Goal: Task Accomplishment & Management: Use online tool/utility

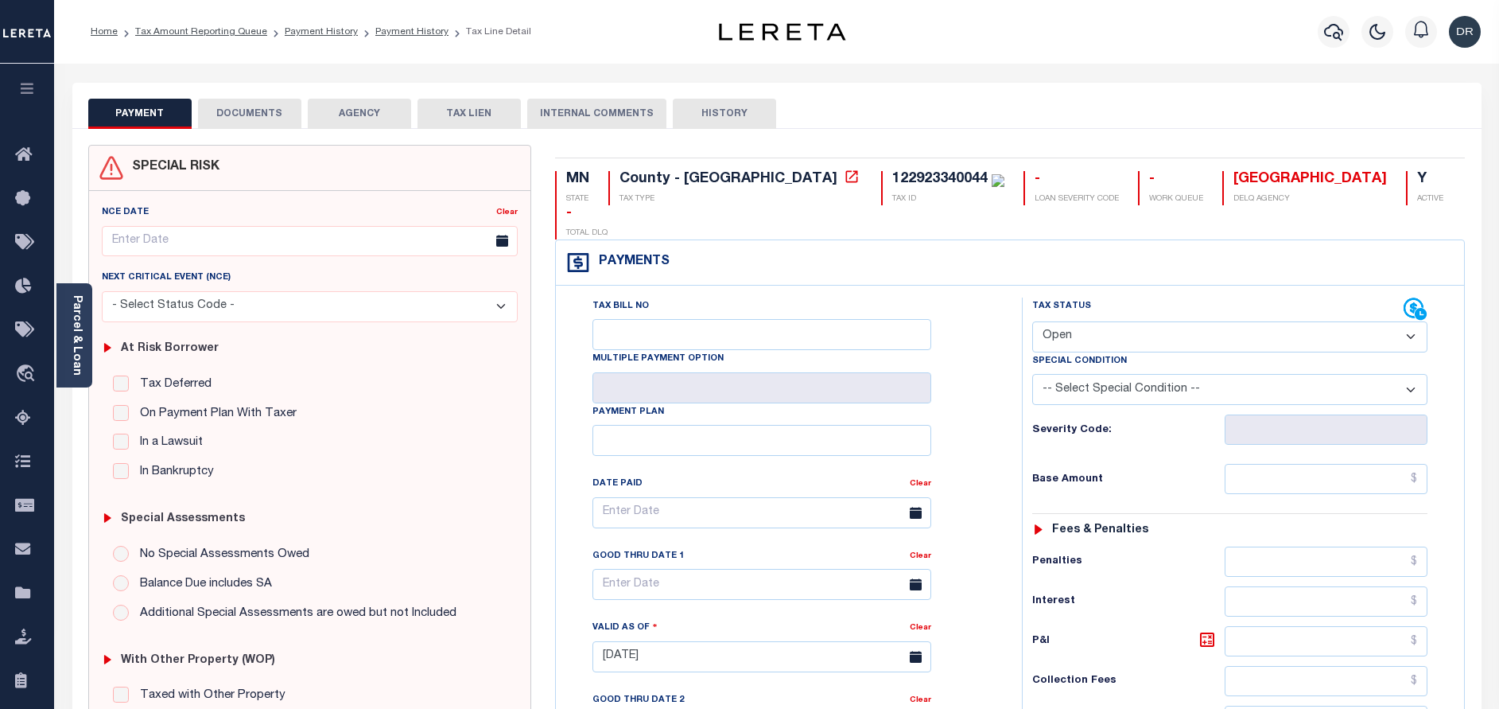
click at [1187, 321] on select "- Select Status Code - Open Due/Unpaid Paid Incomplete No Tax Due Internal Refu…" at bounding box center [1229, 336] width 395 height 31
select select "PYD"
click at [1032, 321] on select "- Select Status Code - Open Due/Unpaid Paid Incomplete No Tax Due Internal Refu…" at bounding box center [1229, 336] width 395 height 31
type input "[DATE]"
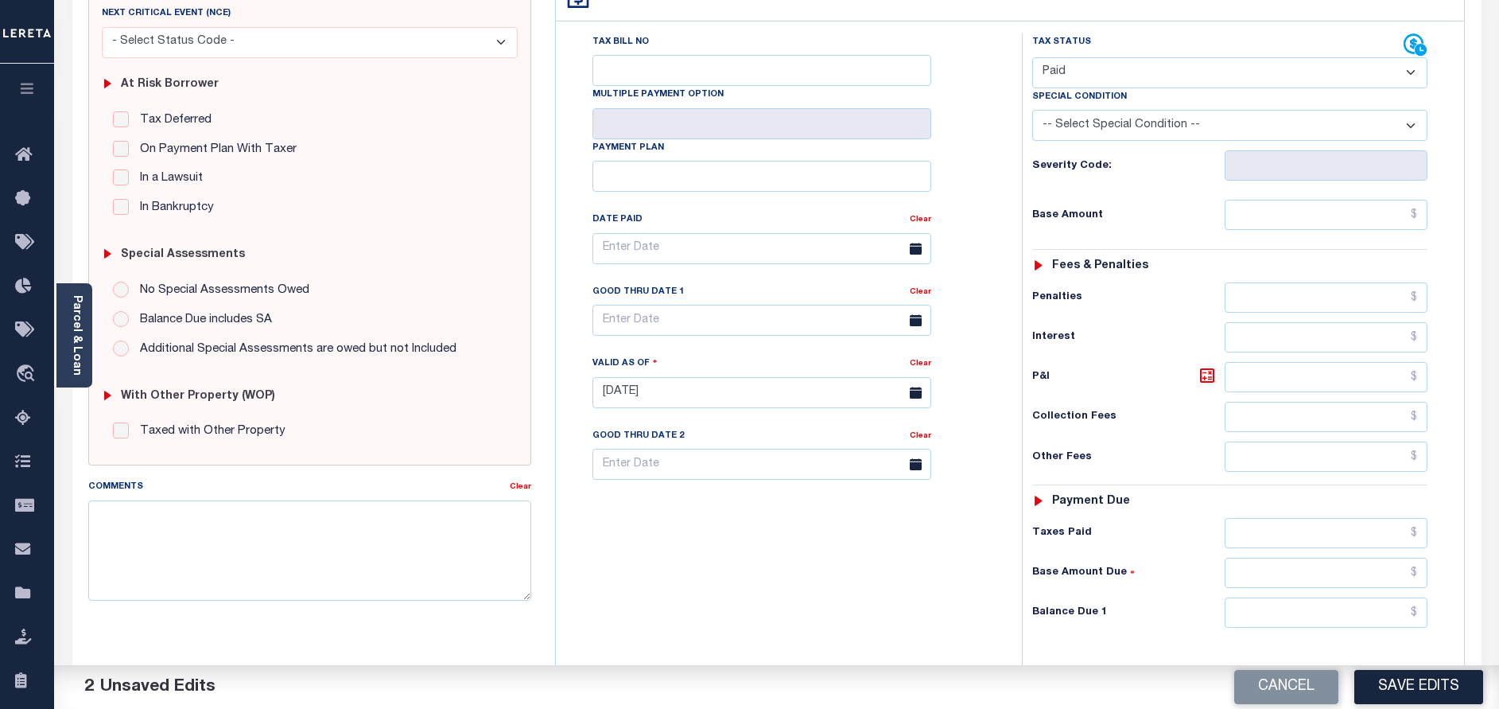
scroll to position [462, 0]
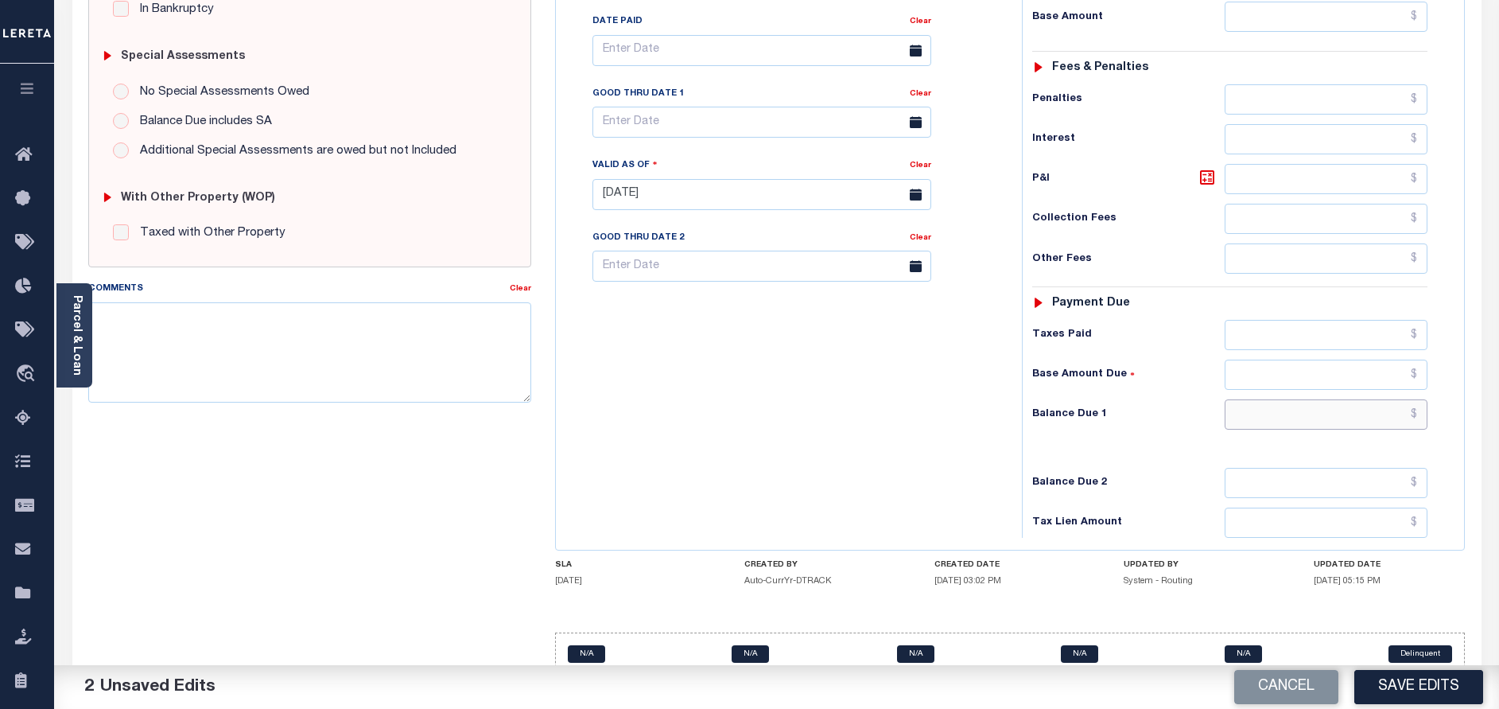
click at [1284, 399] on input "text" at bounding box center [1326, 414] width 203 height 30
type input "$0.00"
click at [1406, 671] on button "Save Edits" at bounding box center [1418, 687] width 129 height 34
checkbox input "false"
type input "$0"
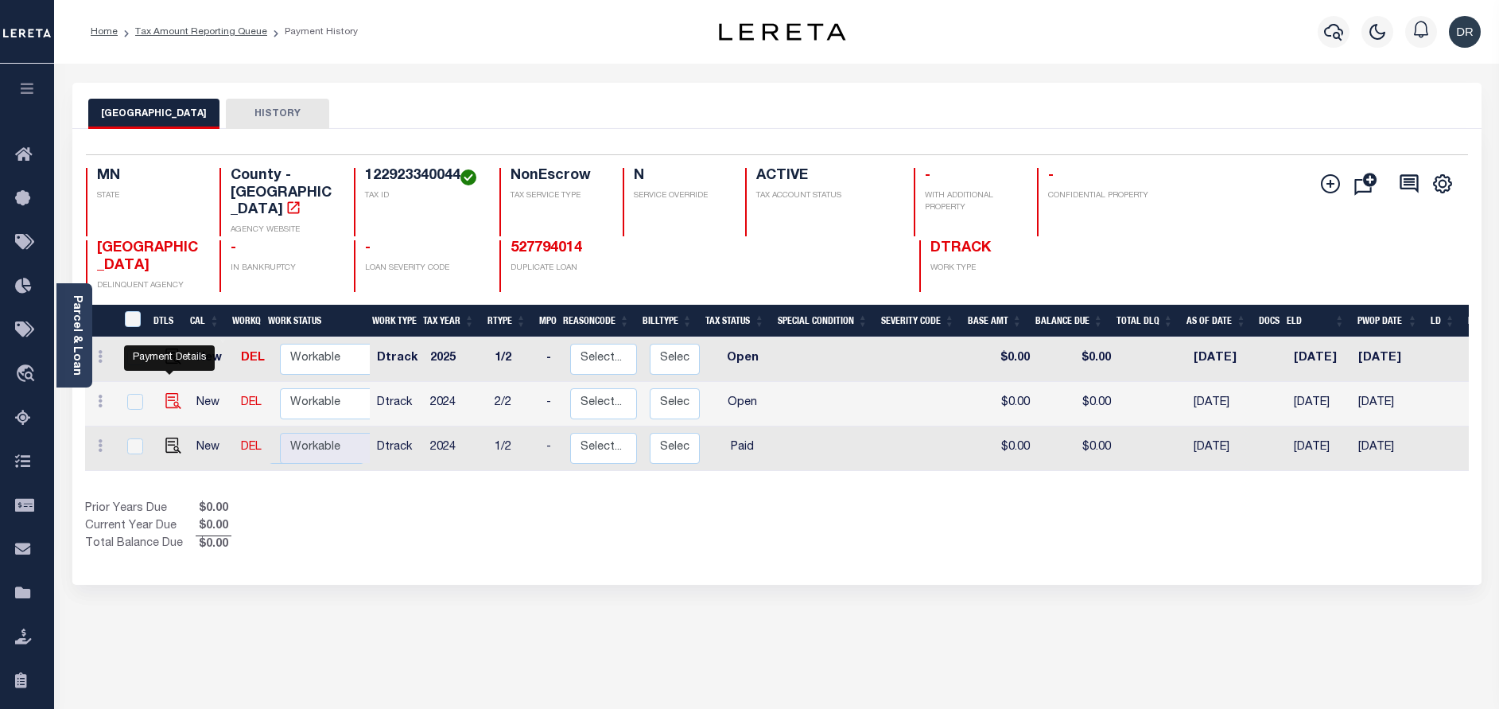
click at [165, 393] on img "" at bounding box center [173, 401] width 16 height 16
checkbox input "true"
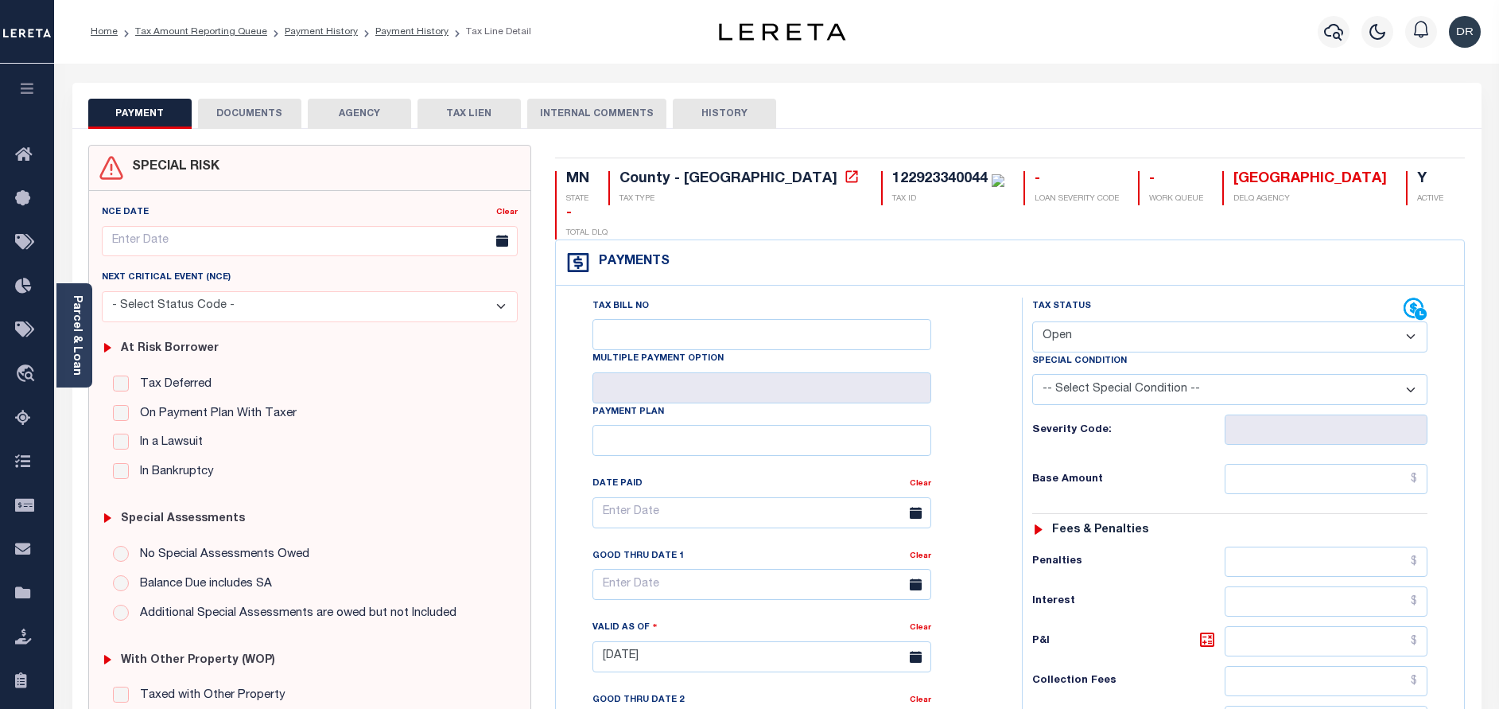
click at [1142, 321] on select "- Select Status Code - Open Due/Unpaid Paid Incomplete No Tax Due Internal Refu…" at bounding box center [1229, 336] width 395 height 31
select select "PYD"
click at [1032, 321] on select "- Select Status Code - Open Due/Unpaid Paid Incomplete No Tax Due Internal Refu…" at bounding box center [1229, 336] width 395 height 31
type input "[DATE]"
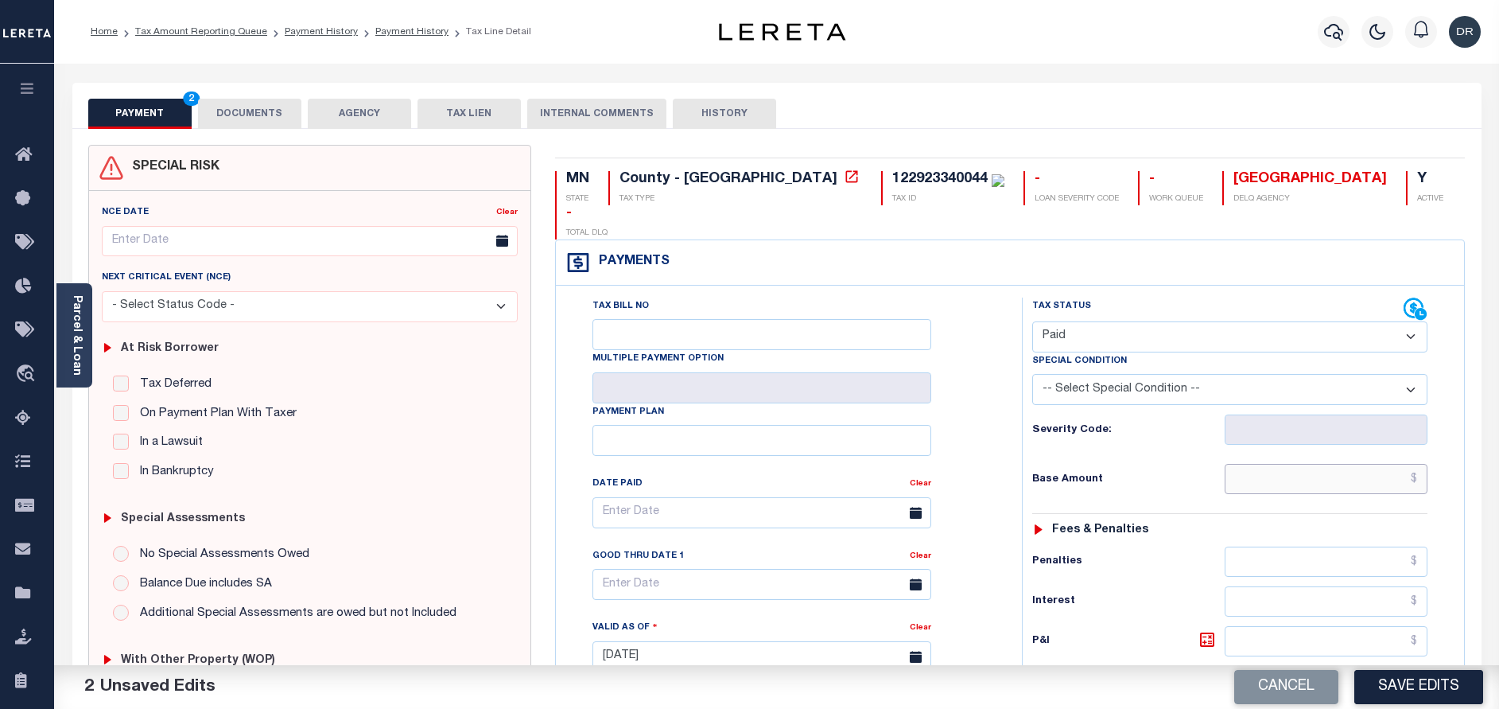
click at [1304, 464] on input "text" at bounding box center [1326, 479] width 203 height 30
click at [1152, 476] on div "Tax Status Status - Select Status Code -" at bounding box center [1235, 648] width 426 height 702
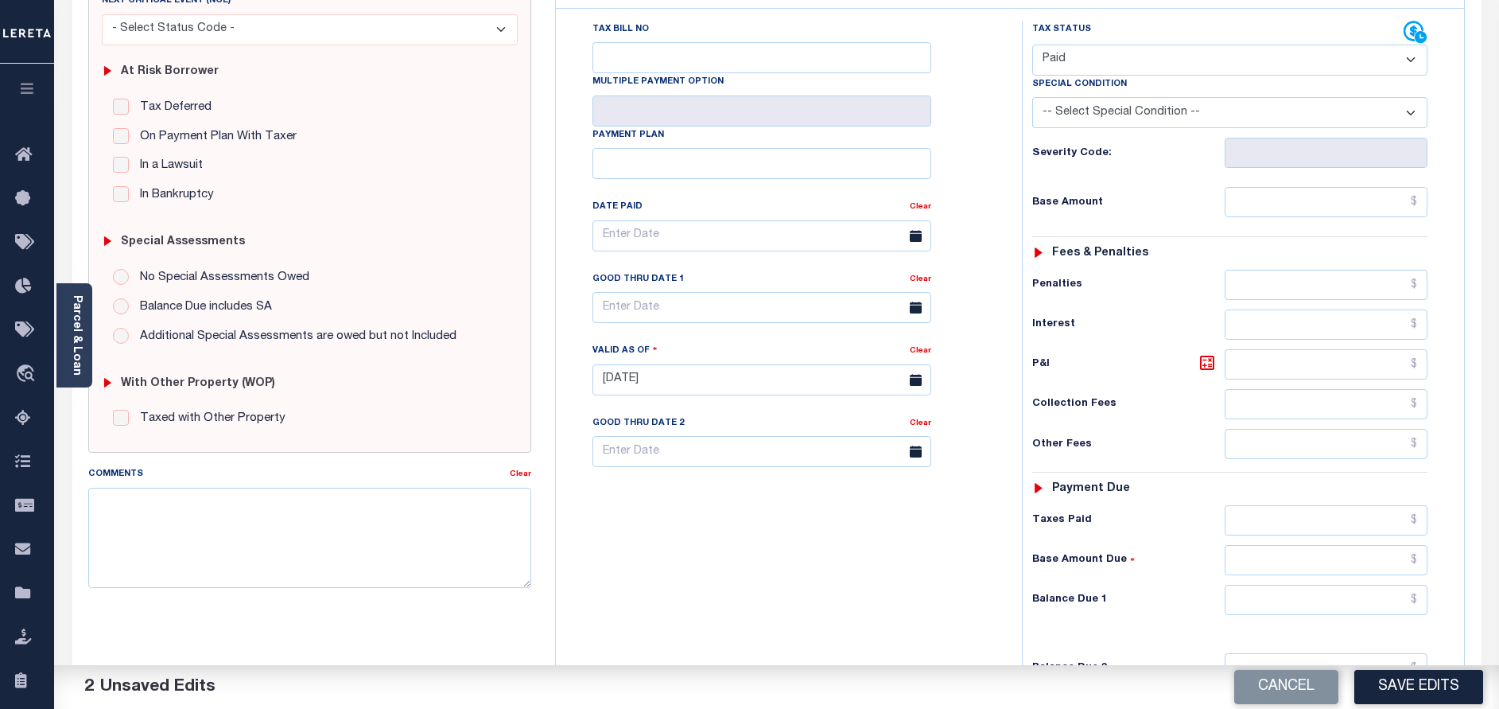
scroll to position [358, 0]
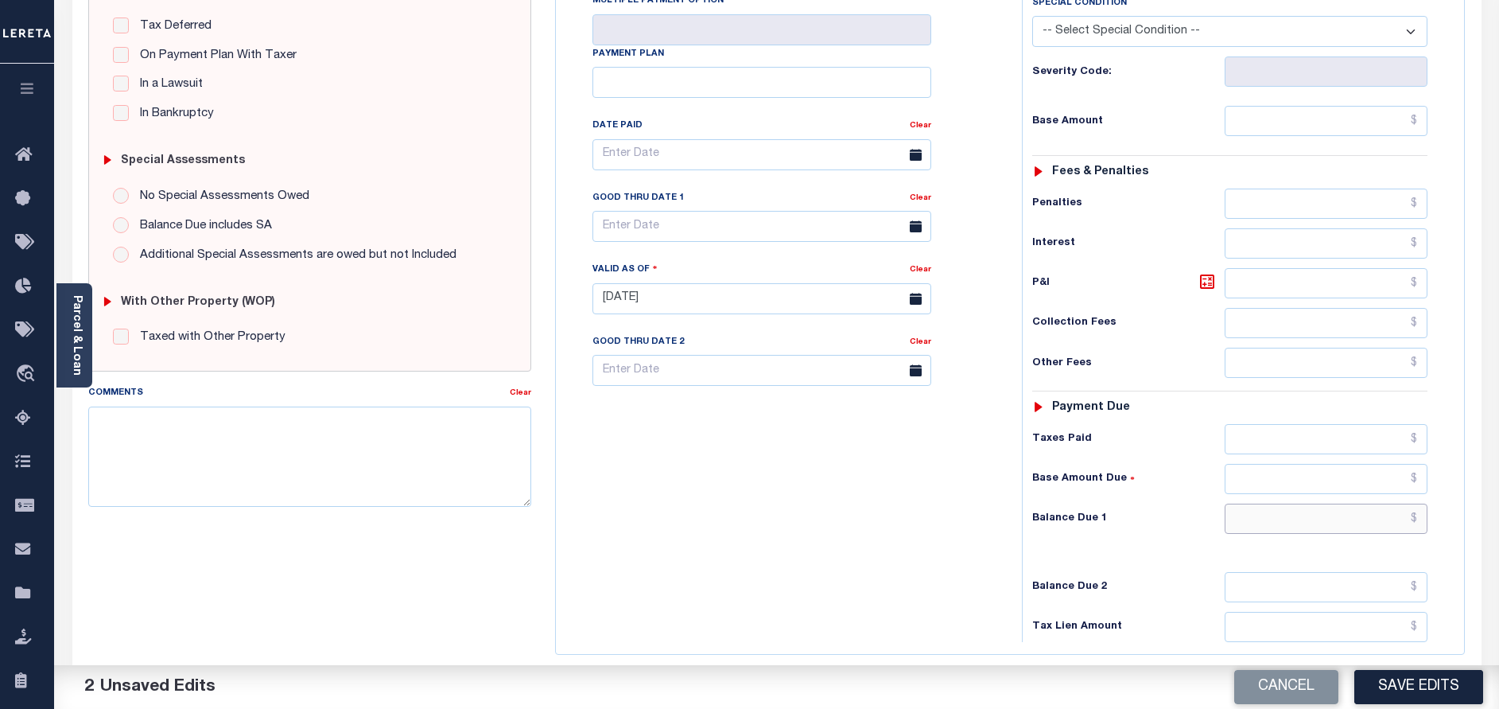
click at [1327, 503] on input "text" at bounding box center [1326, 518] width 203 height 30
type input "$0.00"
click at [1401, 678] on button "Save Edits" at bounding box center [1418, 687] width 129 height 34
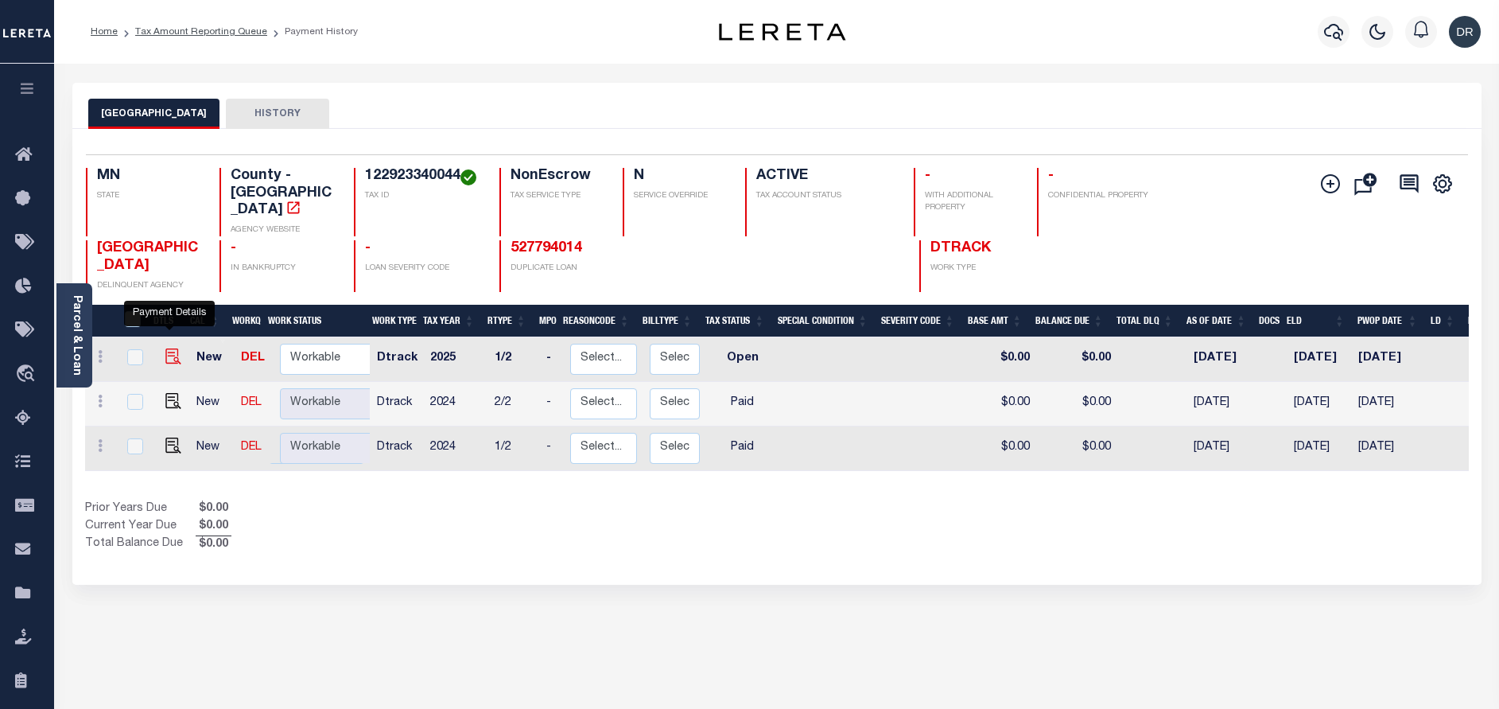
click at [165, 348] on img "" at bounding box center [173, 356] width 16 height 16
checkbox input "true"
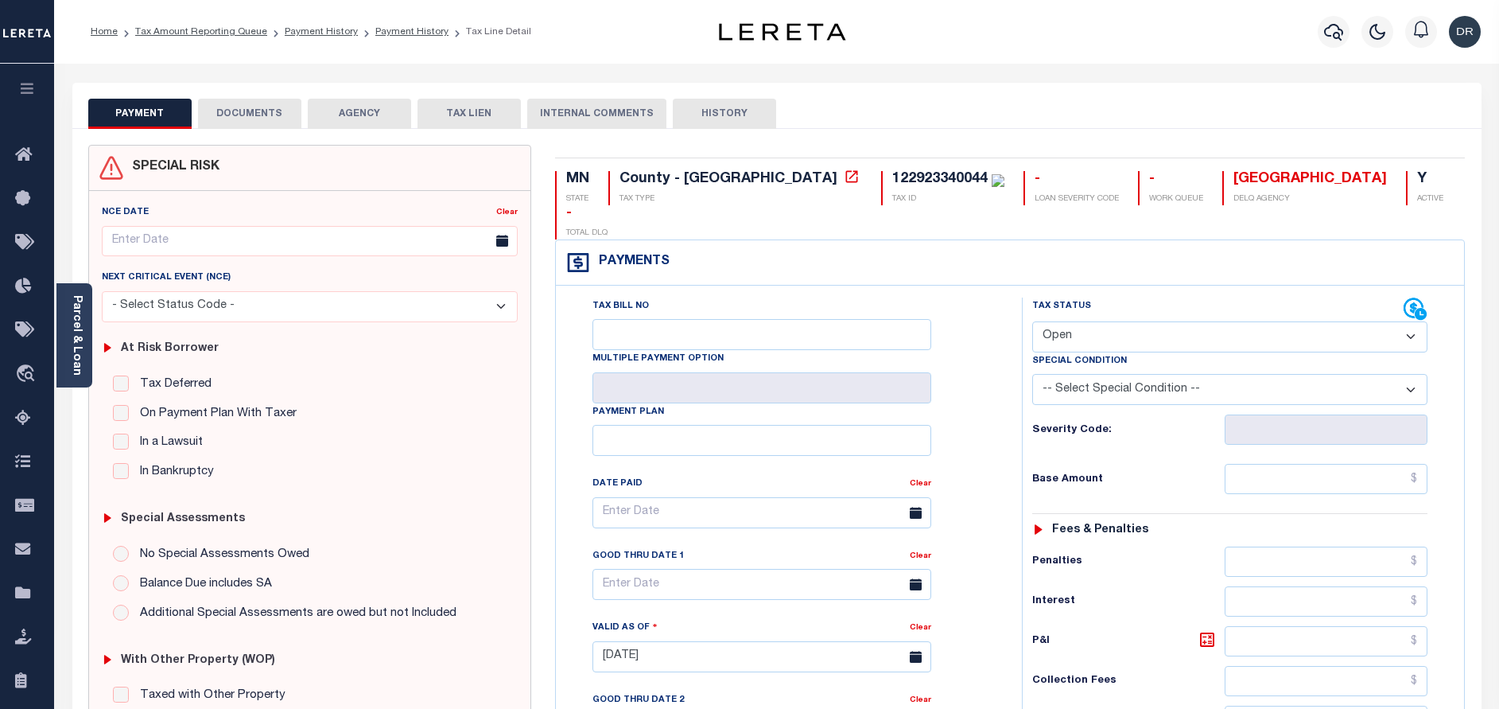
click at [1133, 321] on select "- Select Status Code - Open Due/Unpaid Paid Incomplete No Tax Due Internal Refu…" at bounding box center [1229, 336] width 395 height 31
select select "PYD"
click at [1032, 321] on select "- Select Status Code - Open Due/Unpaid Paid Incomplete No Tax Due Internal Refu…" at bounding box center [1229, 336] width 395 height 31
type input "[DATE]"
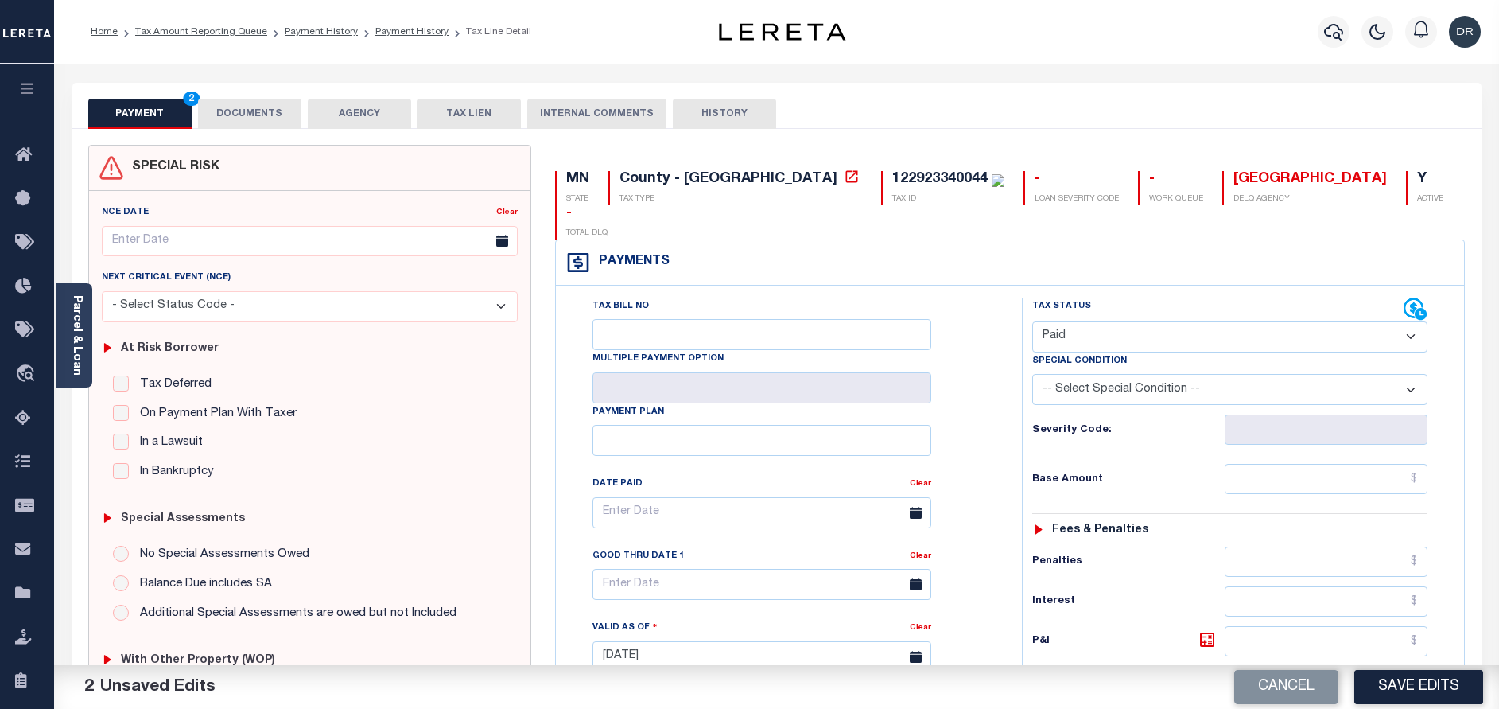
click at [1313, 463] on div "Tax Status Status - Select Status Code -" at bounding box center [1235, 648] width 426 height 702
click at [1333, 464] on input "text" at bounding box center [1326, 479] width 203 height 30
paste input "2,314.00"
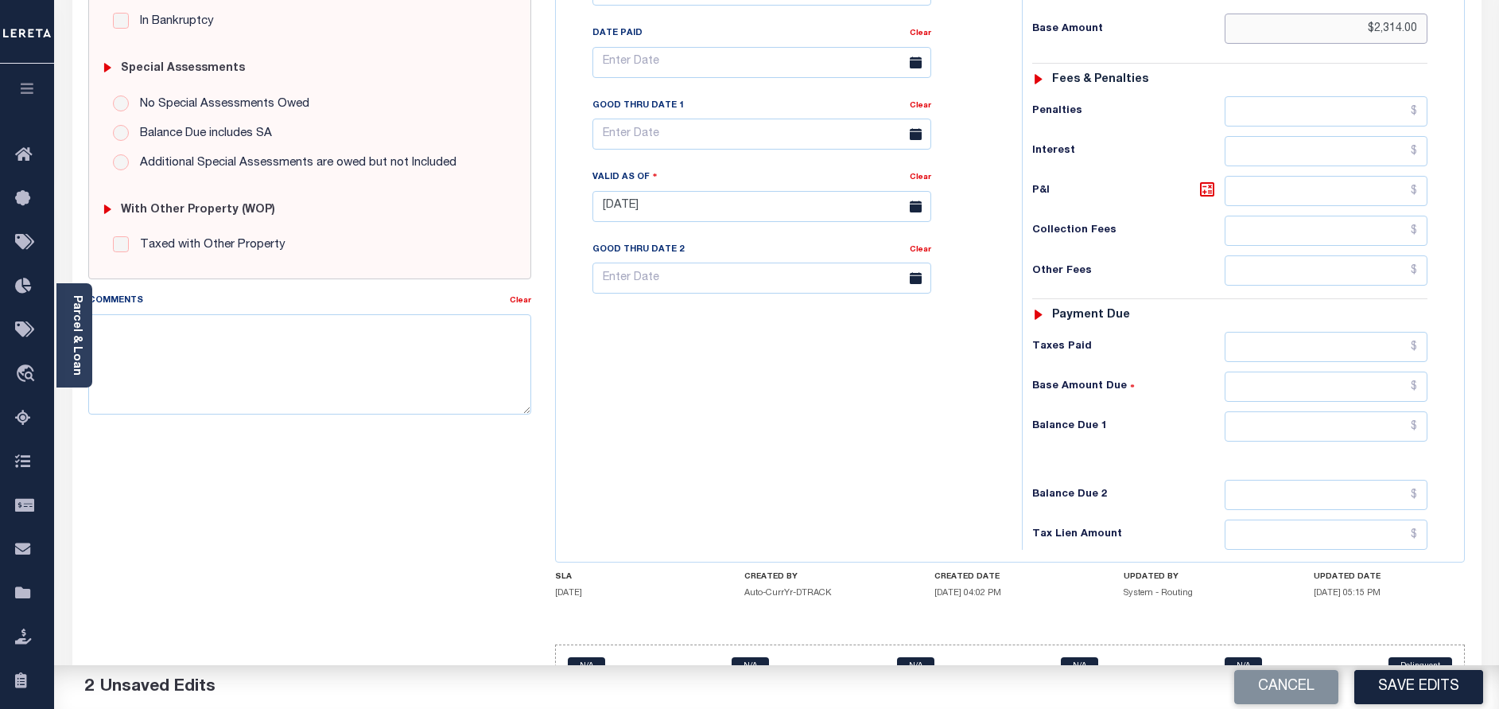
scroll to position [462, 0]
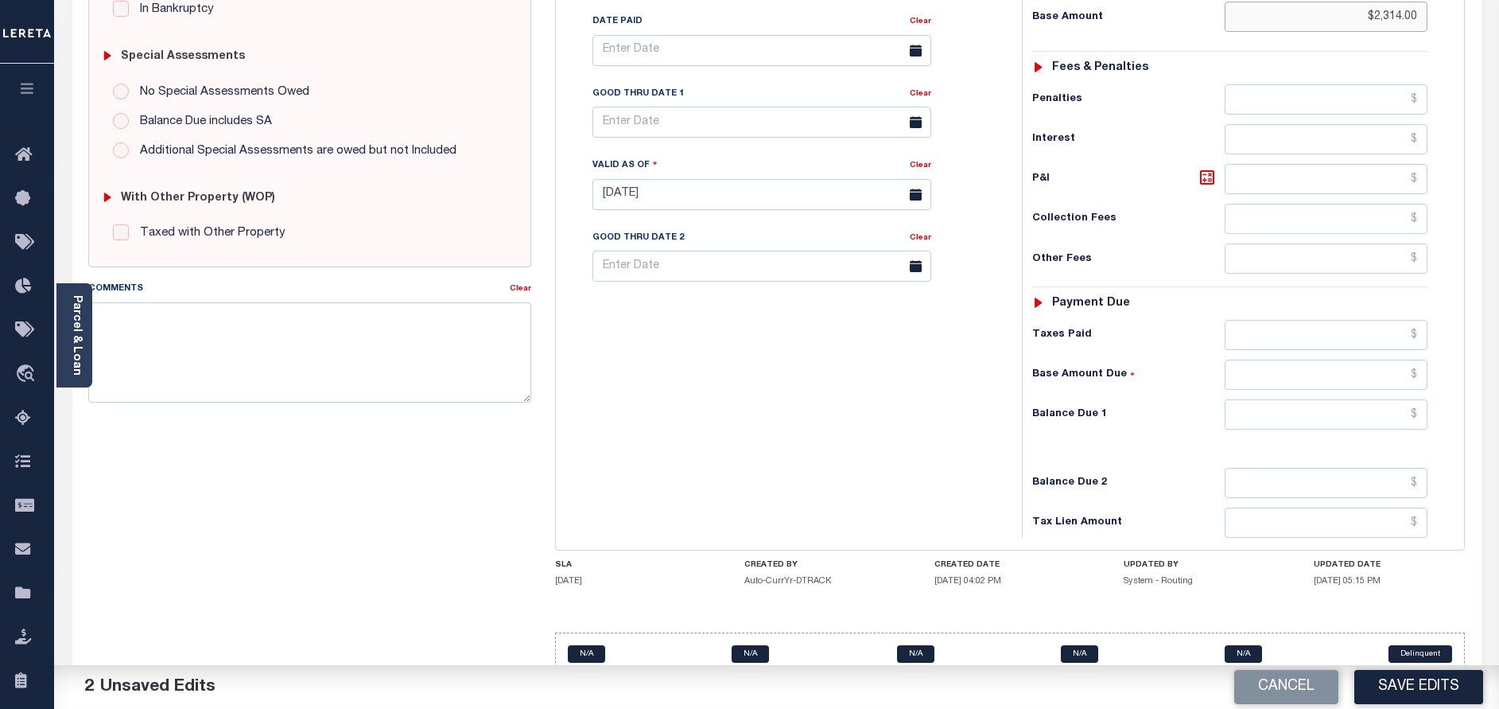
type input "$2,314.00"
click at [1292, 399] on input "text" at bounding box center [1326, 414] width 203 height 30
type input "$0.00"
click at [1409, 704] on div "Cancel Save Edits" at bounding box center [1138, 687] width 723 height 45
click at [1410, 693] on button "Save Edits" at bounding box center [1418, 687] width 129 height 34
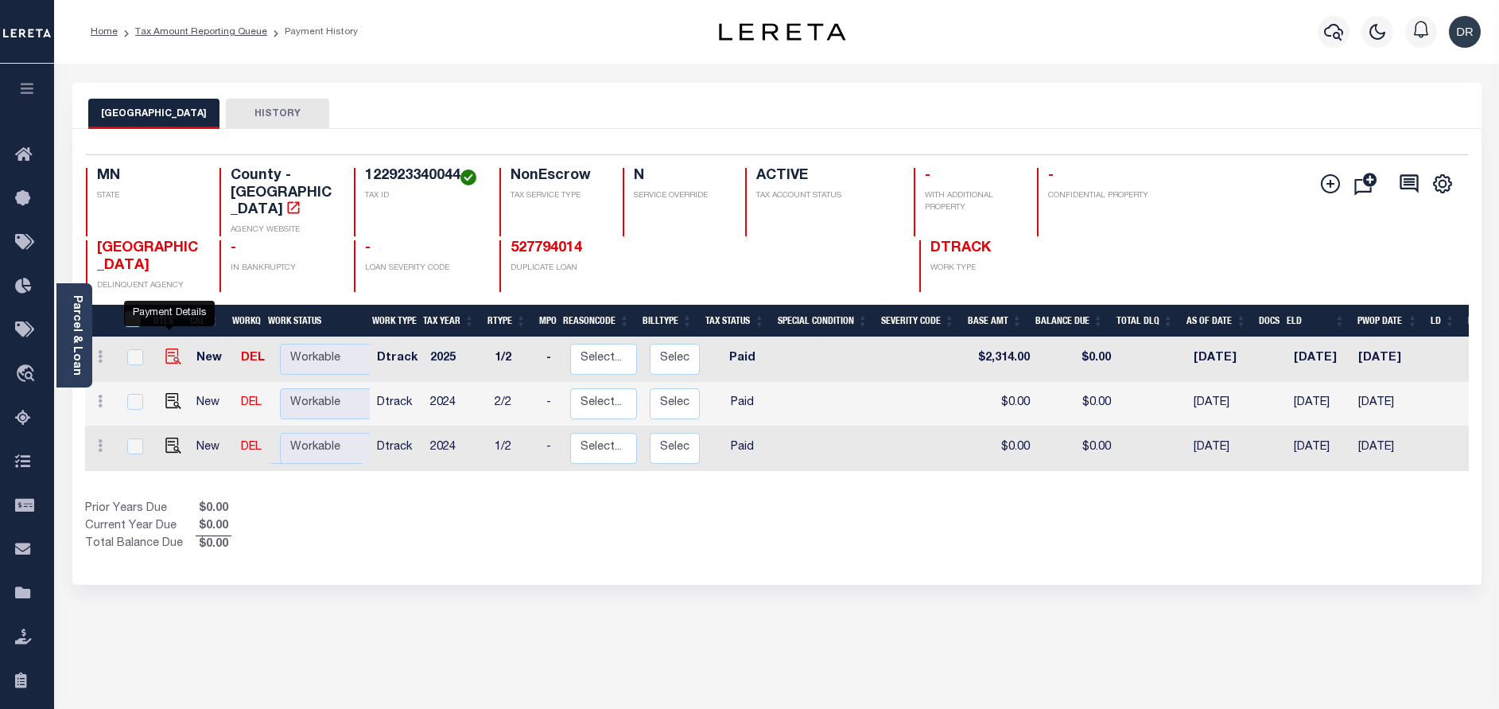
click at [169, 348] on img "" at bounding box center [173, 356] width 16 height 16
checkbox input "true"
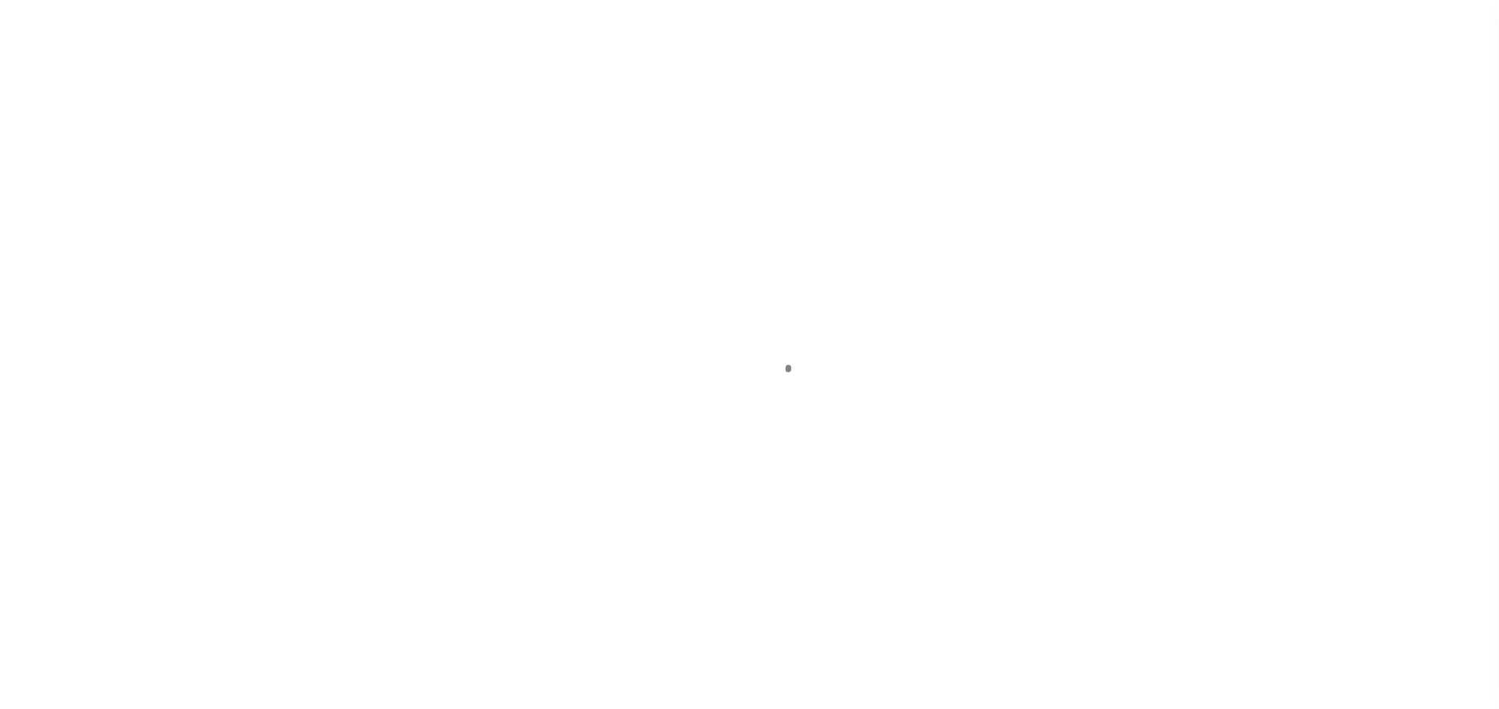
select select "PYD"
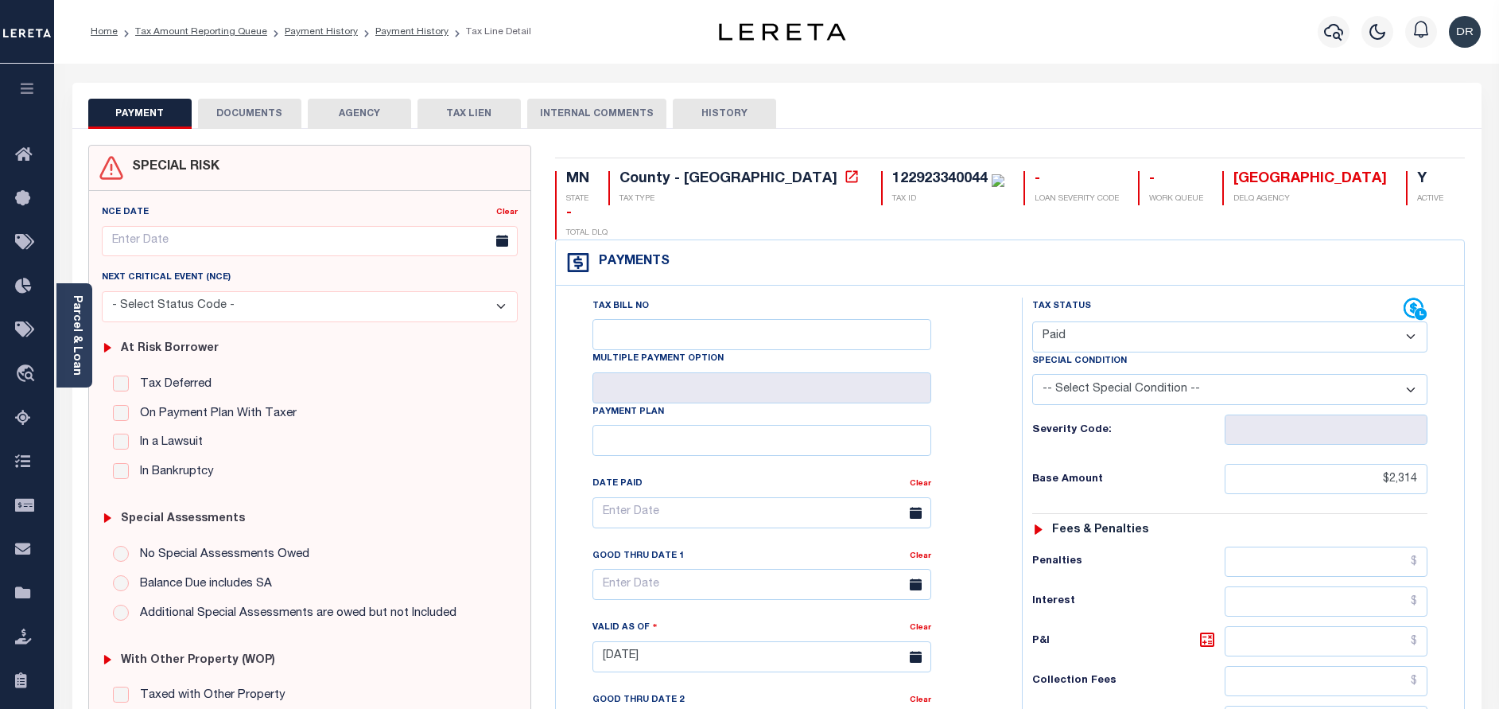
click at [273, 116] on button "DOCUMENTS" at bounding box center [249, 114] width 103 height 30
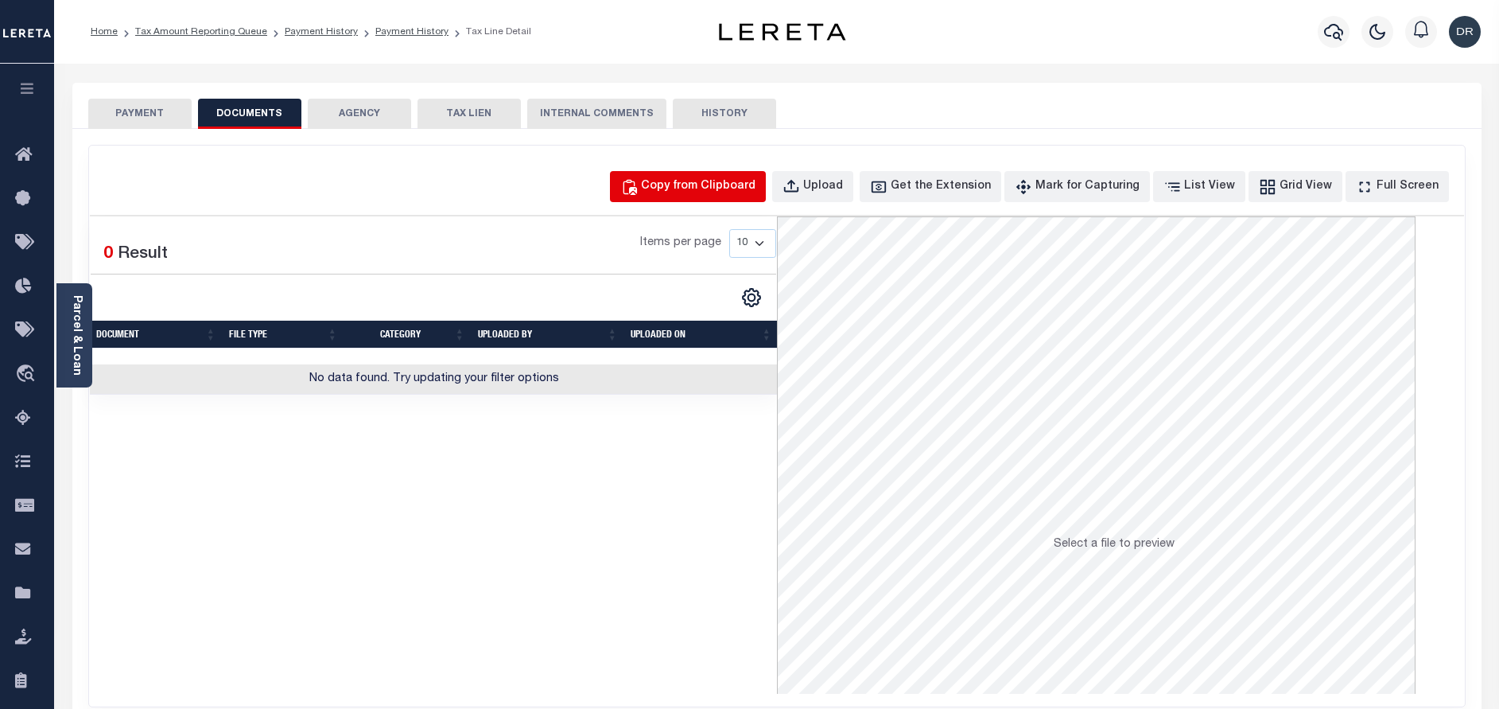
click at [699, 188] on div "Copy from Clipboard" at bounding box center [698, 186] width 115 height 17
select select "POP"
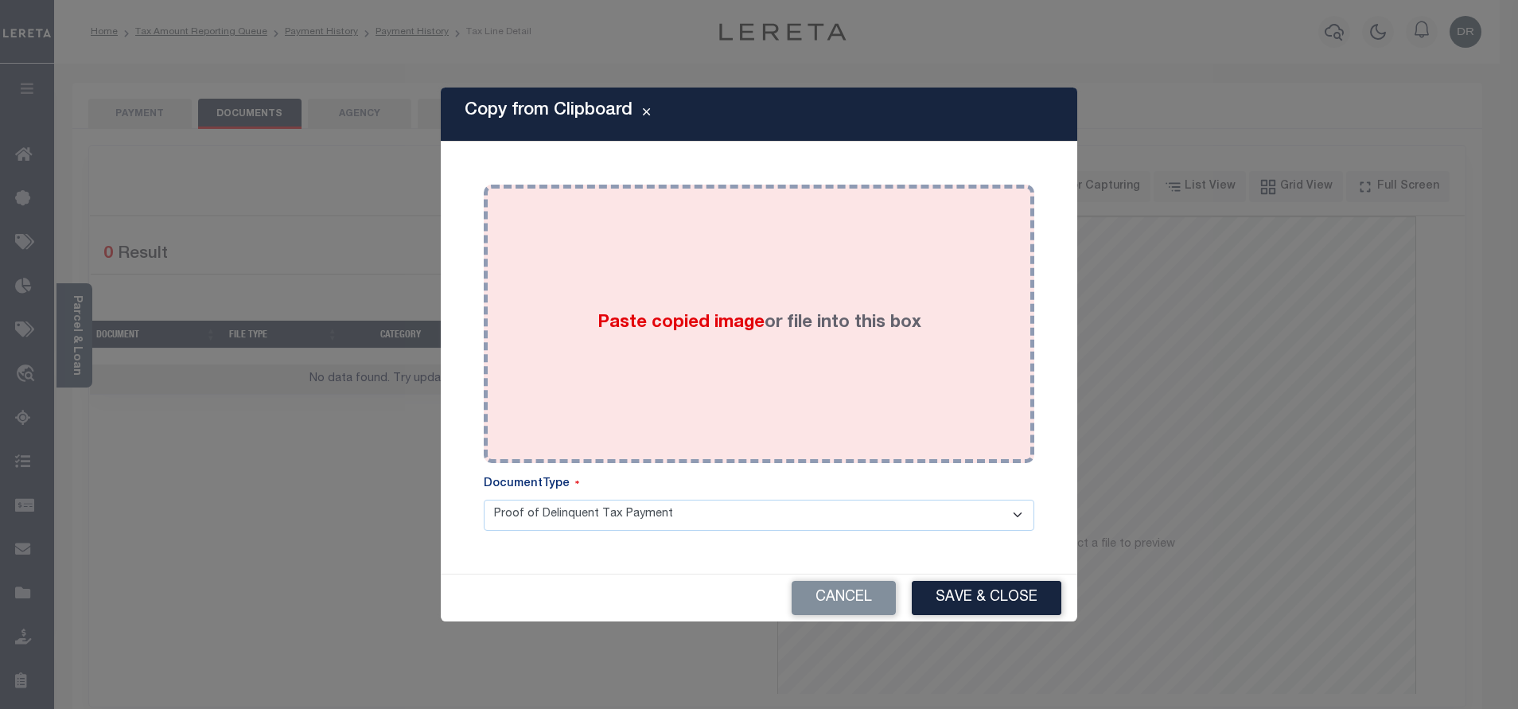
click at [722, 296] on div "Paste copied image or file into this box" at bounding box center [759, 323] width 527 height 255
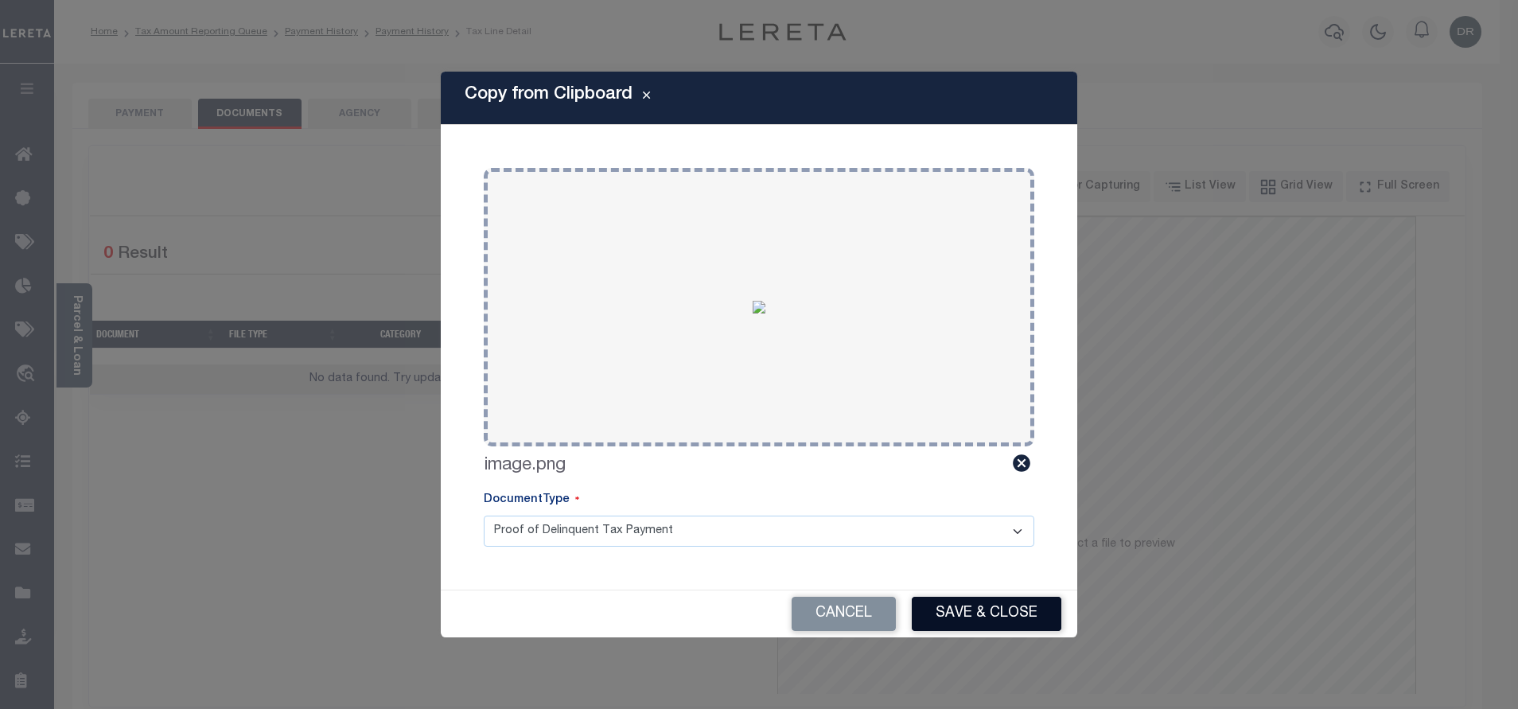
click at [961, 611] on button "Save & Close" at bounding box center [986, 614] width 150 height 34
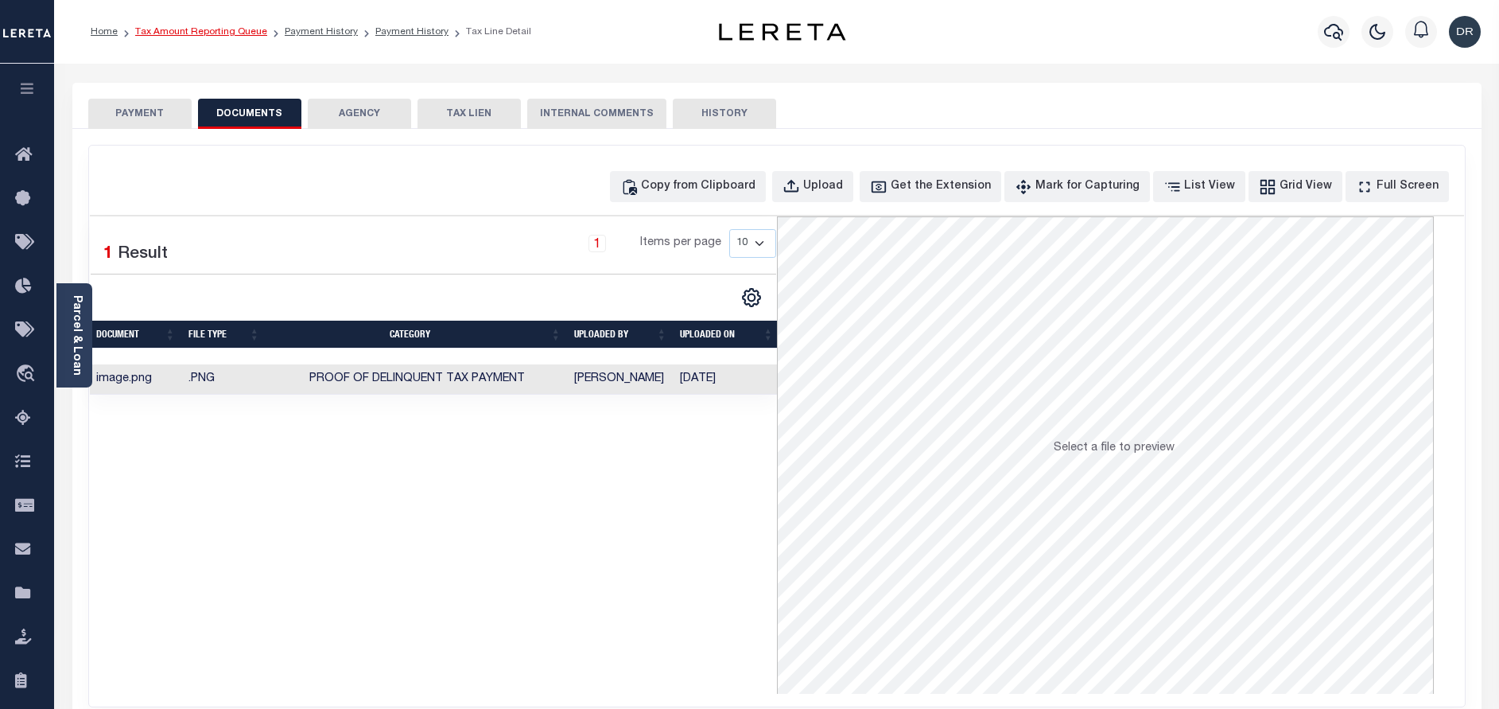
click at [226, 27] on link "Tax Amount Reporting Queue" at bounding box center [201, 32] width 132 height 10
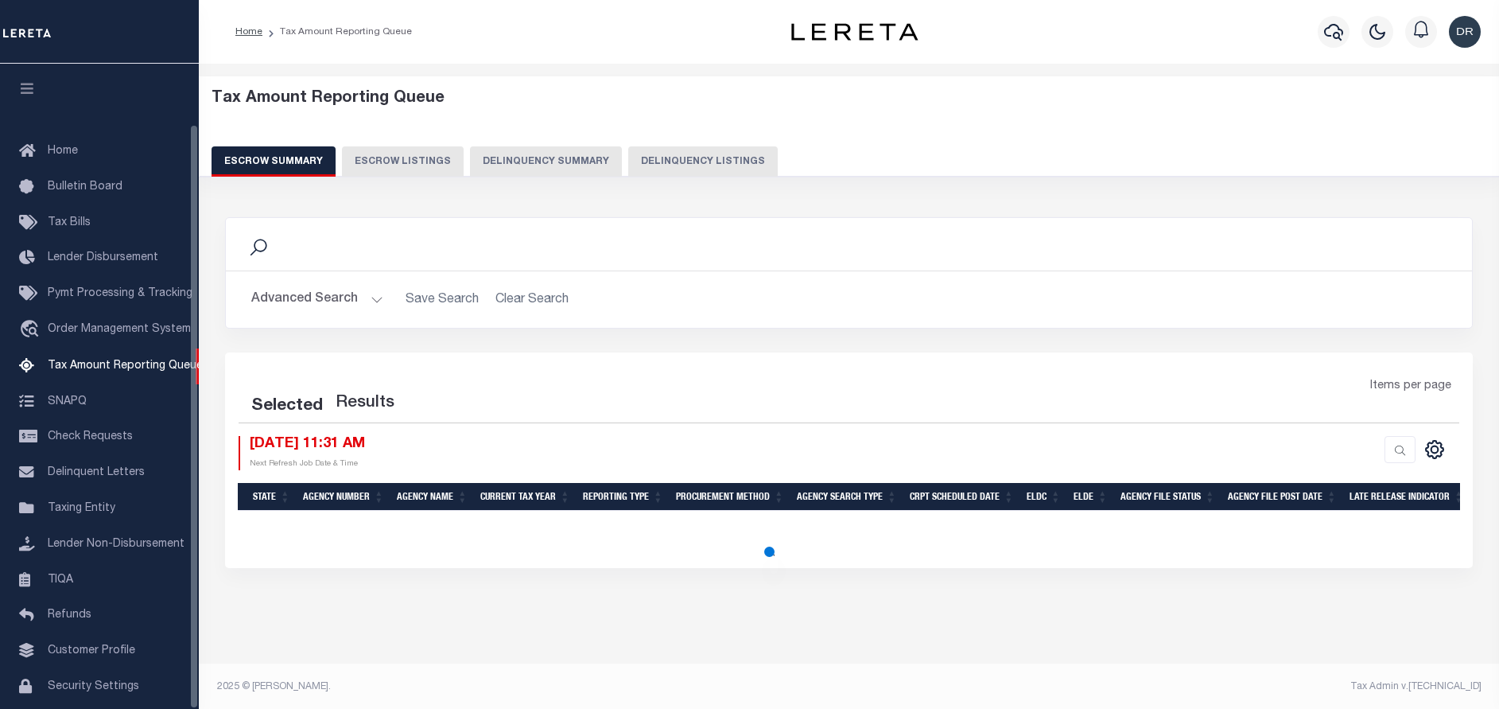
select select "100"
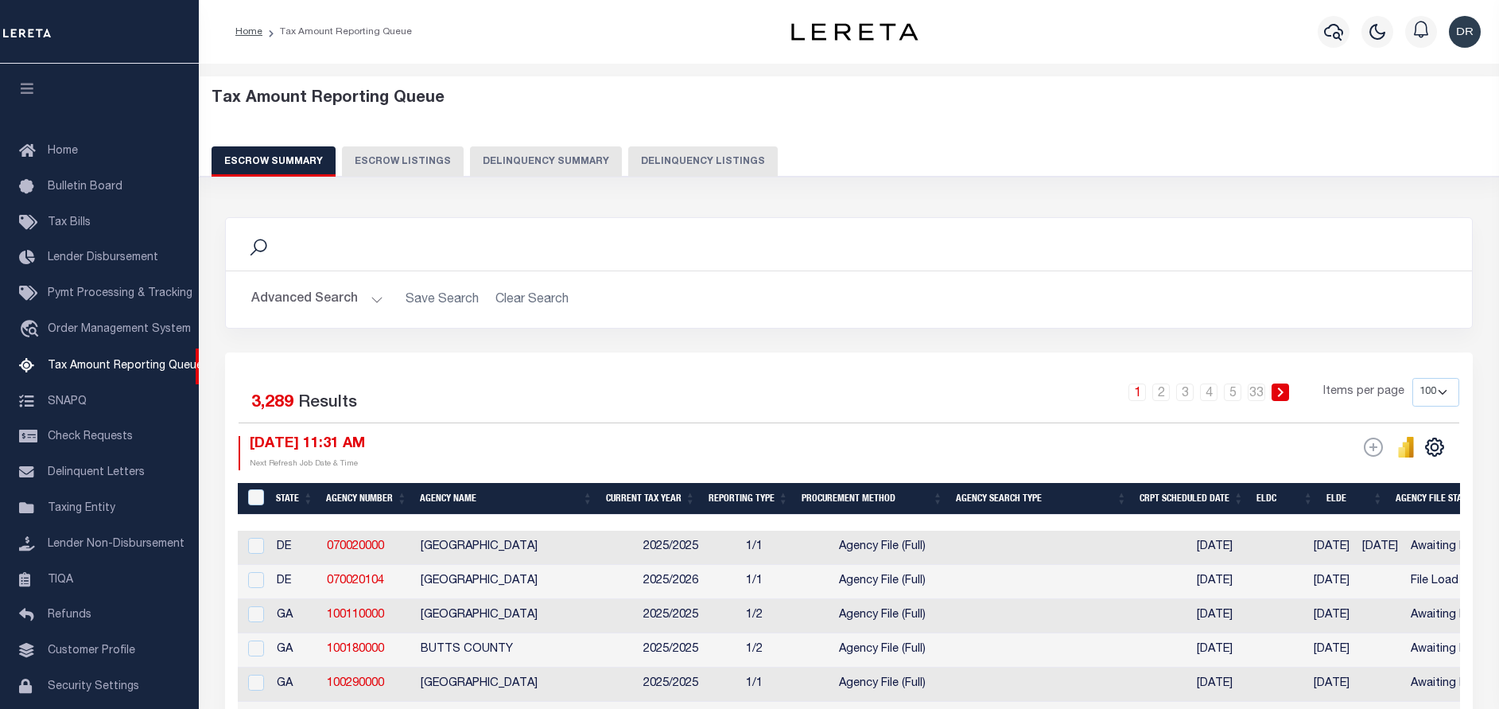
scroll to position [66, 0]
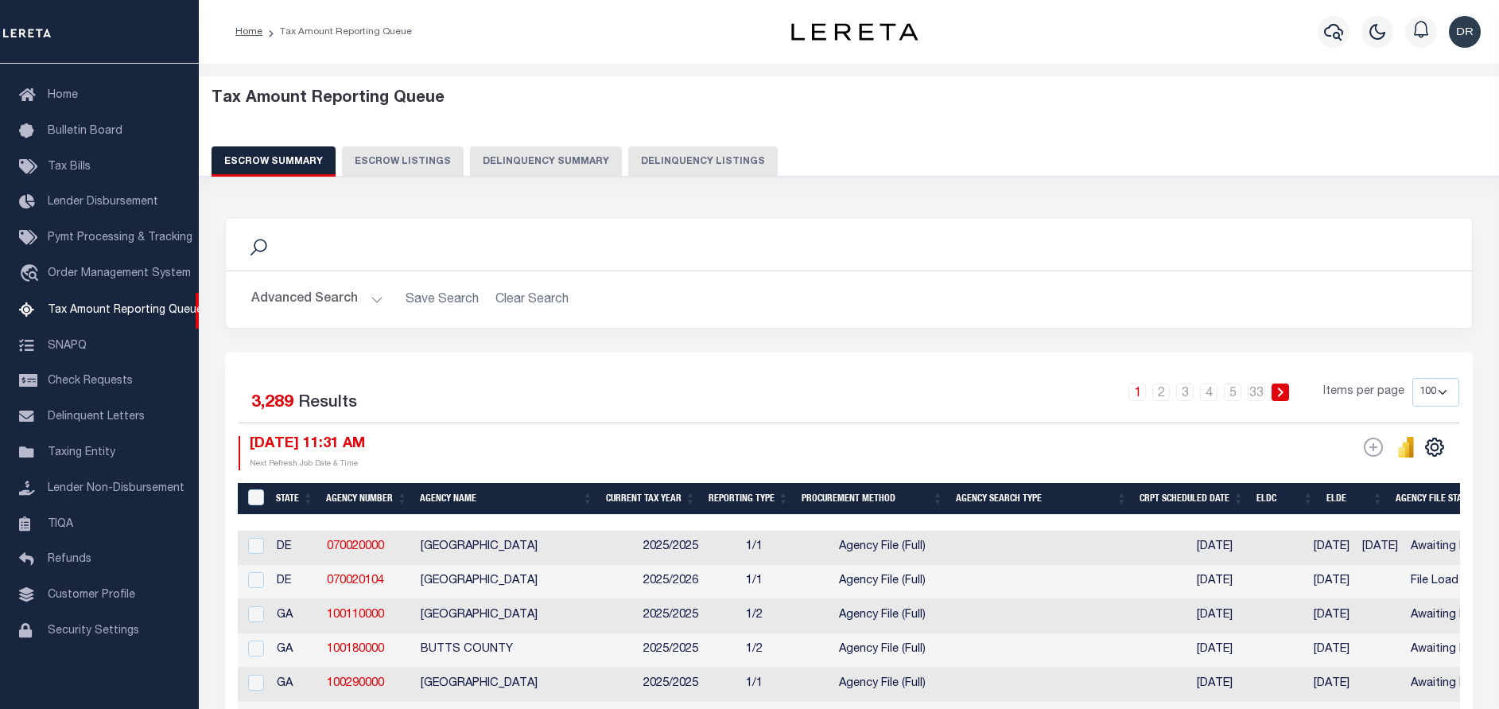
click at [722, 163] on button "Delinquency Listings" at bounding box center [703, 161] width 150 height 30
select select "100"
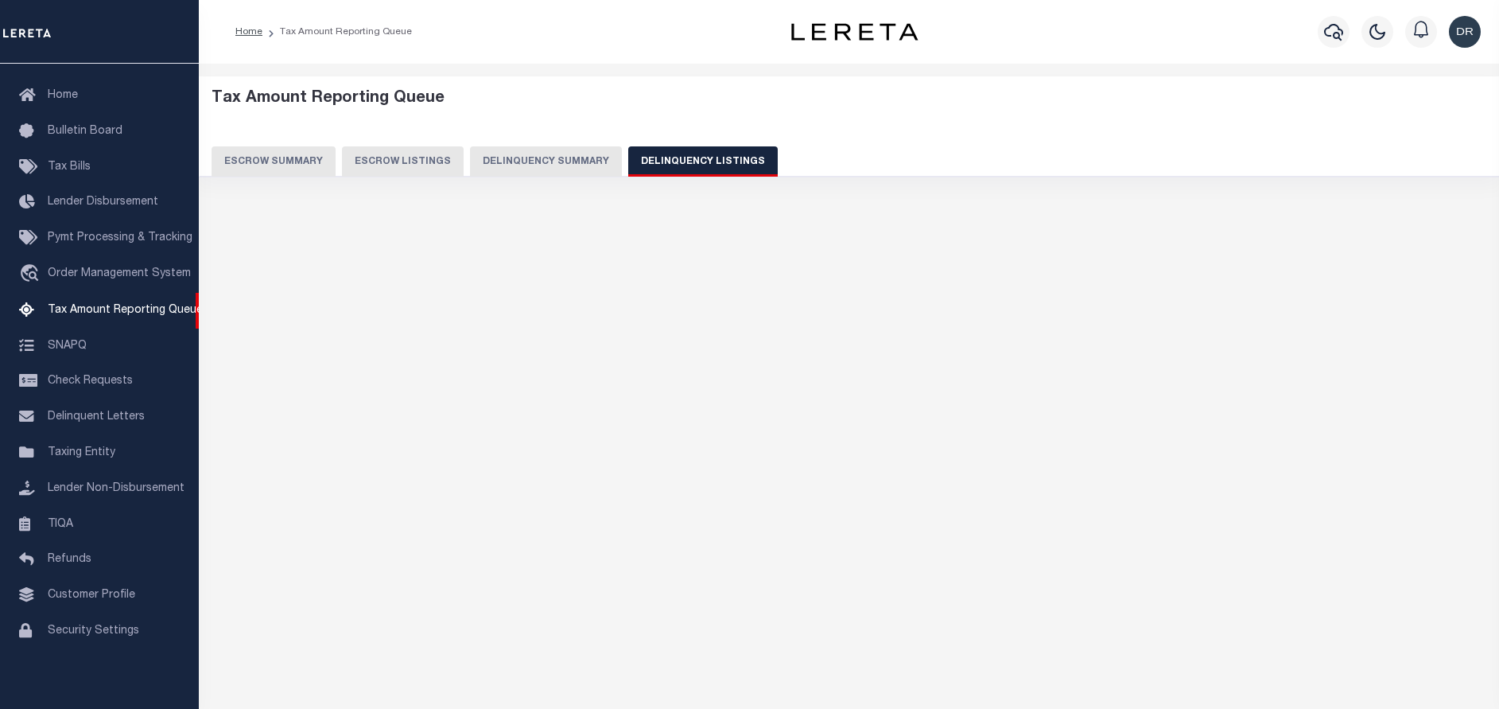
select select "100"
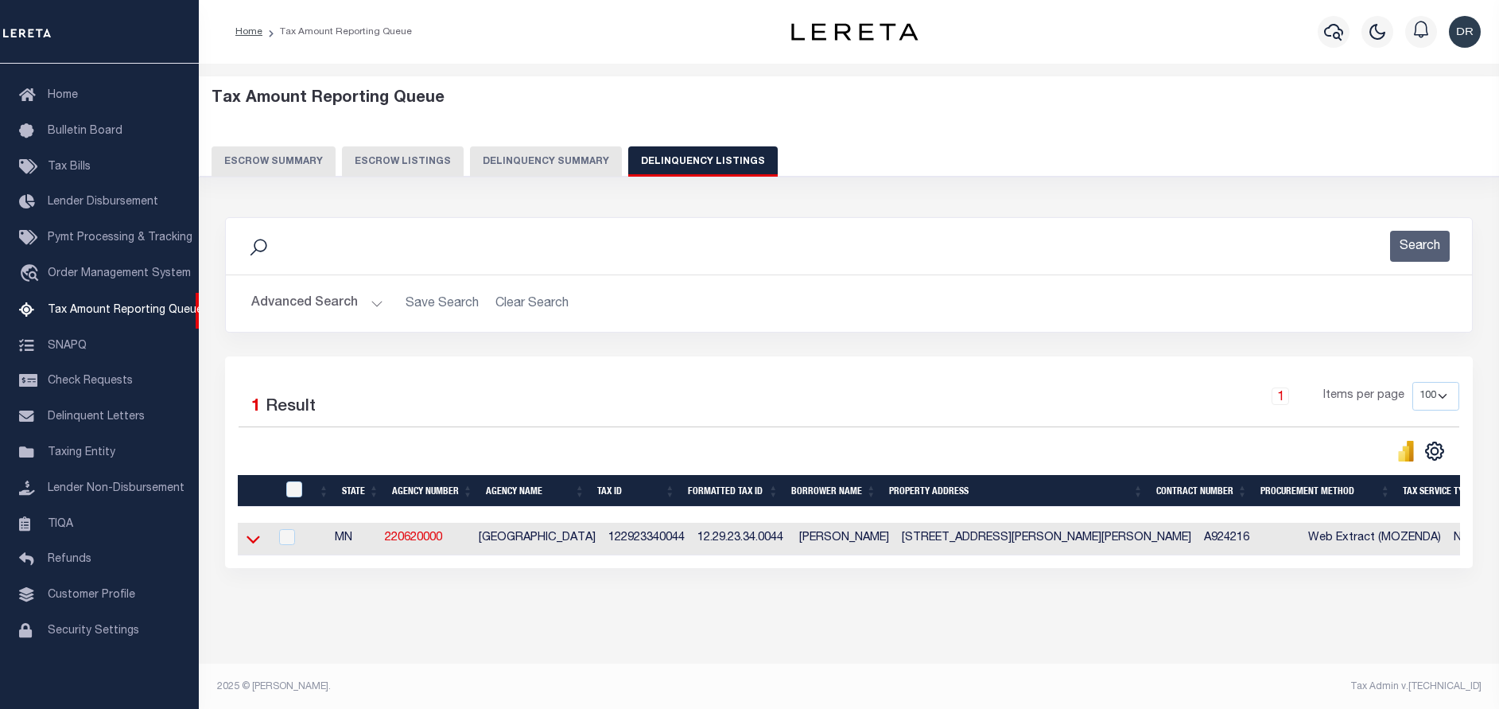
click at [251, 545] on icon at bounding box center [254, 538] width 14 height 17
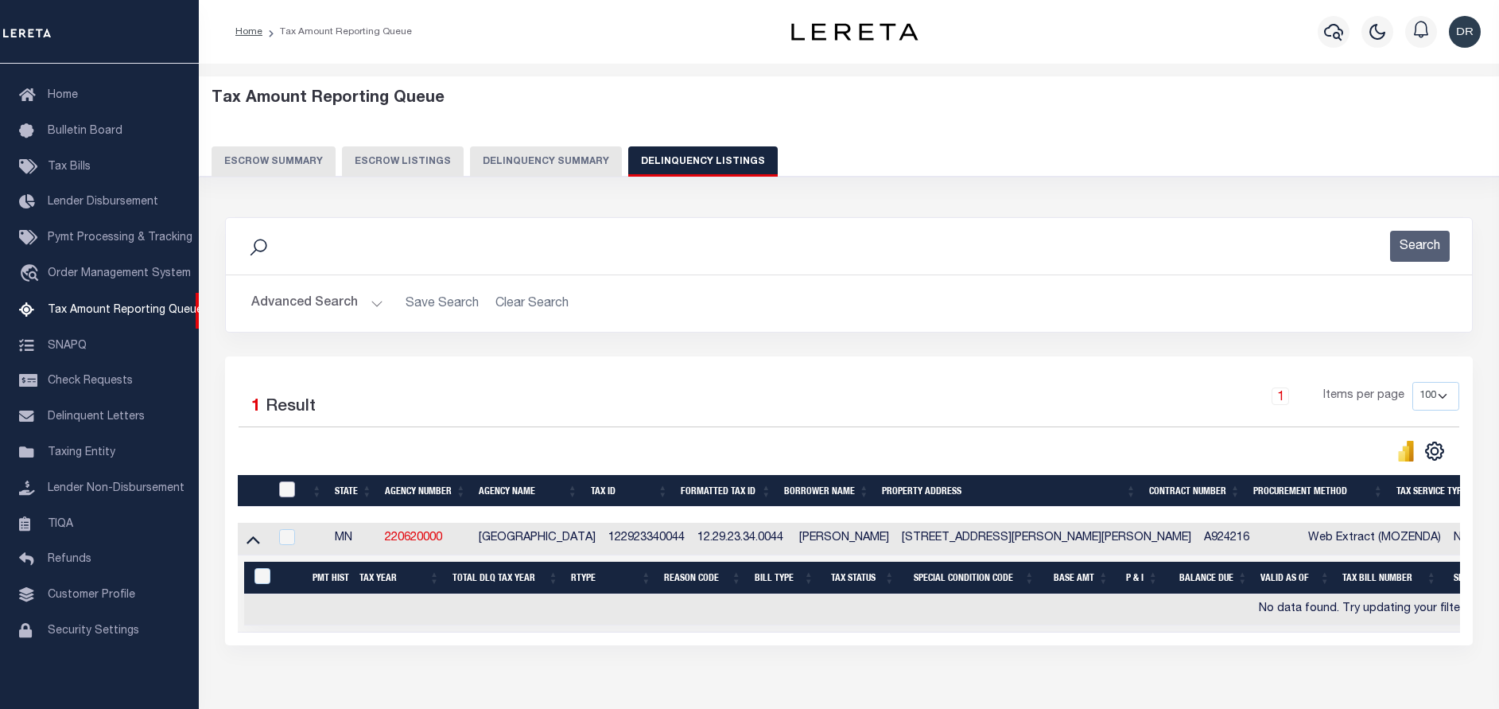
click at [279, 488] on input "checkbox" at bounding box center [287, 489] width 16 height 16
checkbox input "true"
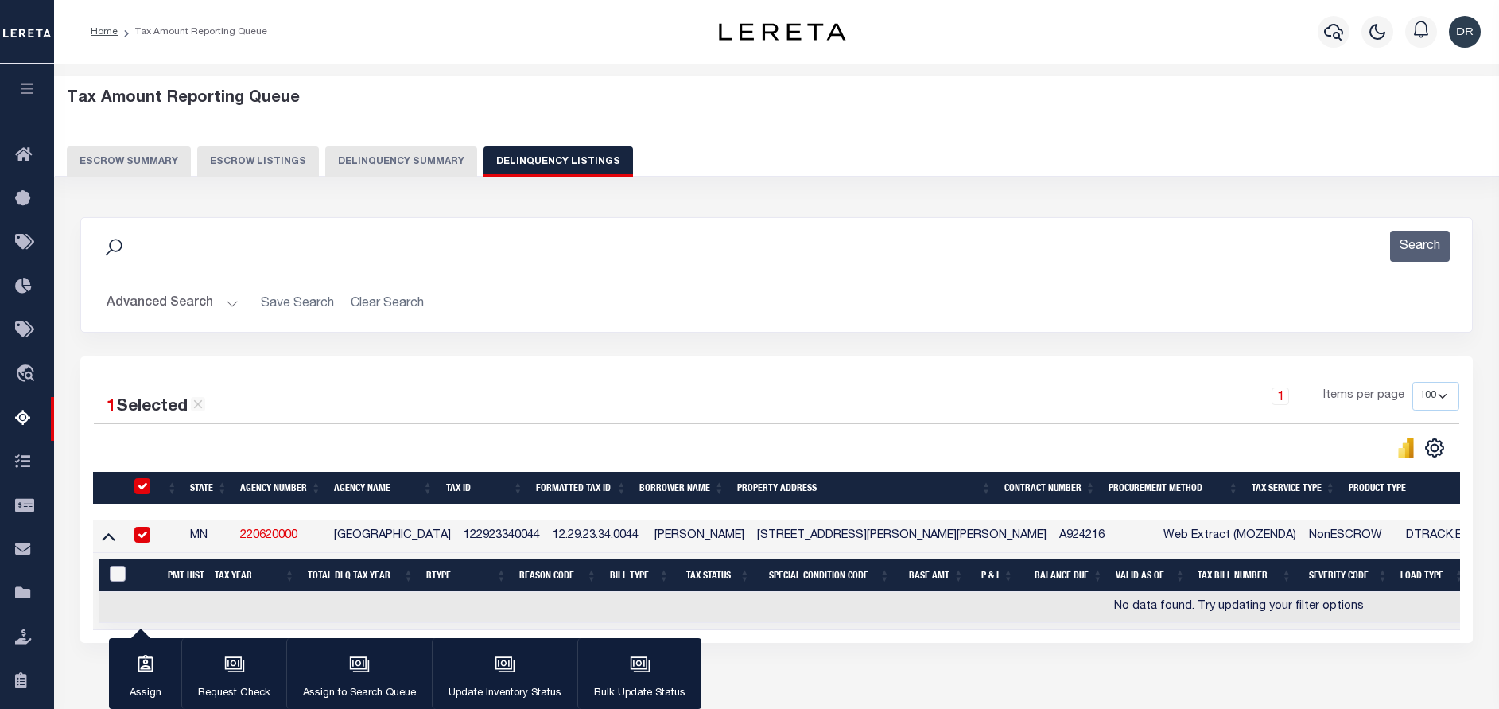
click at [113, 569] on input "&nbsp;" at bounding box center [118, 573] width 16 height 16
checkbox input "true"
click at [497, 660] on icon "button" at bounding box center [505, 664] width 21 height 21
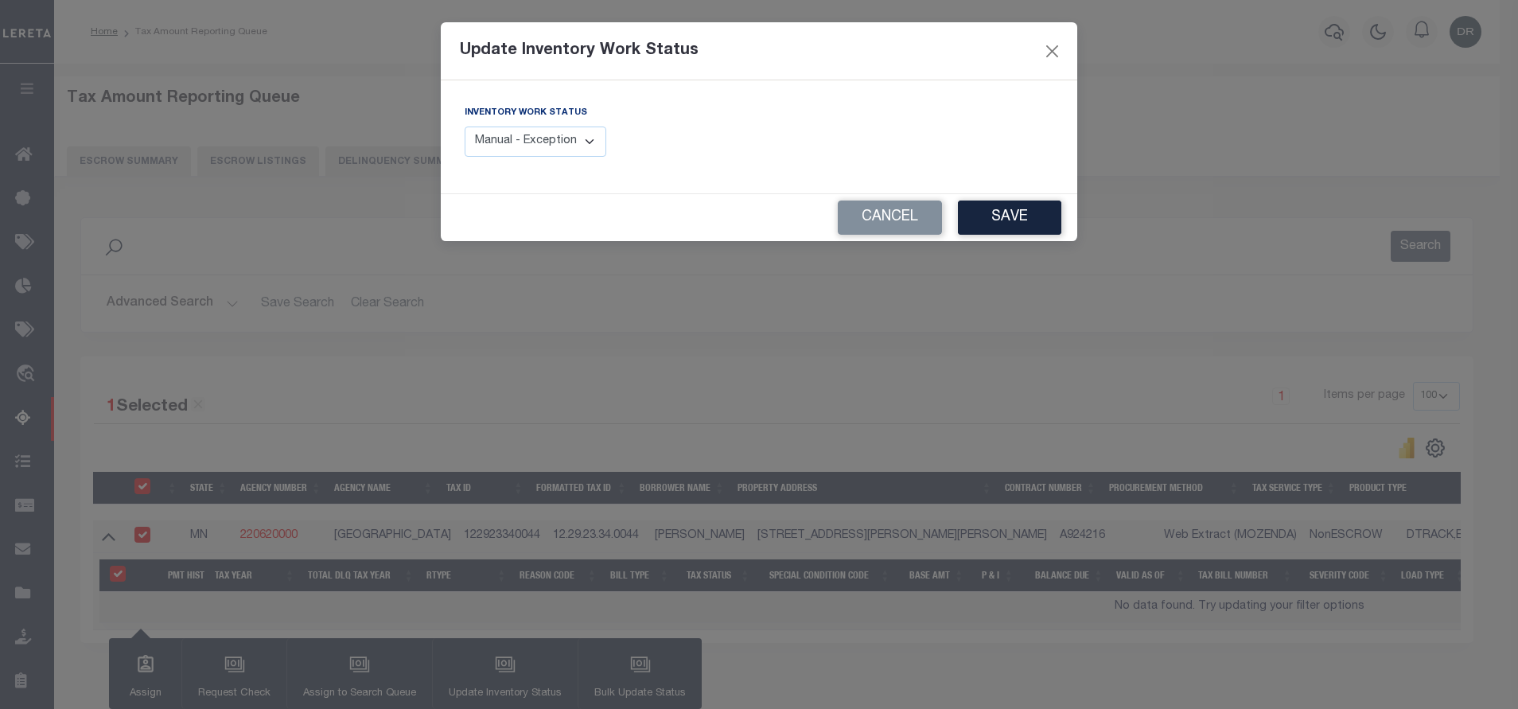
click at [573, 140] on select "Manual - Exception Pended - Awaiting Search Late Add Exception Completed" at bounding box center [535, 141] width 142 height 31
select select "4"
click at [464, 126] on select "Manual - Exception Pended - Awaiting Search Late Add Exception Completed" at bounding box center [535, 141] width 142 height 31
click at [1041, 219] on button "Save" at bounding box center [1009, 217] width 103 height 34
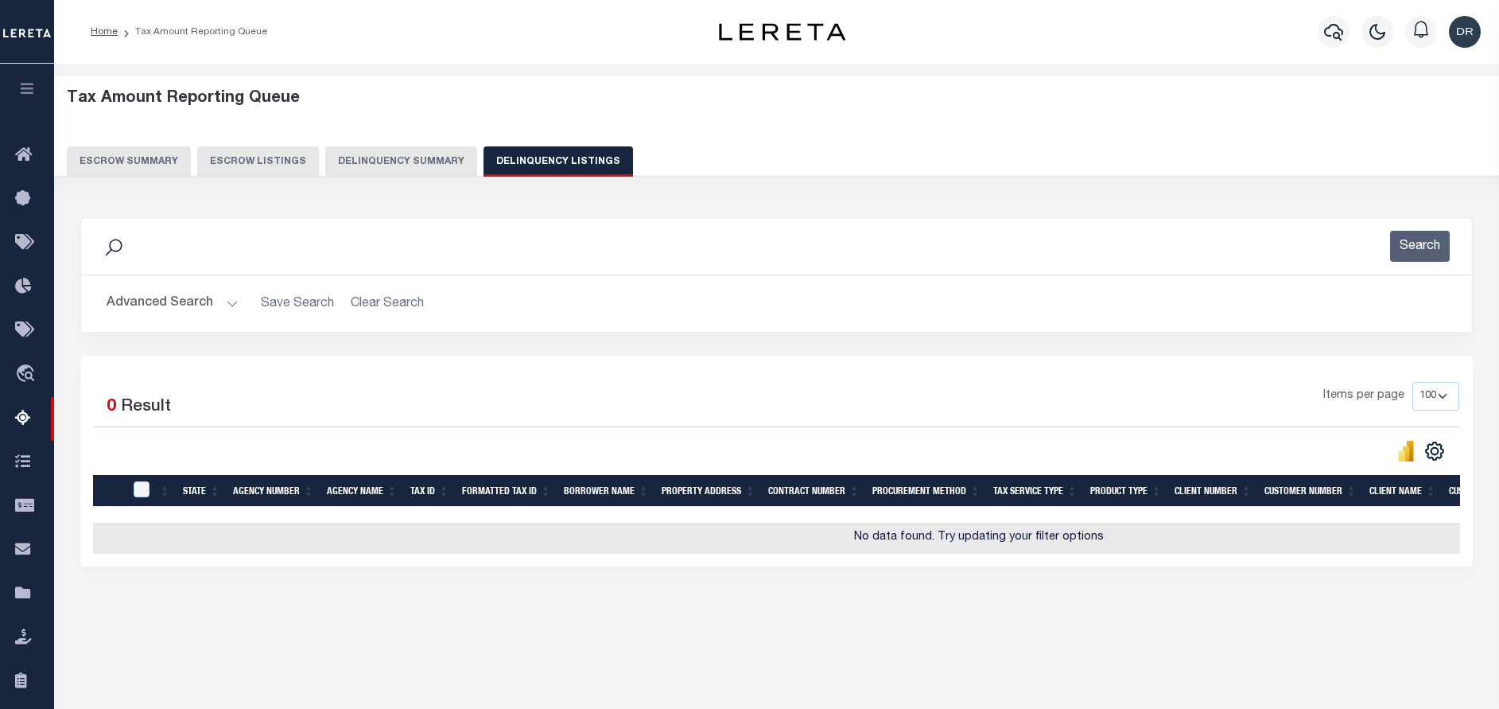
click at [227, 312] on button "Advanced Search" at bounding box center [173, 303] width 132 height 31
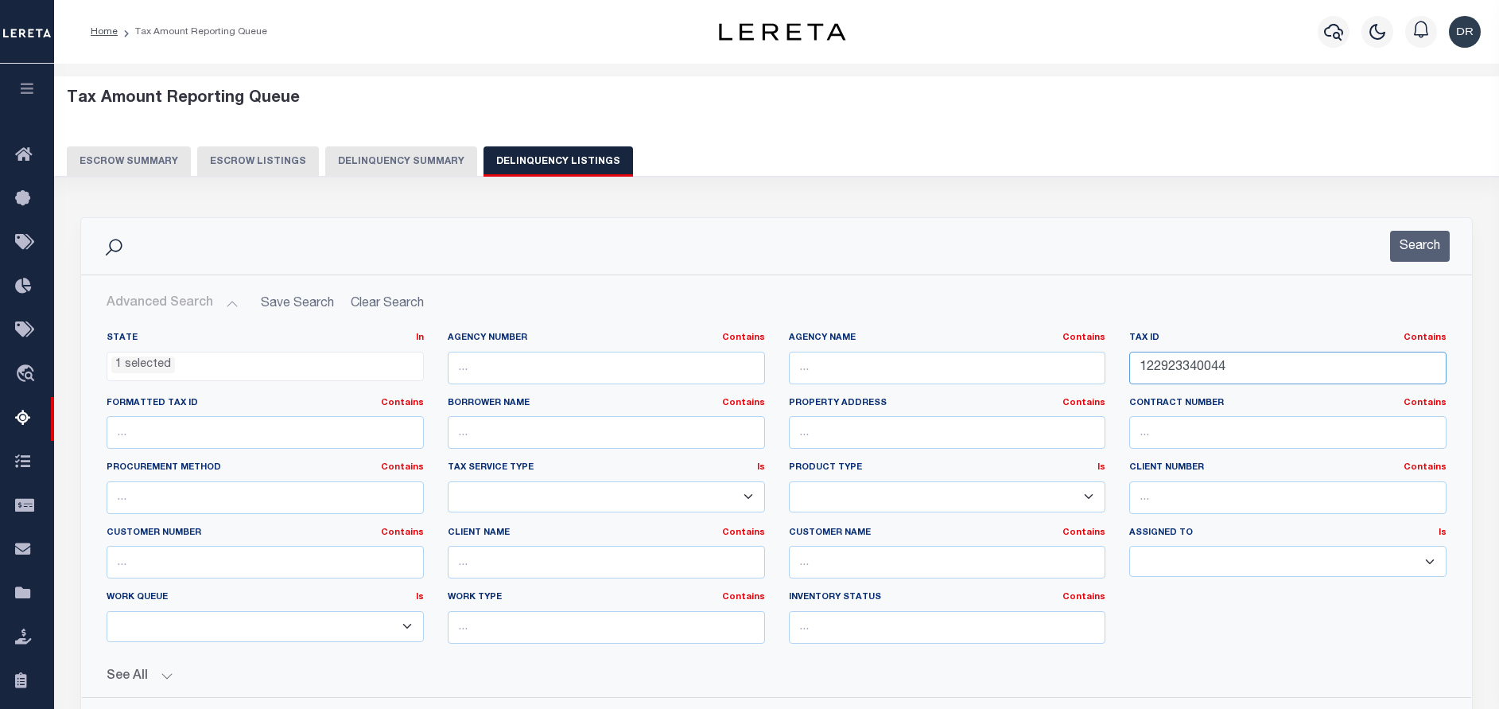
click at [1199, 369] on input "122923340044" at bounding box center [1287, 368] width 317 height 33
paste input "302213007"
type input "123022130074"
click at [1428, 251] on button "Search" at bounding box center [1420, 246] width 60 height 31
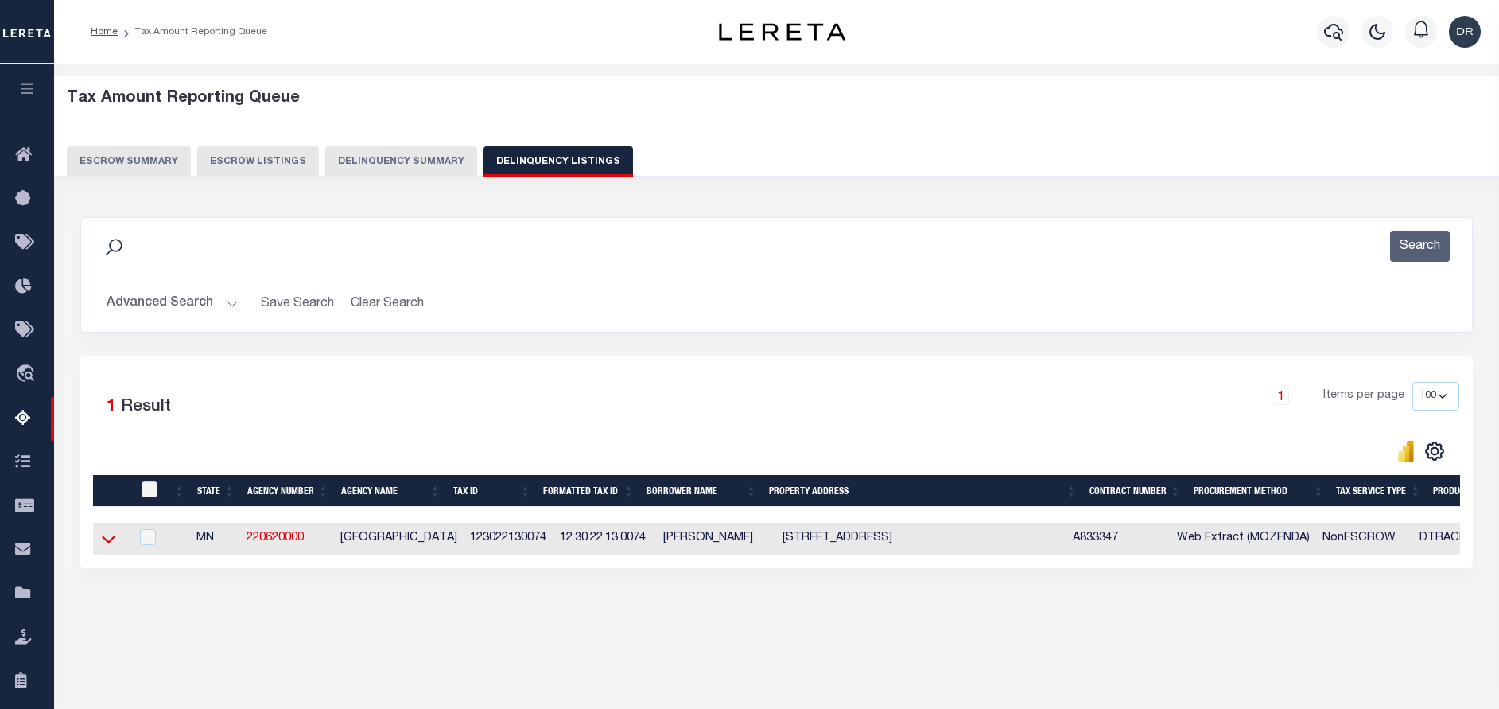
click at [110, 540] on icon at bounding box center [109, 538] width 14 height 17
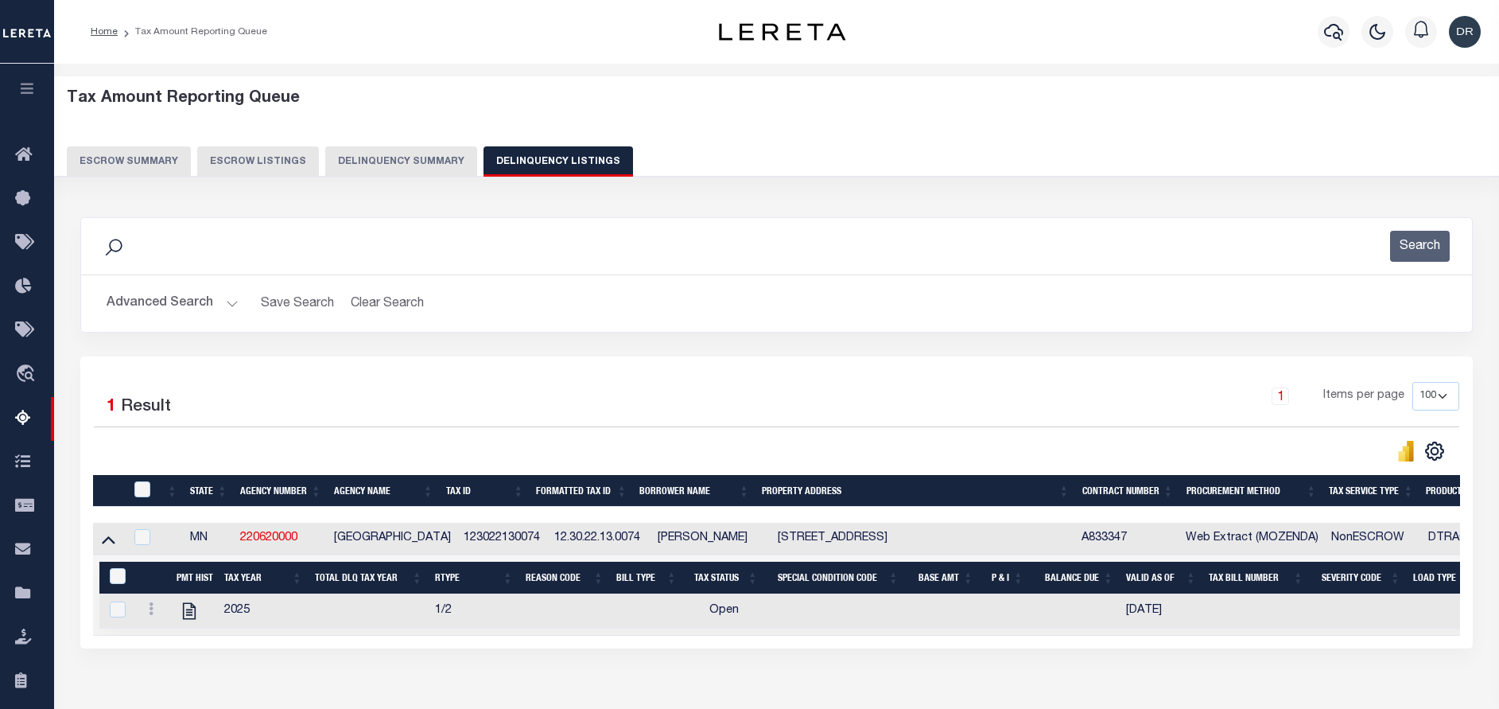
click at [486, 539] on td "123022130074" at bounding box center [502, 539] width 91 height 33
checkbox input "true"
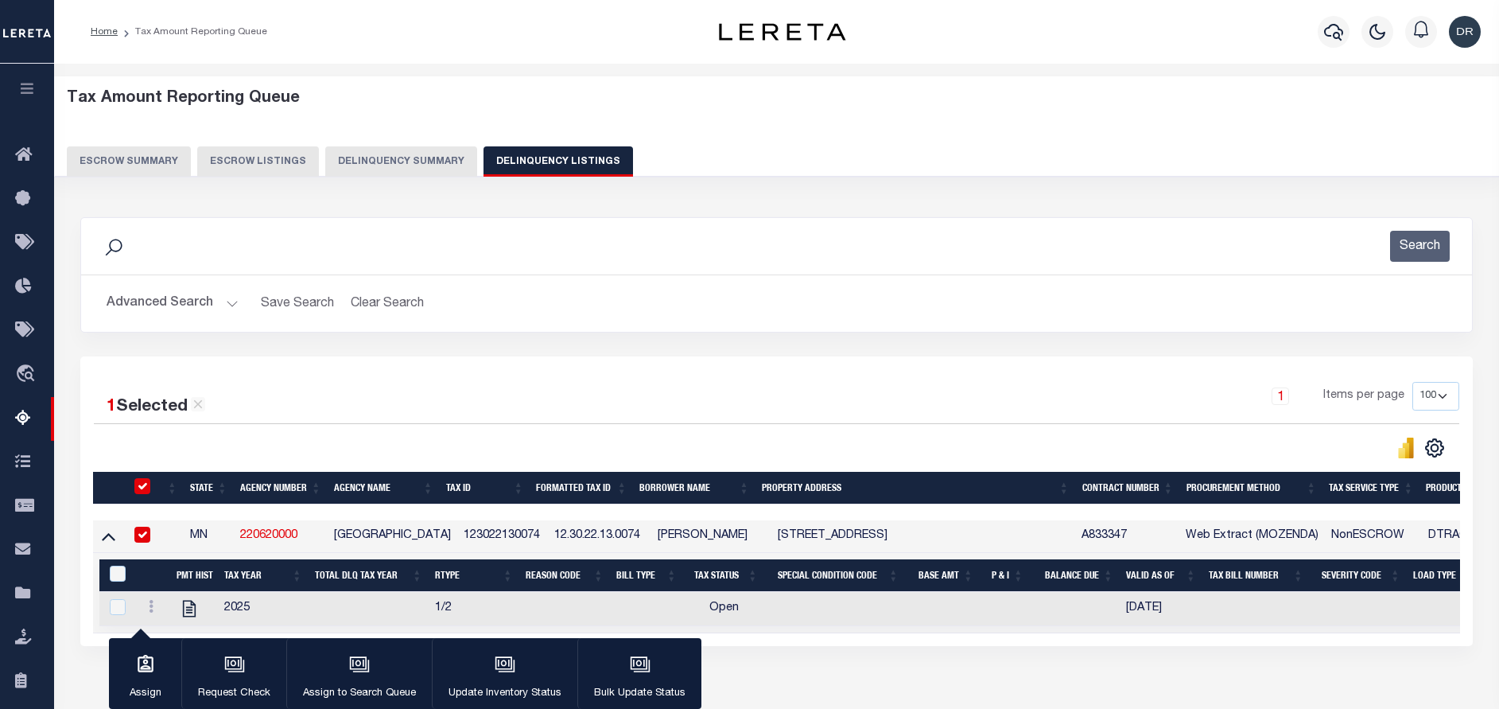
click at [486, 539] on td "123022130074" at bounding box center [502, 536] width 91 height 33
checkbox input "false"
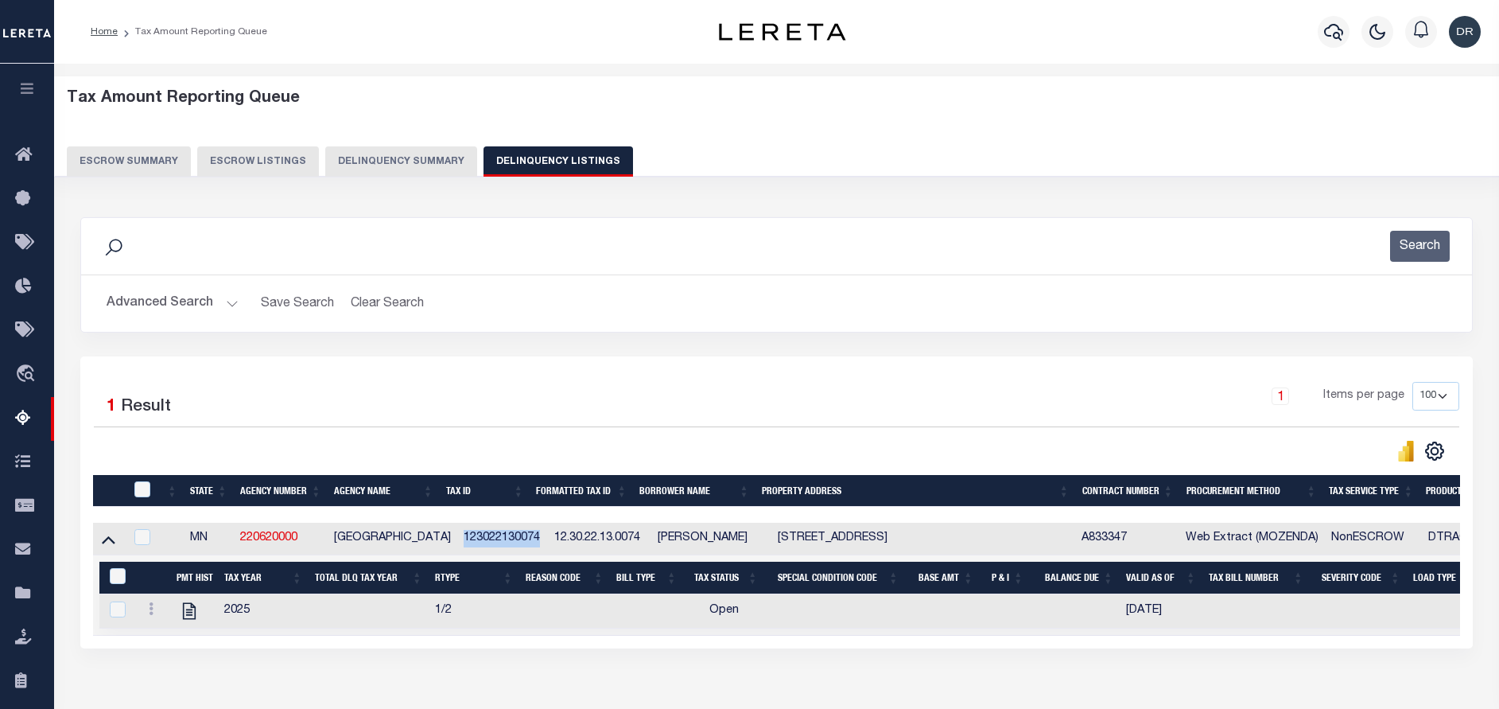
copy td "123022130074"
click at [185, 618] on icon "" at bounding box center [189, 610] width 21 height 21
checkbox input "true"
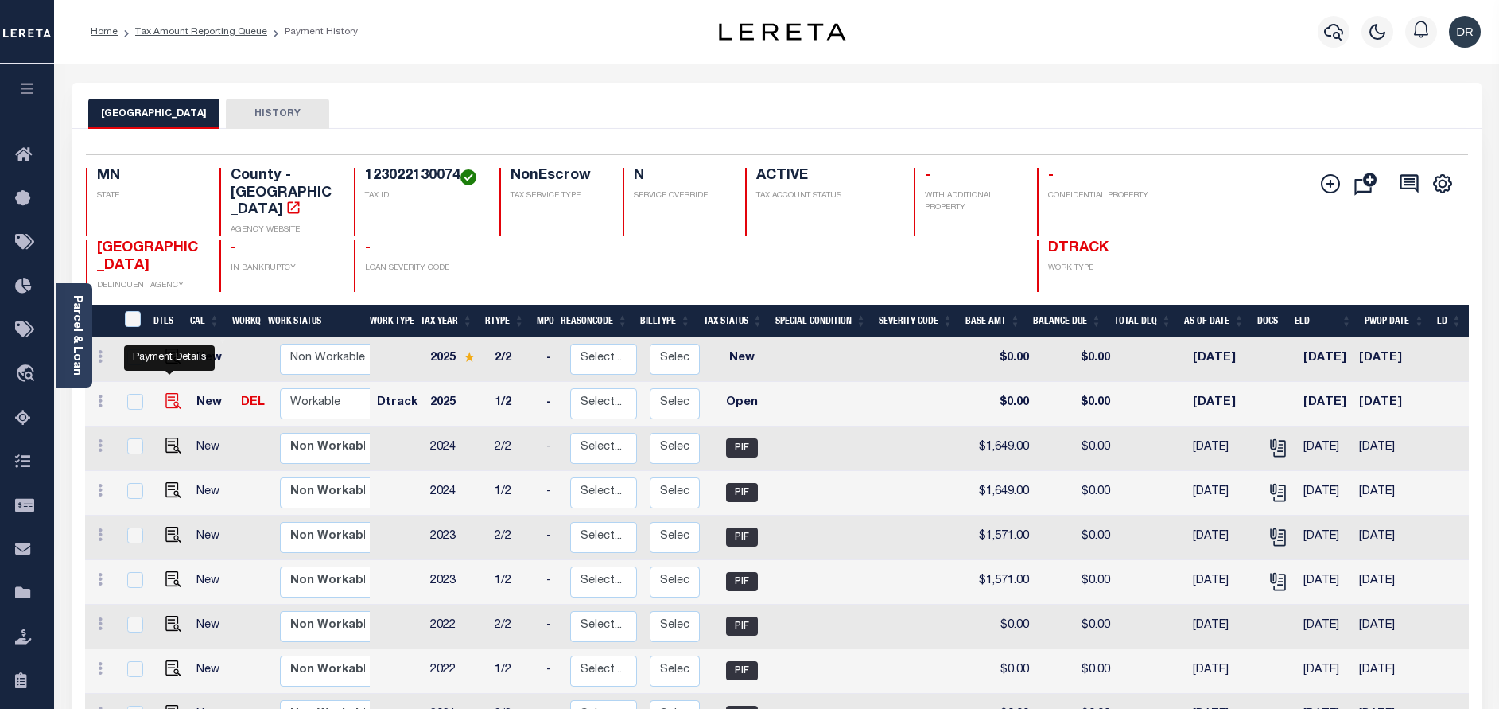
click at [169, 393] on img "" at bounding box center [173, 401] width 16 height 16
checkbox input "true"
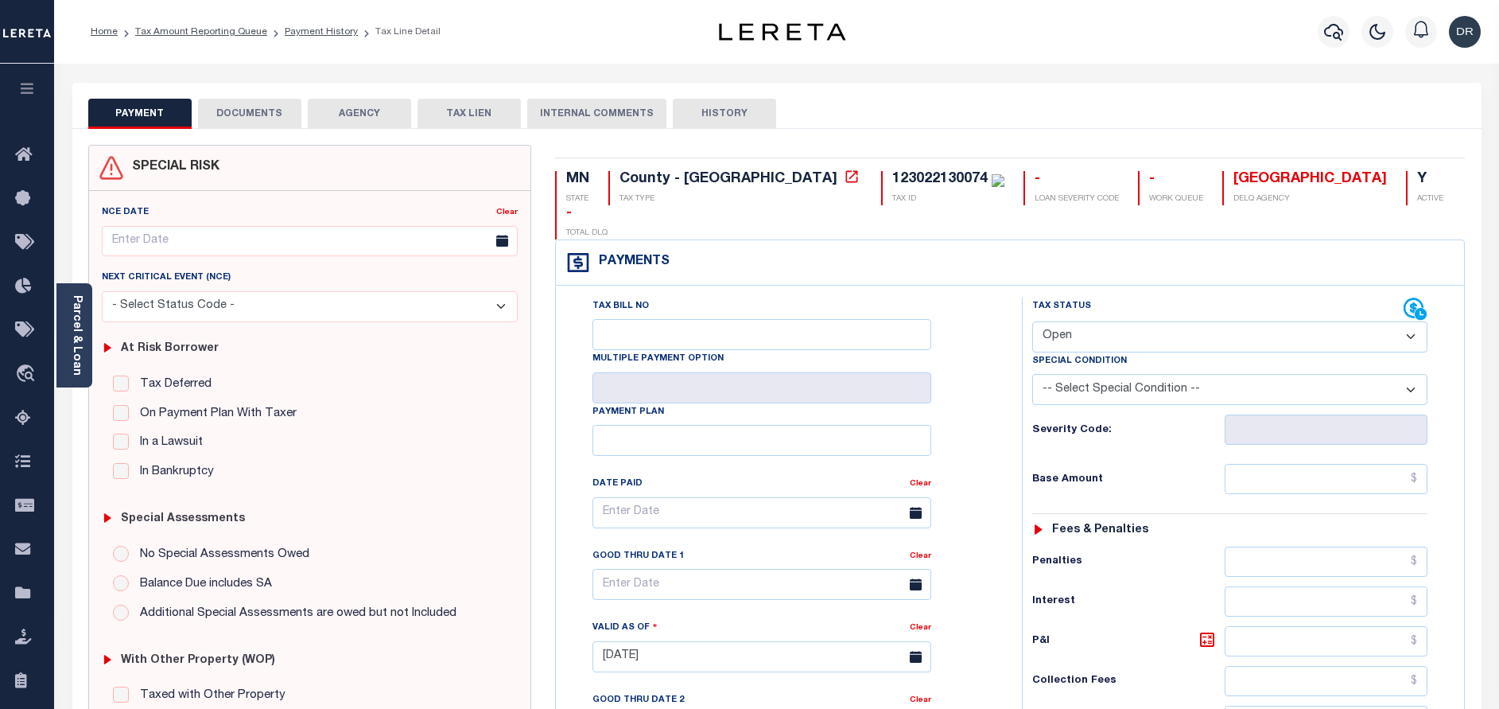
click at [1094, 297] on div "Tax Status Status" at bounding box center [1217, 309] width 371 height 24
click at [1104, 321] on select "- Select Status Code - Open Due/Unpaid Paid Incomplete No Tax Due Internal Refu…" at bounding box center [1229, 336] width 395 height 31
select select "PYD"
click at [1032, 321] on select "- Select Status Code - Open Due/Unpaid Paid Incomplete No Tax Due Internal Refu…" at bounding box center [1229, 336] width 395 height 31
type input "[DATE]"
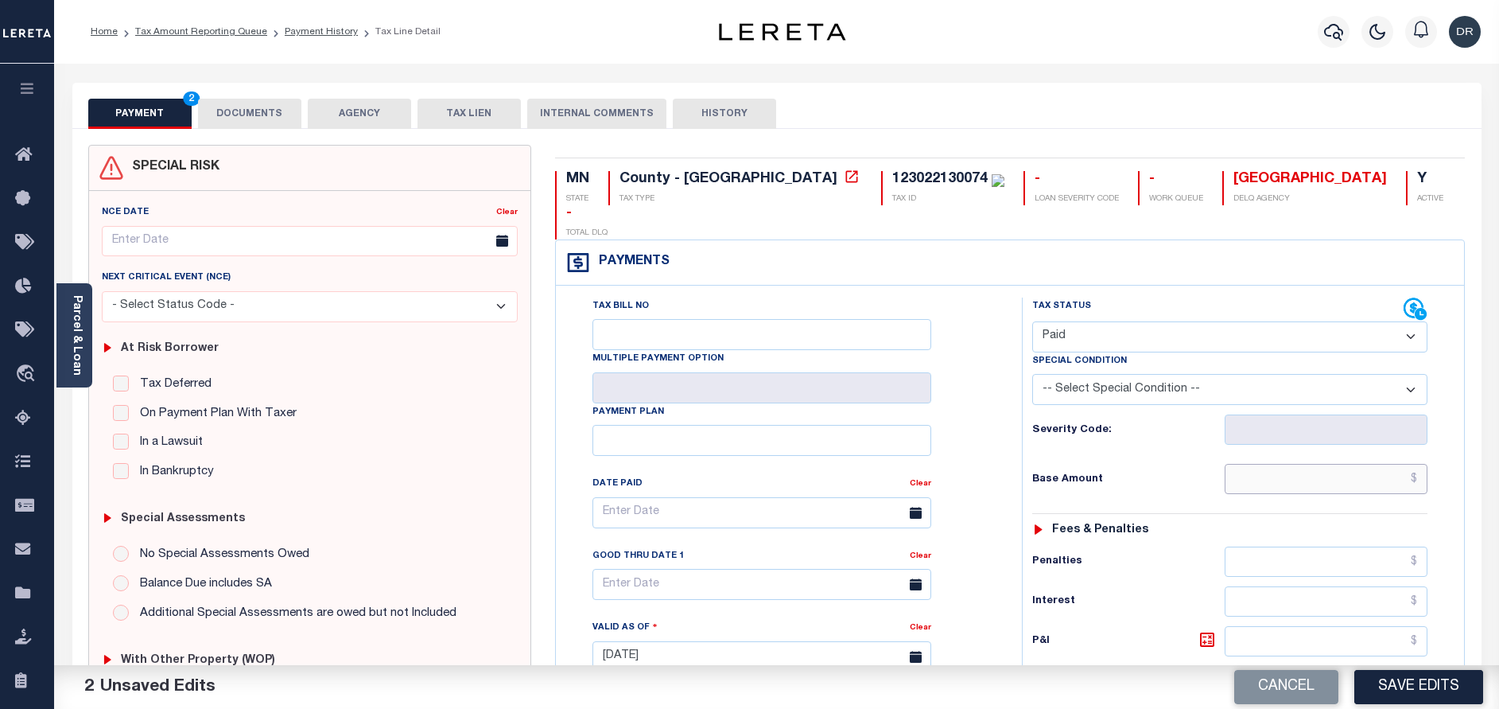
click at [1334, 464] on input "text" at bounding box center [1326, 479] width 203 height 30
paste input "1,857.00"
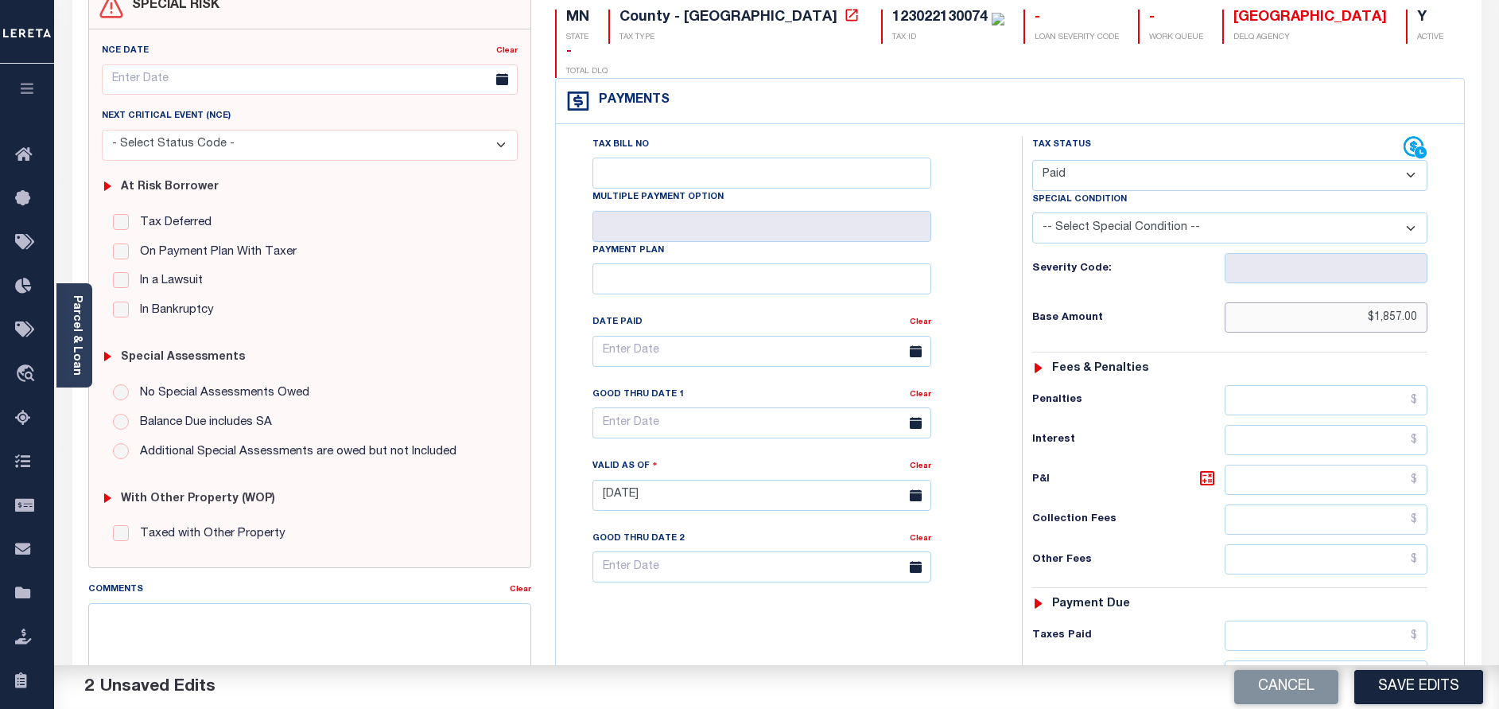
scroll to position [462, 0]
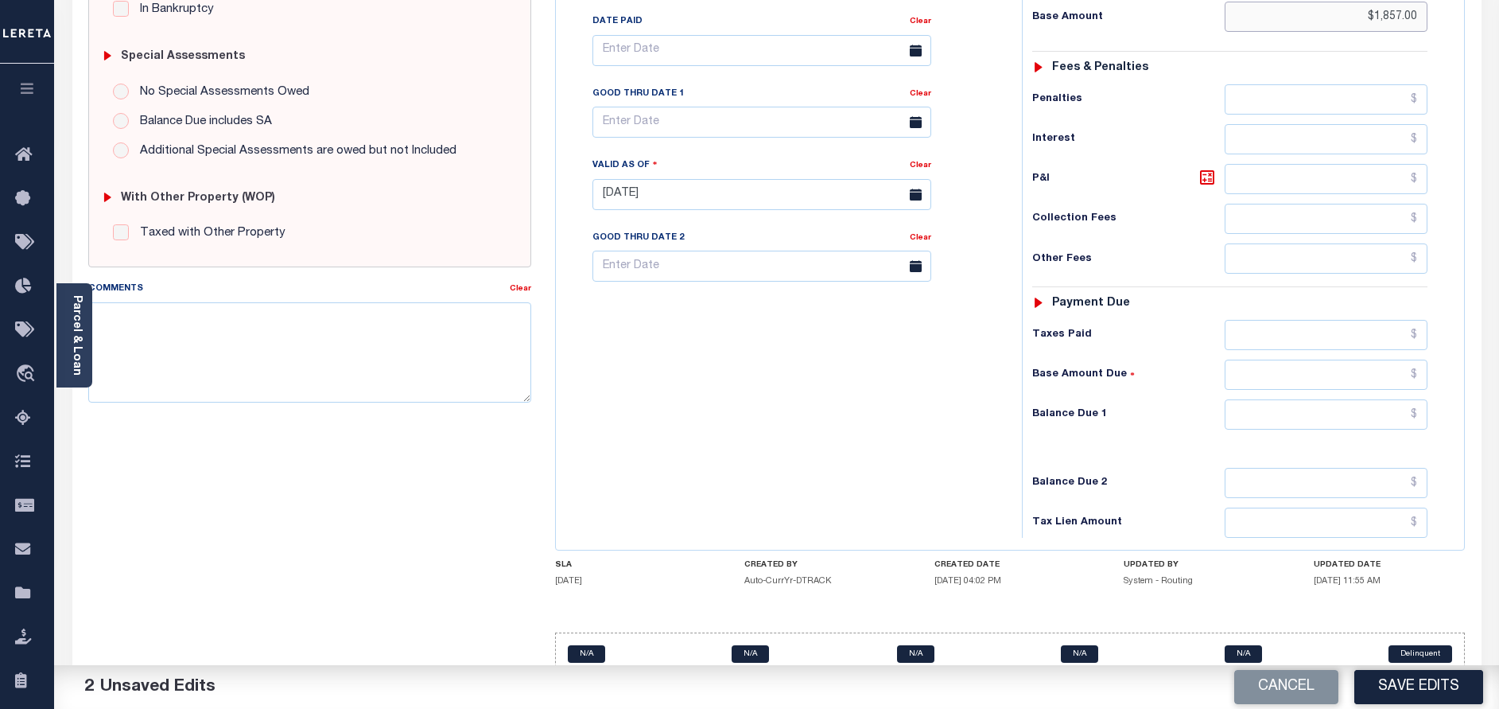
type input "$1,857.00"
click at [1317, 399] on input "text" at bounding box center [1326, 414] width 203 height 30
type input "$0.00"
click at [1416, 674] on button "Save Edits" at bounding box center [1418, 687] width 129 height 34
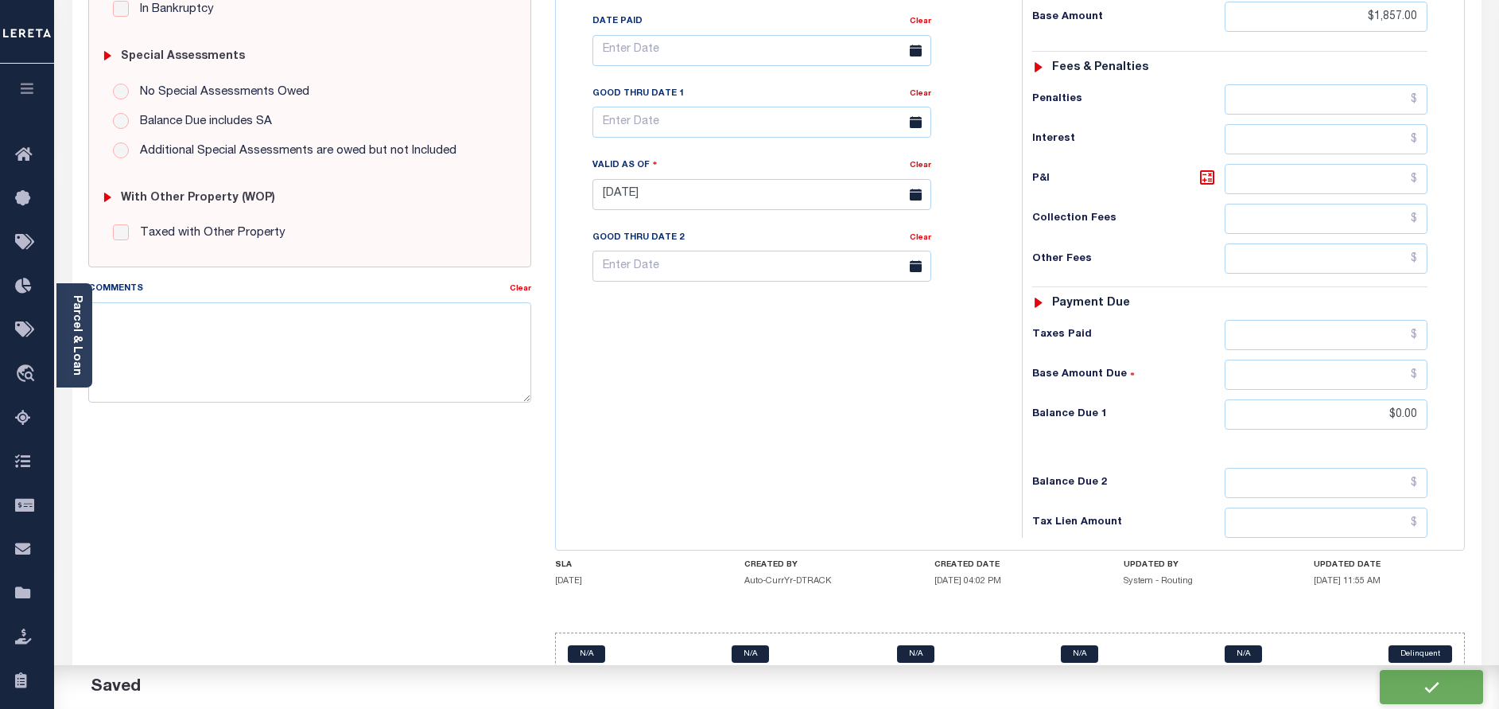
checkbox input "false"
type input "$1,857"
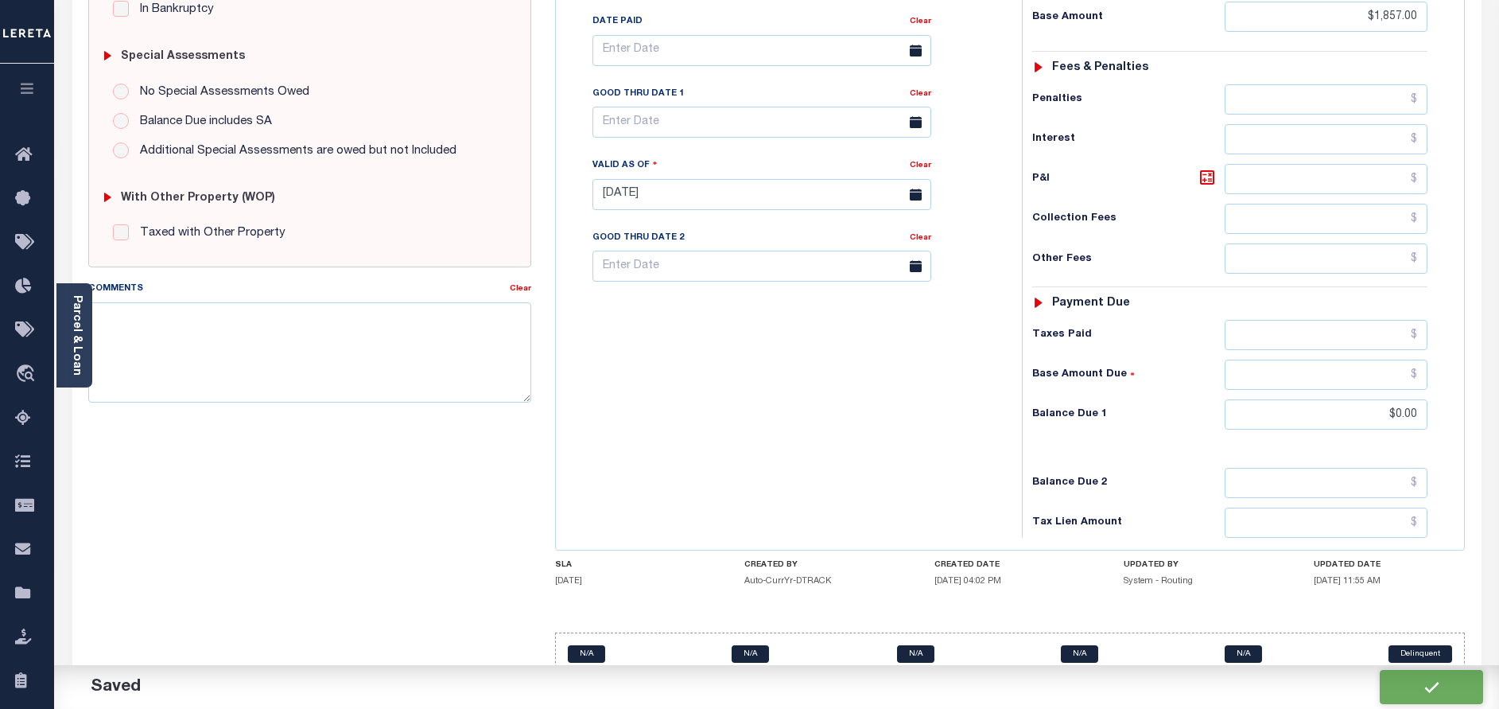
type input "$0"
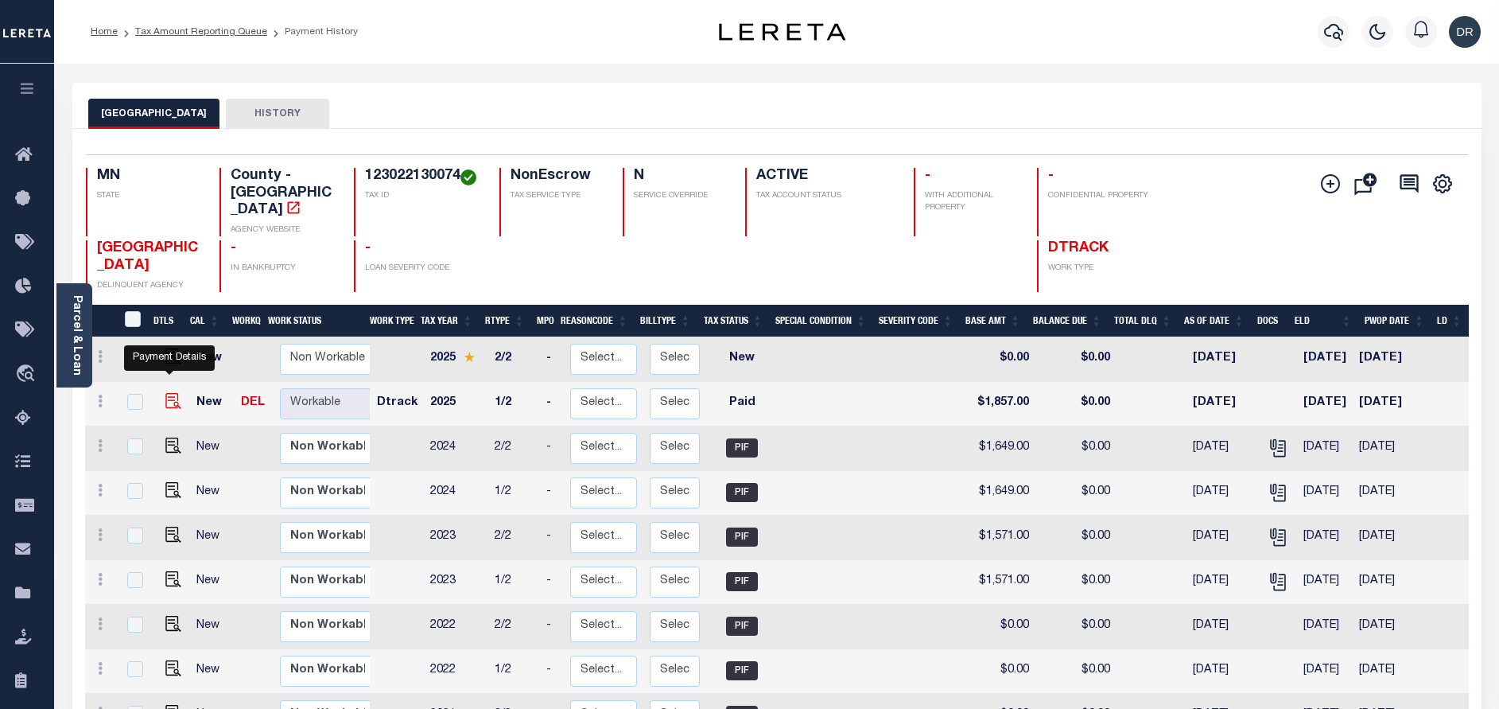
click at [168, 393] on img "" at bounding box center [173, 401] width 16 height 16
checkbox input "true"
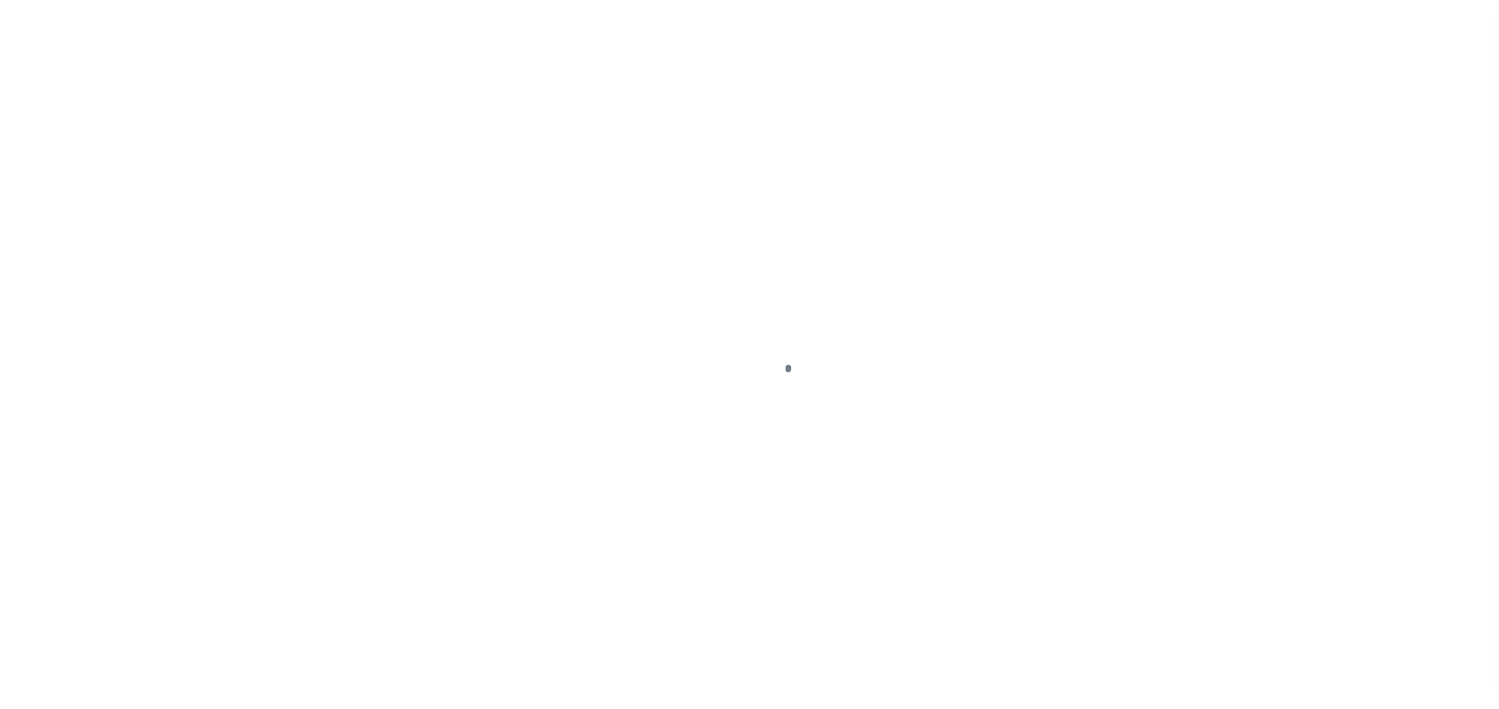
select select "PYD"
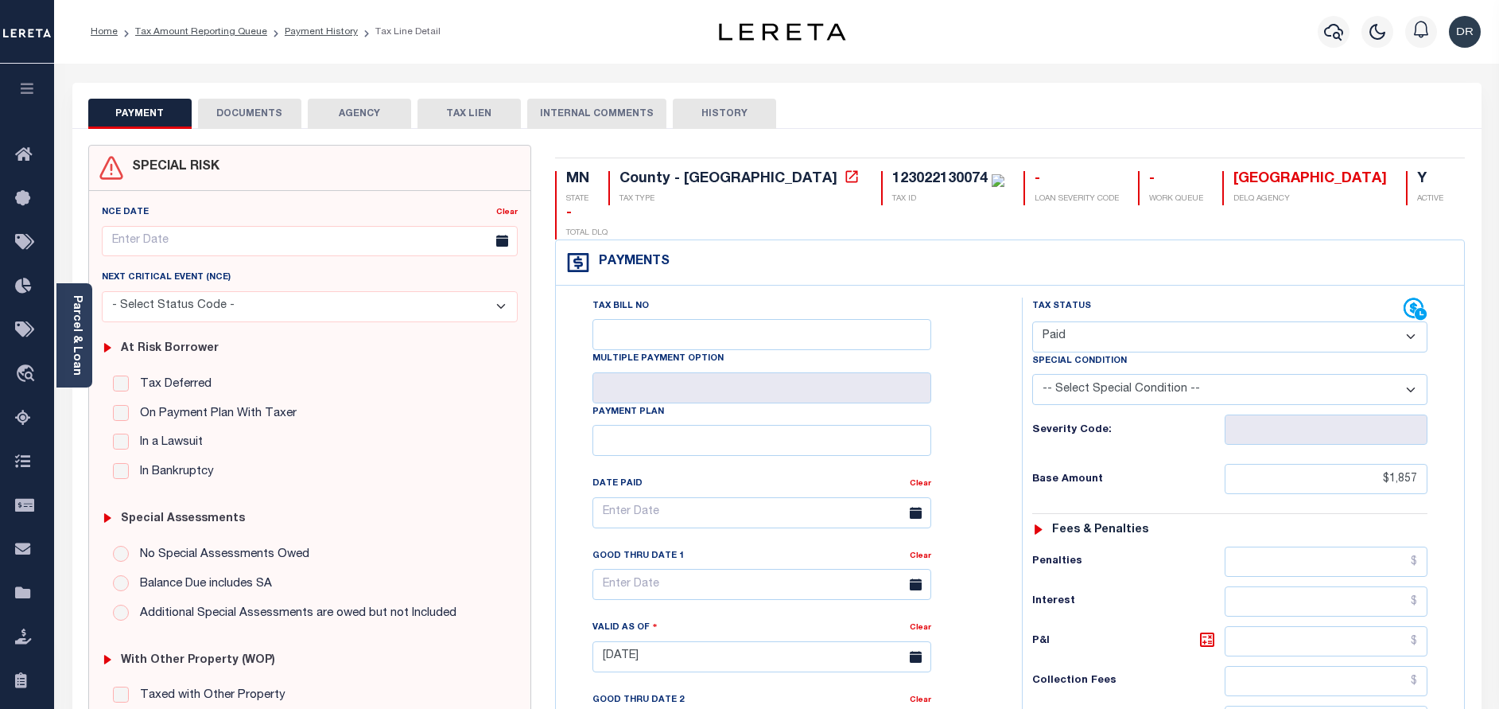
click at [233, 113] on button "DOCUMENTS" at bounding box center [249, 114] width 103 height 30
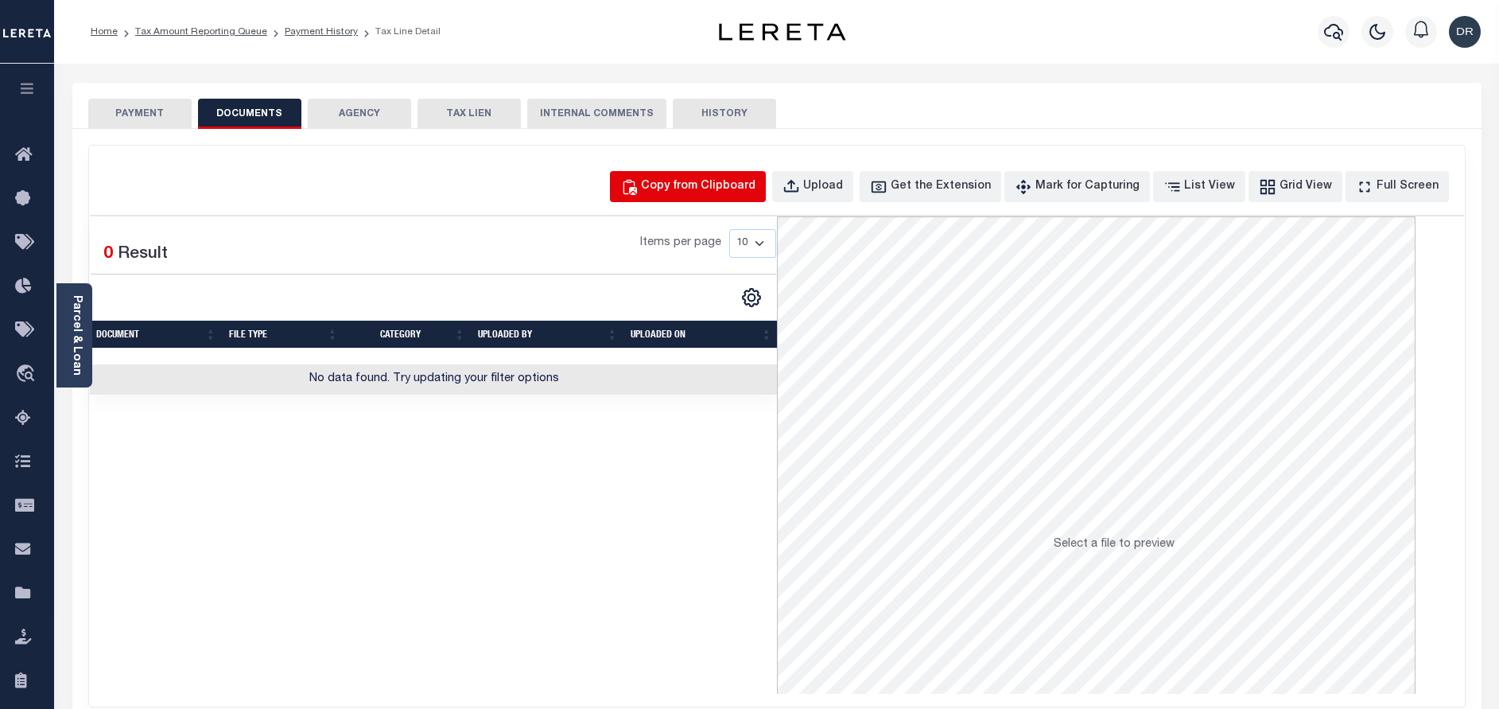
click at [715, 179] on div "Copy from Clipboard" at bounding box center [698, 186] width 115 height 17
select select "POP"
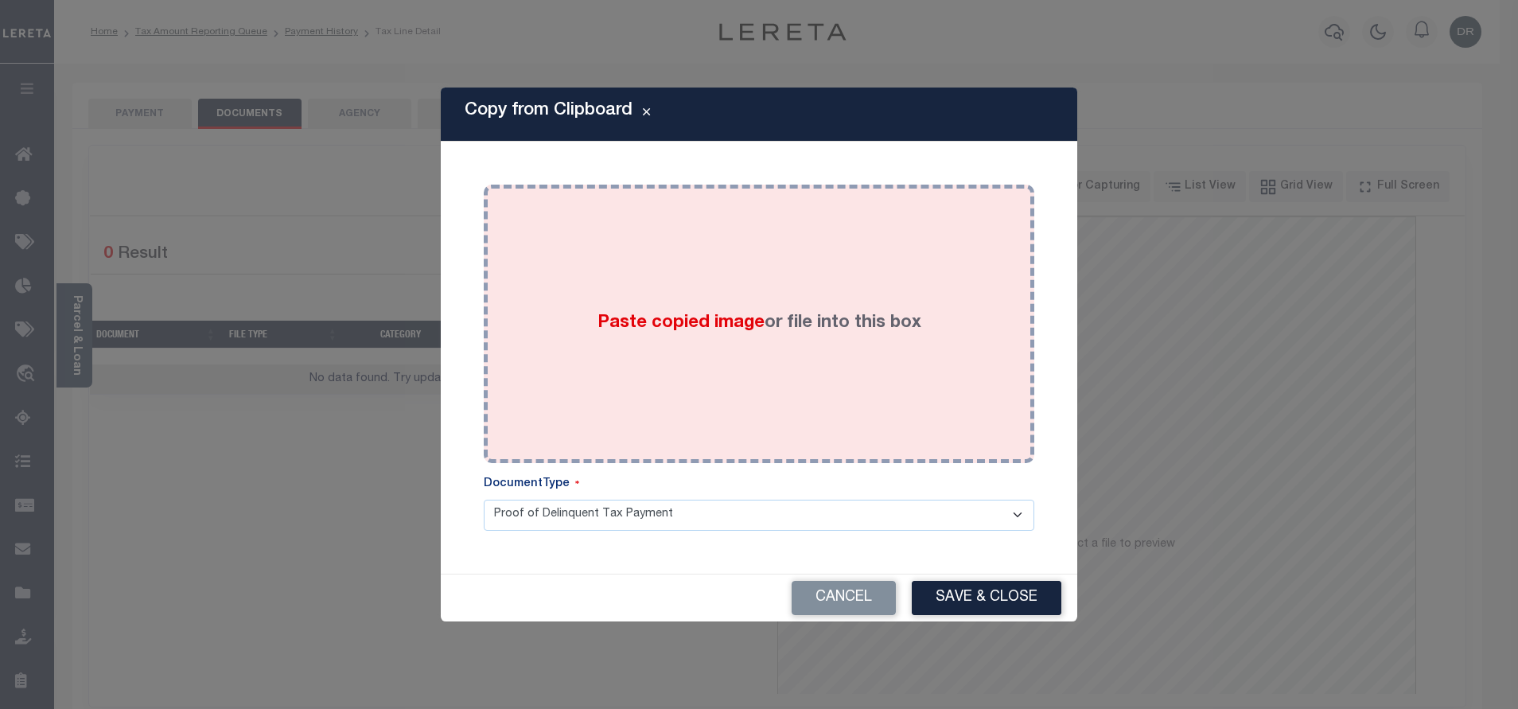
click at [879, 330] on label "Paste copied image or file into this box" at bounding box center [759, 323] width 324 height 26
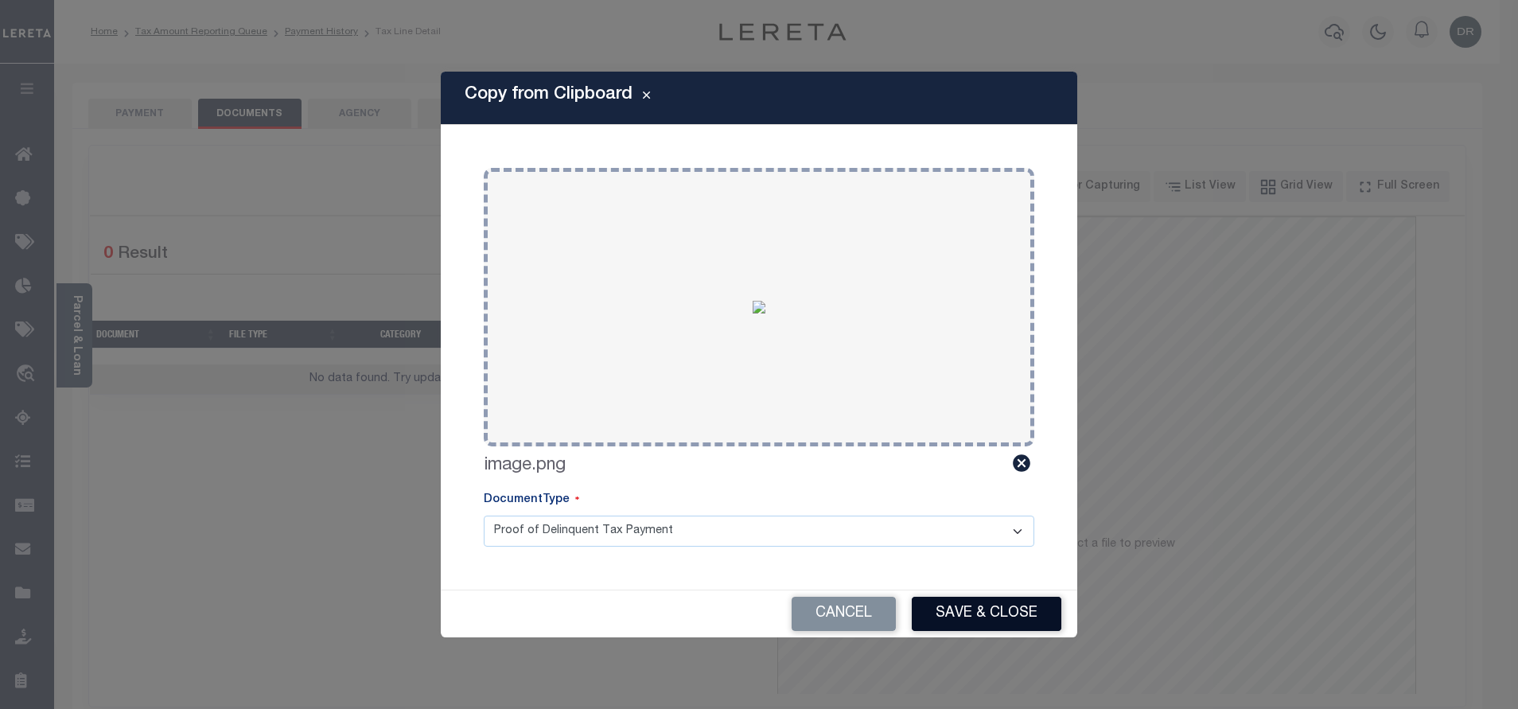
click at [976, 620] on button "Save & Close" at bounding box center [986, 614] width 150 height 34
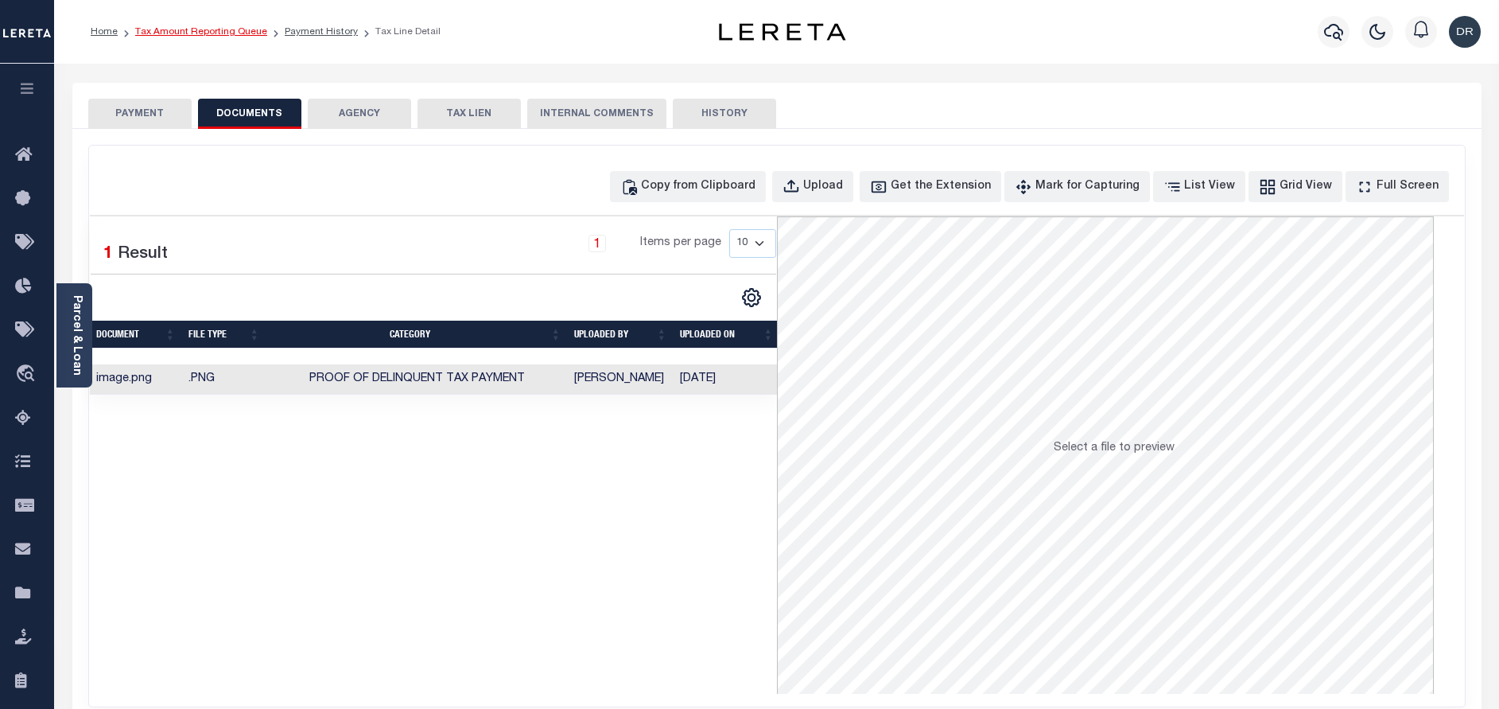
click at [224, 30] on link "Tax Amount Reporting Queue" at bounding box center [201, 32] width 132 height 10
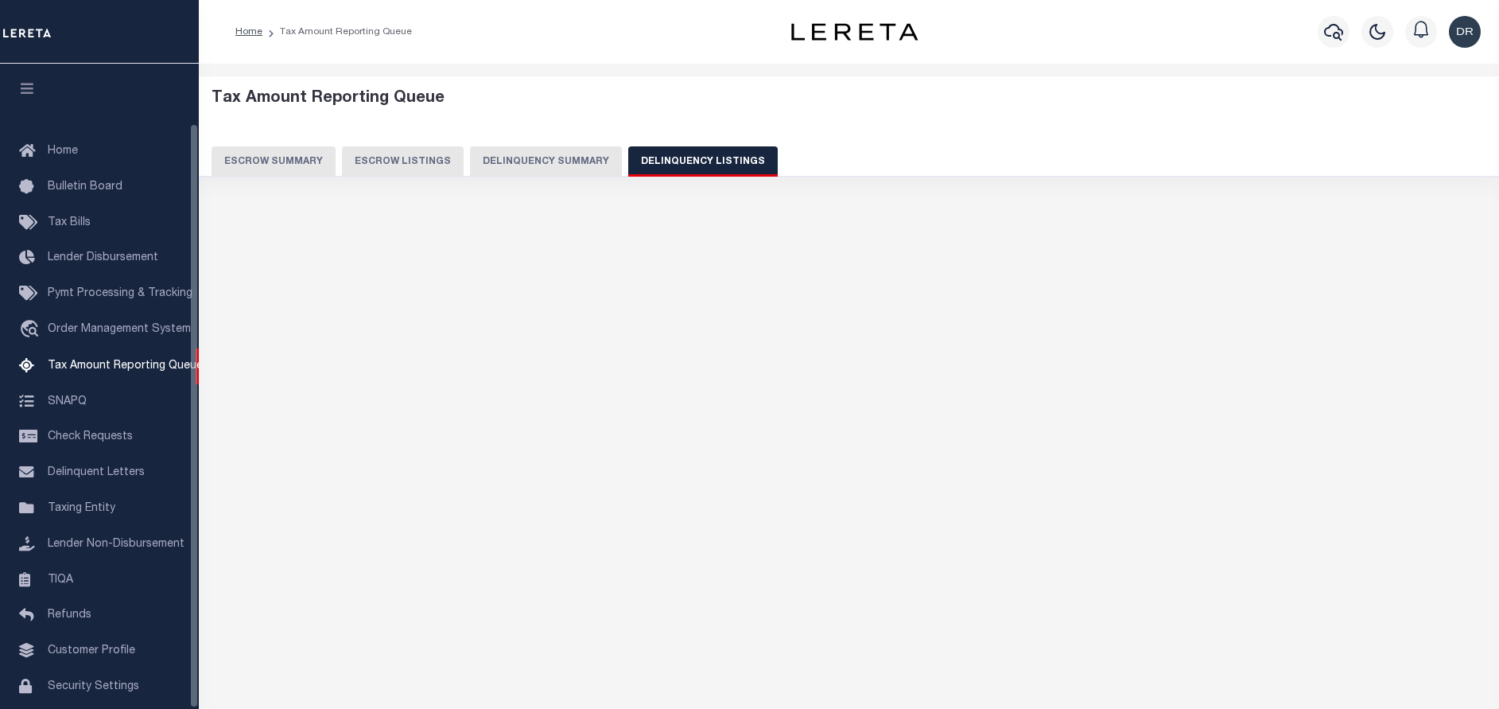
select select "100"
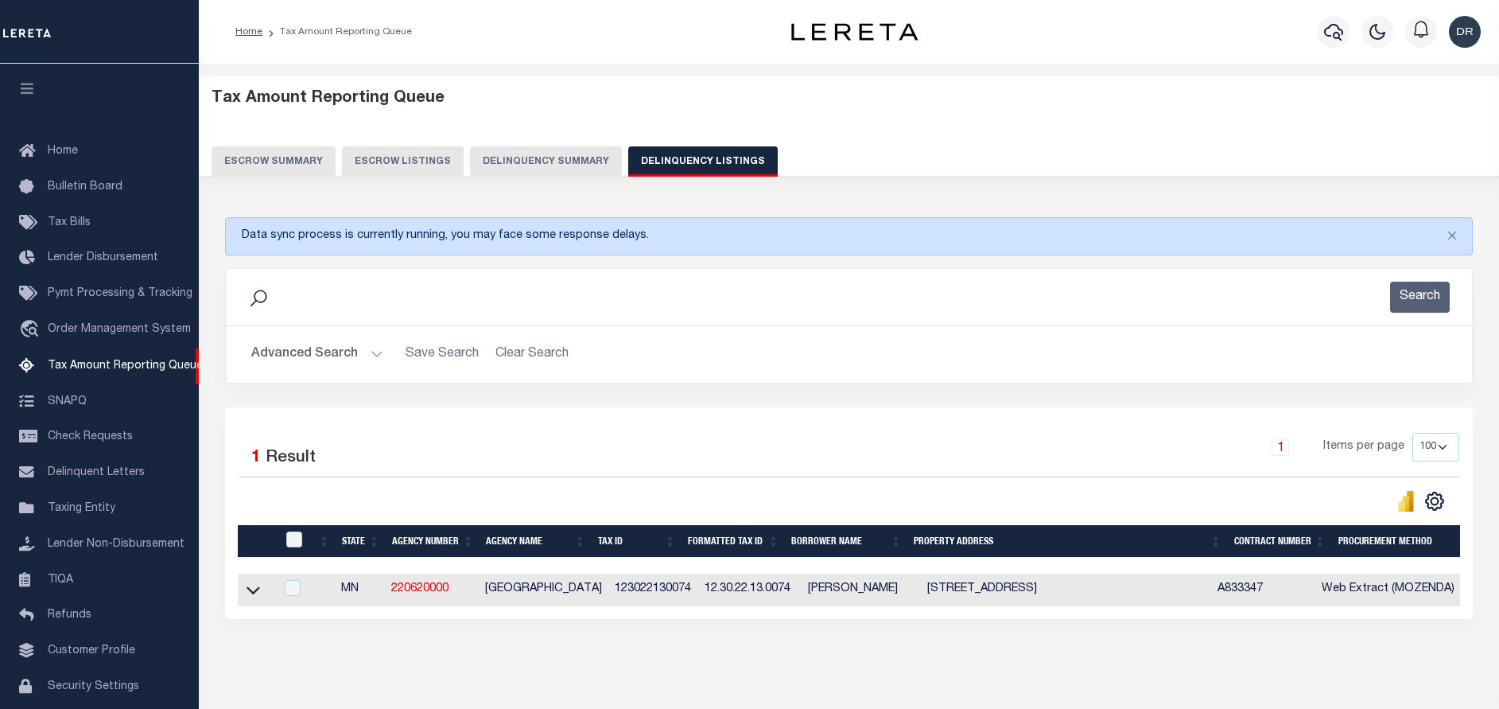
scroll to position [65, 0]
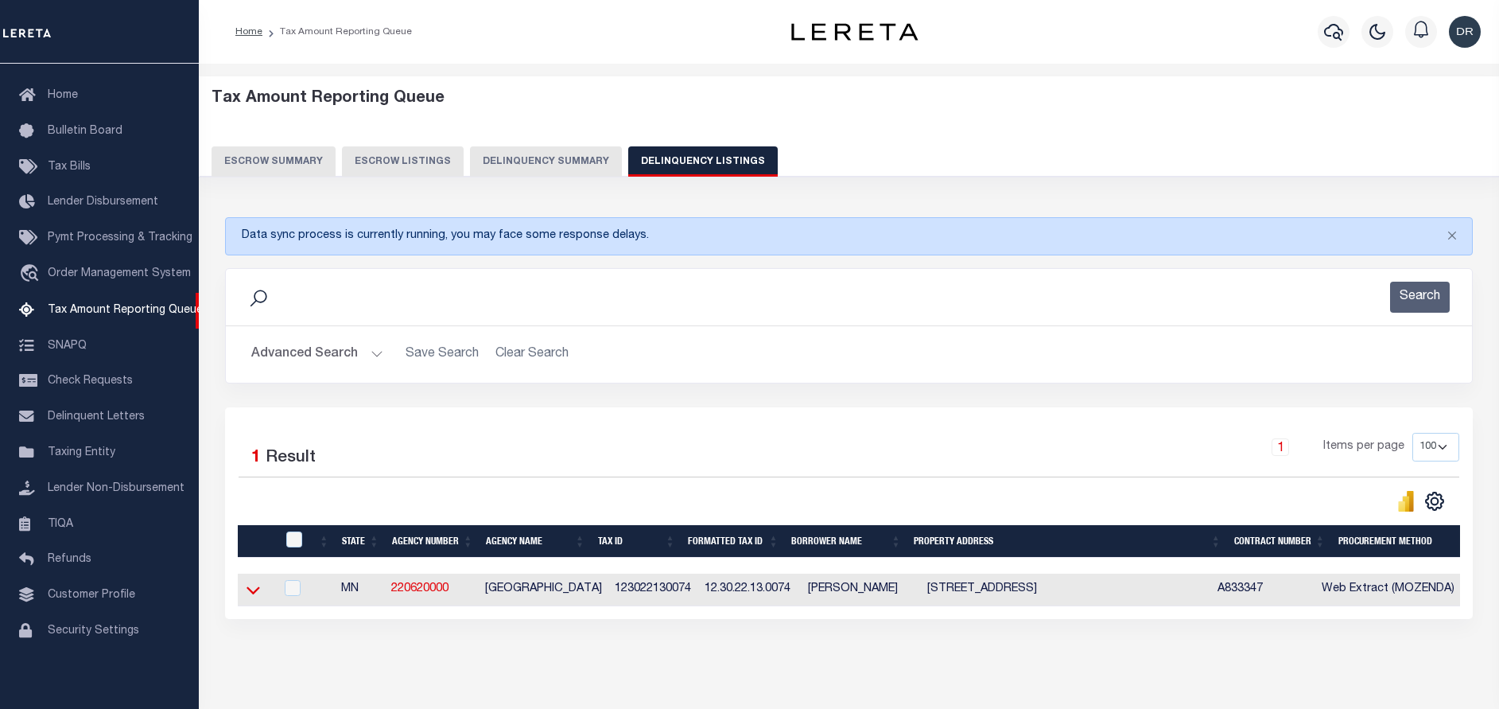
click at [255, 589] on icon at bounding box center [254, 589] width 14 height 17
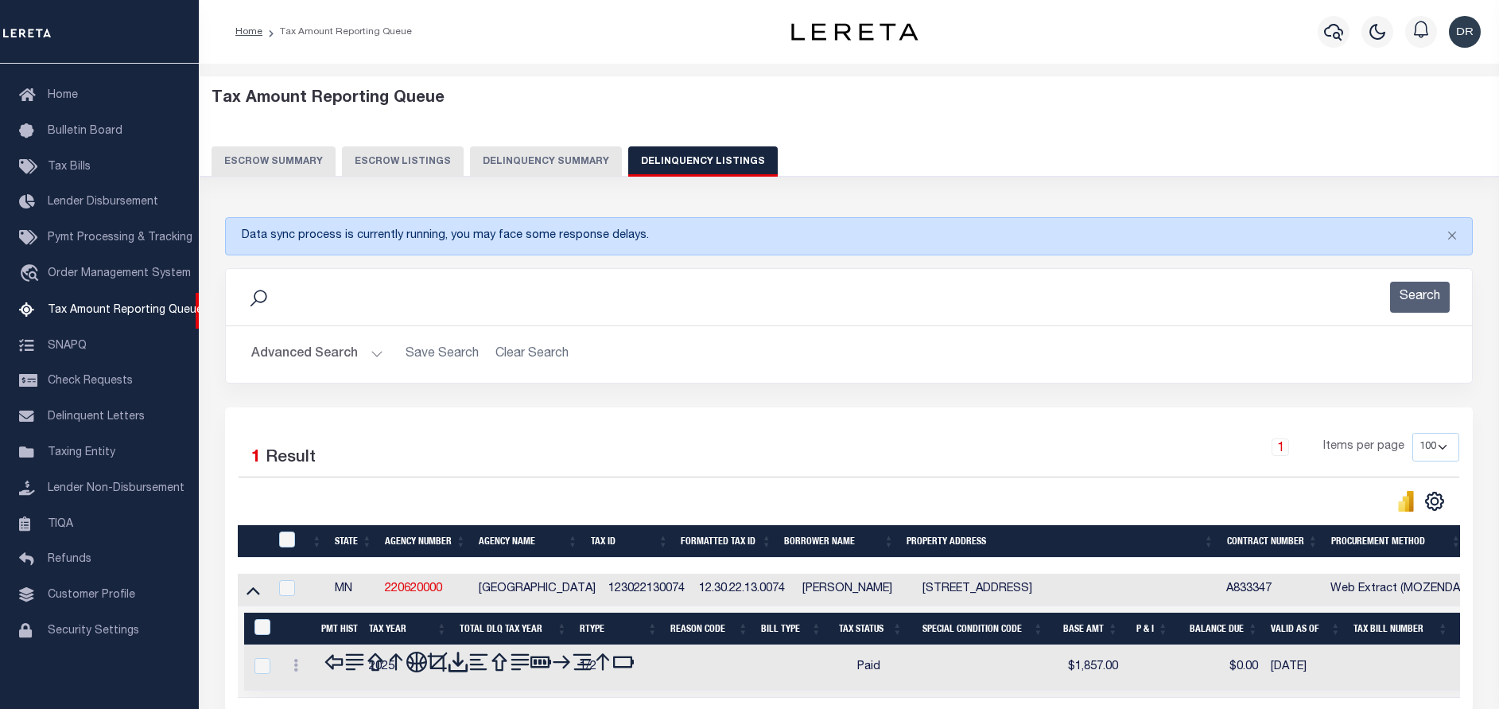
scroll to position [119, 0]
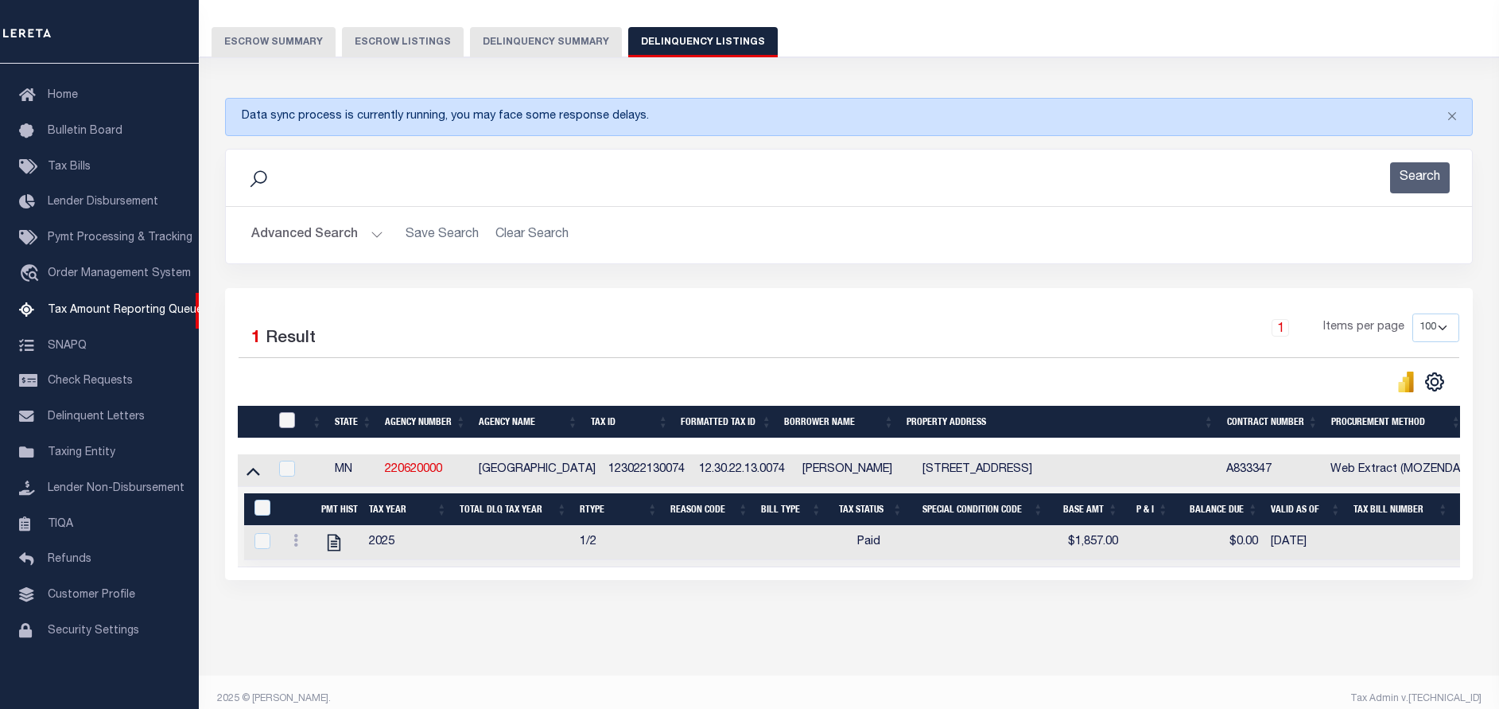
click at [289, 418] on input "checkbox" at bounding box center [287, 420] width 16 height 16
checkbox input "true"
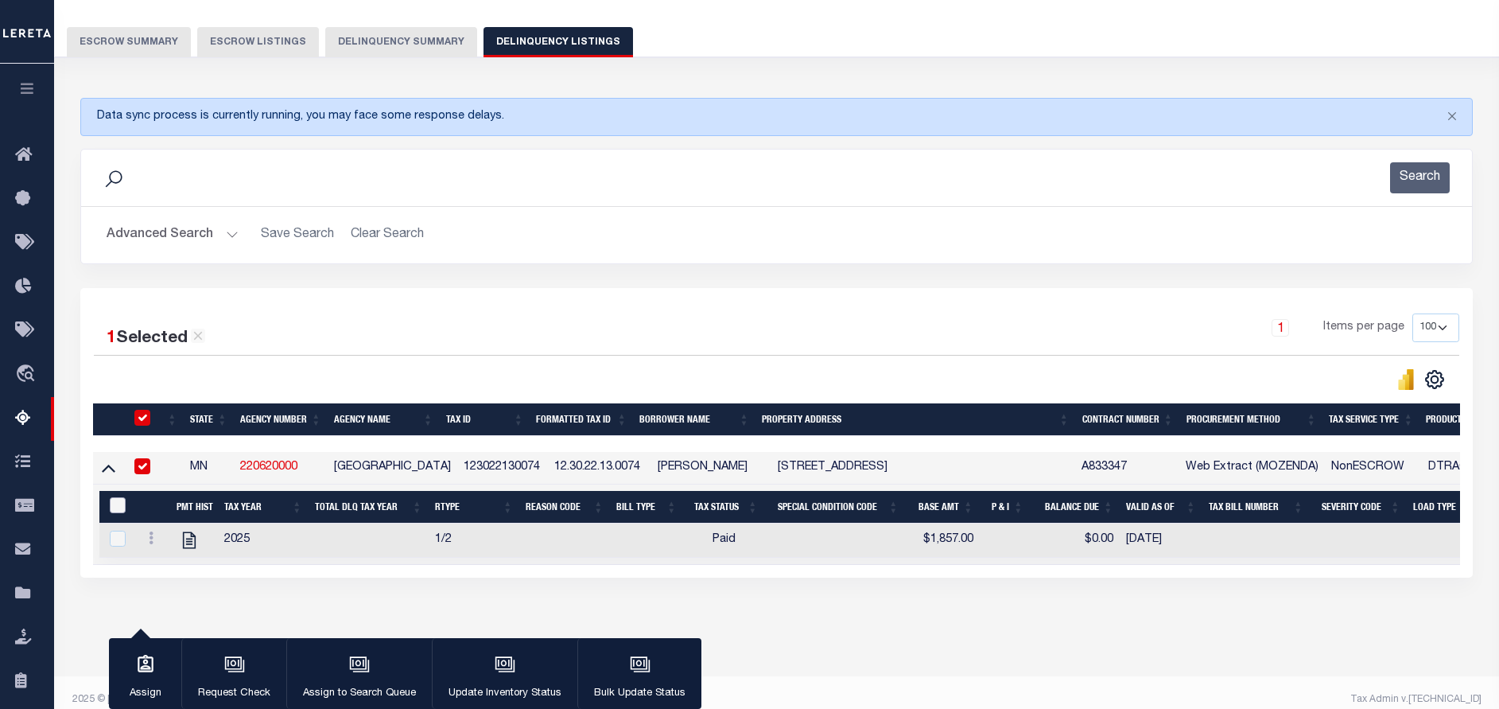
click at [117, 510] on input "&nbsp;" at bounding box center [118, 505] width 16 height 16
checkbox input "true"
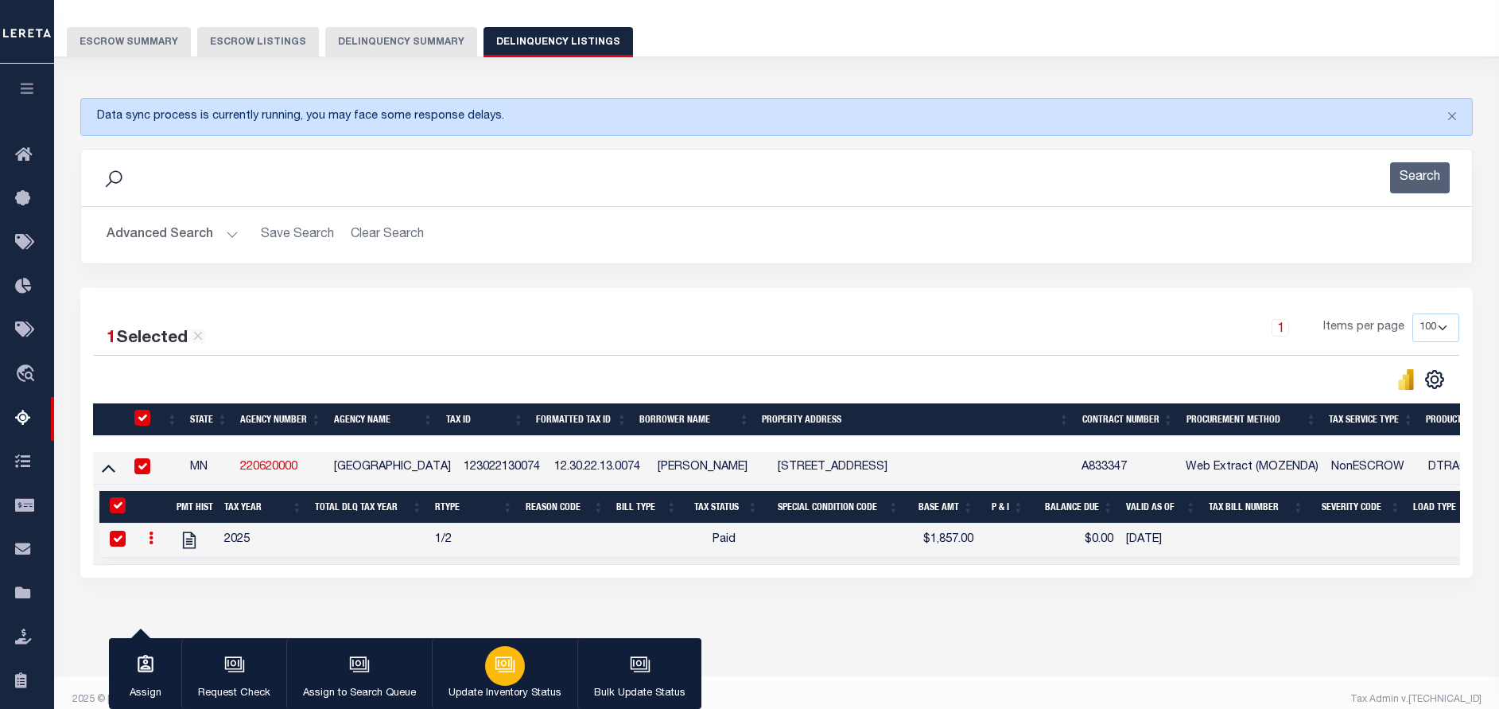
click at [515, 670] on div "button" at bounding box center [505, 666] width 40 height 40
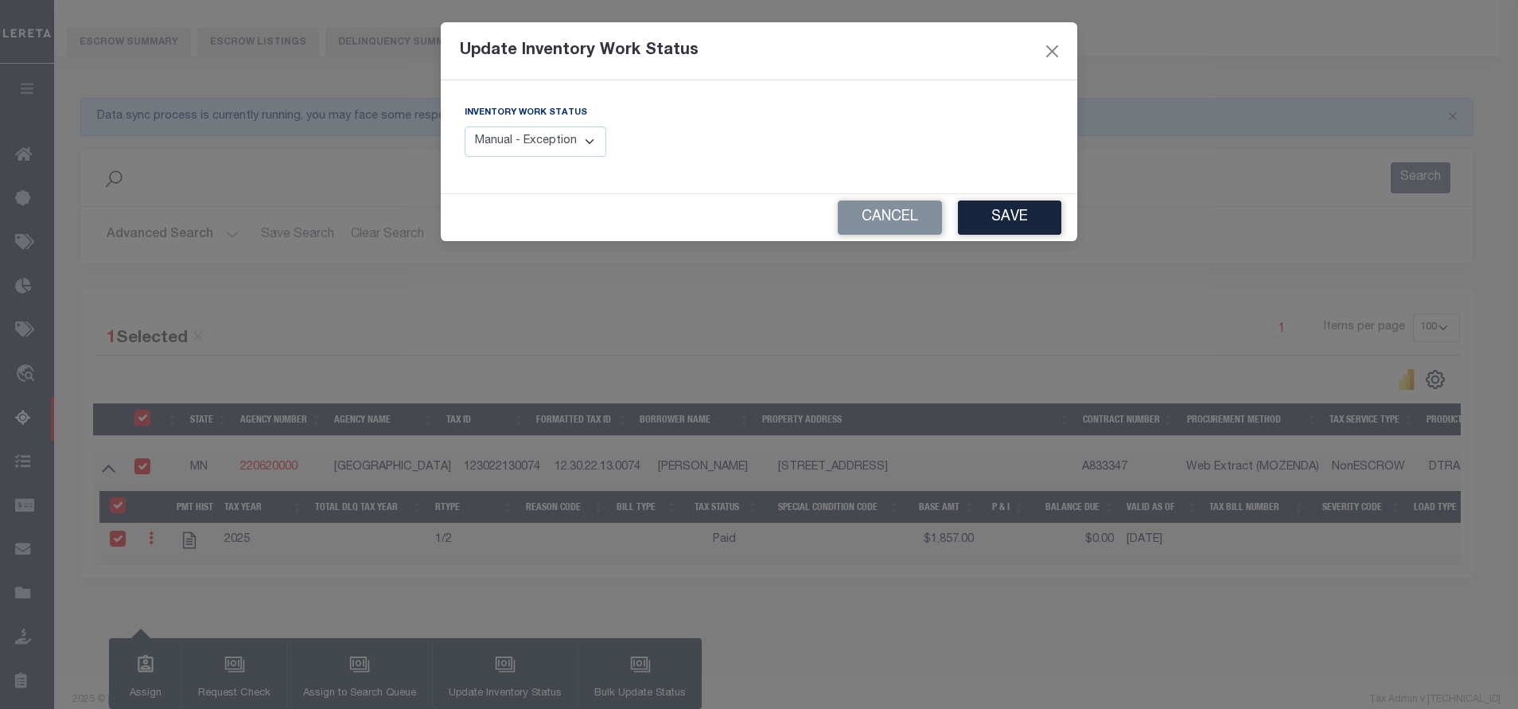
click at [585, 146] on select "Manual - Exception Pended - Awaiting Search Late Add Exception Completed" at bounding box center [535, 141] width 142 height 31
select select "4"
click at [464, 126] on select "Manual - Exception Pended - Awaiting Search Late Add Exception Completed" at bounding box center [535, 141] width 142 height 31
click at [1032, 226] on button "Save" at bounding box center [1009, 217] width 103 height 34
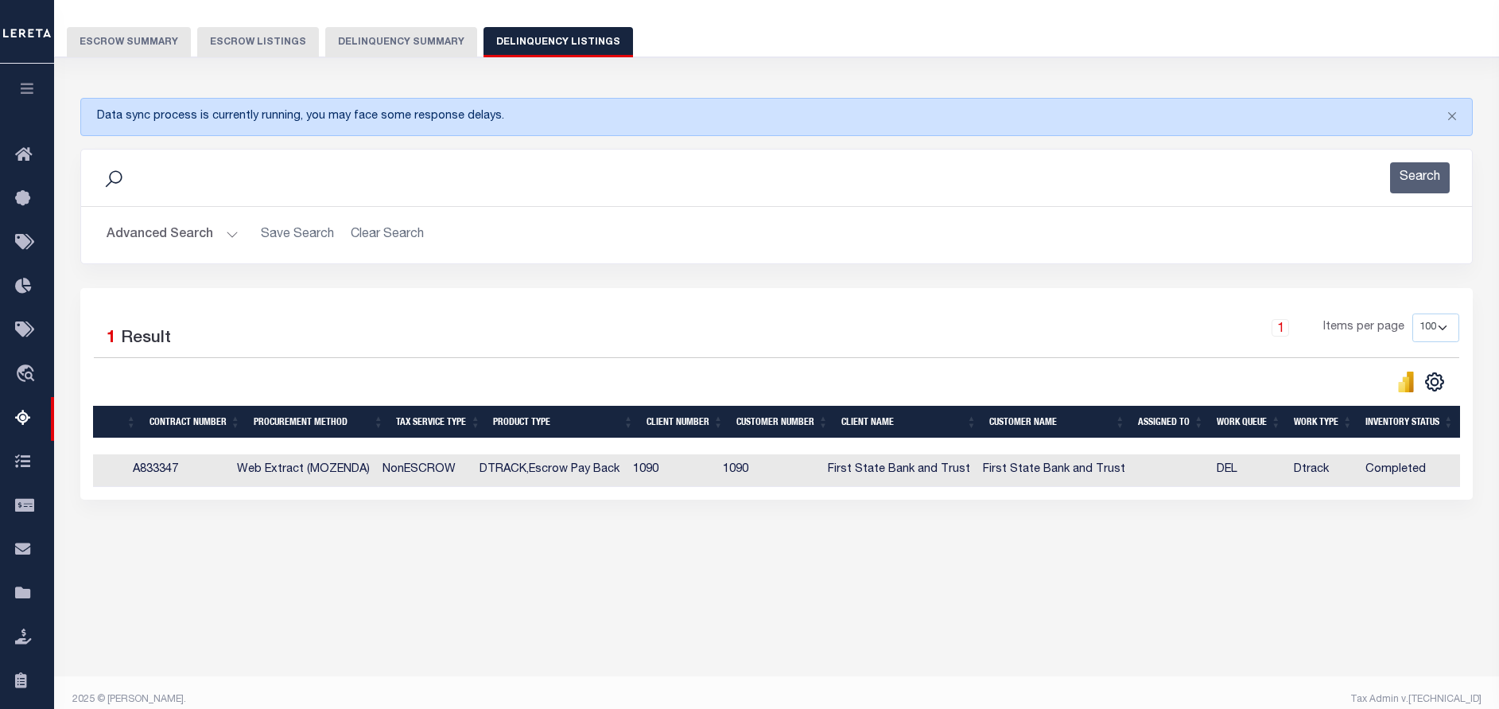
scroll to position [0, 0]
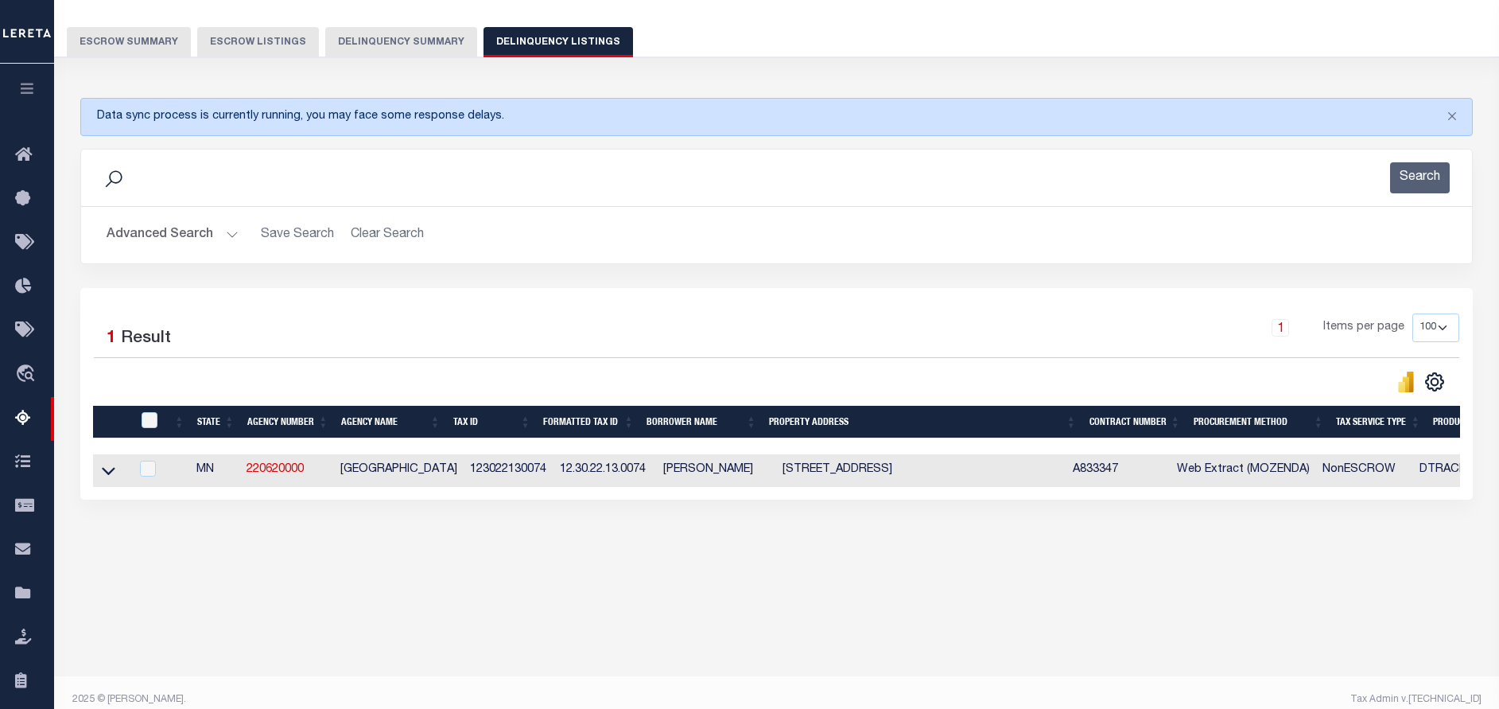
click at [165, 244] on button "Advanced Search" at bounding box center [173, 235] width 132 height 31
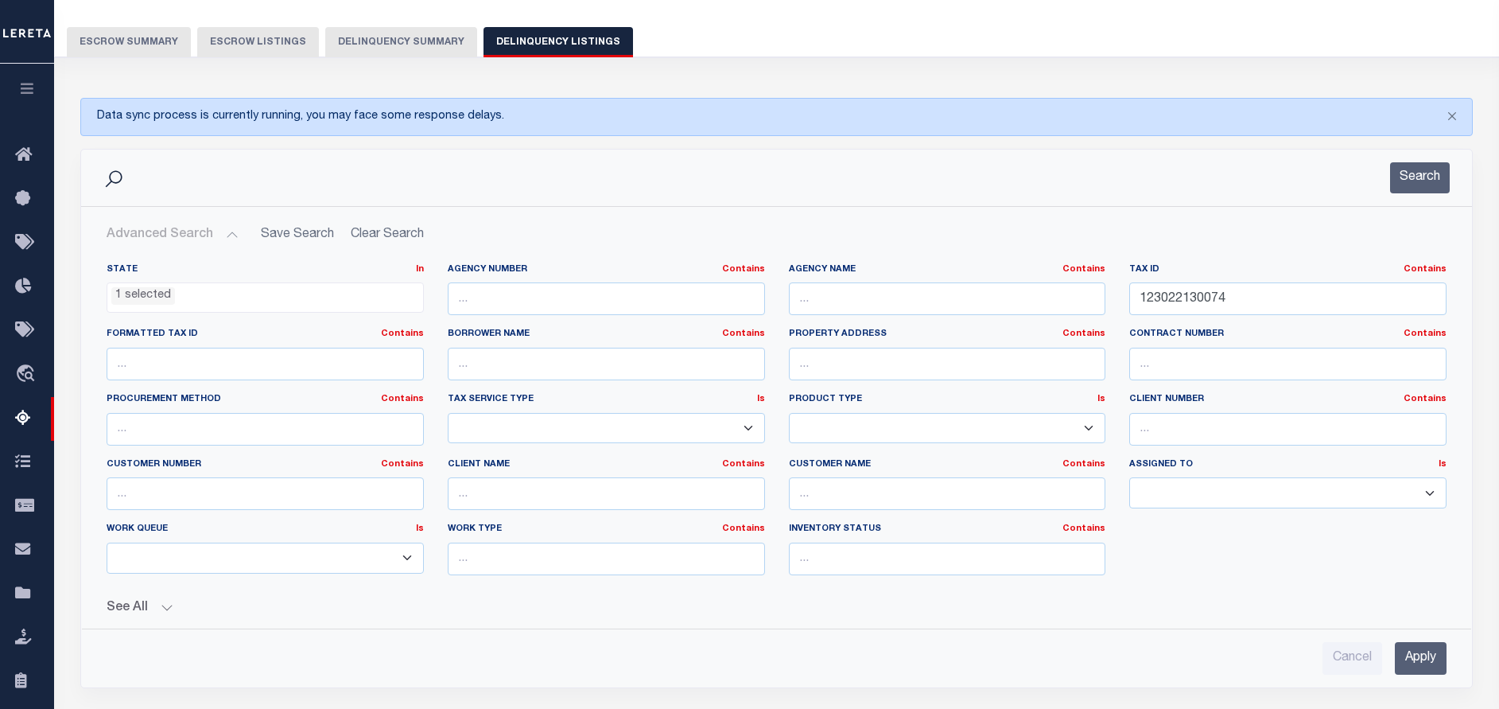
click at [1236, 274] on label "Tax ID Contains Contains Is" at bounding box center [1287, 270] width 317 height 14
click at [1280, 304] on input "123022130074" at bounding box center [1287, 298] width 317 height 33
paste input "310125"
type input "123022310125"
click at [1412, 196] on div "Search" at bounding box center [776, 178] width 1391 height 56
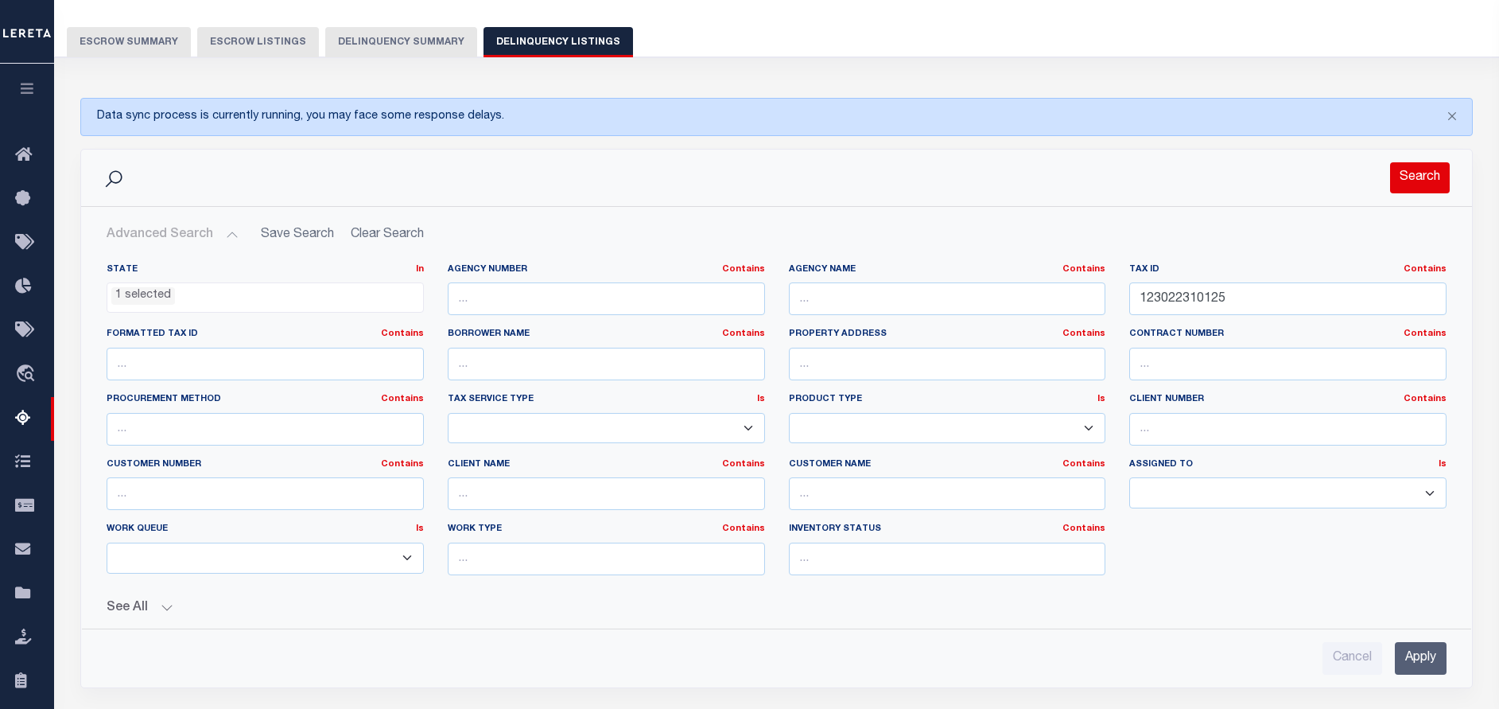
click at [1400, 173] on button "Search" at bounding box center [1420, 177] width 60 height 31
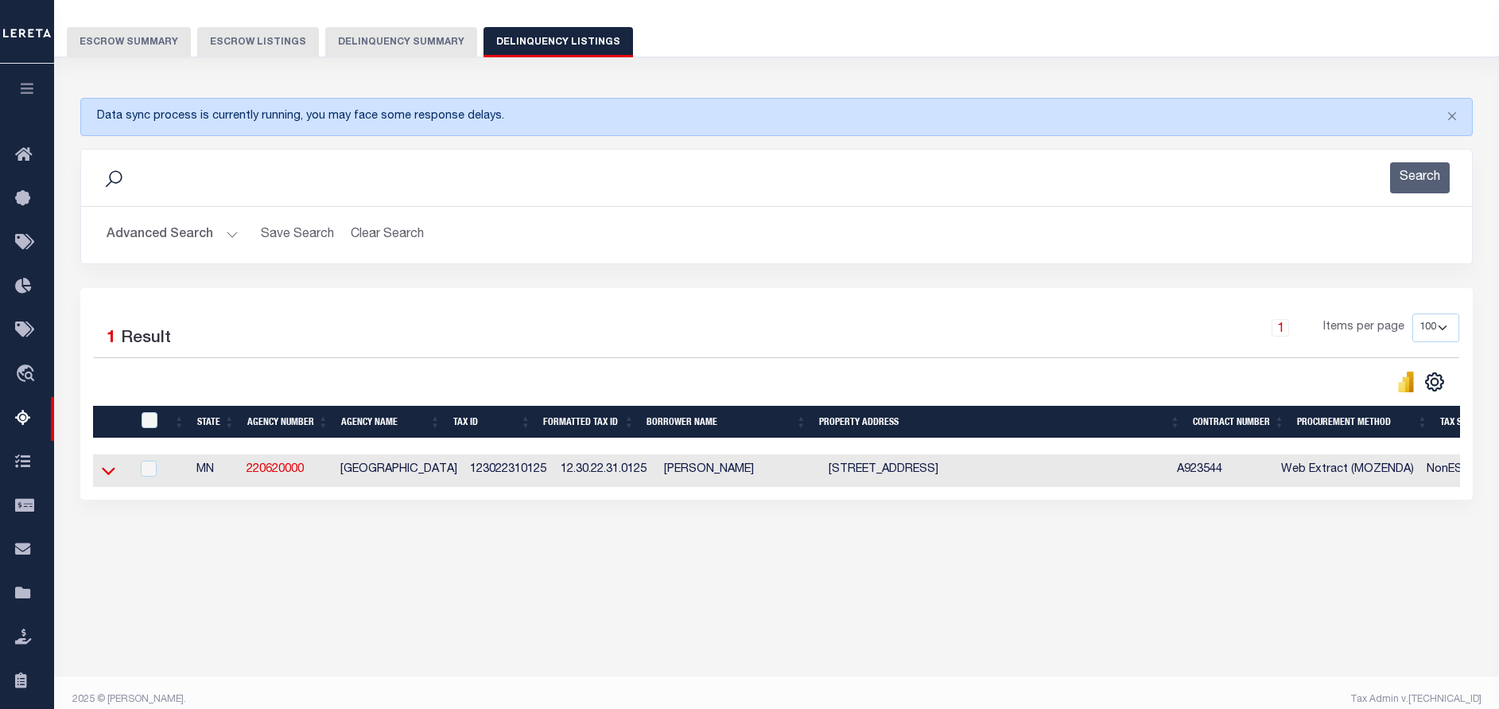
click at [111, 474] on icon at bounding box center [109, 470] width 14 height 17
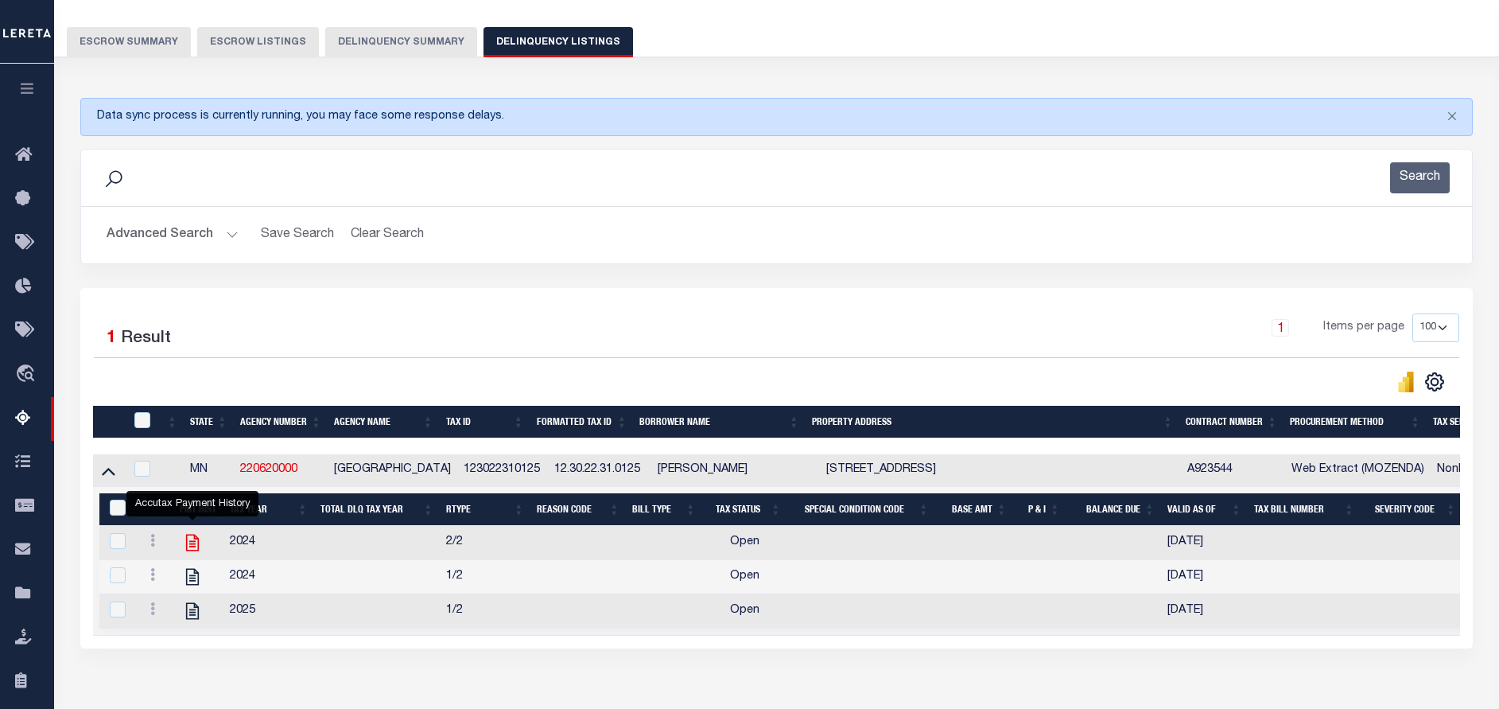
click at [192, 550] on icon "" at bounding box center [192, 542] width 13 height 17
checkbox input "false"
checkbox input "true"
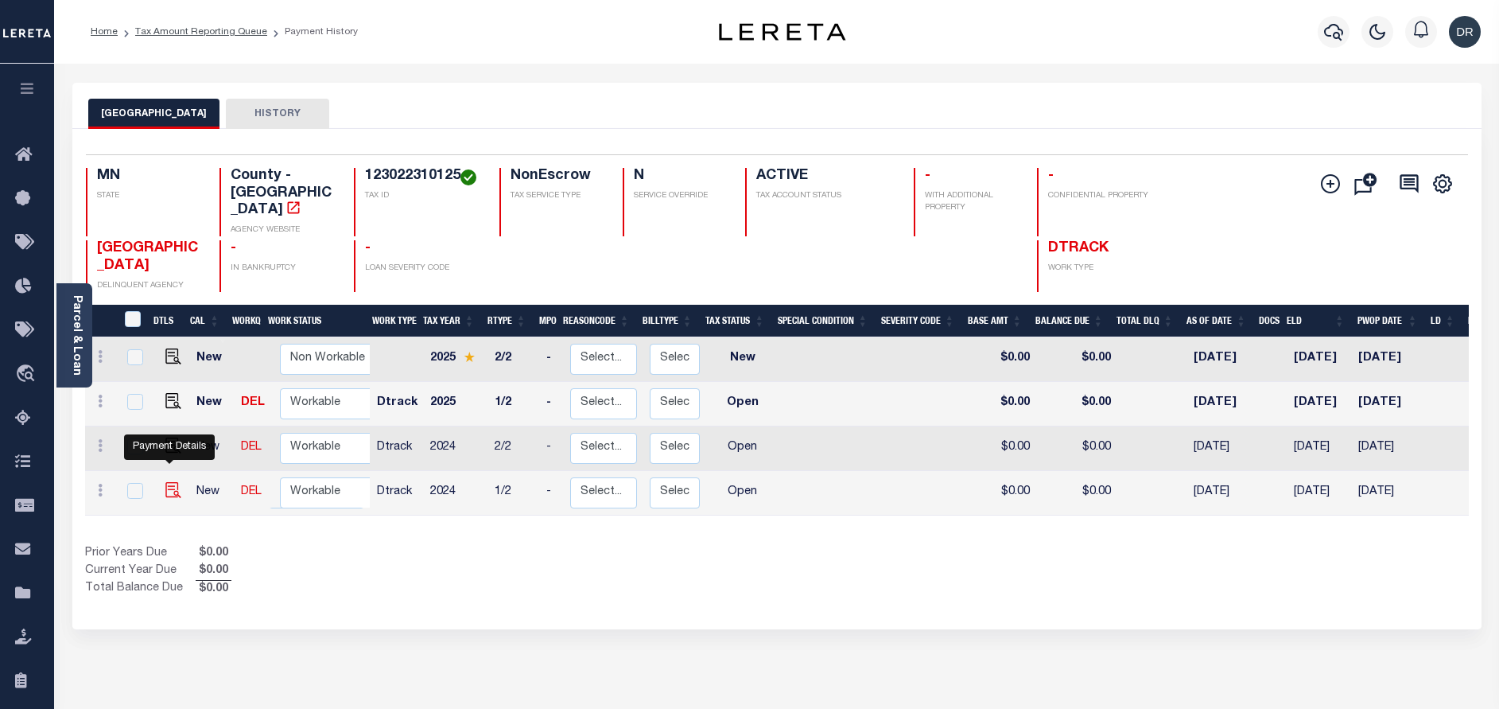
click at [165, 482] on img "" at bounding box center [173, 490] width 16 height 16
checkbox input "true"
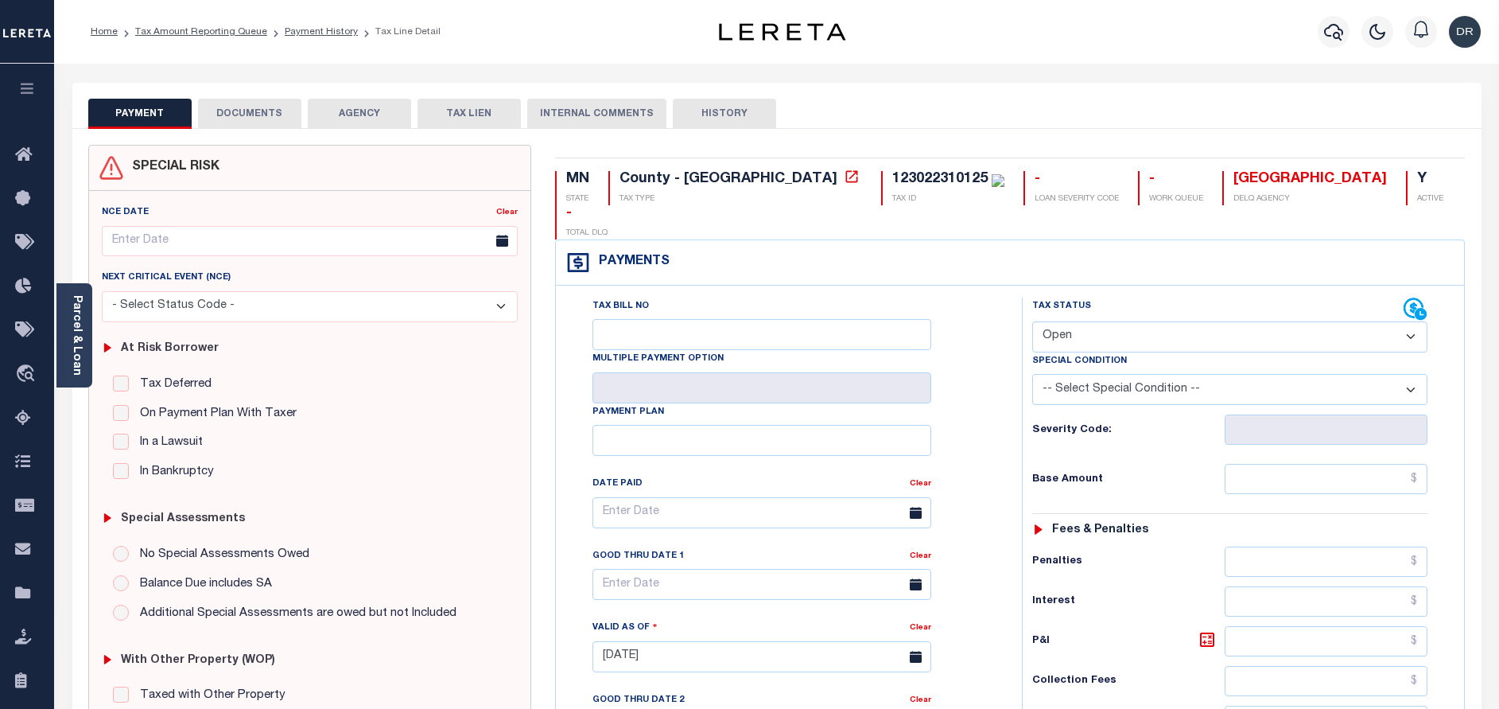
click at [1079, 321] on select "- Select Status Code - Open Due/Unpaid Paid Incomplete No Tax Due Internal Refu…" at bounding box center [1229, 336] width 395 height 31
select select "PYD"
click at [1032, 321] on select "- Select Status Code - Open Due/Unpaid Paid Incomplete No Tax Due Internal Refu…" at bounding box center [1229, 336] width 395 height 31
type input "[DATE]"
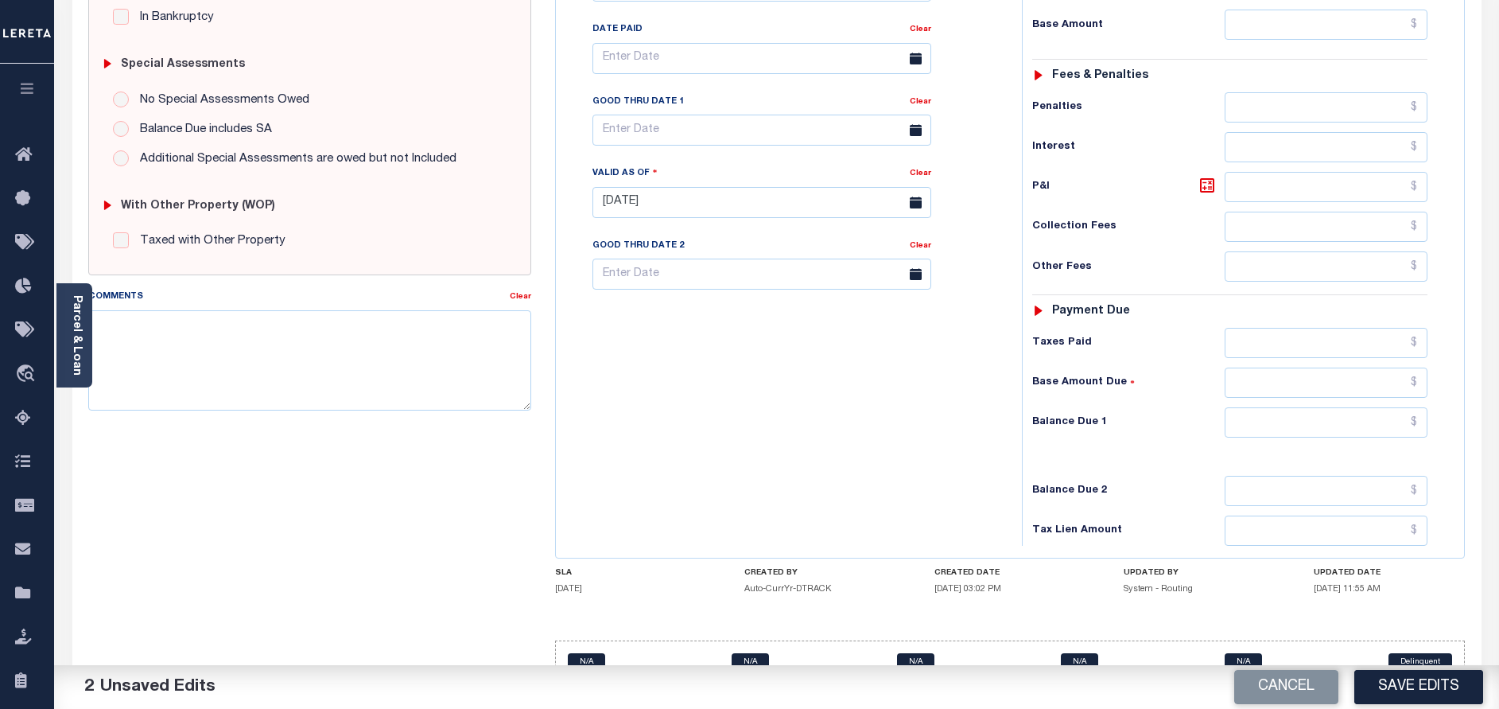
scroll to position [462, 0]
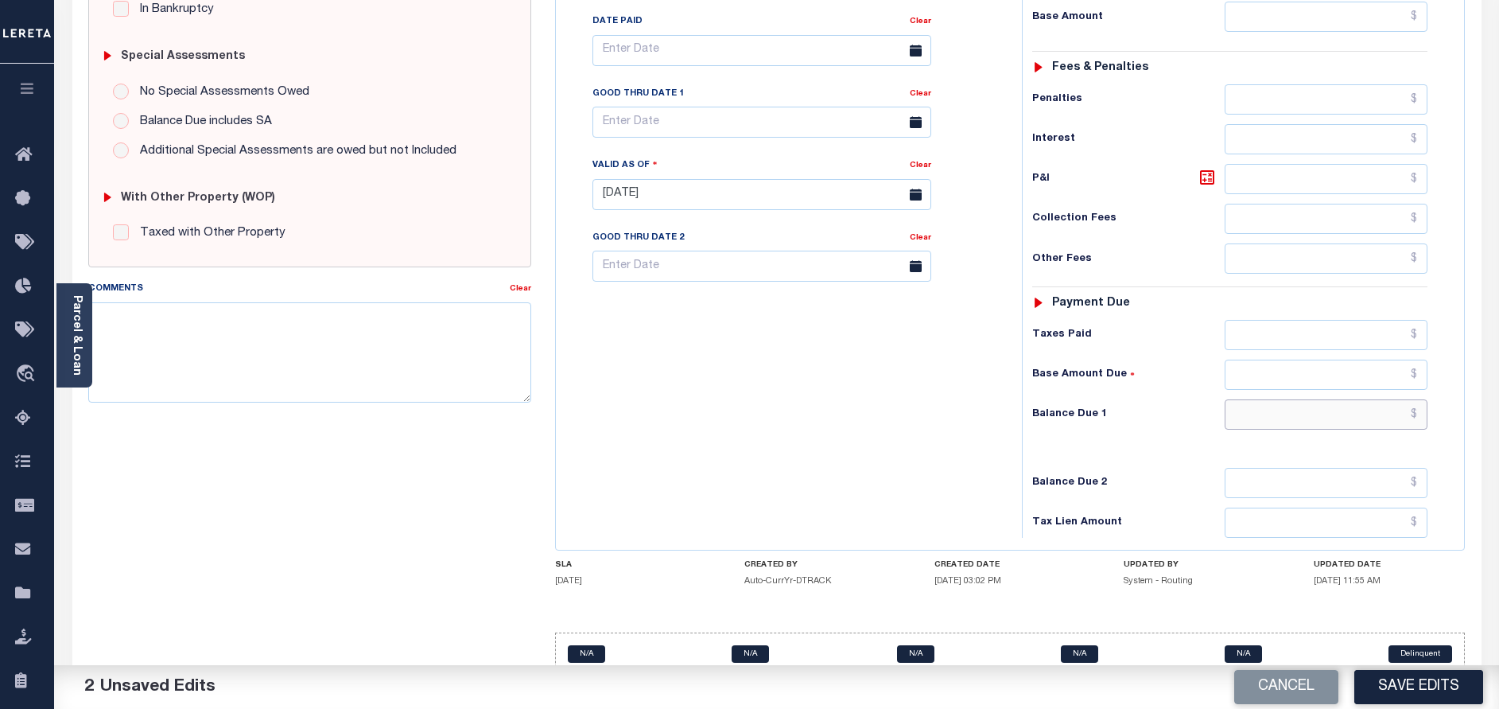
click at [1318, 399] on input "text" at bounding box center [1326, 414] width 203 height 30
type input "$0.00"
click at [1431, 686] on button "Save Edits" at bounding box center [1418, 687] width 129 height 34
checkbox input "false"
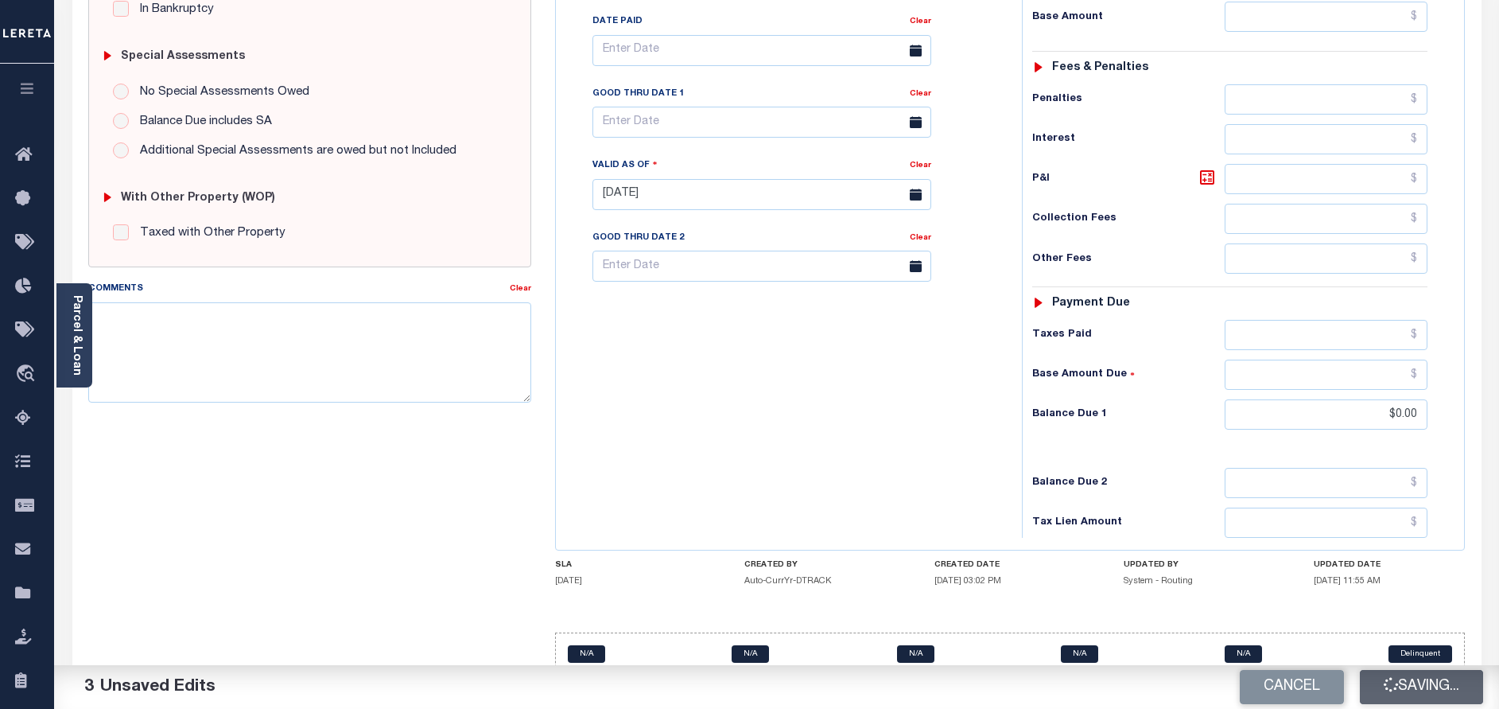
checkbox input "false"
type input "$0"
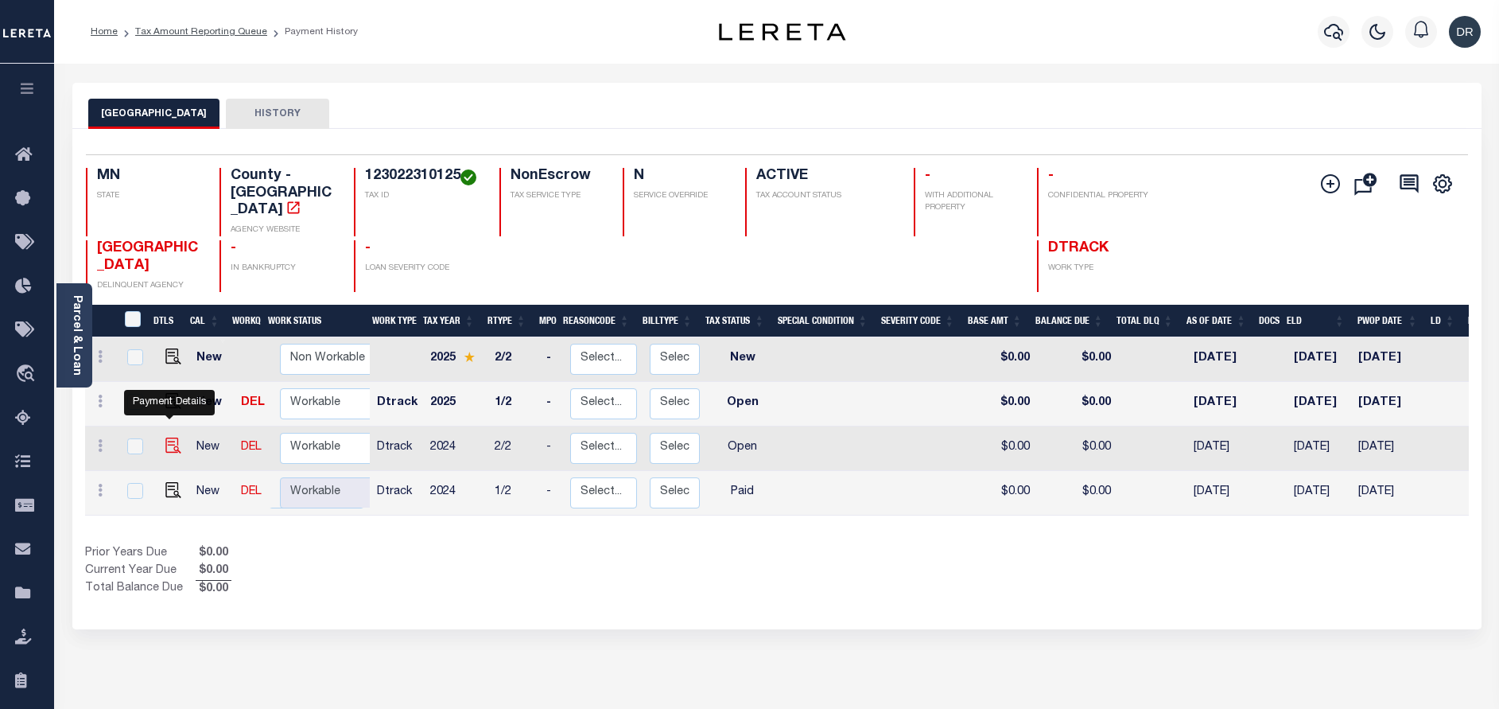
click at [167, 437] on img "" at bounding box center [173, 445] width 16 height 16
checkbox input "true"
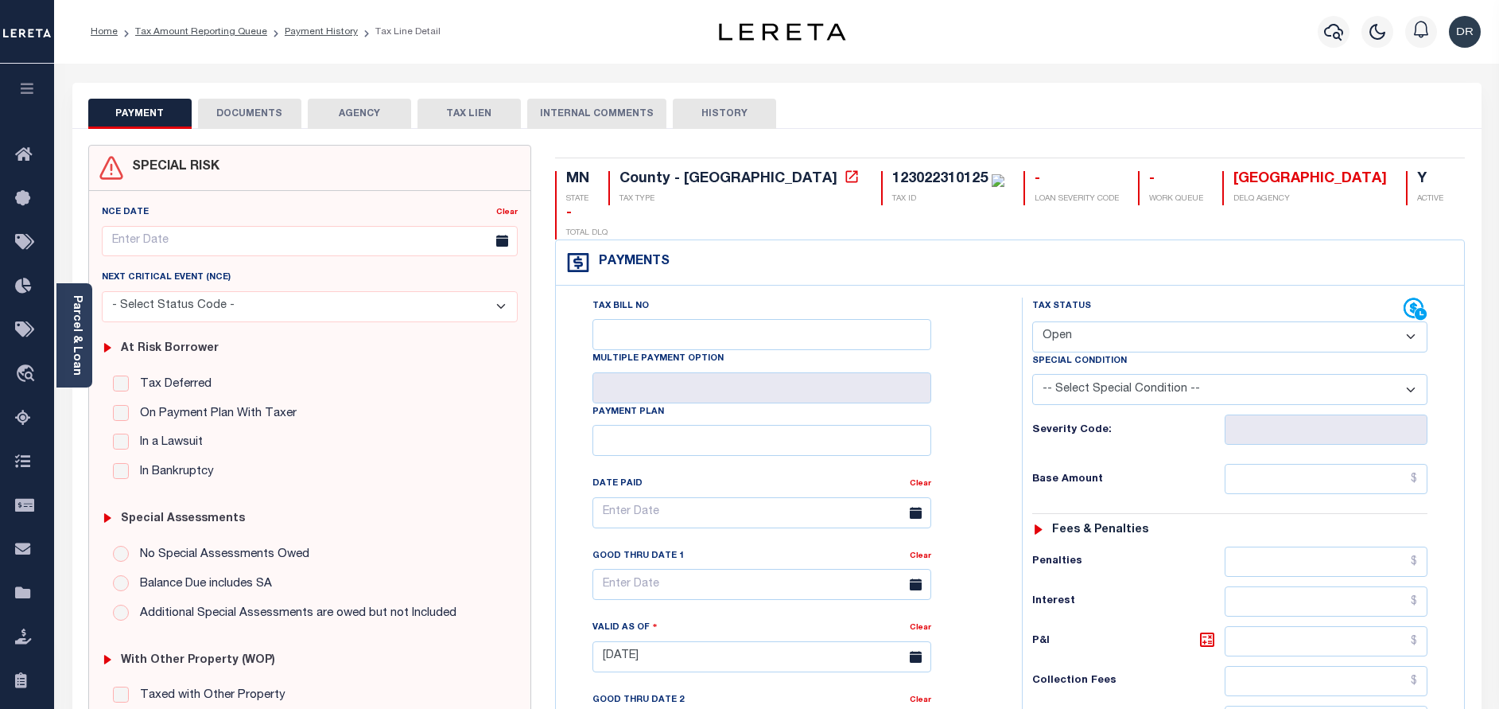
click at [1166, 321] on select "- Select Status Code - Open Due/Unpaid Paid Incomplete No Tax Due Internal Refu…" at bounding box center [1229, 336] width 395 height 31
select select "PYD"
click at [1032, 321] on select "- Select Status Code - Open Due/Unpaid Paid Incomplete No Tax Due Internal Refu…" at bounding box center [1229, 336] width 395 height 31
type input "[DATE]"
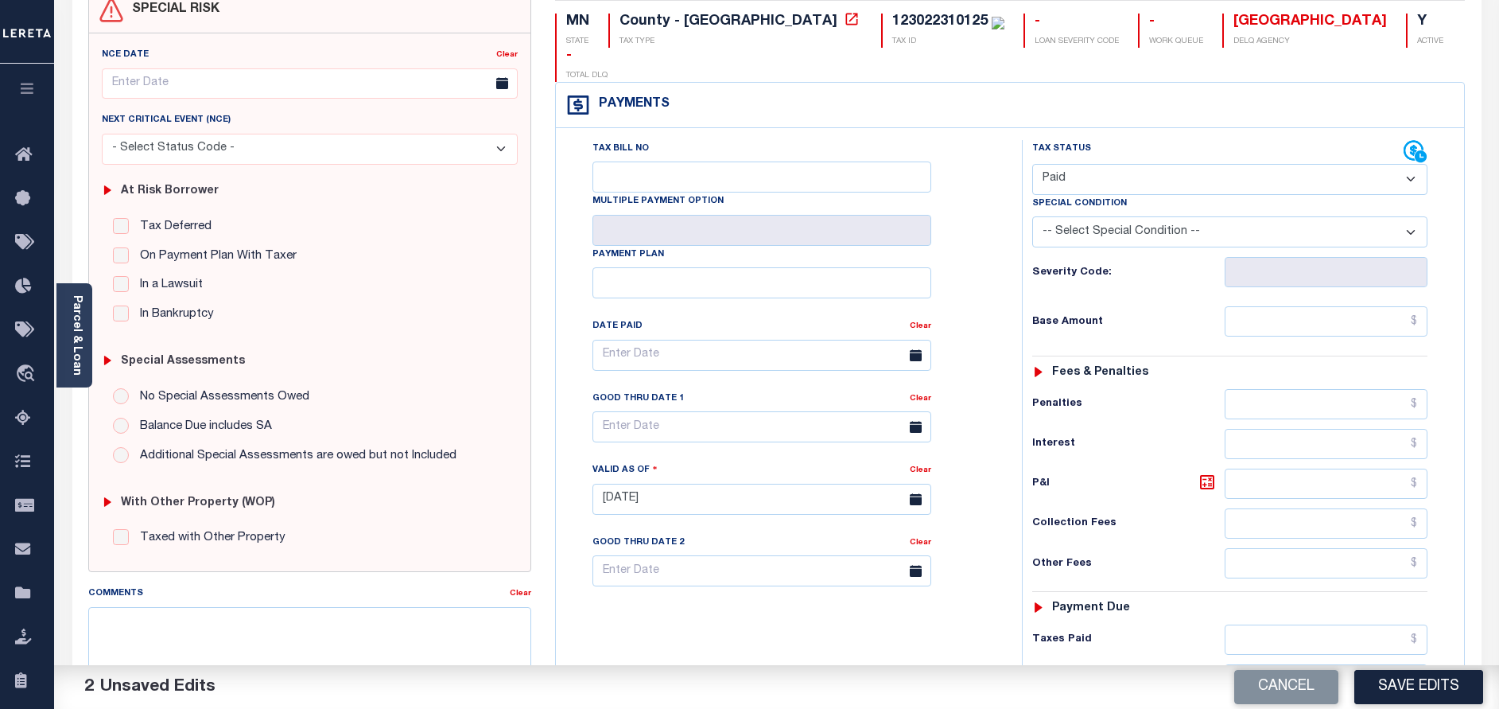
scroll to position [358, 0]
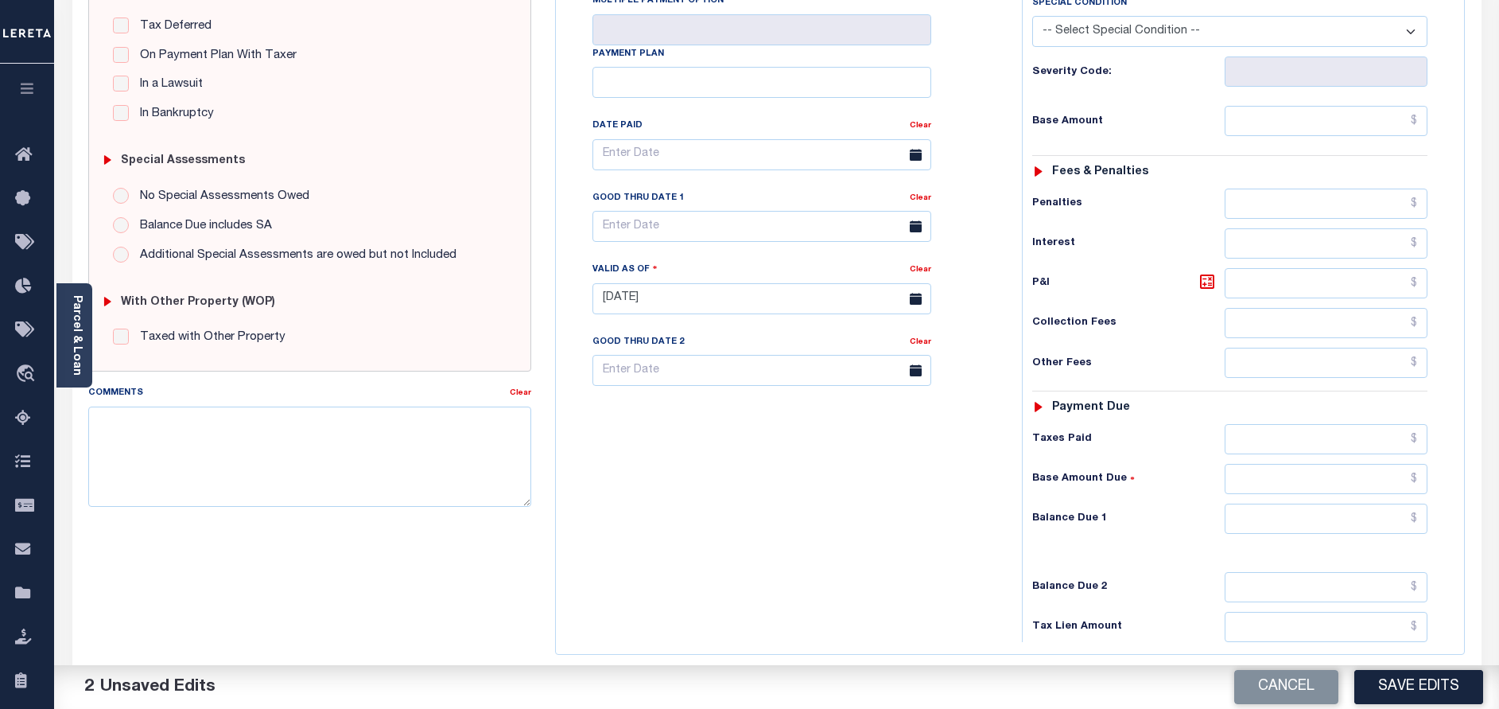
click at [1316, 463] on div "Tax Status Status - Select Status Code -" at bounding box center [1235, 291] width 426 height 702
click at [1323, 503] on input "text" at bounding box center [1326, 518] width 203 height 30
type input "$0.00"
click at [1429, 698] on button "Save Edits" at bounding box center [1418, 687] width 129 height 34
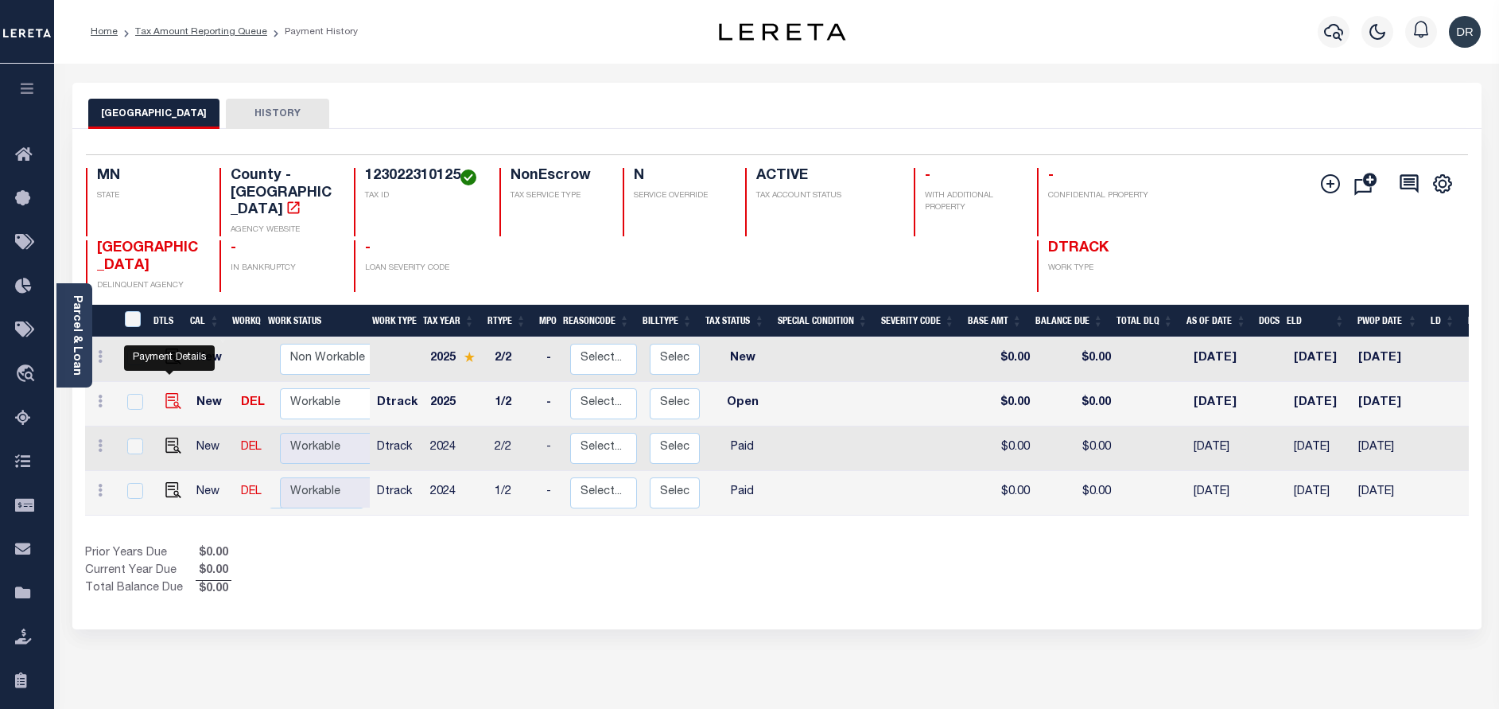
click at [166, 393] on img "" at bounding box center [173, 401] width 16 height 16
checkbox input "true"
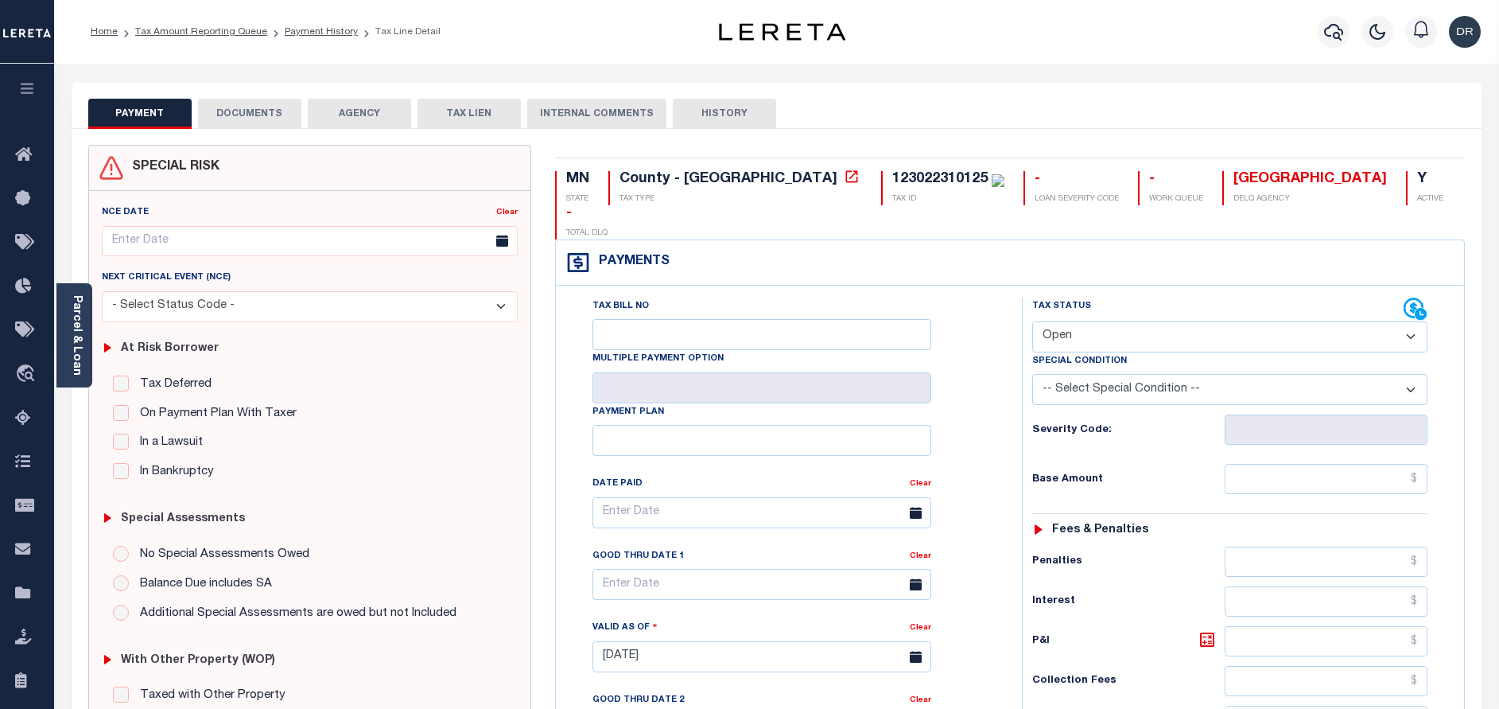
click at [1137, 321] on select "- Select Status Code - Open Due/Unpaid Paid Incomplete No Tax Due Internal Refu…" at bounding box center [1229, 336] width 395 height 31
select select "PYD"
click at [1032, 321] on select "- Select Status Code - Open Due/Unpaid Paid Incomplete No Tax Due Internal Refu…" at bounding box center [1229, 336] width 395 height 31
type input "[DATE]"
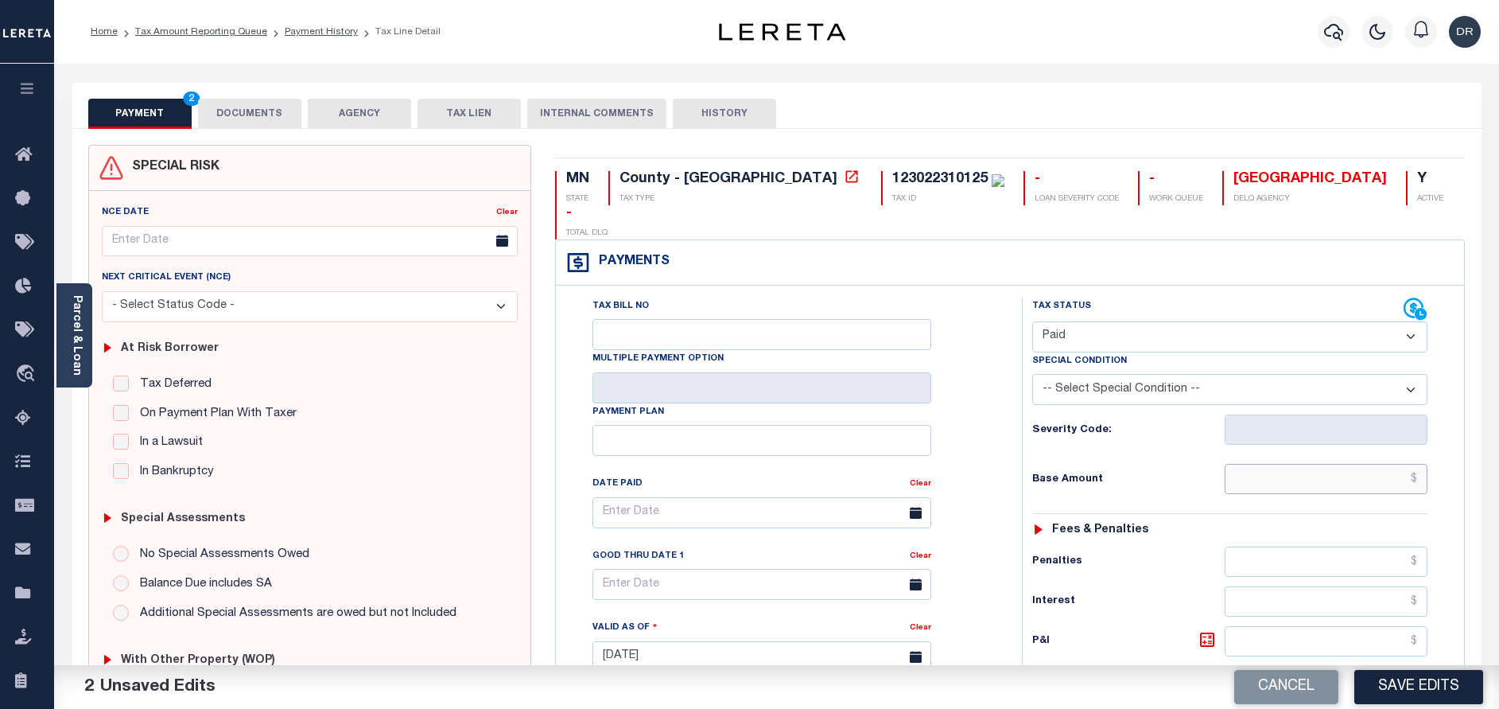
click at [1342, 464] on input "text" at bounding box center [1326, 479] width 203 height 30
paste input "1,884.00"
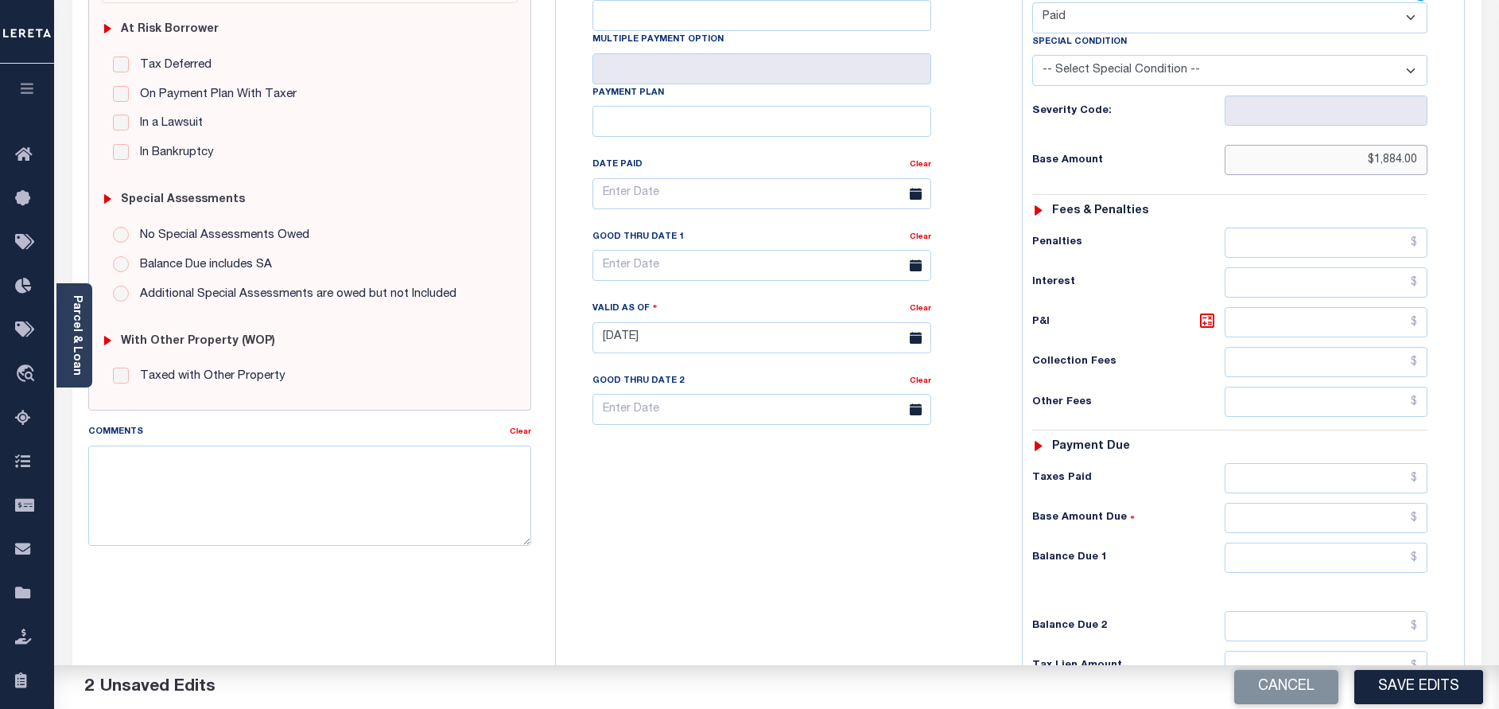
scroll to position [358, 0]
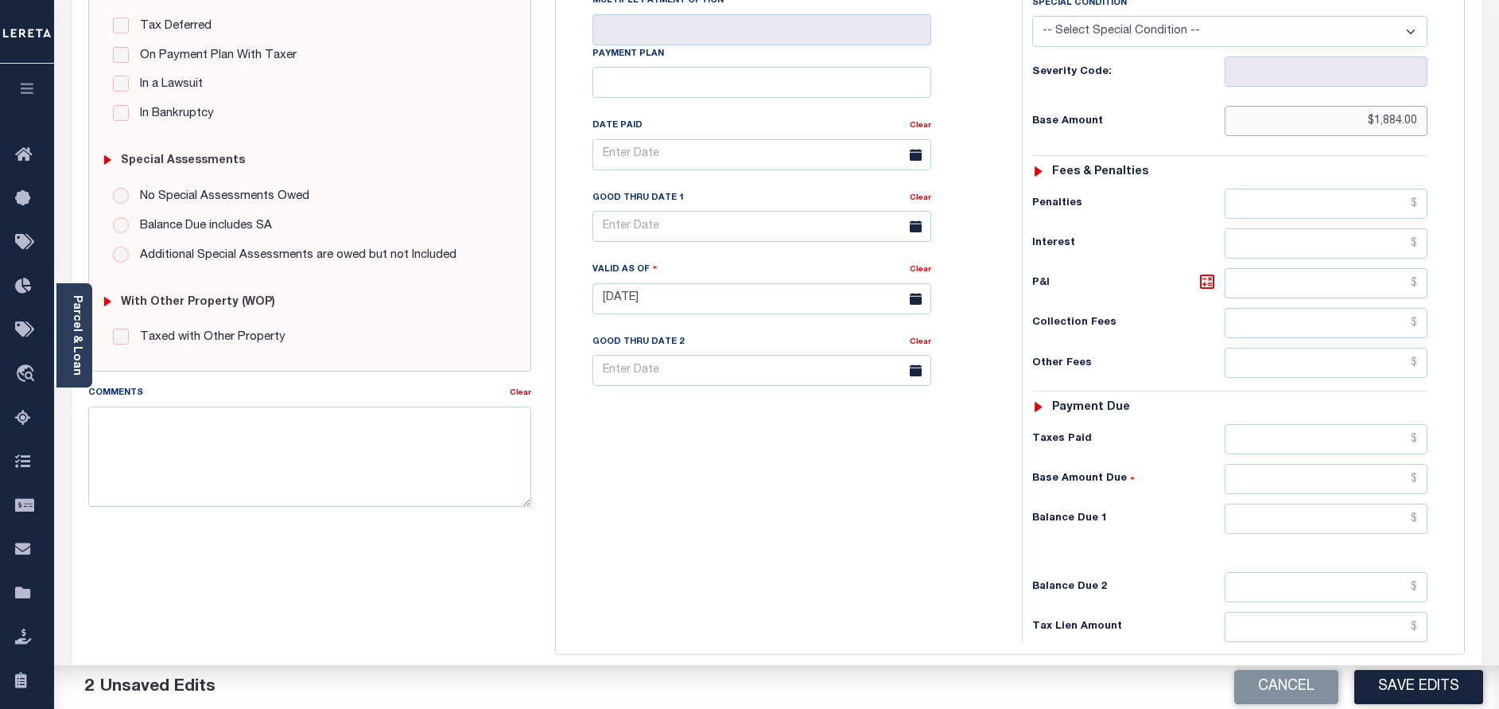
type input "$1,884.00"
click at [1323, 503] on input "text" at bounding box center [1326, 518] width 203 height 30
type input "$0.00"
click at [1395, 682] on button "Save Edits" at bounding box center [1418, 687] width 129 height 34
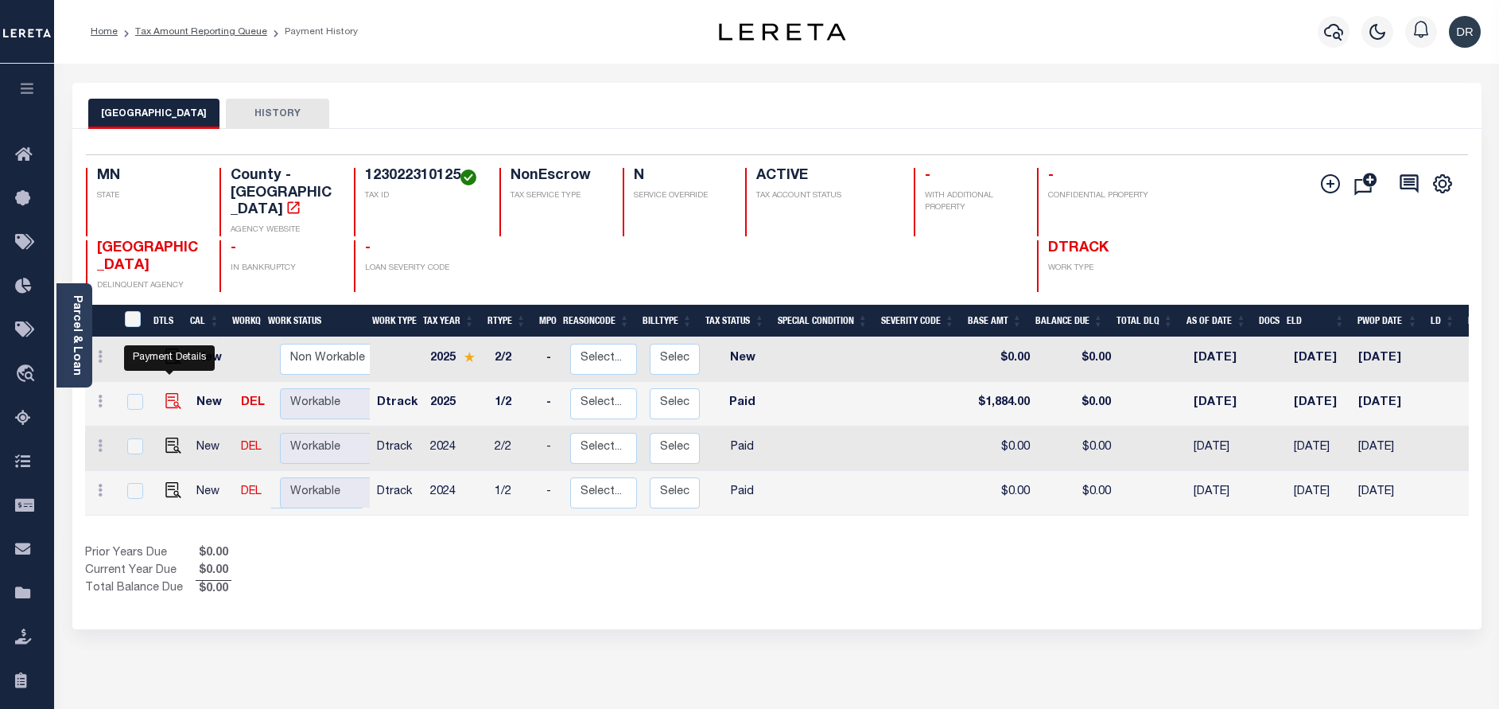
click at [166, 393] on img "" at bounding box center [173, 401] width 16 height 16
checkbox input "true"
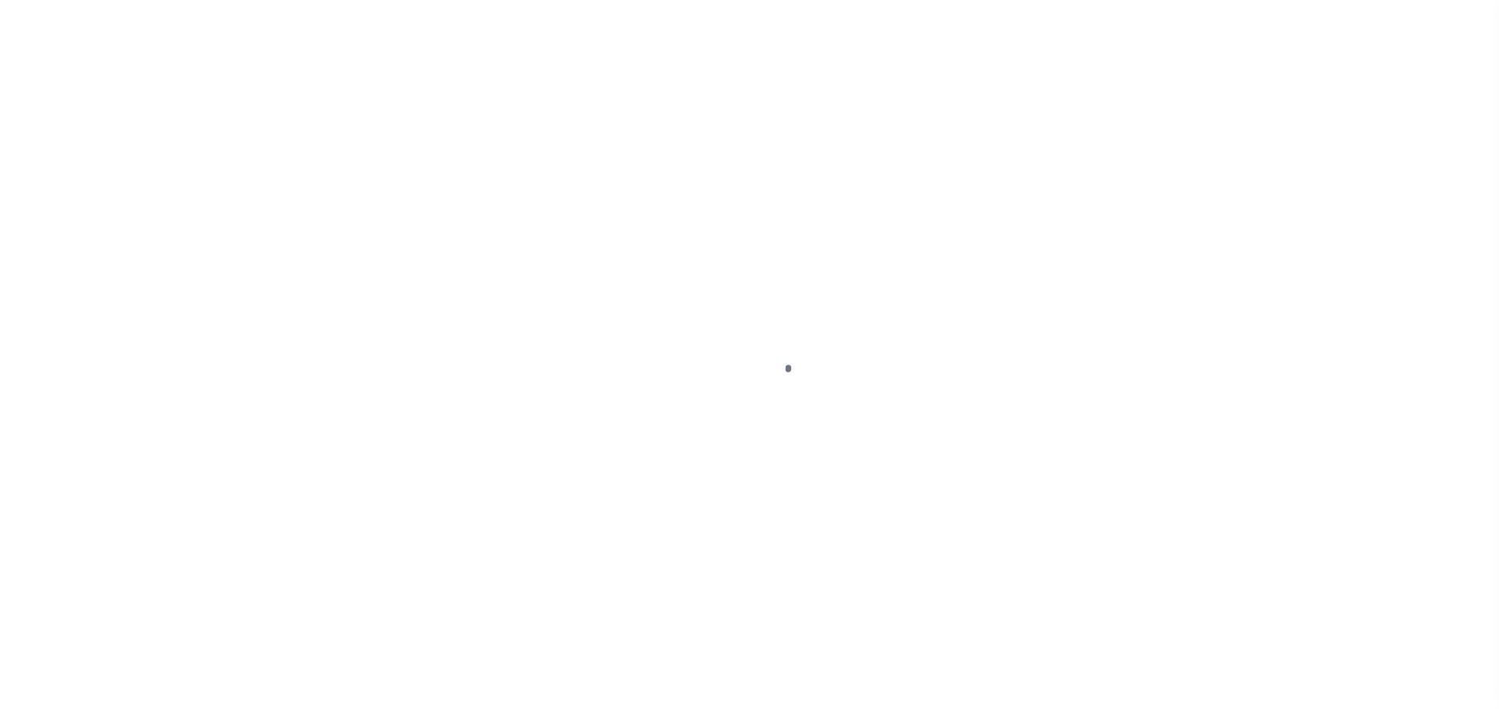
select select "PYD"
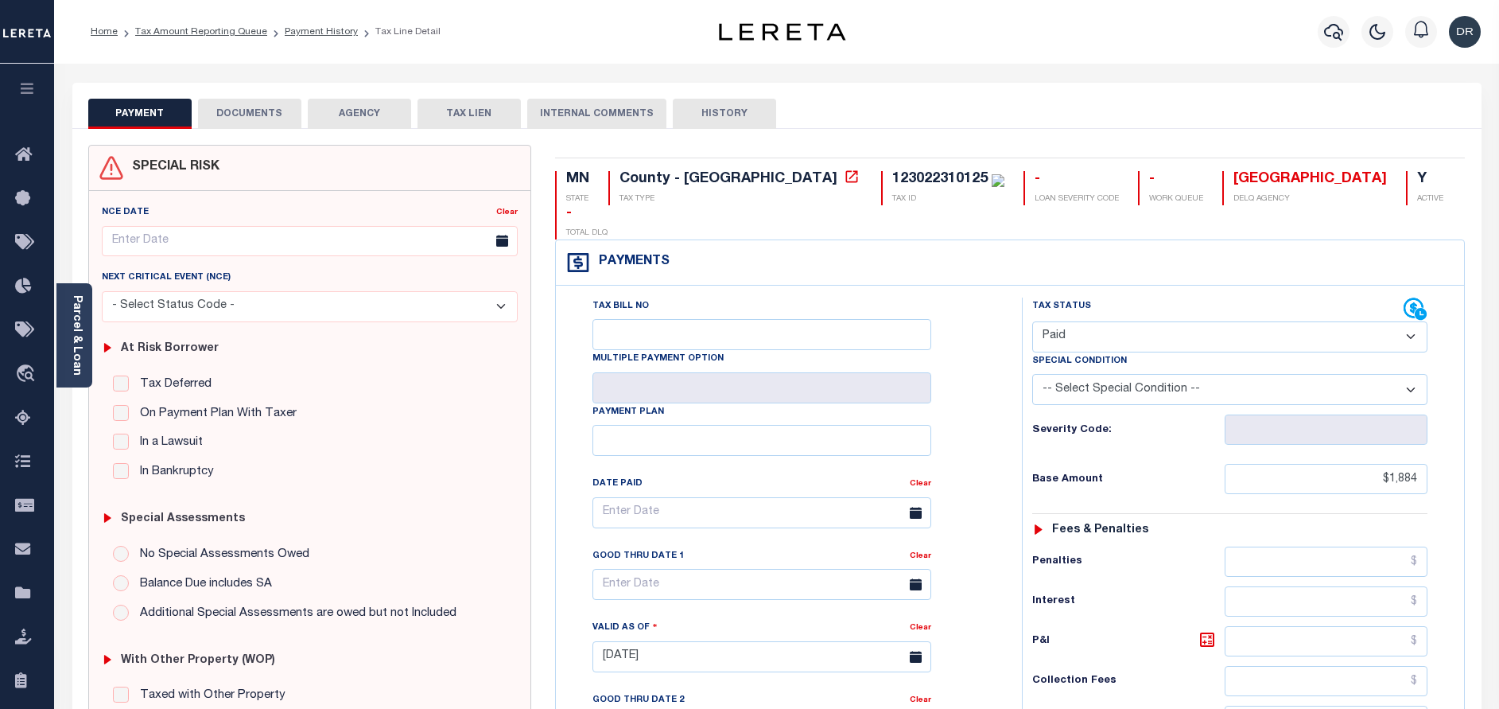
click at [273, 114] on button "DOCUMENTS" at bounding box center [249, 114] width 103 height 30
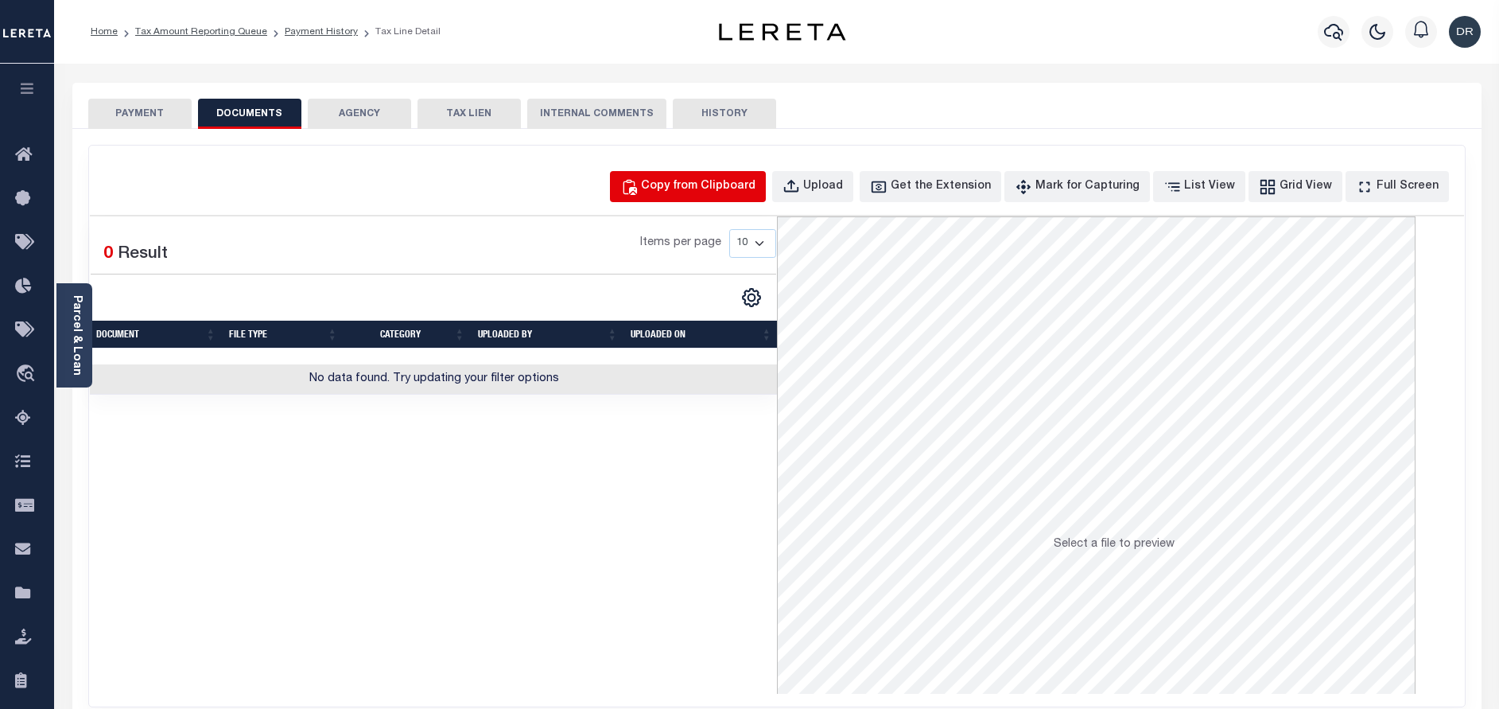
click at [726, 173] on button "Copy from Clipboard" at bounding box center [688, 186] width 156 height 31
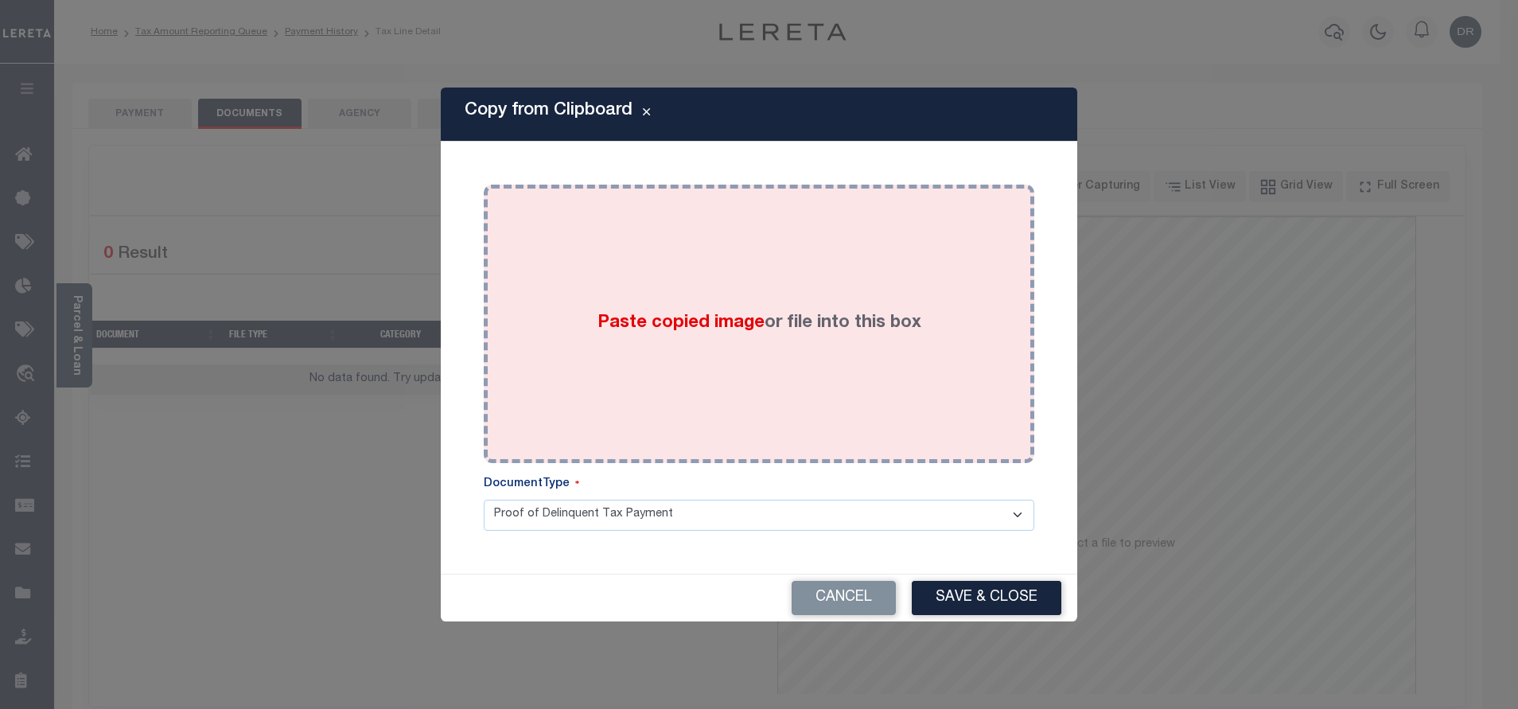
click at [792, 283] on div "Paste copied image or file into this box" at bounding box center [759, 323] width 527 height 255
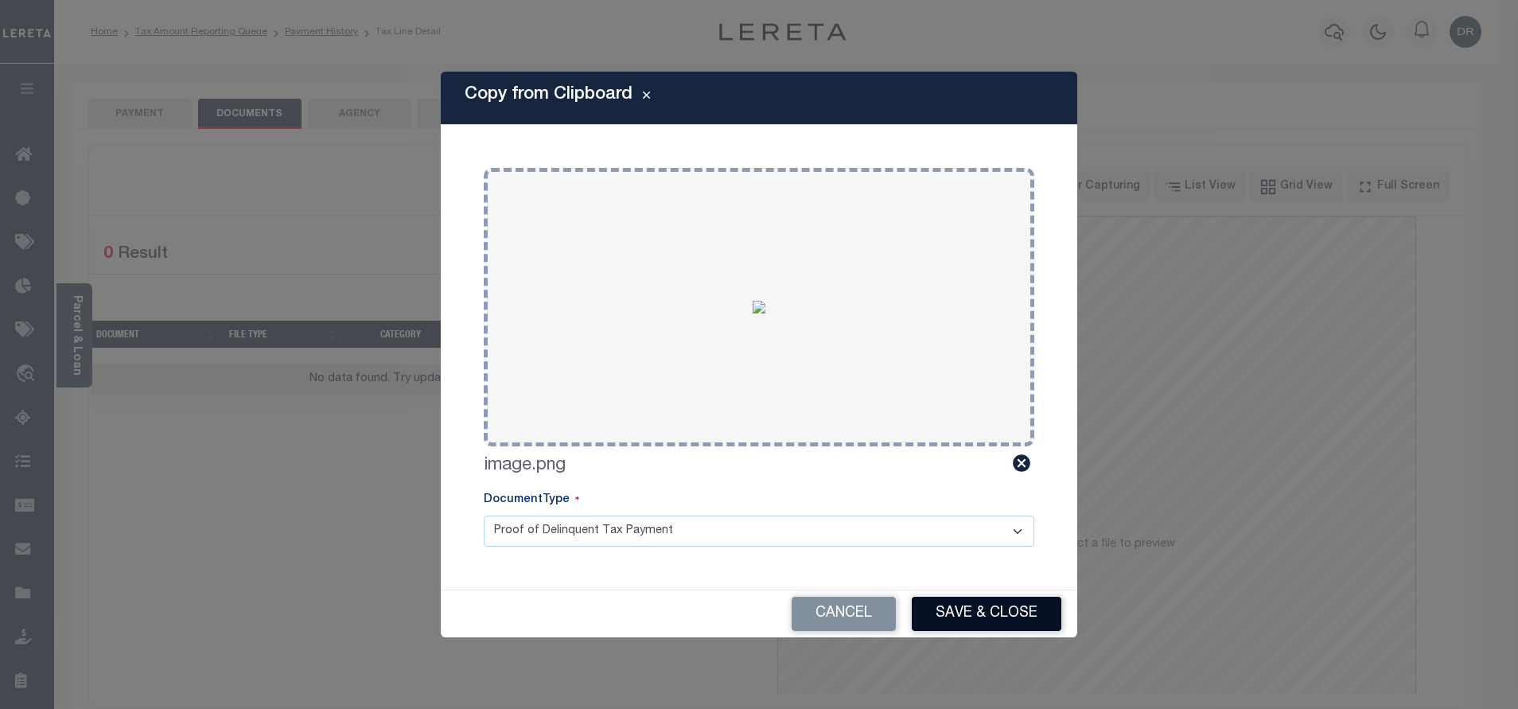
click at [997, 609] on button "Save & Close" at bounding box center [986, 614] width 150 height 34
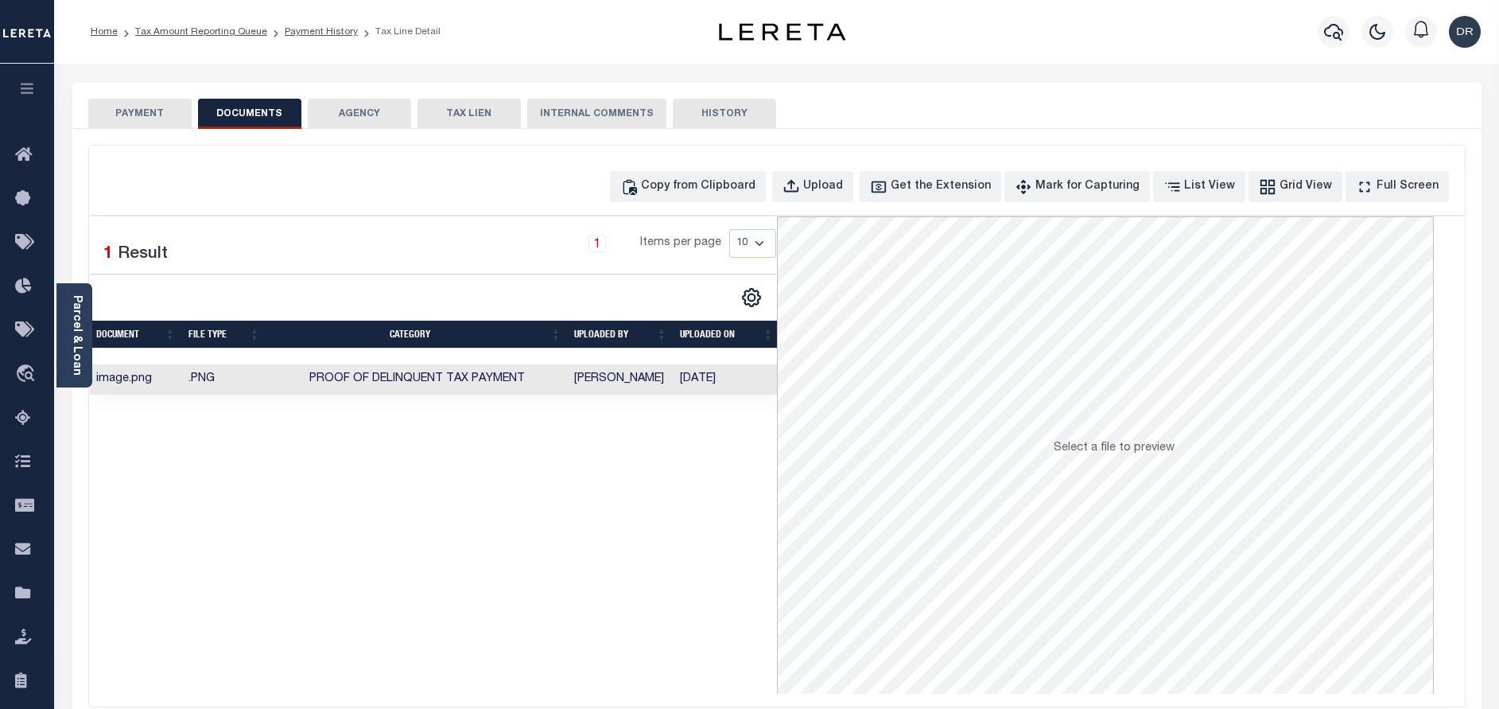
click at [195, 38] on li "Tax Amount Reporting Queue" at bounding box center [193, 32] width 150 height 14
click at [194, 35] on link "Tax Amount Reporting Queue" at bounding box center [201, 32] width 132 height 10
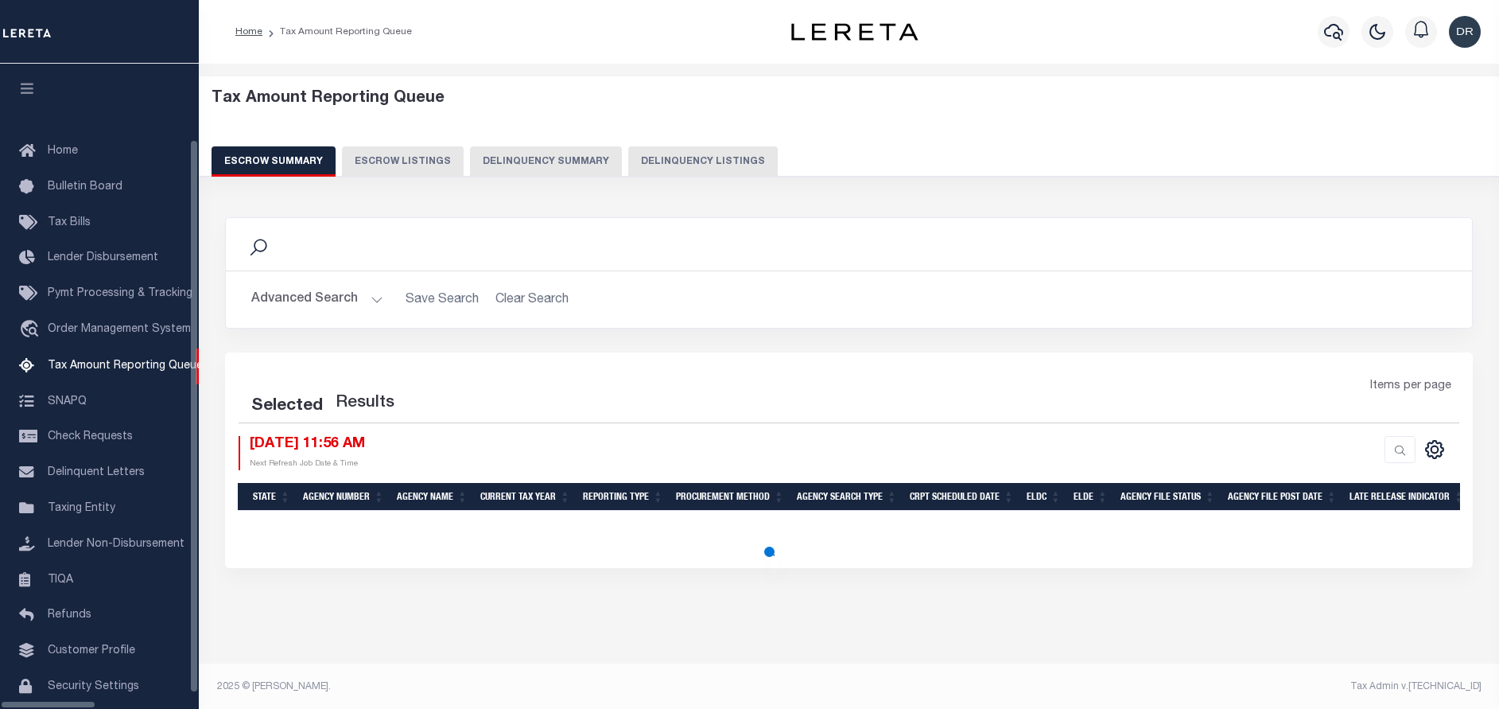
select select "100"
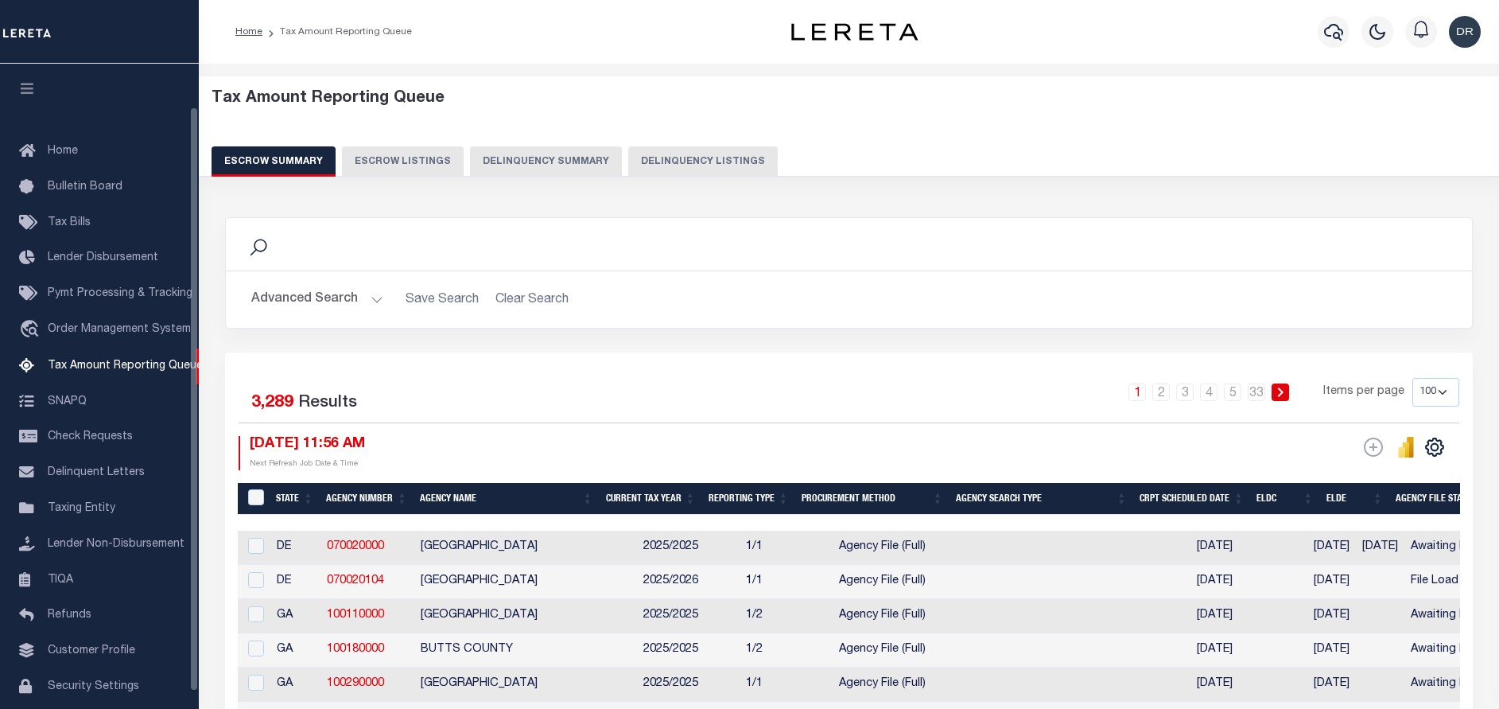
scroll to position [48, 0]
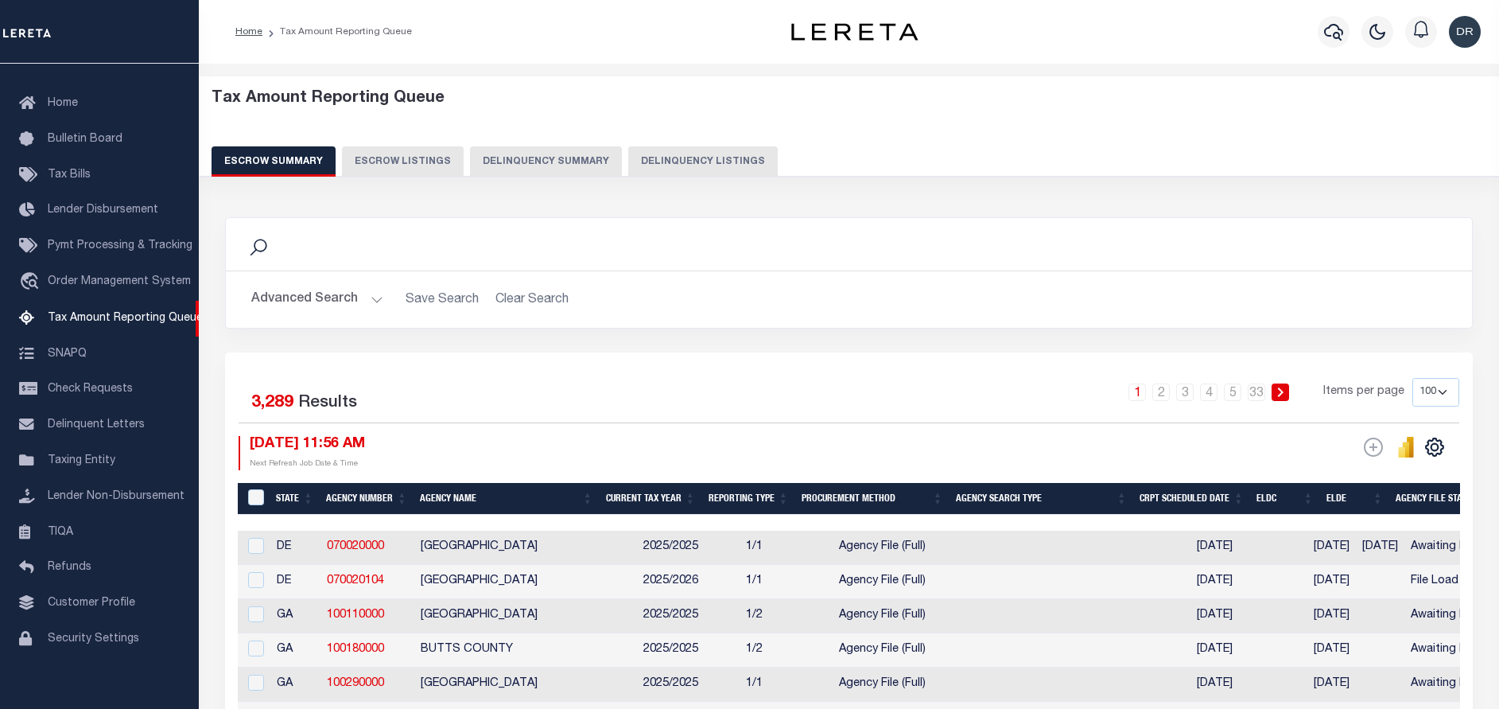
click at [677, 175] on button "Delinquency Listings" at bounding box center [703, 161] width 150 height 30
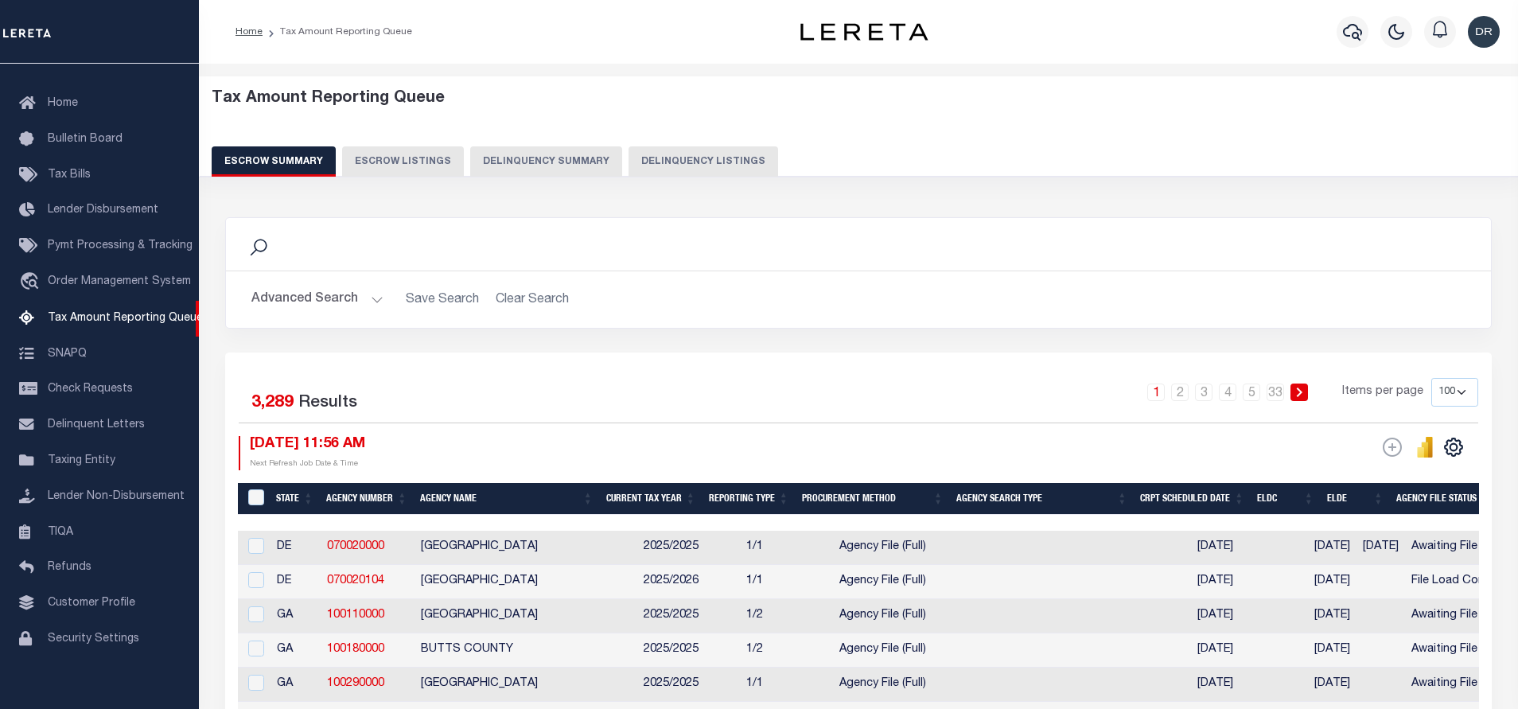
select select "100"
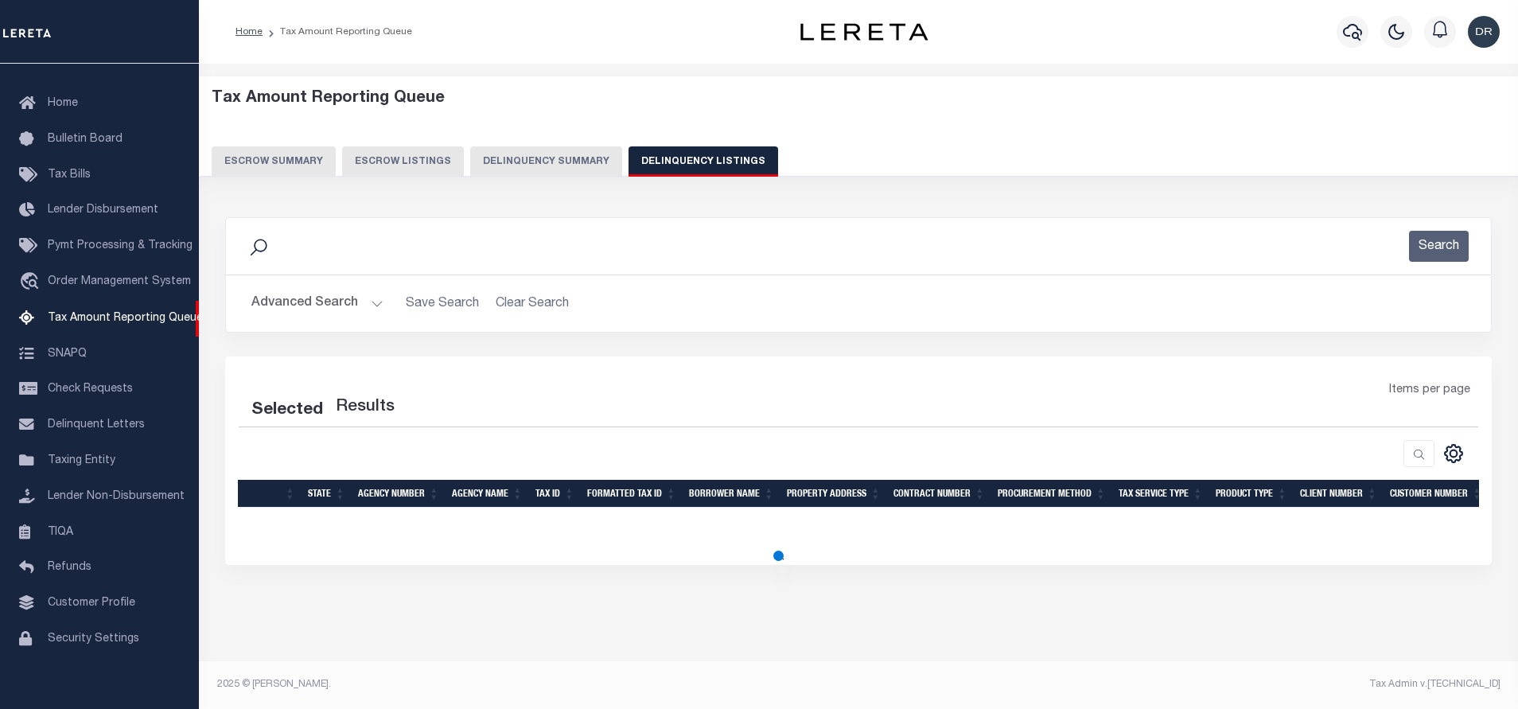
select select "100"
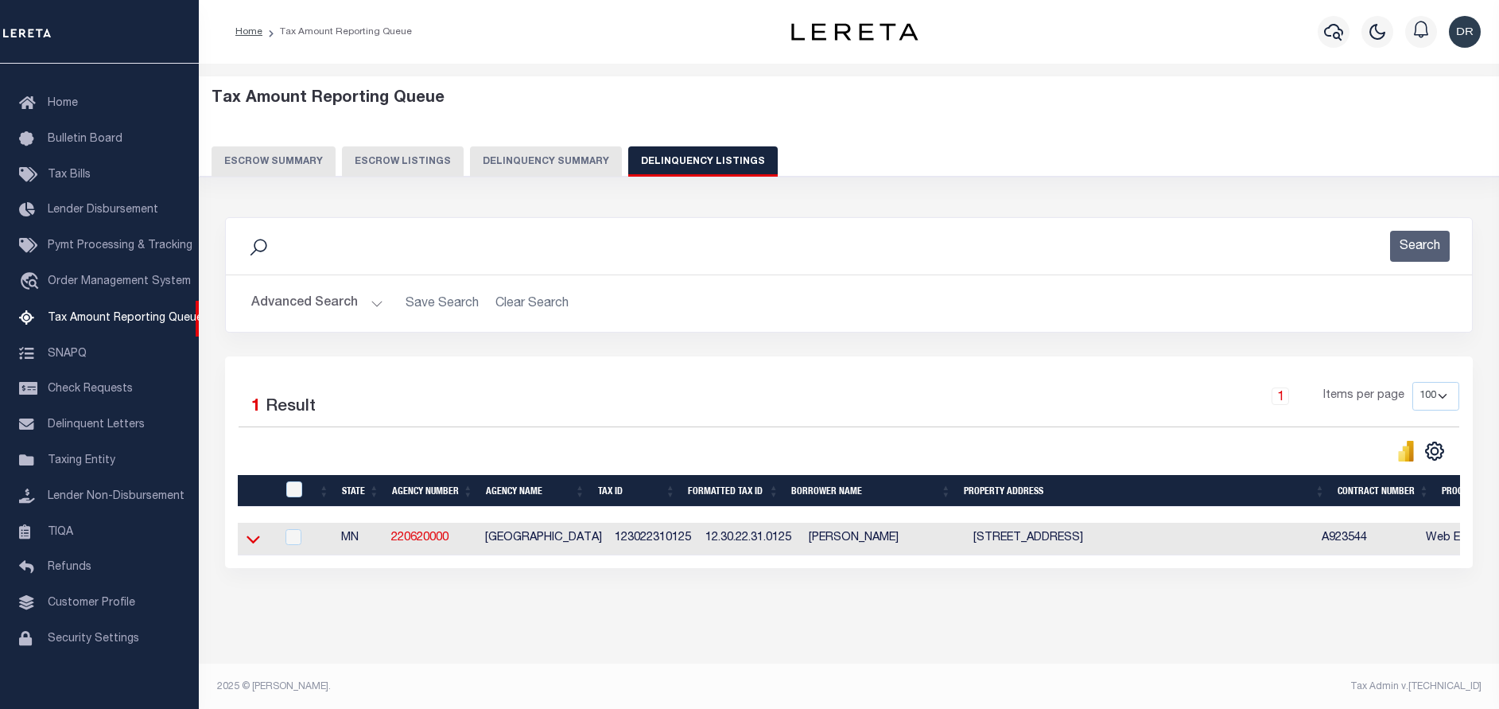
click at [247, 547] on icon at bounding box center [254, 538] width 14 height 17
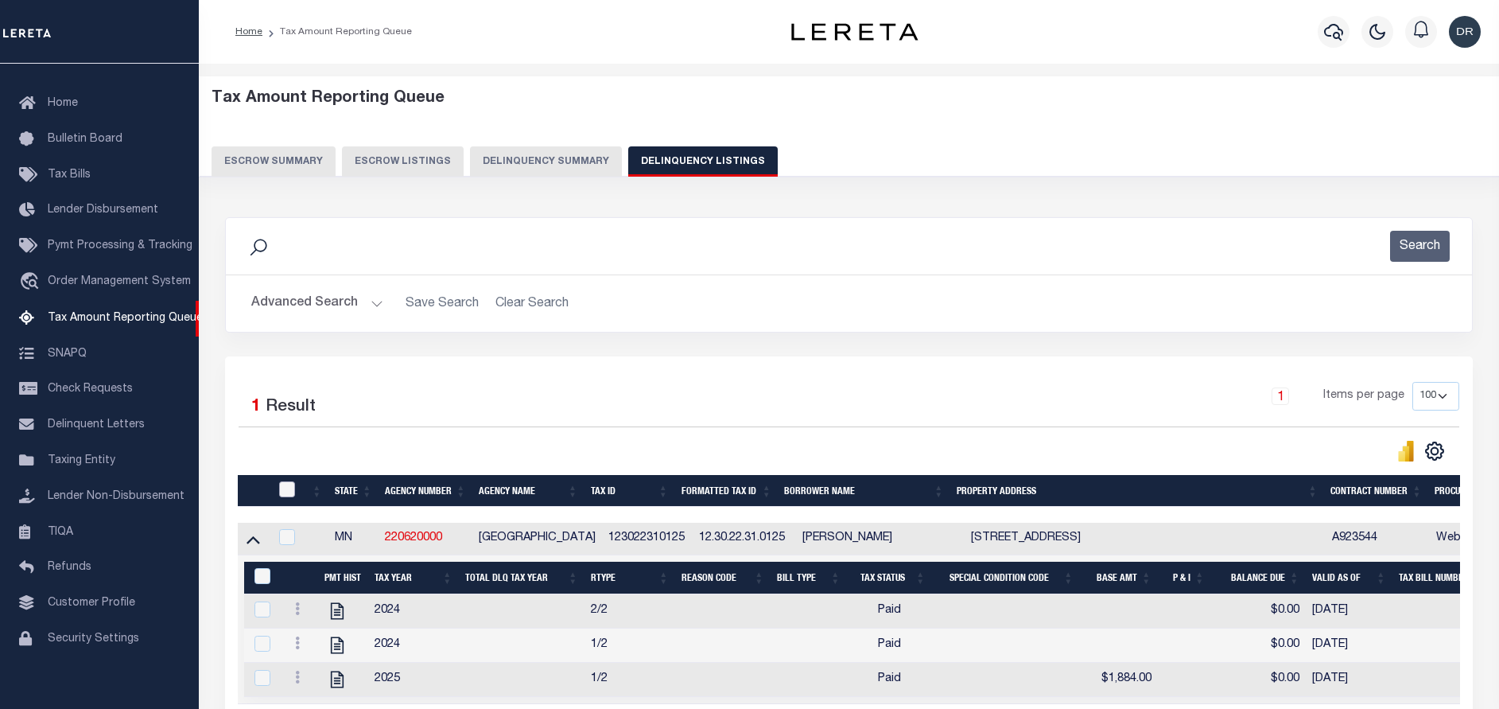
click at [290, 487] on input "checkbox" at bounding box center [287, 489] width 16 height 16
checkbox input "true"
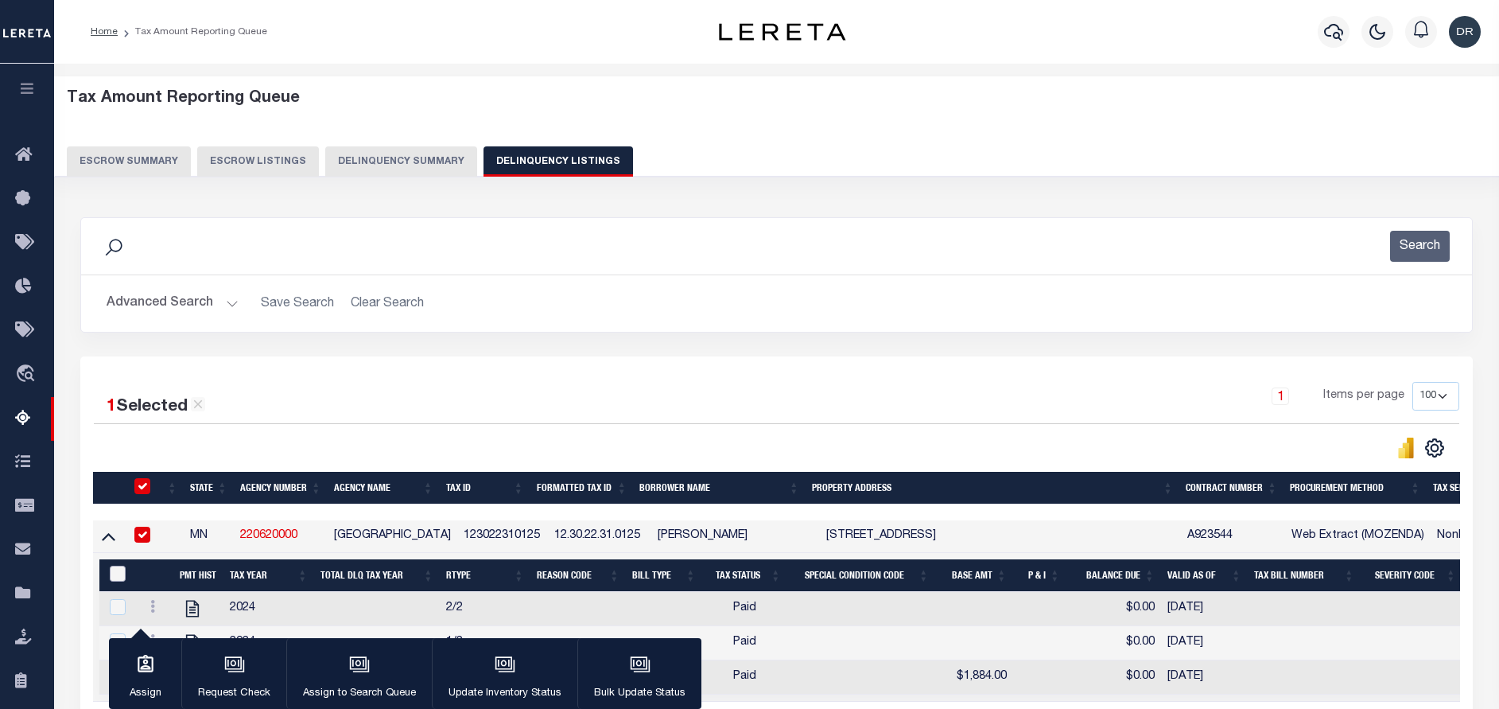
click at [112, 569] on input "&nbsp;" at bounding box center [118, 573] width 16 height 16
checkbox input "true"
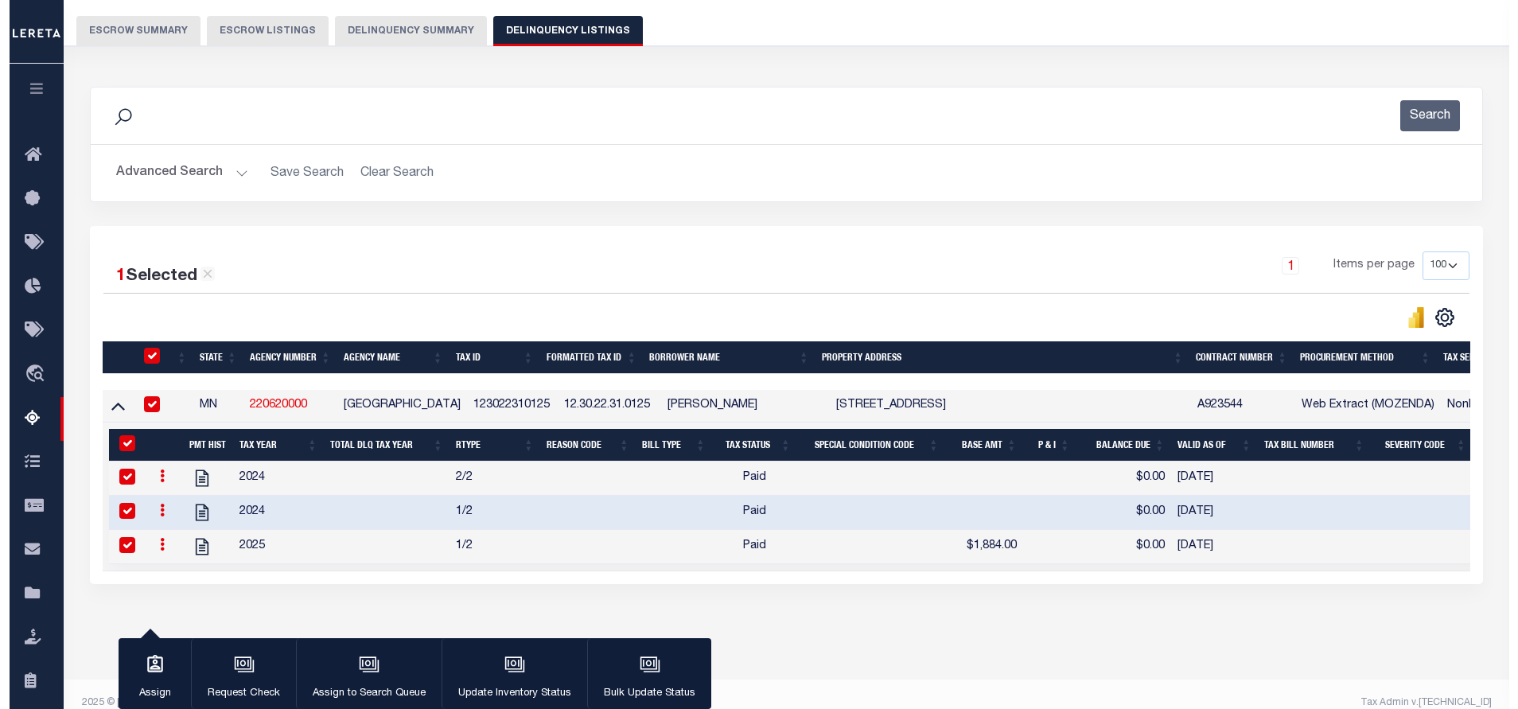
scroll to position [165, 0]
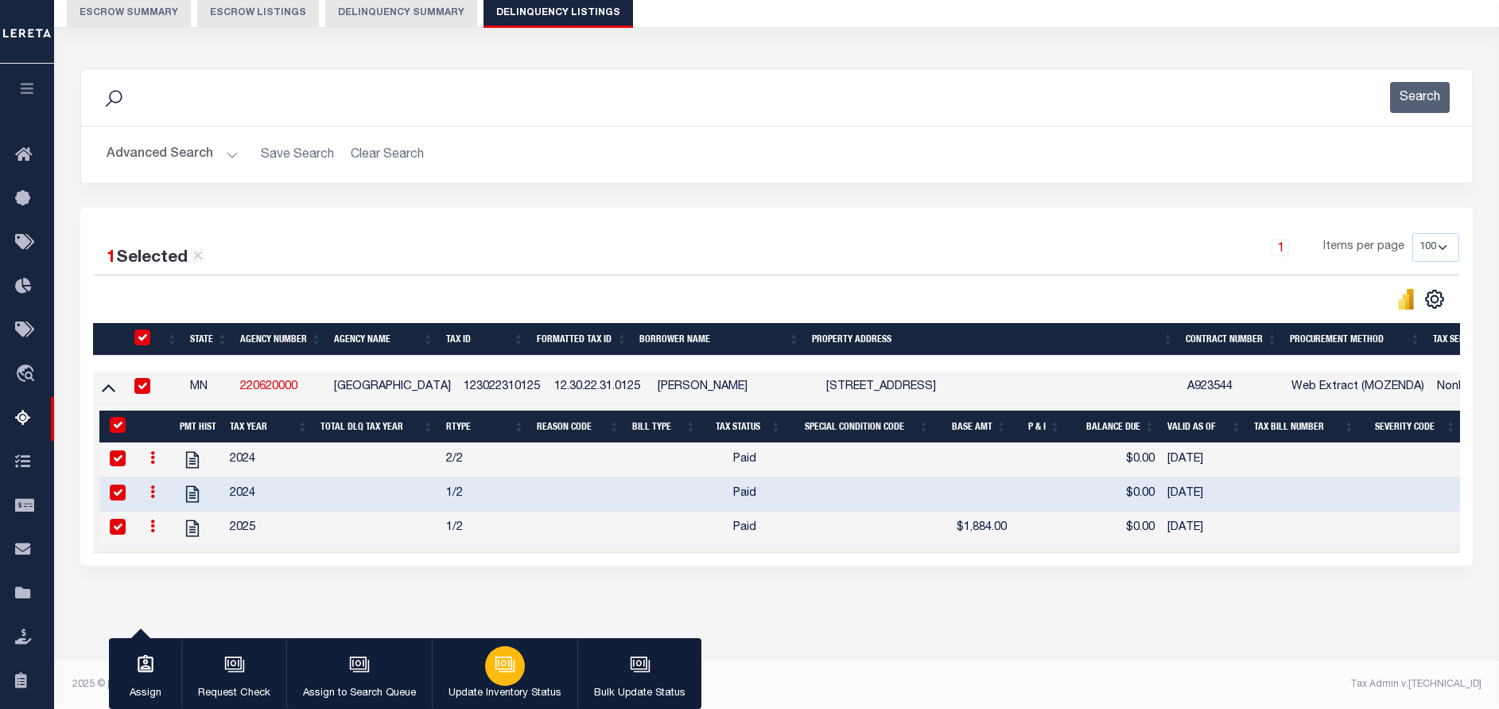
click at [484, 683] on button "Update Inventory Status" at bounding box center [505, 674] width 146 height 72
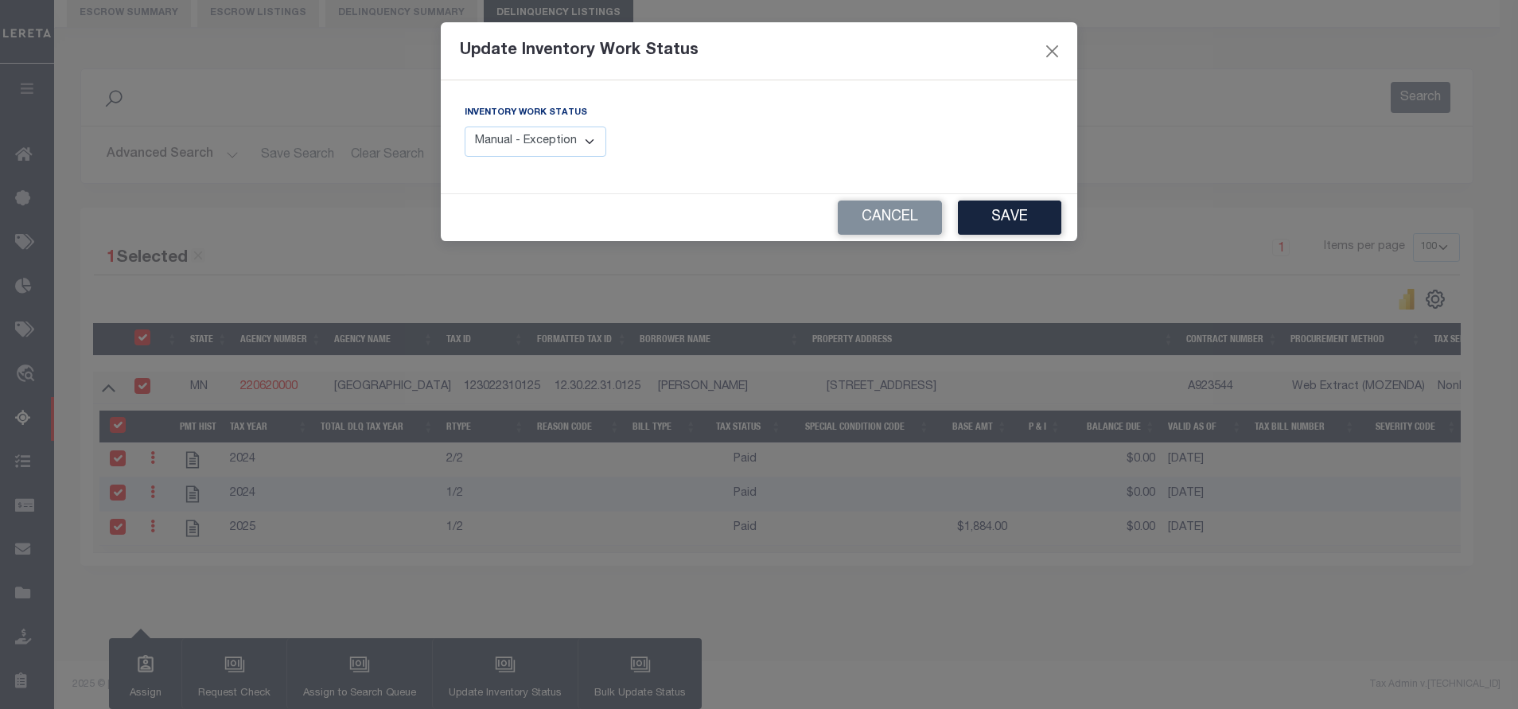
click at [568, 132] on select "Manual - Exception Pended - Awaiting Search Late Add Exception Completed" at bounding box center [535, 141] width 142 height 31
select select "4"
click at [464, 126] on select "Manual - Exception Pended - Awaiting Search Late Add Exception Completed" at bounding box center [535, 141] width 142 height 31
click at [977, 230] on button "Save" at bounding box center [1009, 217] width 103 height 34
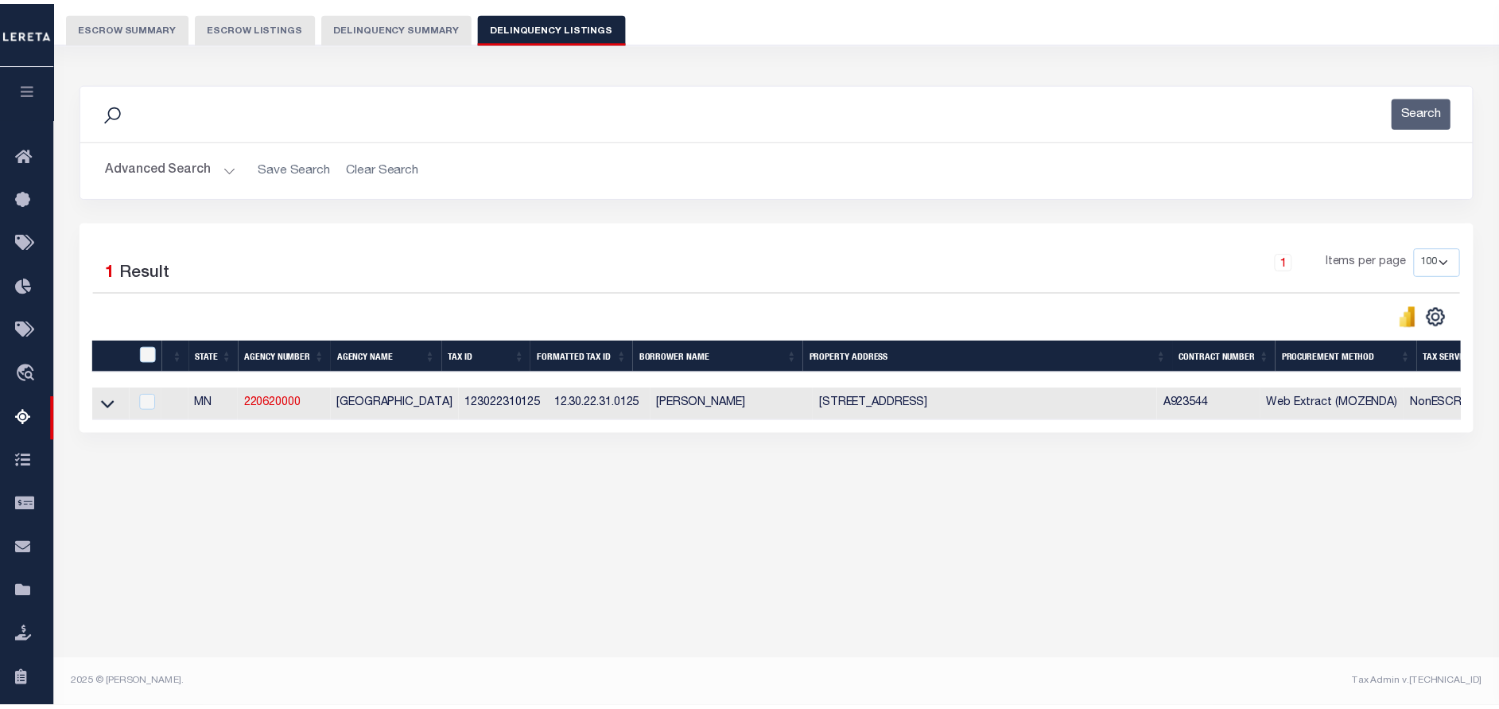
scroll to position [134, 0]
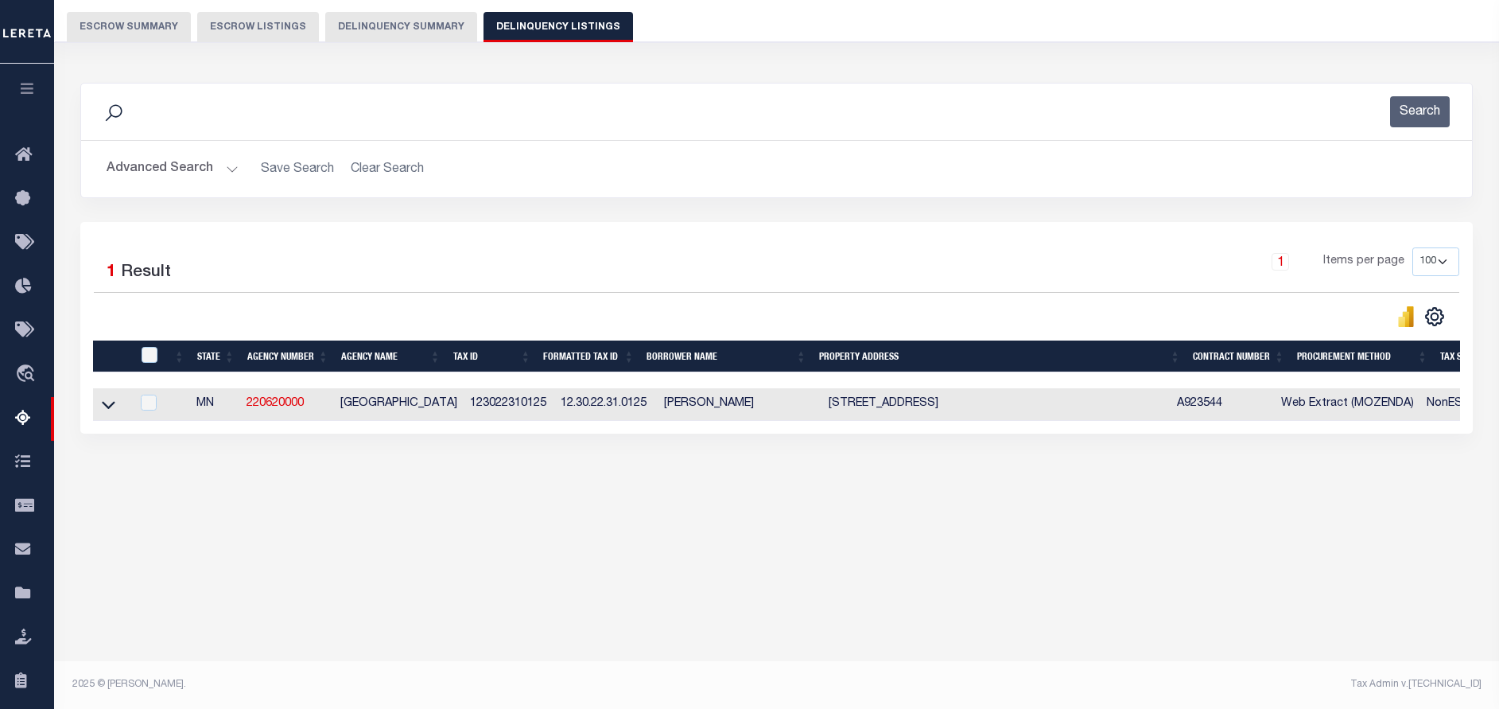
click at [226, 170] on button "Advanced Search" at bounding box center [173, 169] width 132 height 31
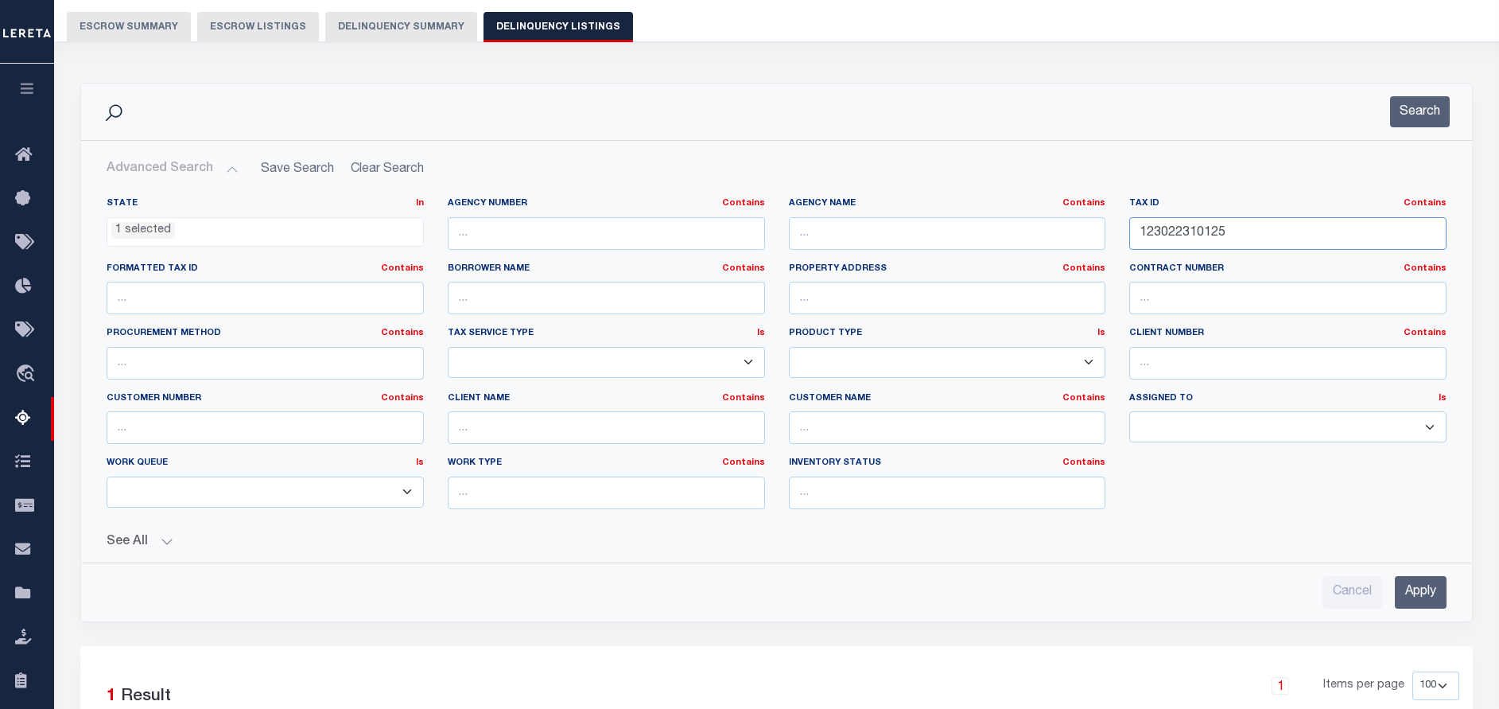
click at [1270, 231] on input "123022310125" at bounding box center [1287, 233] width 317 height 33
paste input "3282222008"
type input "132822220085"
click at [1413, 116] on button "Search" at bounding box center [1420, 111] width 60 height 31
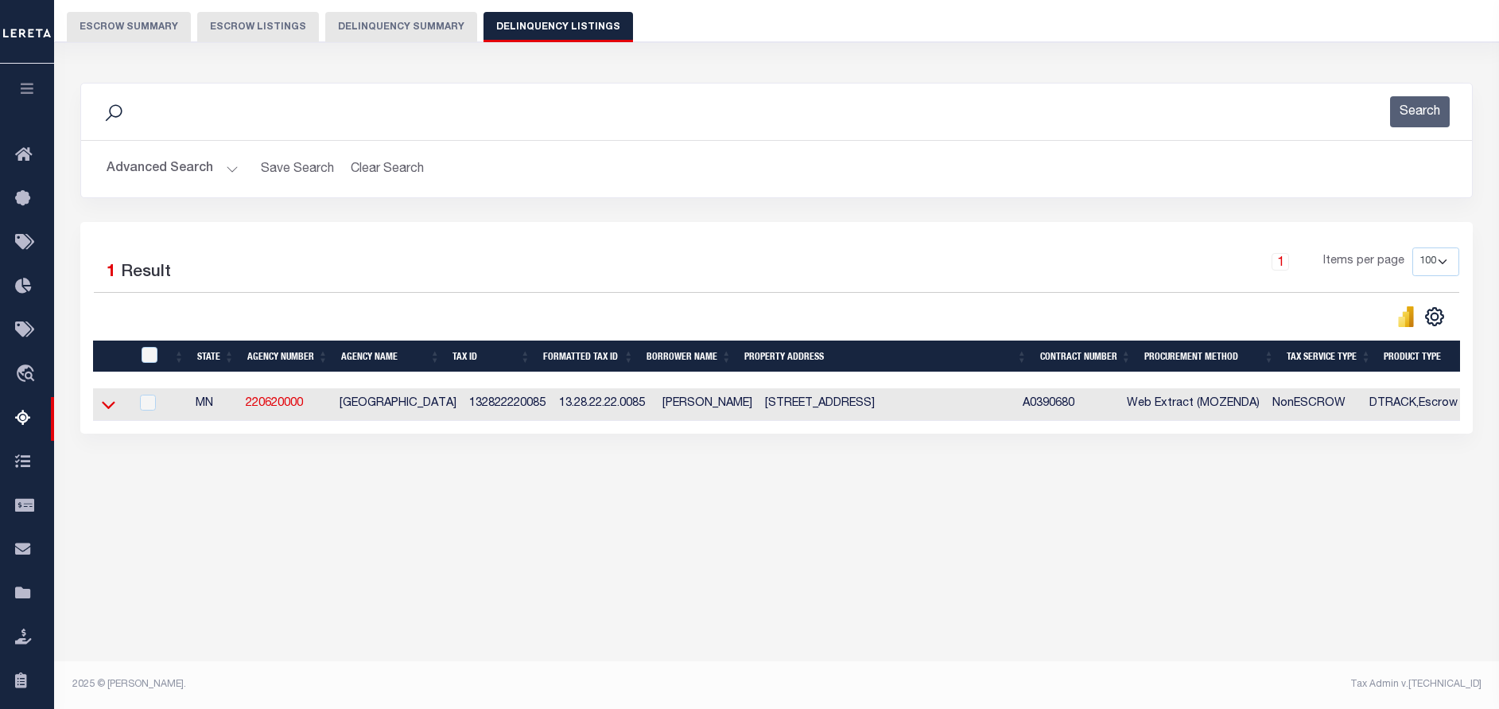
click at [111, 410] on icon at bounding box center [109, 406] width 14 height 8
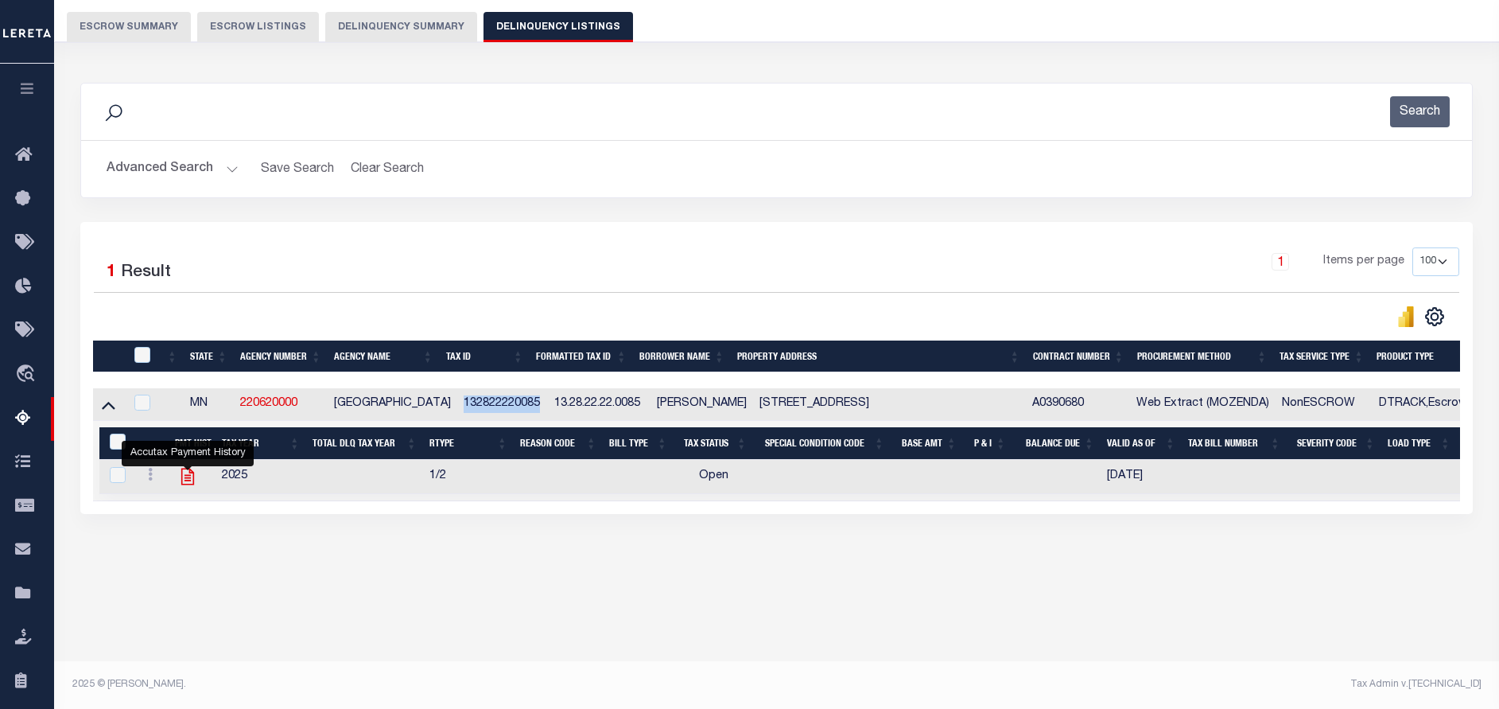
click at [183, 478] on icon "" at bounding box center [187, 476] width 21 height 21
checkbox input "true"
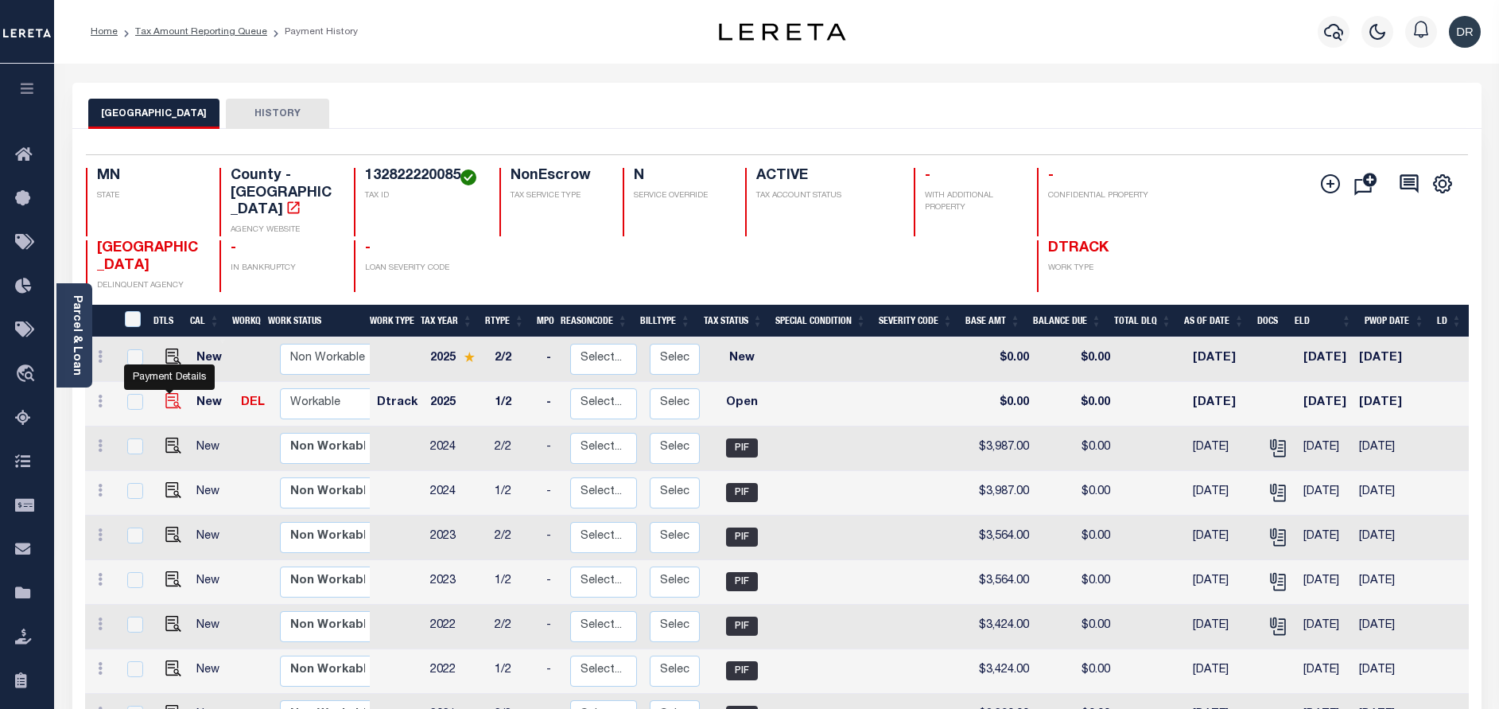
click at [165, 393] on img "" at bounding box center [173, 401] width 16 height 16
checkbox input "true"
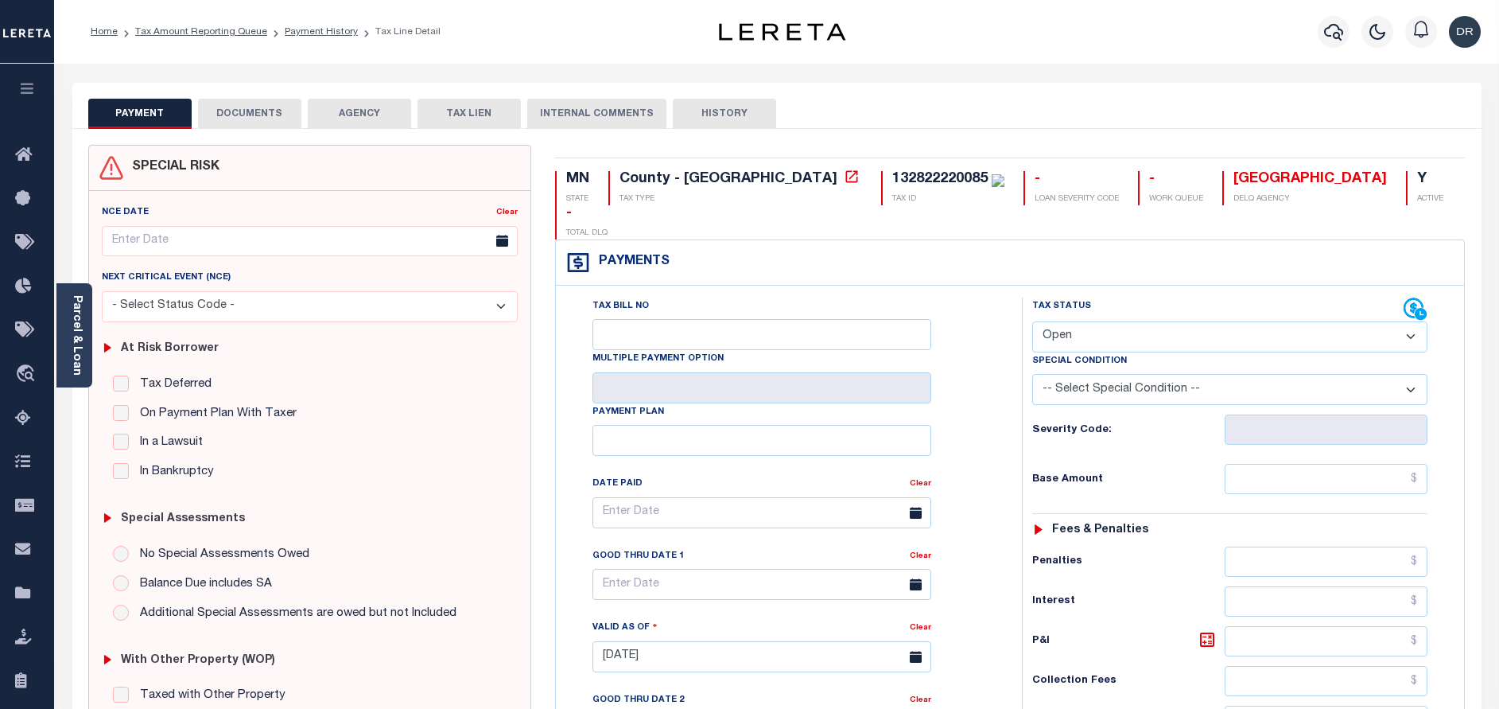
click at [1098, 321] on select "- Select Status Code - Open Due/Unpaid Paid Incomplete No Tax Due Internal Refu…" at bounding box center [1229, 336] width 395 height 31
click at [1090, 321] on select "- Select Status Code - Open Due/Unpaid Paid Incomplete No Tax Due Internal Refu…" at bounding box center [1229, 336] width 395 height 31
select select "PYD"
click at [1032, 321] on select "- Select Status Code - Open Due/Unpaid Paid Incomplete No Tax Due Internal Refu…" at bounding box center [1229, 336] width 395 height 31
type input "[DATE]"
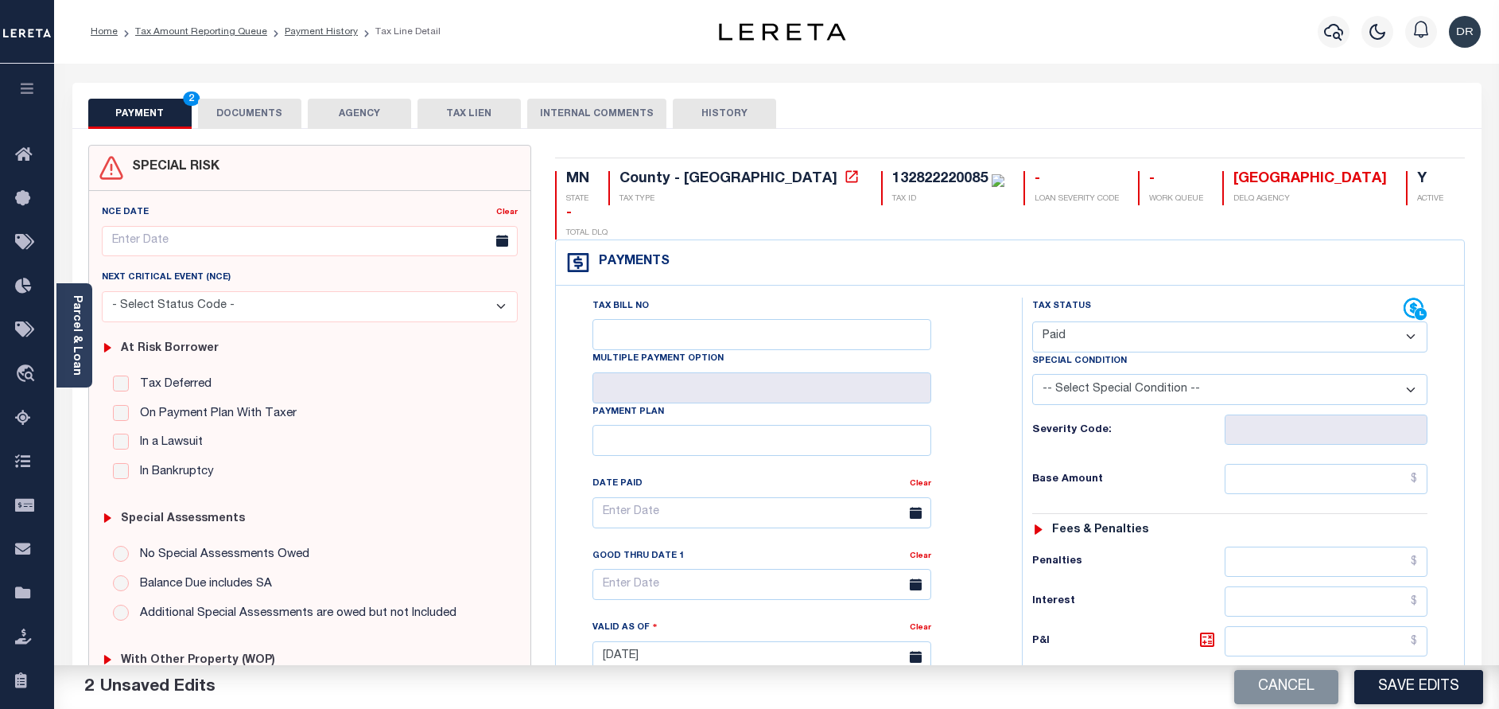
click at [1351, 464] on div "Tax Status Status - Select Status Code -" at bounding box center [1235, 648] width 426 height 702
click at [1358, 464] on input "text" at bounding box center [1326, 479] width 203 height 30
paste input "4,310.00"
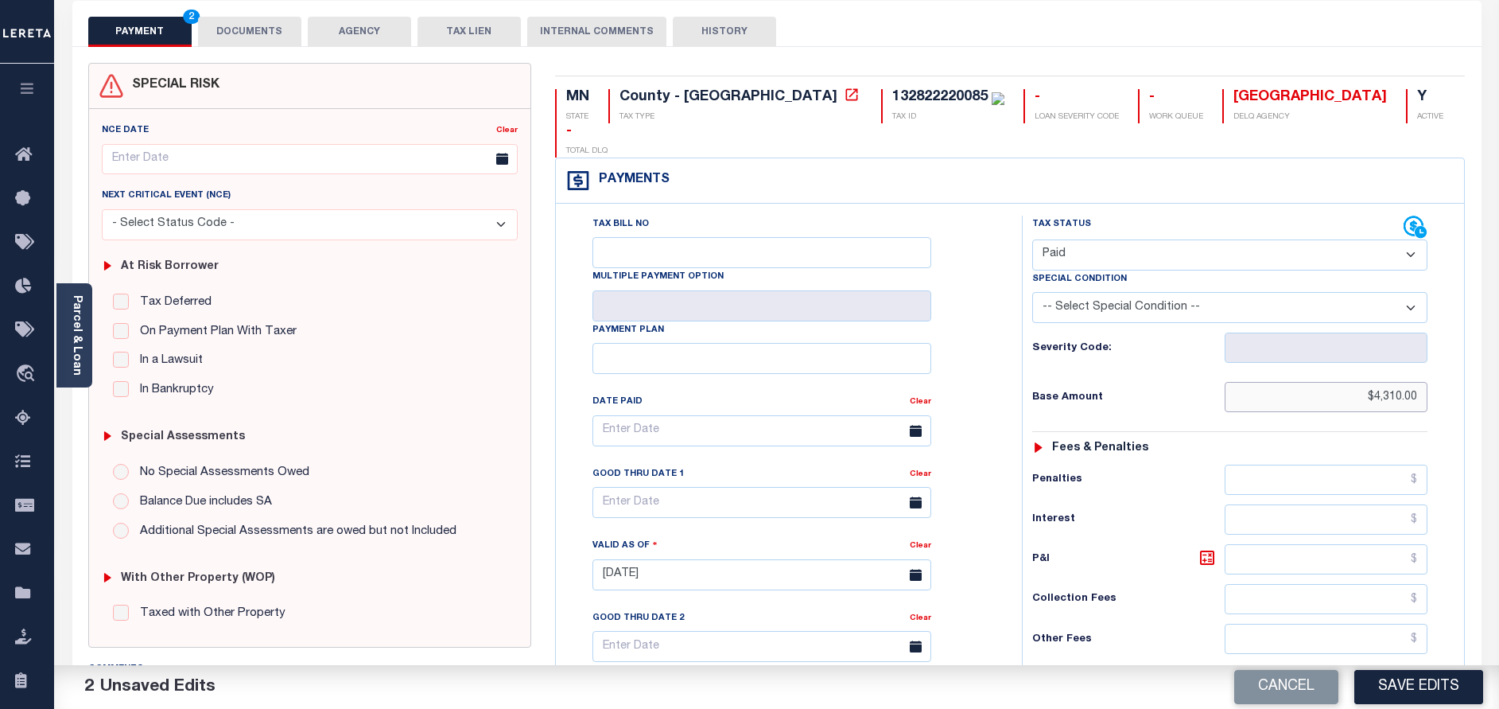
scroll to position [462, 0]
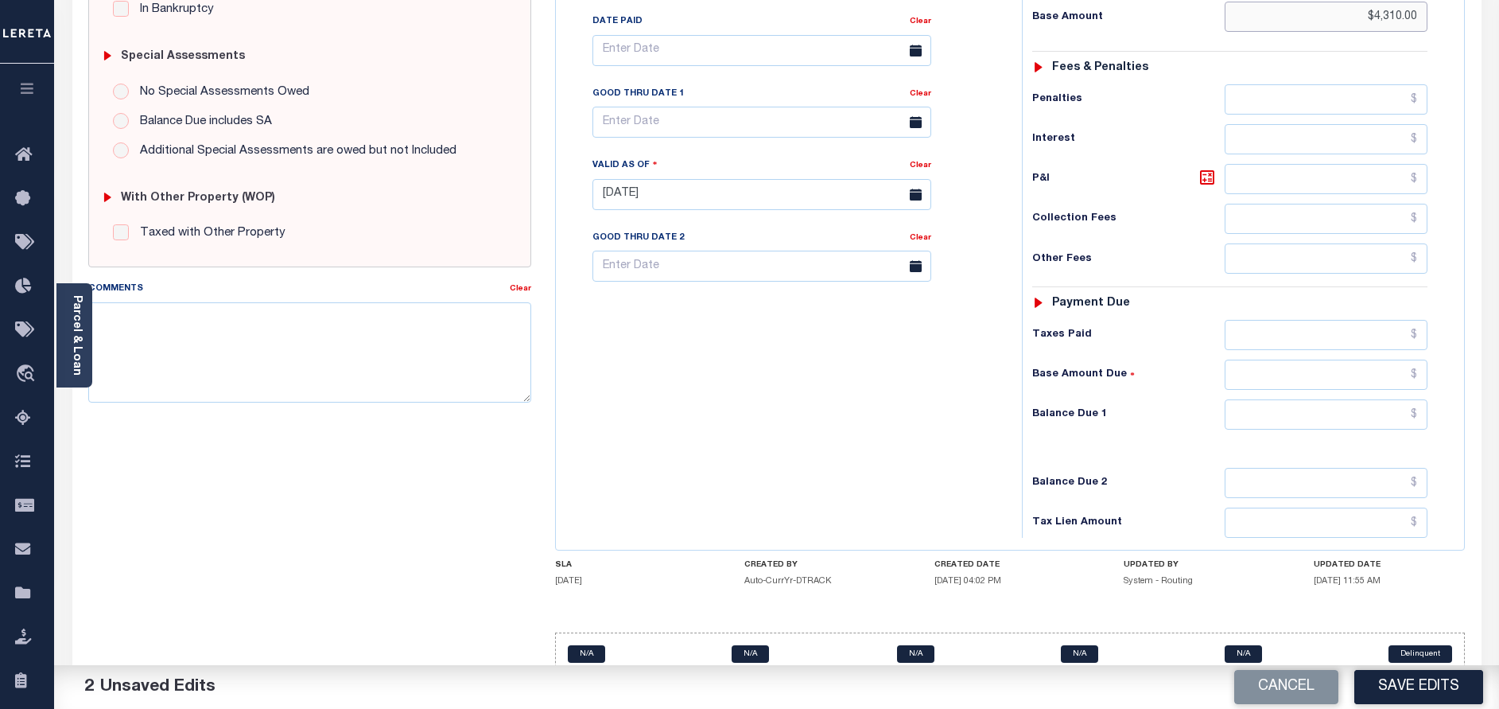
type input "$4,310.00"
click at [1260, 399] on input "text" at bounding box center [1326, 414] width 203 height 30
type input "$0.00"
click at [1415, 688] on button "Save Edits" at bounding box center [1418, 687] width 129 height 34
checkbox input "false"
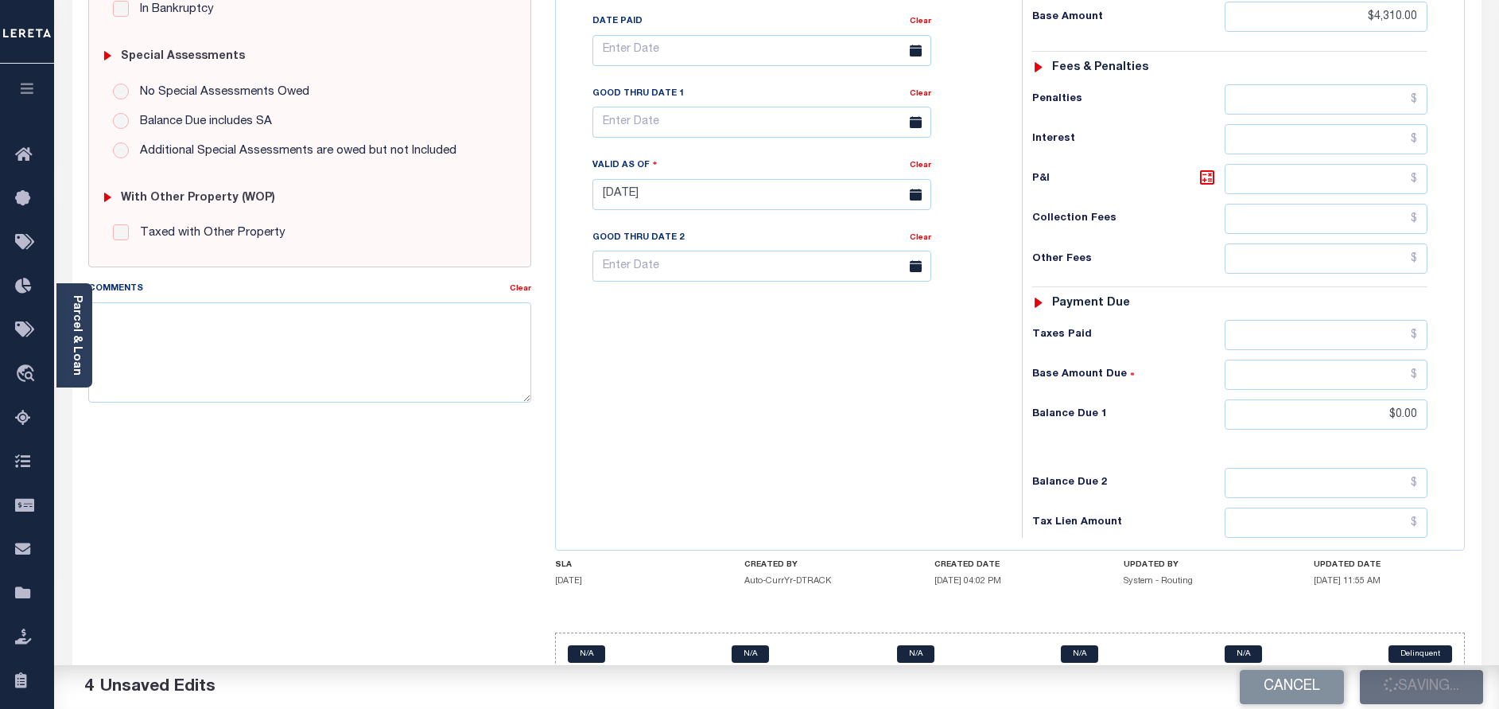
type input "$4,310"
type input "$0"
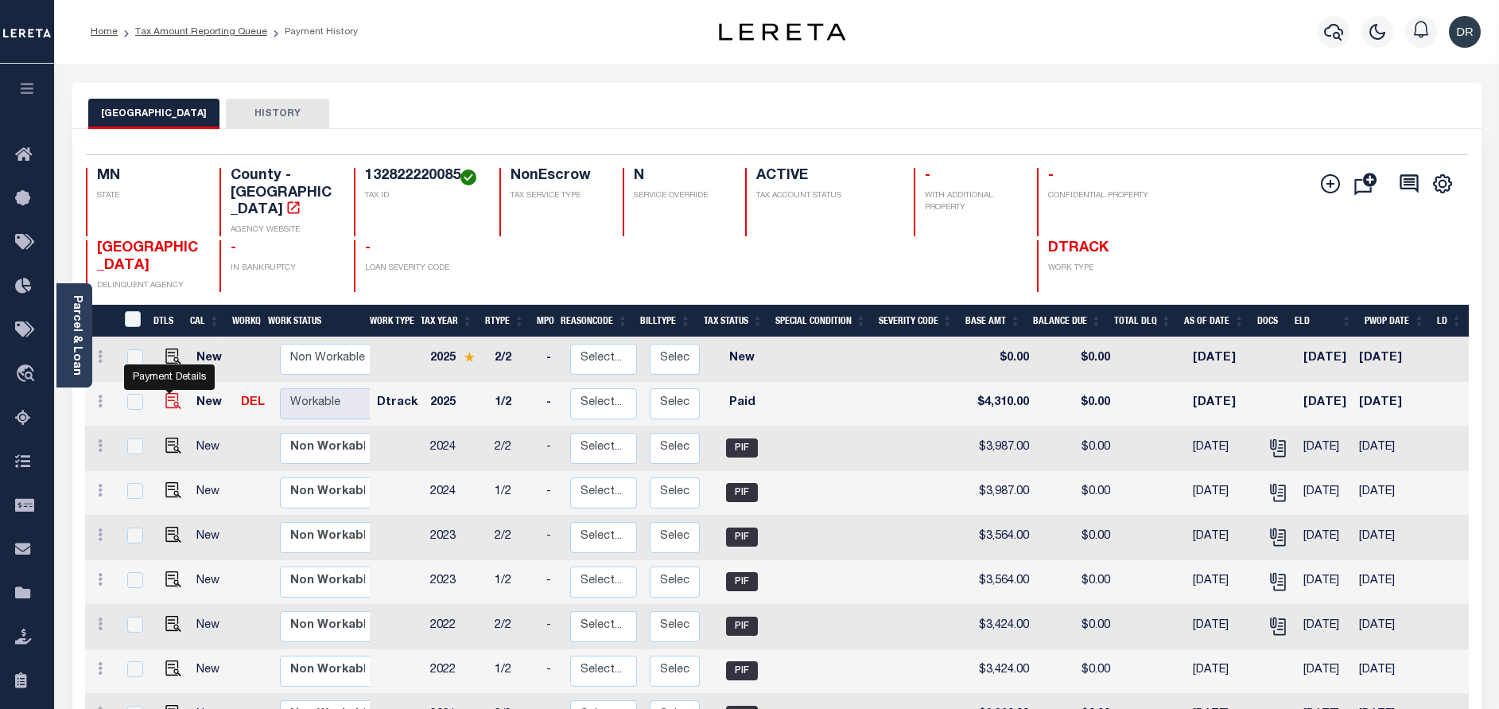
click at [167, 393] on img "" at bounding box center [173, 401] width 16 height 16
checkbox input "true"
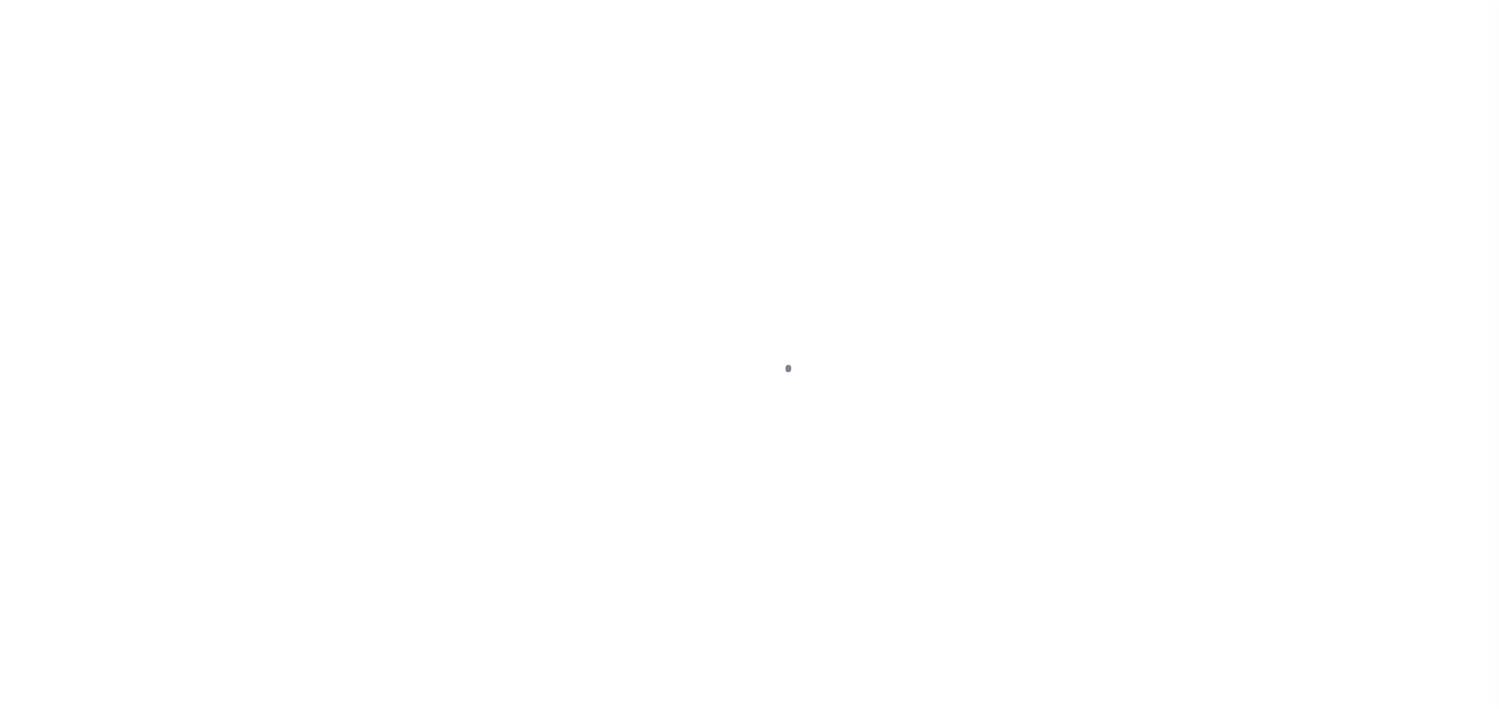
select select "PYD"
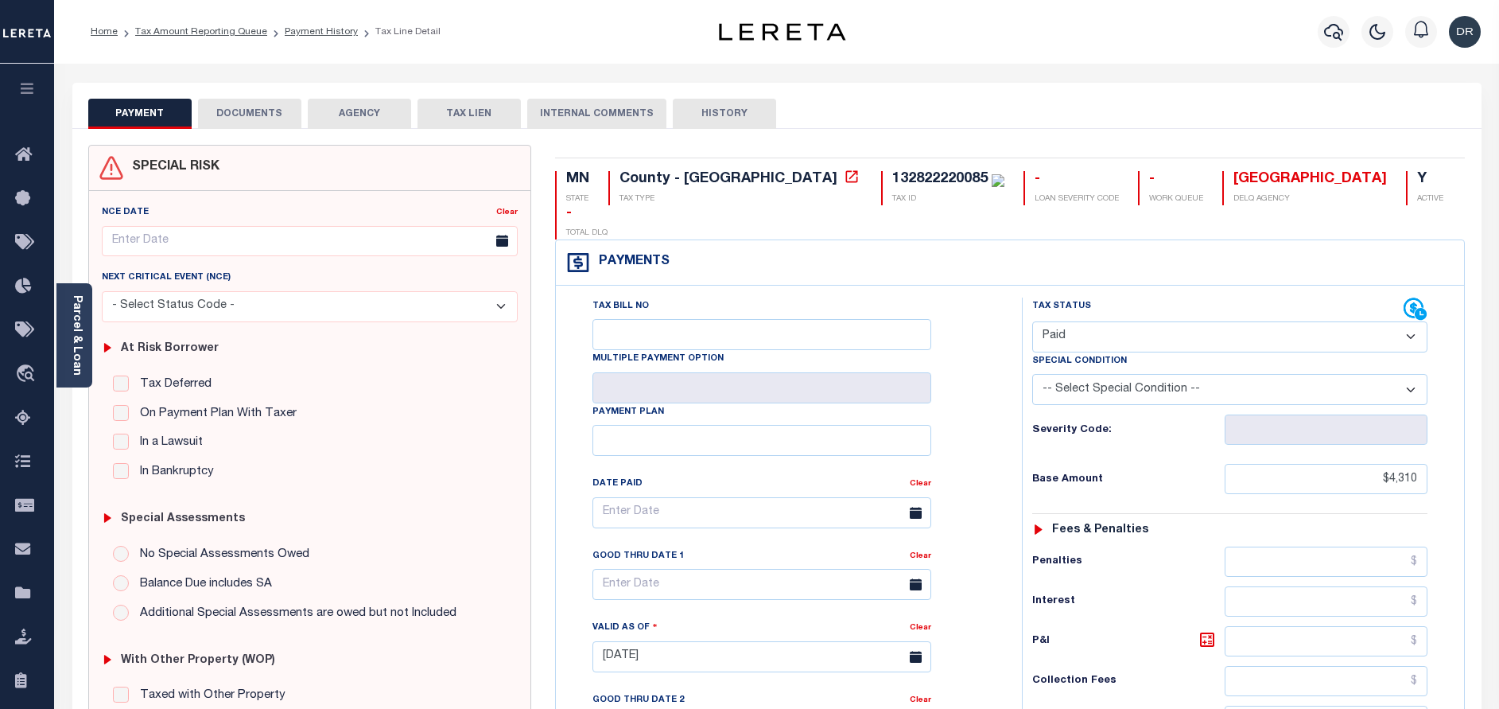
click at [256, 121] on button "DOCUMENTS" at bounding box center [249, 114] width 103 height 30
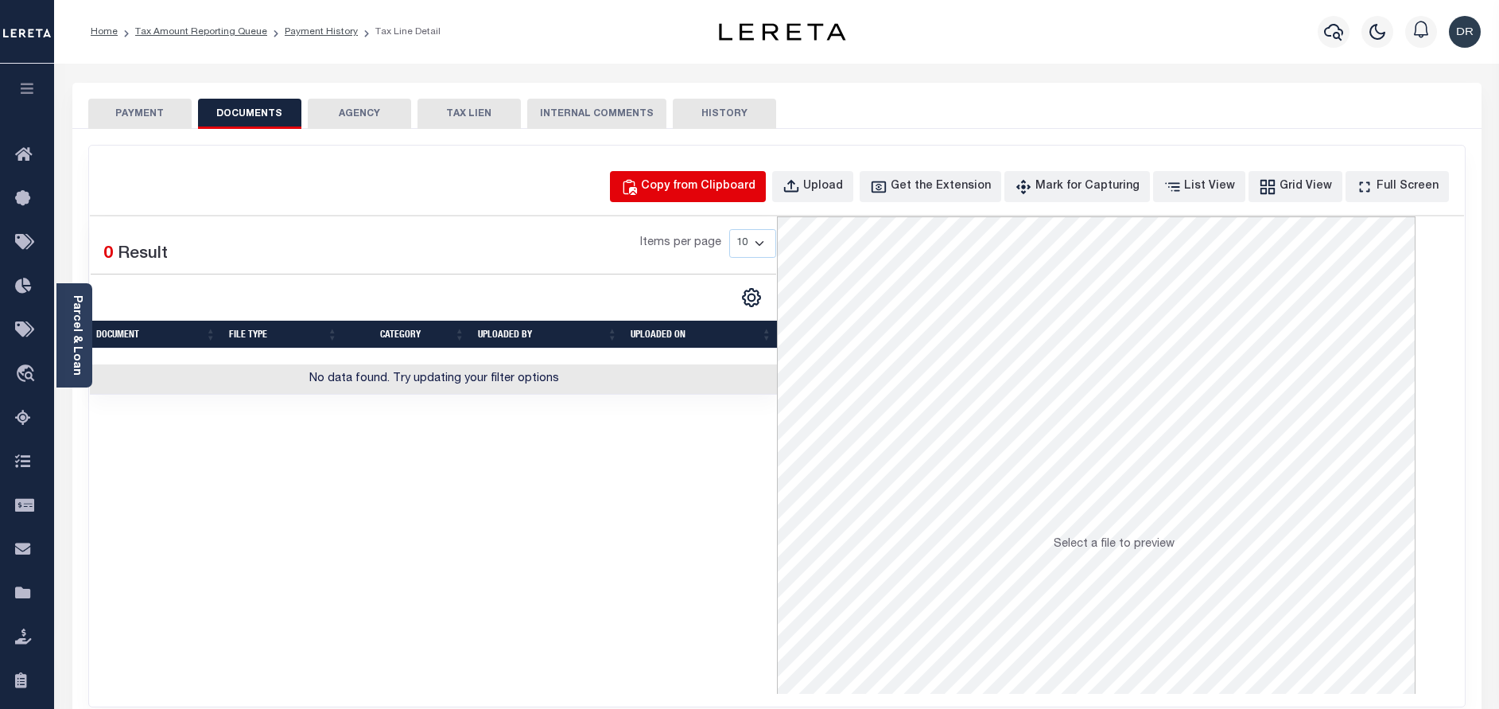
click at [731, 192] on div "Copy from Clipboard" at bounding box center [698, 186] width 115 height 17
select select "POP"
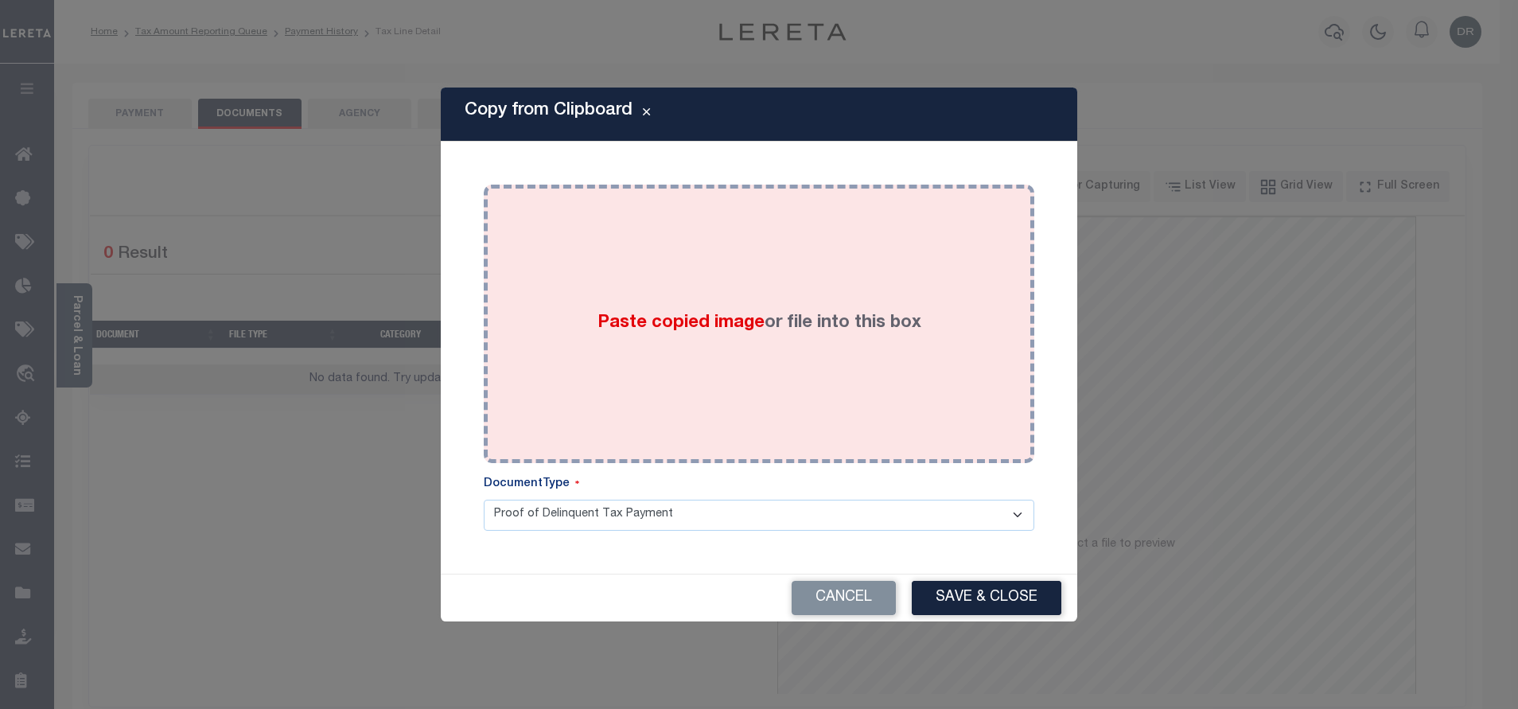
click at [761, 321] on label "Paste copied image or file into this box" at bounding box center [759, 323] width 324 height 26
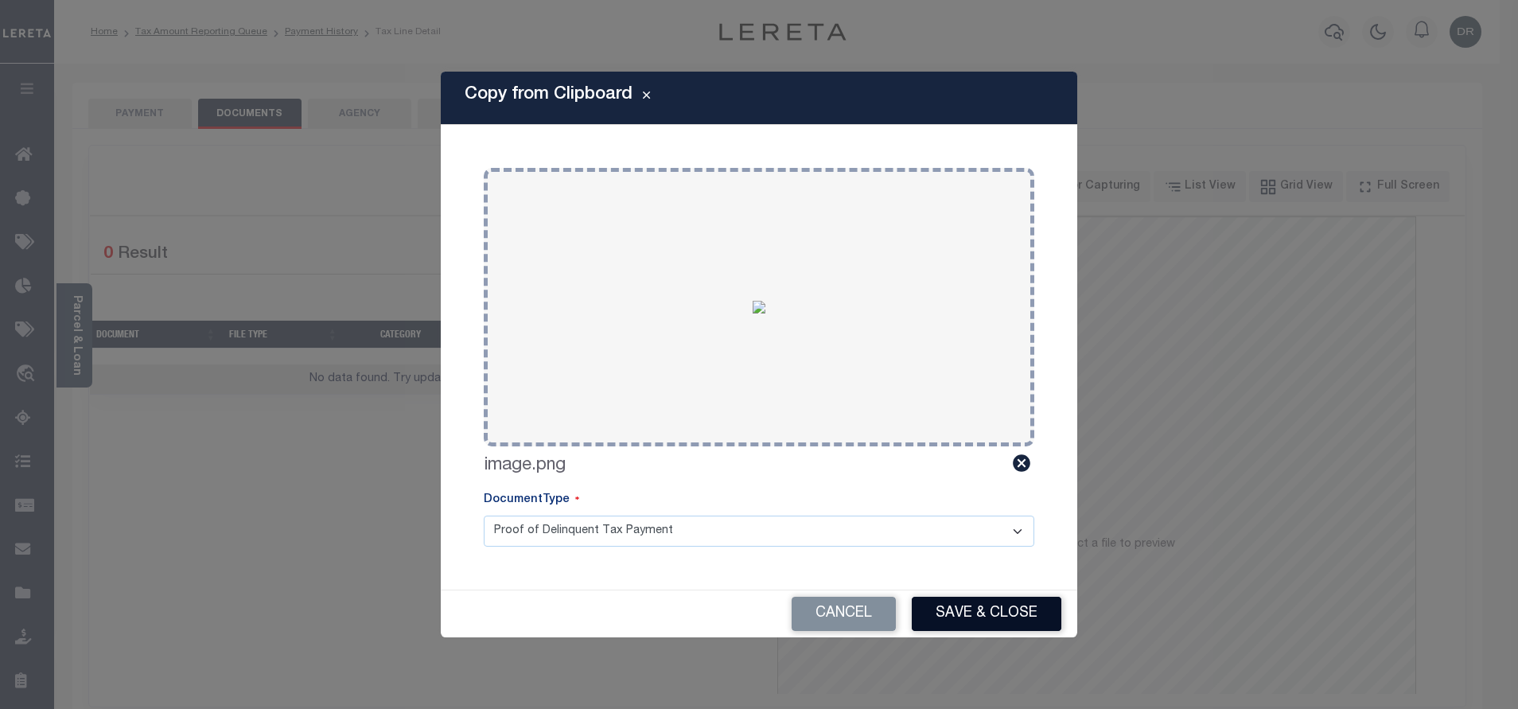
click at [974, 620] on button "Save & Close" at bounding box center [986, 614] width 150 height 34
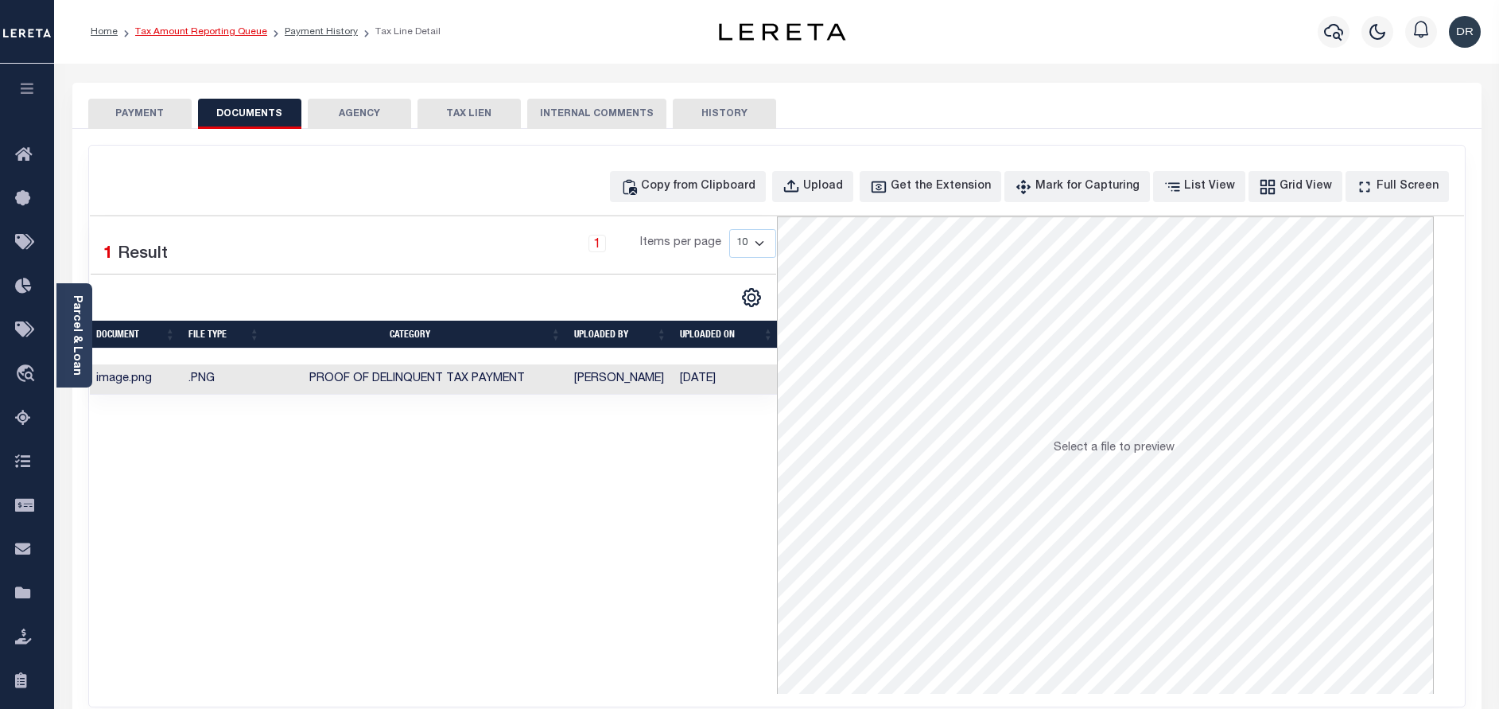
click at [208, 37] on link "Tax Amount Reporting Queue" at bounding box center [201, 32] width 132 height 10
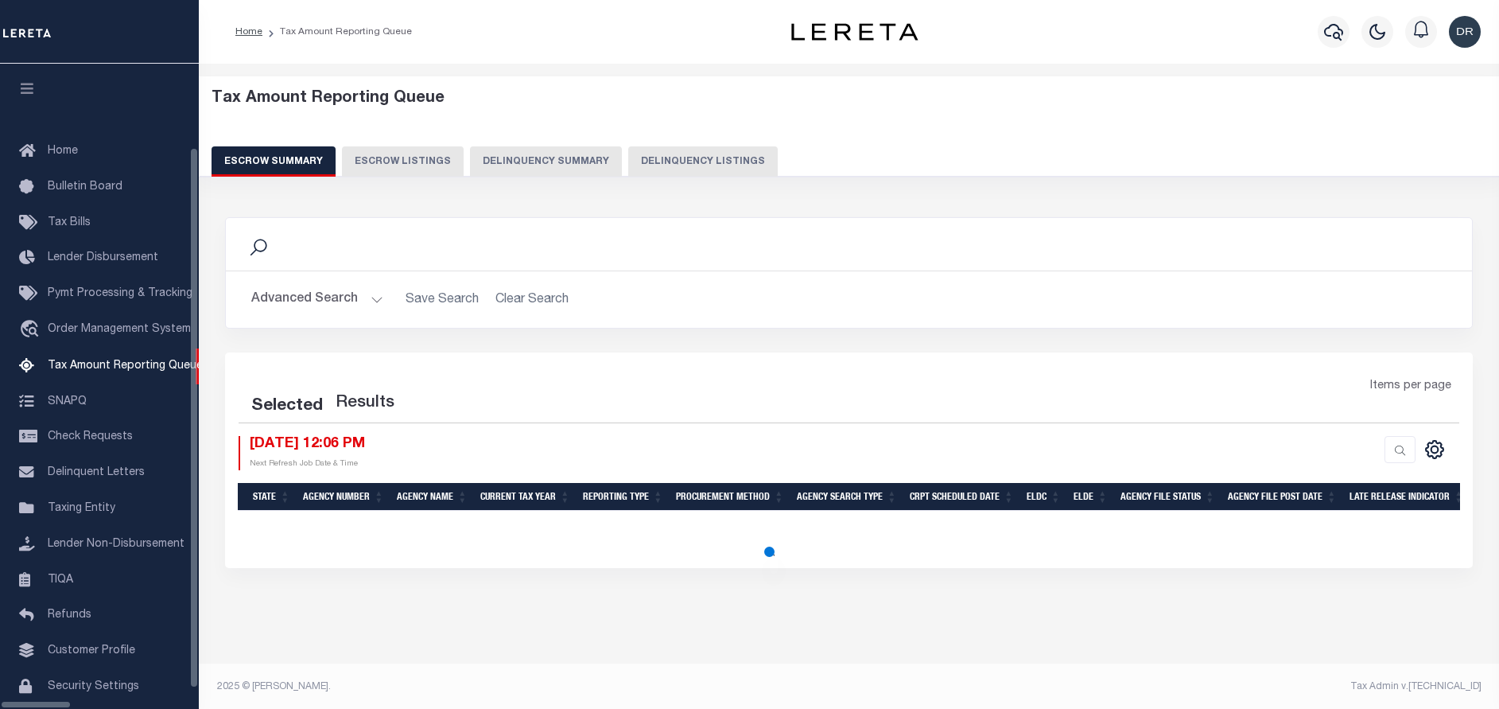
select select "100"
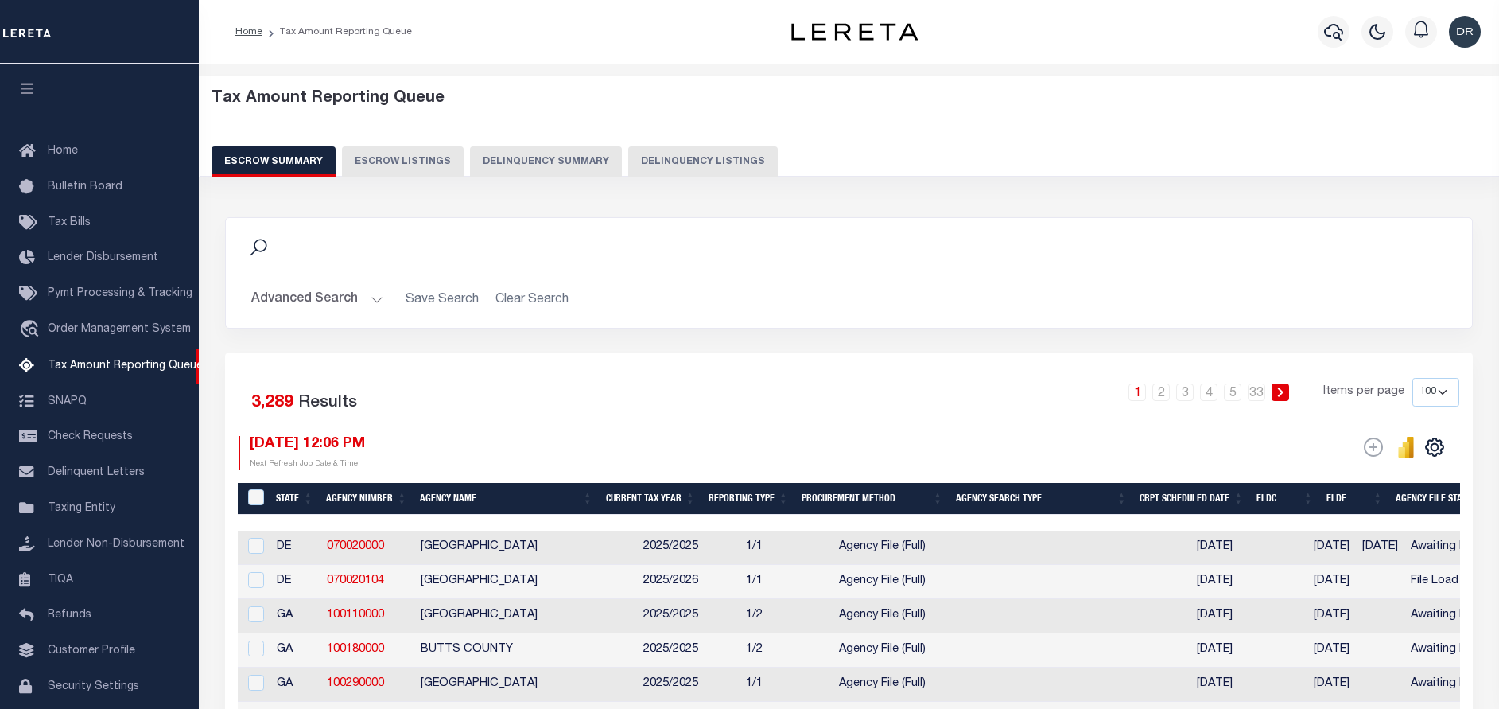
scroll to position [65, 0]
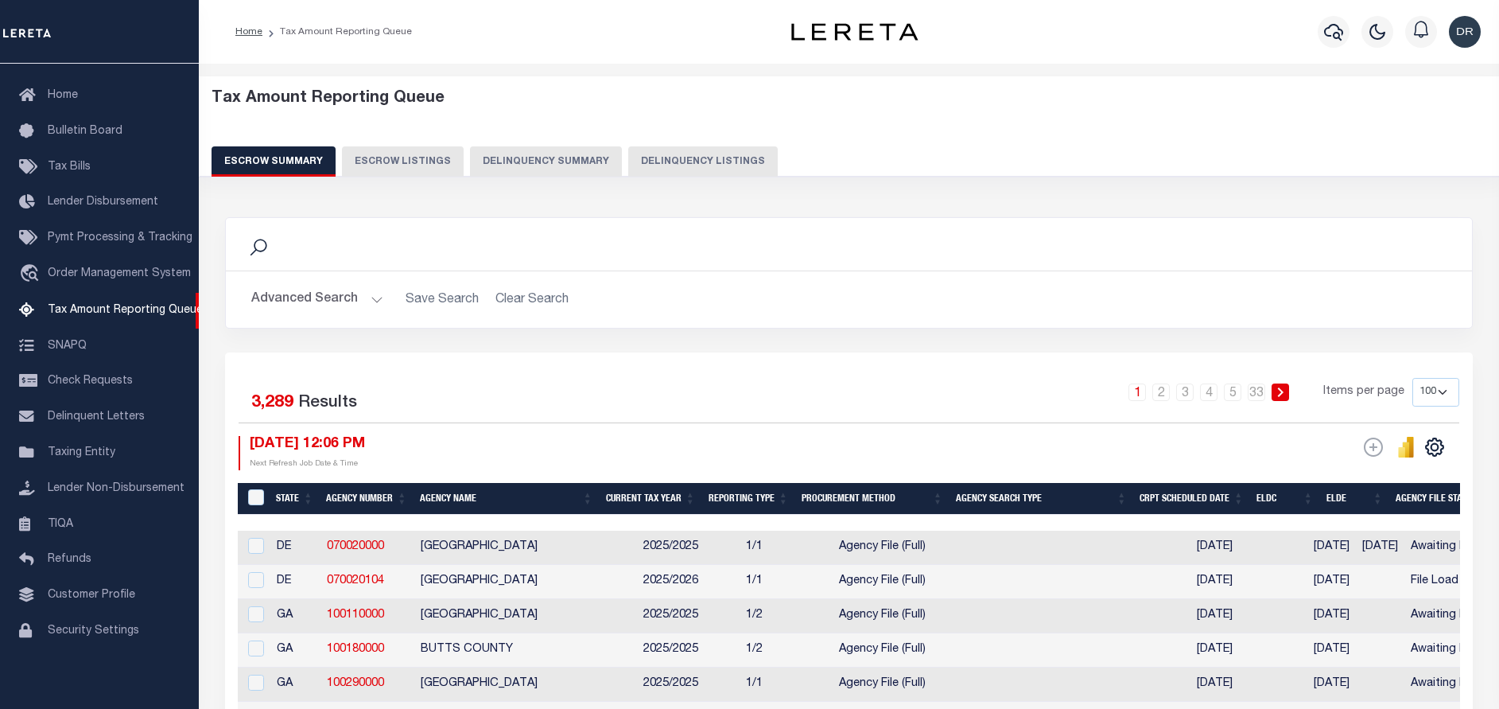
click at [731, 146] on div "Tax Amount Reporting Queue Escrow Summary Escrow Listings Delinquency Summary" at bounding box center [850, 132] width 1276 height 87
click at [733, 168] on button "Delinquency Listings" at bounding box center [703, 161] width 150 height 30
select select "100"
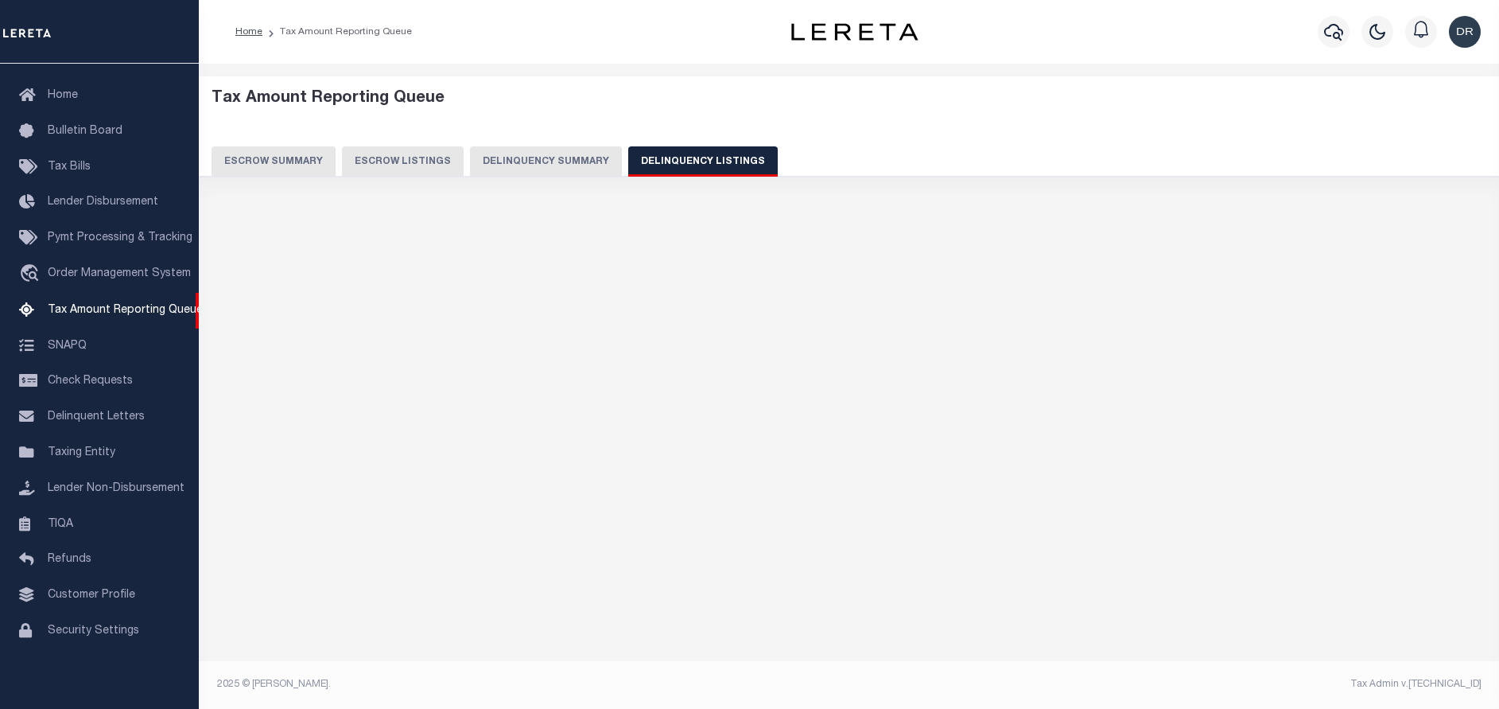
select select "100"
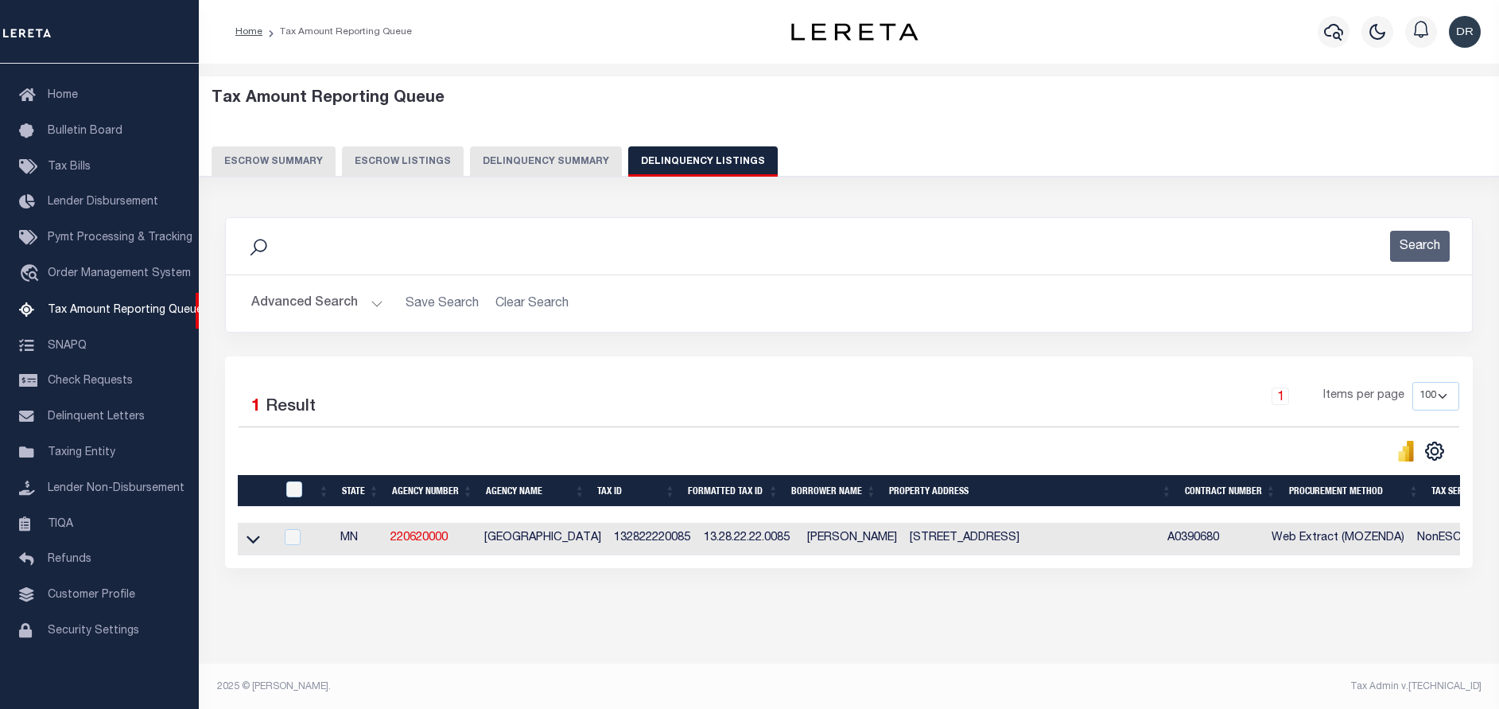
click at [246, 538] on link at bounding box center [253, 537] width 18 height 11
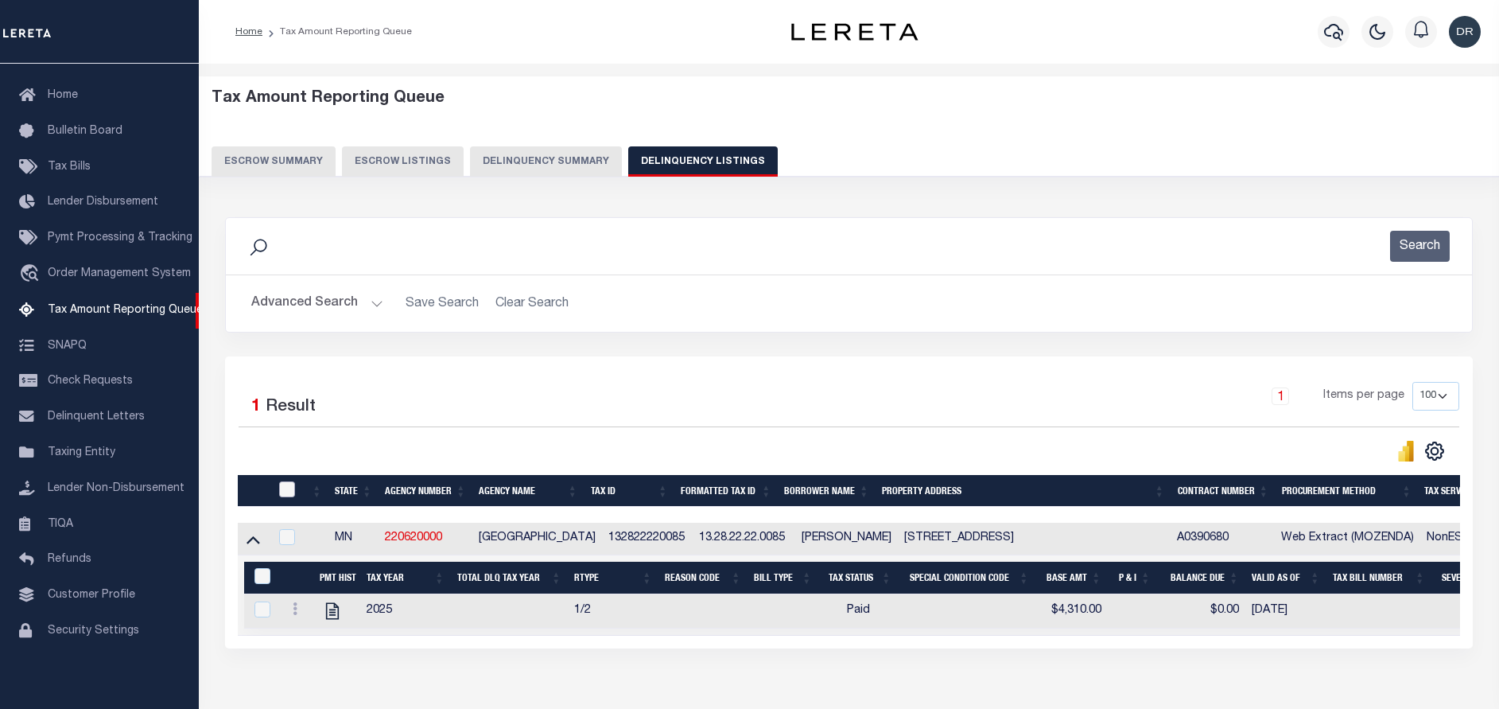
click at [287, 489] on input "checkbox" at bounding box center [287, 489] width 16 height 16
checkbox input "true"
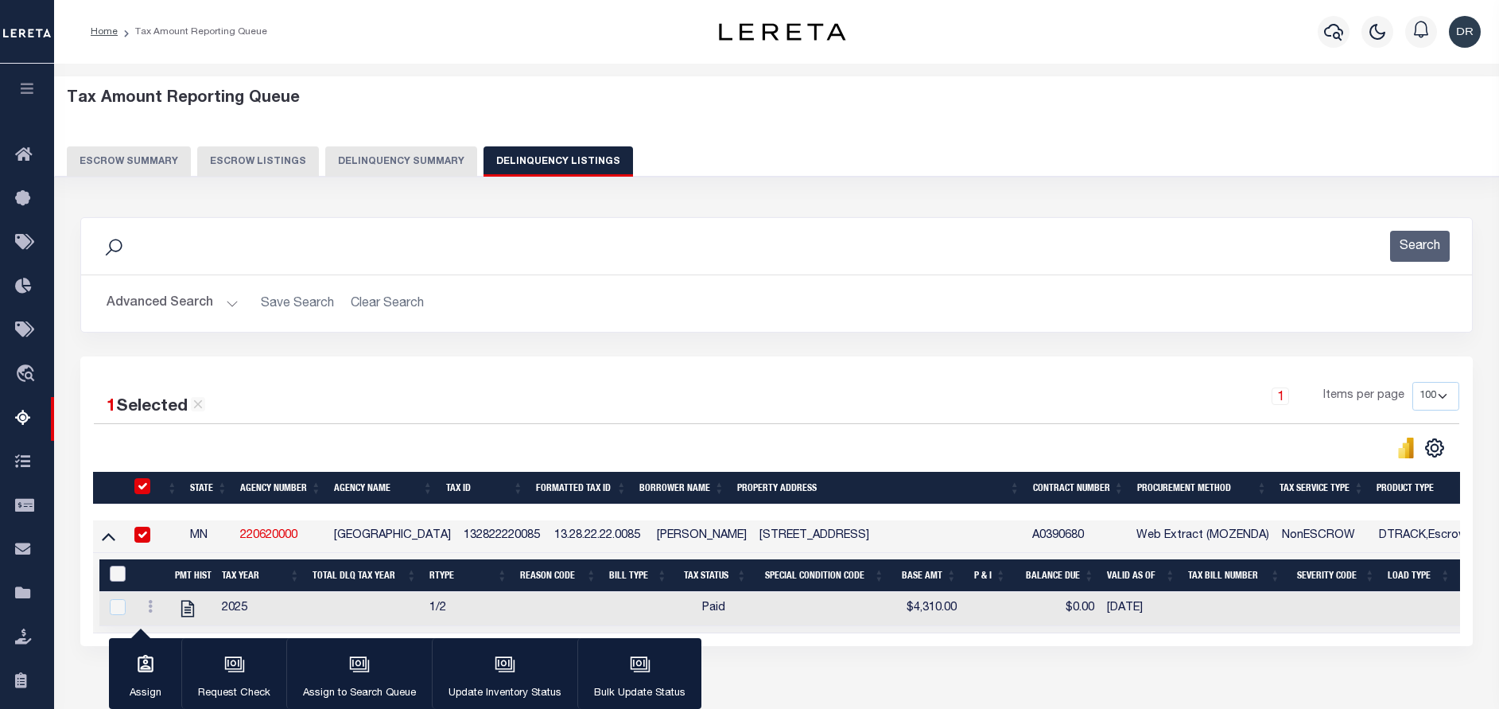
click at [123, 575] on input "&nbsp;" at bounding box center [118, 573] width 16 height 16
checkbox input "true"
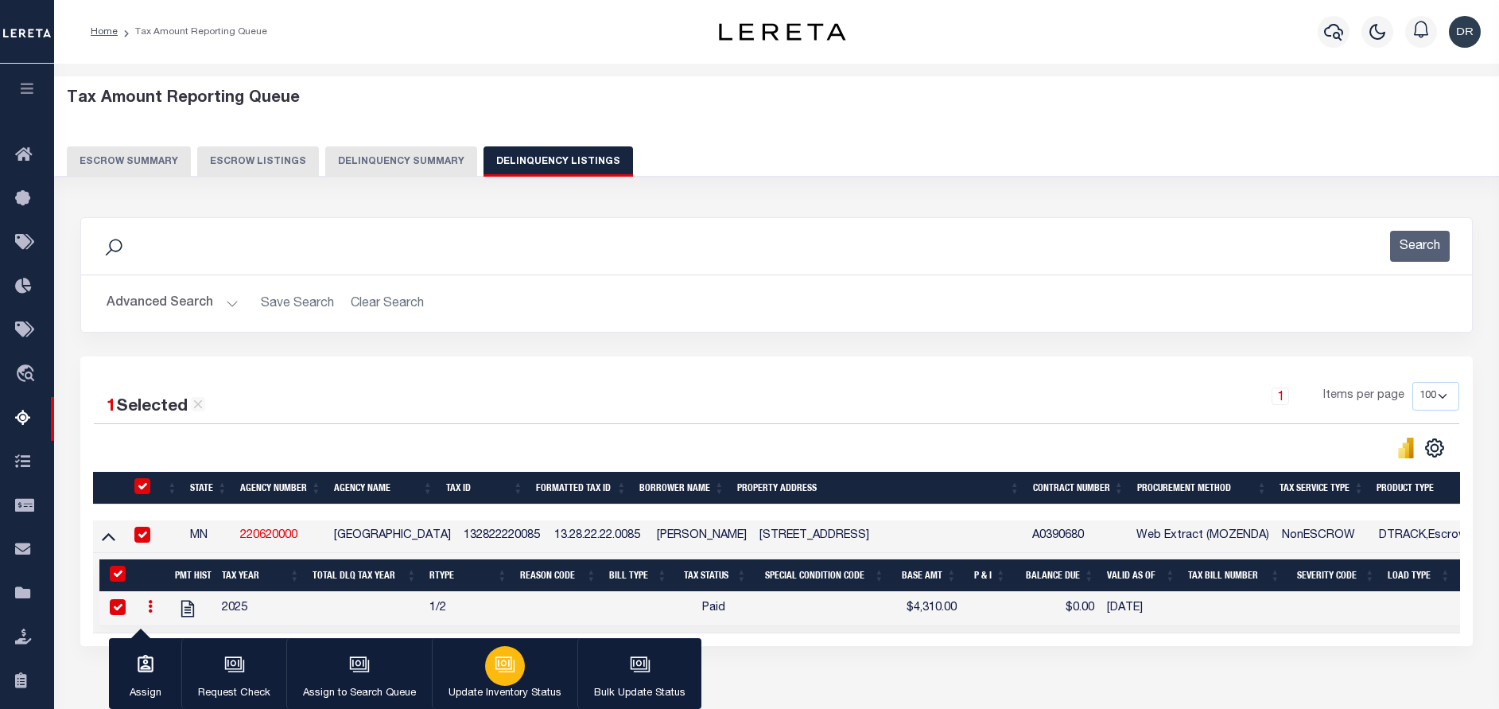
click at [511, 671] on icon "button" at bounding box center [507, 665] width 16 height 12
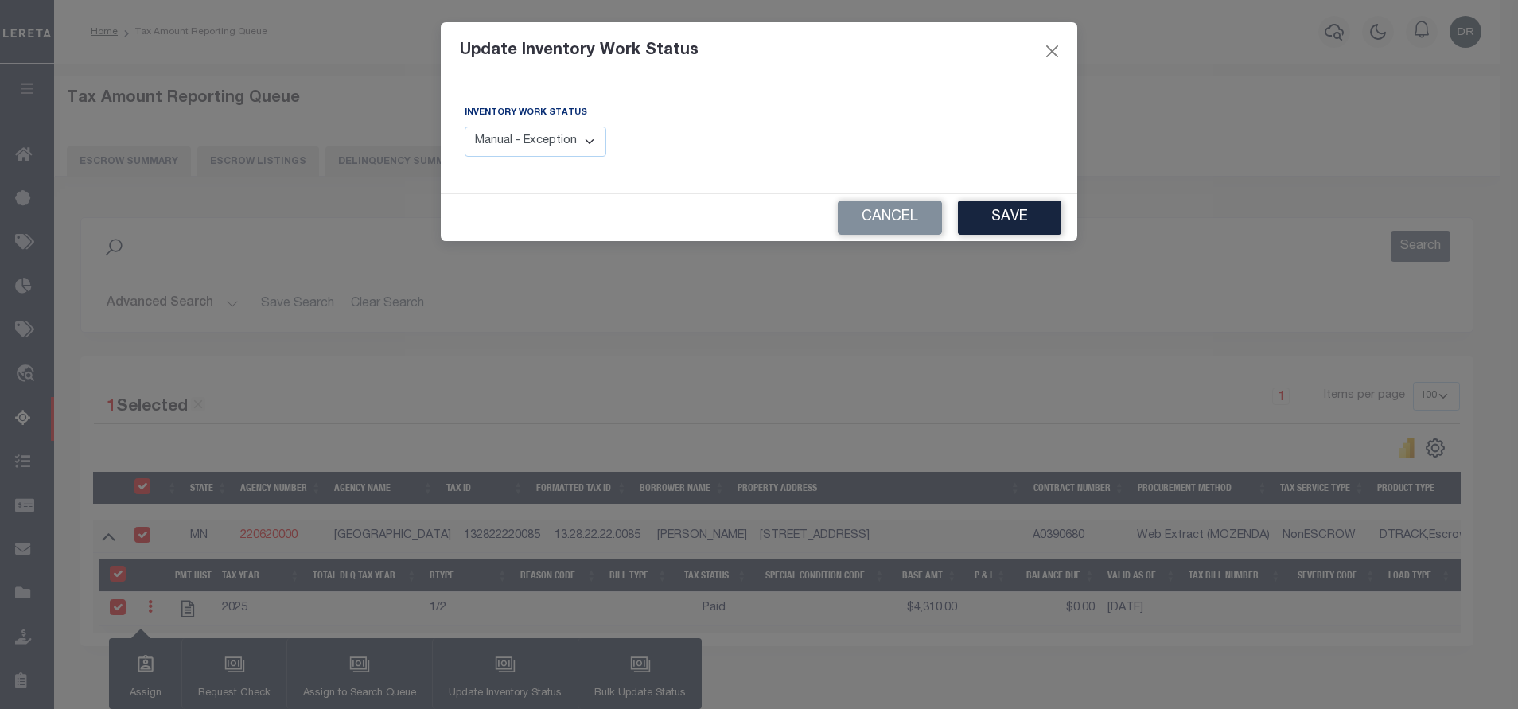
click at [592, 146] on select "Manual - Exception Pended - Awaiting Search Late Add Exception Completed" at bounding box center [535, 141] width 142 height 31
select select "4"
click at [464, 126] on select "Manual - Exception Pended - Awaiting Search Late Add Exception Completed" at bounding box center [535, 141] width 142 height 31
click at [988, 218] on button "Save" at bounding box center [1009, 217] width 103 height 34
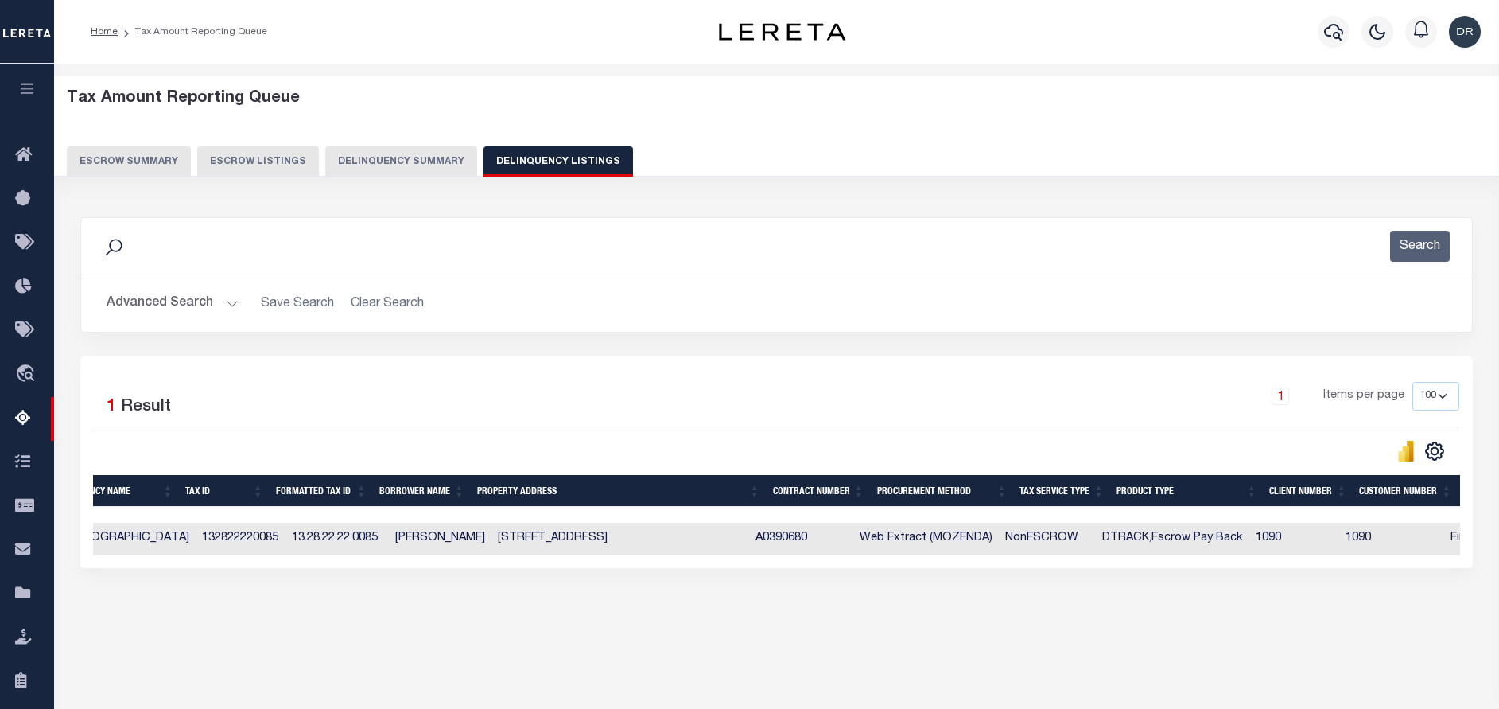
scroll to position [0, 0]
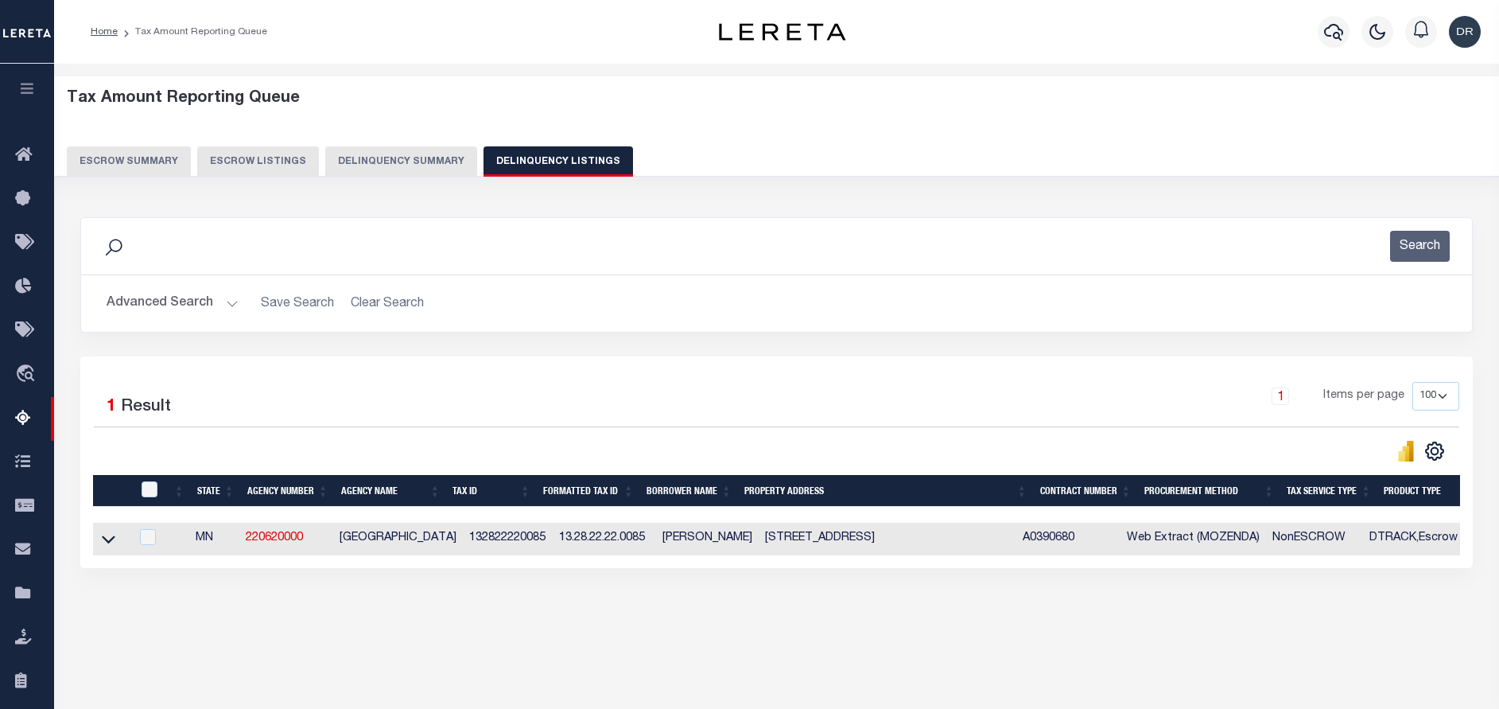
click at [204, 297] on button "Advanced Search" at bounding box center [173, 303] width 132 height 31
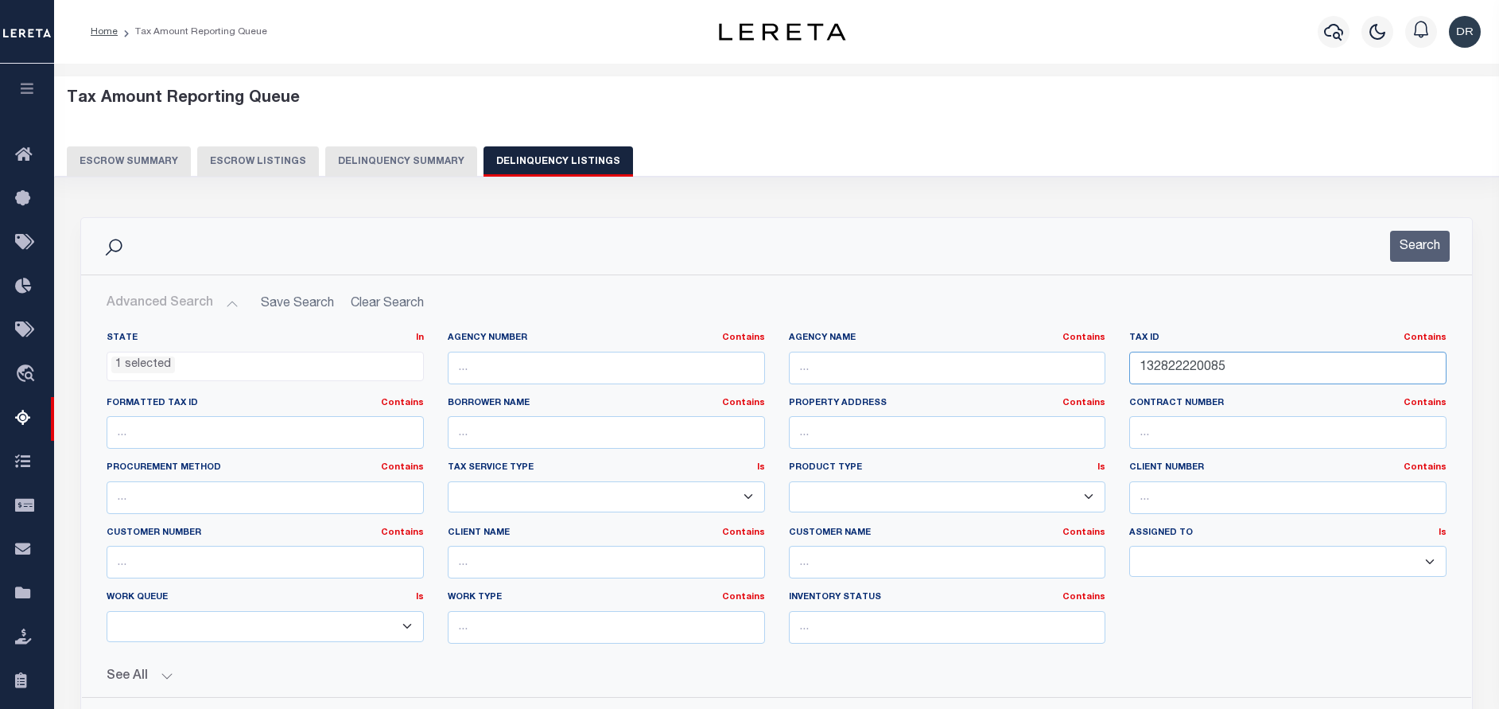
click at [1309, 367] on input "132822220085" at bounding box center [1287, 368] width 317 height 33
paste input "3022430022"
type input "133022430022"
click at [1411, 242] on button "Search" at bounding box center [1420, 246] width 60 height 31
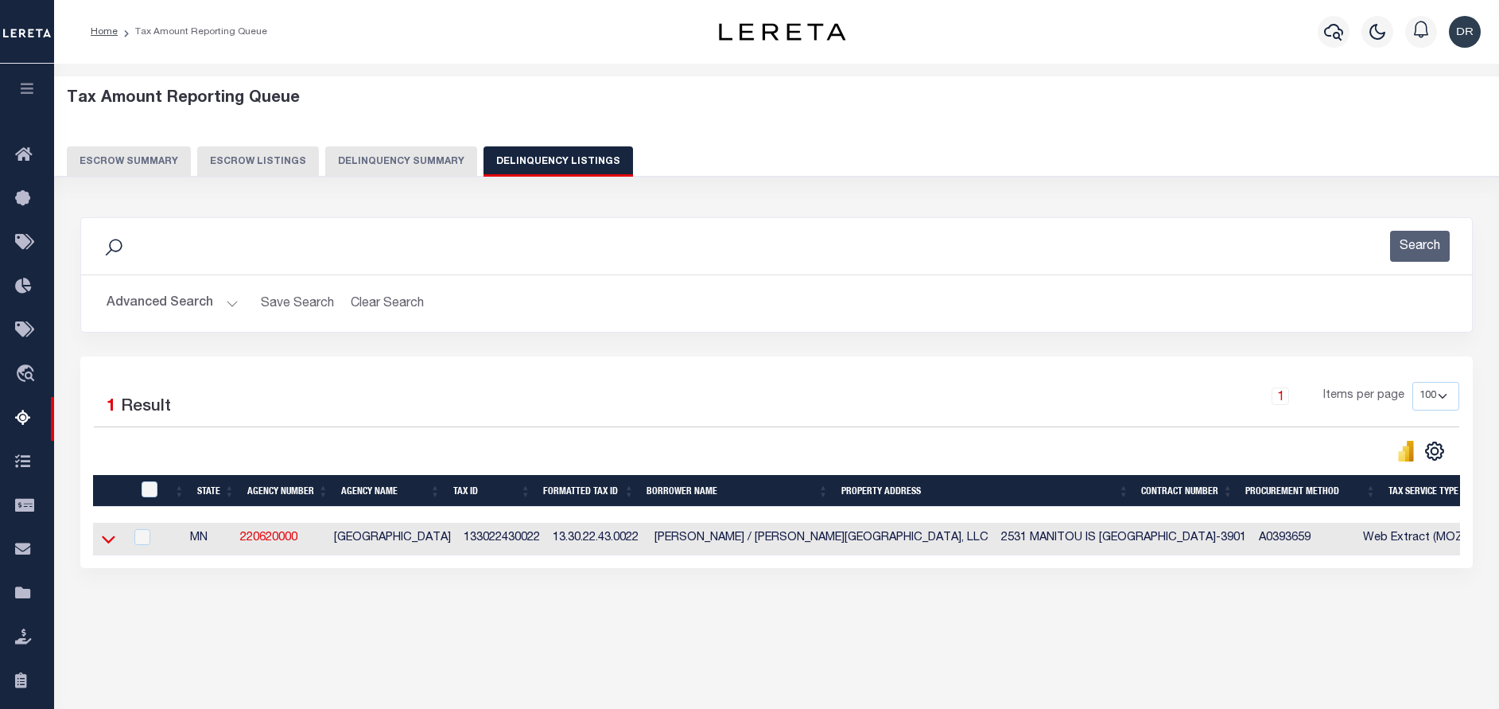
click at [107, 542] on icon at bounding box center [109, 538] width 14 height 17
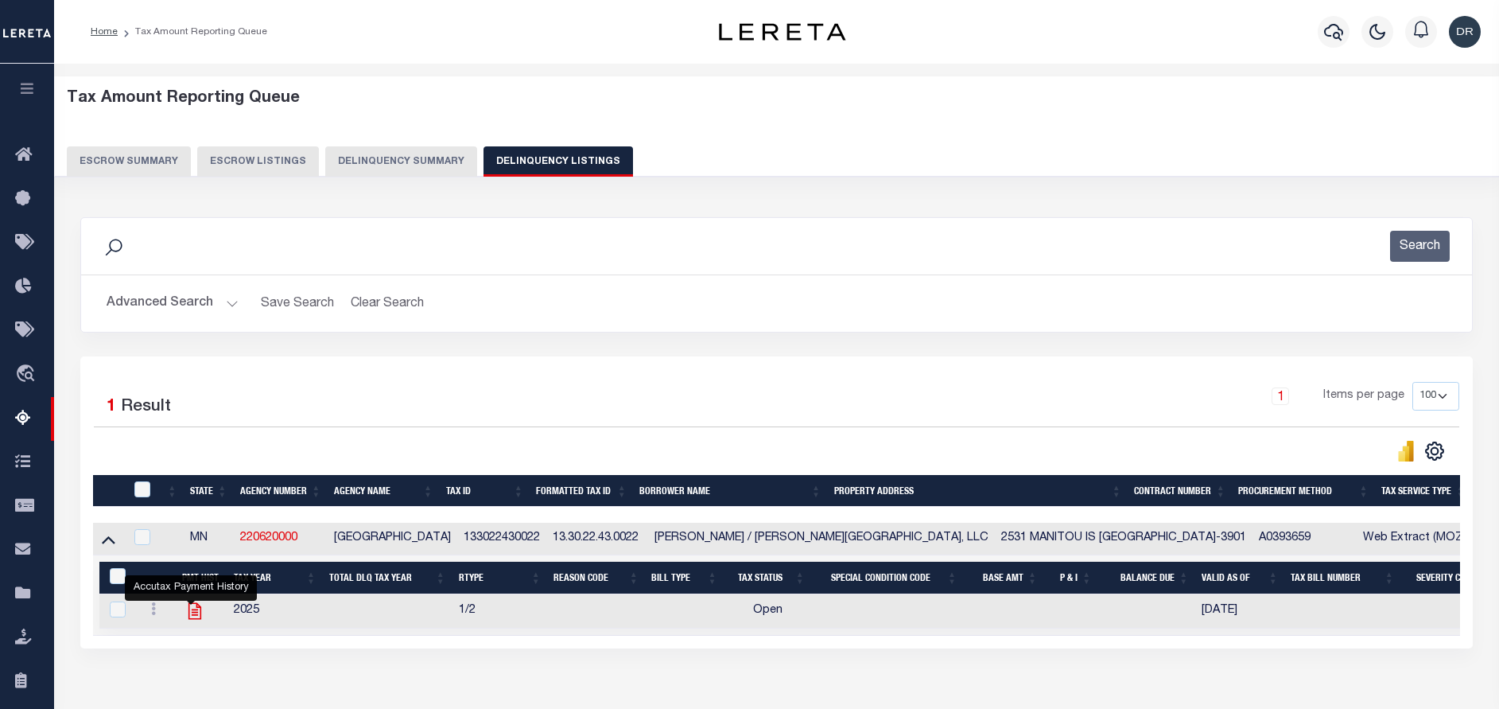
click at [192, 619] on icon "" at bounding box center [194, 611] width 13 height 17
checkbox input "true"
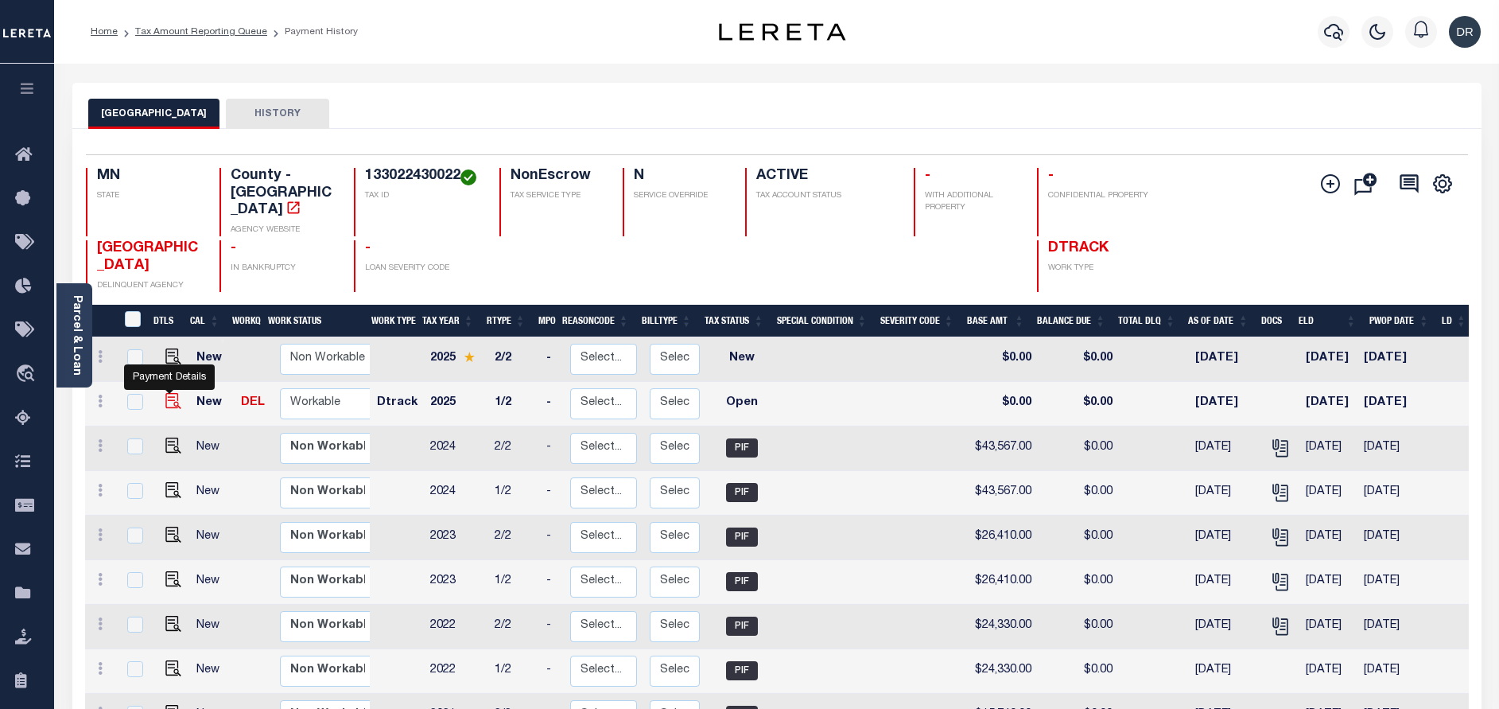
click at [169, 393] on img "" at bounding box center [173, 401] width 16 height 16
checkbox input "true"
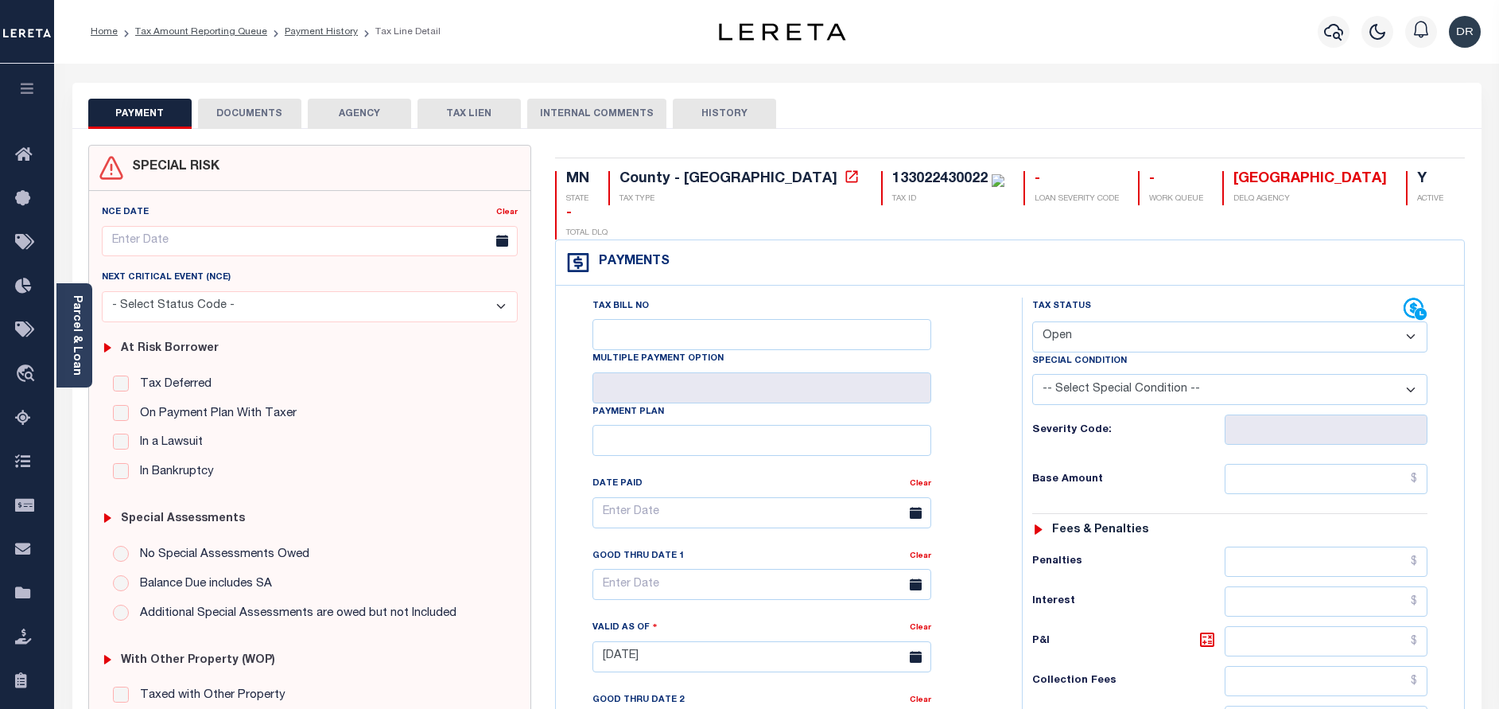
click at [1094, 321] on select "- Select Status Code - Open Due/Unpaid Paid Incomplete No Tax Due Internal Refu…" at bounding box center [1229, 336] width 395 height 31
select select "PYD"
click at [1032, 321] on select "- Select Status Code - Open Due/Unpaid Paid Incomplete No Tax Due Internal Refu…" at bounding box center [1229, 336] width 395 height 31
type input "[DATE]"
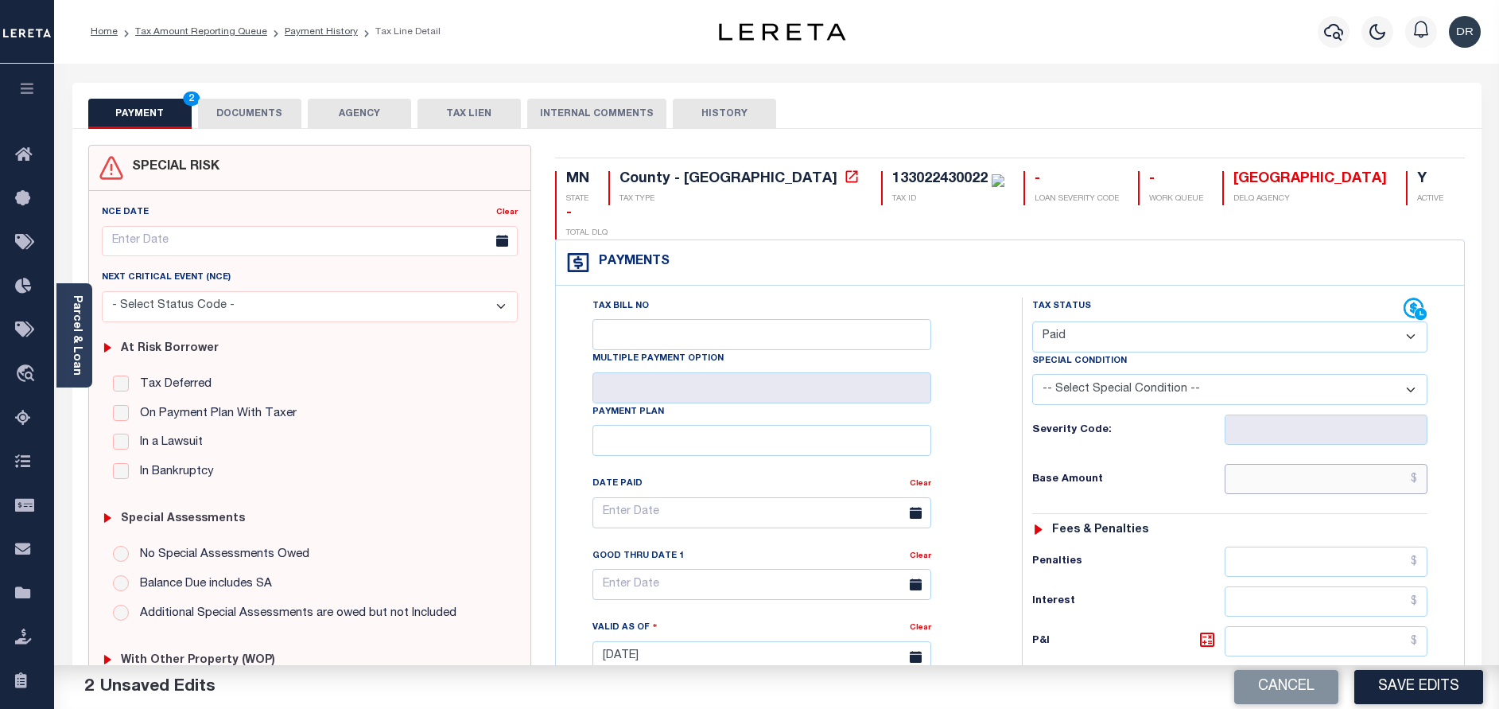
click at [1353, 464] on input "text" at bounding box center [1326, 479] width 203 height 30
paste input "56,207.00"
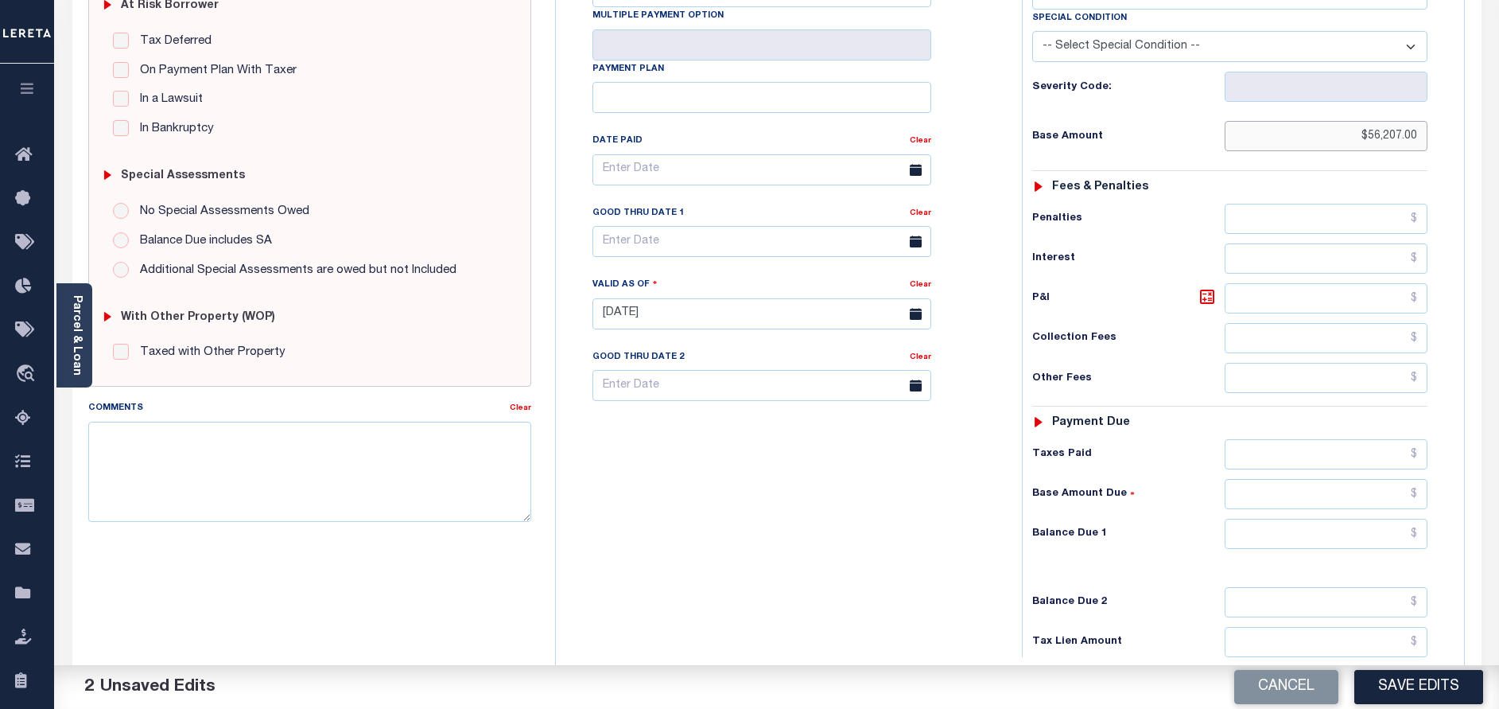
scroll to position [462, 0]
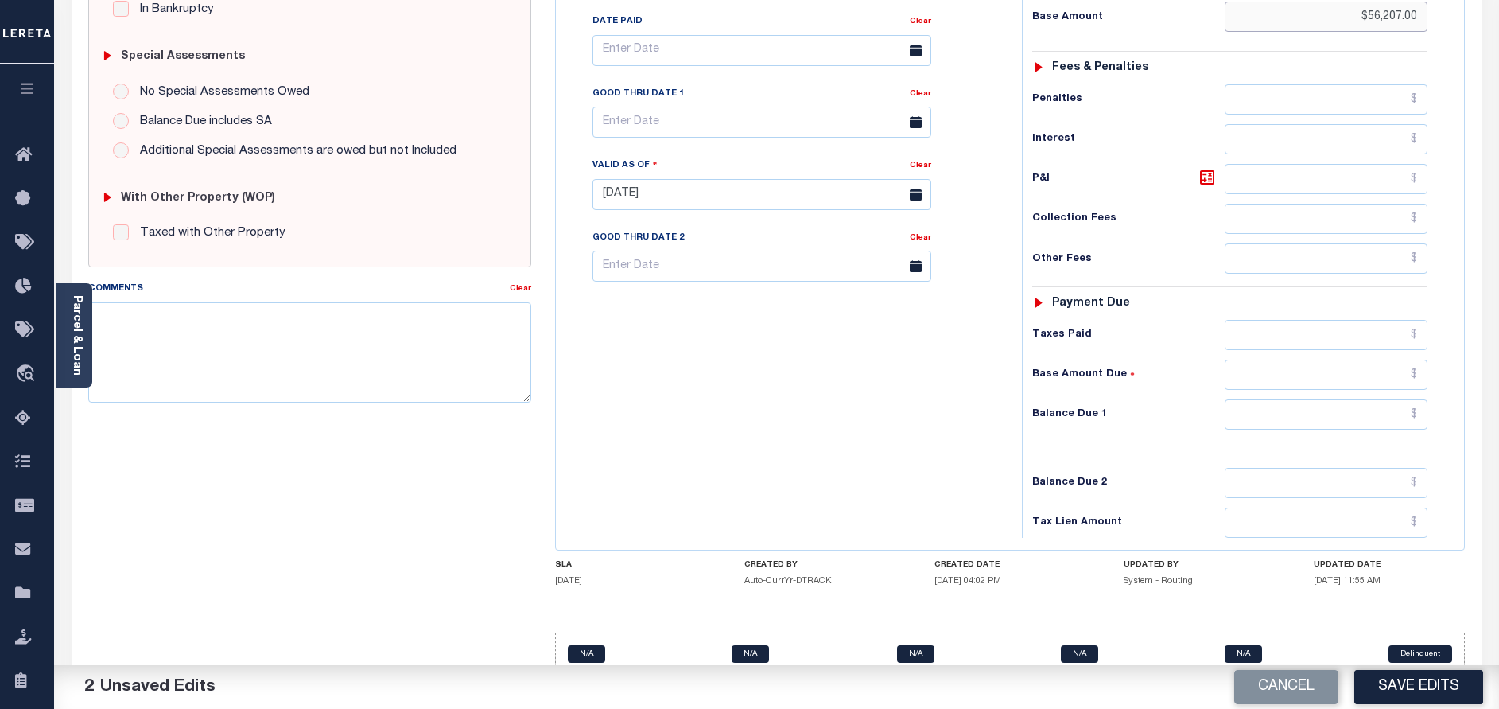
type input "$56,207.00"
click at [1321, 399] on input "text" at bounding box center [1326, 414] width 203 height 30
type input "$0.00"
click at [1405, 682] on button "Save Edits" at bounding box center [1418, 687] width 129 height 34
checkbox input "false"
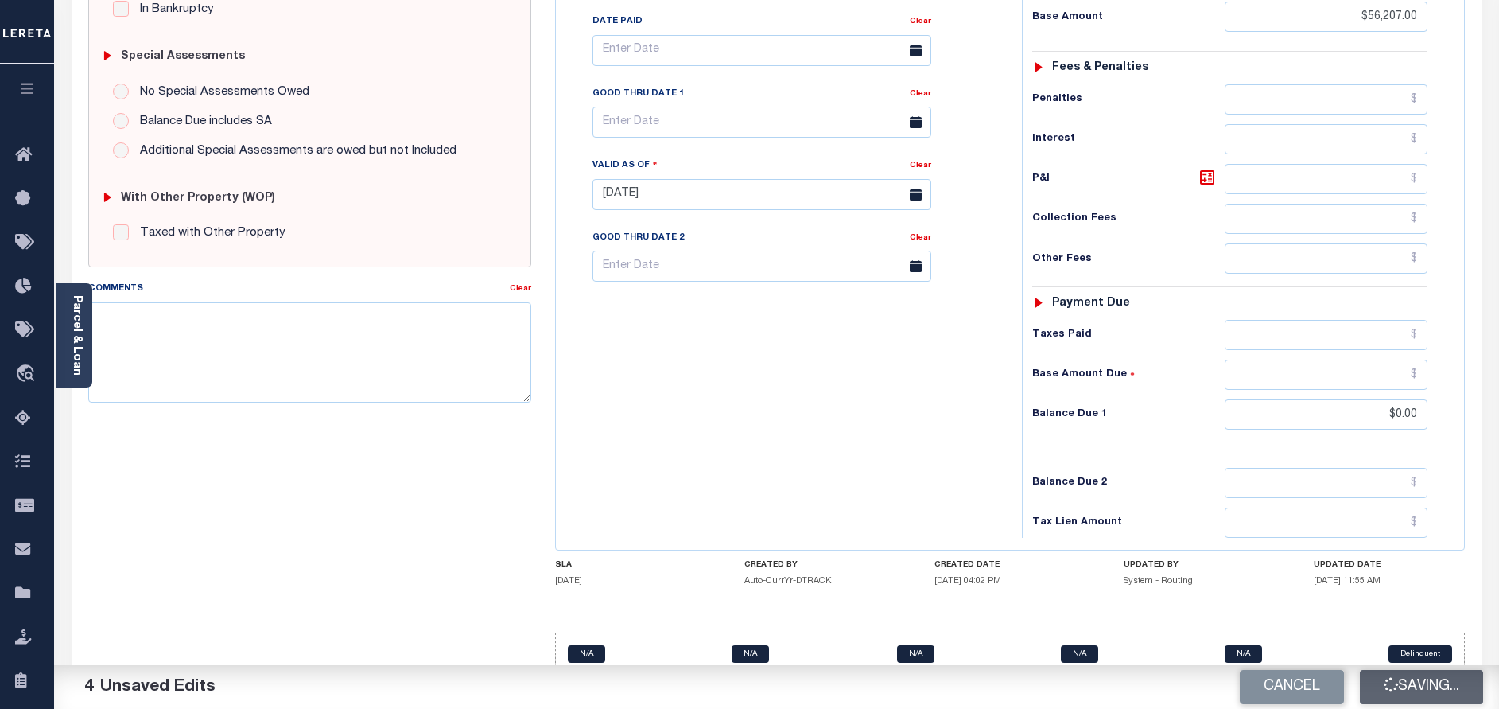
type input "$56,207"
type input "$0"
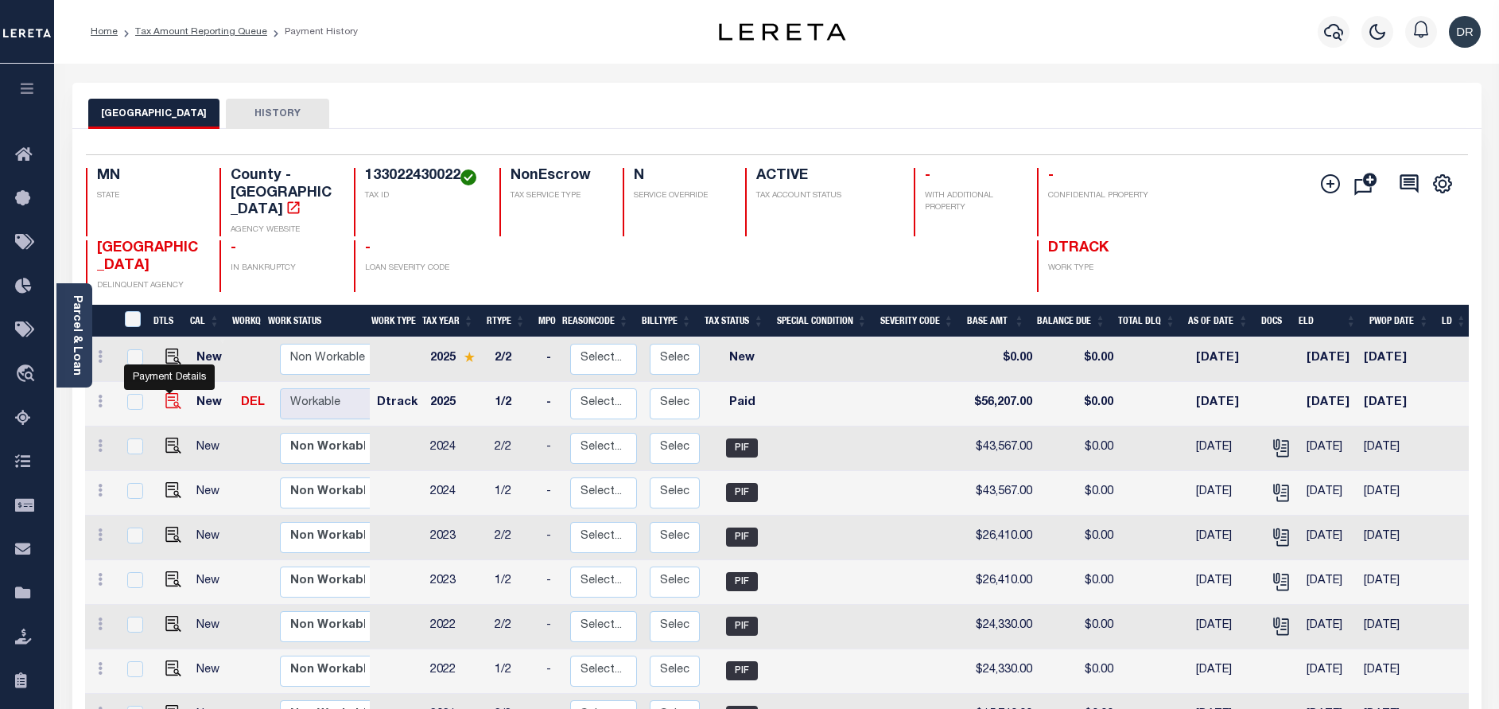
click at [166, 393] on img "" at bounding box center [173, 401] width 16 height 16
checkbox input "true"
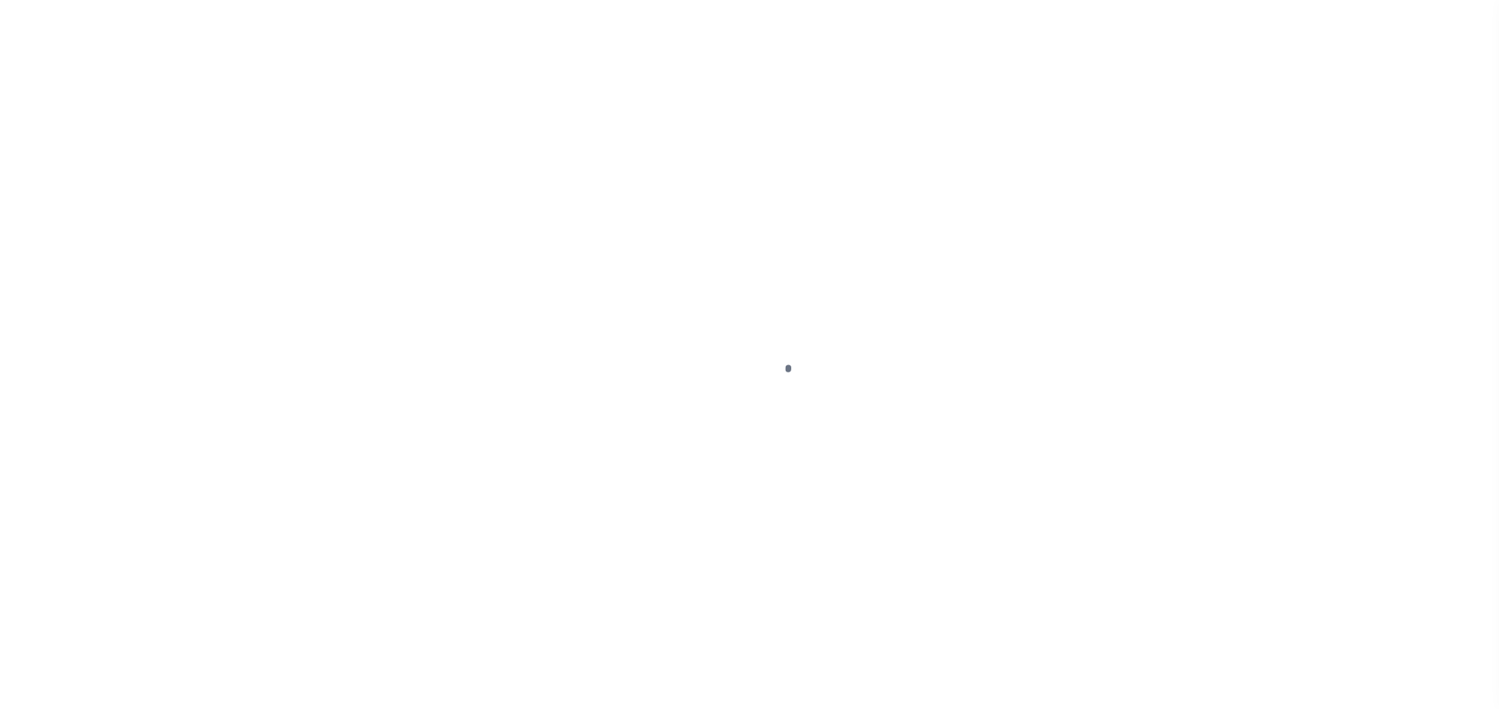
select select "PYD"
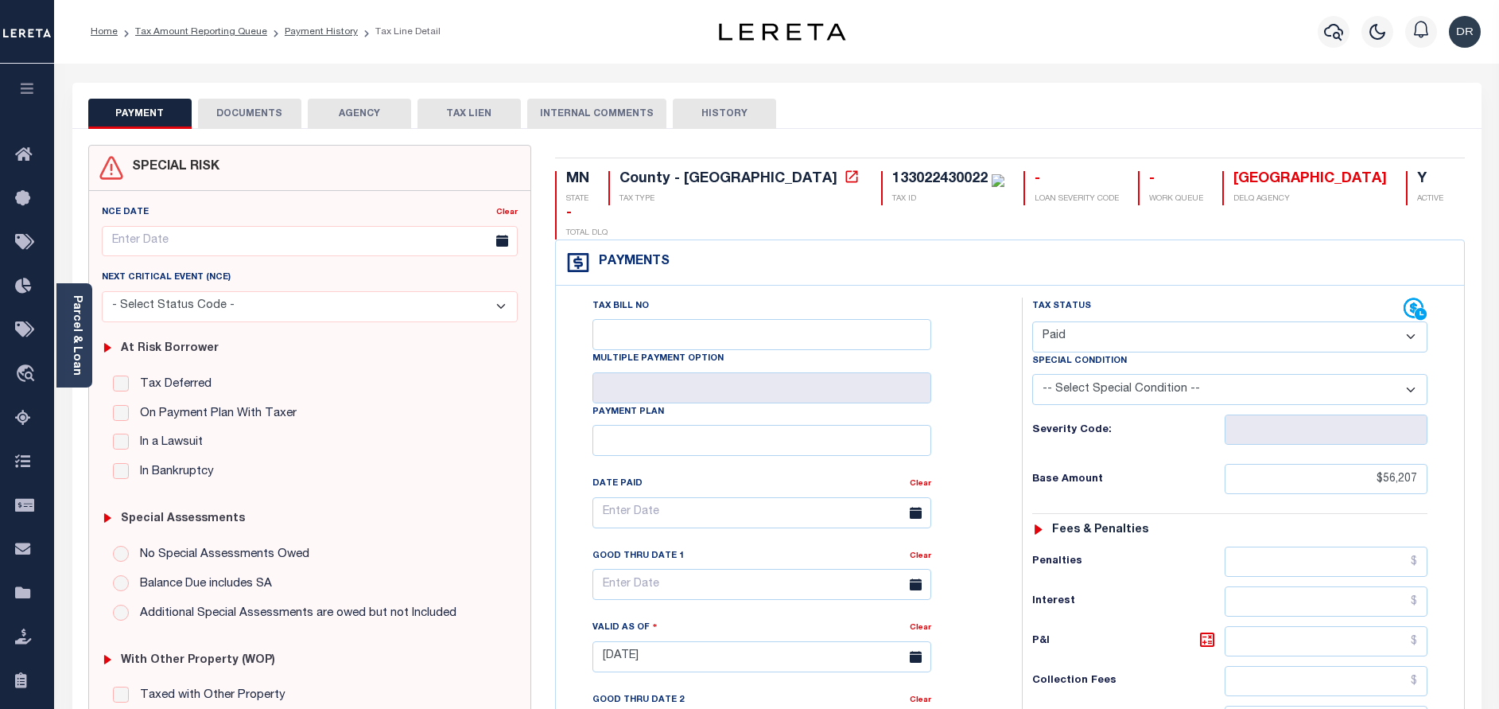
click at [274, 122] on button "DOCUMENTS" at bounding box center [249, 114] width 103 height 30
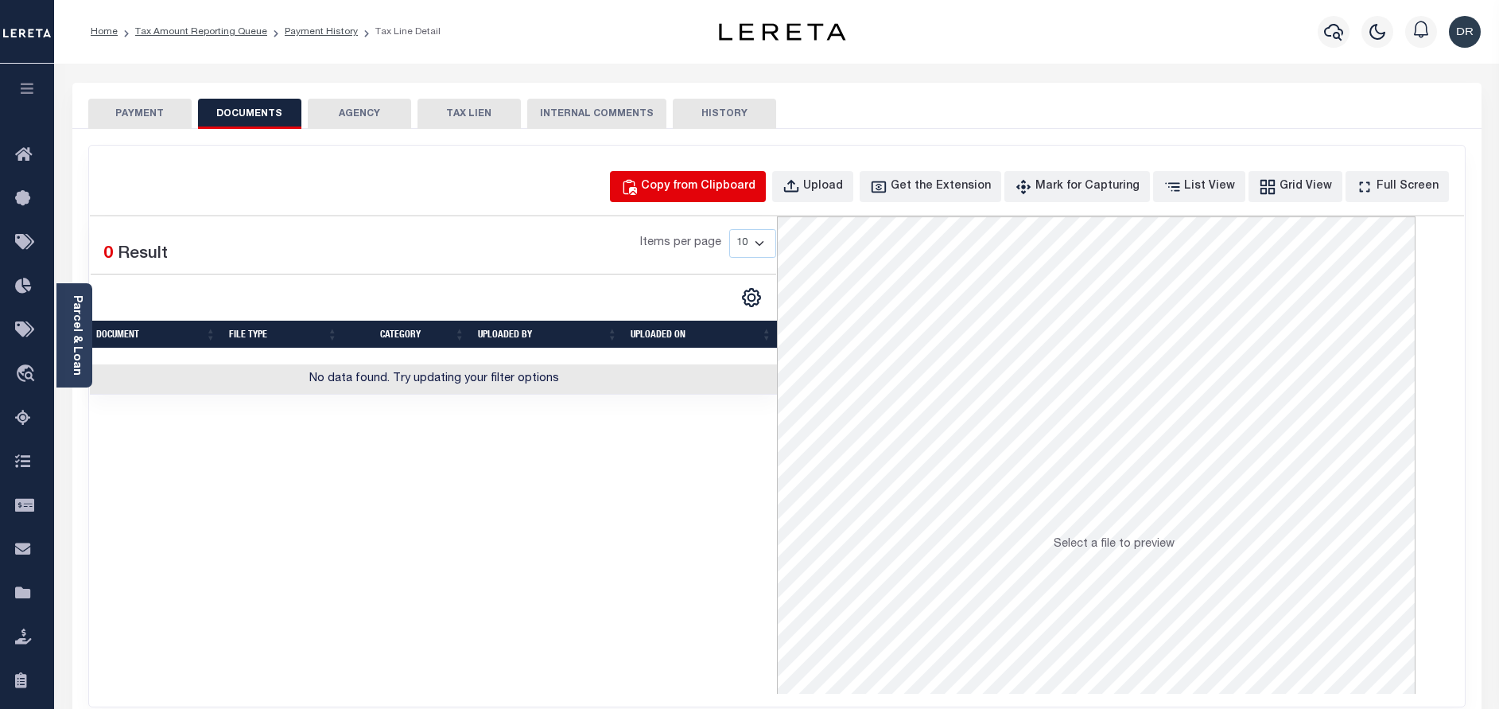
click at [698, 182] on div "Copy from Clipboard" at bounding box center [698, 186] width 115 height 17
select select "POP"
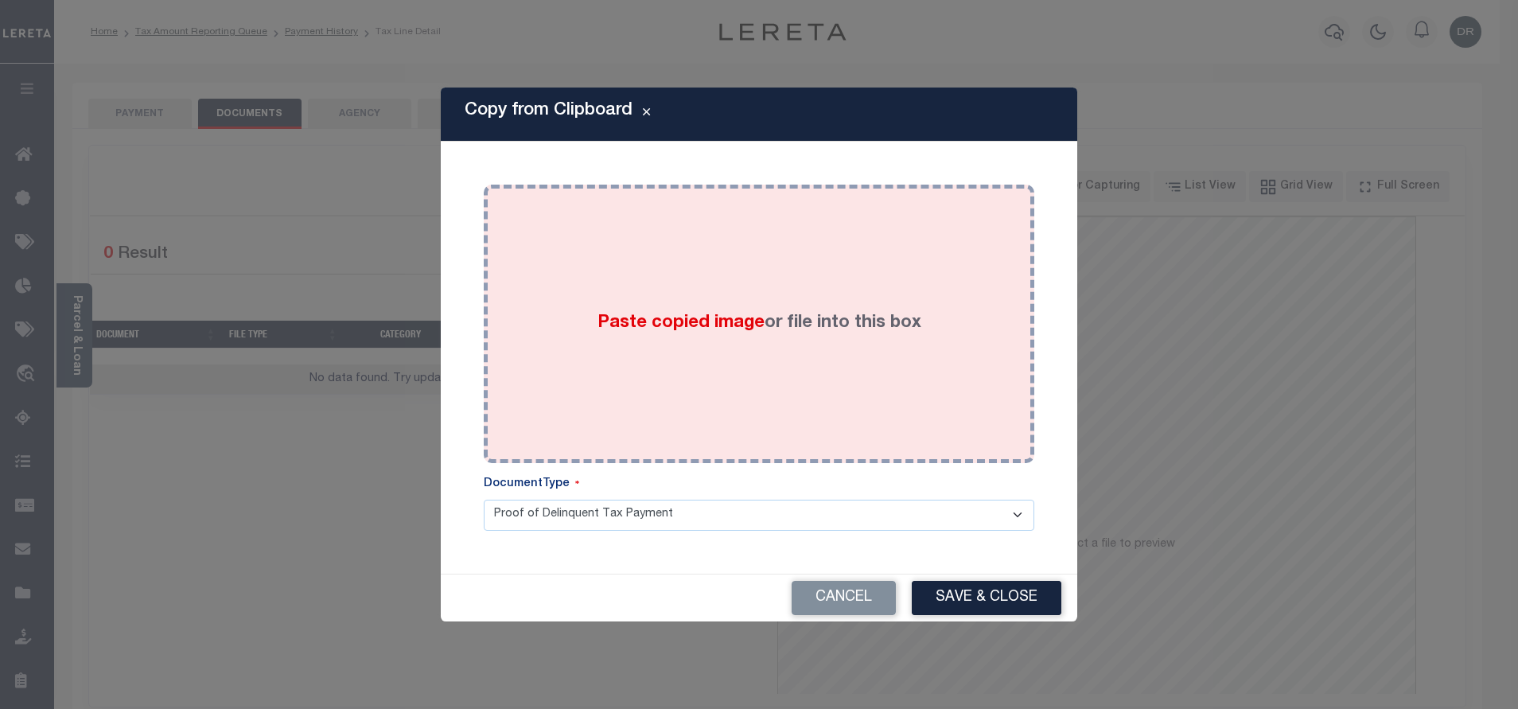
click at [709, 238] on div "Paste copied image or file into this box" at bounding box center [759, 323] width 527 height 255
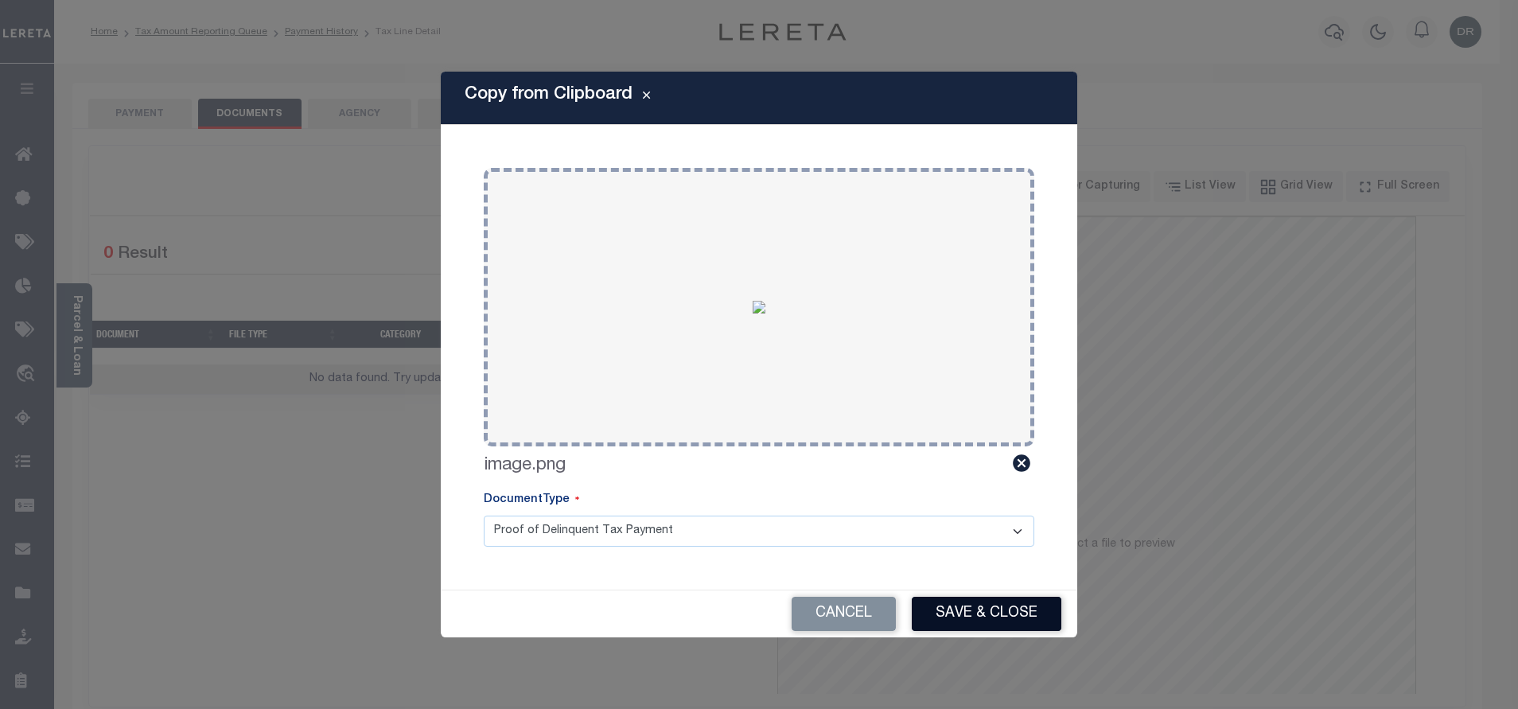
click at [991, 616] on button "Save & Close" at bounding box center [986, 614] width 150 height 34
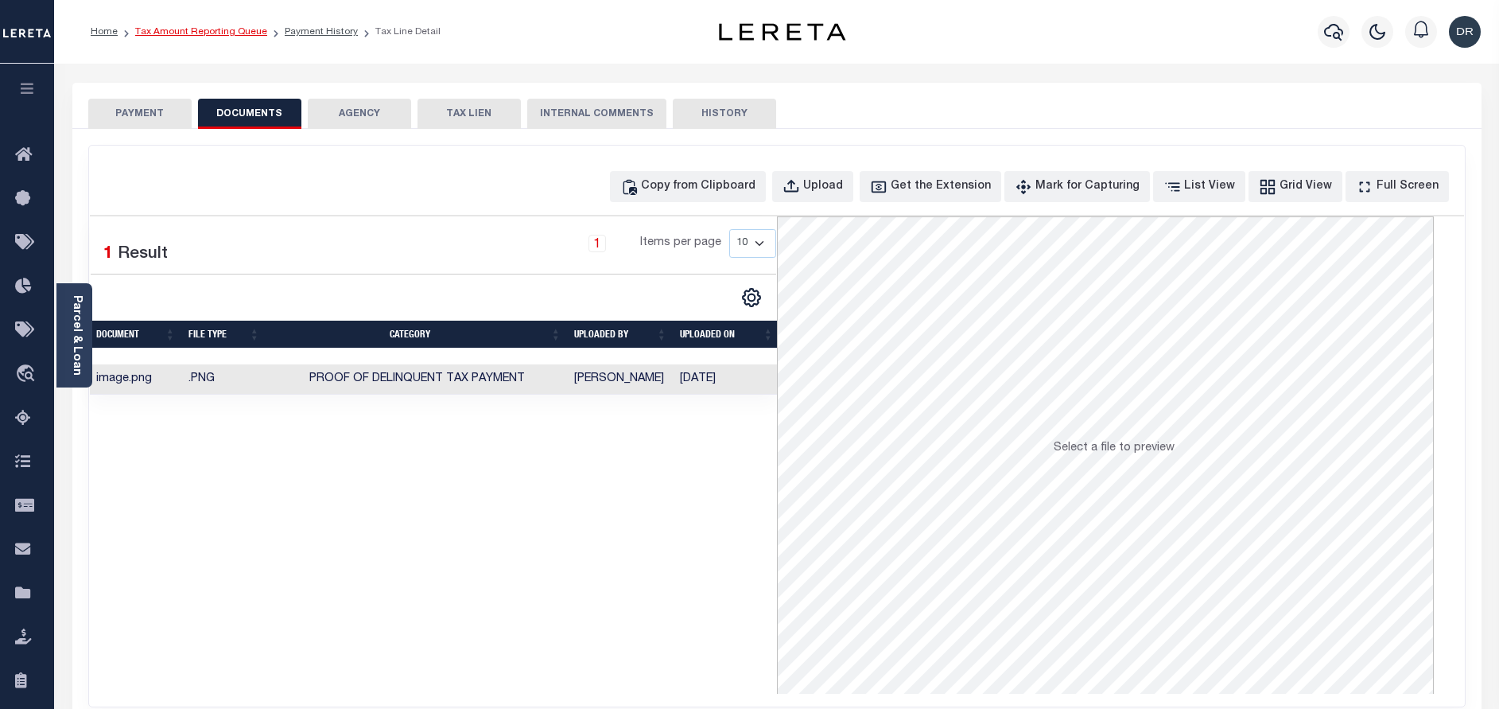
click at [235, 33] on link "Tax Amount Reporting Queue" at bounding box center [201, 32] width 132 height 10
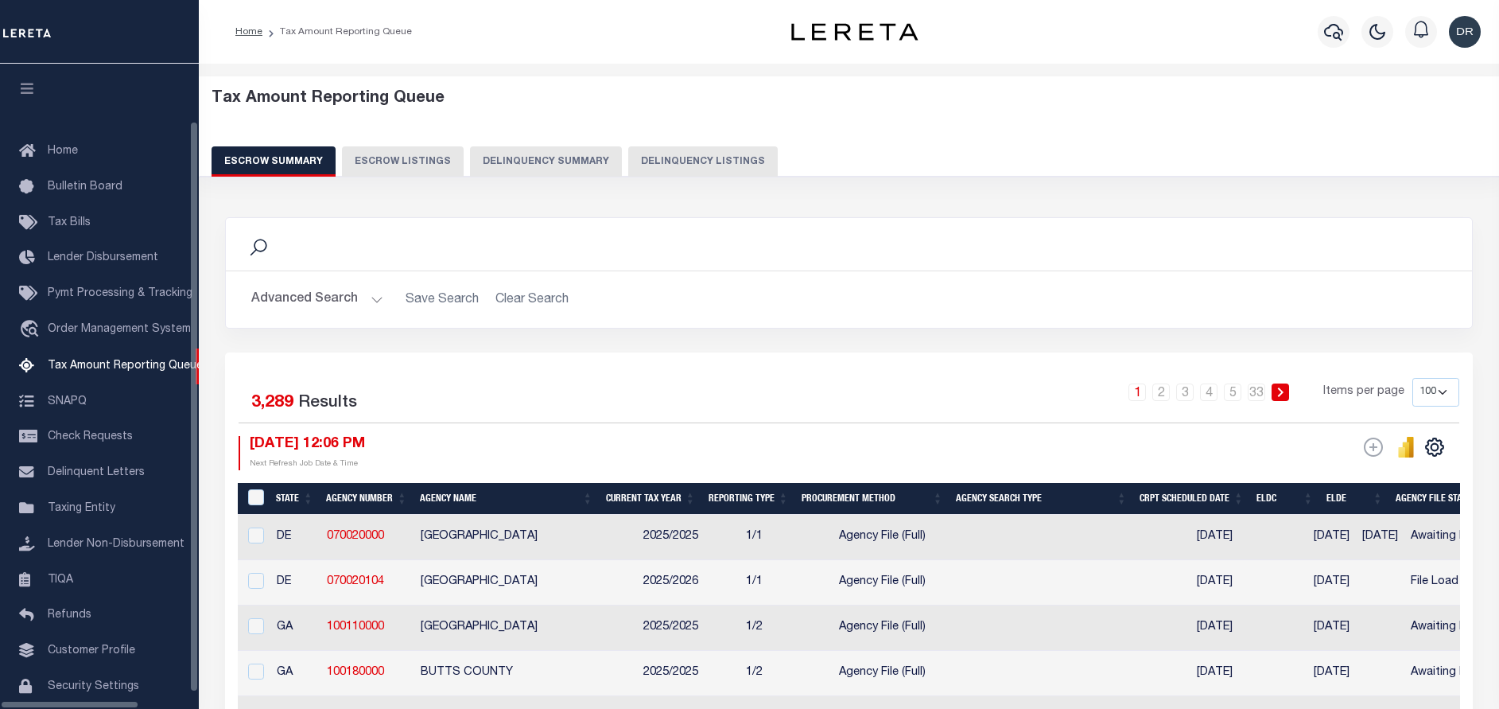
click at [628, 163] on button "Delinquency Listings" at bounding box center [703, 161] width 150 height 30
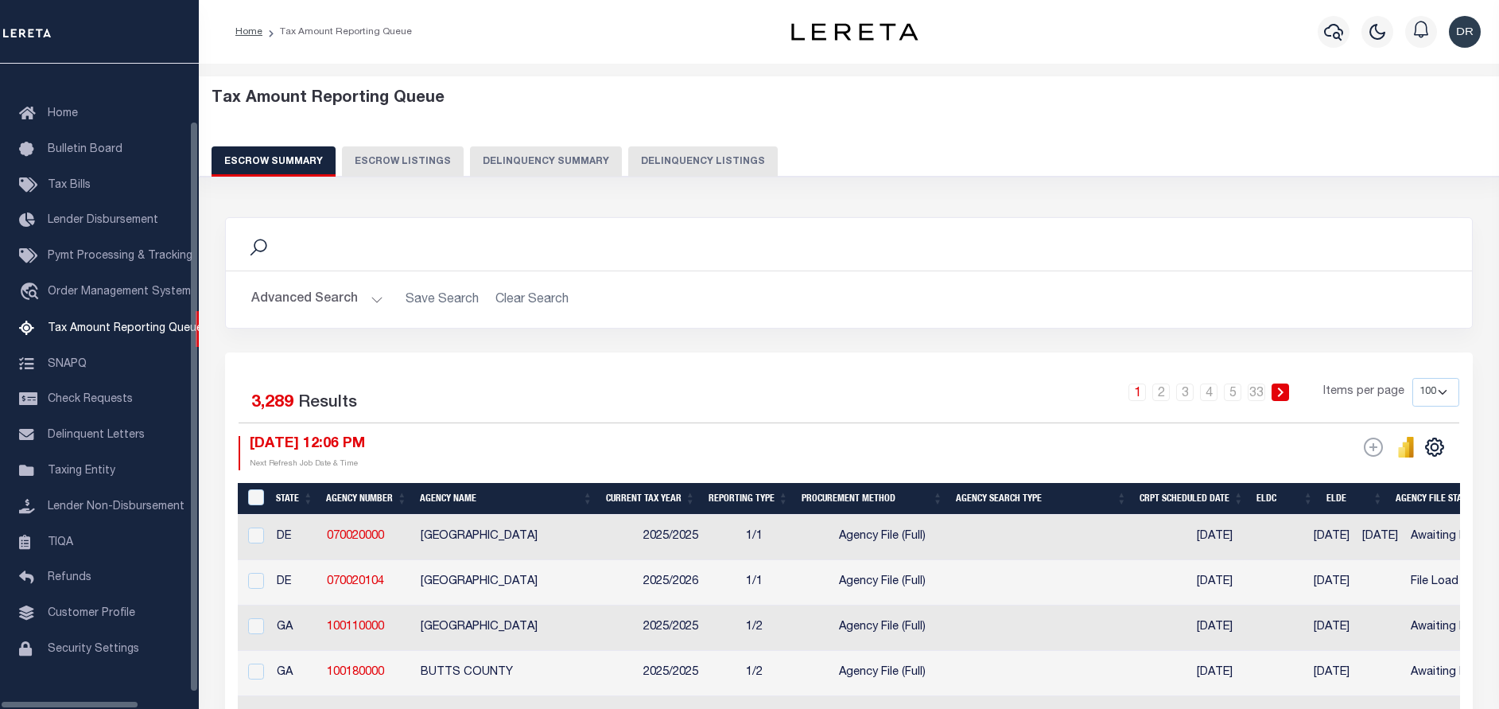
select select "100"
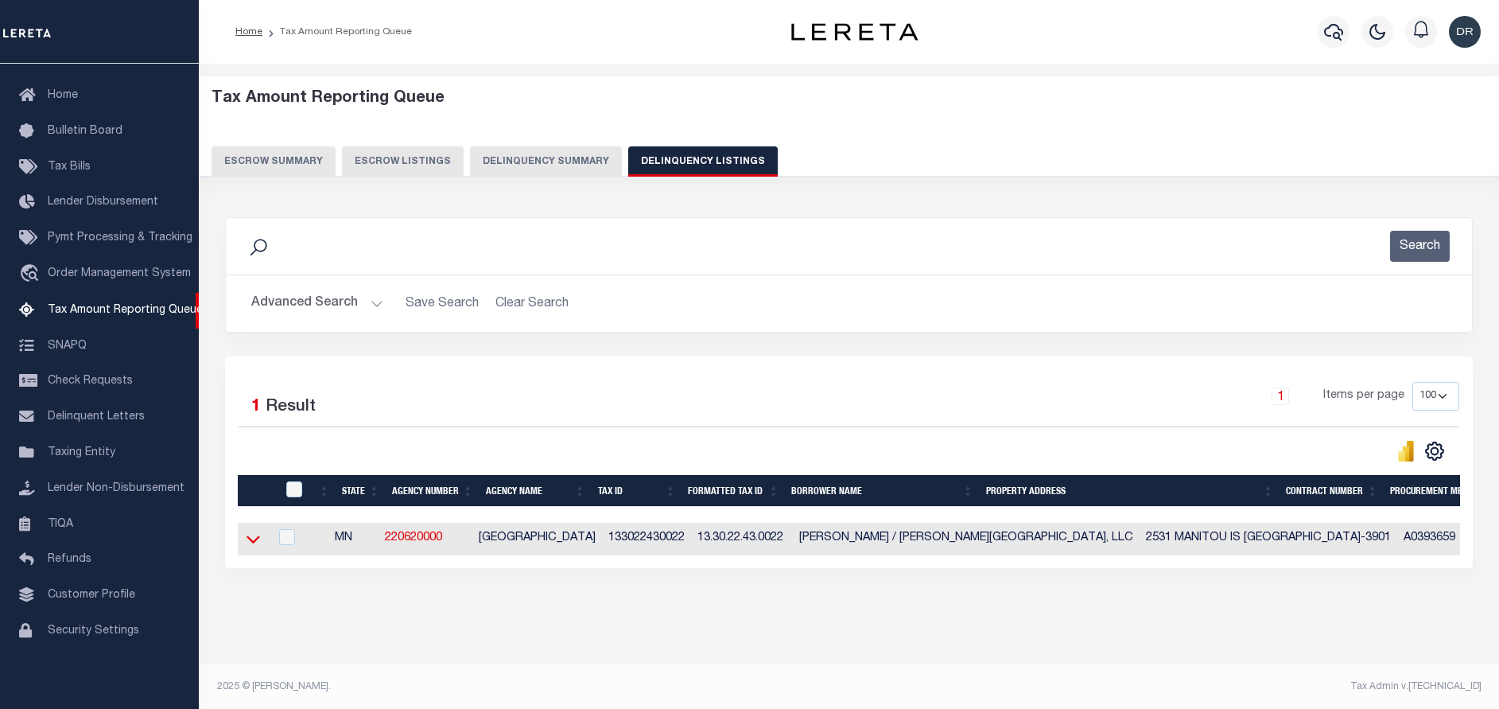
click at [258, 543] on icon at bounding box center [254, 538] width 14 height 17
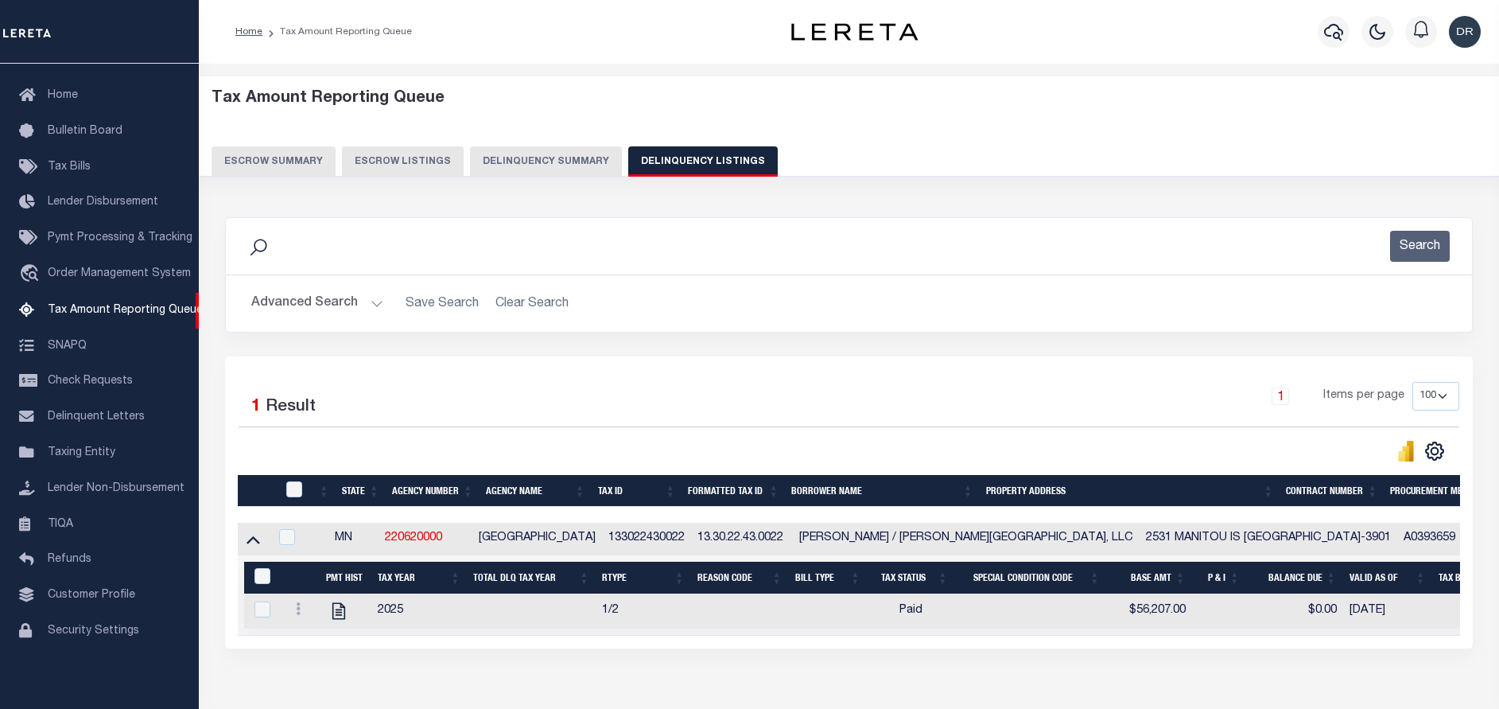
scroll to position [97, 0]
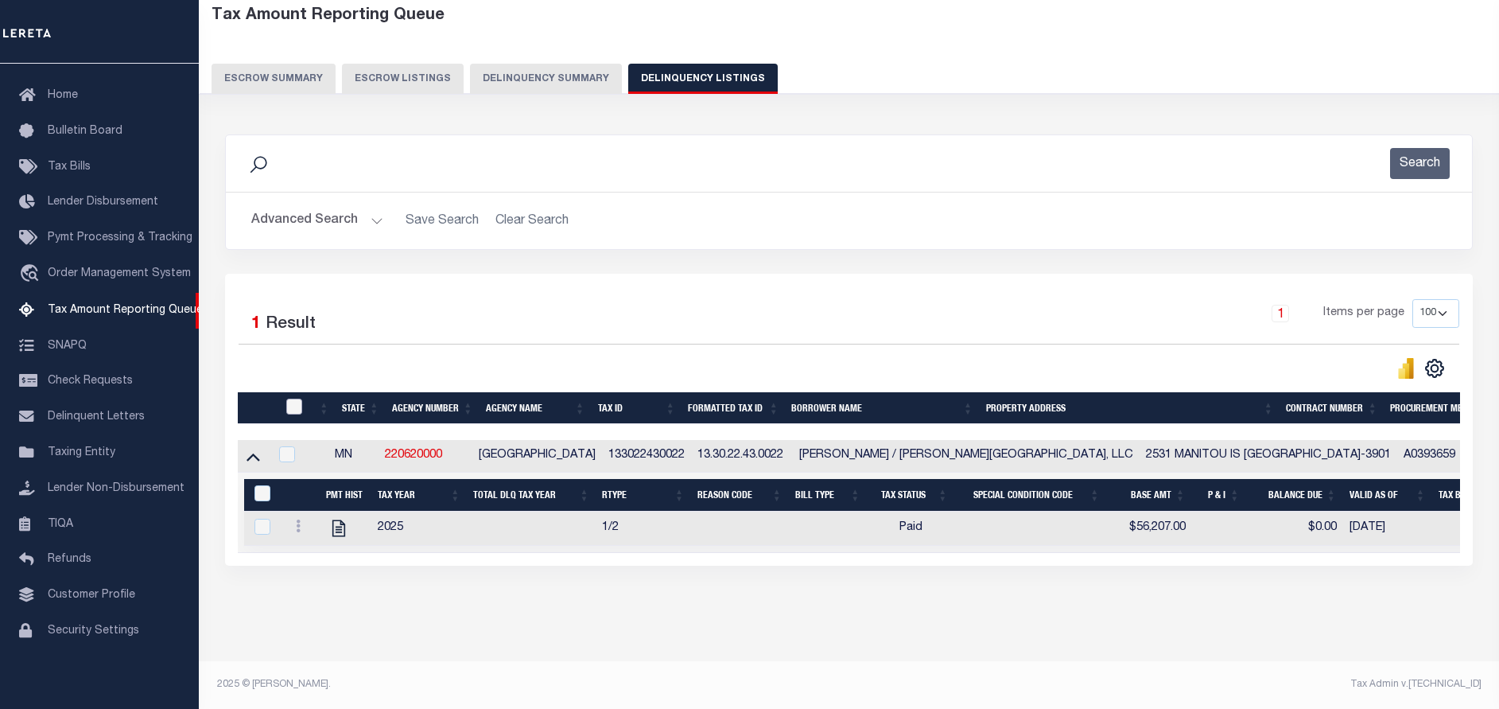
click at [297, 398] on input "checkbox" at bounding box center [294, 406] width 16 height 16
checkbox input "true"
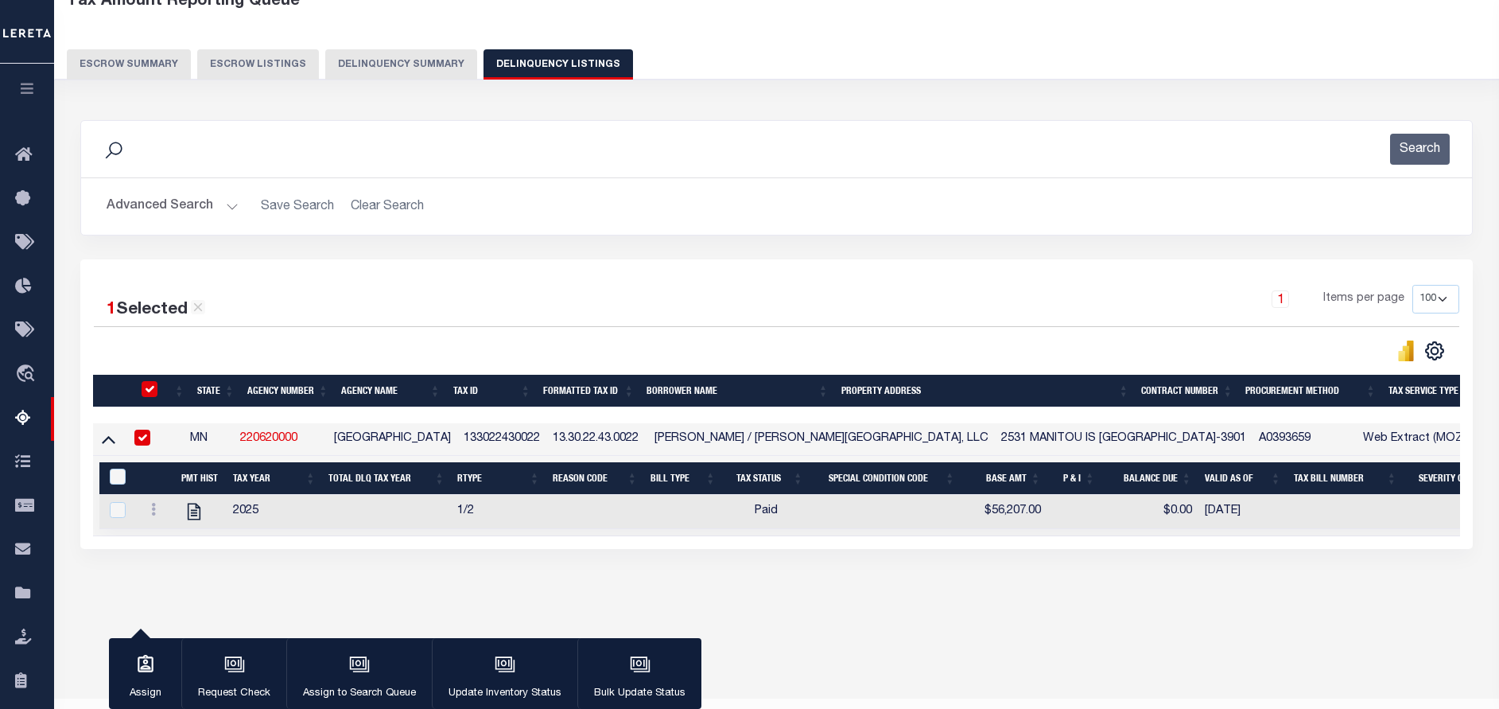
scroll to position [95, 0]
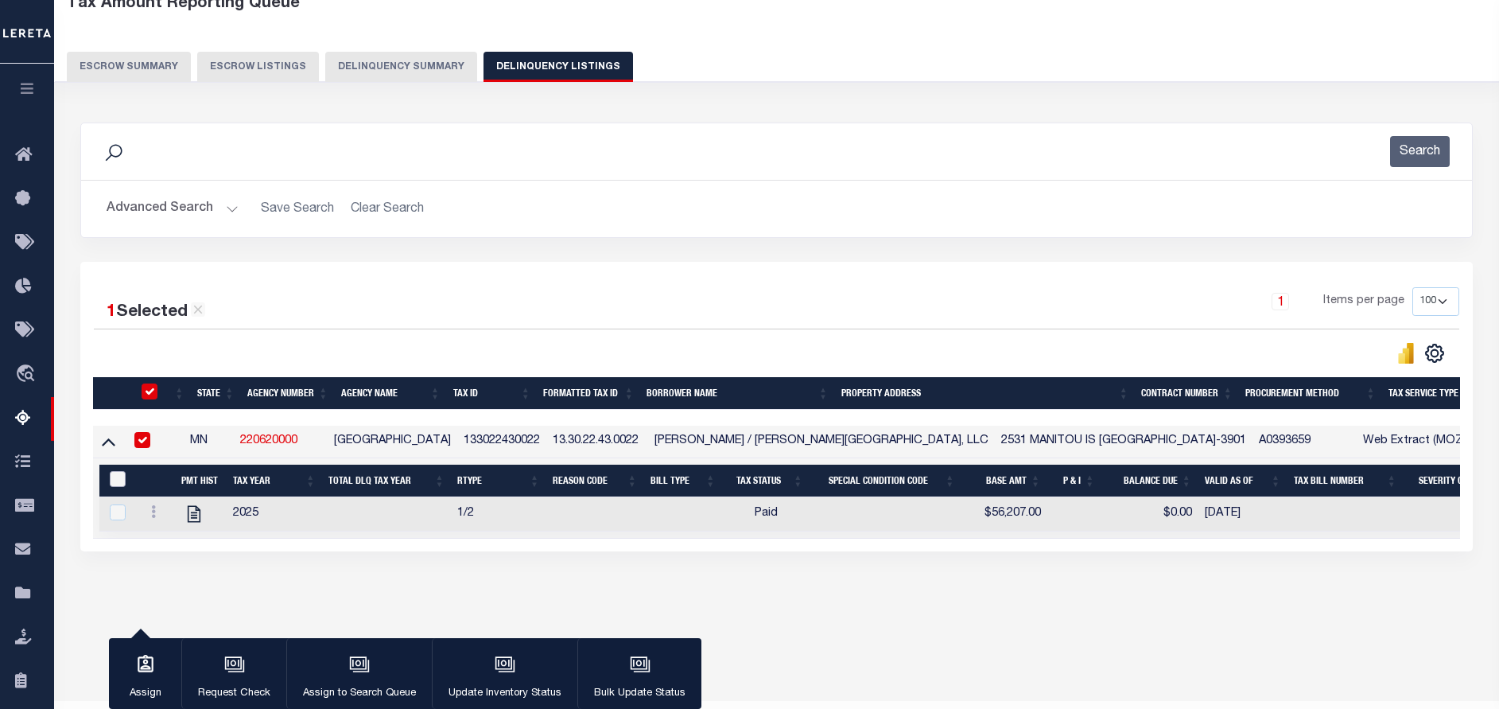
click at [119, 485] on input "&nbsp;" at bounding box center [118, 479] width 16 height 16
checkbox input "true"
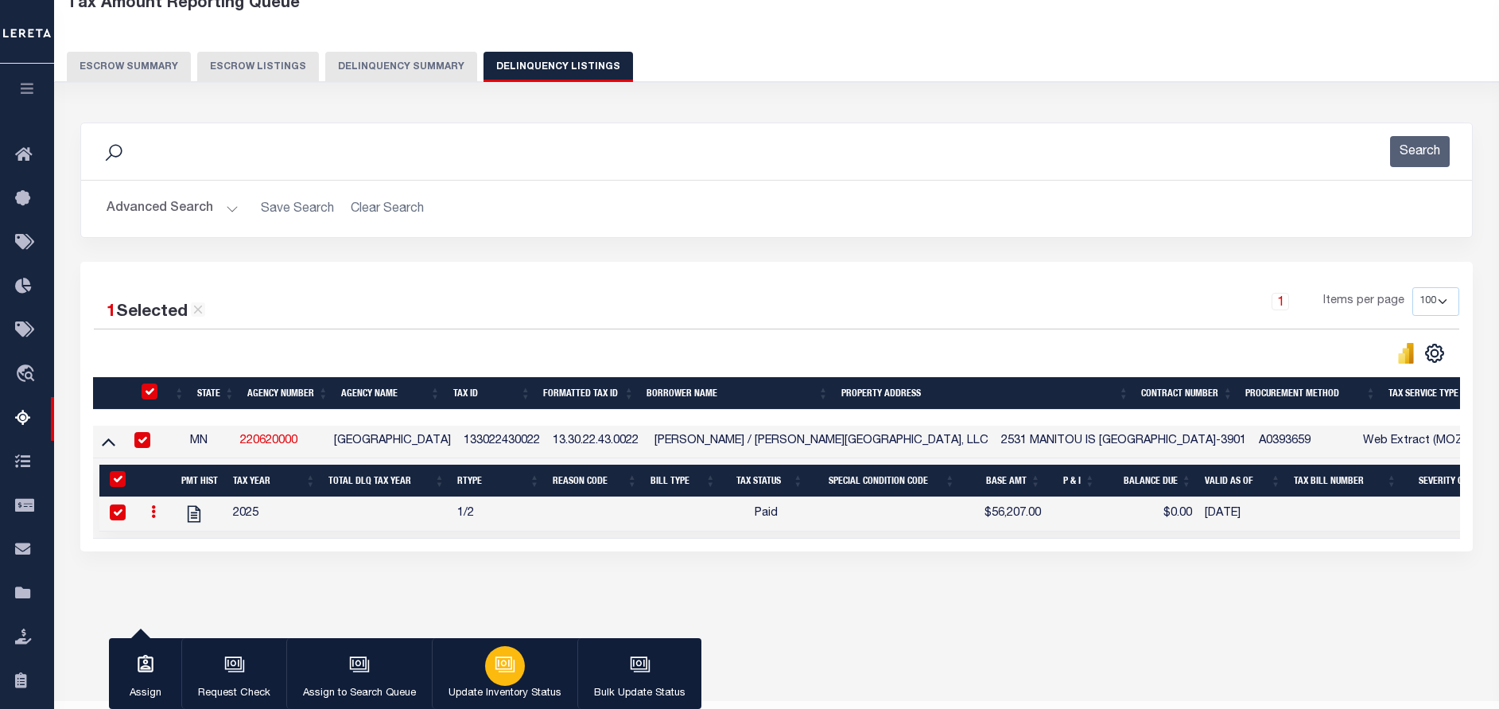
click at [477, 665] on button "Update Inventory Status" at bounding box center [505, 674] width 146 height 72
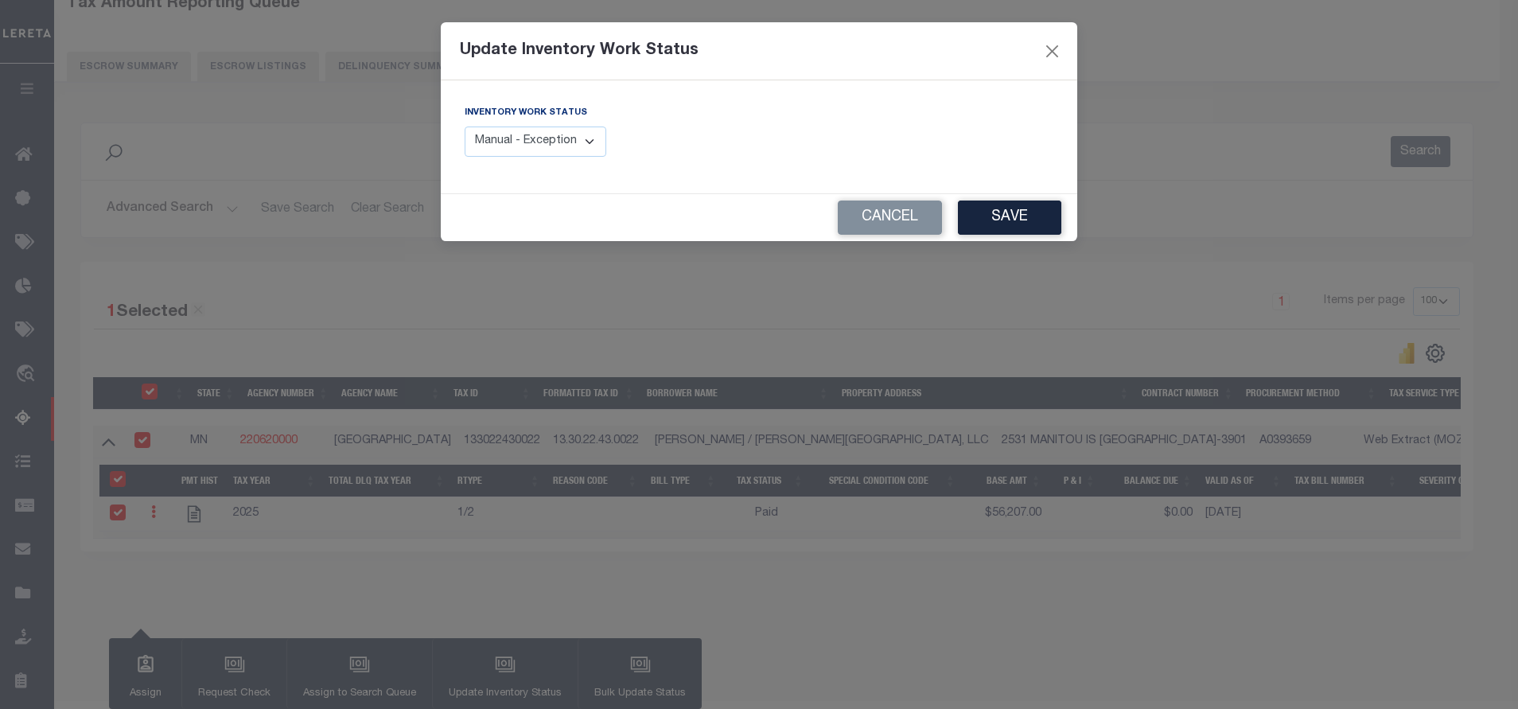
click at [559, 132] on select "Manual - Exception Pended - Awaiting Search Late Add Exception Completed" at bounding box center [535, 141] width 142 height 31
select select "4"
click at [464, 126] on select "Manual - Exception Pended - Awaiting Search Late Add Exception Completed" at bounding box center [535, 141] width 142 height 31
click at [1040, 224] on button "Save" at bounding box center [1009, 217] width 103 height 34
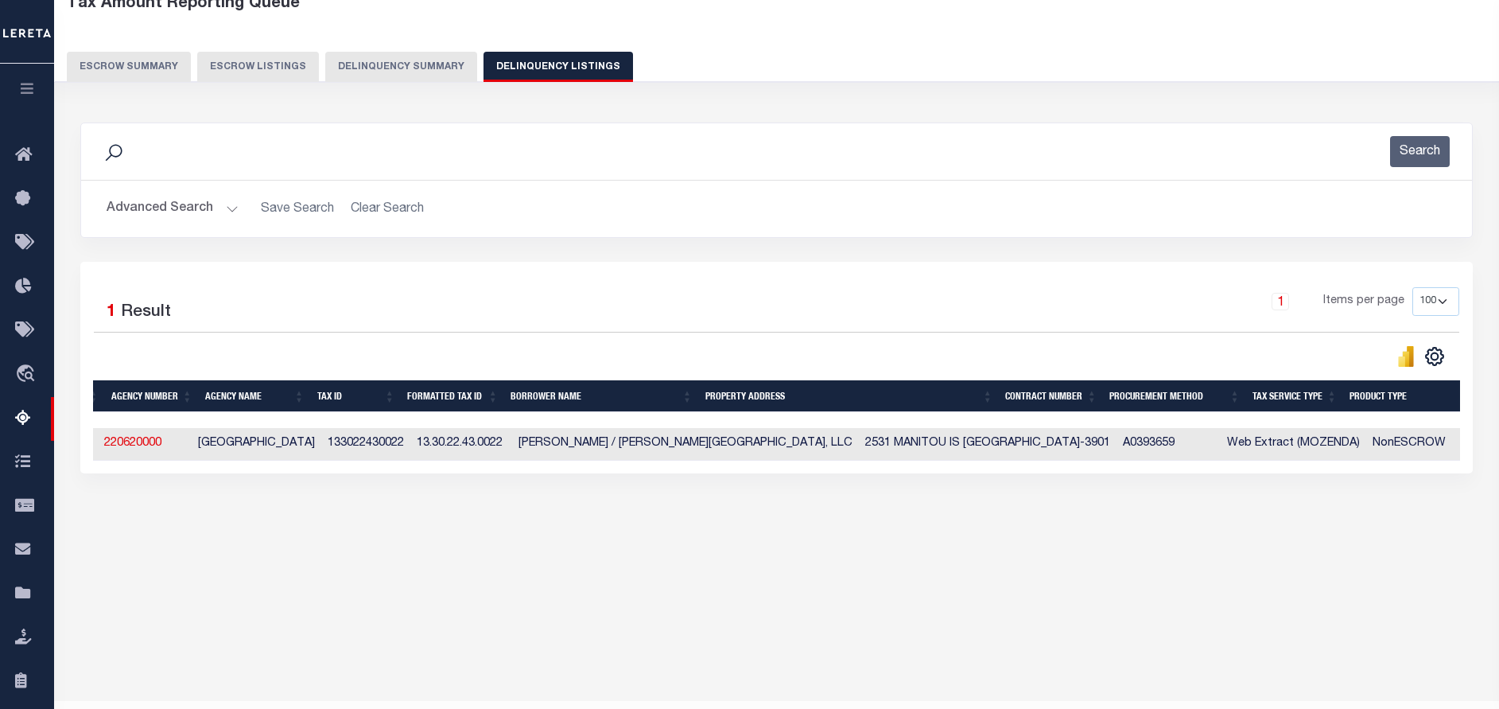
scroll to position [0, 0]
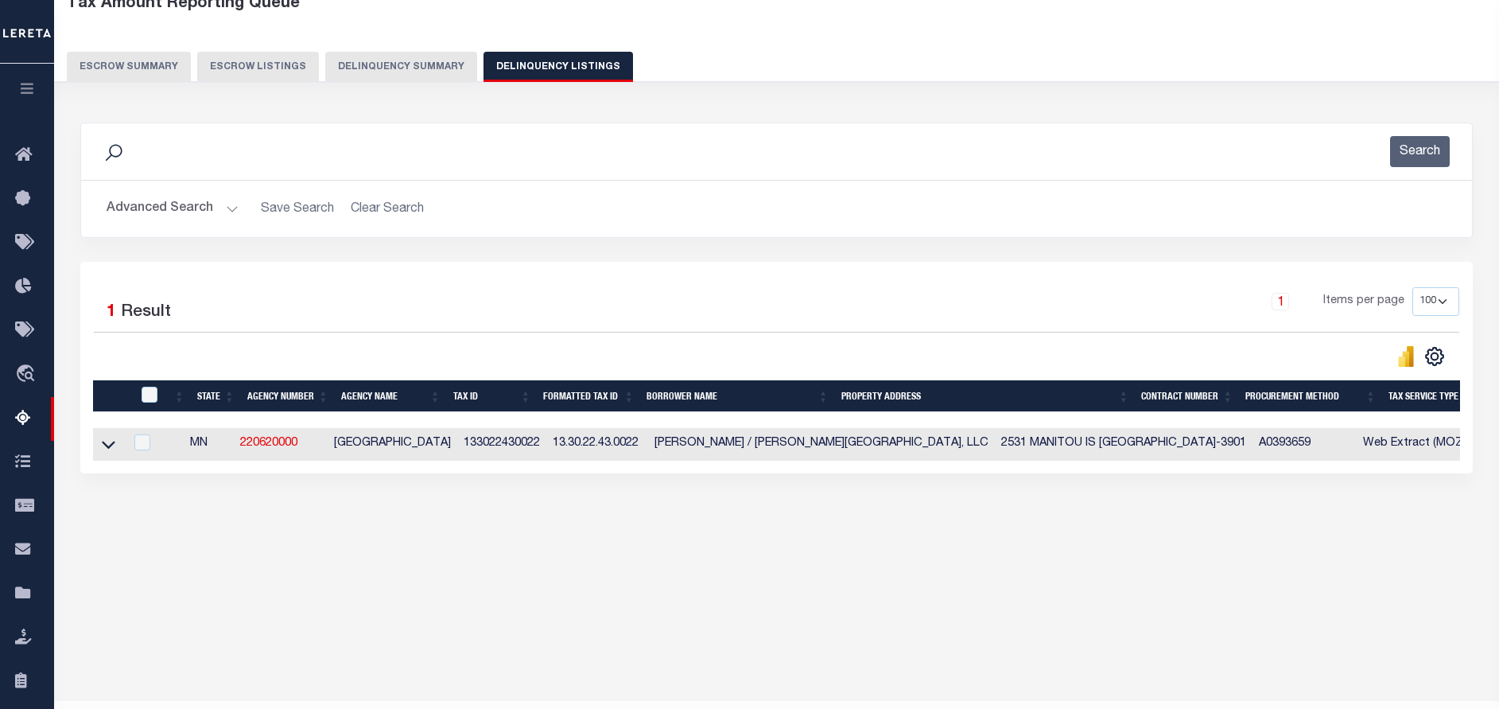
click at [225, 209] on button "Advanced Search" at bounding box center [173, 208] width 132 height 31
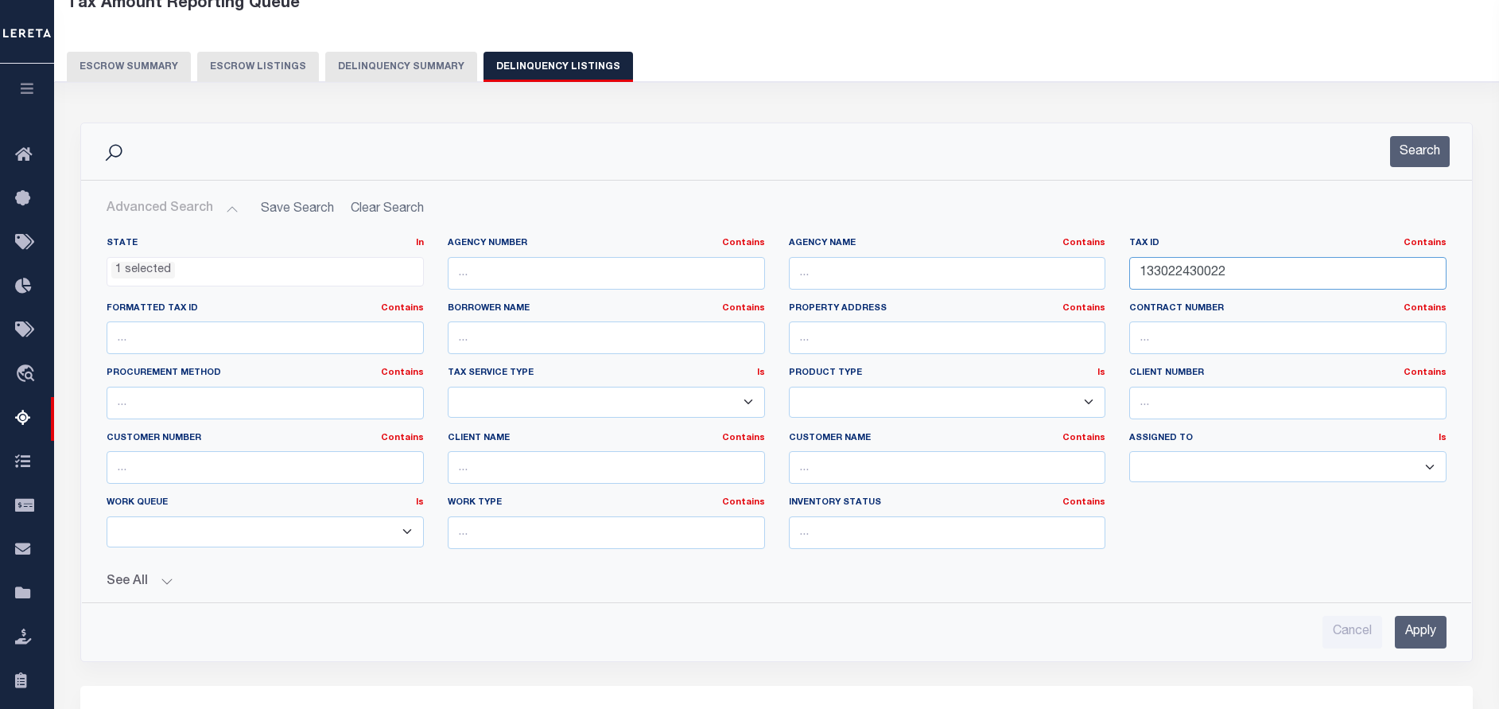
click at [1222, 276] on input "133022430022" at bounding box center [1287, 273] width 317 height 33
click at [1413, 145] on button "Search" at bounding box center [1420, 151] width 60 height 31
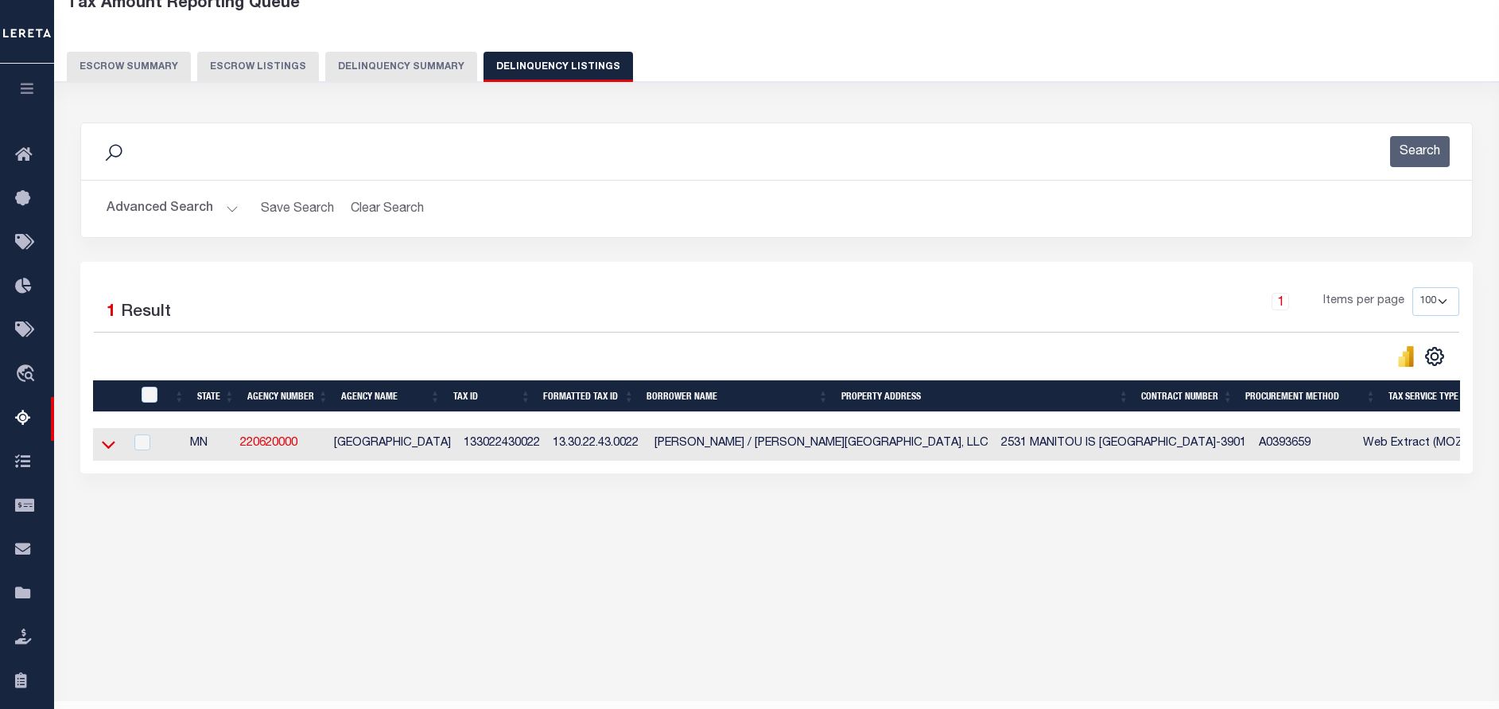
click at [109, 441] on icon at bounding box center [109, 444] width 14 height 17
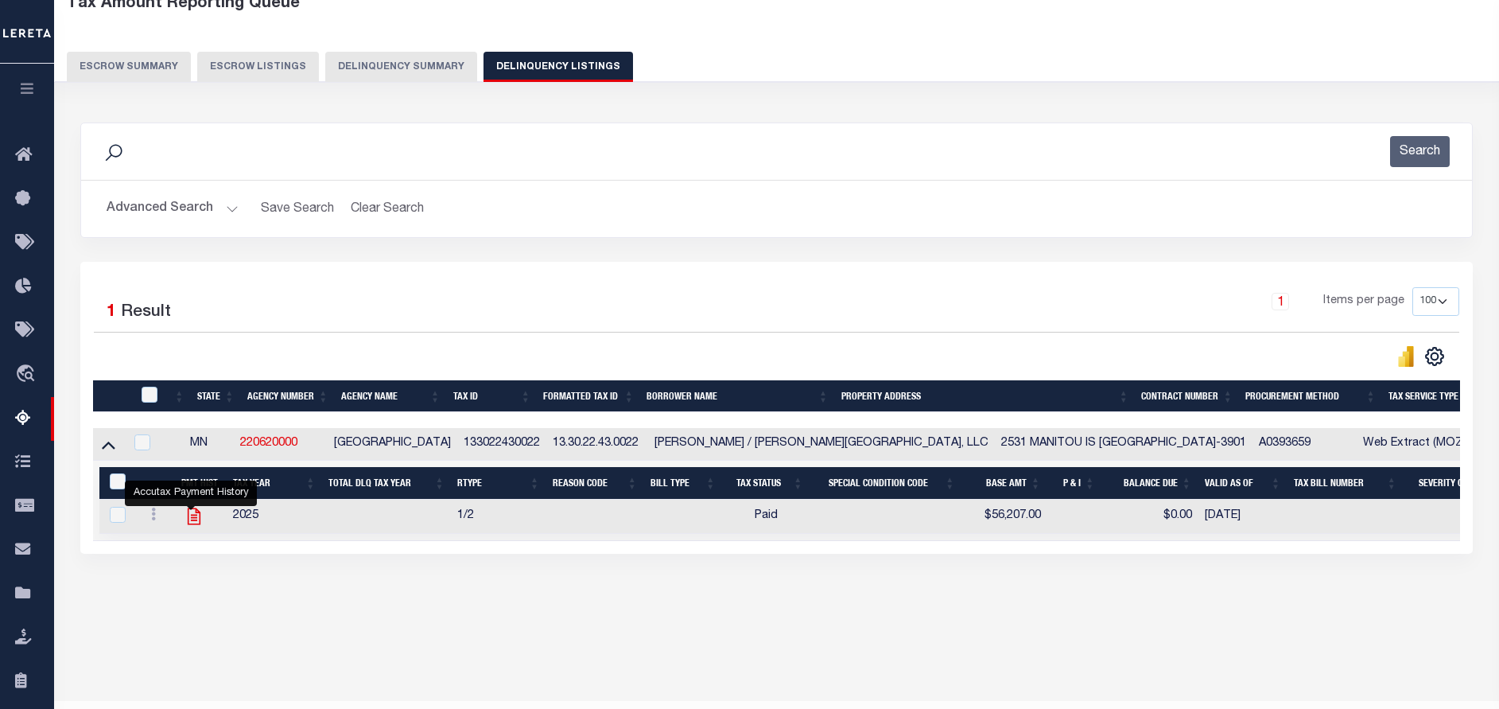
click at [190, 519] on icon "" at bounding box center [194, 516] width 13 height 17
checkbox input "true"
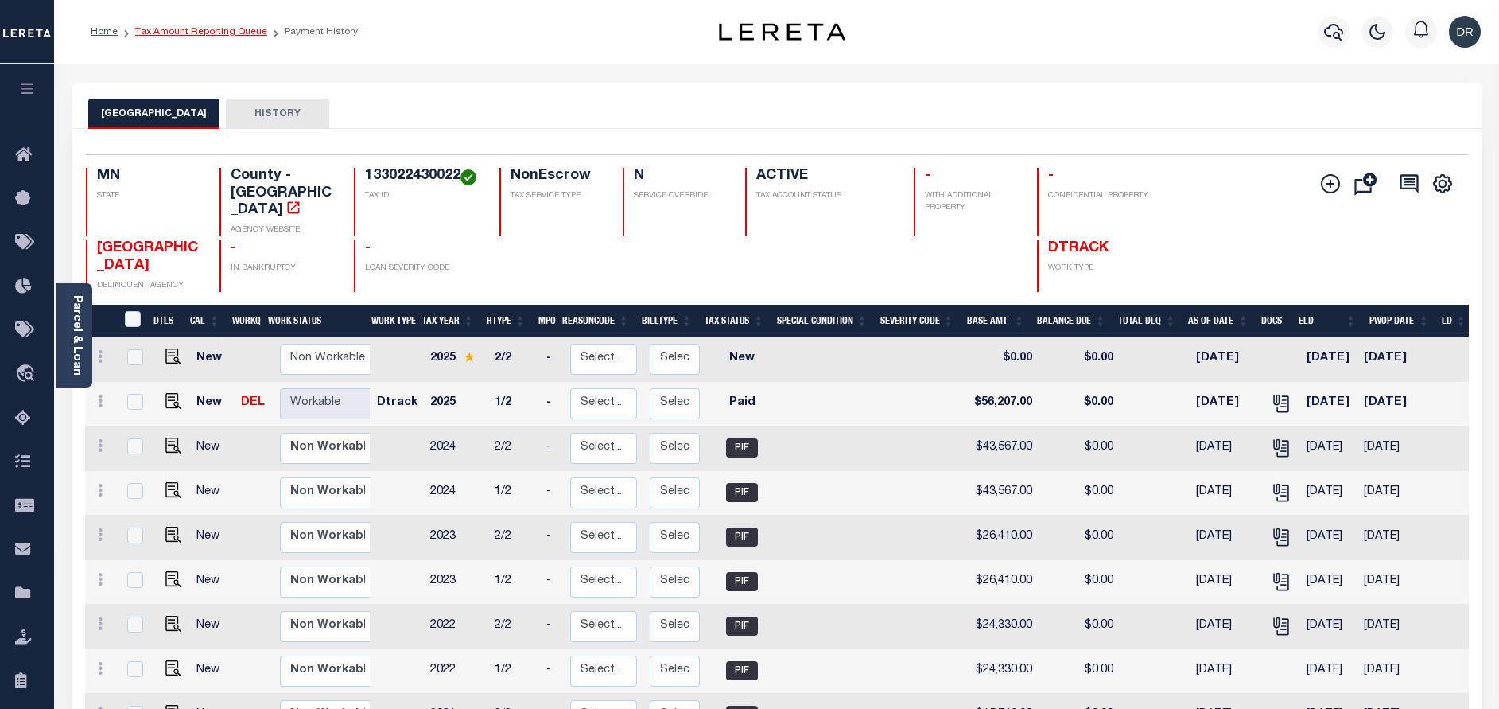
click at [204, 36] on link "Tax Amount Reporting Queue" at bounding box center [201, 32] width 132 height 10
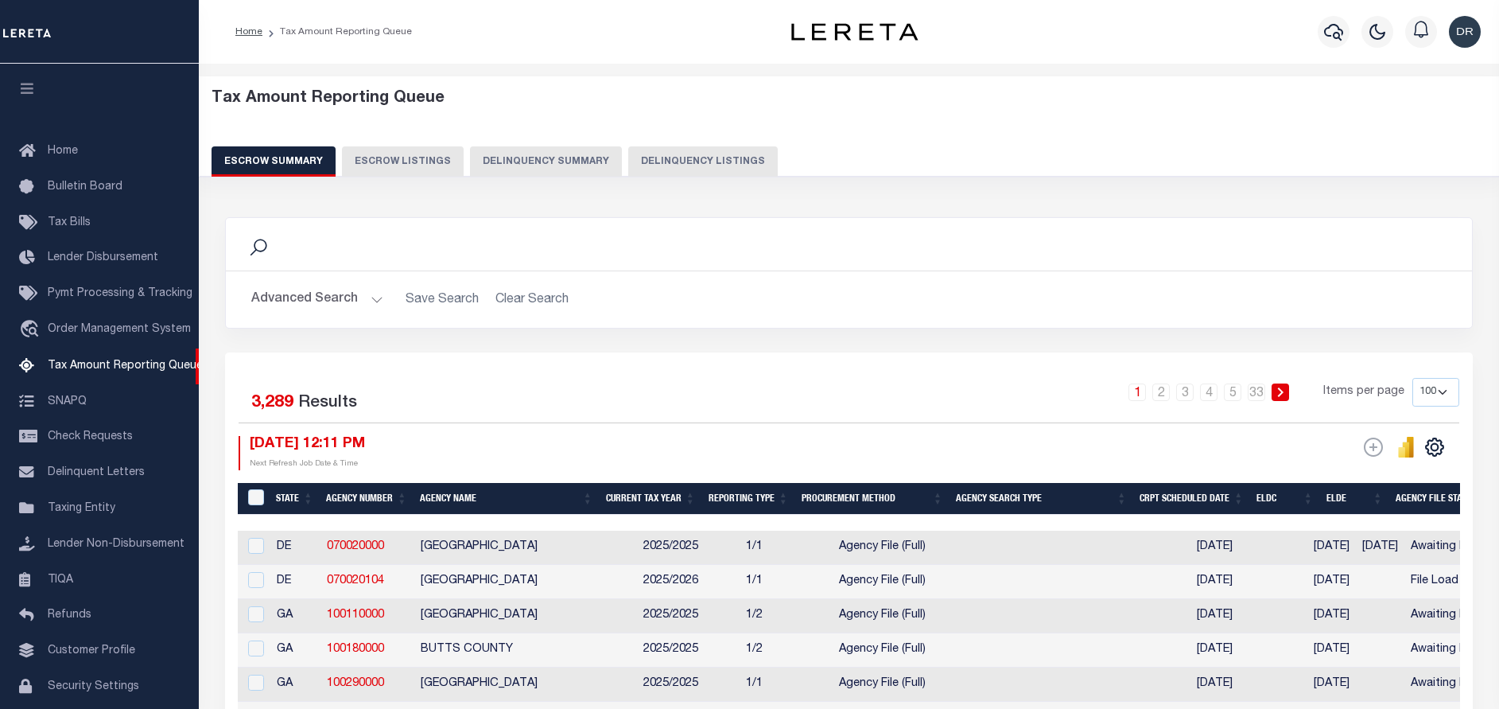
click at [659, 157] on button "Delinquency Listings" at bounding box center [703, 161] width 150 height 30
select select "MN"
select select "100"
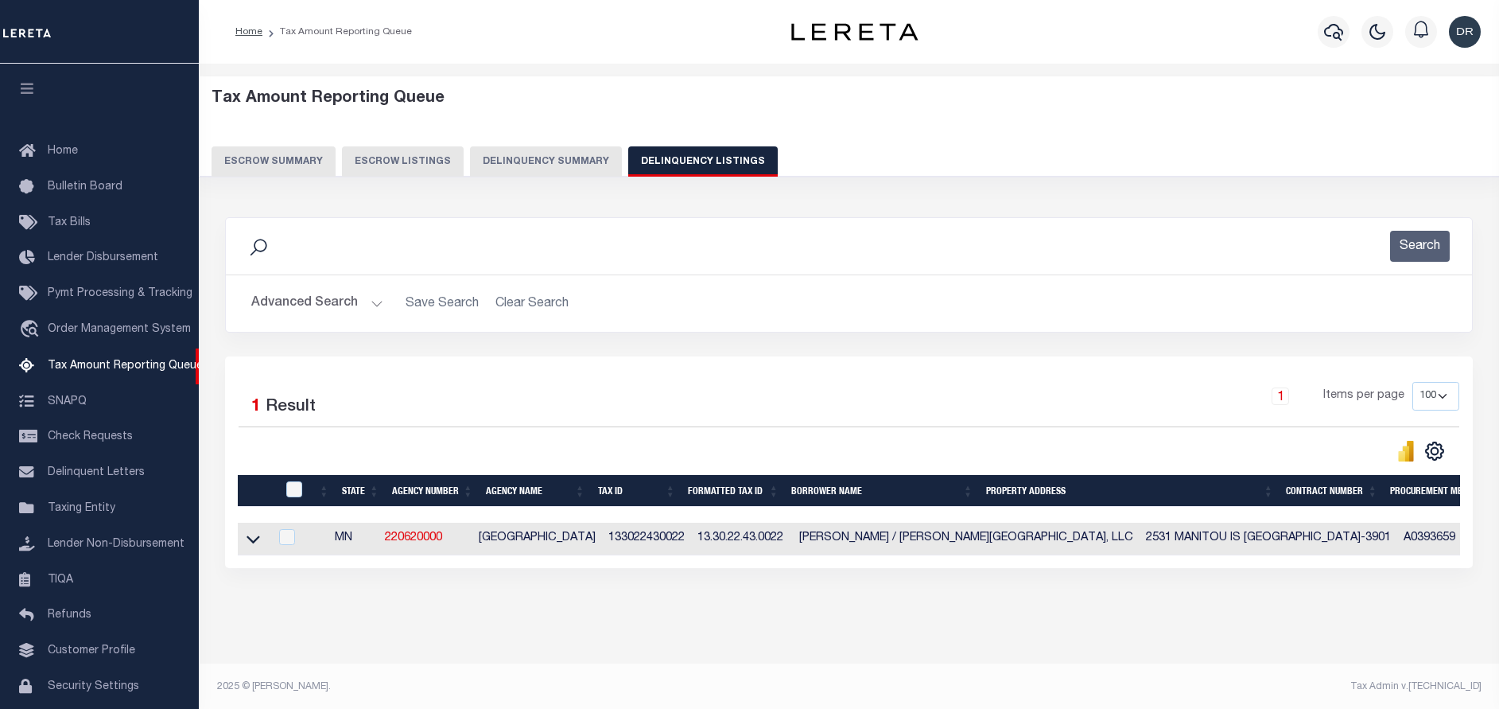
scroll to position [66, 0]
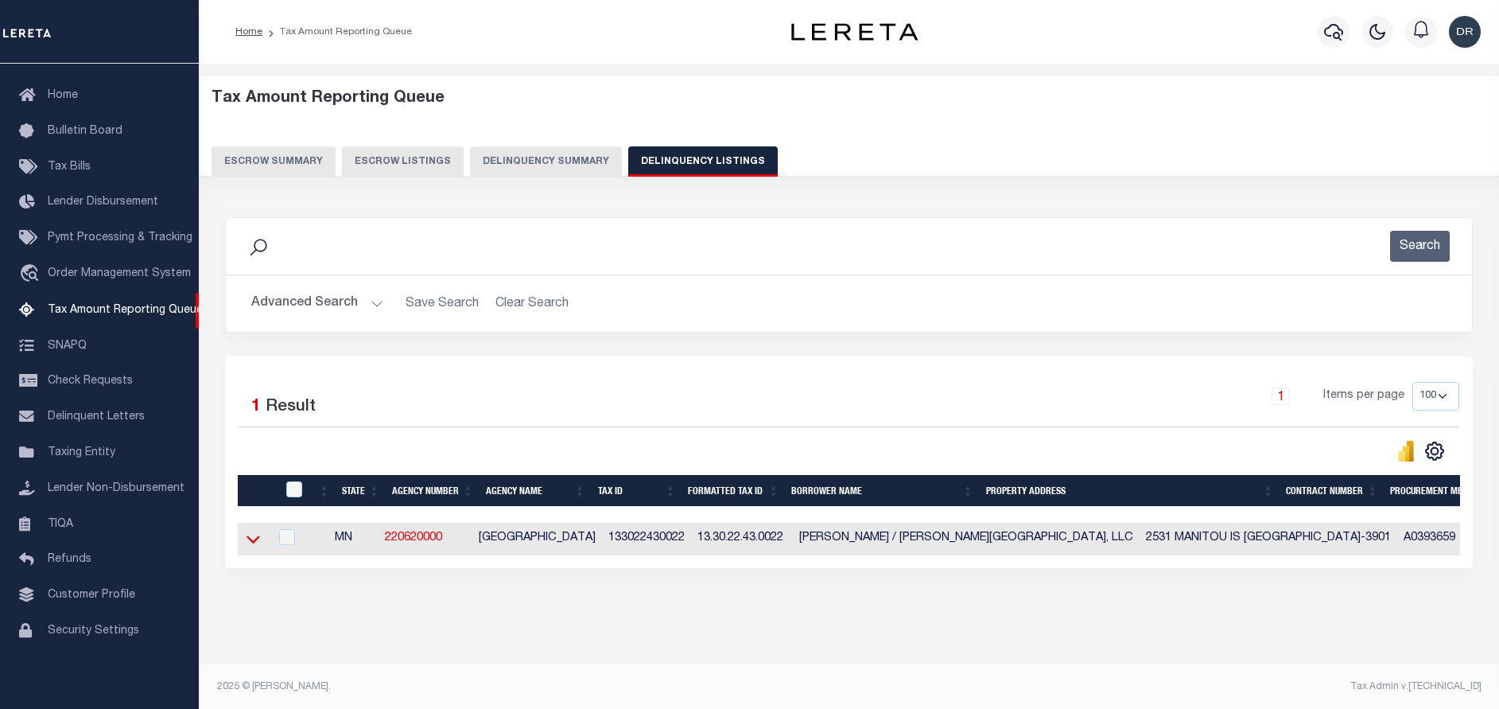
click at [255, 547] on icon at bounding box center [254, 538] width 14 height 17
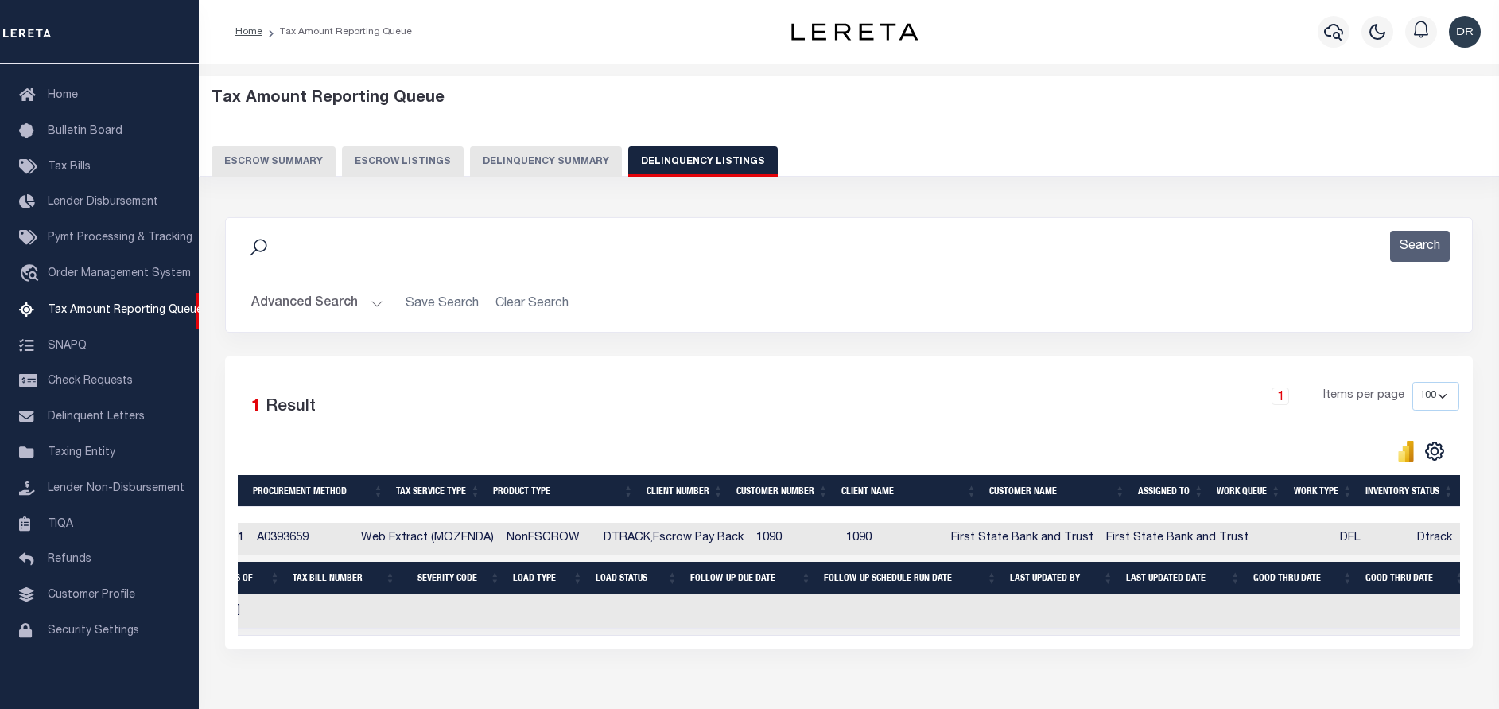
scroll to position [0, 153]
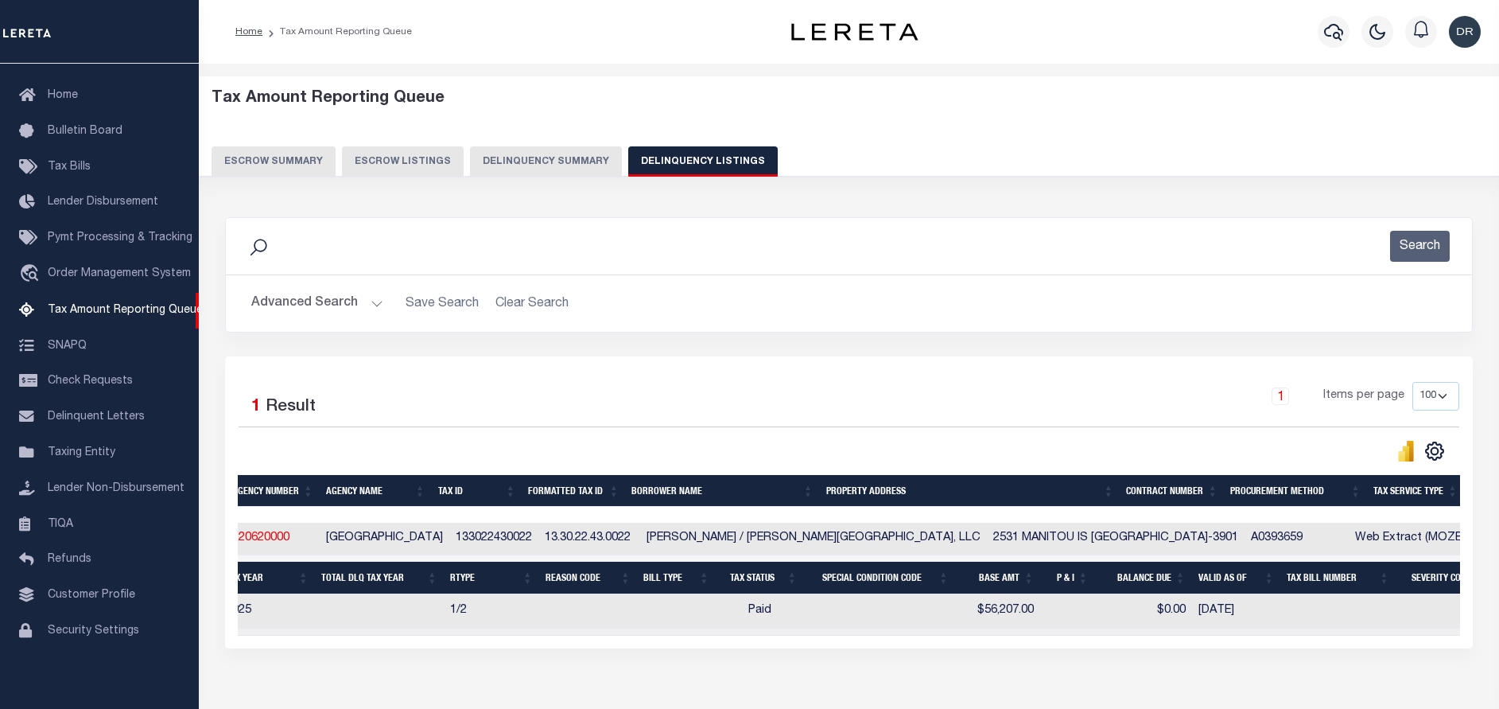
click at [328, 301] on button "Advanced Search" at bounding box center [317, 303] width 132 height 31
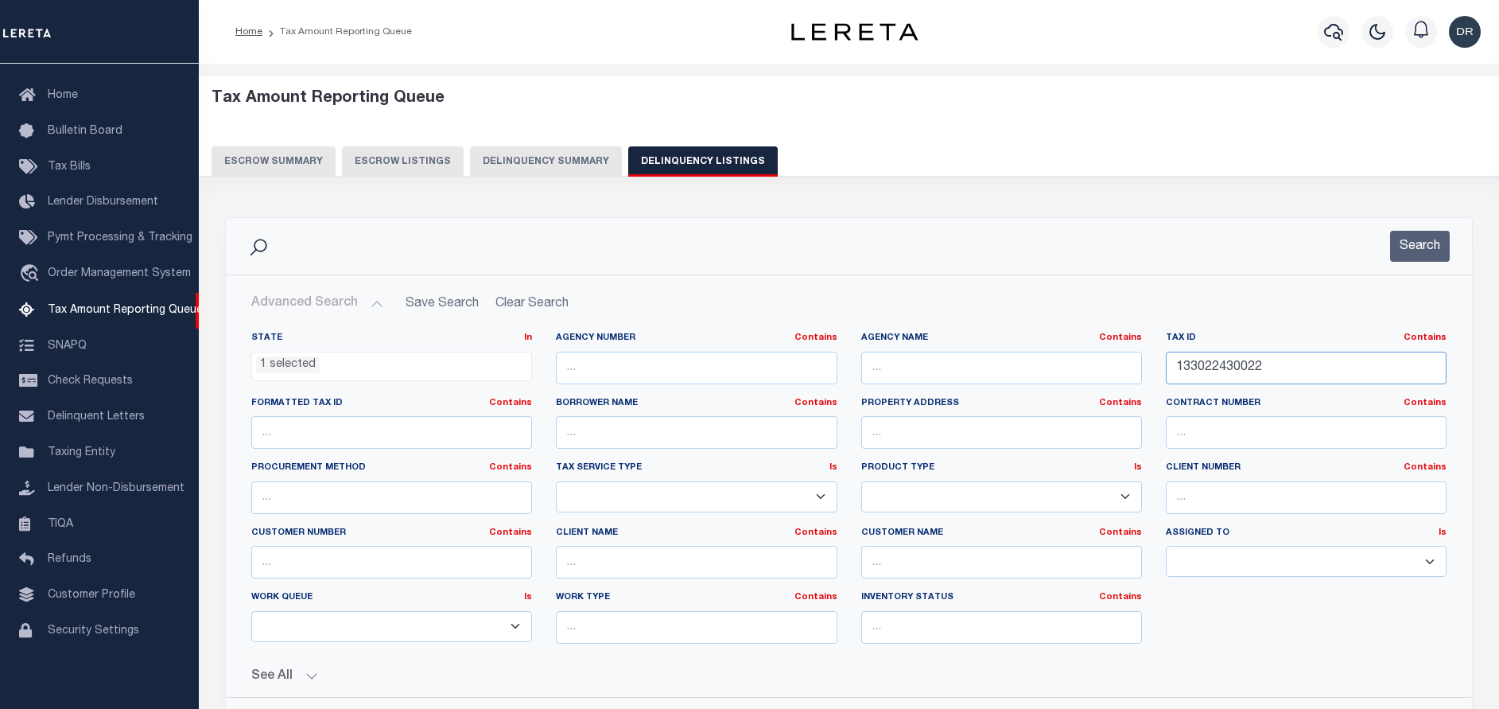
click at [1272, 379] on input "133022430022" at bounding box center [1306, 368] width 281 height 33
click at [1428, 250] on button "Search" at bounding box center [1420, 246] width 60 height 31
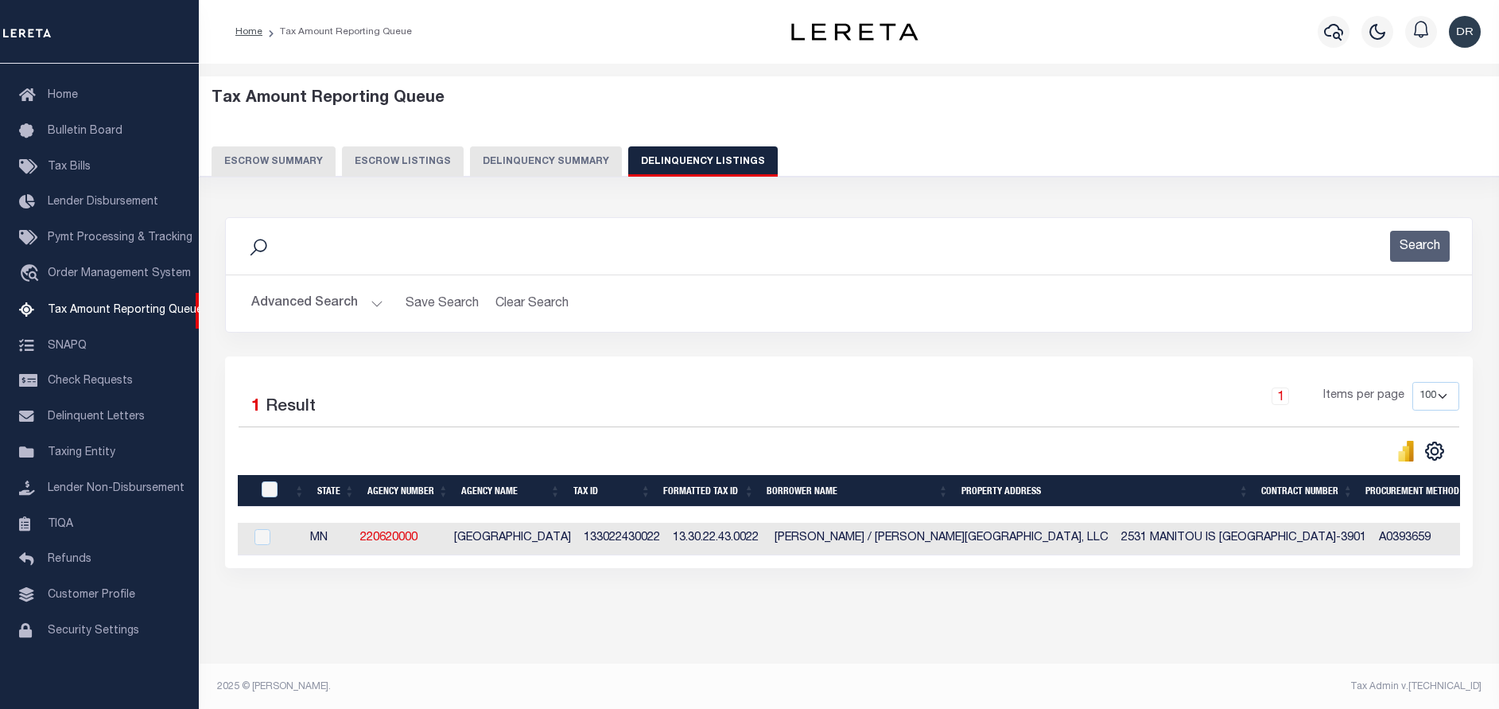
scroll to position [0, 0]
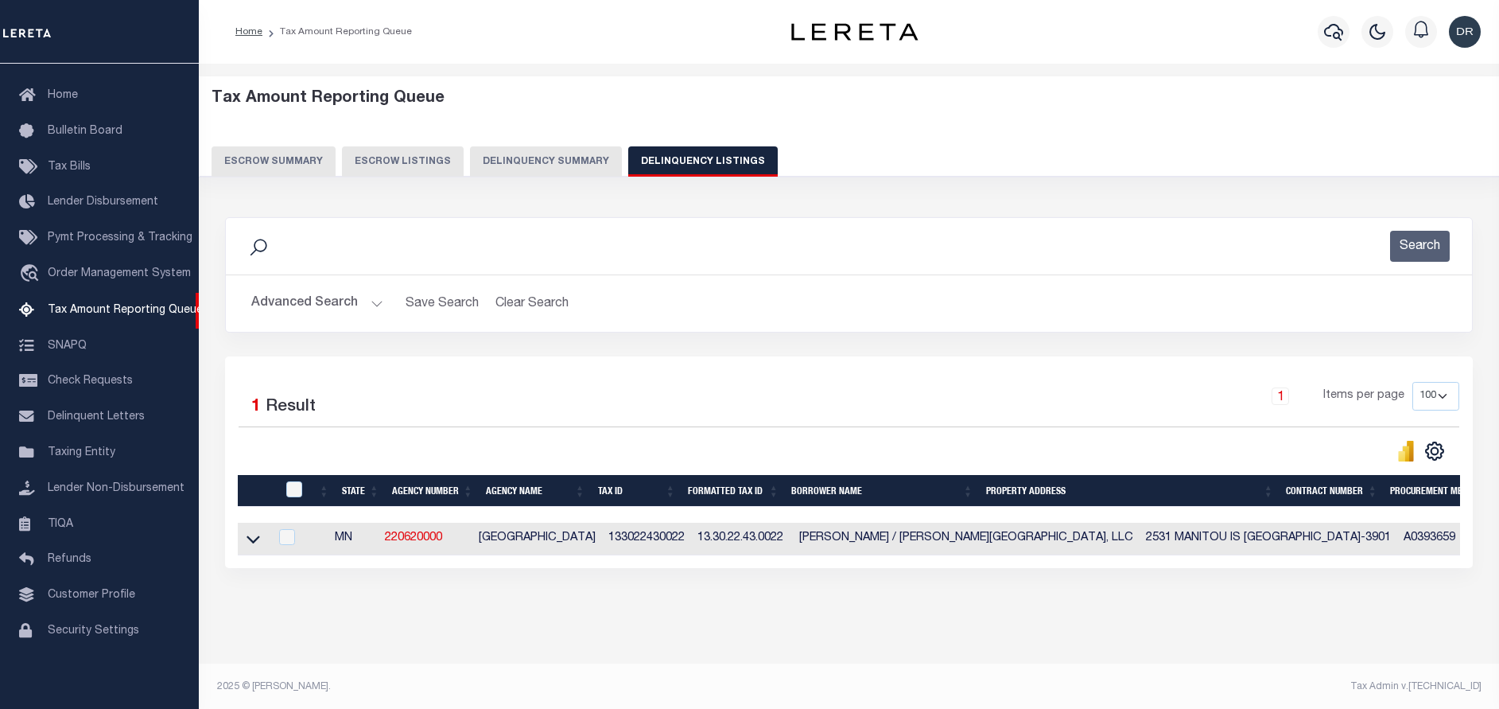
click at [370, 307] on button "Advanced Search" at bounding box center [317, 303] width 132 height 31
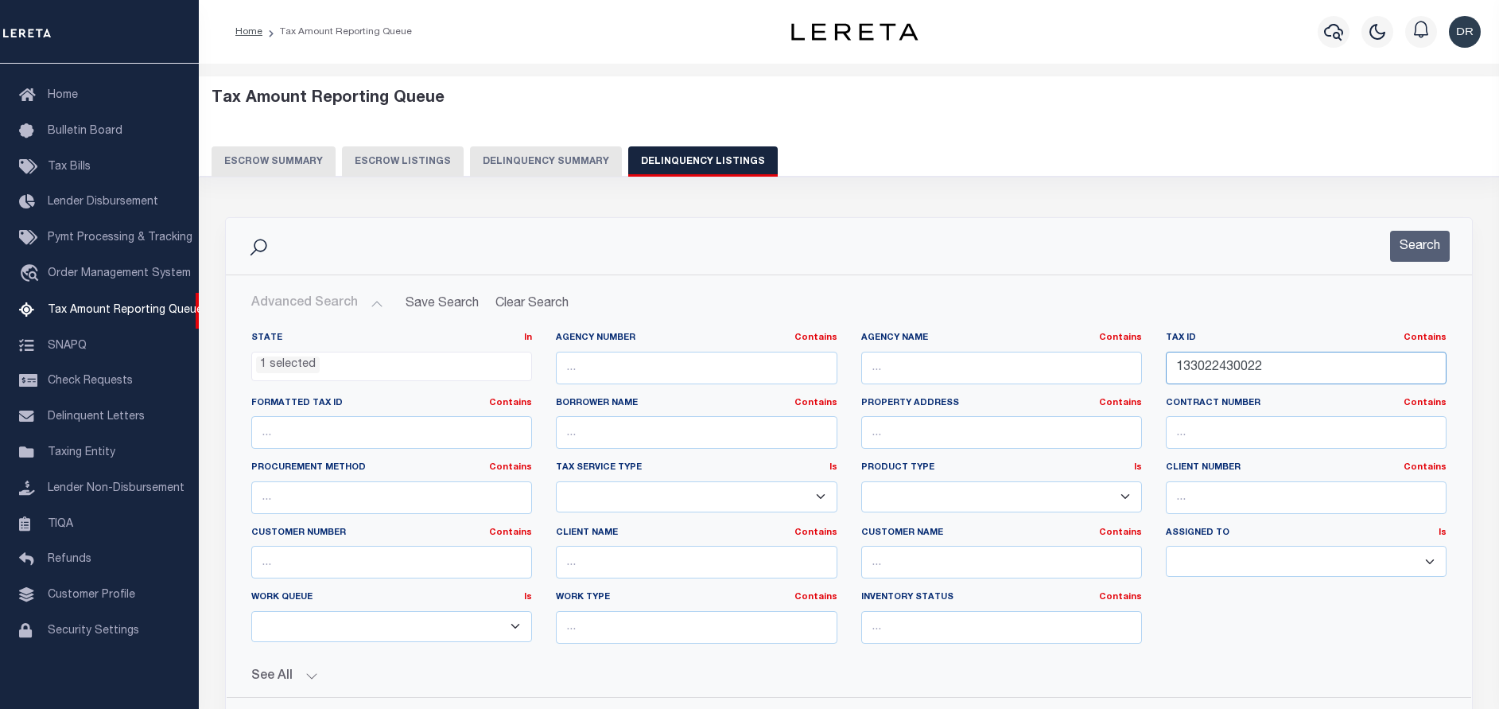
click at [1287, 366] on input "133022430022" at bounding box center [1306, 368] width 281 height 33
paste input "3120008"
type input "133023120008"
click at [1420, 253] on button "Search" at bounding box center [1420, 246] width 60 height 31
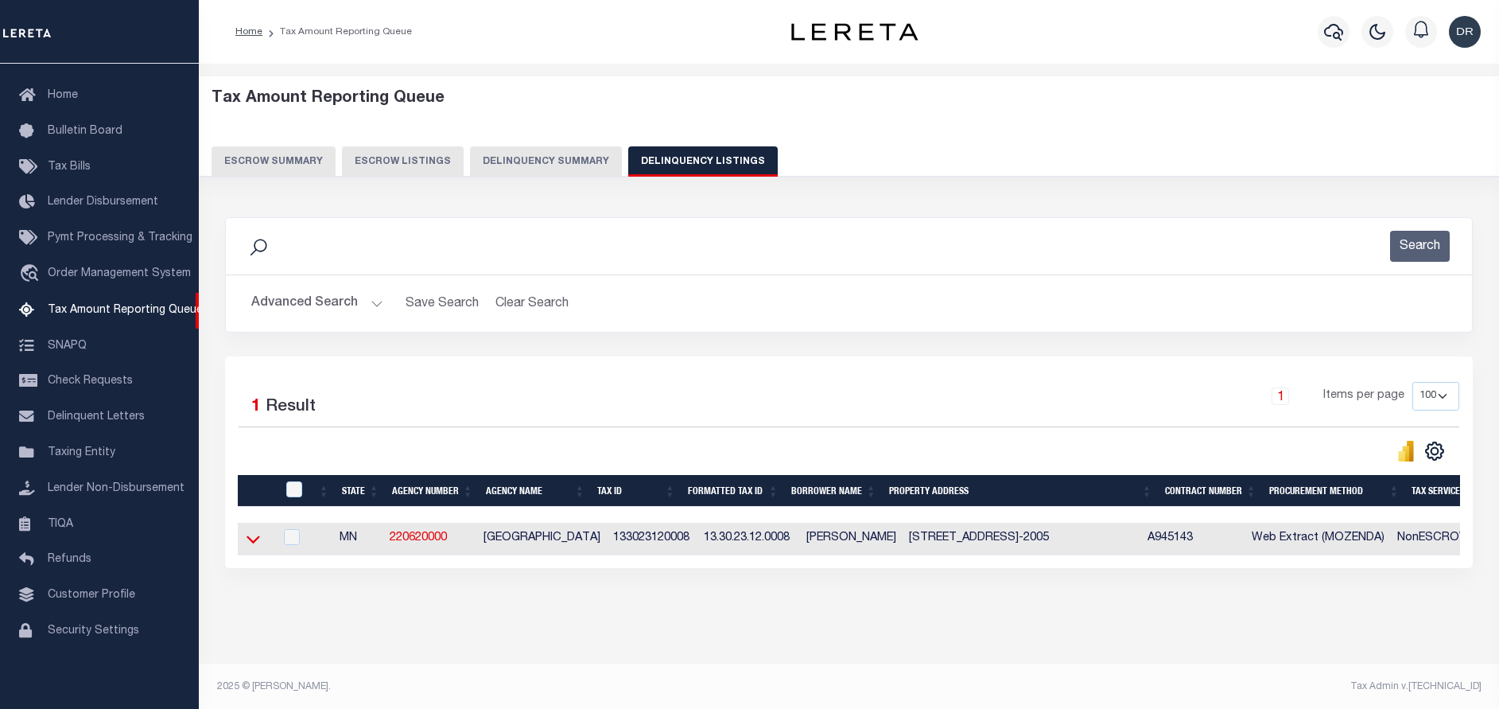
click at [255, 546] on icon at bounding box center [254, 538] width 14 height 17
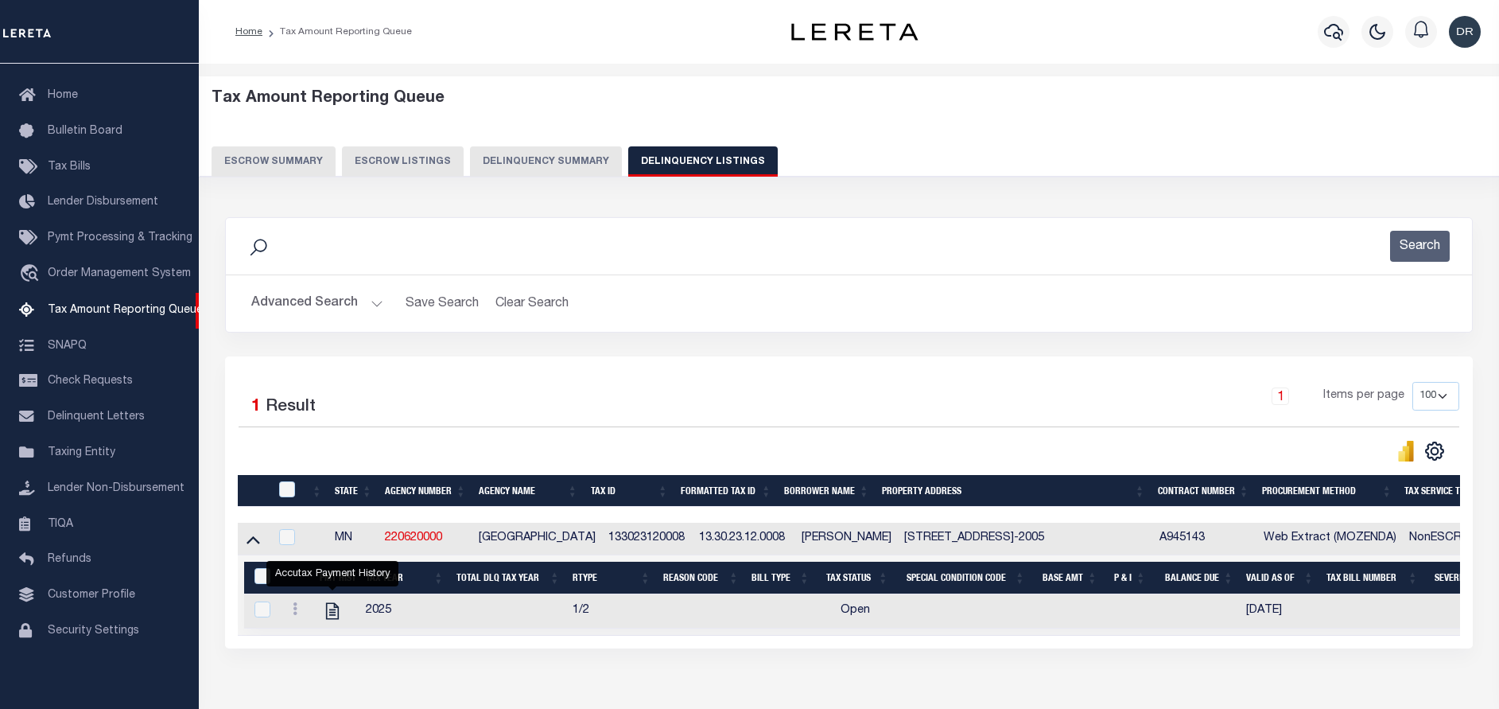
click at [328, 616] on icon "" at bounding box center [332, 610] width 21 height 21
checkbox input "true"
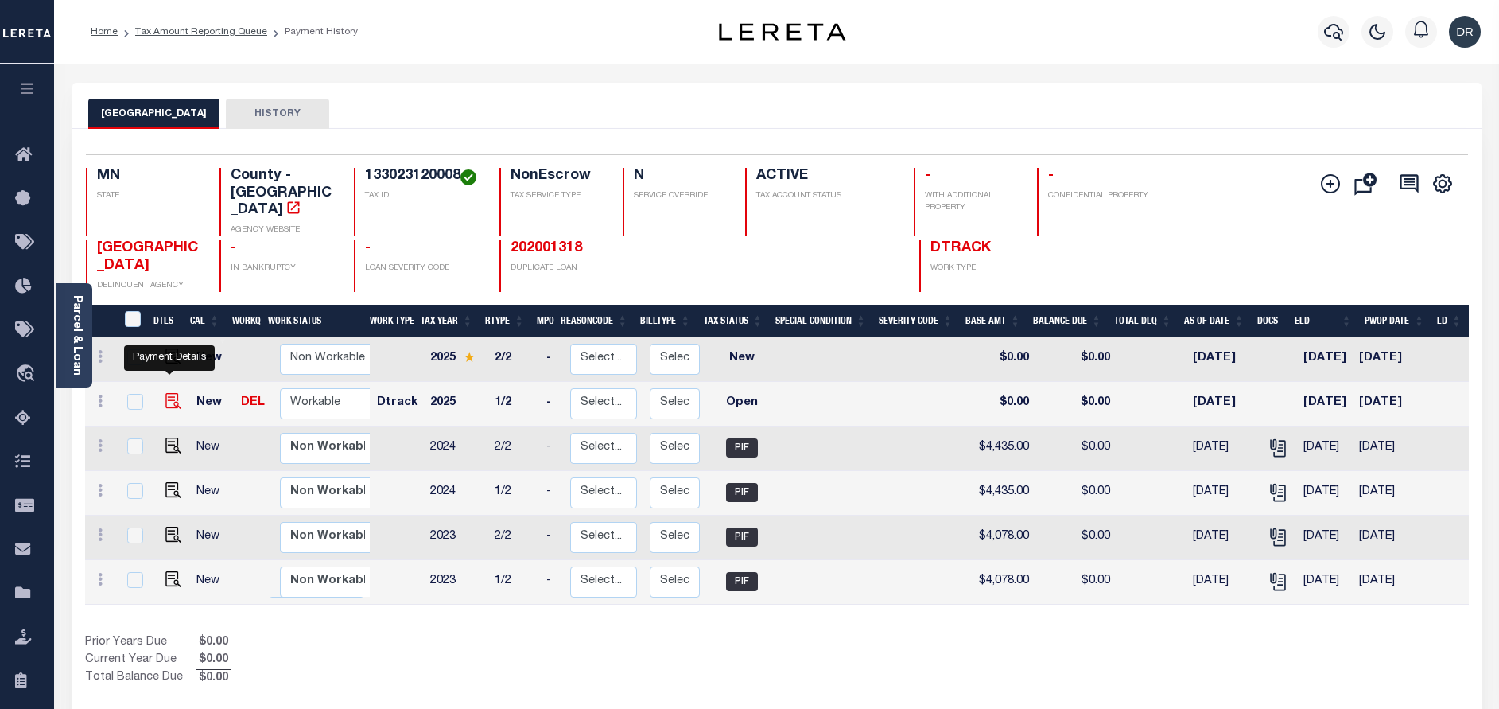
click at [165, 393] on img "" at bounding box center [173, 401] width 16 height 16
checkbox input "true"
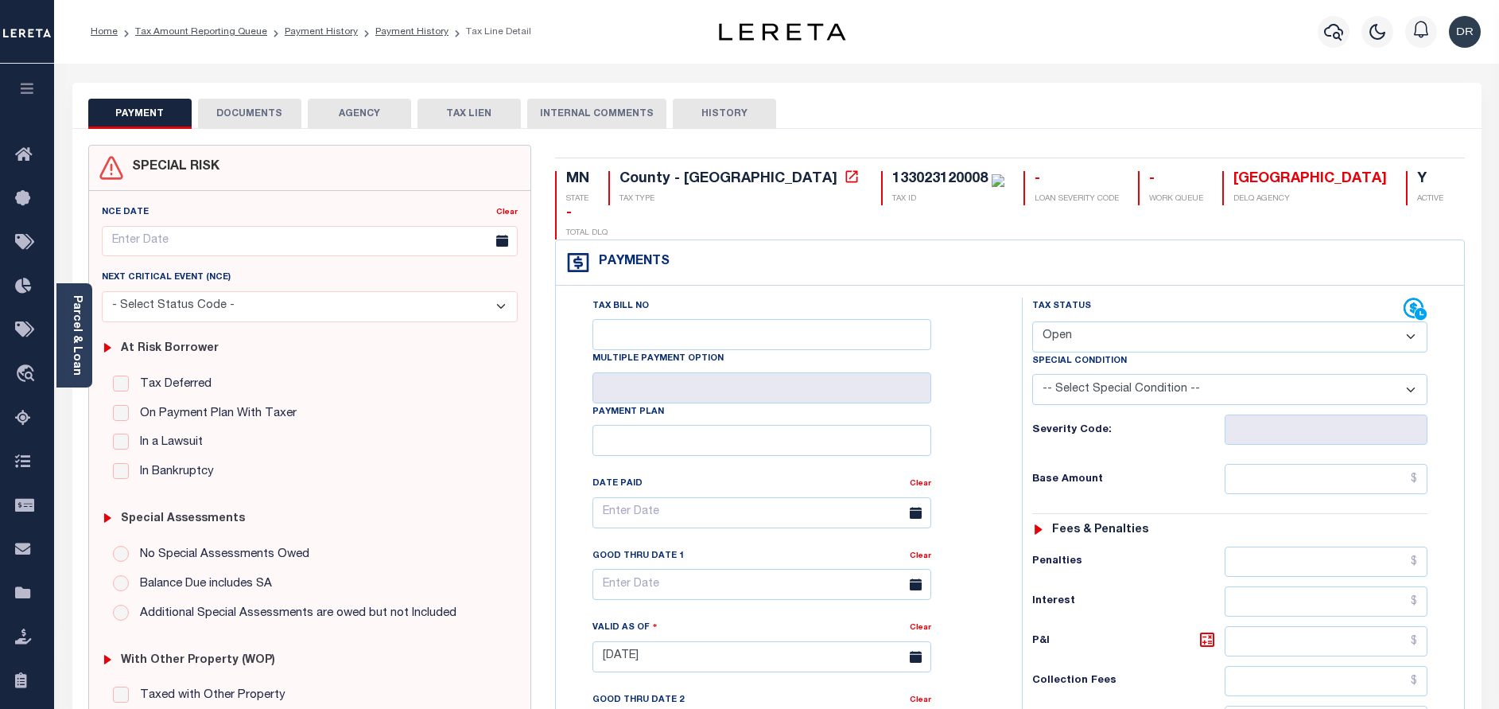
click at [1173, 297] on div "Tax Status Status" at bounding box center [1217, 309] width 371 height 24
click at [1171, 321] on select "- Select Status Code - Open Due/Unpaid Paid Incomplete No Tax Due Internal Refu…" at bounding box center [1229, 336] width 395 height 31
select select "PYD"
click at [1032, 321] on select "- Select Status Code - Open Due/Unpaid Paid Incomplete No Tax Due Internal Refu…" at bounding box center [1229, 336] width 395 height 31
type input "[DATE]"
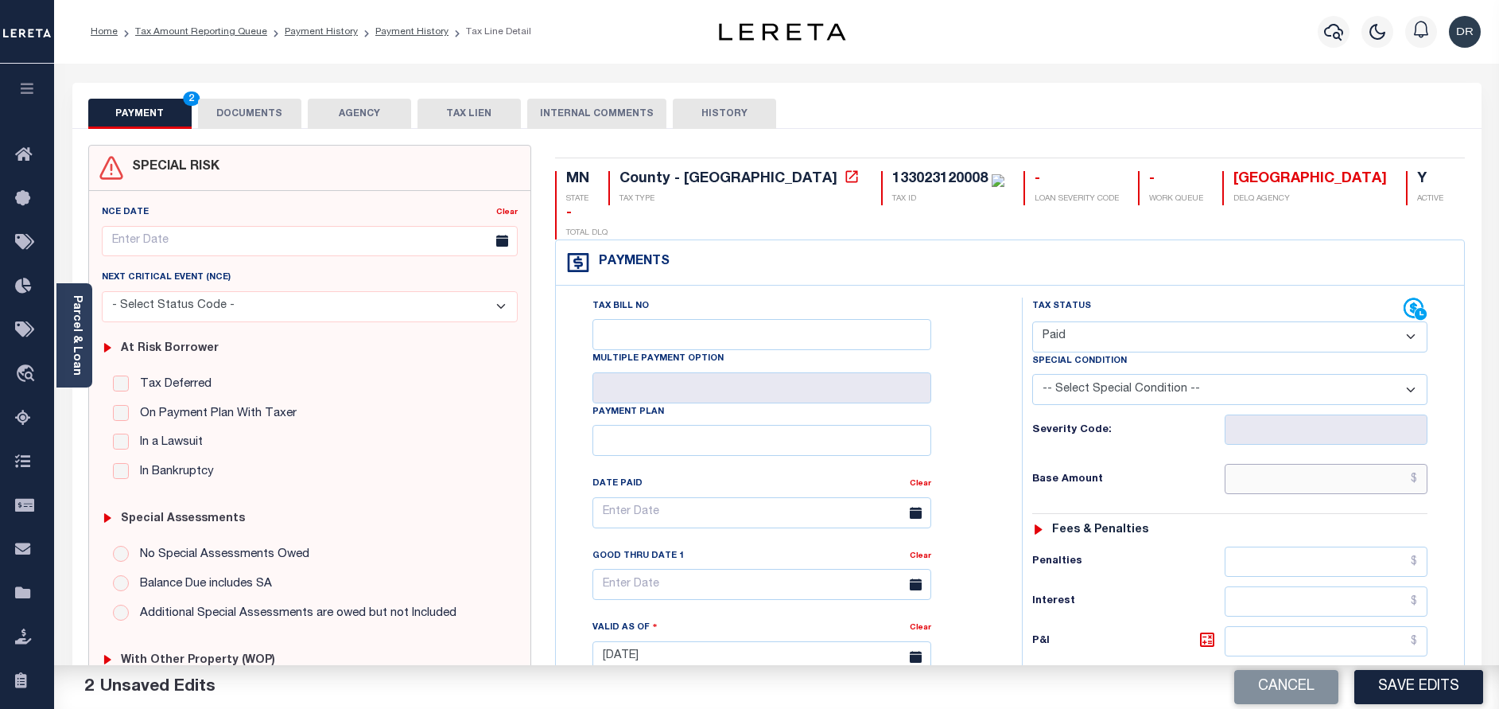
click at [1407, 464] on input "text" at bounding box center [1326, 479] width 203 height 30
paste input "4,907.00"
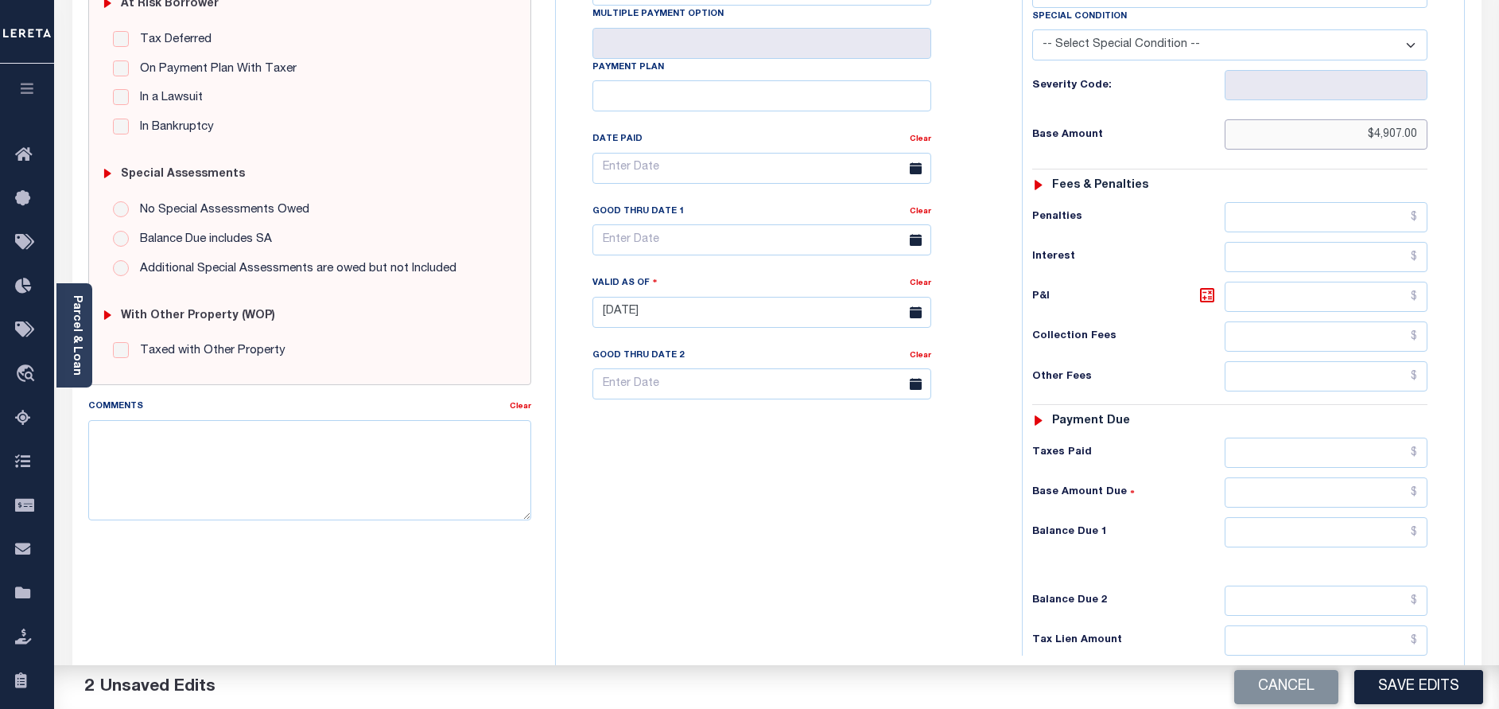
scroll to position [462, 0]
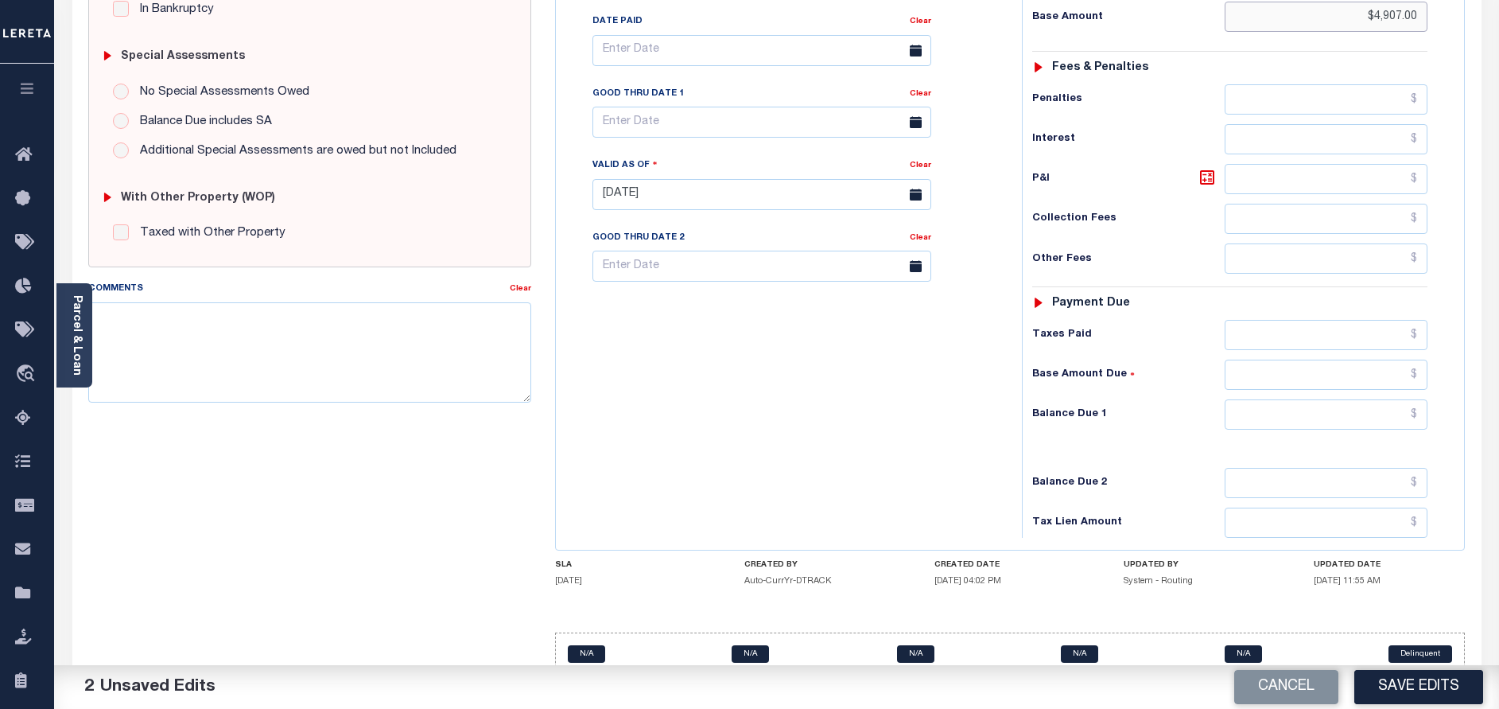
type input "$4,907.00"
click at [1238, 399] on input "text" at bounding box center [1326, 414] width 203 height 30
type input "$0.00"
click at [1366, 689] on button "Save Edits" at bounding box center [1418, 687] width 129 height 34
checkbox input "false"
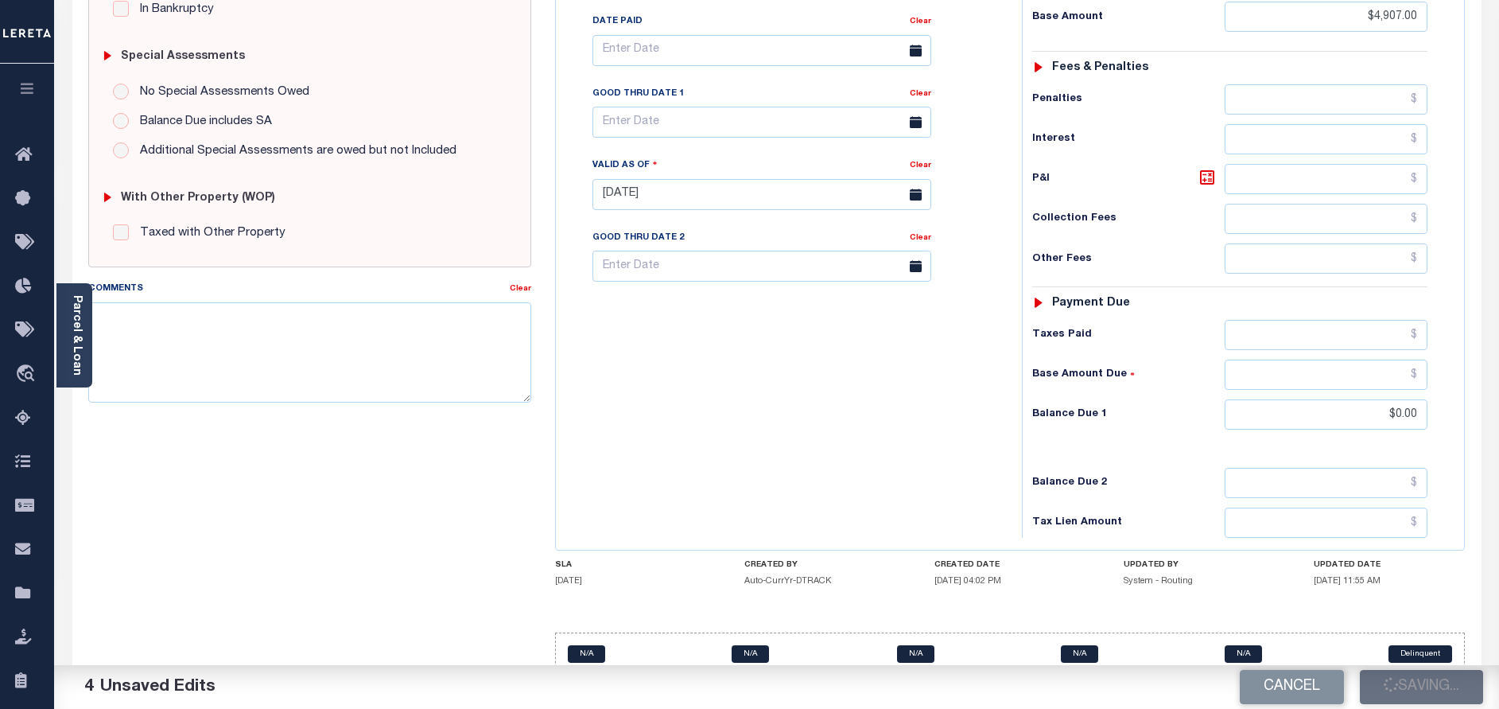
checkbox input "false"
type input "$4,907"
type input "$0"
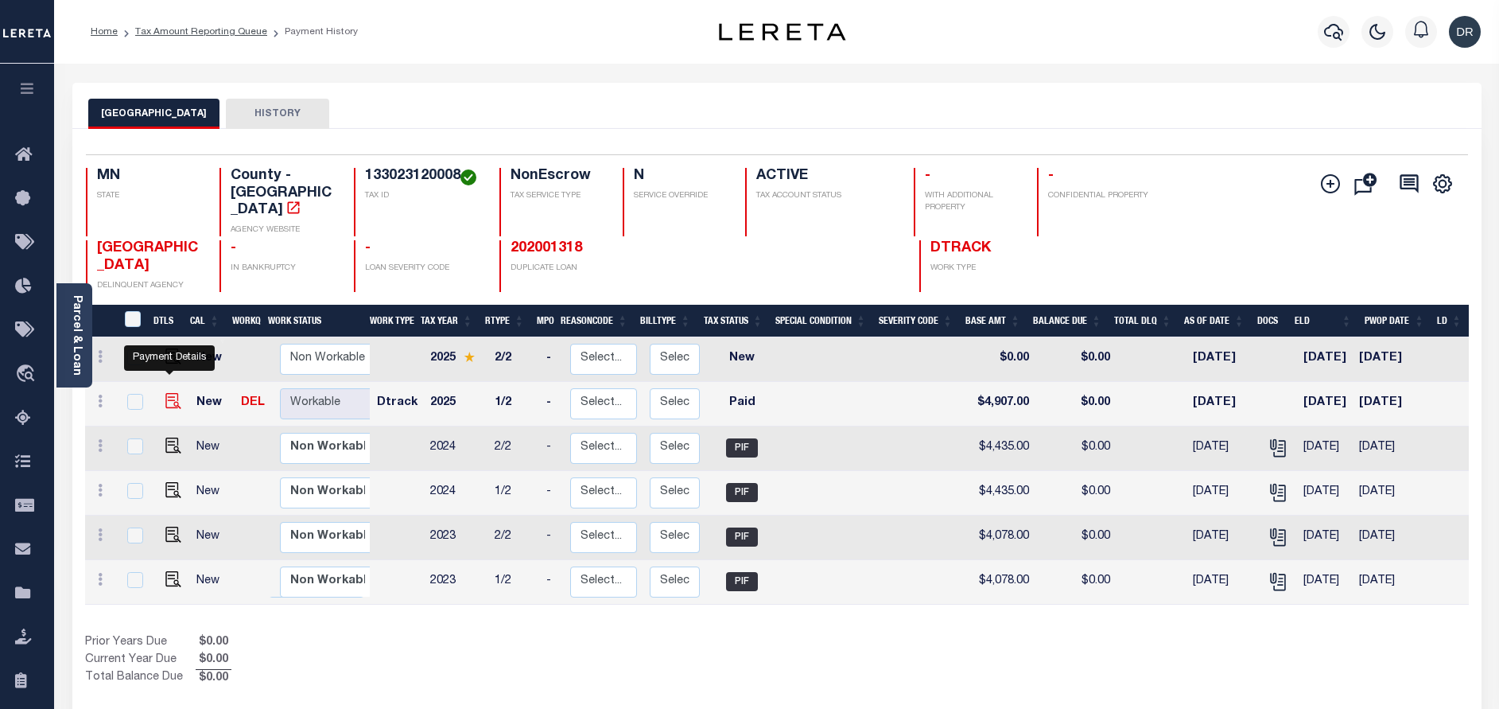
click at [167, 393] on img "" at bounding box center [173, 401] width 16 height 16
checkbox input "true"
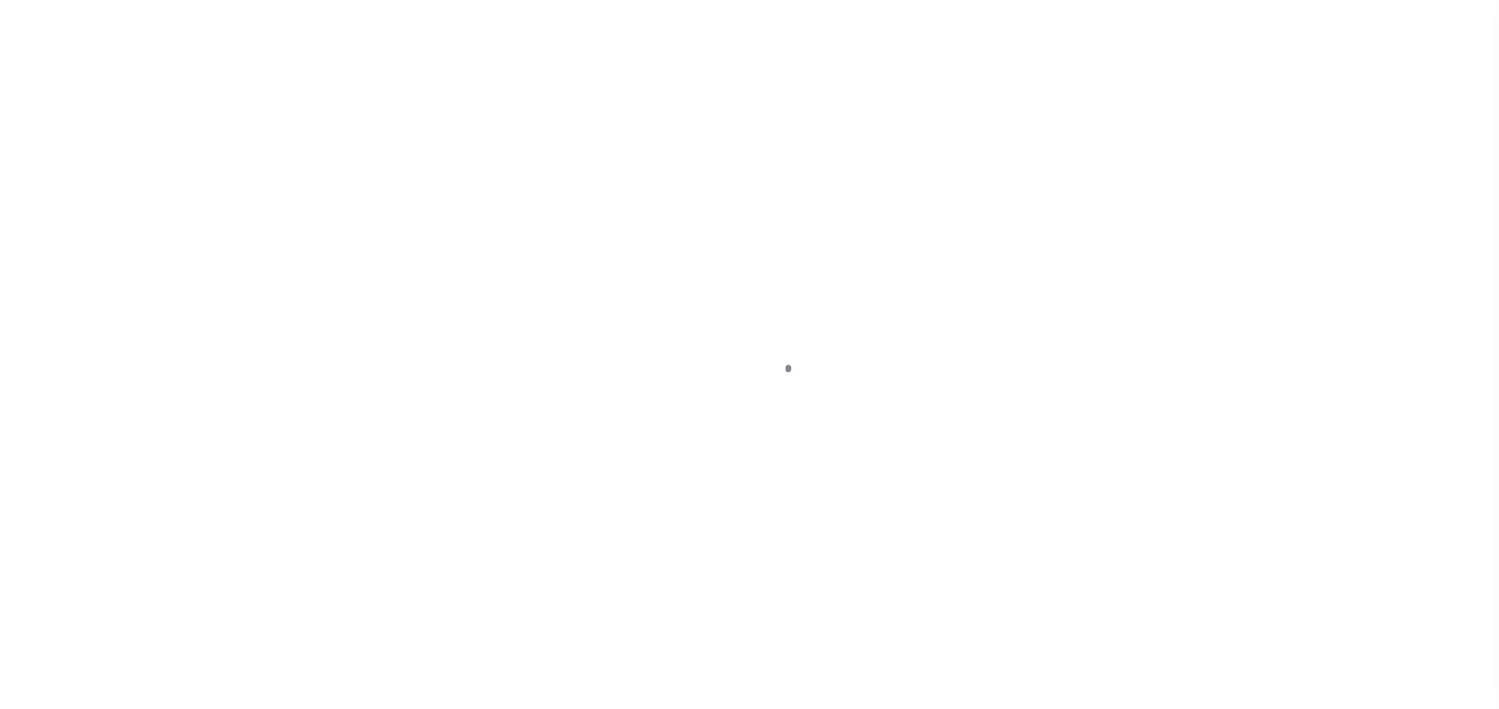
select select "PYD"
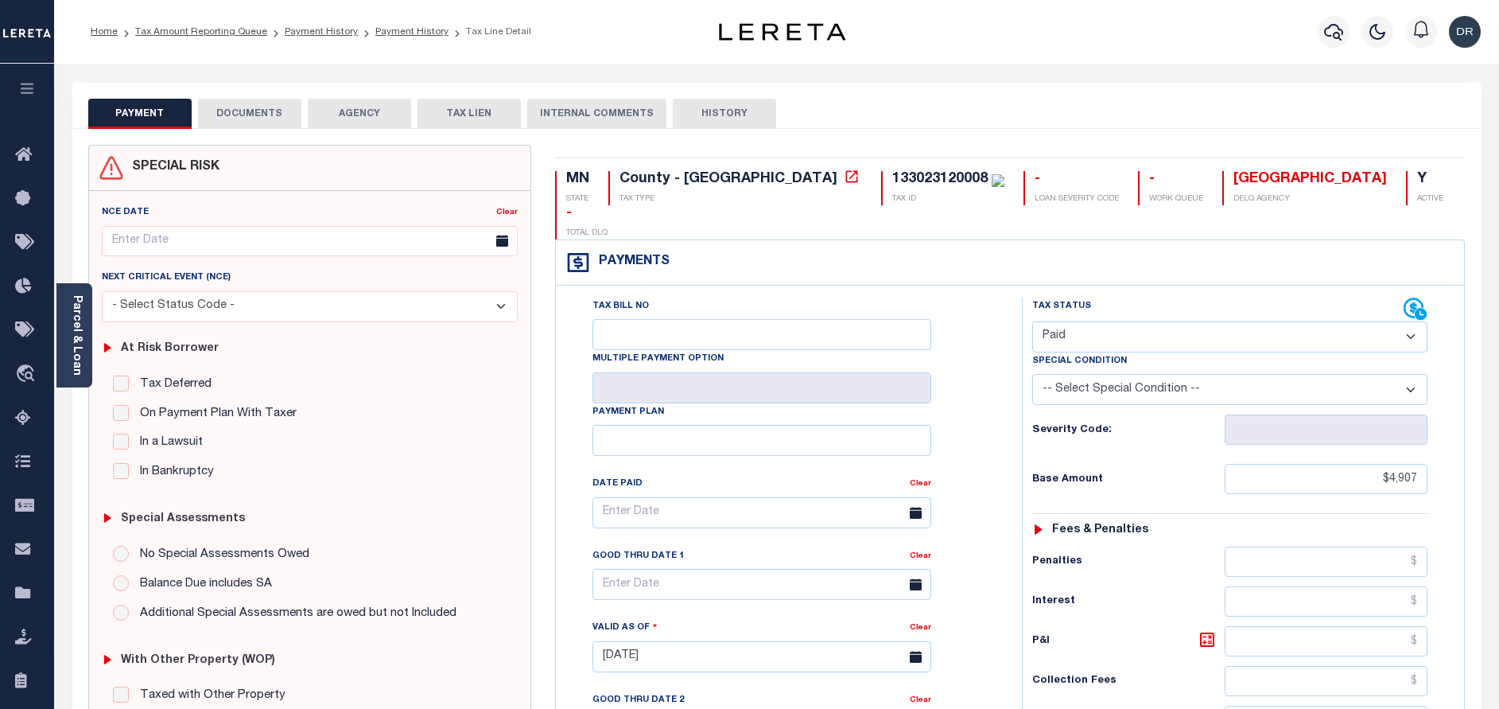
click at [274, 127] on button "DOCUMENTS" at bounding box center [249, 114] width 103 height 30
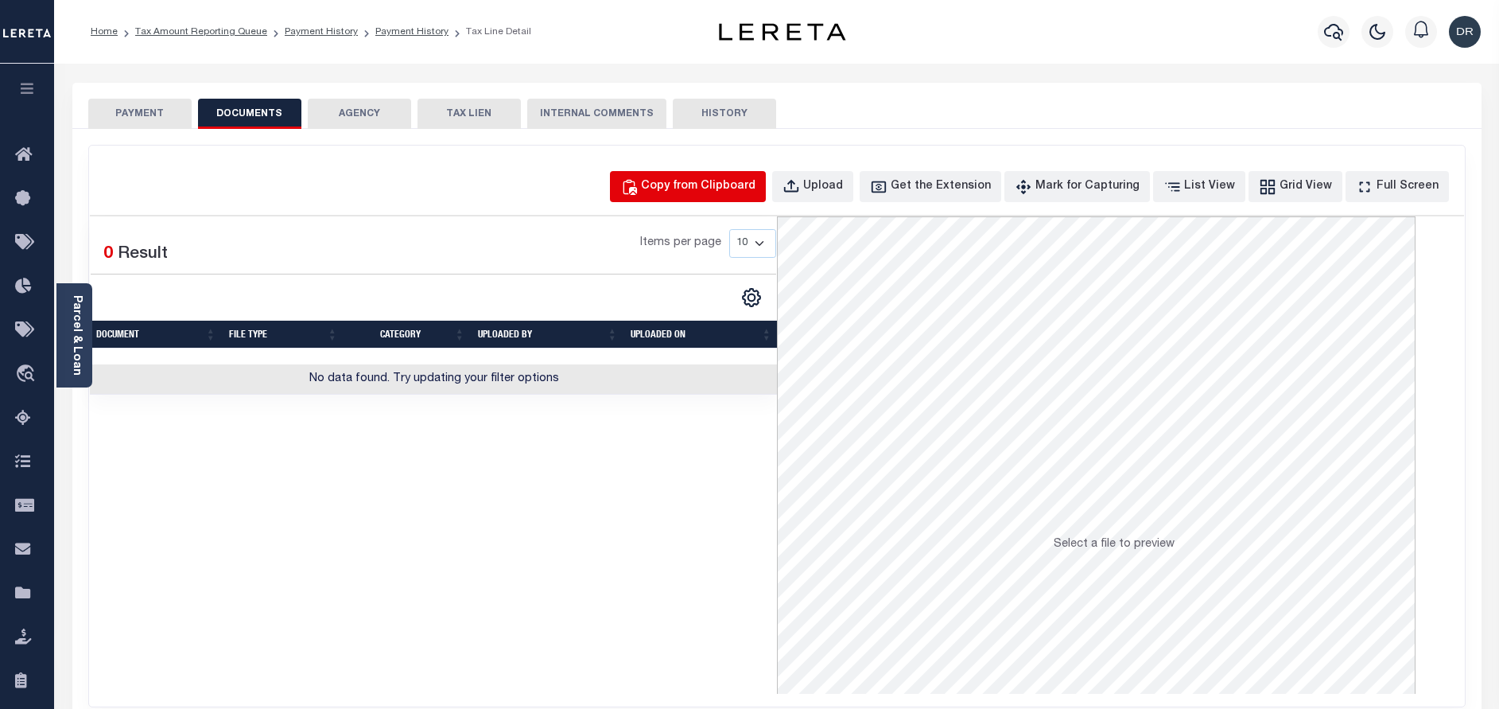
click at [695, 187] on div "Copy from Clipboard" at bounding box center [698, 186] width 115 height 17
select select "POP"
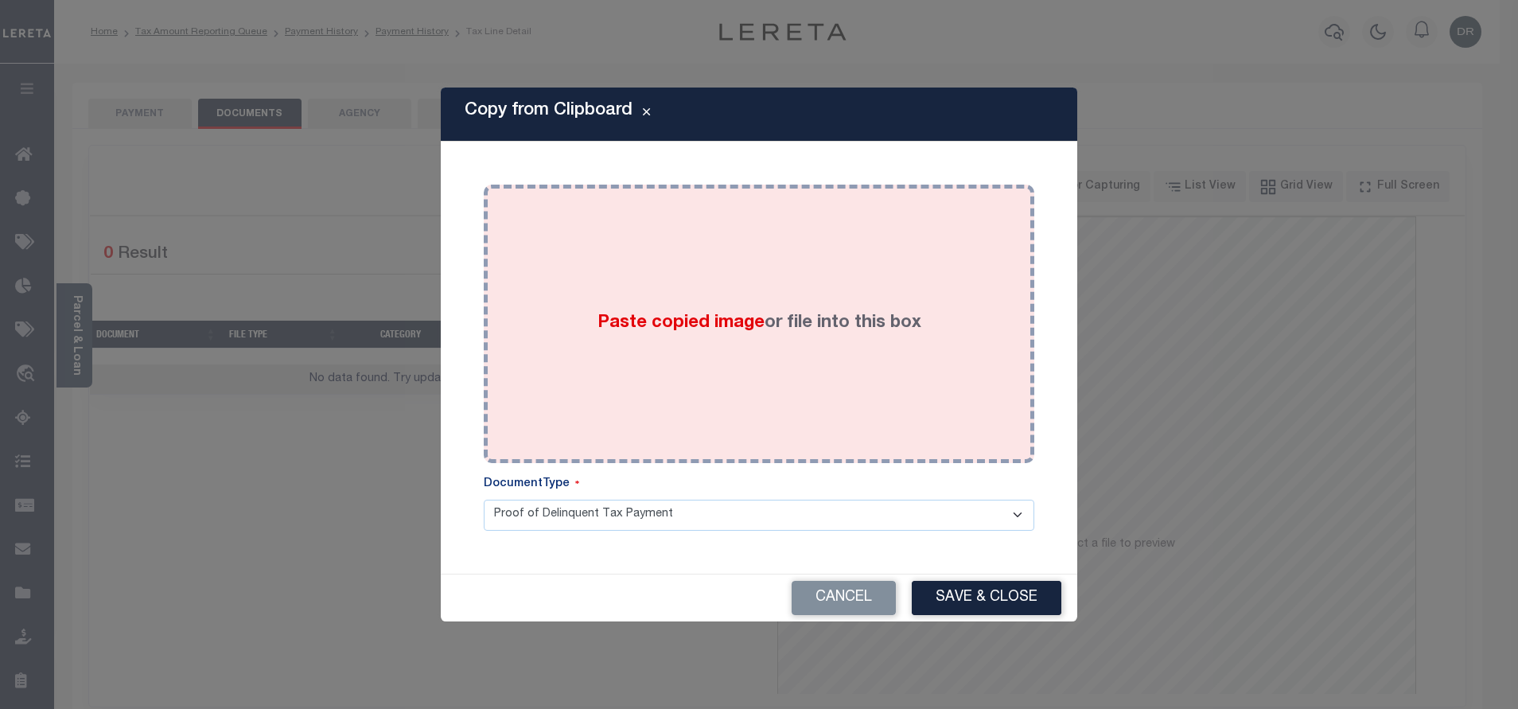
click at [734, 340] on div "Paste copied image or file into this box" at bounding box center [759, 323] width 527 height 255
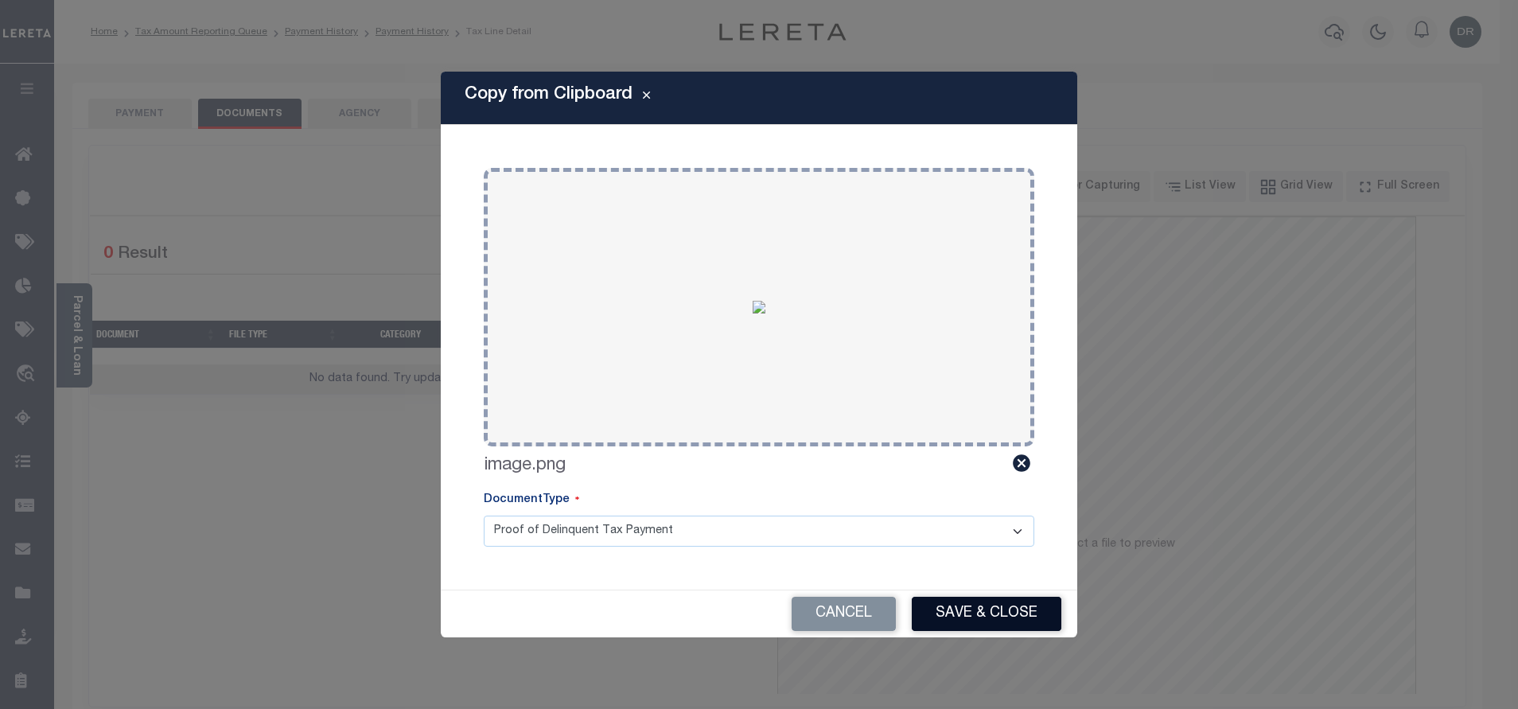
click at [1023, 608] on button "Save & Close" at bounding box center [986, 614] width 150 height 34
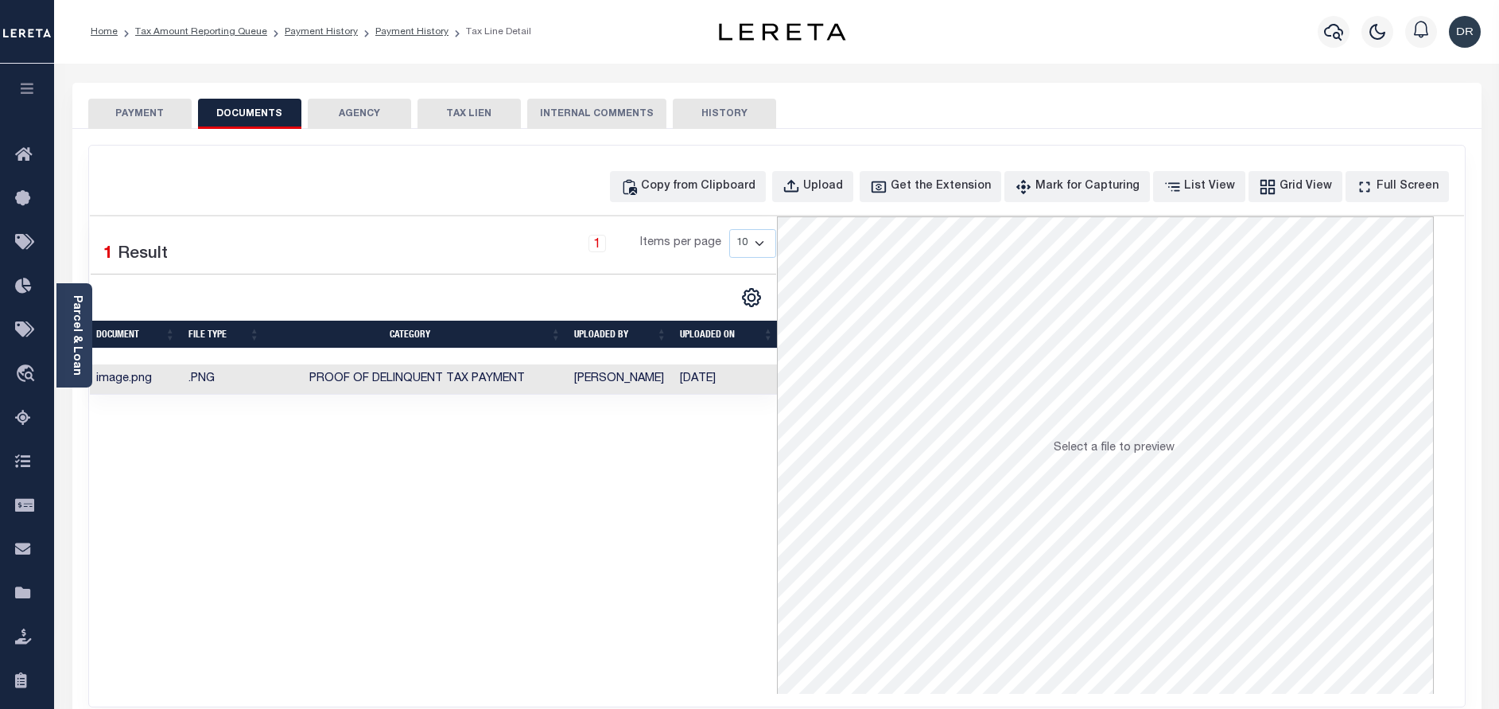
click at [223, 37] on li "Tax Amount Reporting Queue" at bounding box center [193, 32] width 150 height 14
click at [229, 33] on link "Tax Amount Reporting Queue" at bounding box center [201, 32] width 132 height 10
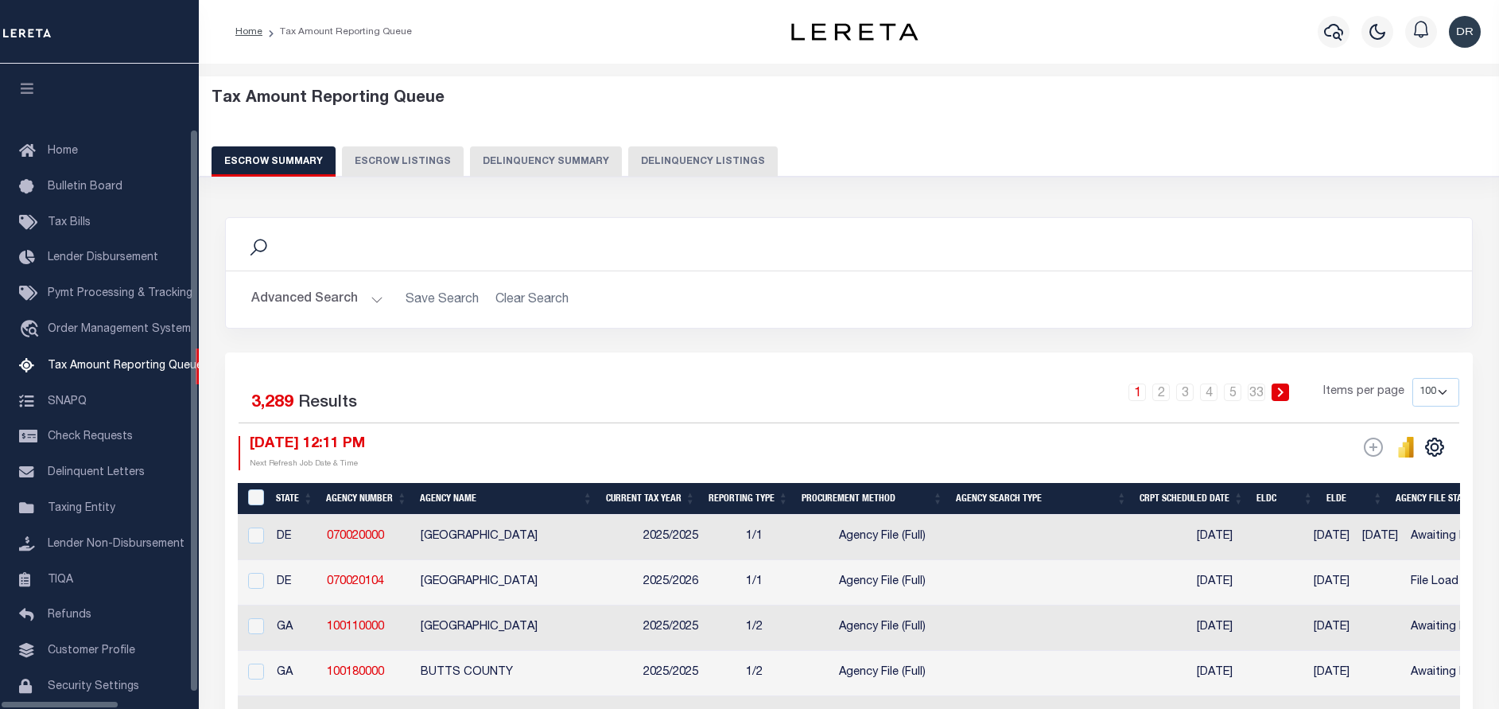
select select "100"
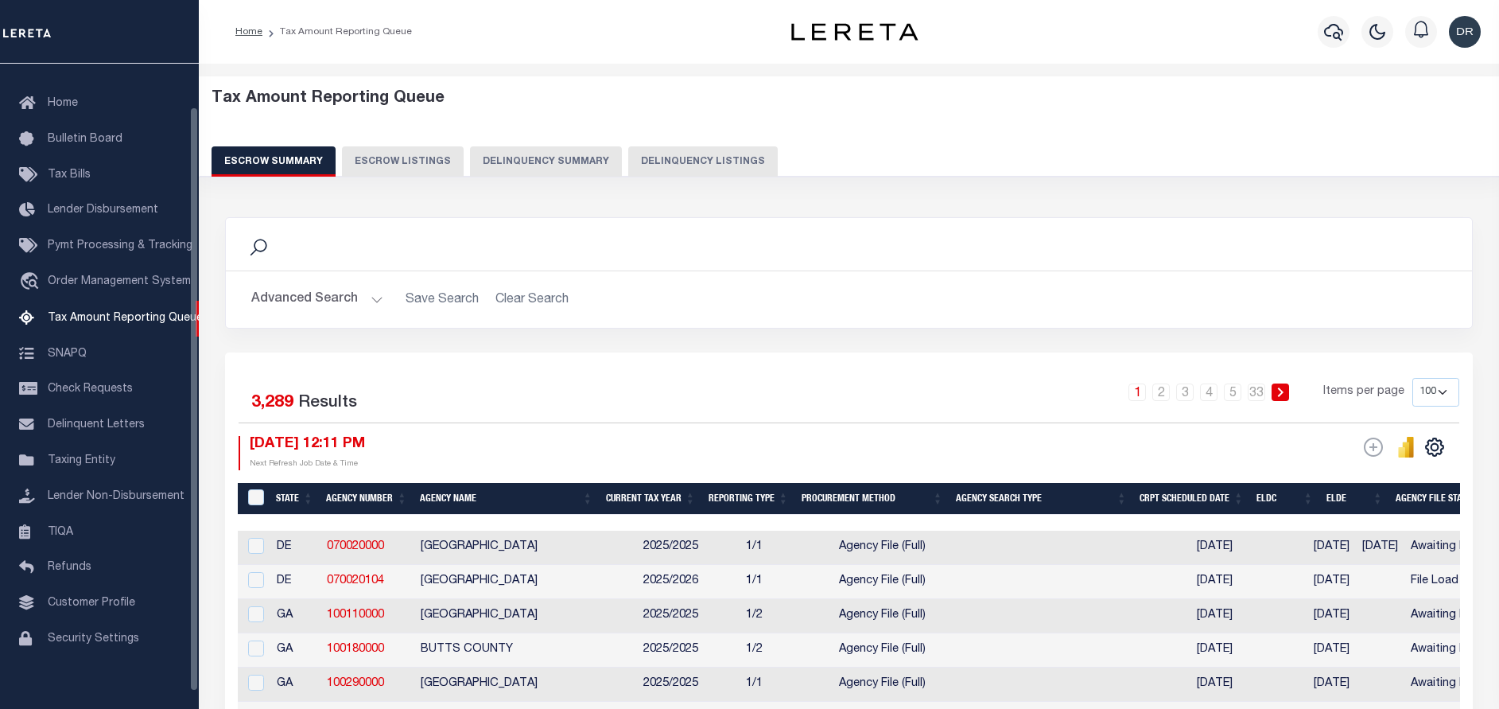
click at [574, 161] on button "Delinquency Summary" at bounding box center [546, 161] width 152 height 30
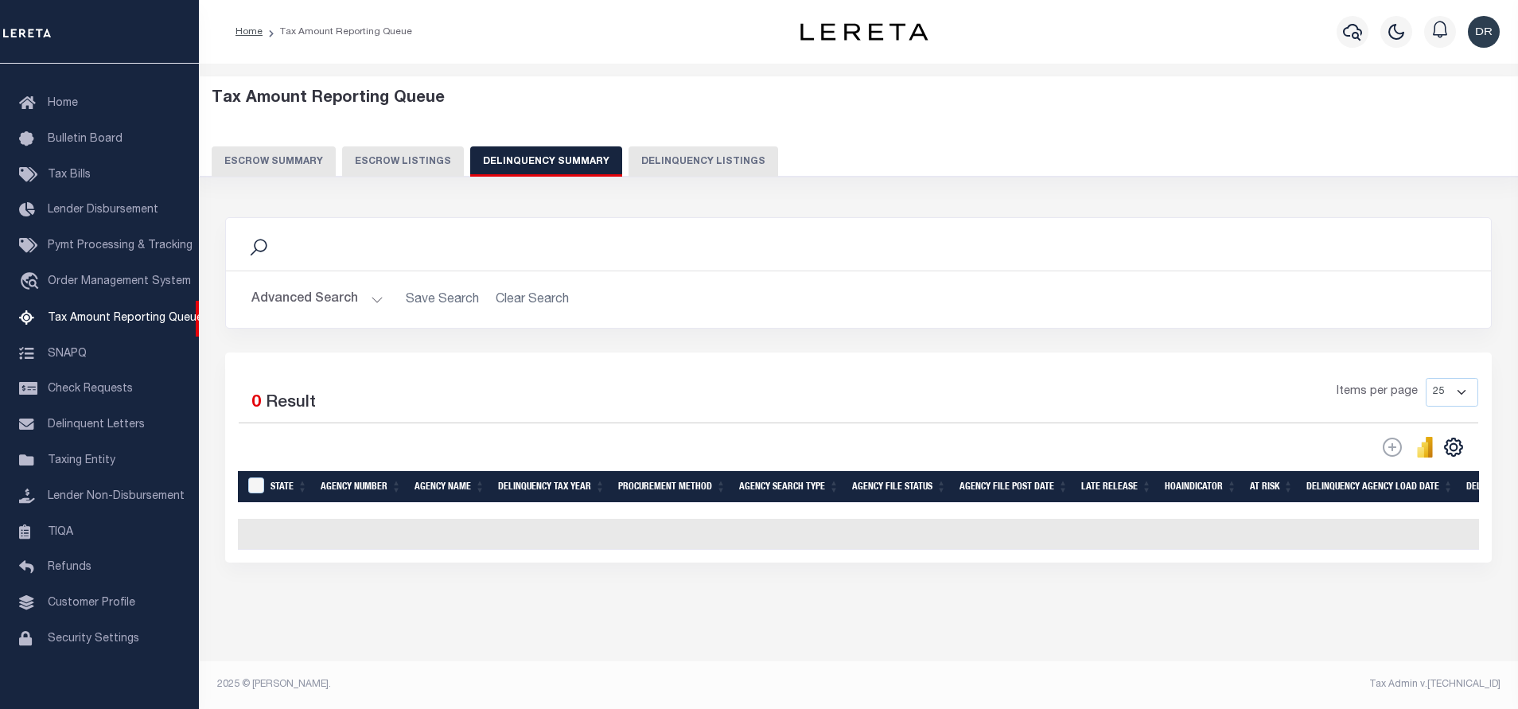
click at [641, 166] on button "Delinquency Listings" at bounding box center [703, 161] width 150 height 30
select select "100"
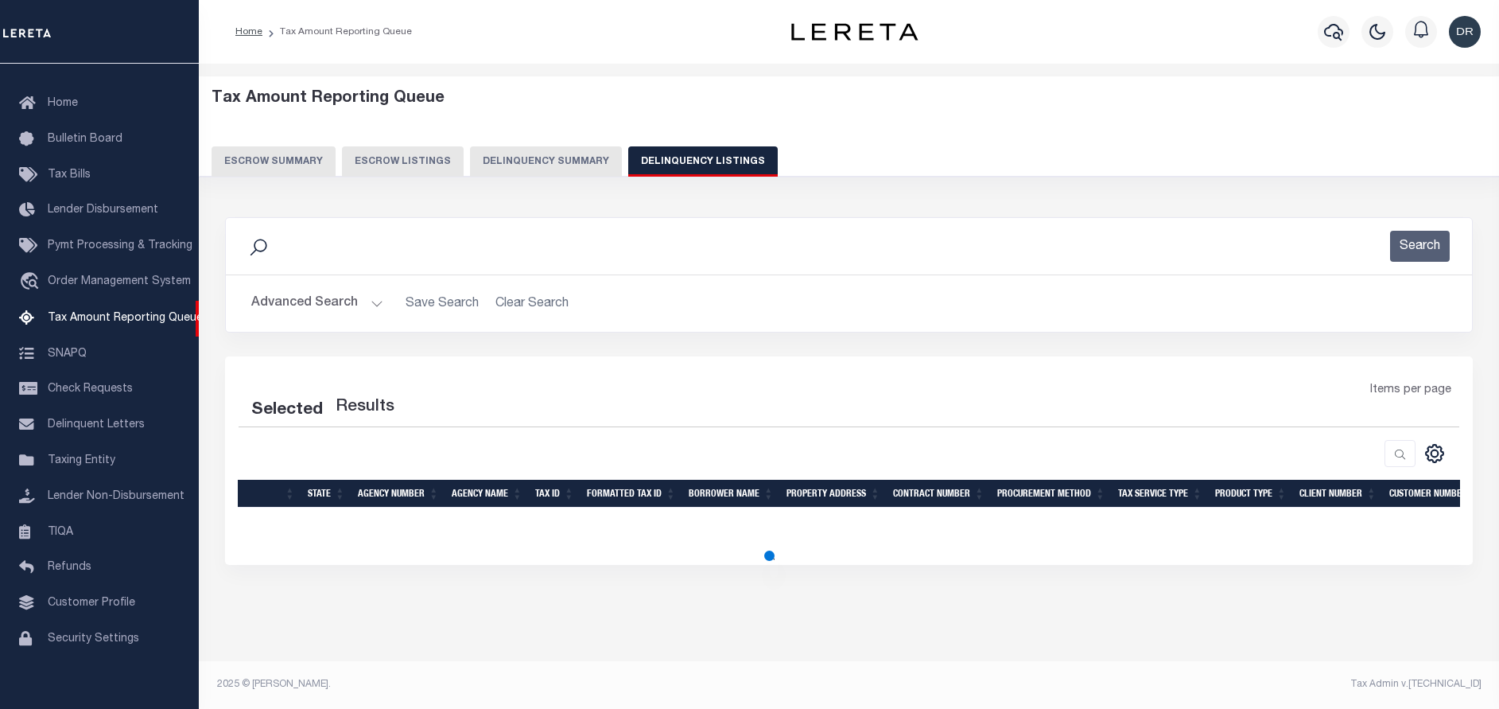
select select "100"
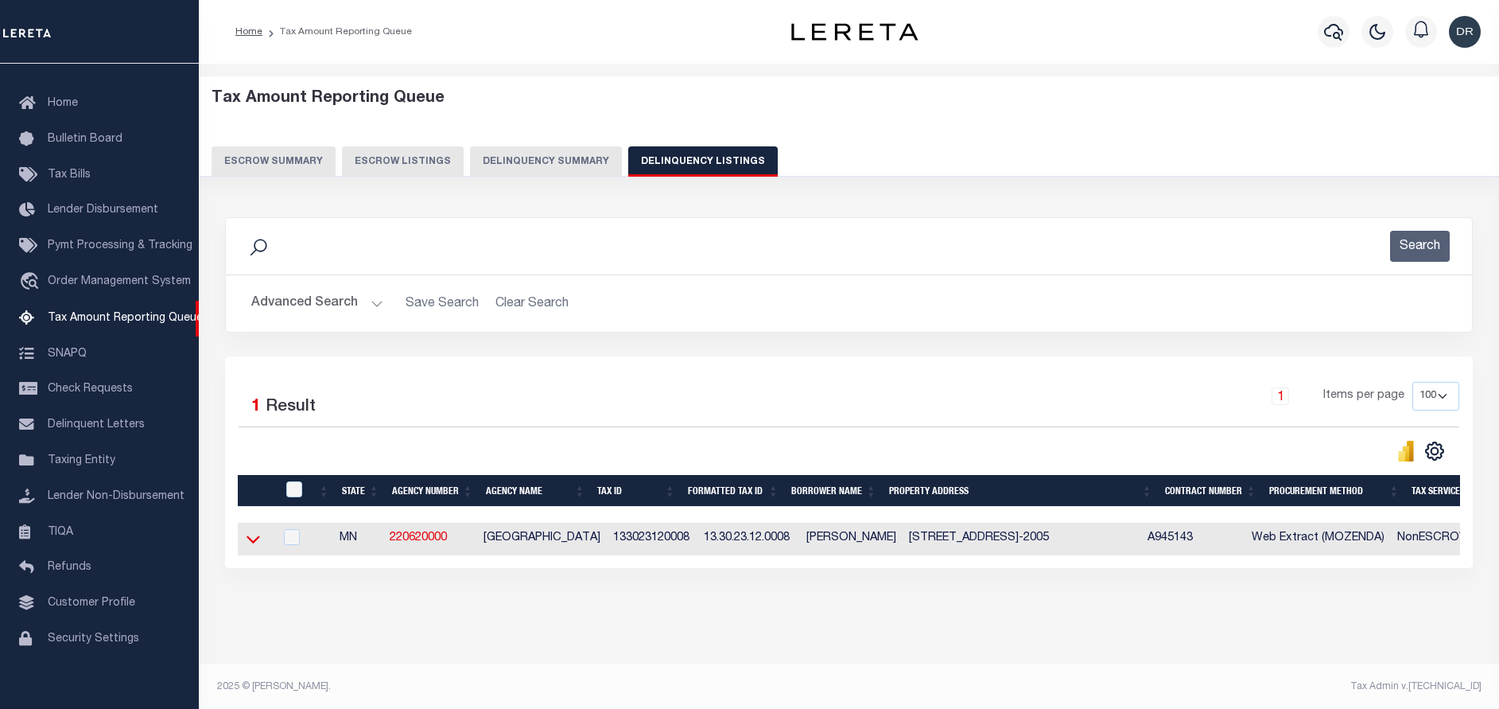
click at [255, 542] on icon at bounding box center [254, 538] width 14 height 17
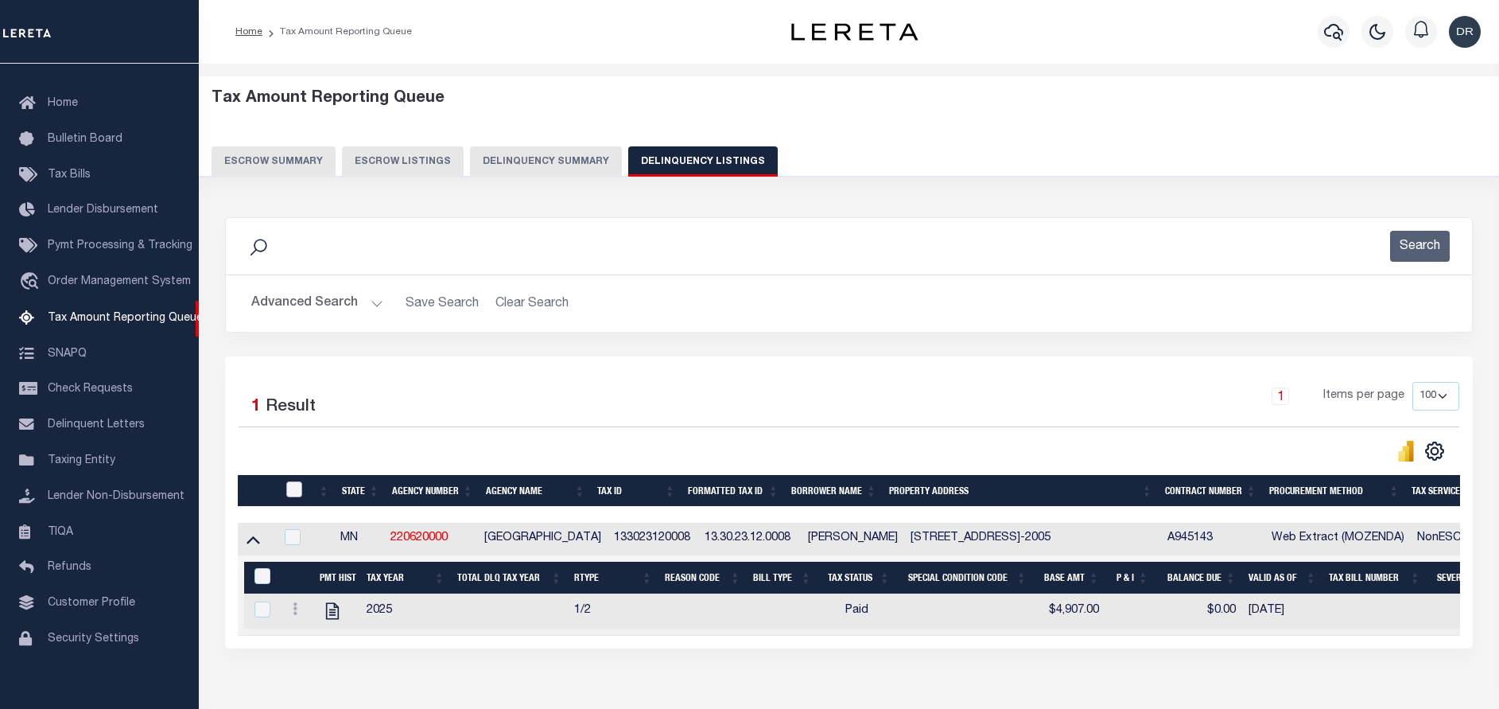
click at [295, 492] on input "checkbox" at bounding box center [294, 489] width 16 height 16
checkbox input "true"
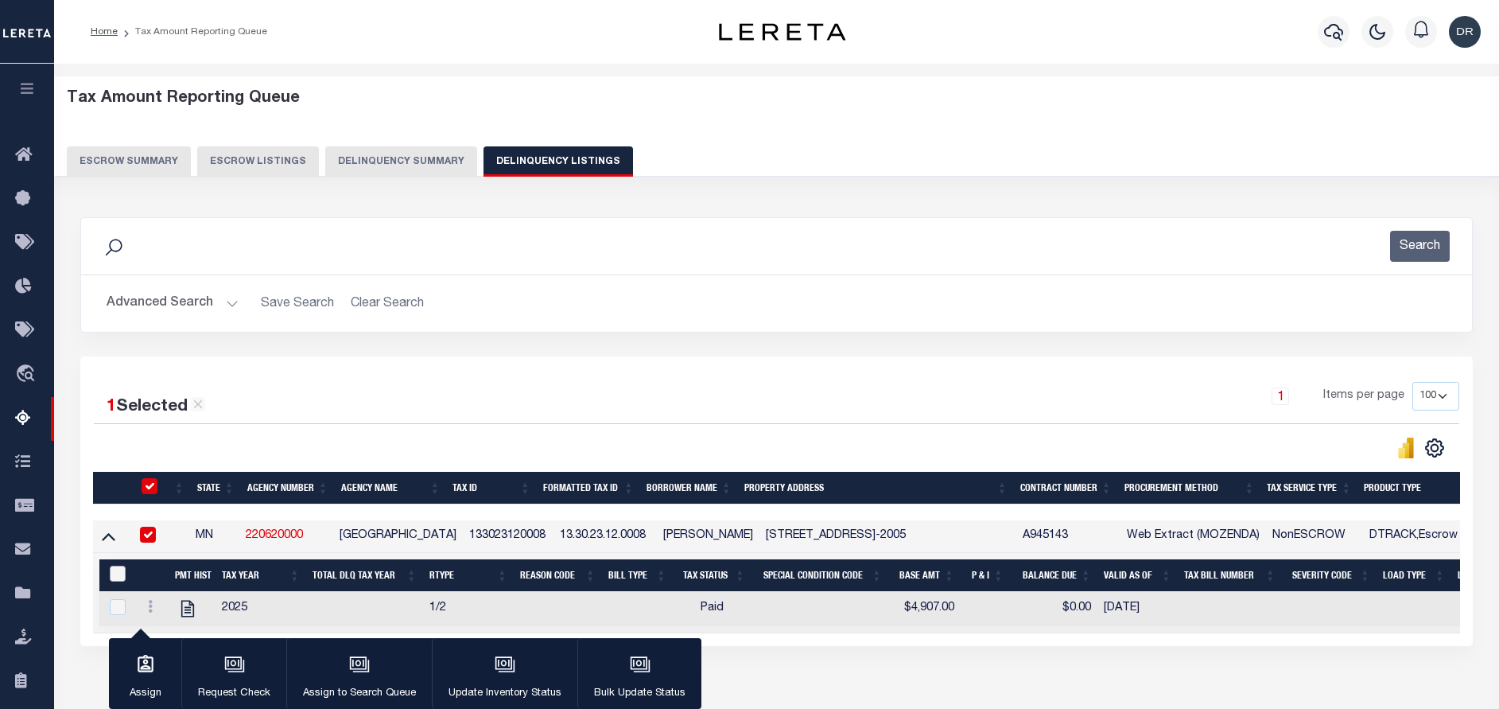
click at [118, 575] on input "&nbsp;" at bounding box center [118, 573] width 16 height 16
checkbox input "true"
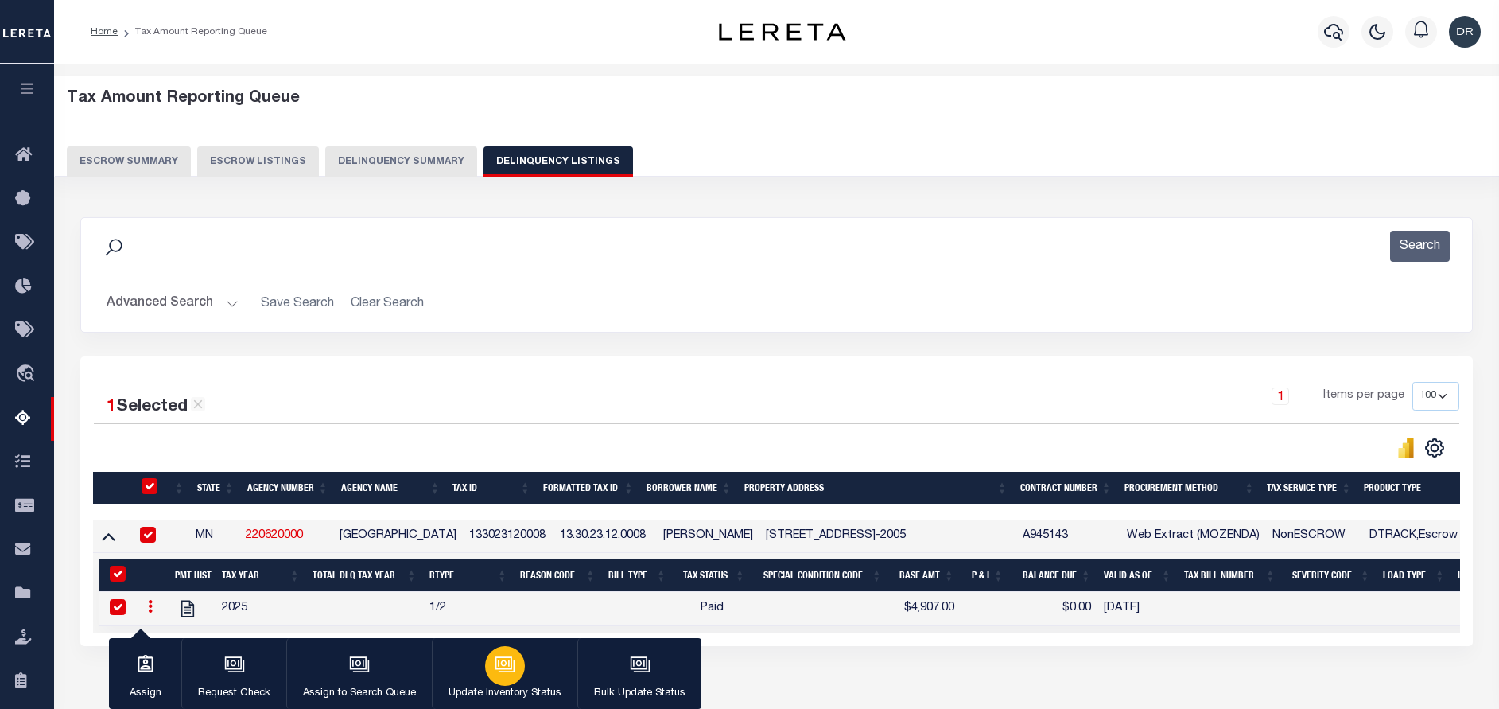
click at [499, 659] on icon "button" at bounding box center [504, 662] width 17 height 13
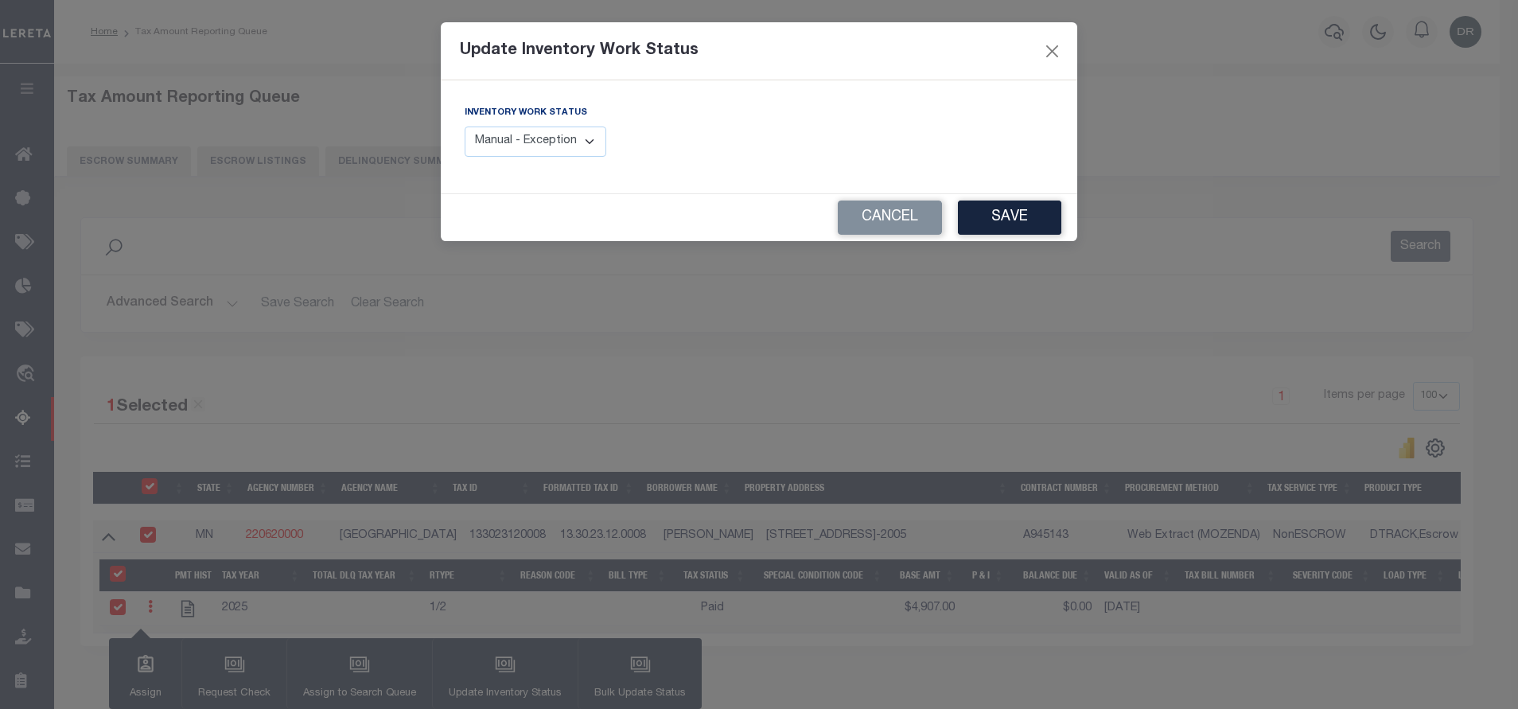
click at [513, 142] on select "Manual - Exception Pended - Awaiting Search Late Add Exception Completed" at bounding box center [535, 141] width 142 height 31
select select "4"
click at [464, 126] on select "Manual - Exception Pended - Awaiting Search Late Add Exception Completed" at bounding box center [535, 141] width 142 height 31
click at [1011, 220] on button "Save" at bounding box center [1009, 217] width 103 height 34
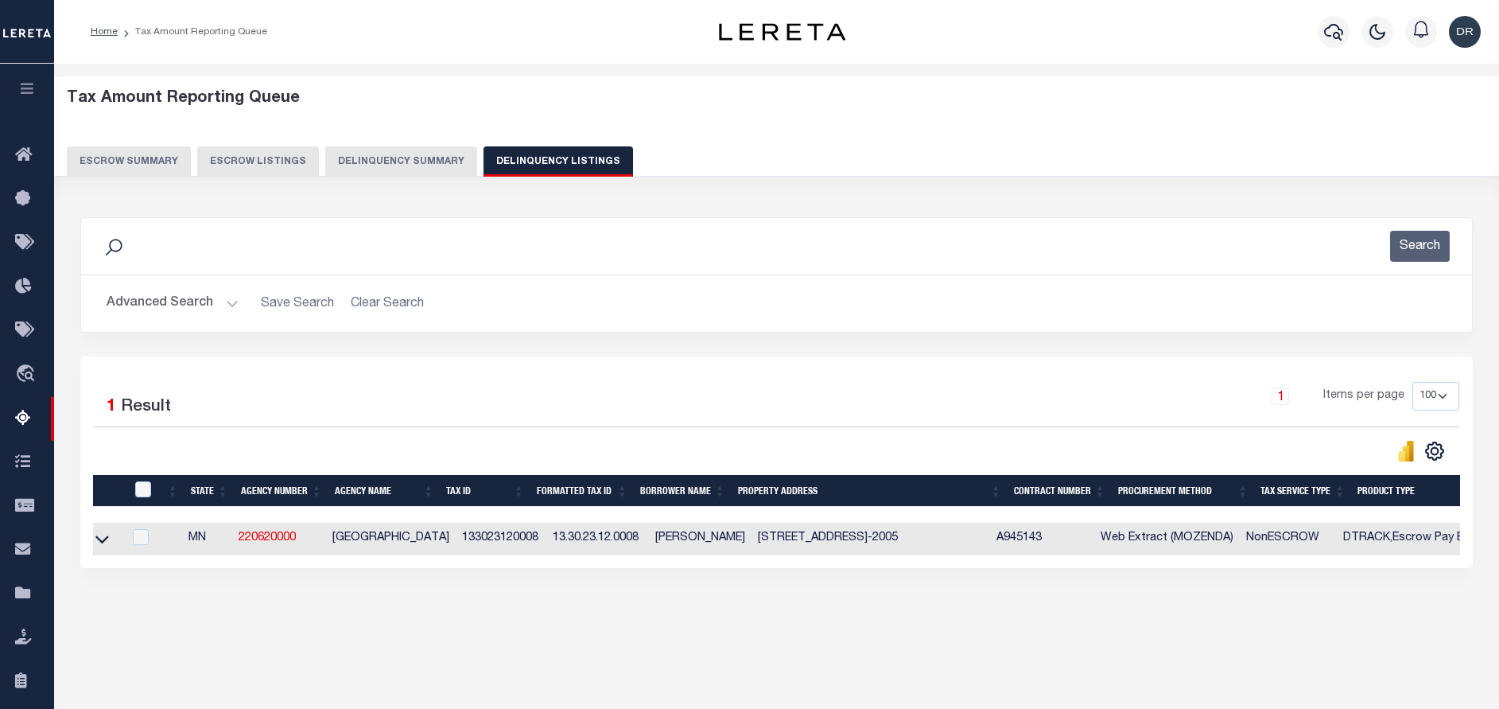
scroll to position [0, 0]
click at [122, 303] on button "Advanced Search" at bounding box center [173, 303] width 132 height 31
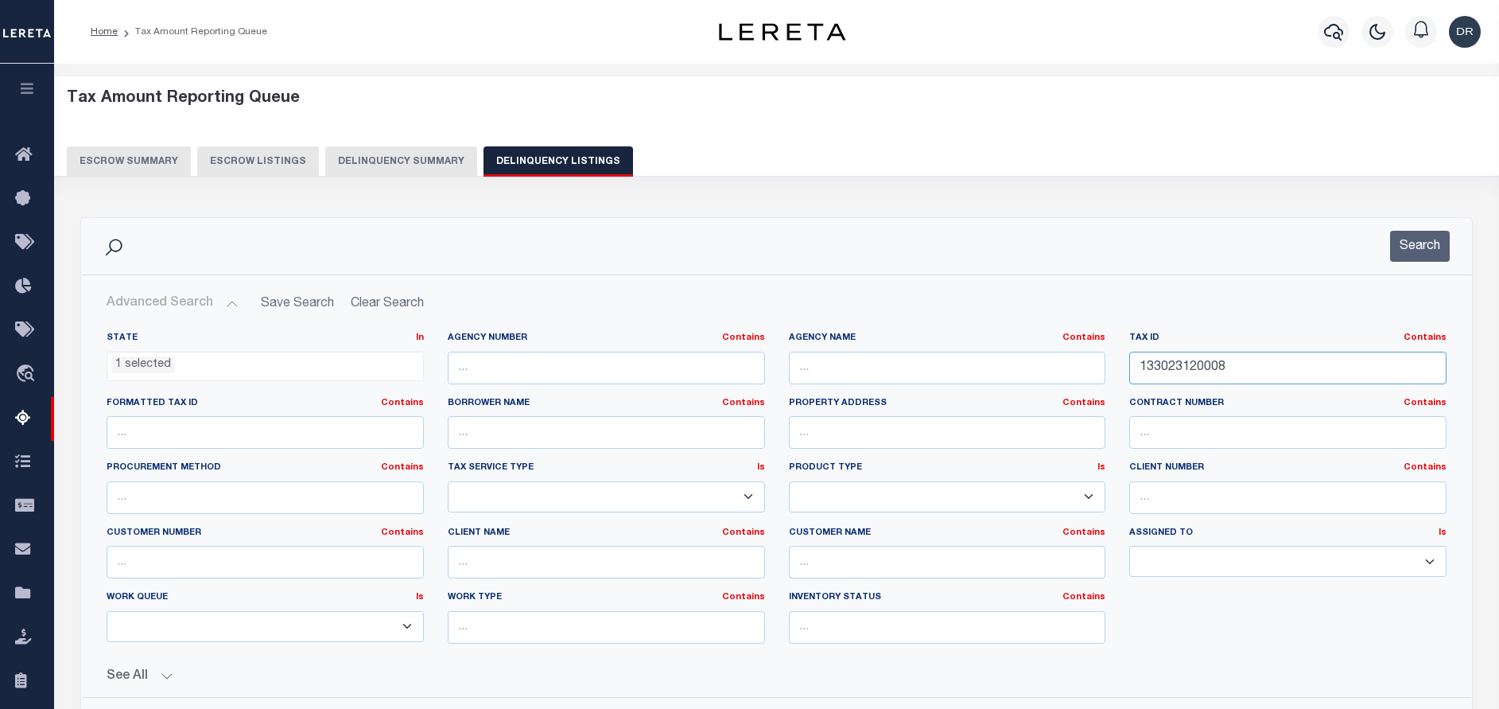
click at [1235, 371] on input "133023120008" at bounding box center [1287, 368] width 317 height 33
paste input "42922110017"
type input "142922110017"
click at [1430, 250] on button "Search" at bounding box center [1420, 246] width 60 height 31
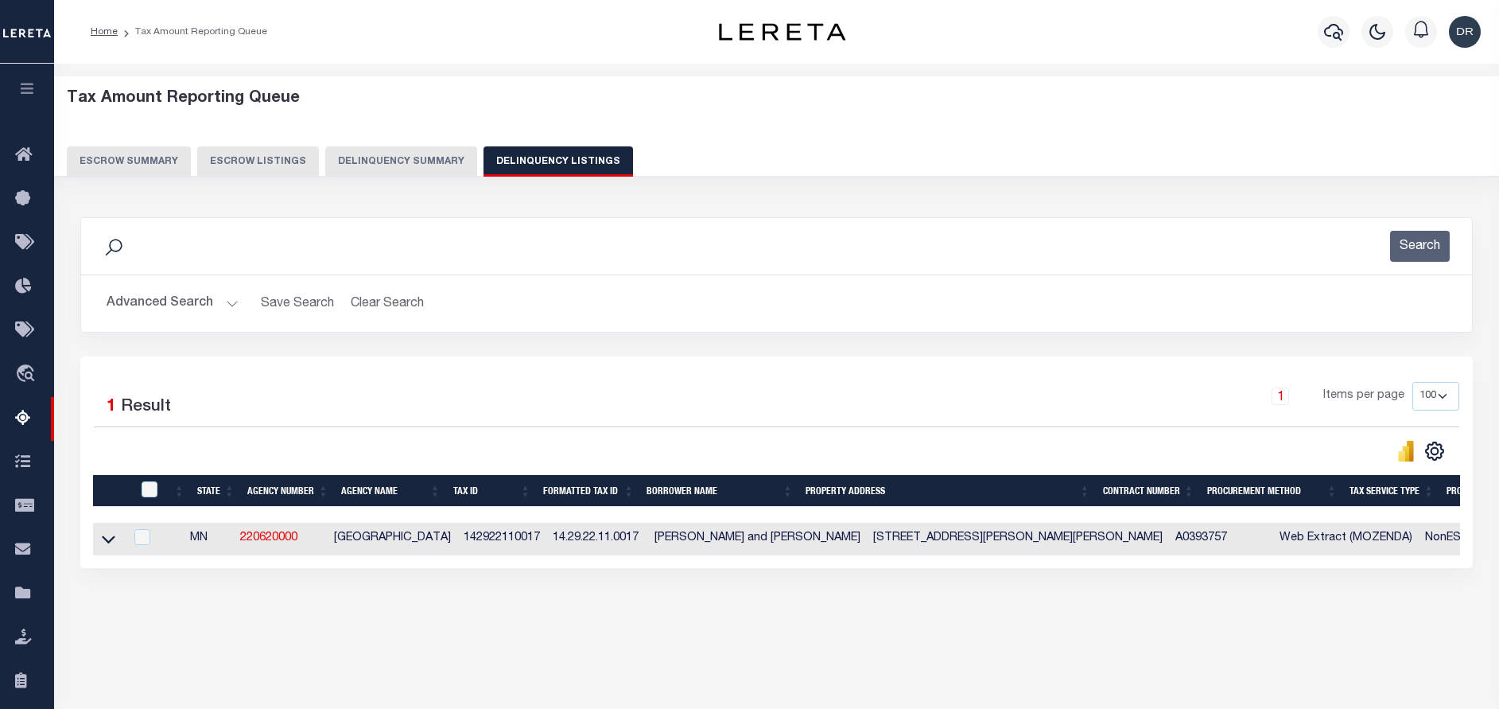
drag, startPoint x: 108, startPoint y: 542, endPoint x: 168, endPoint y: 514, distance: 66.2
click at [108, 542] on icon at bounding box center [109, 538] width 14 height 17
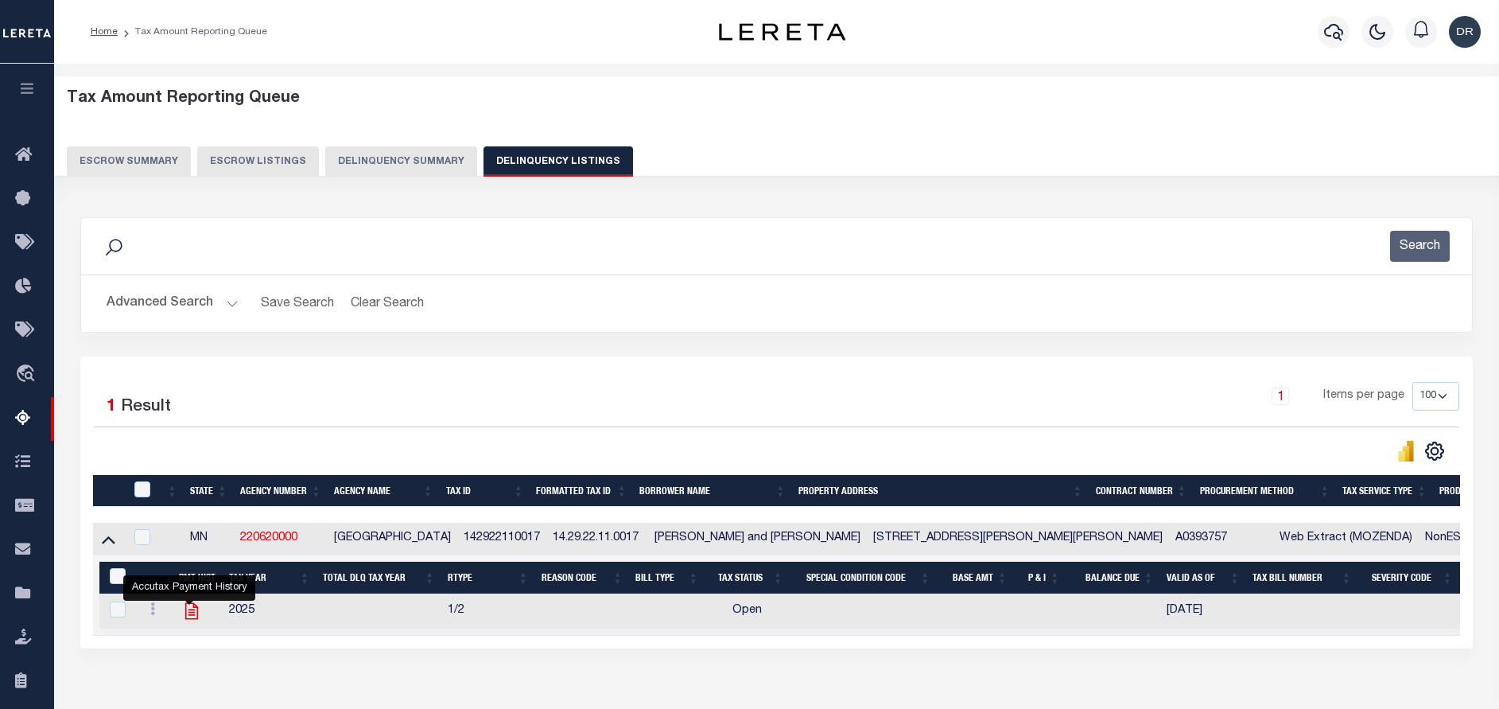
click at [185, 613] on icon "" at bounding box center [191, 610] width 21 height 21
checkbox input "true"
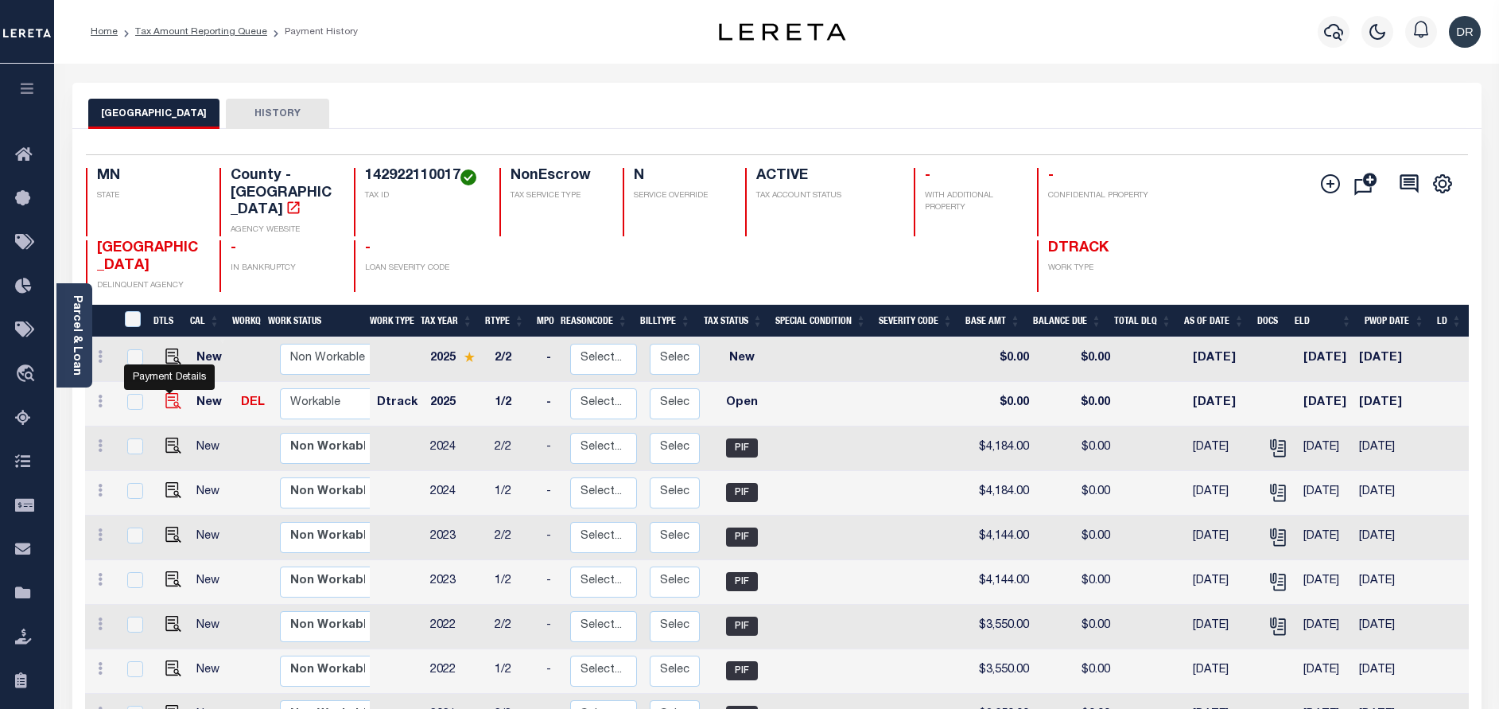
click at [172, 393] on img "" at bounding box center [173, 401] width 16 height 16
checkbox input "true"
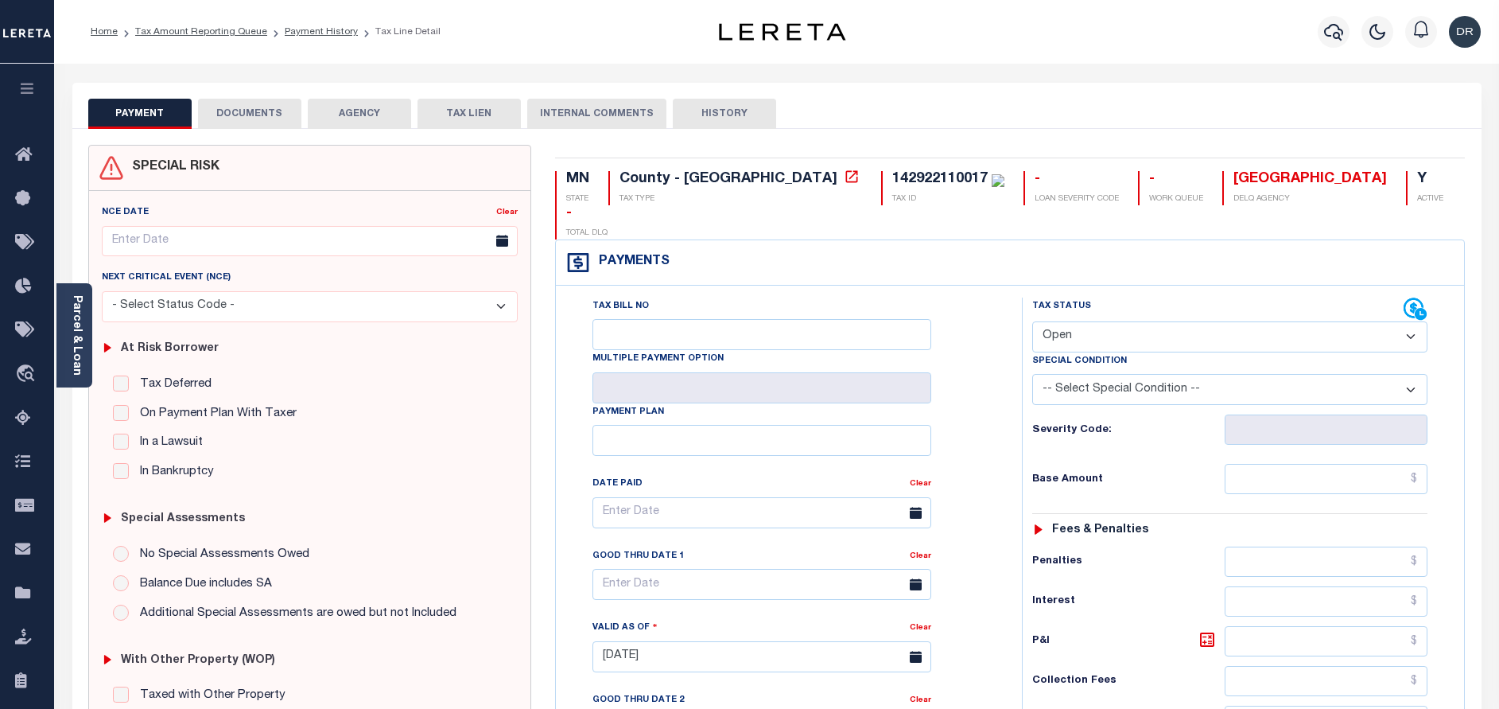
click at [1059, 321] on select "- Select Status Code - Open Due/Unpaid Paid Incomplete No Tax Due Internal Refu…" at bounding box center [1229, 336] width 395 height 31
select select "PYD"
click at [1032, 321] on select "- Select Status Code - Open Due/Unpaid Paid Incomplete No Tax Due Internal Refu…" at bounding box center [1229, 336] width 395 height 31
type input "[DATE]"
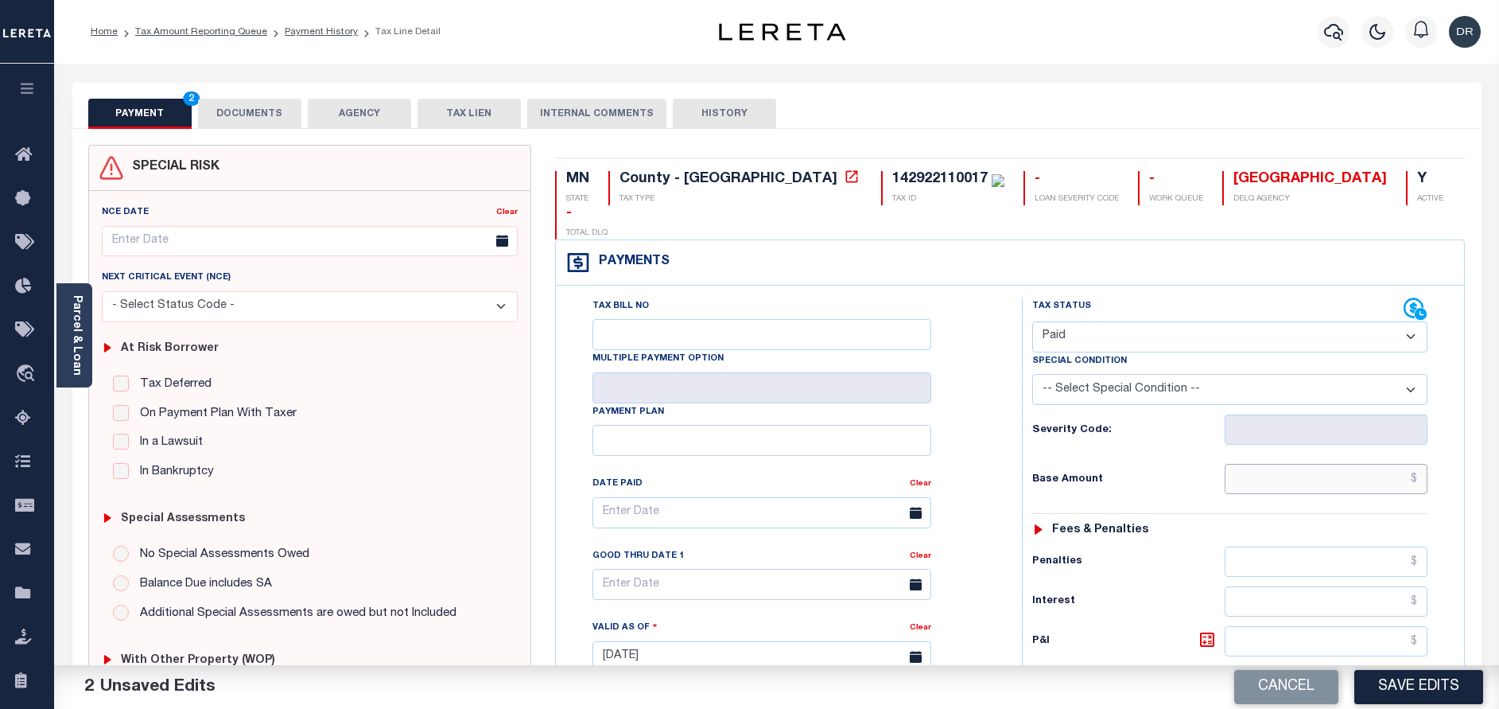
click at [1327, 464] on input "text" at bounding box center [1326, 479] width 203 height 30
paste input "4,153.00"
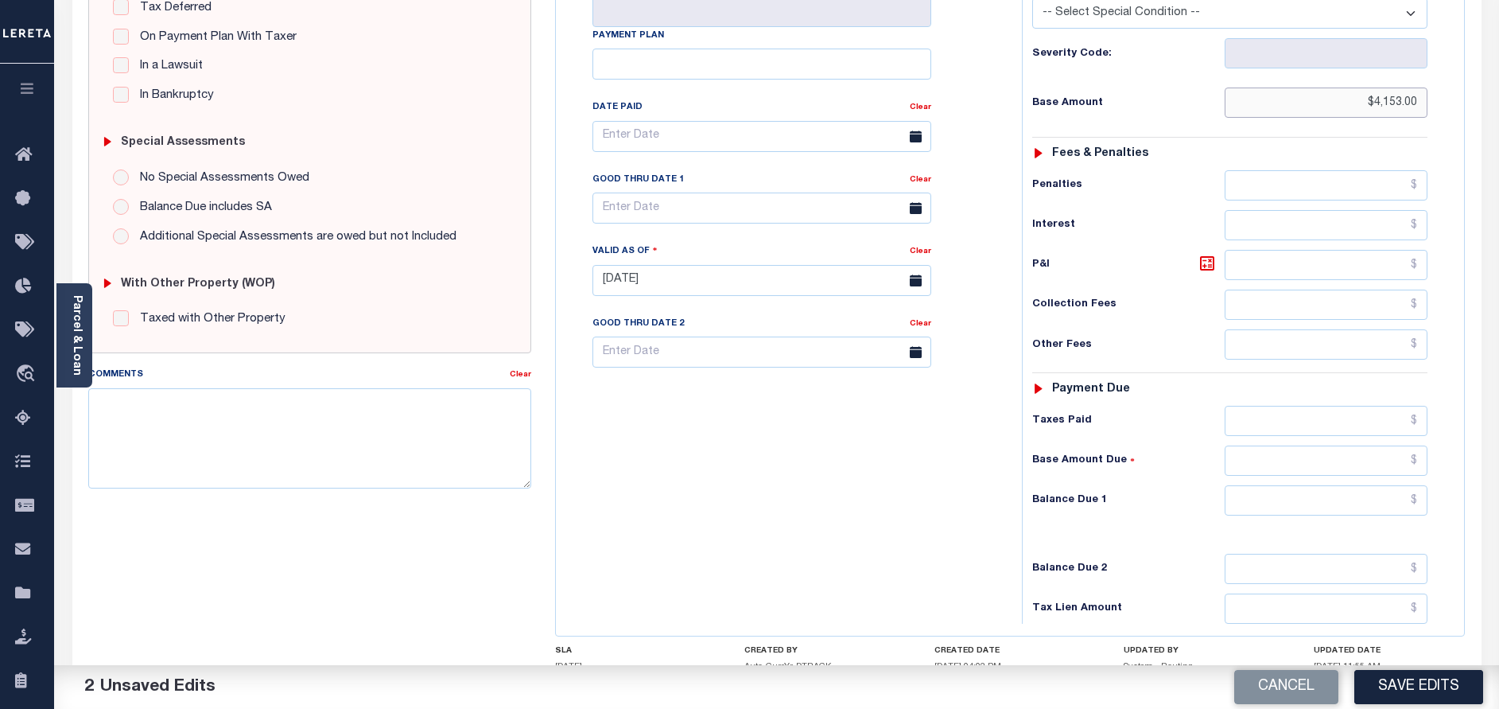
scroll to position [462, 0]
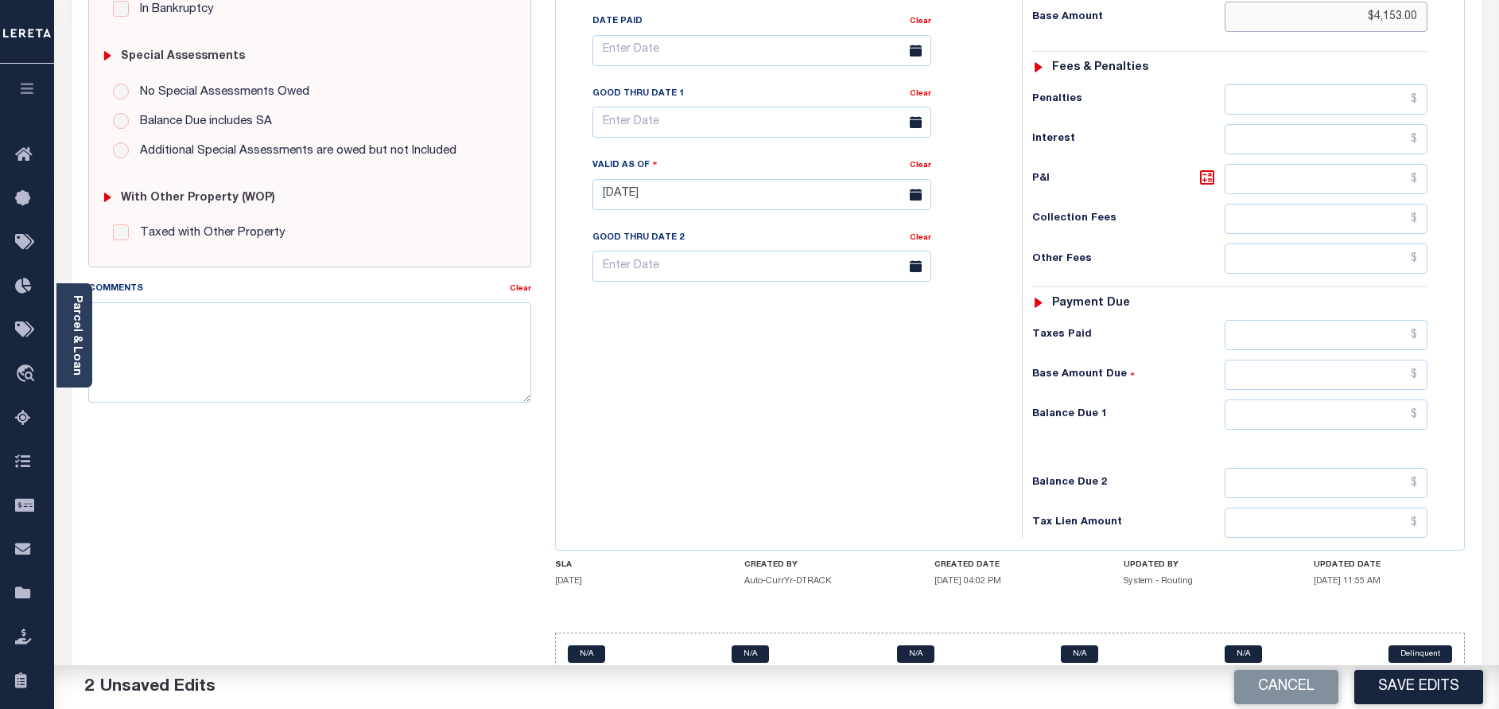
type input "$4,153.00"
click at [1339, 399] on input "text" at bounding box center [1326, 414] width 203 height 30
type input "$0.00"
click at [1412, 674] on button "Save Edits" at bounding box center [1418, 687] width 129 height 34
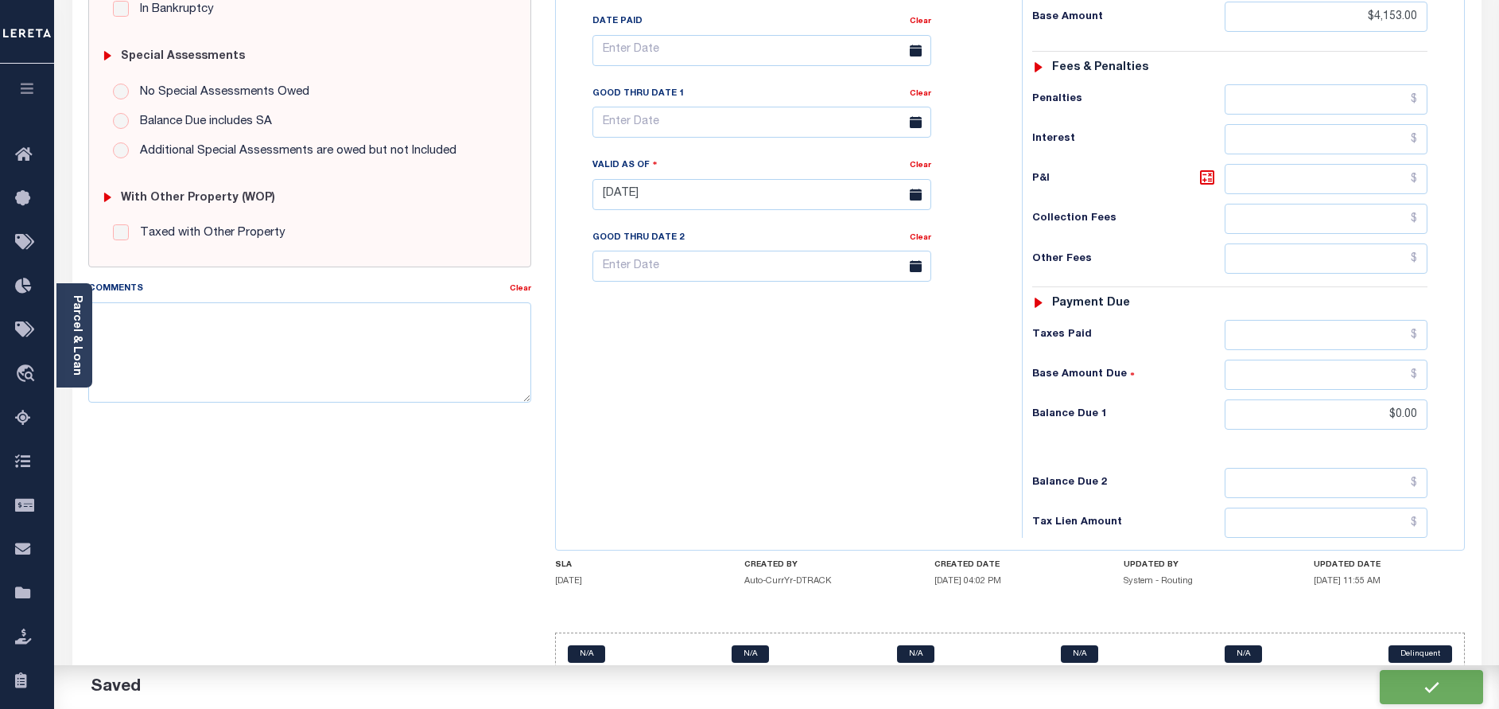
checkbox input "false"
type input "$4,153"
type input "$0"
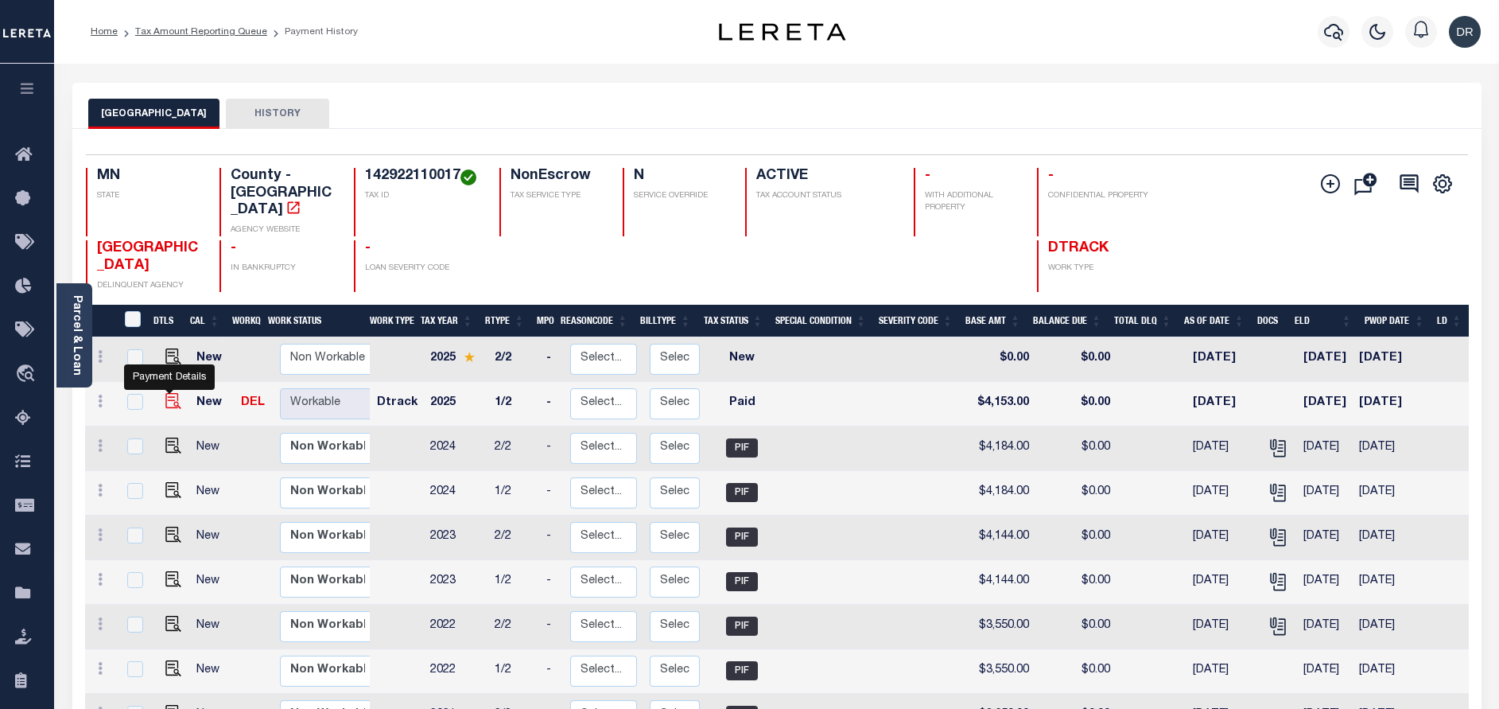
click at [169, 393] on img "" at bounding box center [173, 401] width 16 height 16
checkbox input "true"
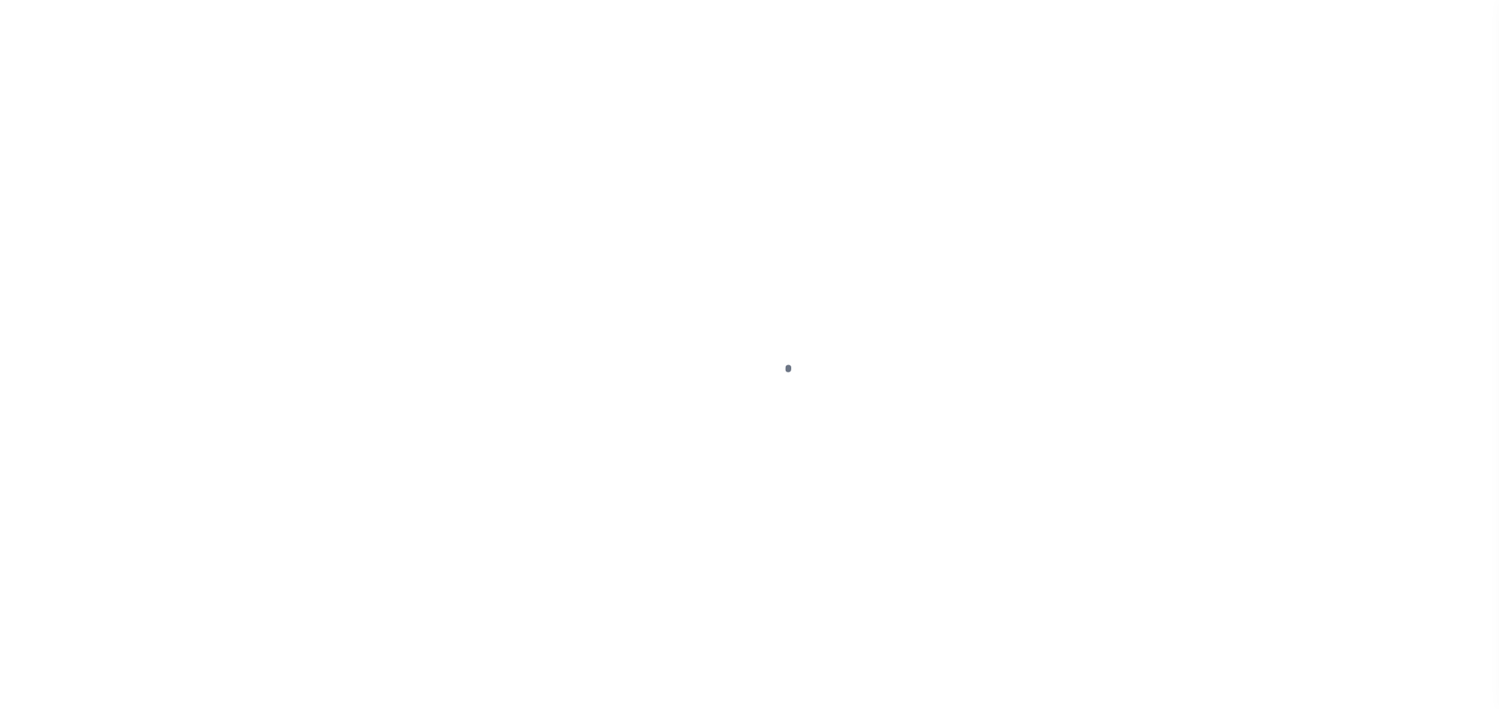
select select "PYD"
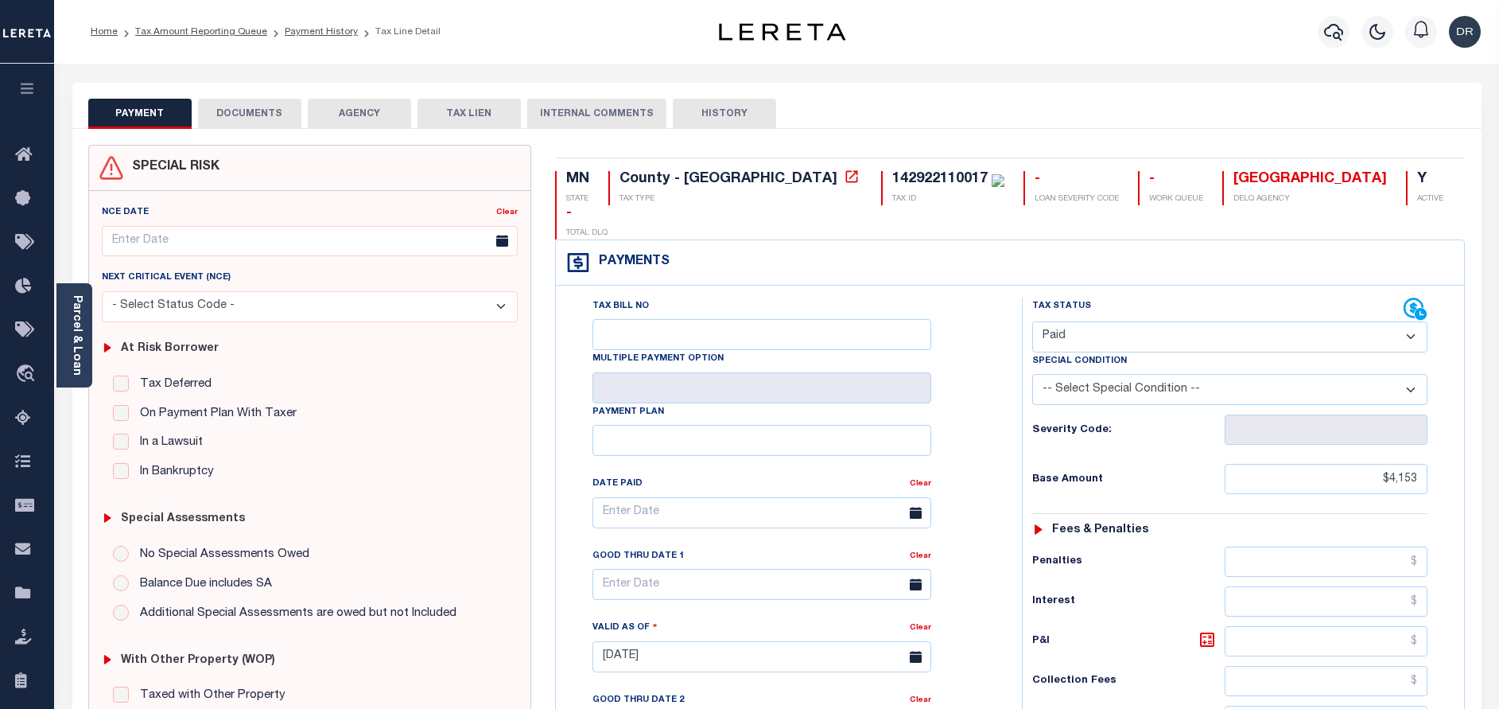
click at [262, 107] on button "DOCUMENTS" at bounding box center [249, 114] width 103 height 30
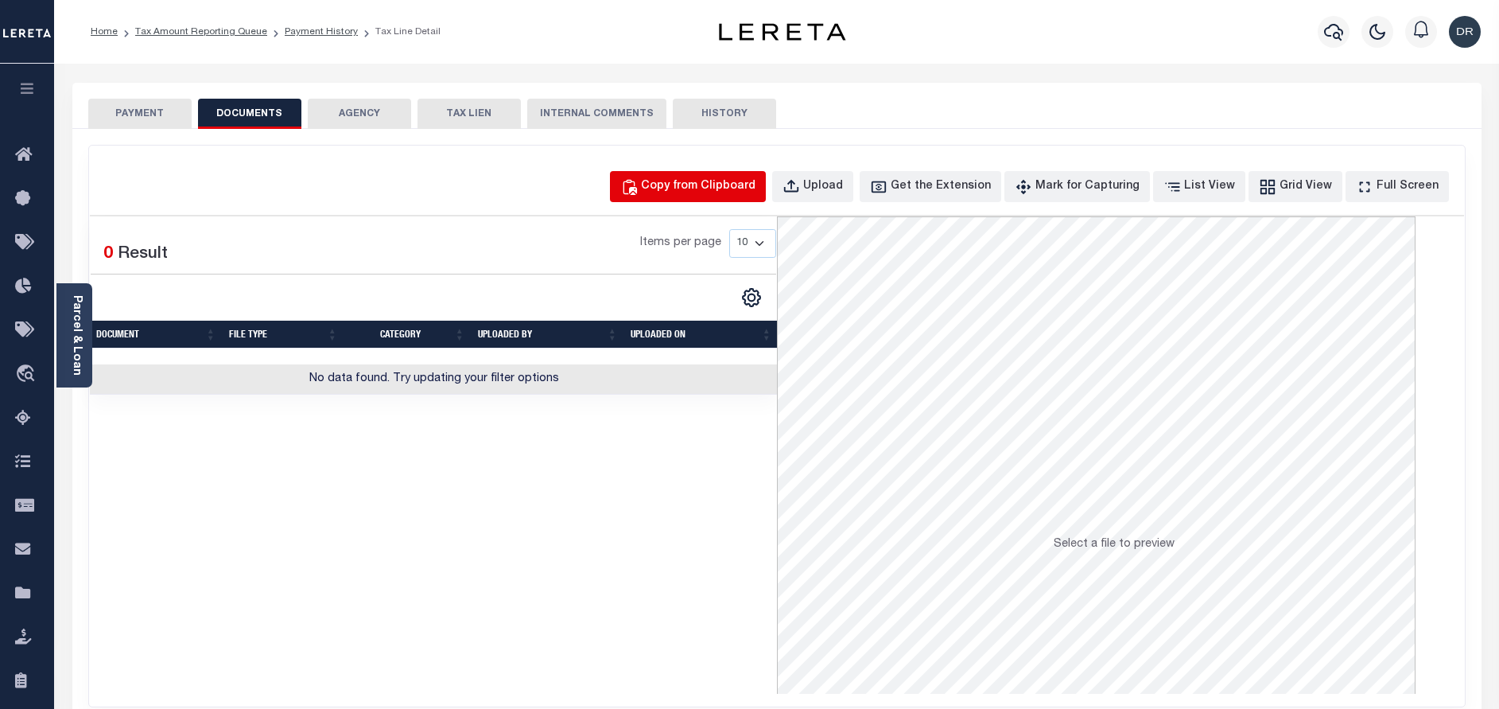
click at [756, 195] on div "Copy from Clipboard" at bounding box center [698, 186] width 115 height 17
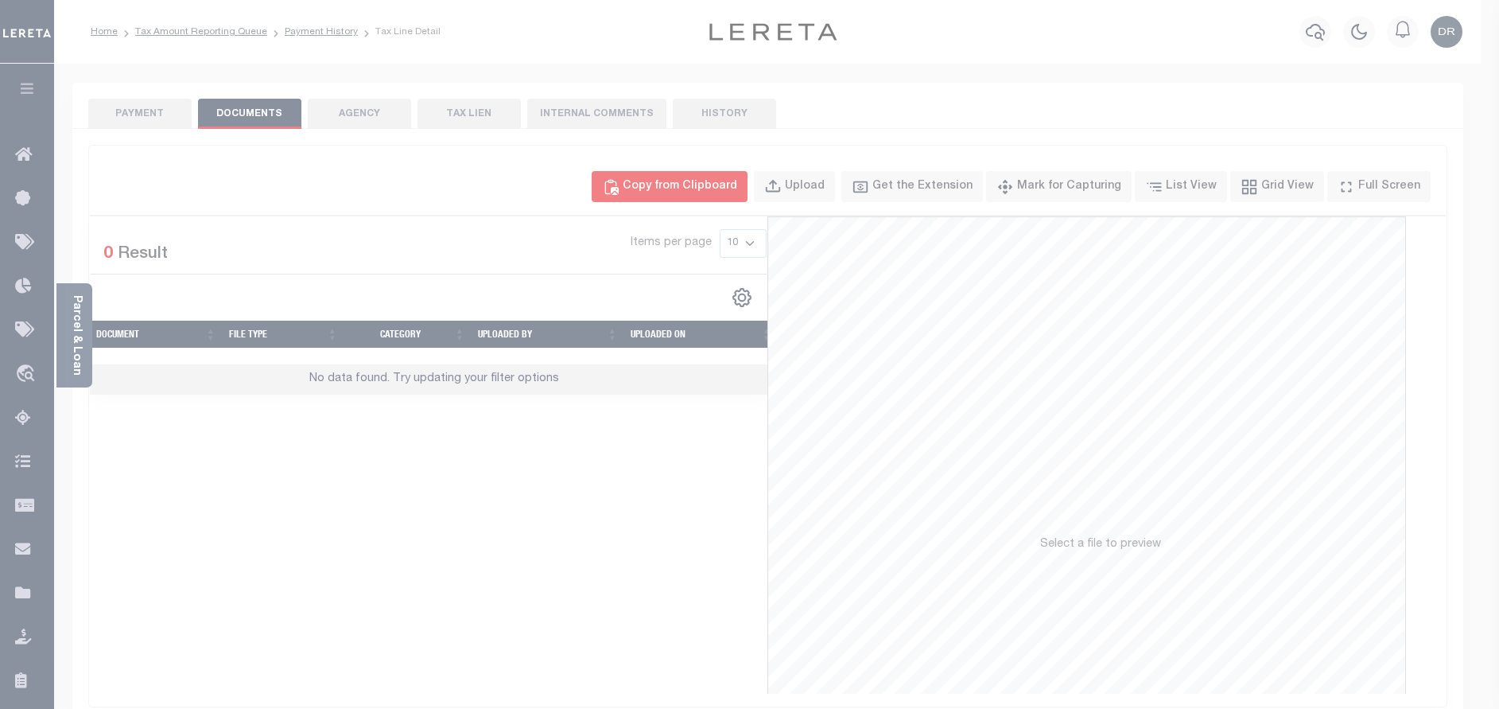
select select "POP"
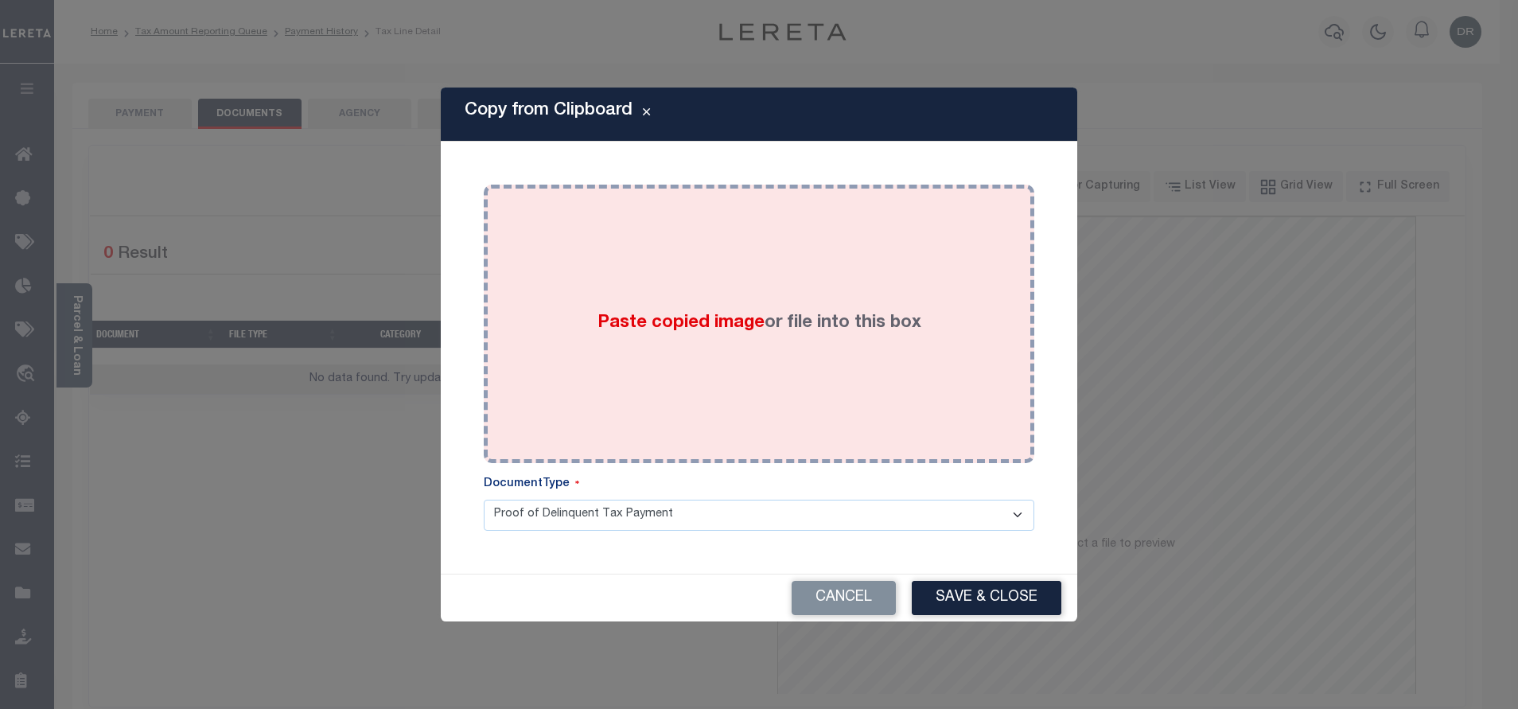
click at [717, 424] on div "Paste copied image or file into this box" at bounding box center [759, 323] width 527 height 255
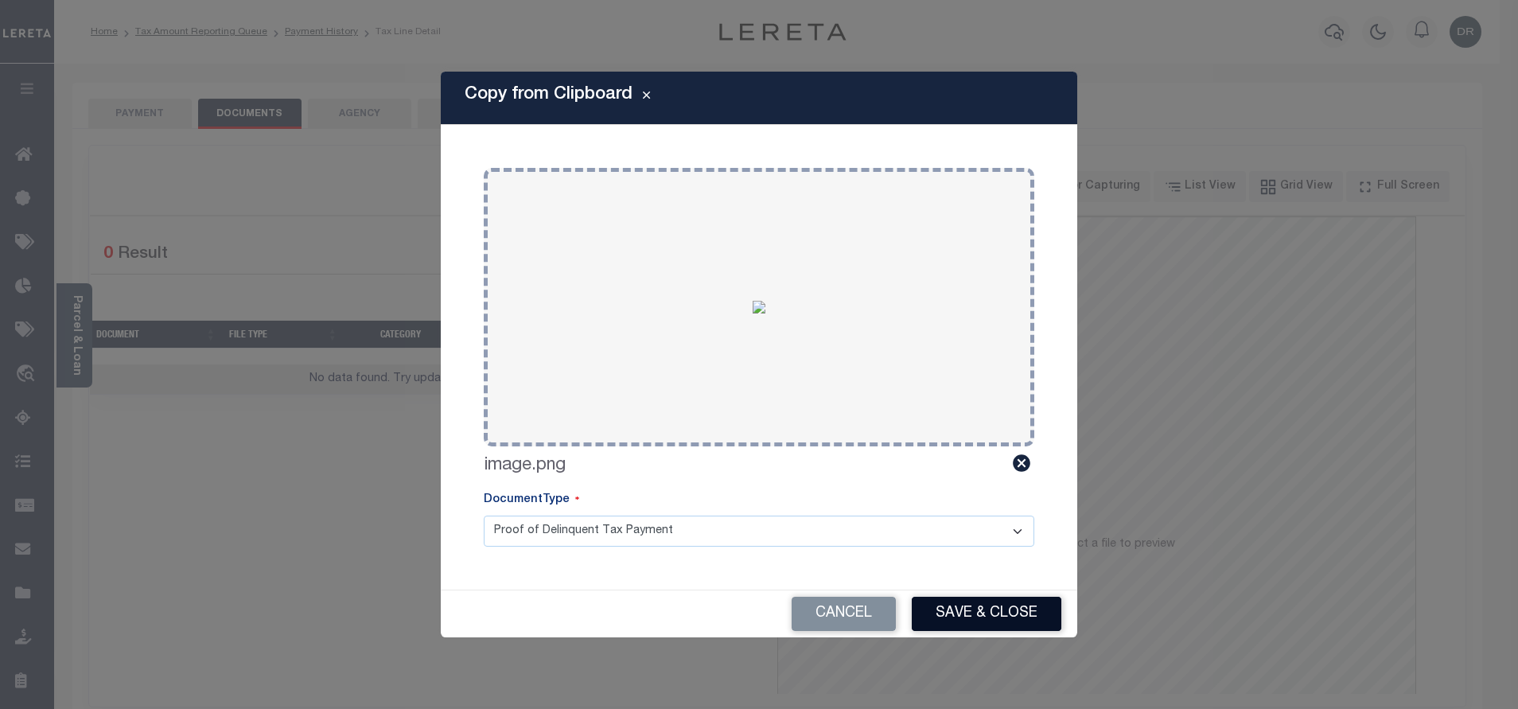
click at [983, 617] on button "Save & Close" at bounding box center [986, 614] width 150 height 34
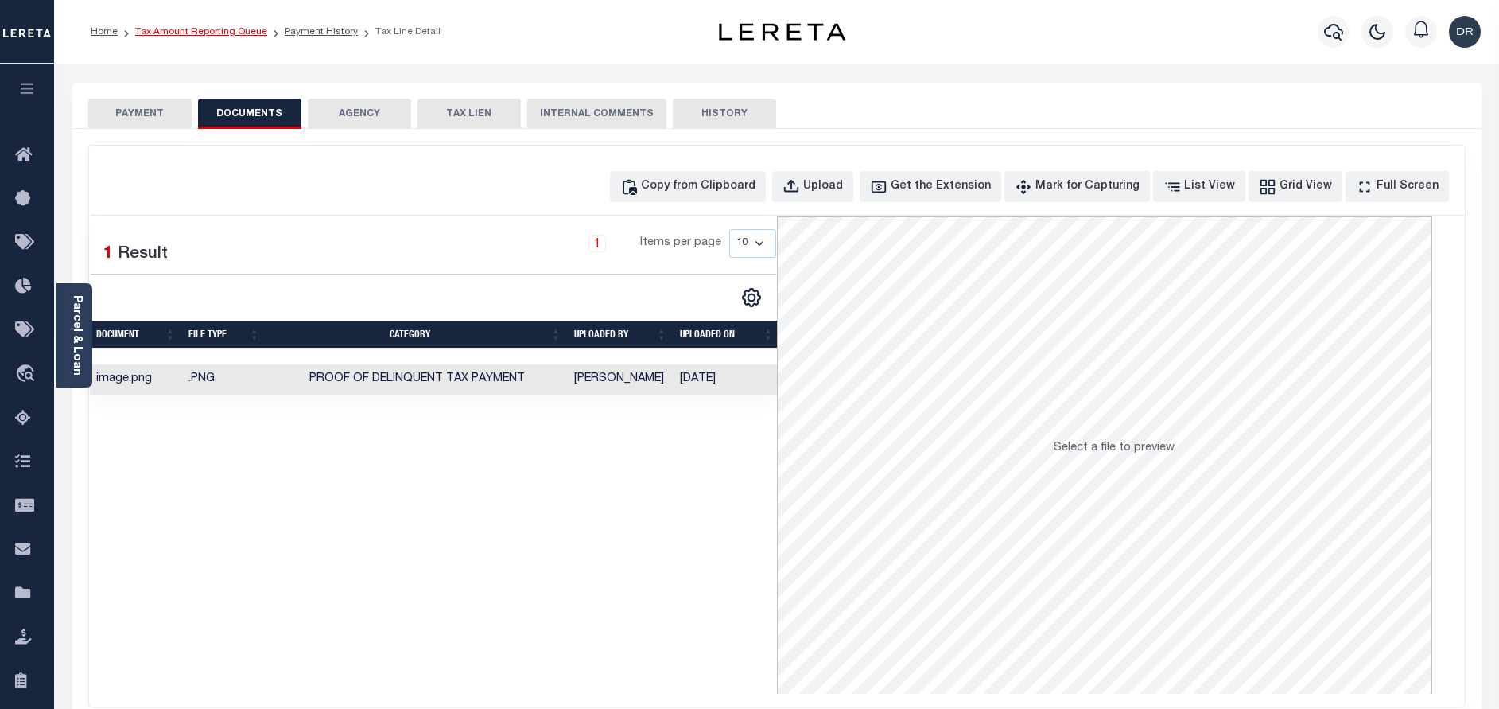
click at [202, 30] on link "Tax Amount Reporting Queue" at bounding box center [201, 32] width 132 height 10
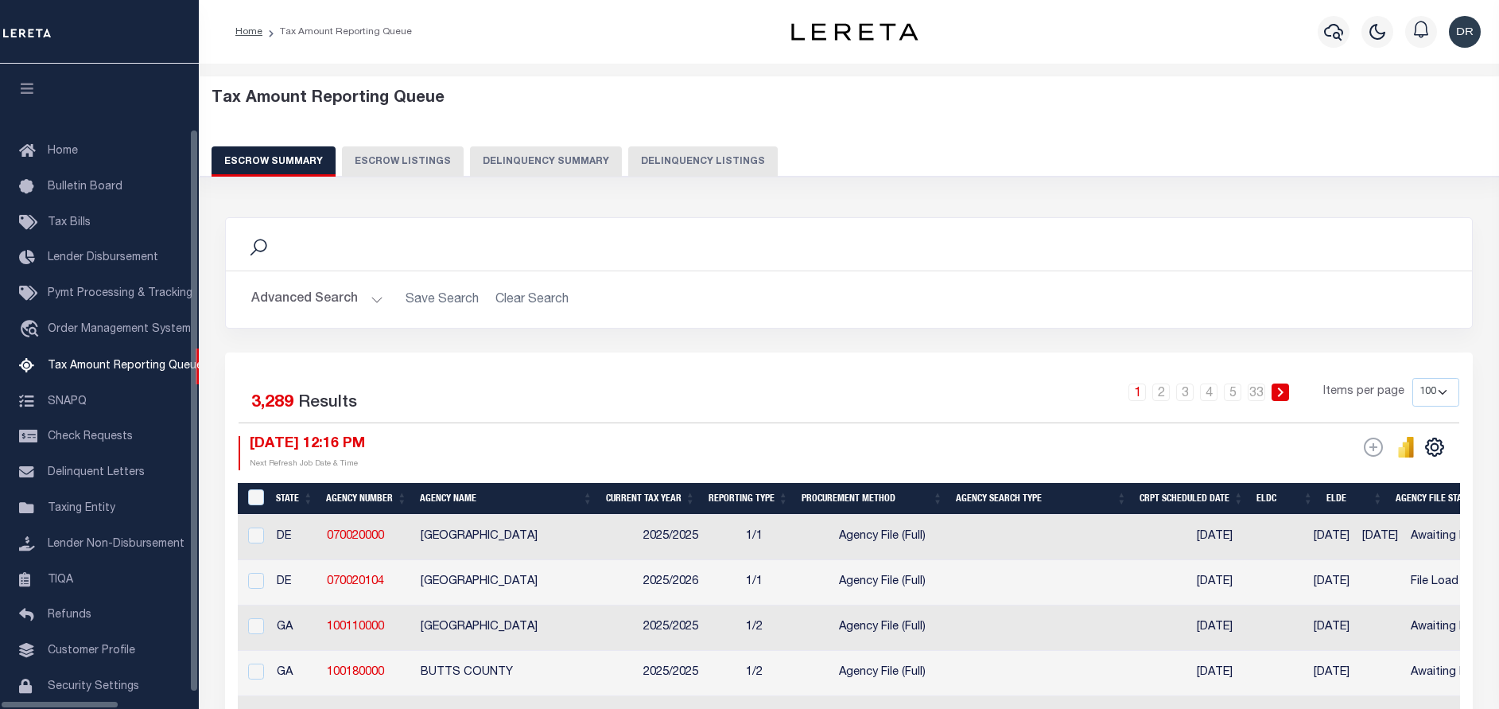
click at [636, 173] on button "Delinquency Listings" at bounding box center [703, 161] width 150 height 30
select select "100"
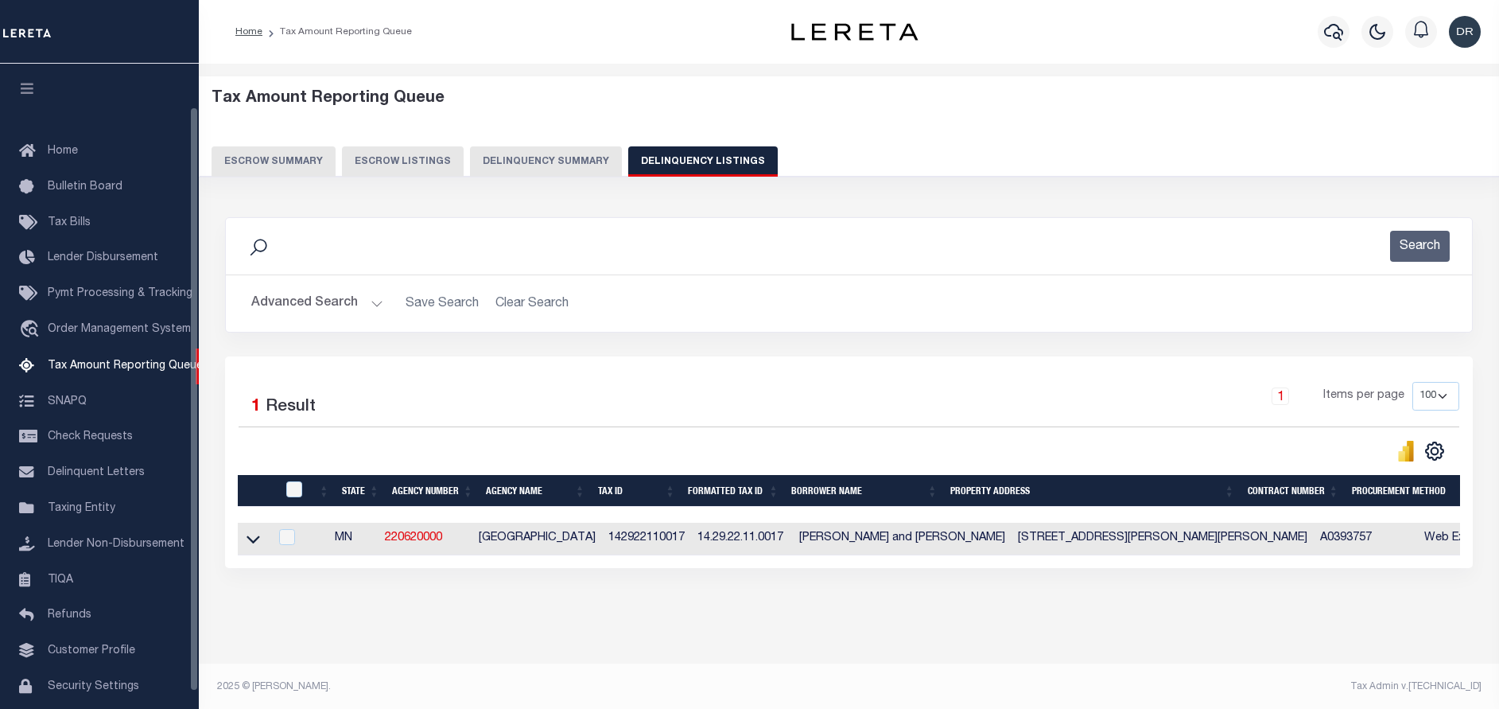
scroll to position [48, 0]
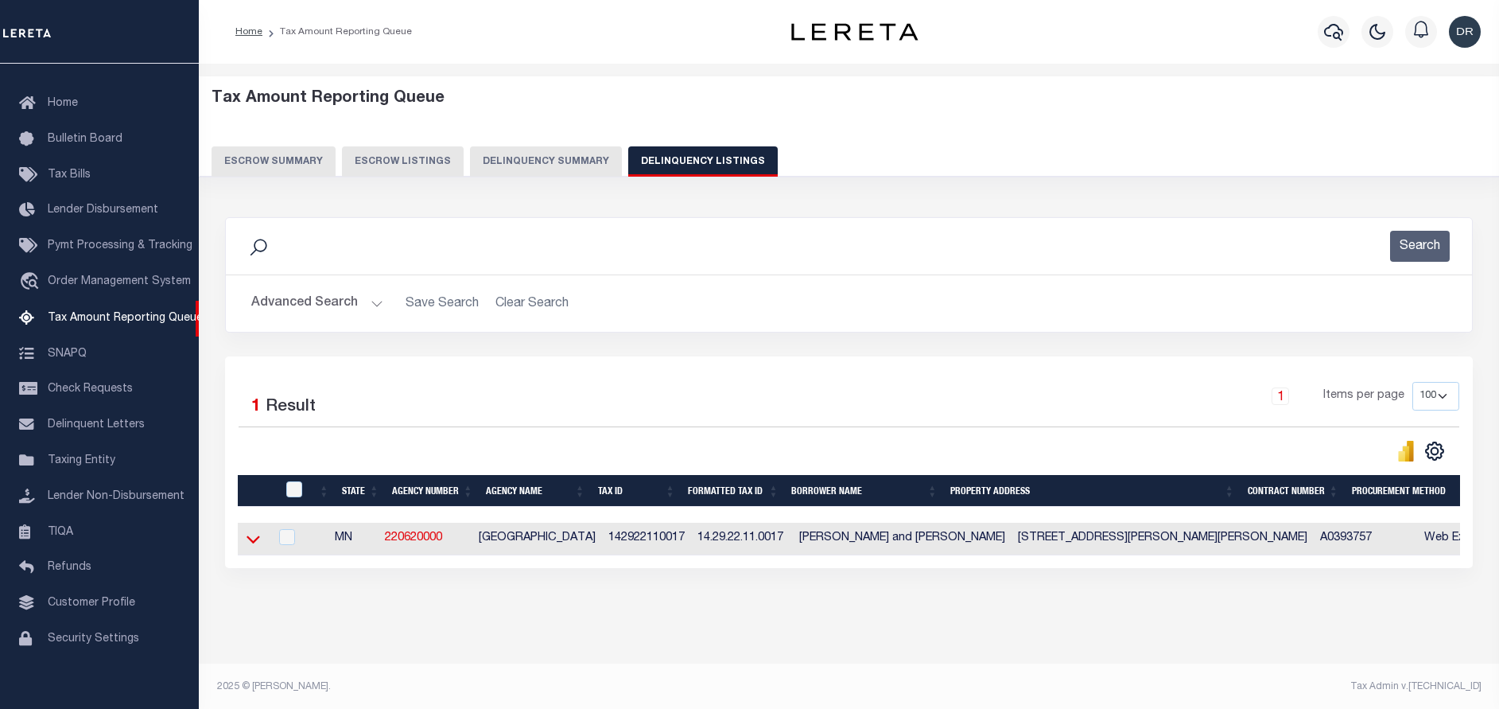
click at [254, 544] on icon at bounding box center [254, 540] width 14 height 8
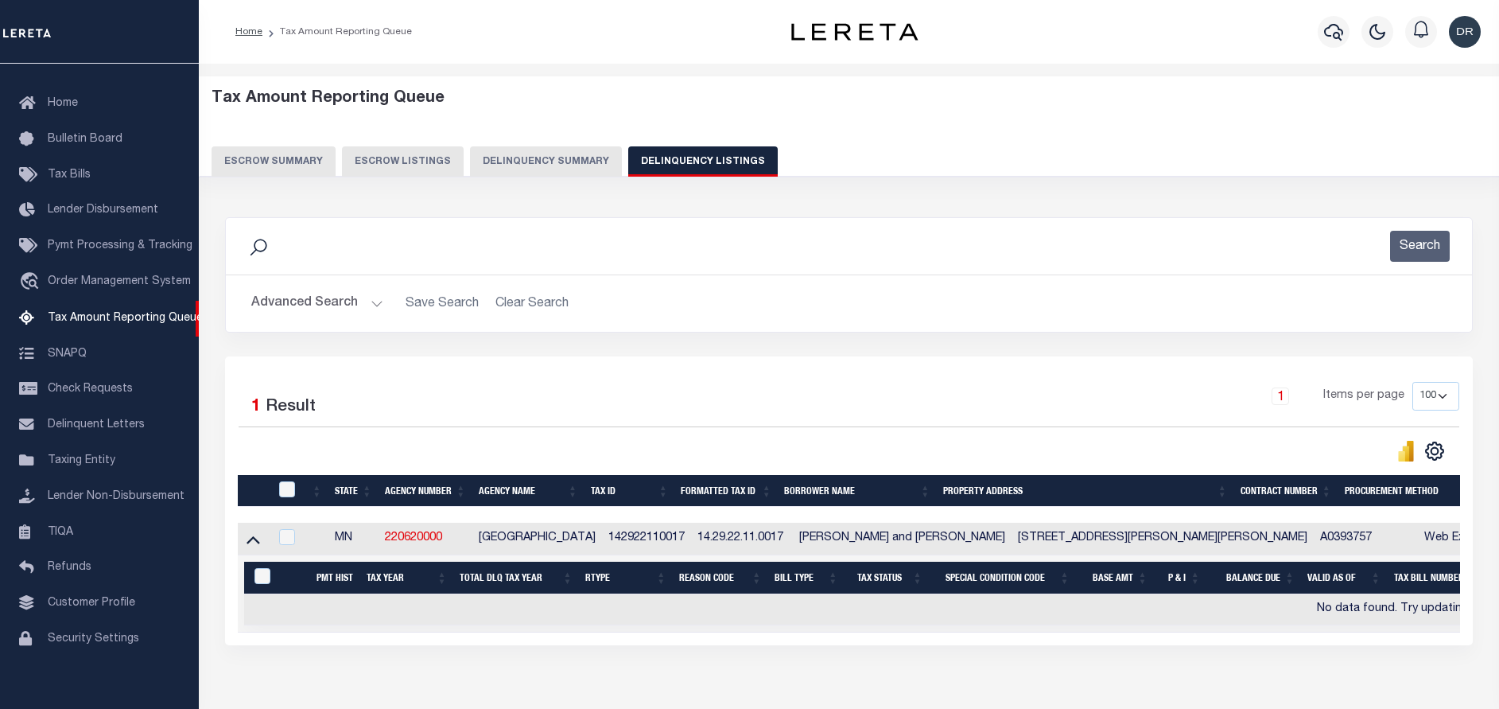
scroll to position [93, 0]
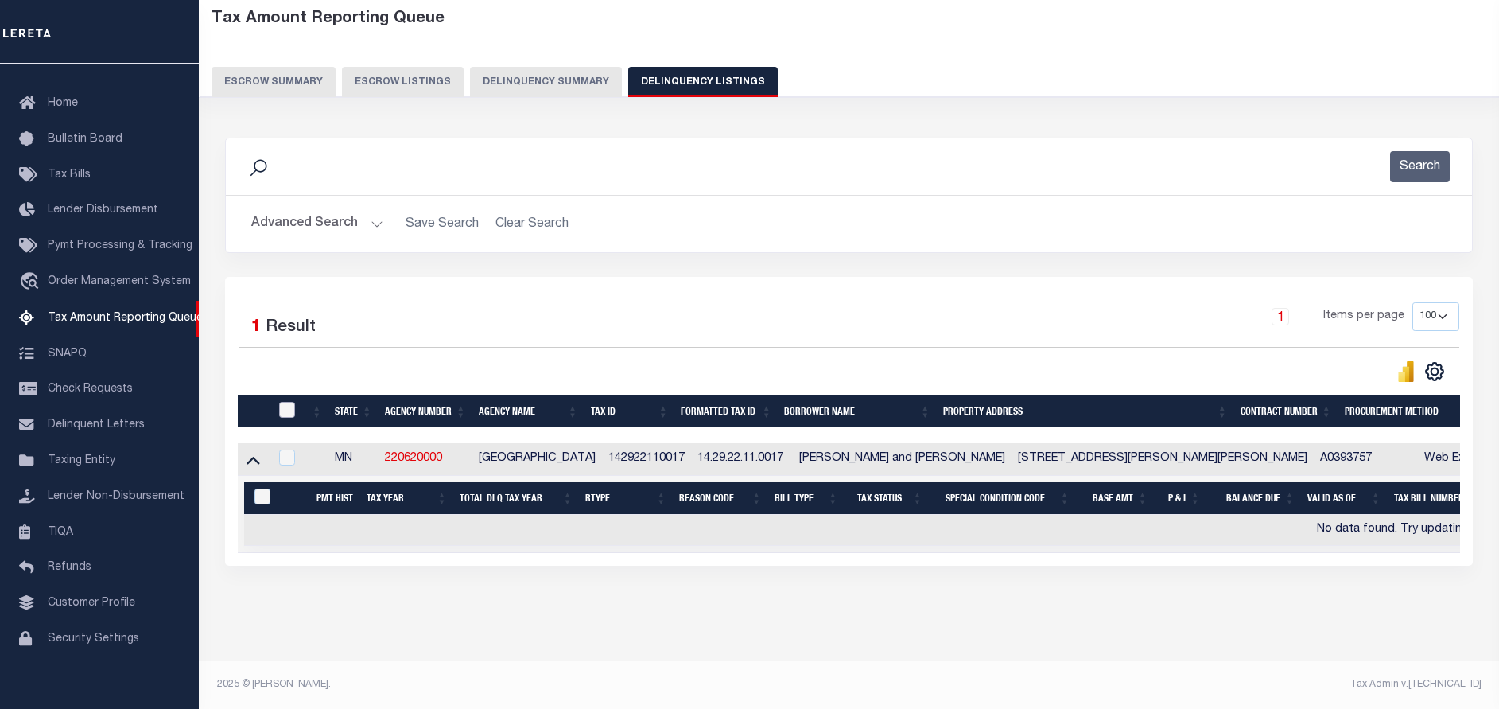
click at [288, 402] on input "checkbox" at bounding box center [287, 410] width 16 height 16
checkbox input "true"
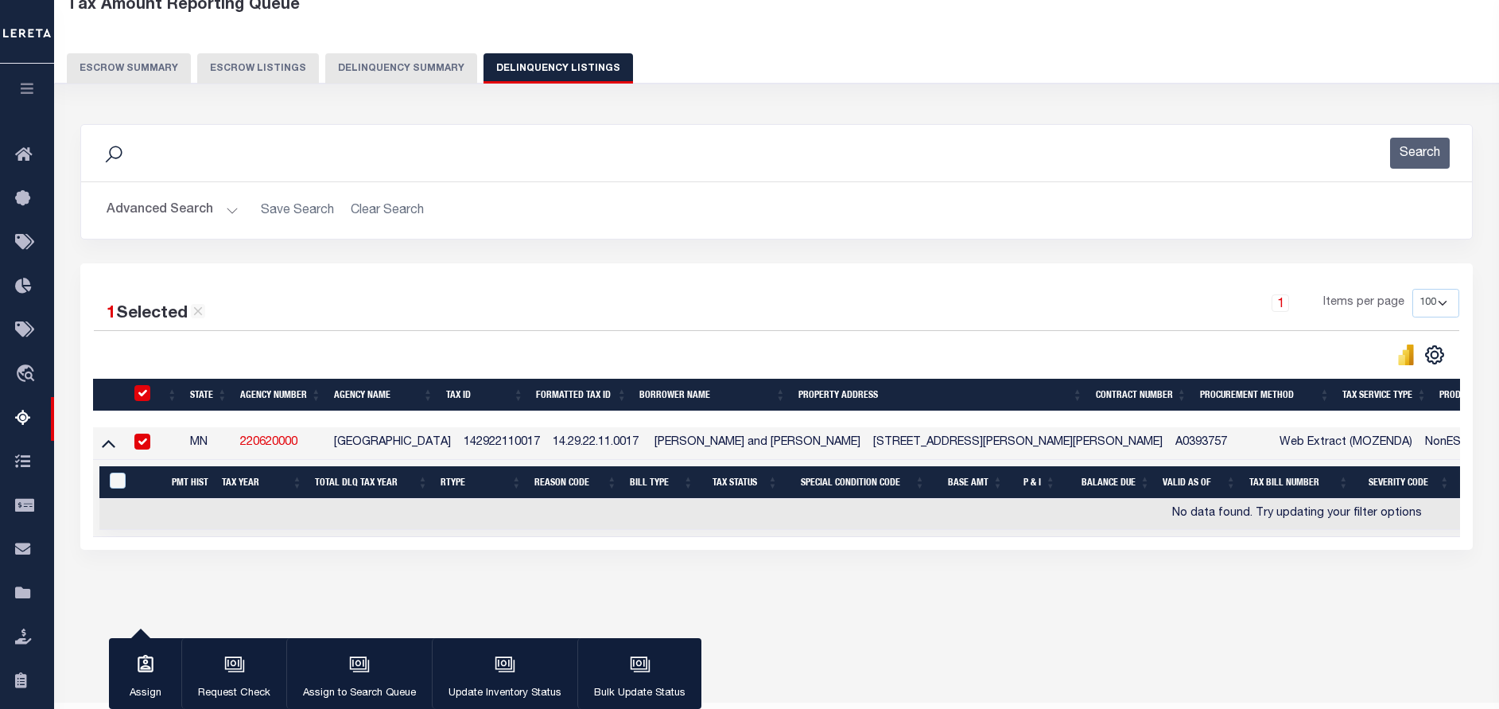
scroll to position [91, 0]
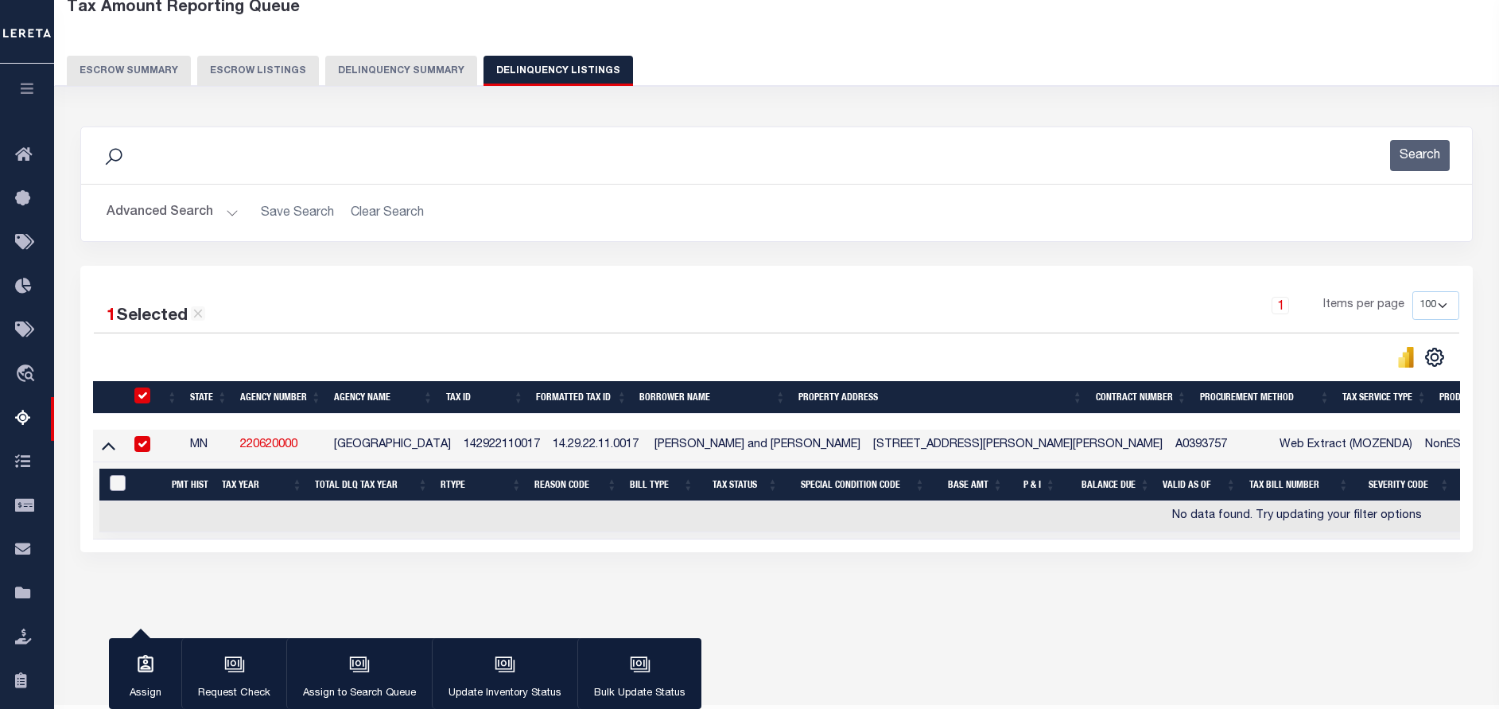
click at [116, 485] on input "&nbsp;" at bounding box center [118, 483] width 16 height 16
checkbox input "true"
click at [507, 663] on icon "button" at bounding box center [504, 662] width 12 height 7
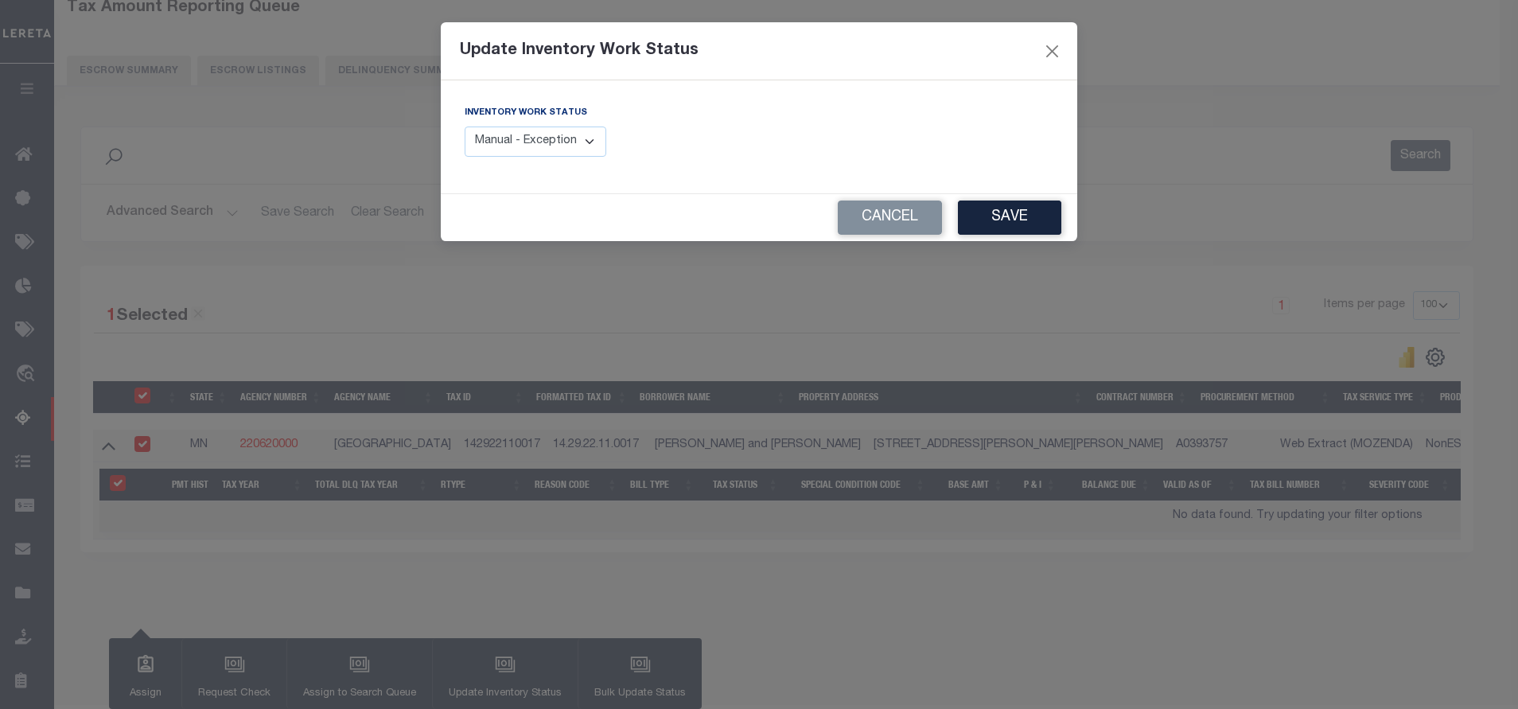
click at [553, 150] on select "Manual - Exception Pended - Awaiting Search Late Add Exception Completed" at bounding box center [535, 141] width 142 height 31
select select "4"
click at [464, 126] on select "Manual - Exception Pended - Awaiting Search Late Add Exception Completed" at bounding box center [535, 141] width 142 height 31
click at [1035, 227] on button "Save" at bounding box center [1009, 217] width 103 height 34
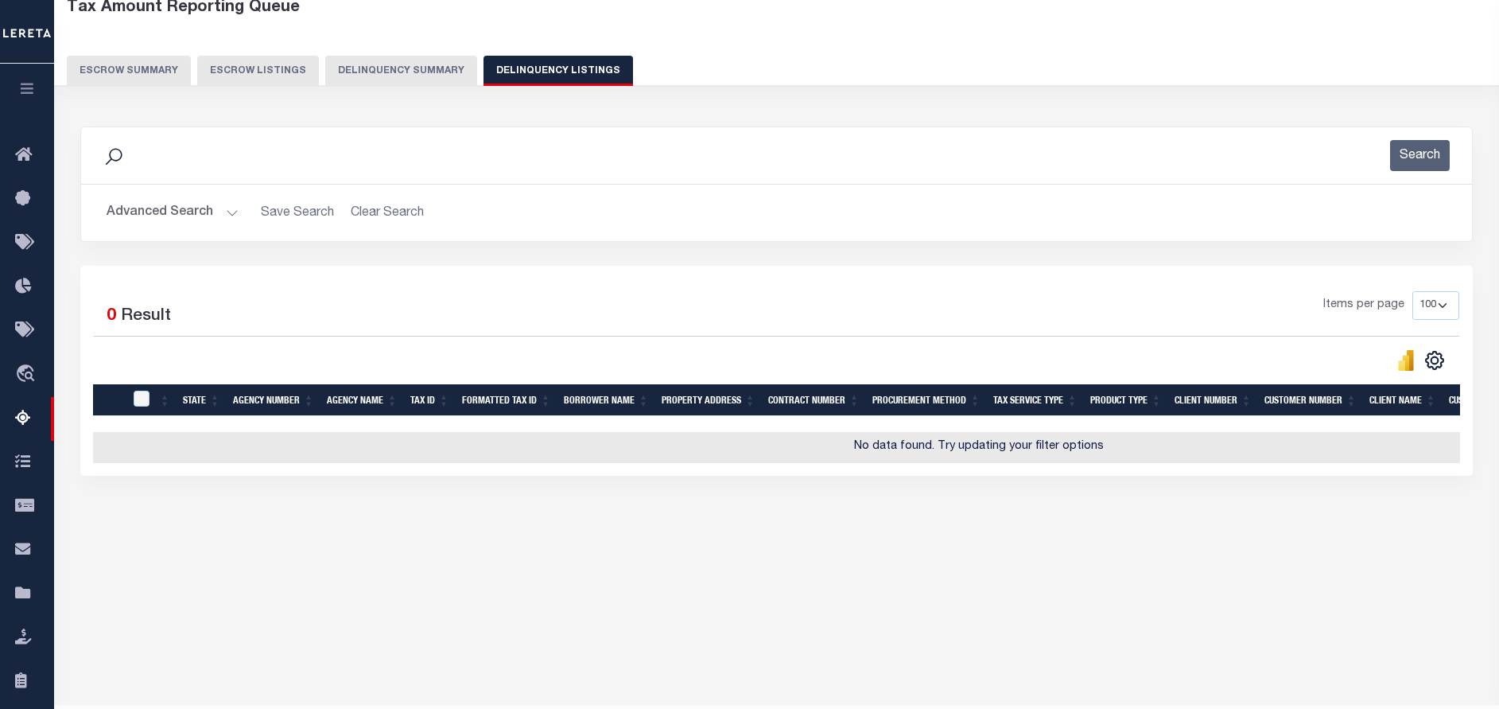
click at [215, 212] on button "Advanced Search" at bounding box center [173, 212] width 132 height 31
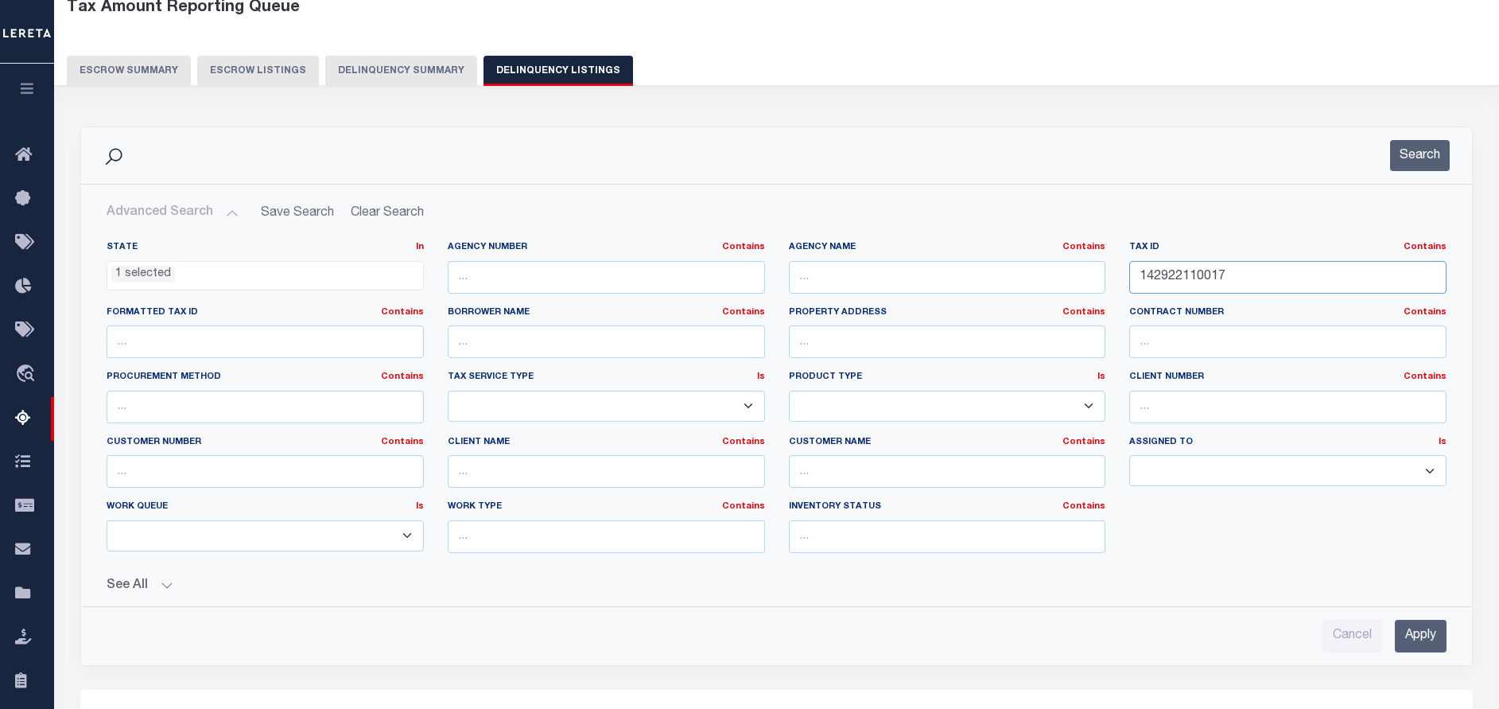
click at [1257, 278] on input "142922110017" at bounding box center [1287, 277] width 317 height 33
paste input "52922410081"
type input "152922410081"
click at [1389, 173] on div "Search" at bounding box center [776, 155] width 1391 height 56
click at [1401, 169] on button "Search" at bounding box center [1420, 155] width 60 height 31
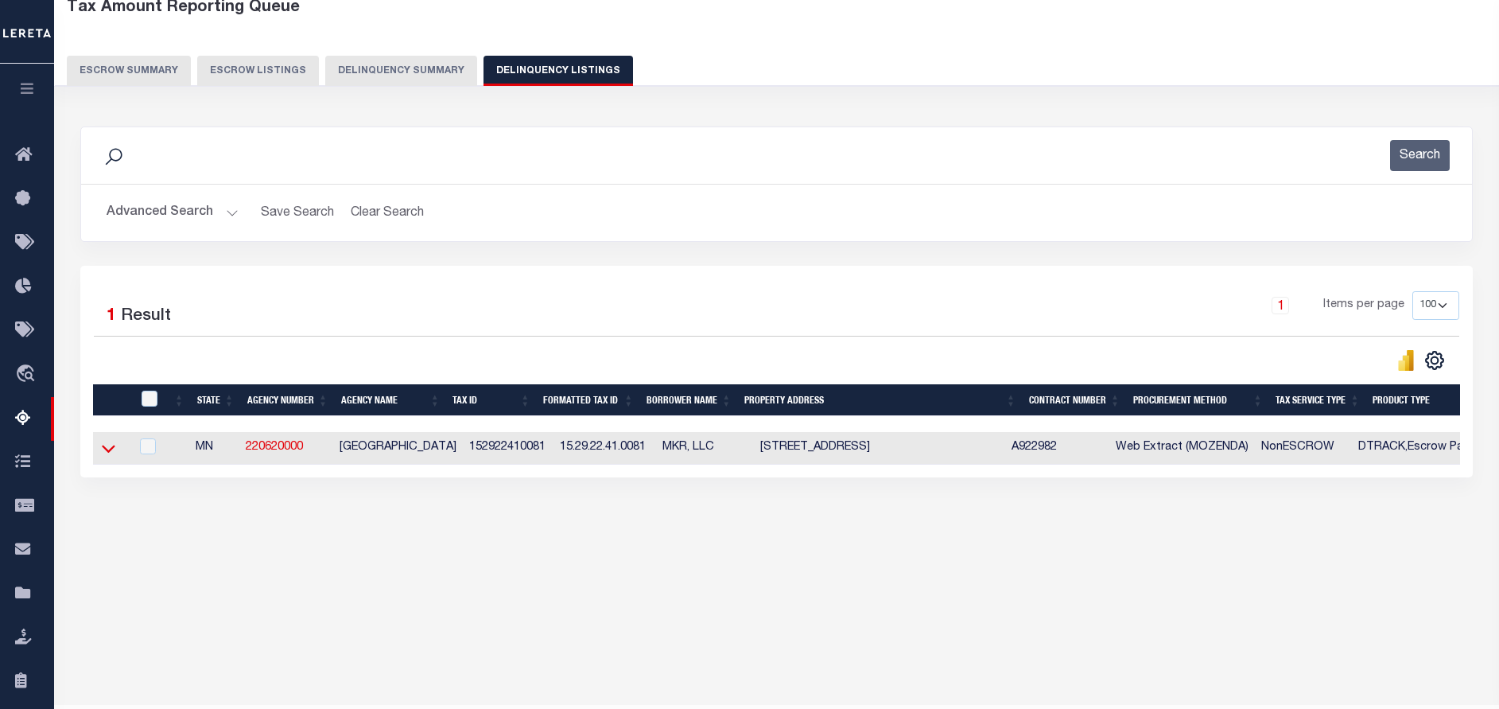
click at [107, 451] on icon at bounding box center [109, 448] width 14 height 17
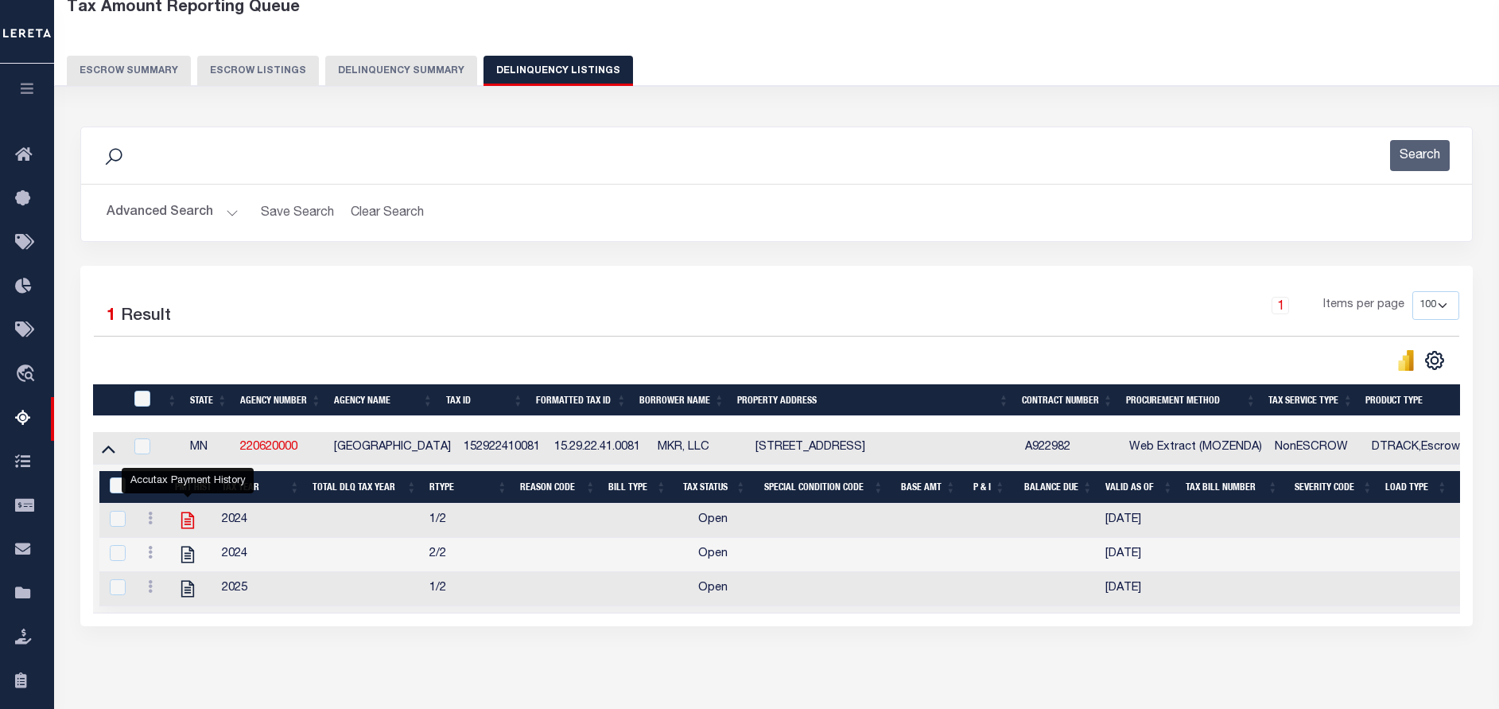
click at [182, 523] on icon "" at bounding box center [187, 520] width 13 height 17
checkbox input "false"
checkbox input "true"
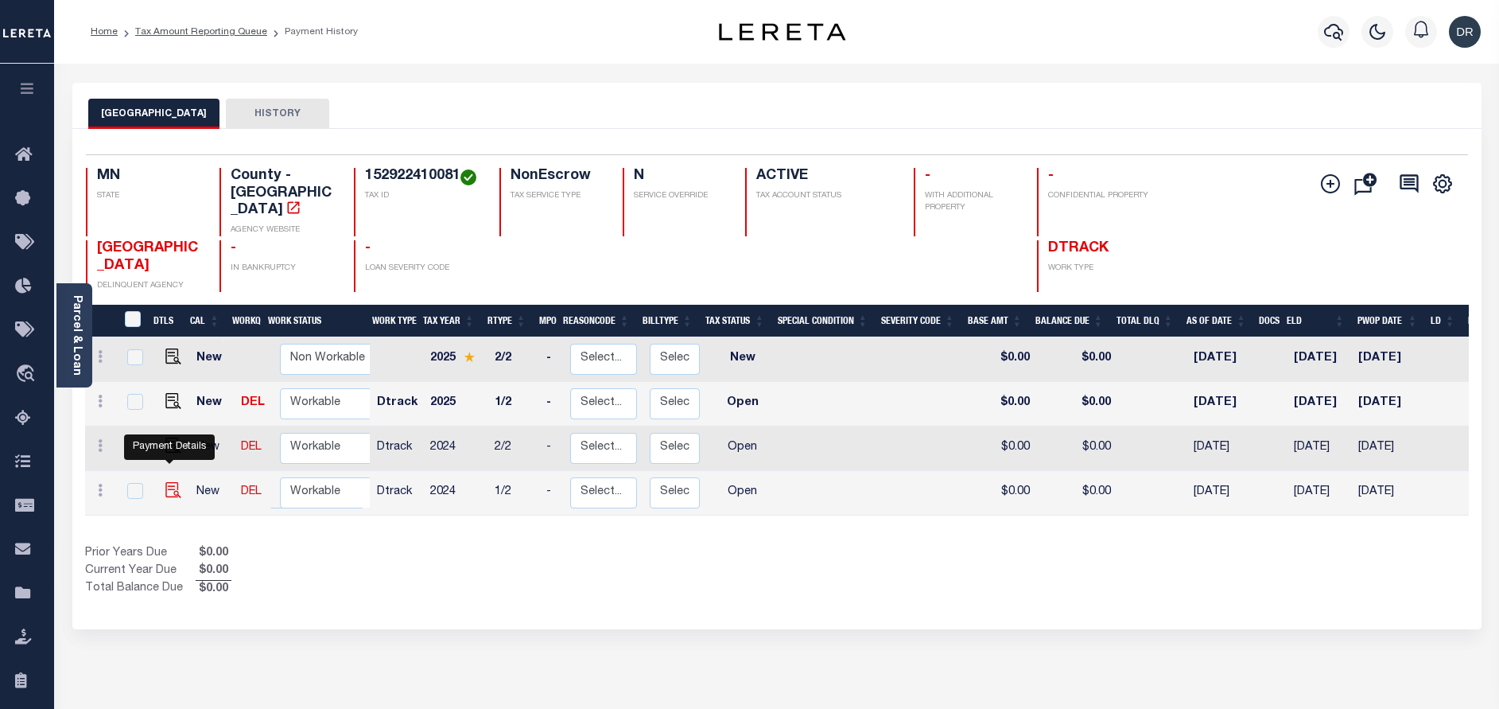
click at [166, 482] on img "" at bounding box center [173, 490] width 16 height 16
checkbox input "true"
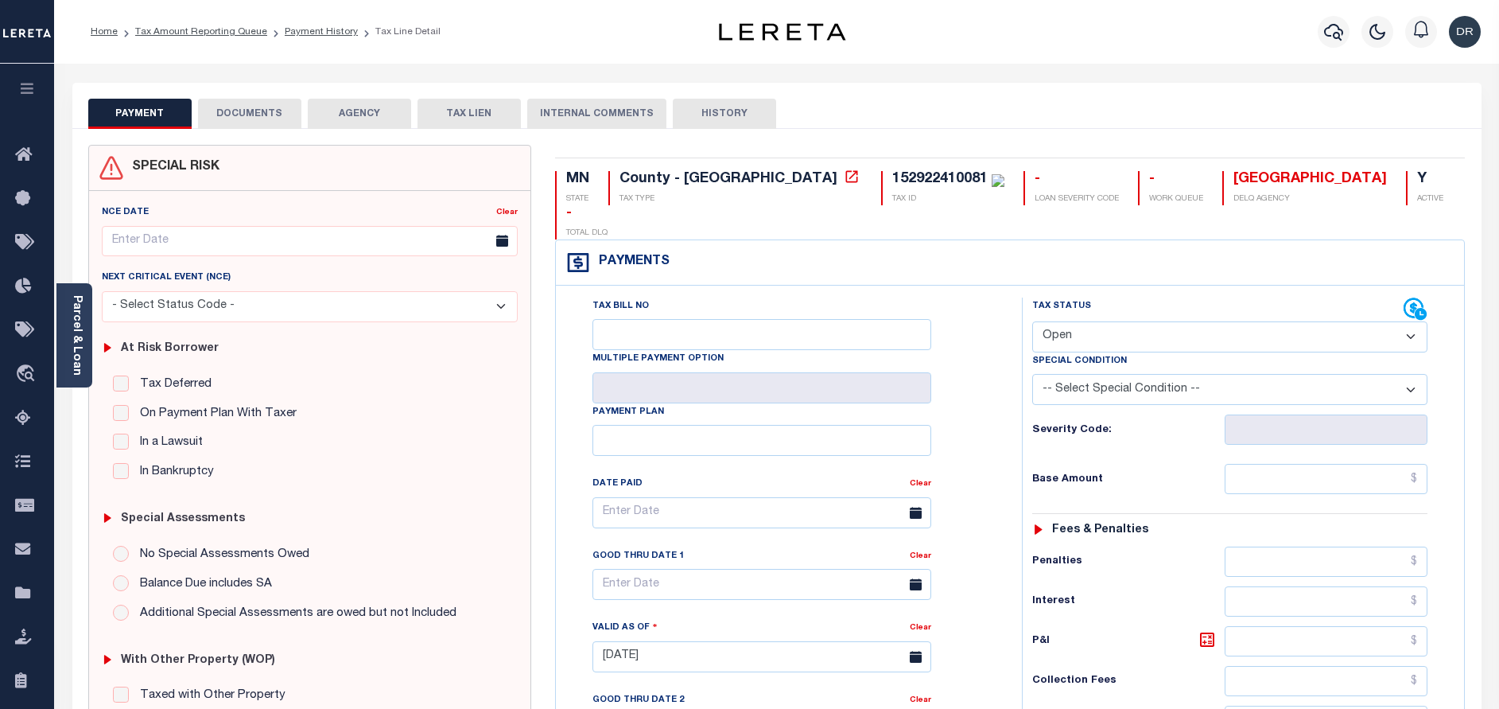
click at [1102, 321] on select "- Select Status Code - Open Due/Unpaid Paid Incomplete No Tax Due Internal Refu…" at bounding box center [1229, 336] width 395 height 31
select select "PYD"
click at [1032, 321] on select "- Select Status Code - Open Due/Unpaid Paid Incomplete No Tax Due Internal Refu…" at bounding box center [1229, 336] width 395 height 31
type input "[DATE]"
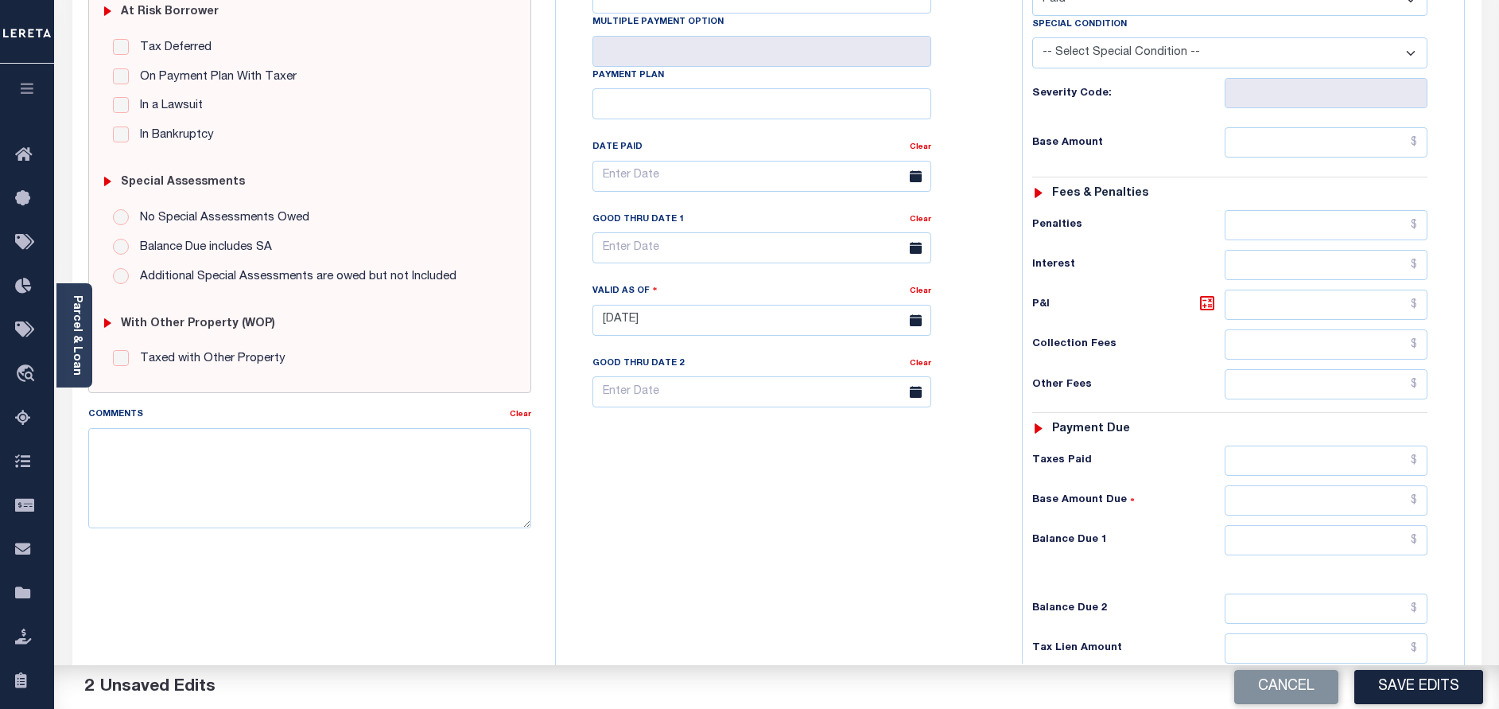
scroll to position [358, 0]
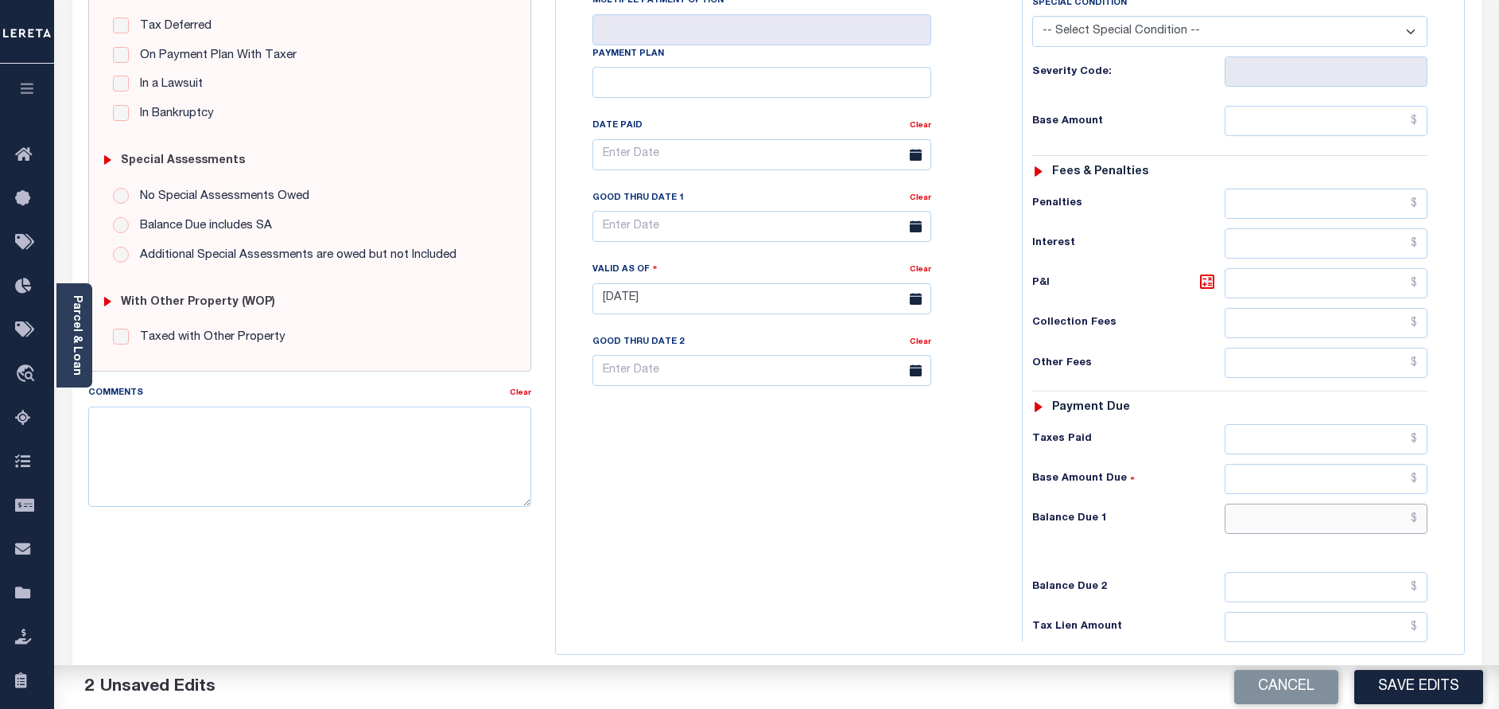
click at [1331, 503] on input "text" at bounding box center [1326, 518] width 203 height 30
type input "$0.00"
click at [1384, 681] on button "Save Edits" at bounding box center [1418, 687] width 129 height 34
checkbox input "false"
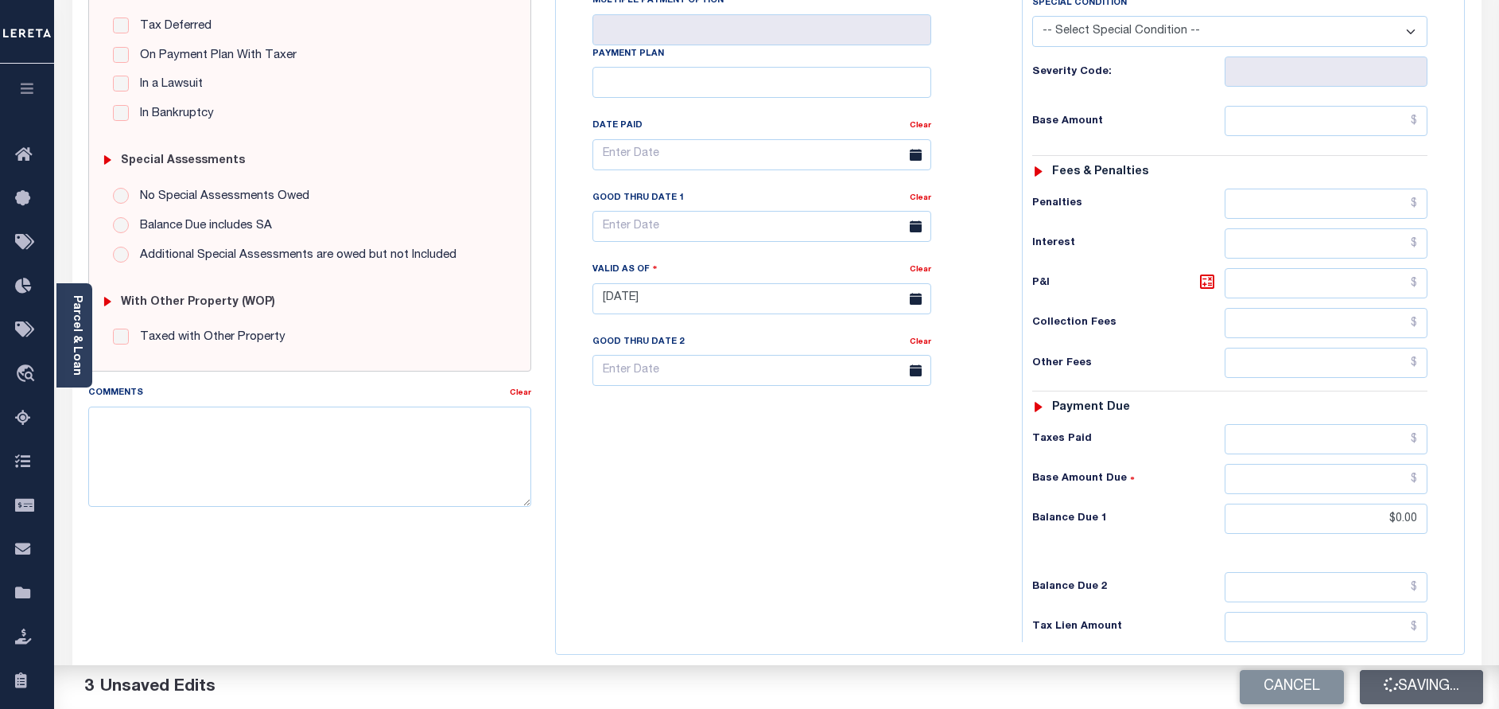
checkbox input "false"
type input "$0"
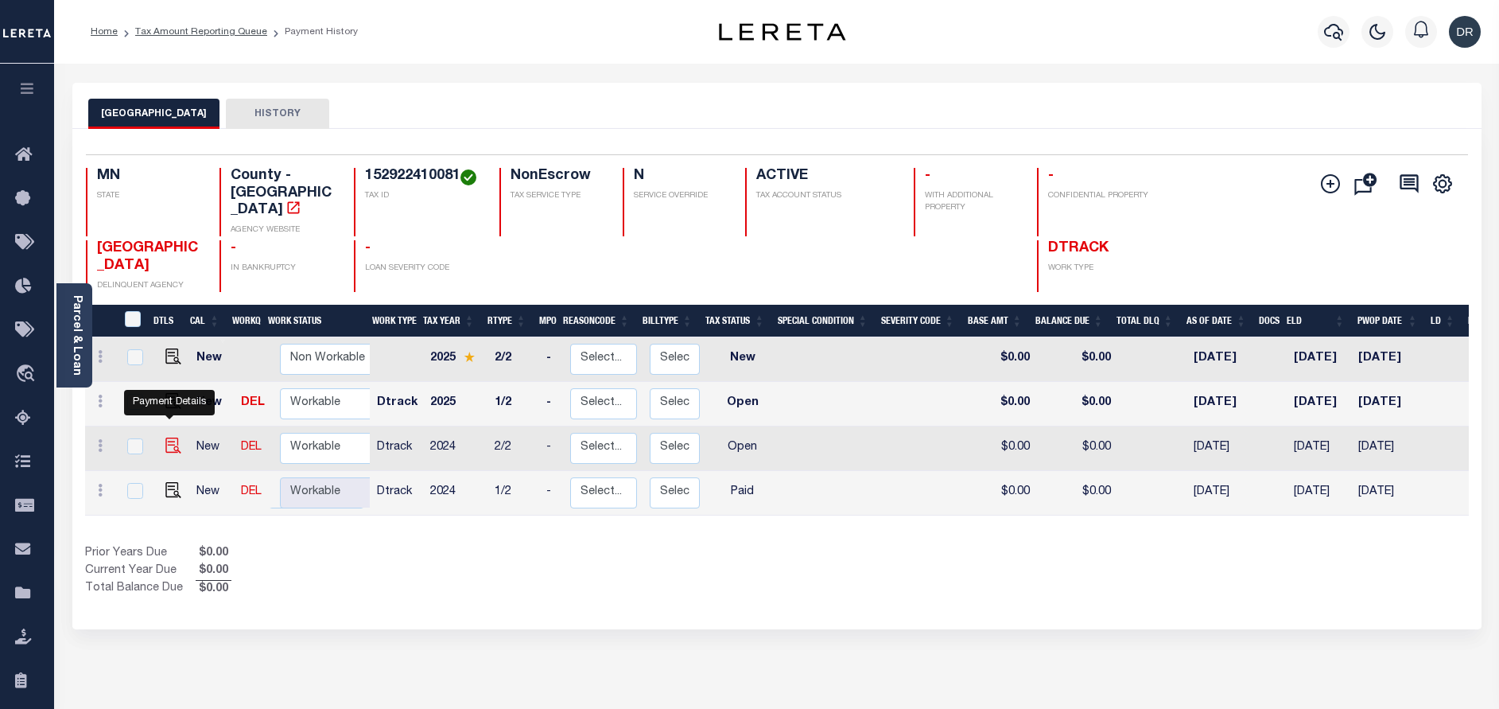
click at [168, 437] on img "" at bounding box center [173, 445] width 16 height 16
checkbox input "true"
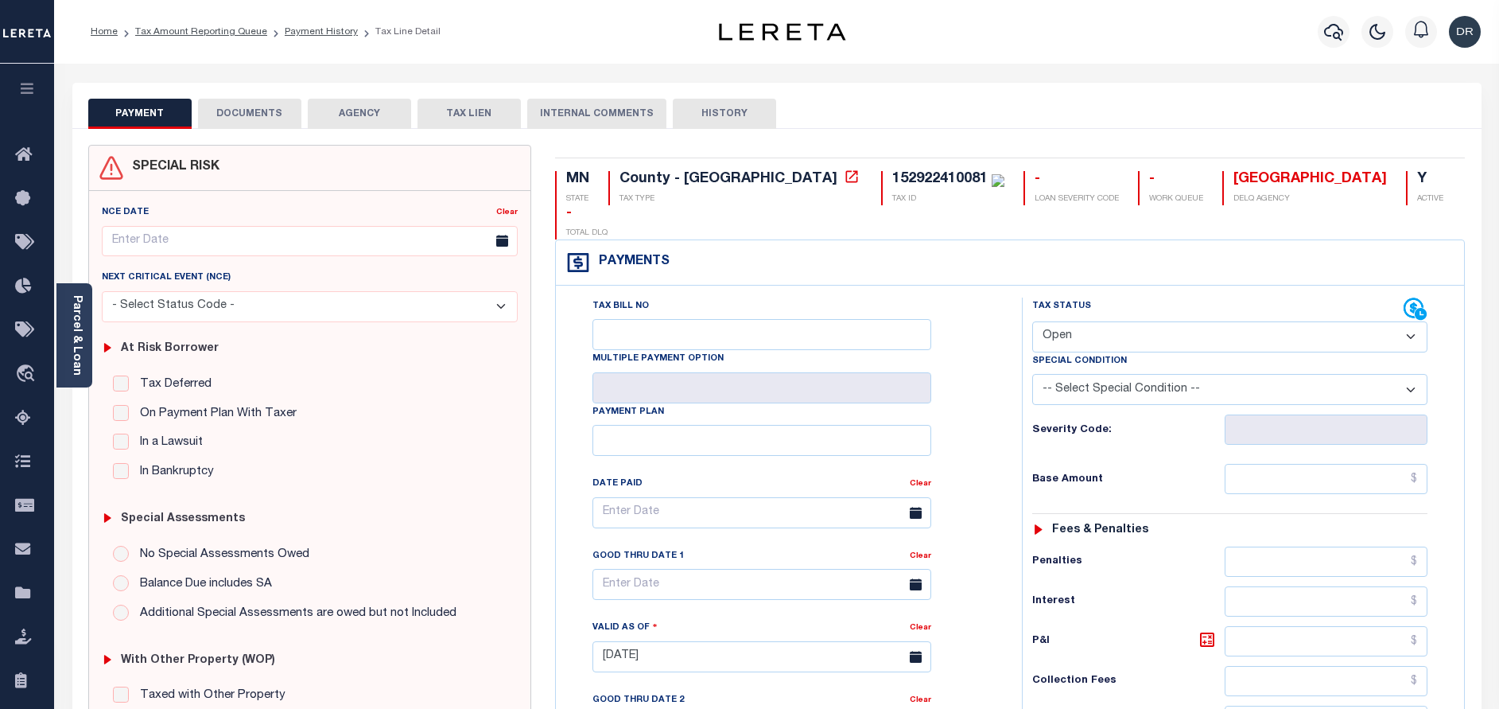
click at [1057, 321] on select "- Select Status Code - Open Due/Unpaid Paid Incomplete No Tax Due Internal Refu…" at bounding box center [1229, 336] width 395 height 31
select select "PYD"
click at [1032, 321] on select "- Select Status Code - Open Due/Unpaid Paid Incomplete No Tax Due Internal Refu…" at bounding box center [1229, 336] width 395 height 31
type input "[DATE]"
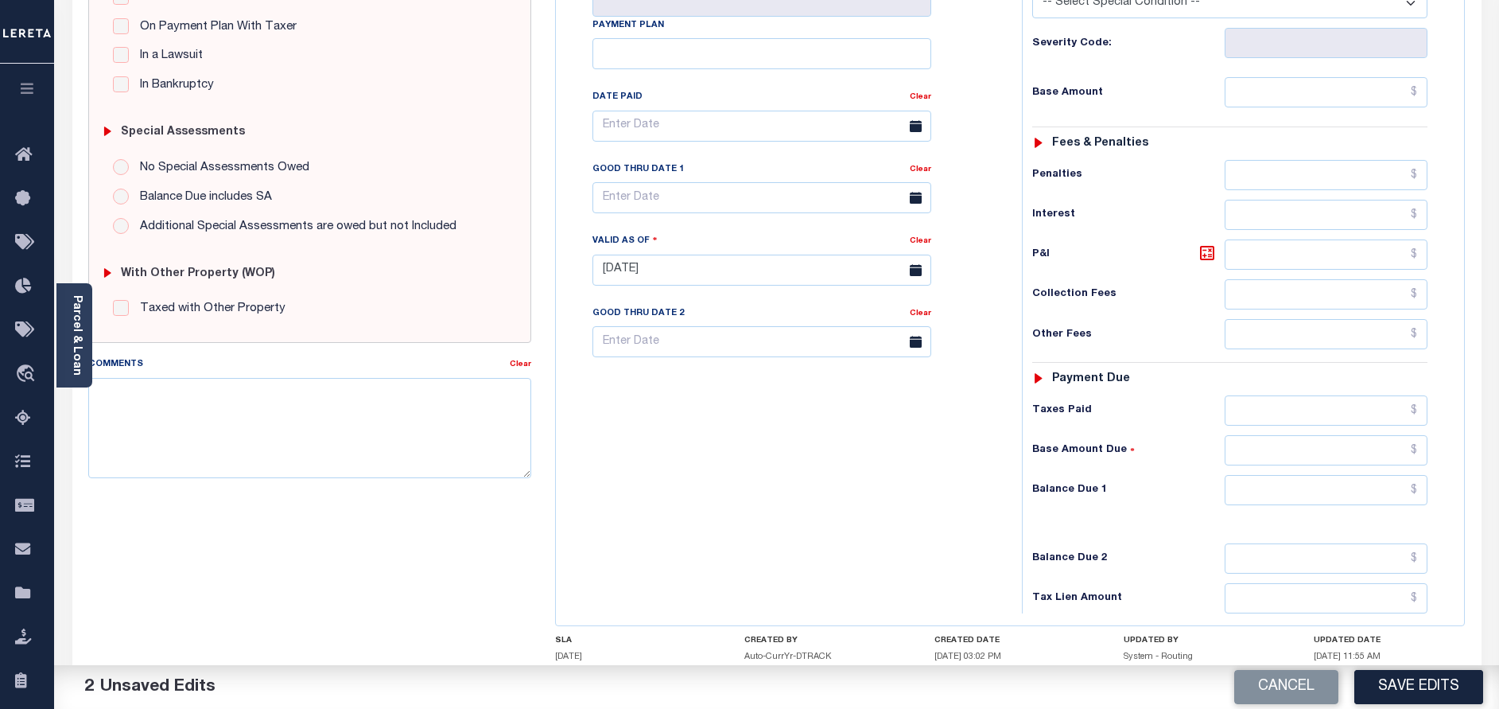
scroll to position [462, 0]
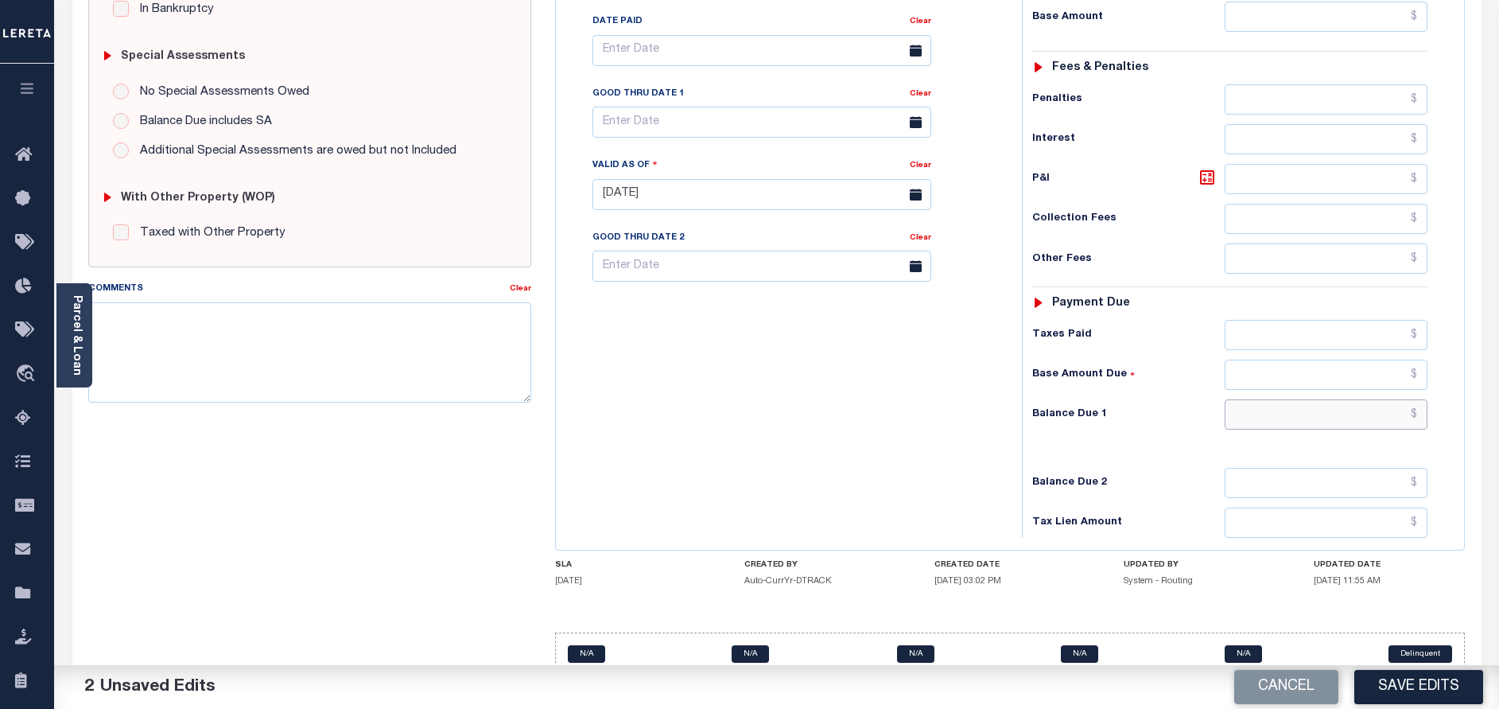
click at [1314, 399] on input "text" at bounding box center [1326, 414] width 203 height 30
type input "$0.00"
click at [1396, 679] on button "Save Edits" at bounding box center [1418, 687] width 129 height 34
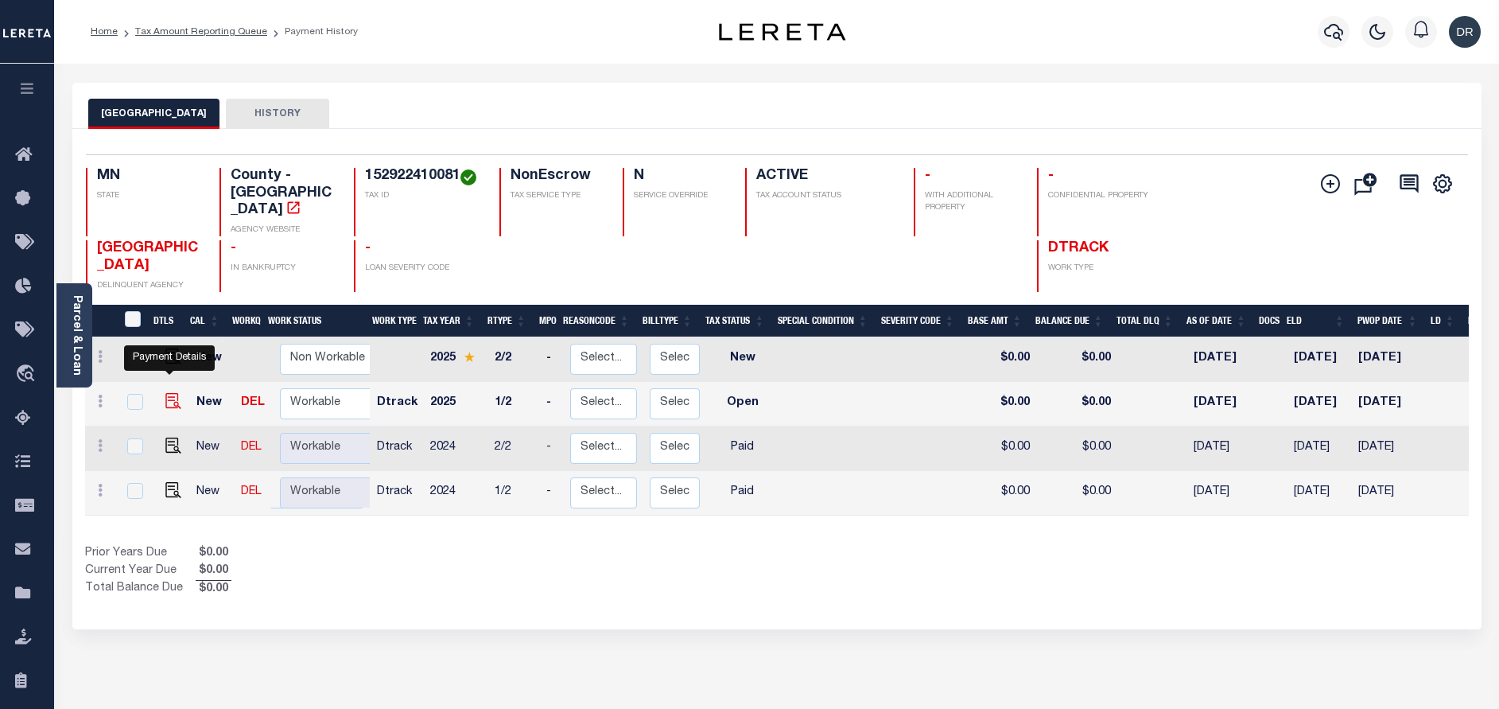
click at [172, 393] on img "" at bounding box center [173, 401] width 16 height 16
checkbox input "true"
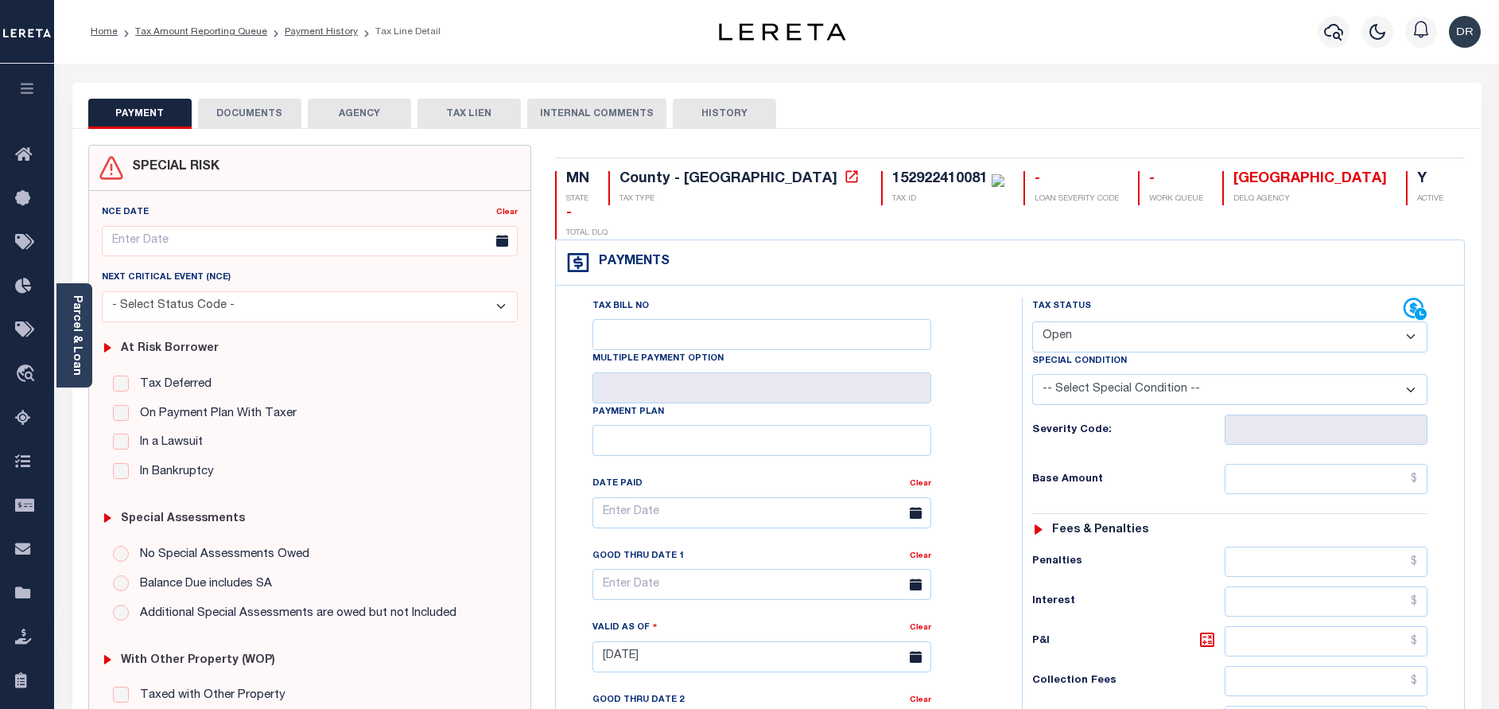
click at [1067, 321] on select "- Select Status Code - Open Due/Unpaid Paid Incomplete No Tax Due Internal Refu…" at bounding box center [1229, 336] width 395 height 31
select select "PYD"
click at [1032, 321] on select "- Select Status Code - Open Due/Unpaid Paid Incomplete No Tax Due Internal Refu…" at bounding box center [1229, 336] width 395 height 31
type input "[DATE]"
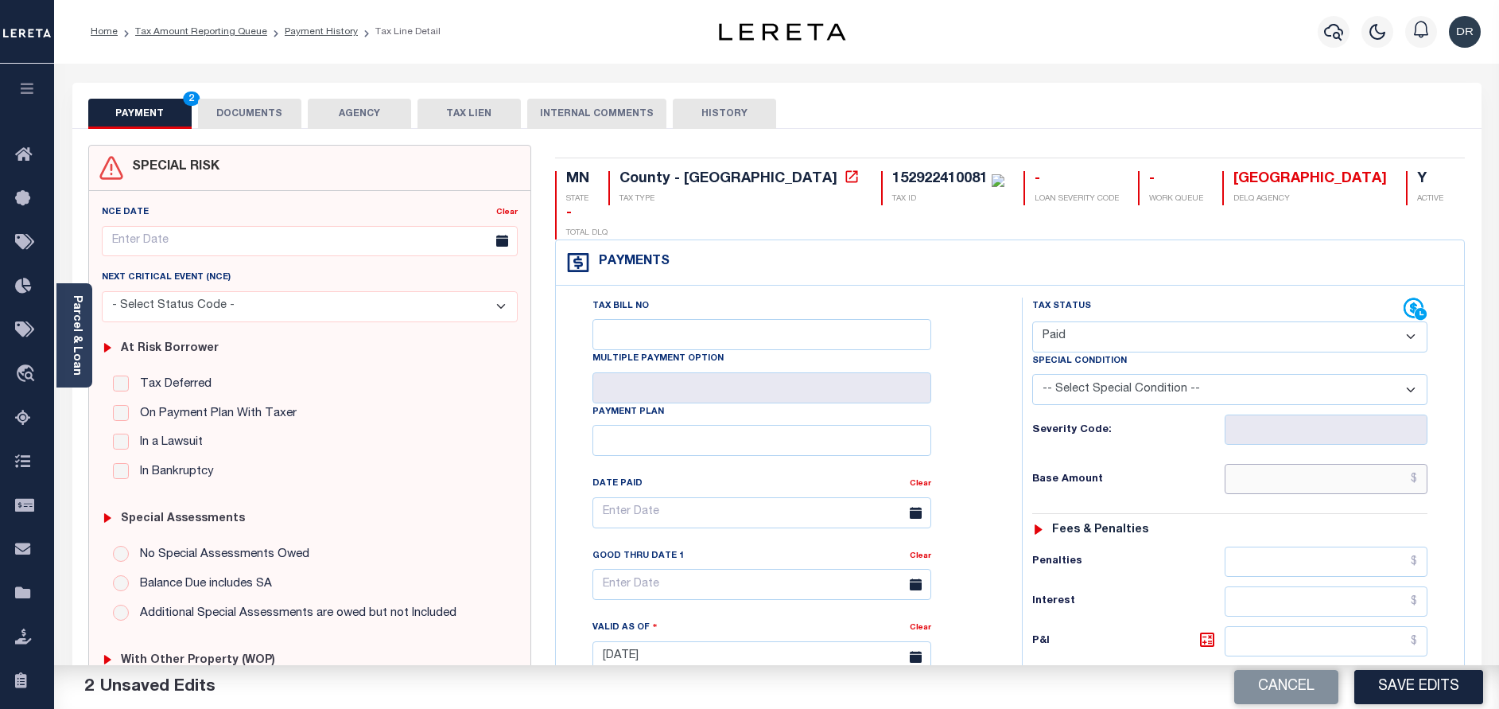
click at [1353, 464] on input "text" at bounding box center [1326, 479] width 203 height 30
paste input "2,106.00"
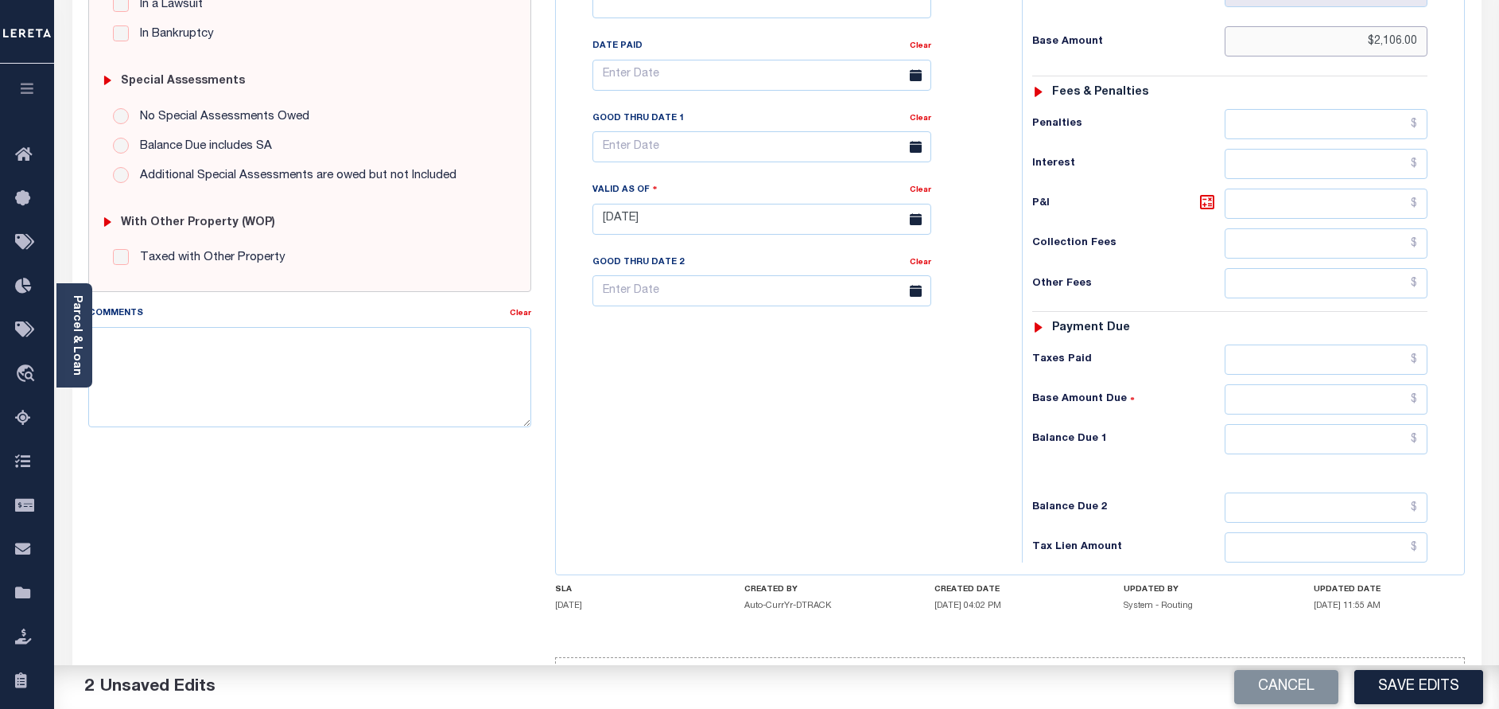
scroll to position [462, 0]
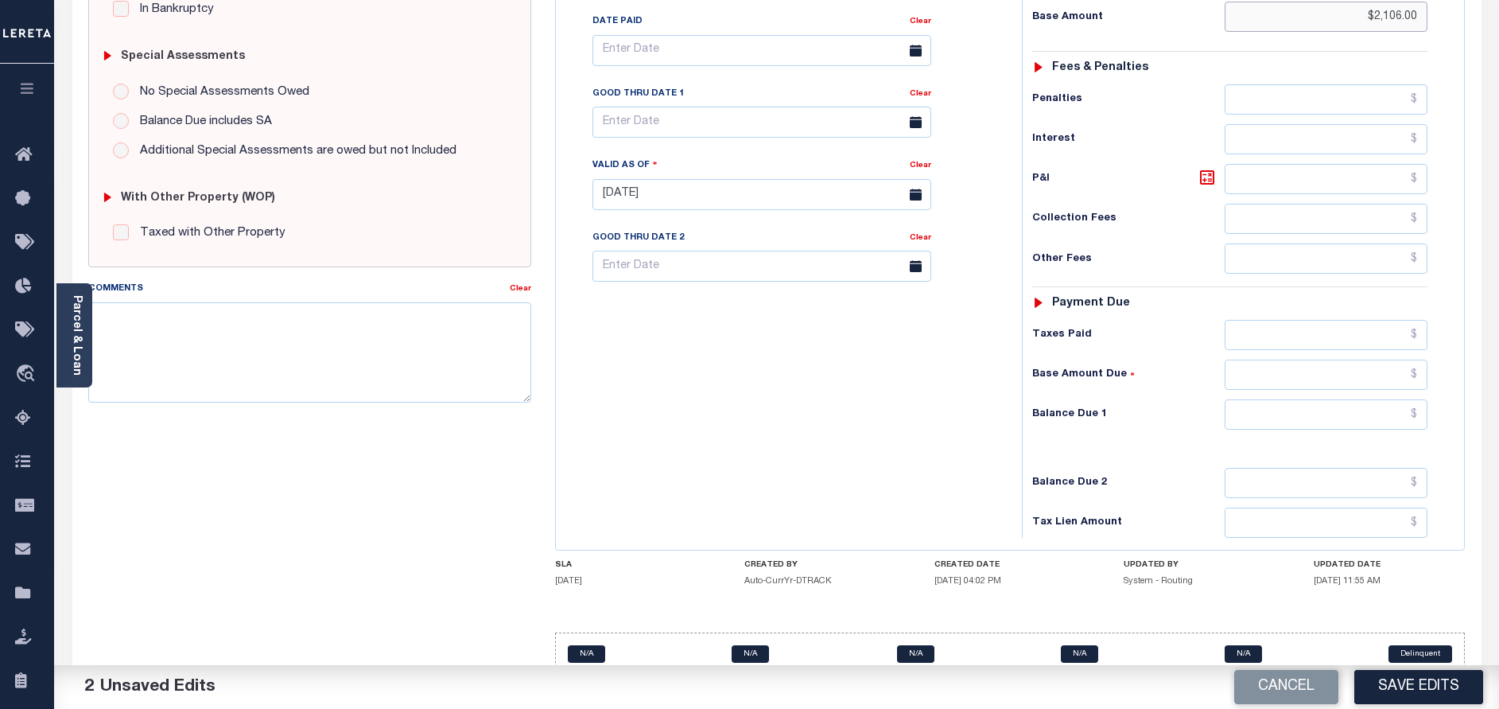
type input "$2,106.00"
click at [1325, 399] on input "text" at bounding box center [1326, 414] width 203 height 30
type input "$0.00"
click at [1406, 683] on button "Save Edits" at bounding box center [1418, 687] width 129 height 34
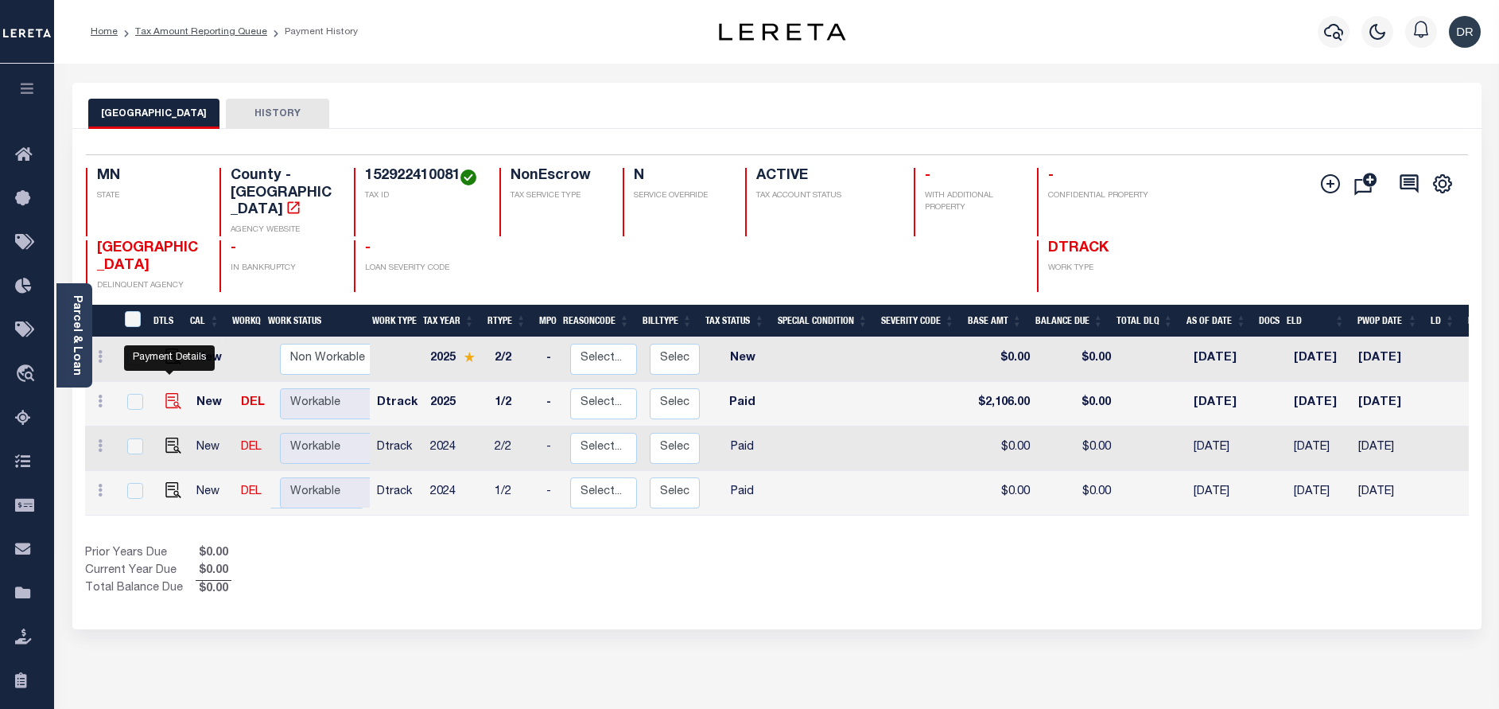
click at [171, 393] on img "" at bounding box center [173, 401] width 16 height 16
checkbox input "true"
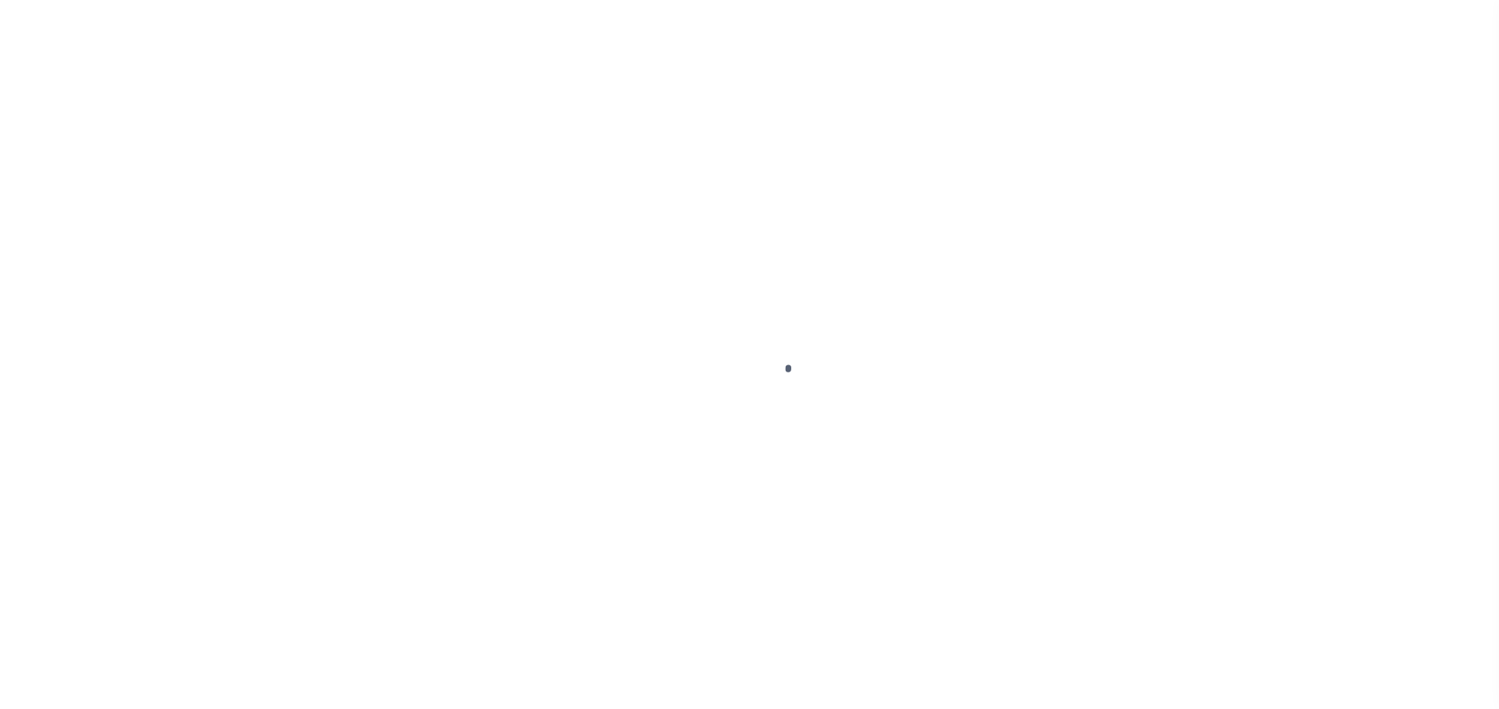
select select "PYD"
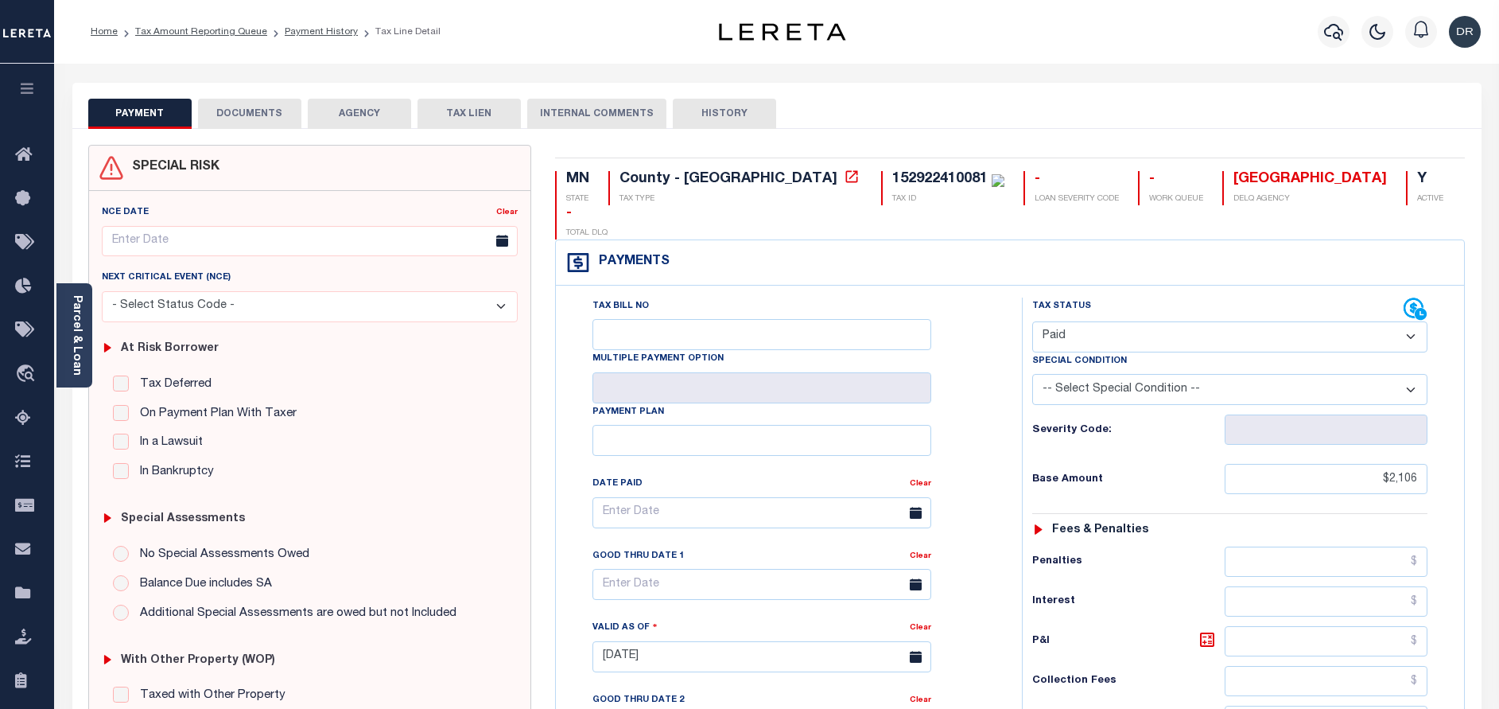
click at [229, 121] on button "DOCUMENTS" at bounding box center [249, 114] width 103 height 30
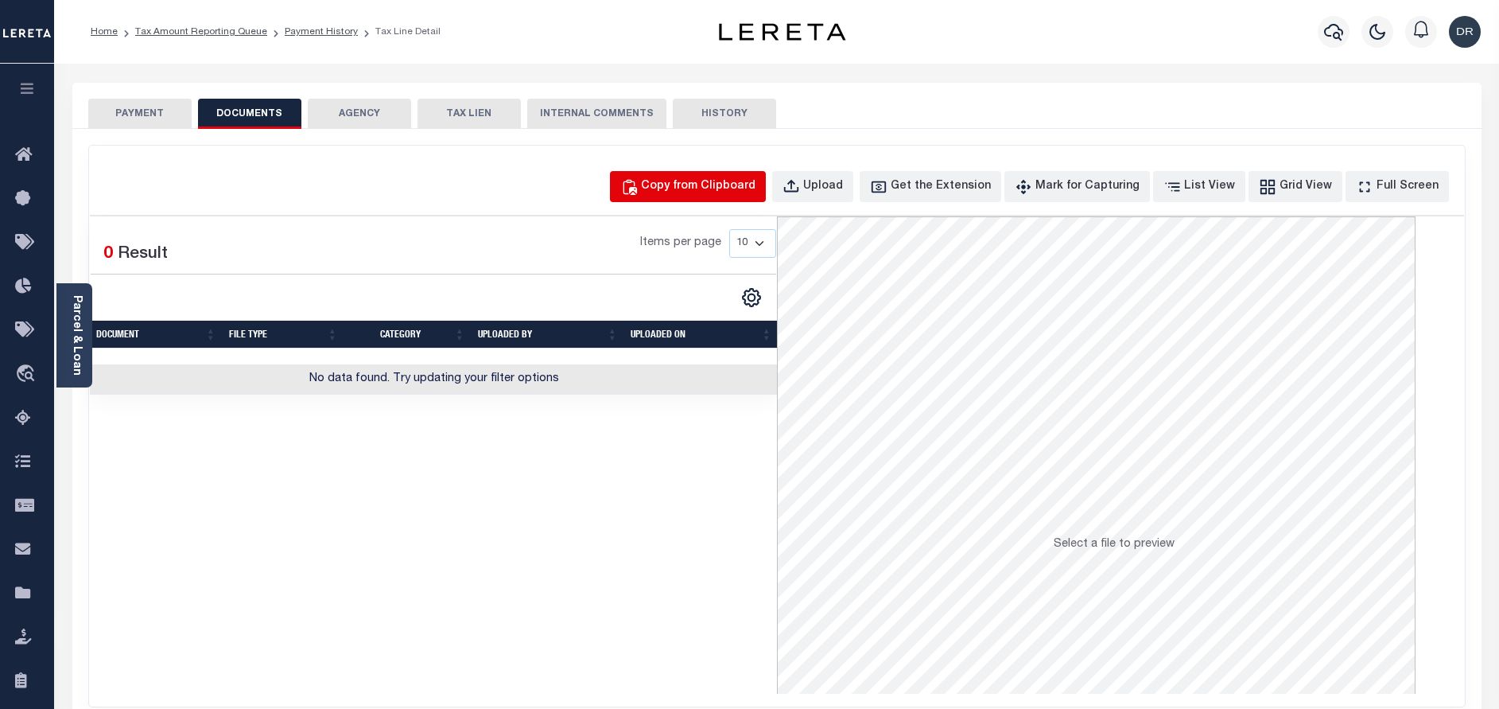
click at [710, 189] on div "Copy from Clipboard" at bounding box center [698, 186] width 115 height 17
select select "POP"
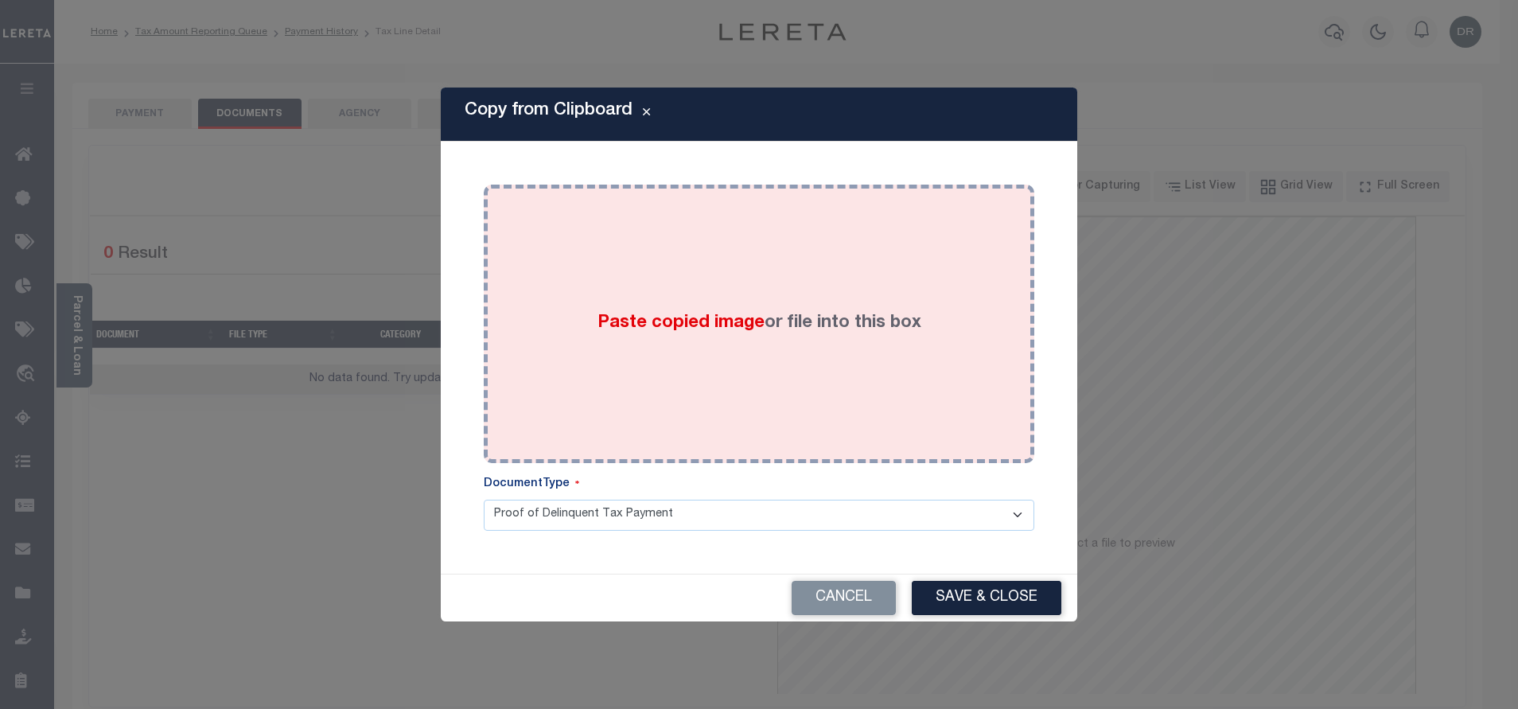
click at [709, 265] on div "Paste copied image or file into this box" at bounding box center [759, 323] width 527 height 255
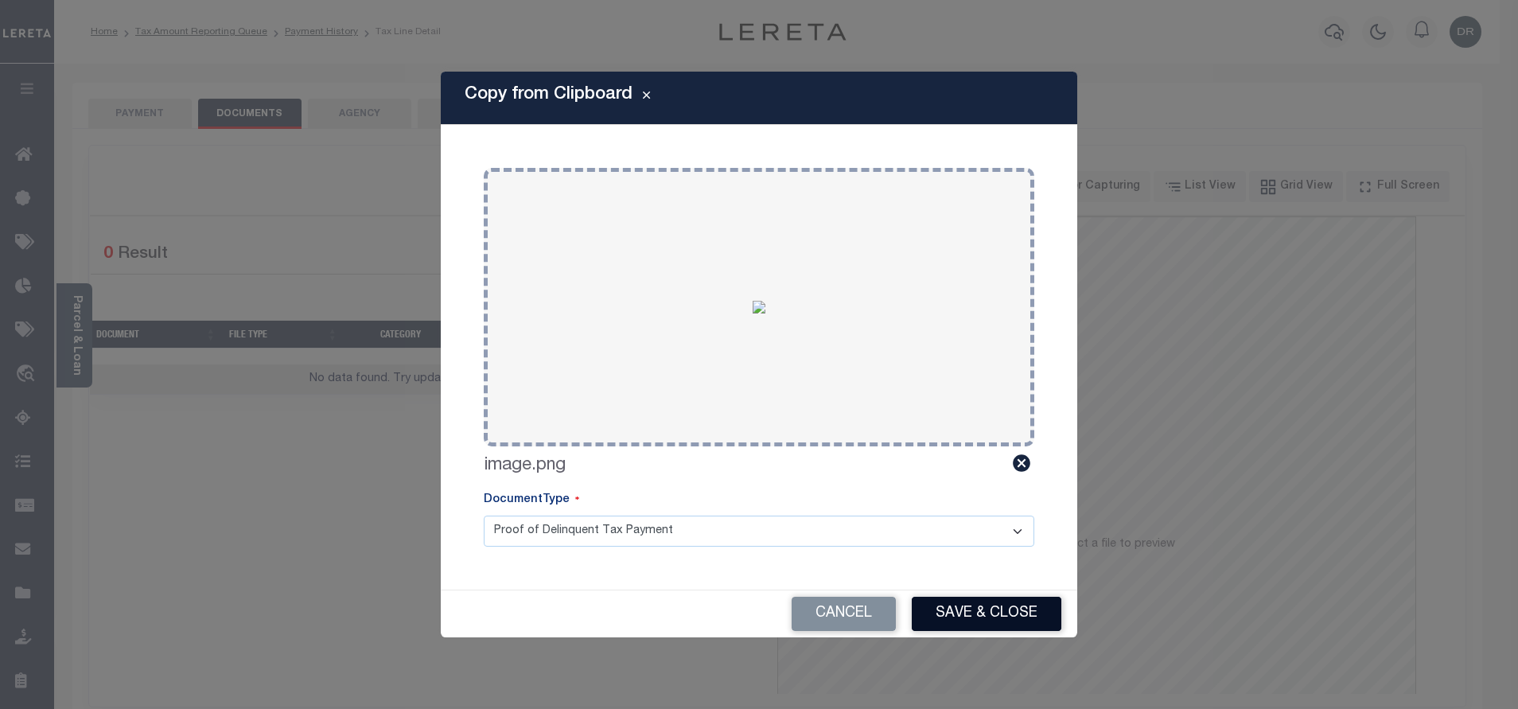
click at [970, 612] on button "Save & Close" at bounding box center [986, 614] width 150 height 34
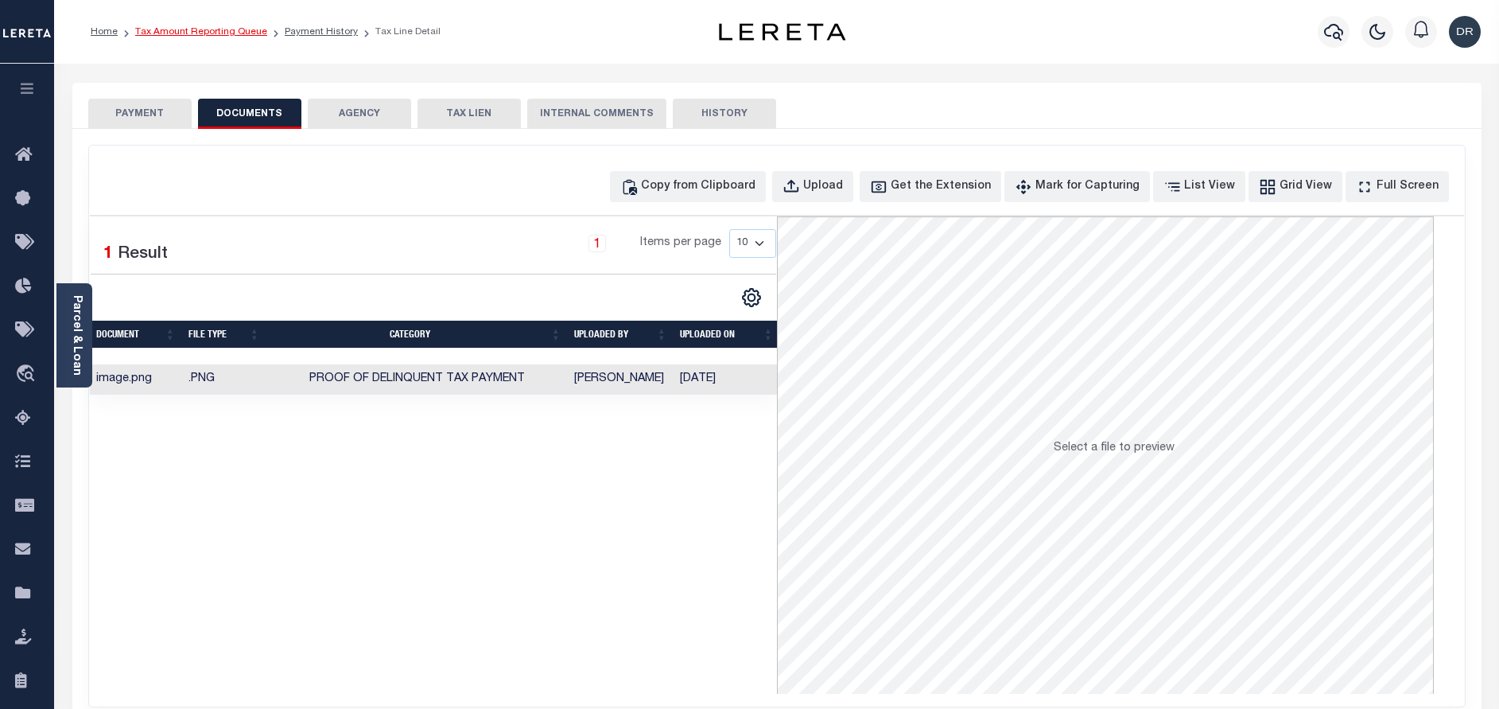
click at [252, 28] on link "Tax Amount Reporting Queue" at bounding box center [201, 32] width 132 height 10
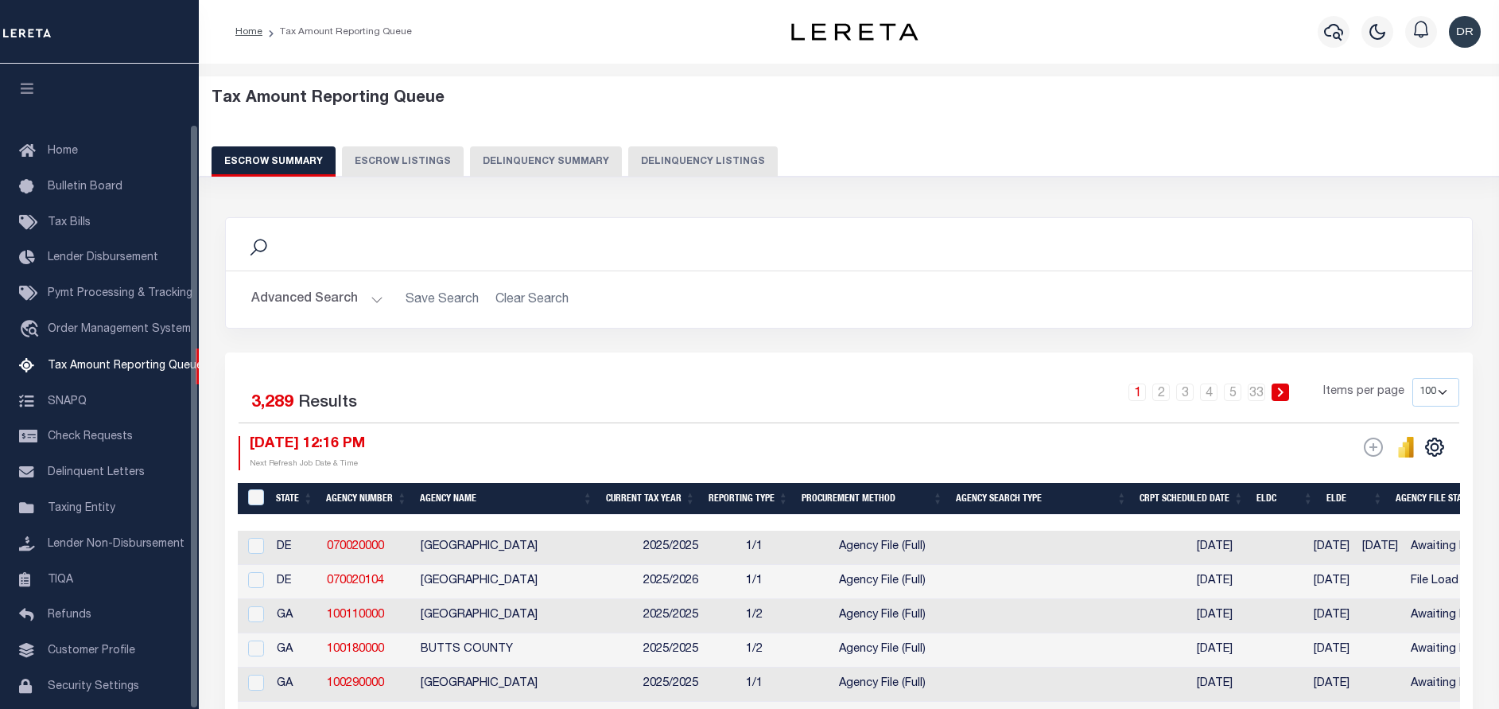
select select "100"
click at [676, 158] on button "Delinquency Listings" at bounding box center [703, 161] width 150 height 30
select select "100"
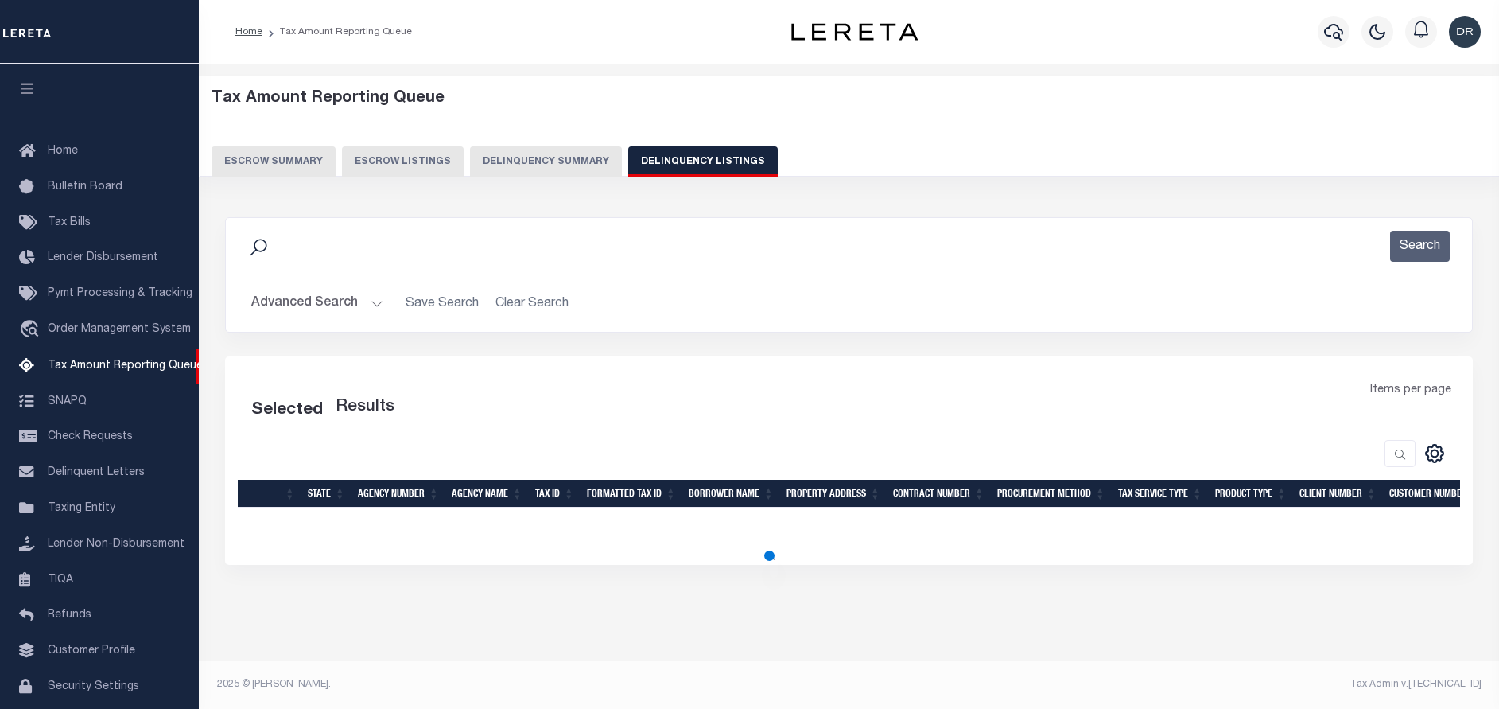
scroll to position [66, 0]
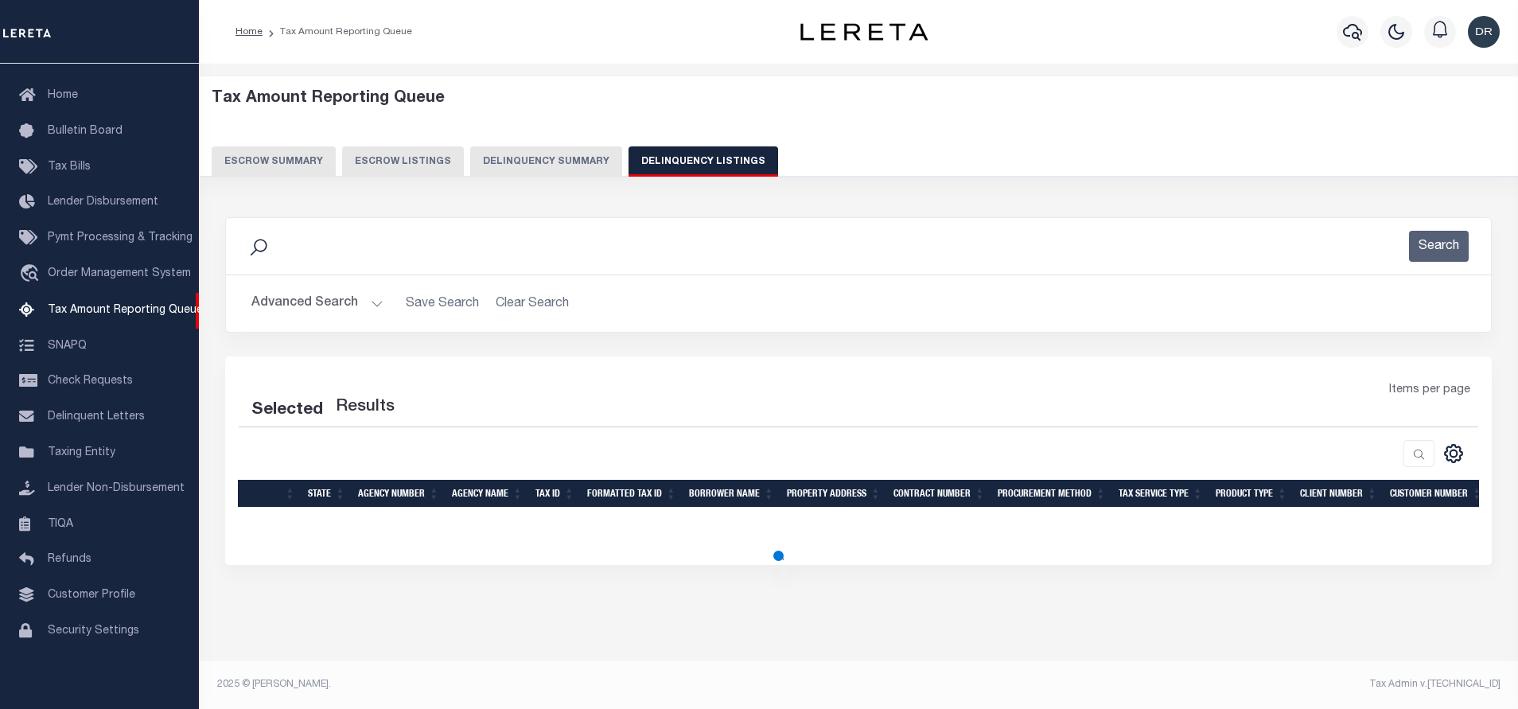
select select "100"
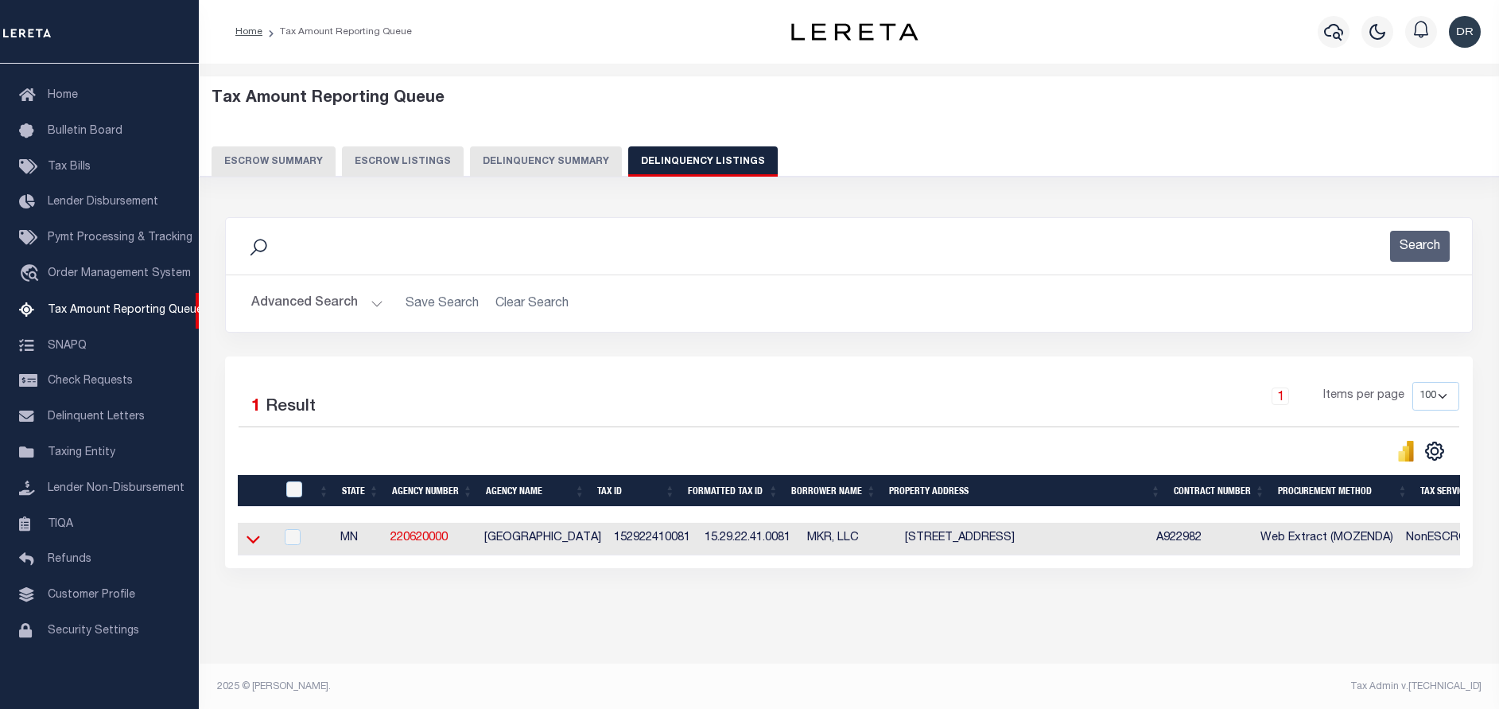
click at [249, 542] on icon at bounding box center [254, 540] width 14 height 8
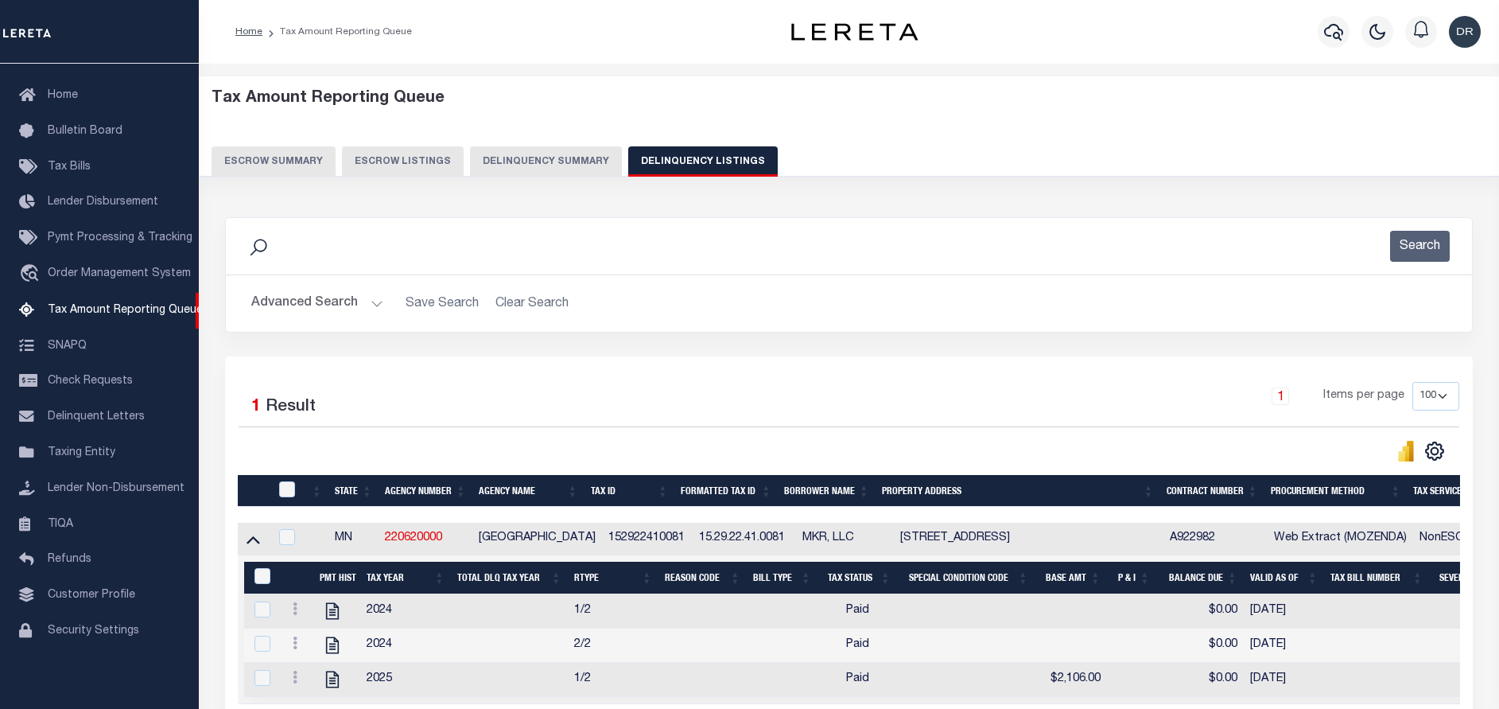
scroll to position [168, 0]
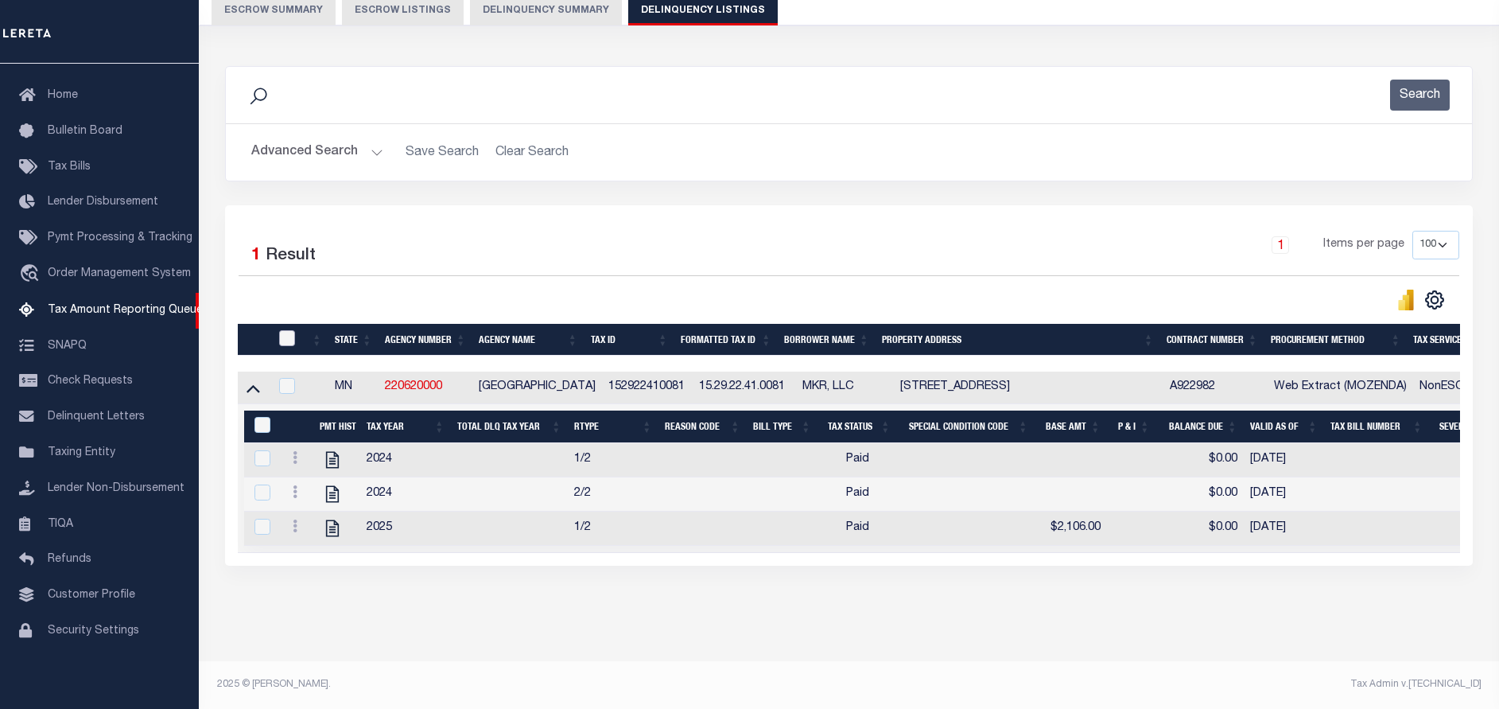
click at [286, 330] on input "checkbox" at bounding box center [287, 338] width 16 height 16
checkbox input "true"
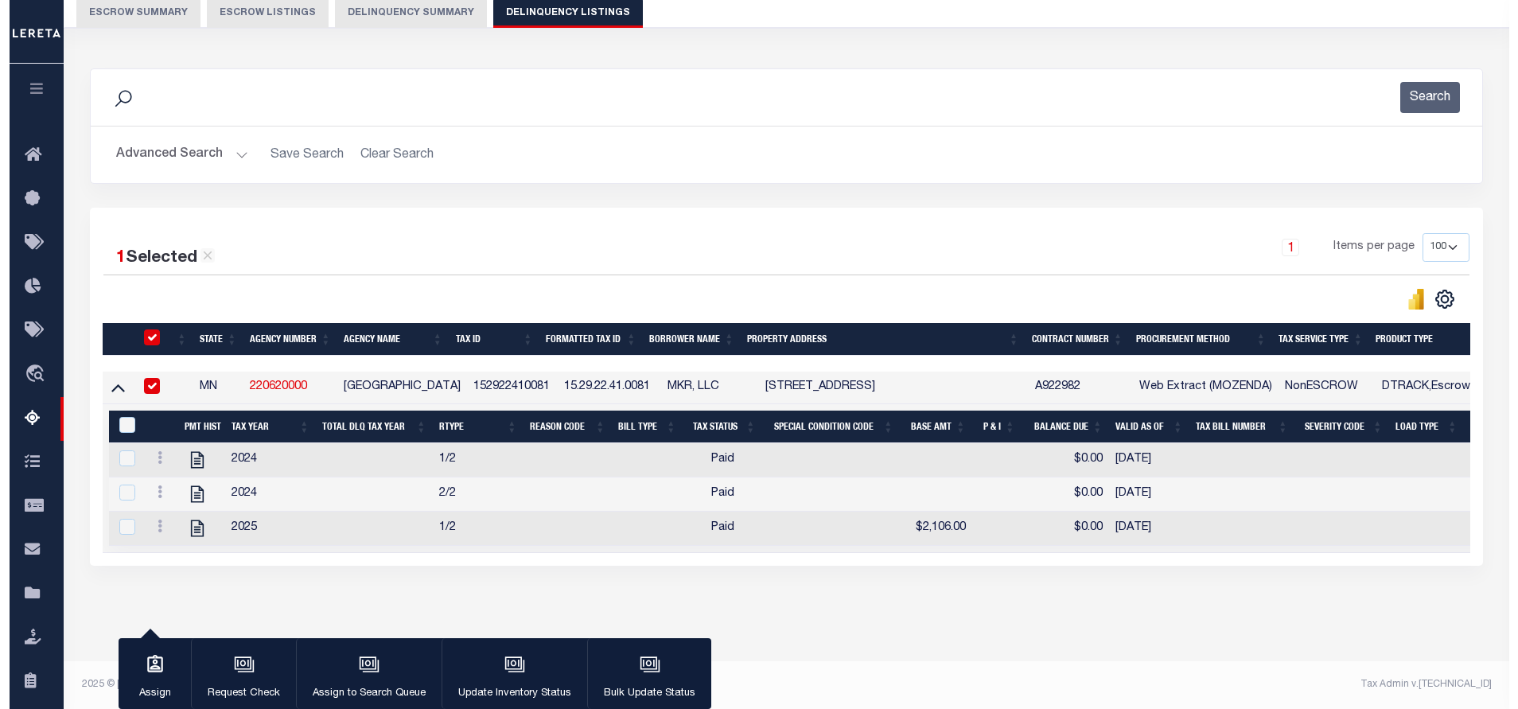
scroll to position [165, 0]
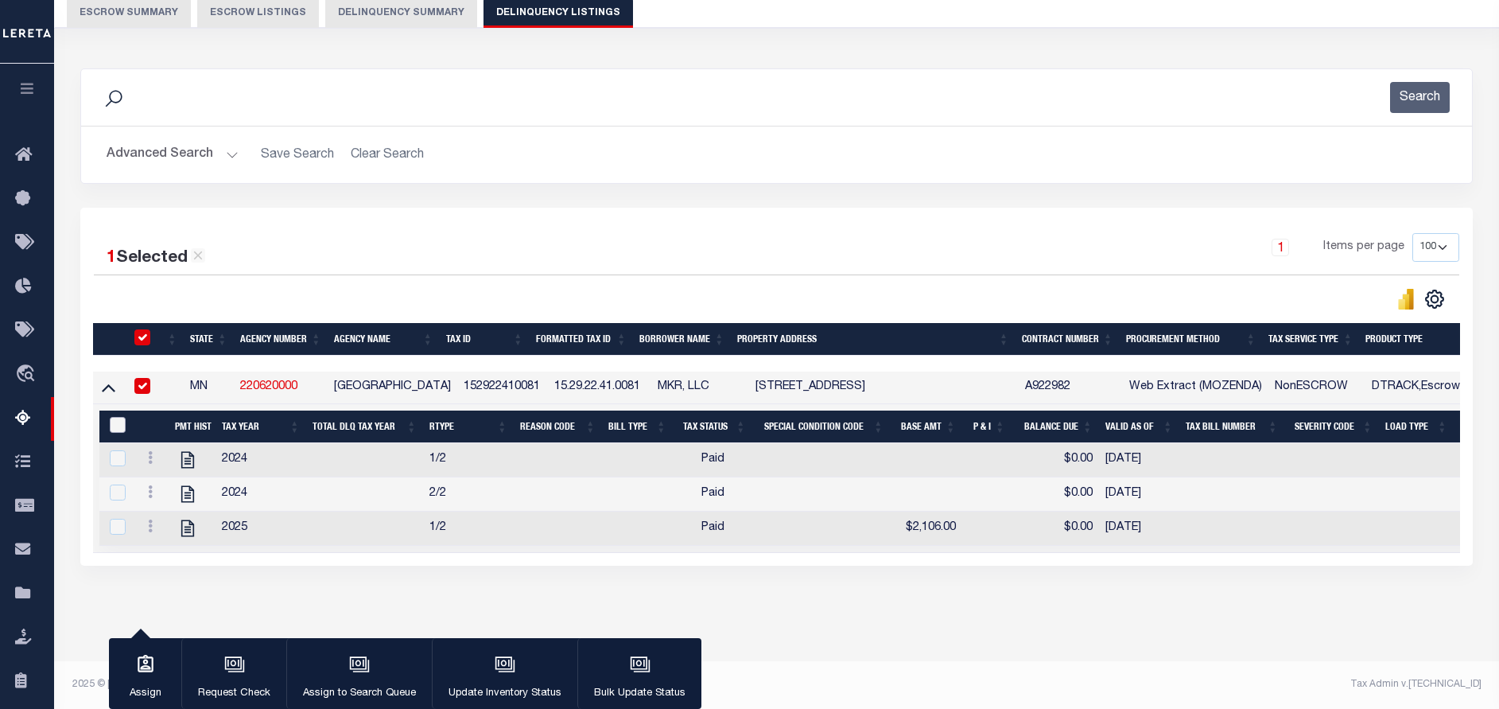
click at [119, 417] on input "&nbsp;" at bounding box center [118, 425] width 16 height 16
checkbox input "true"
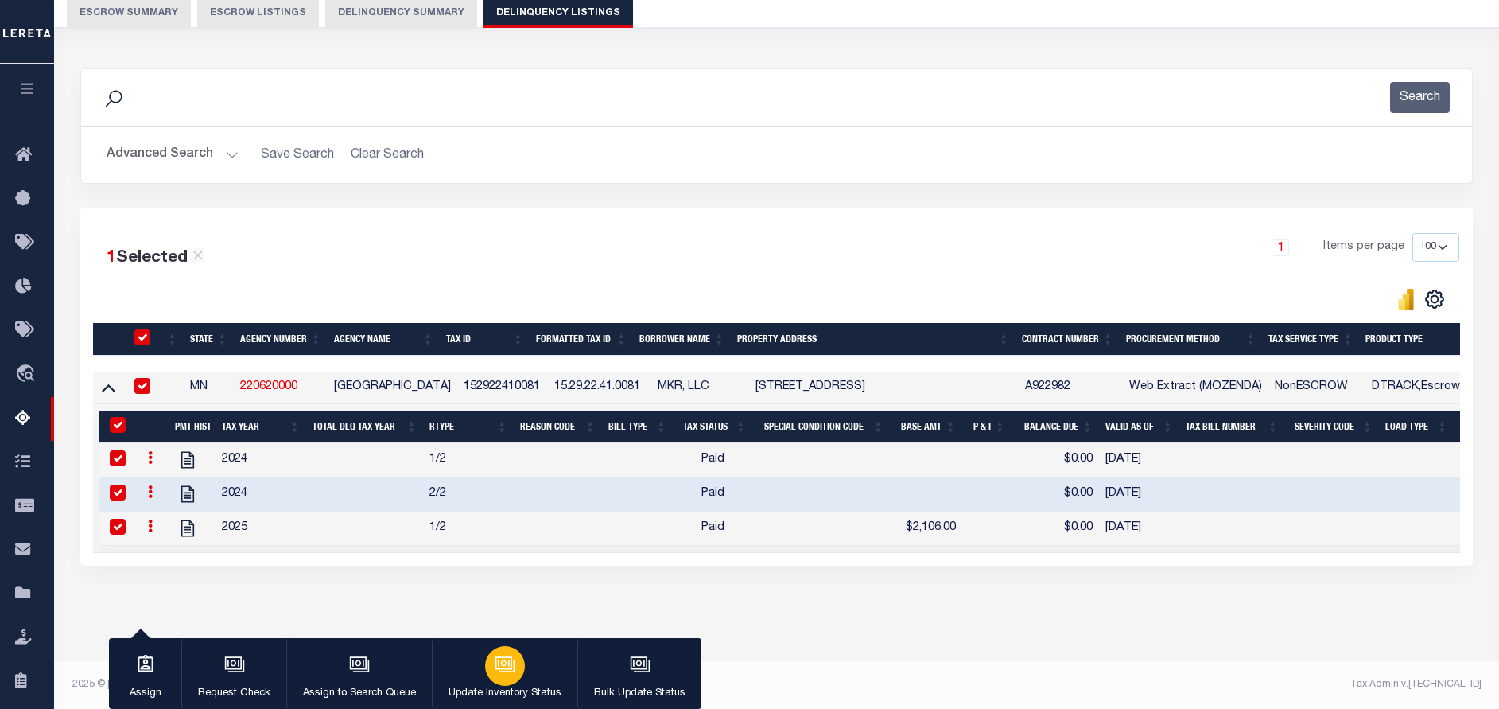
click at [497, 696] on p "Update Inventory Status" at bounding box center [505, 694] width 113 height 16
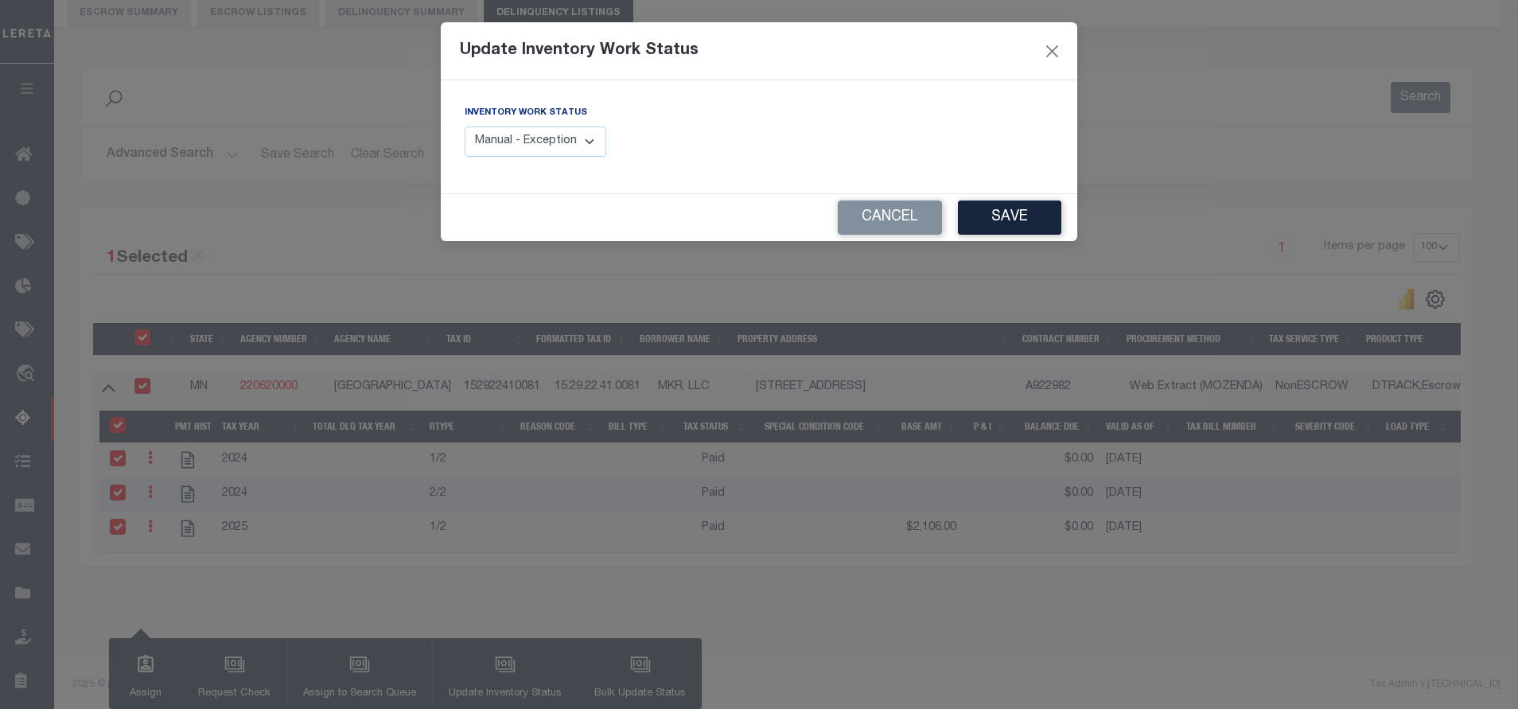
click at [584, 150] on select "Manual - Exception Pended - Awaiting Search Late Add Exception Completed" at bounding box center [535, 141] width 142 height 31
select select "4"
click at [464, 126] on select "Manual - Exception Pended - Awaiting Search Late Add Exception Completed" at bounding box center [535, 141] width 142 height 31
click at [1021, 206] on button "Save" at bounding box center [1009, 217] width 103 height 34
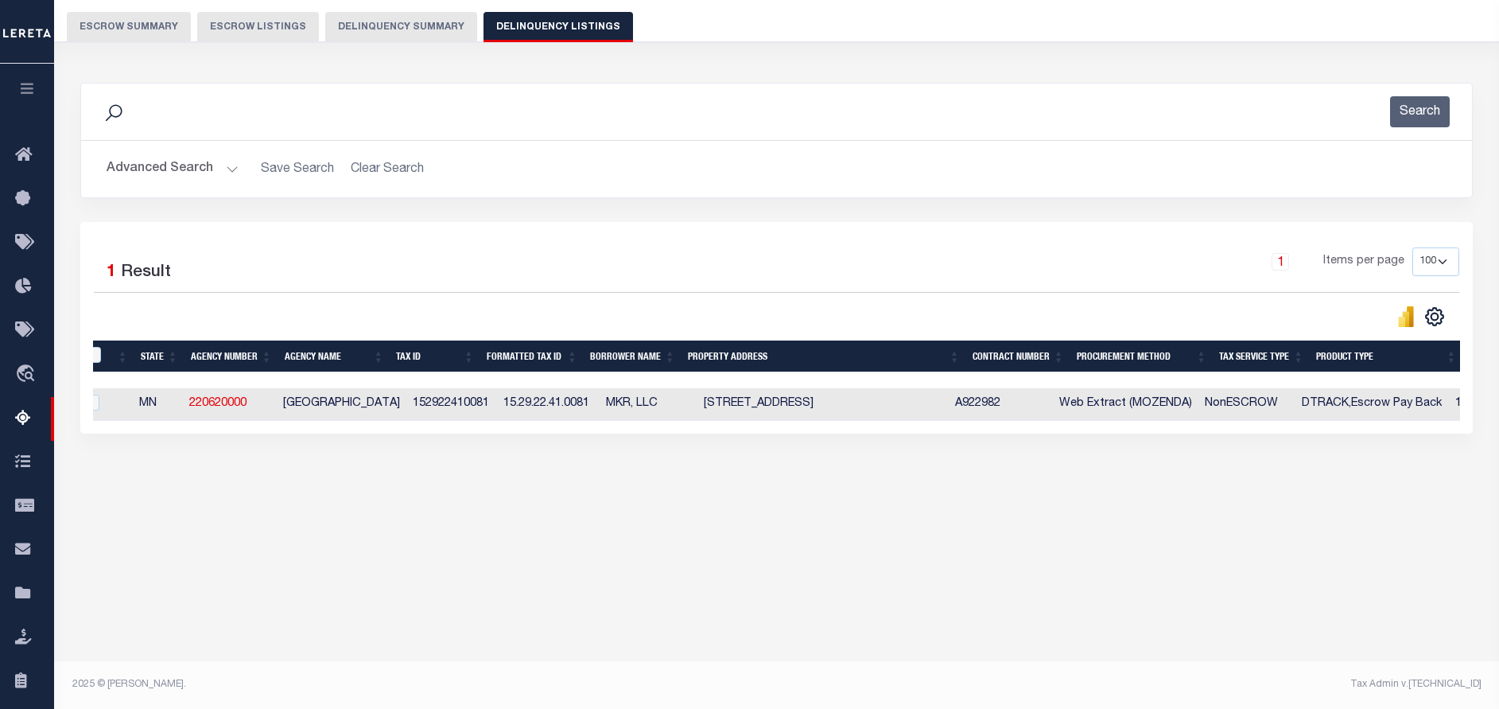
scroll to position [0, 0]
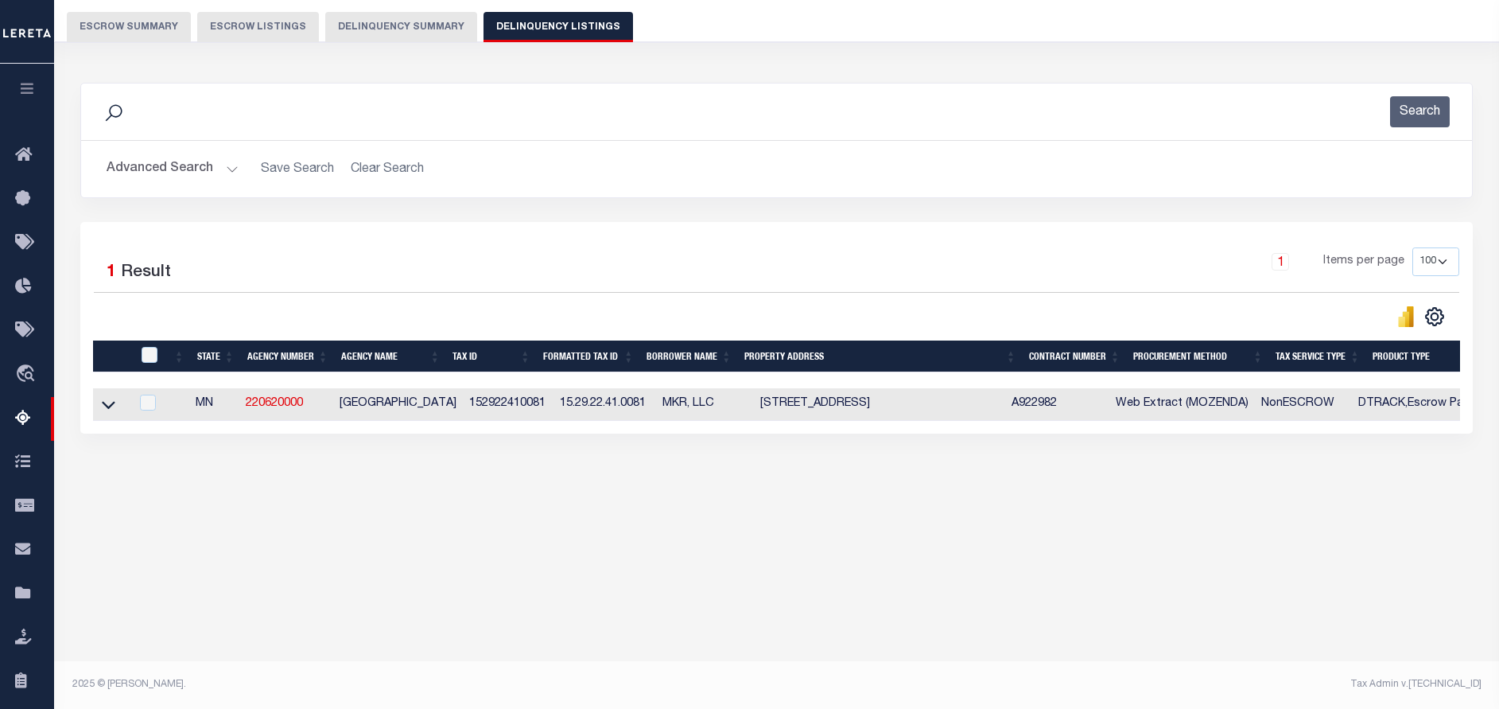
click at [208, 160] on button "Advanced Search" at bounding box center [173, 169] width 132 height 31
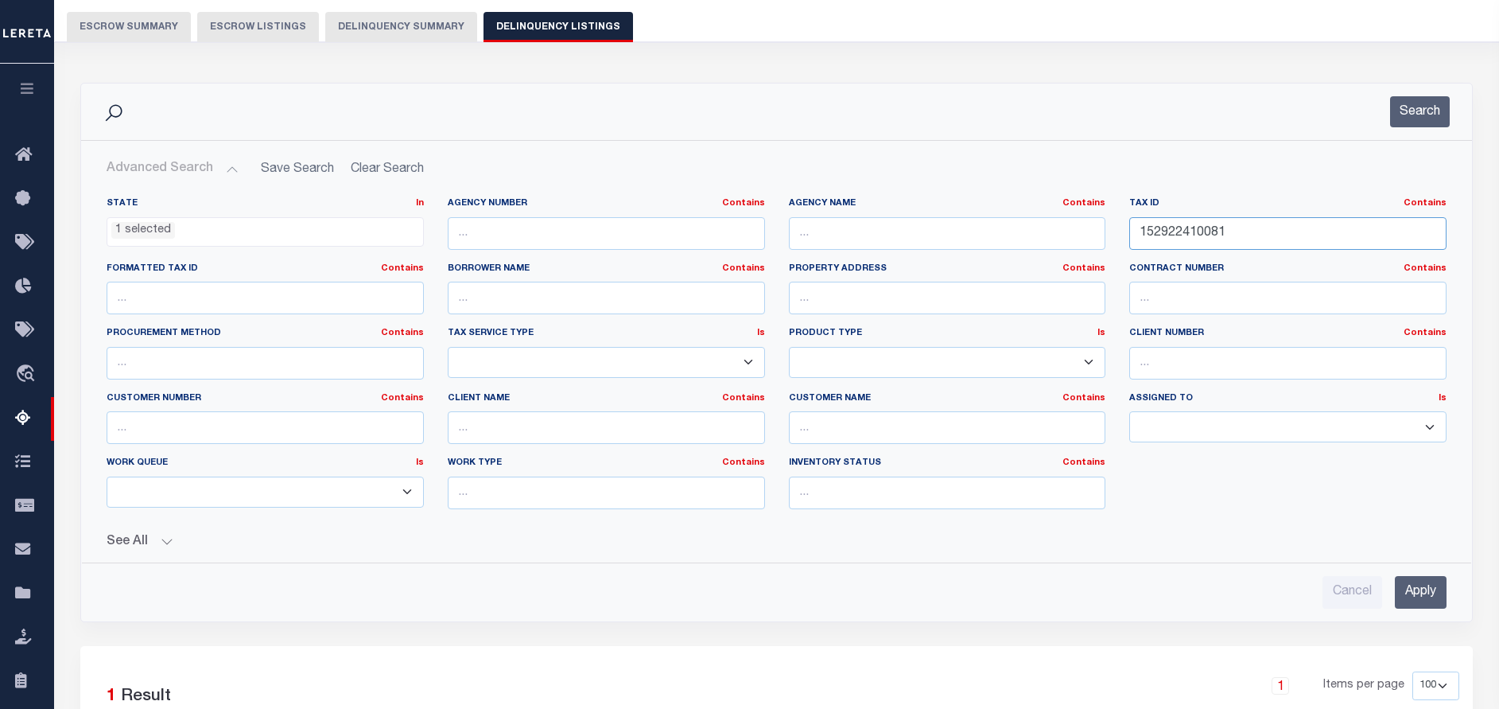
click at [1268, 226] on input "152922410081" at bounding box center [1287, 233] width 317 height 33
paste input "3230023"
type input "152923230023"
click at [1402, 110] on button "Search" at bounding box center [1420, 111] width 60 height 31
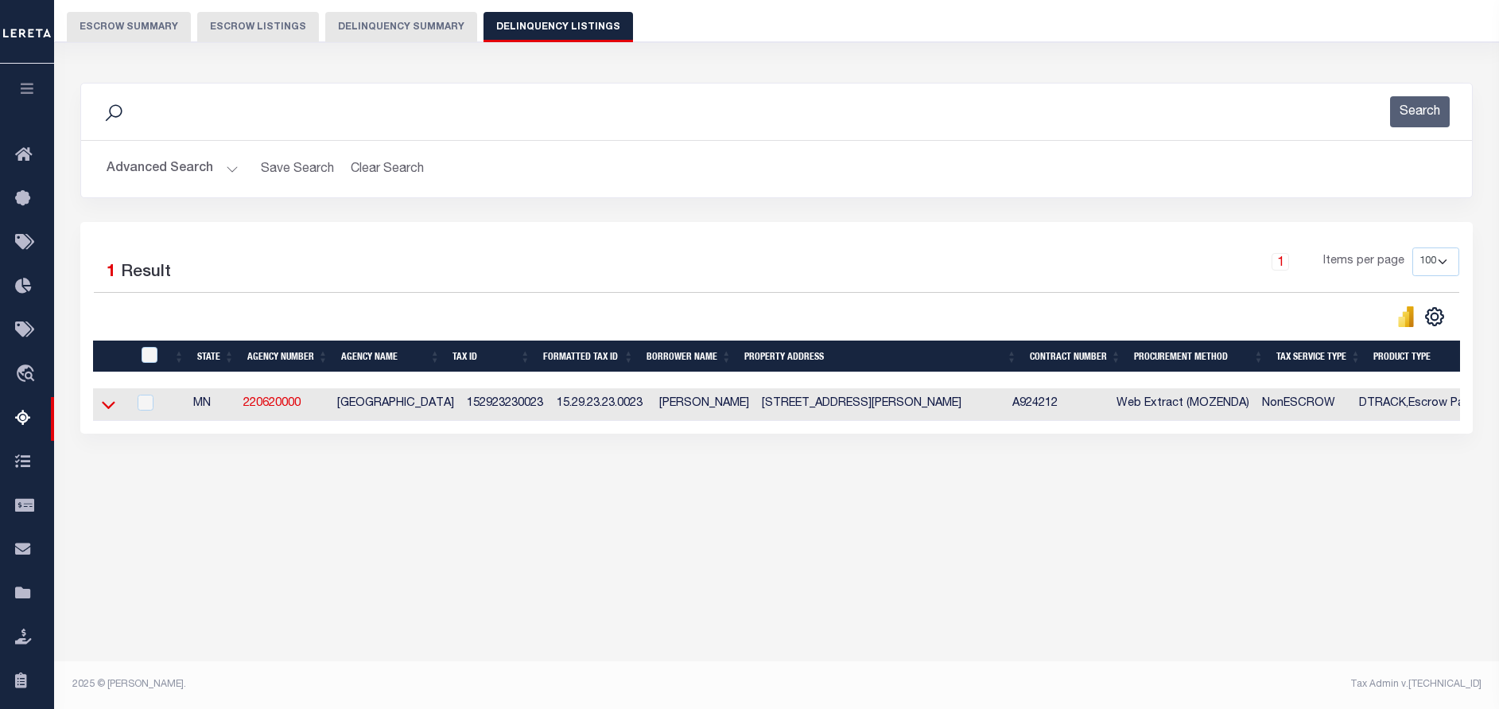
click at [105, 408] on icon at bounding box center [109, 406] width 14 height 8
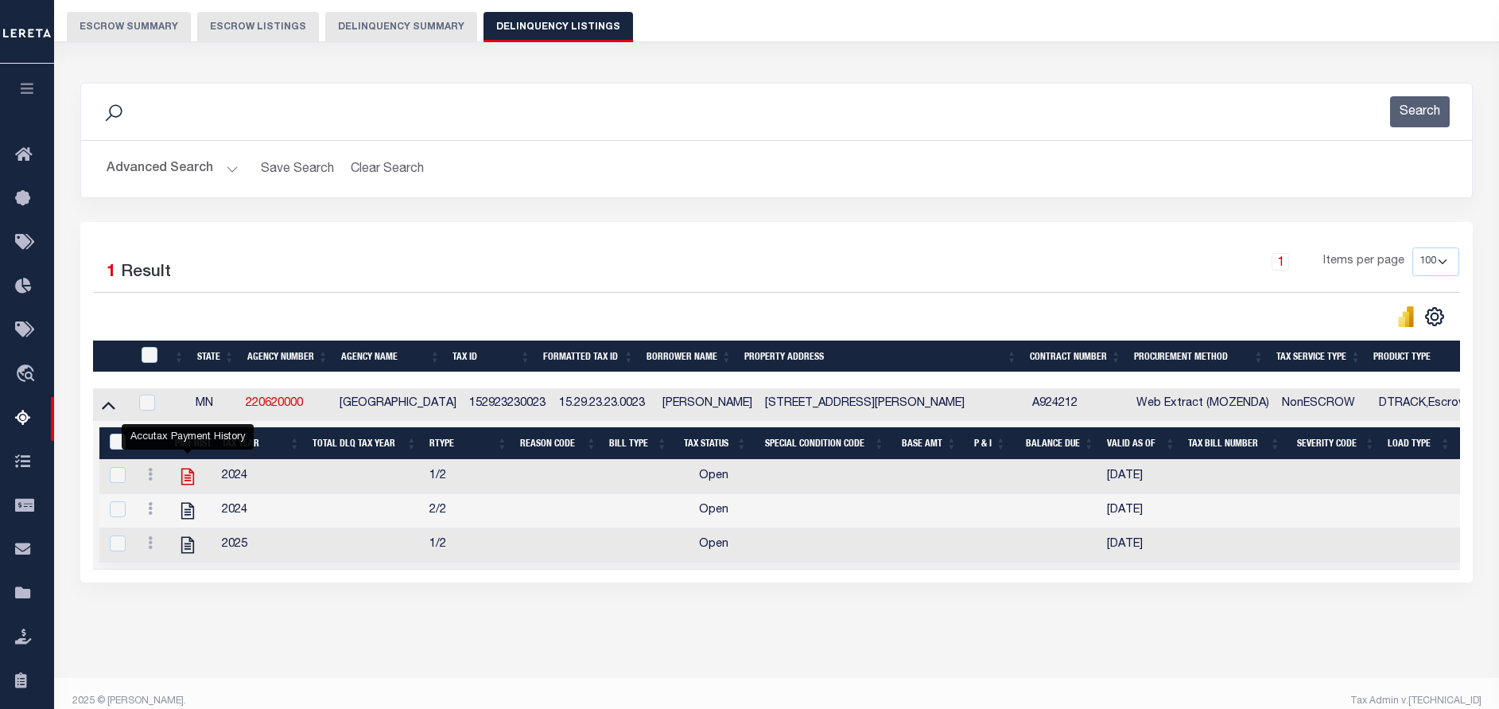
click at [185, 483] on icon "" at bounding box center [187, 476] width 21 height 21
checkbox input "false"
checkbox input "true"
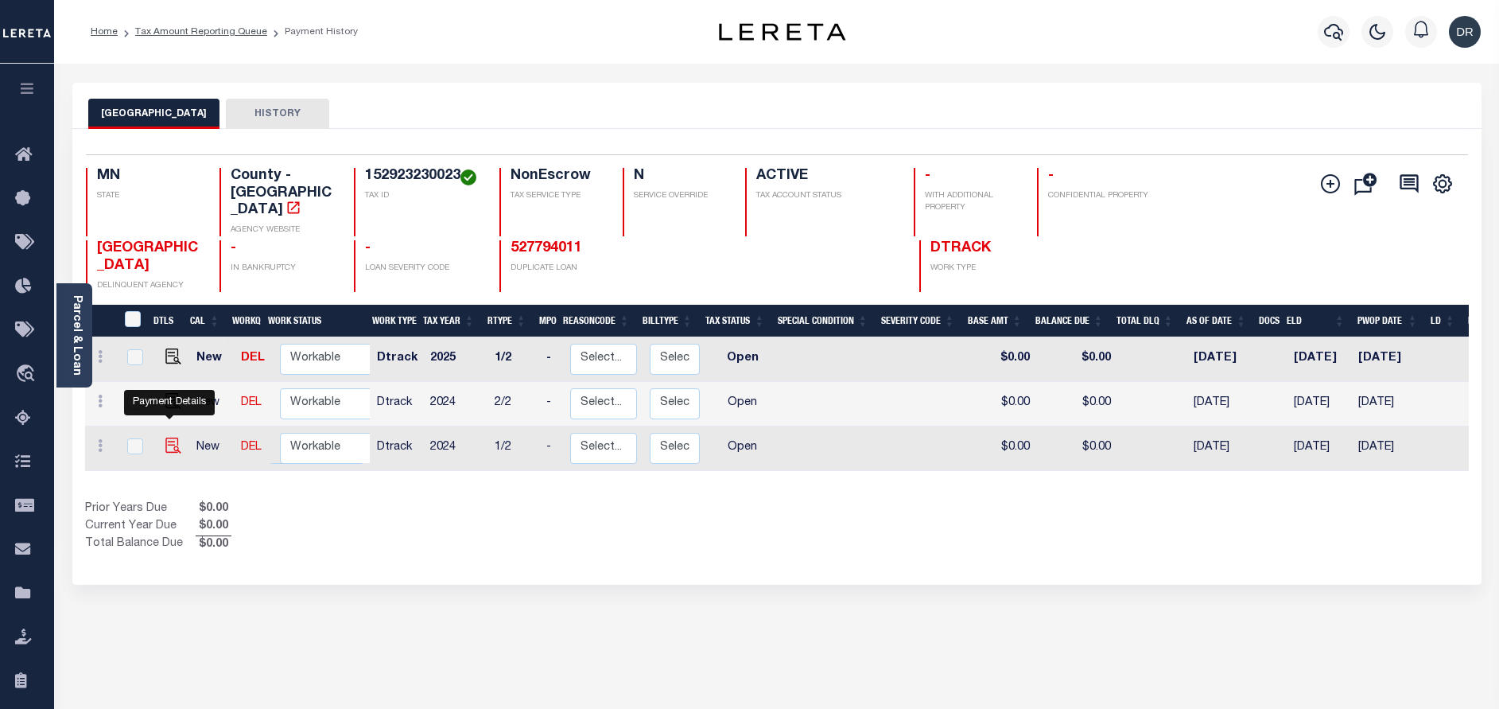
click at [169, 437] on img "" at bounding box center [173, 445] width 16 height 16
checkbox input "true"
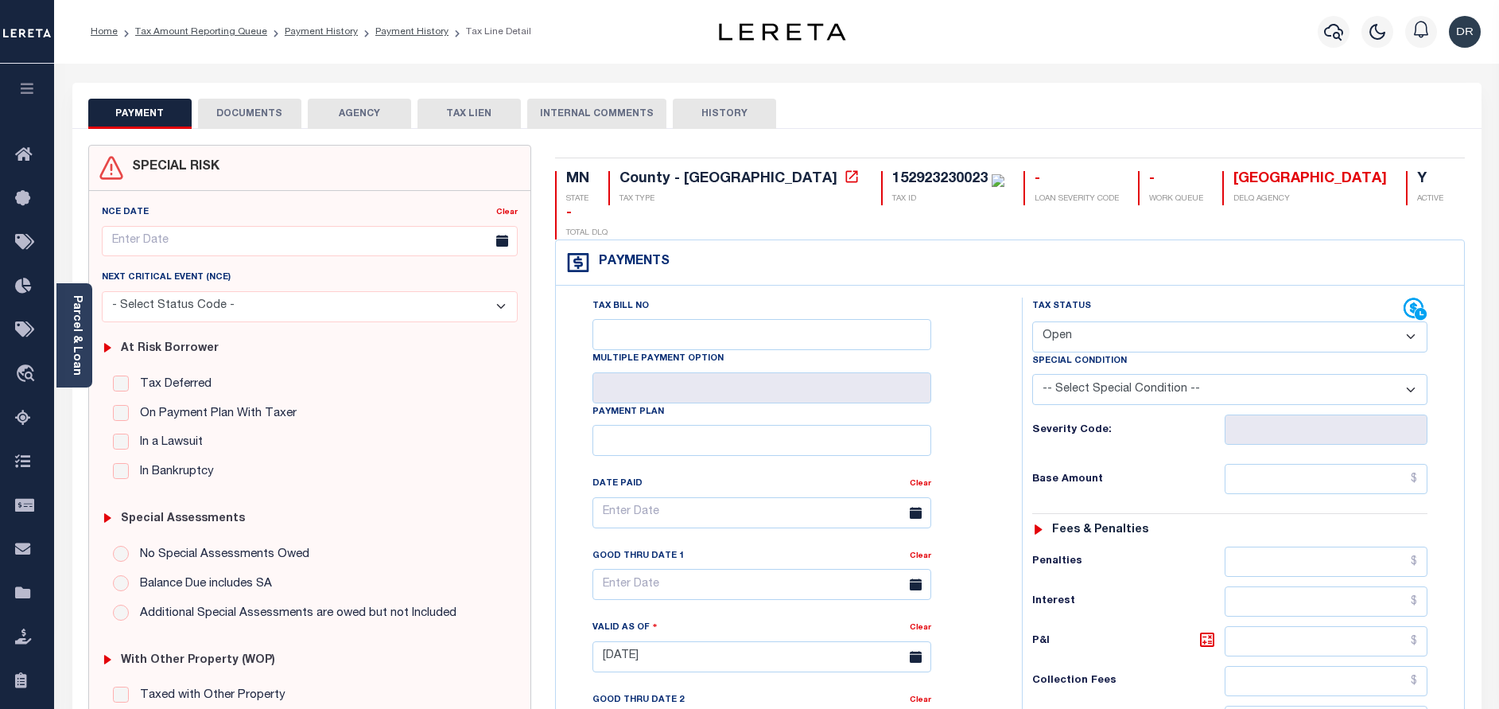
click at [1176, 321] on select "- Select Status Code - Open Due/Unpaid Paid Incomplete No Tax Due Internal Refu…" at bounding box center [1229, 336] width 395 height 31
select select "PYD"
click at [1032, 321] on select "- Select Status Code - Open Due/Unpaid Paid Incomplete No Tax Due Internal Refu…" at bounding box center [1229, 336] width 395 height 31
type input "[DATE]"
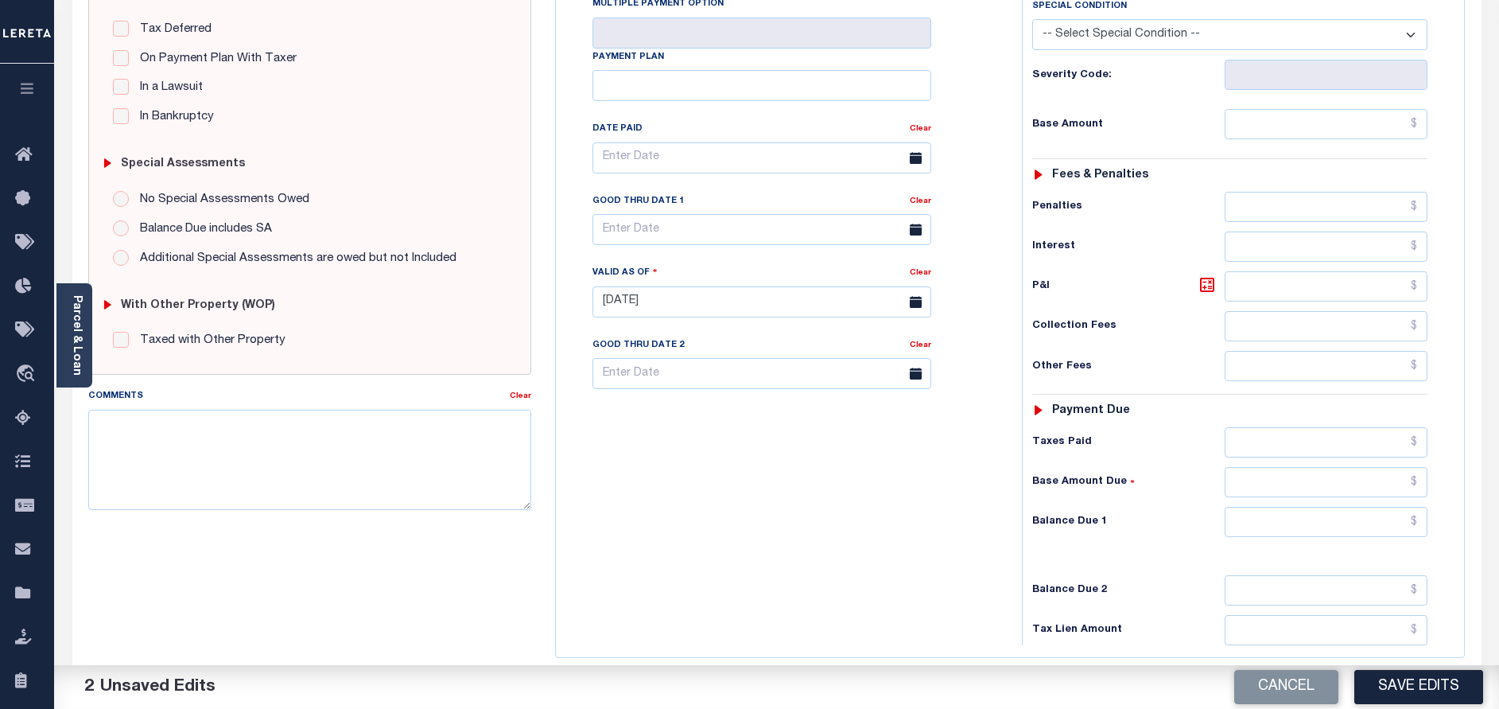
scroll to position [358, 0]
click at [1243, 503] on input "text" at bounding box center [1326, 518] width 203 height 30
type input "$0.00"
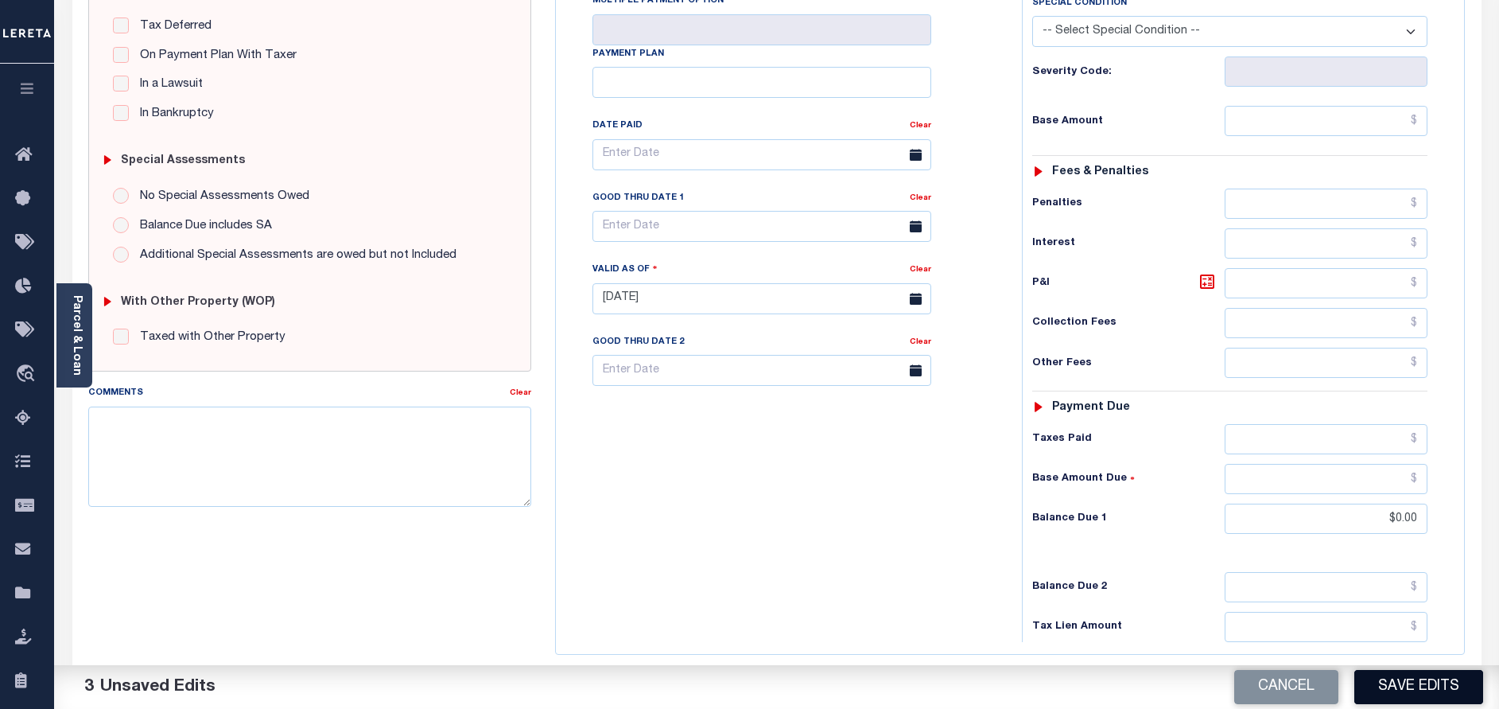
click at [1417, 678] on button "Save Edits" at bounding box center [1418, 687] width 129 height 34
checkbox input "false"
type input "$0"
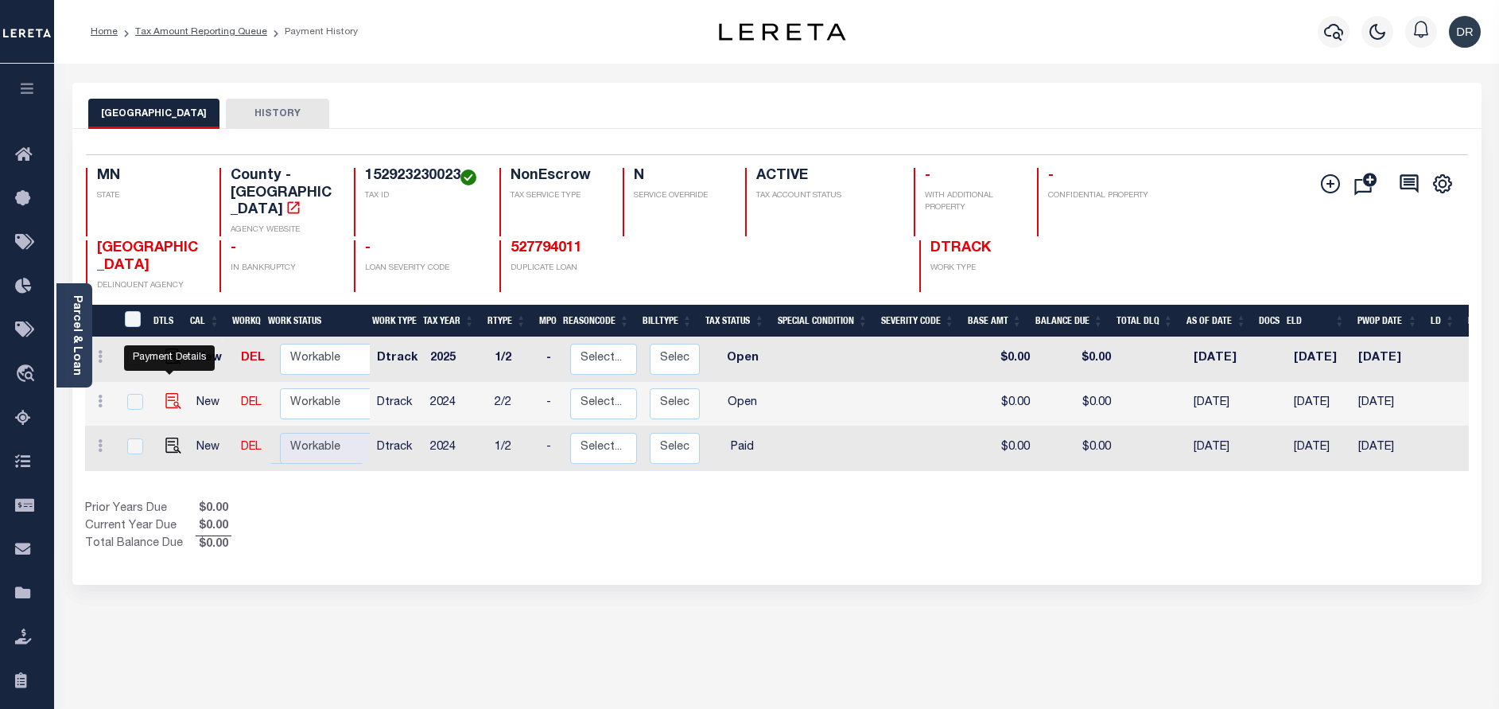
click at [165, 393] on img "" at bounding box center [173, 401] width 16 height 16
checkbox input "true"
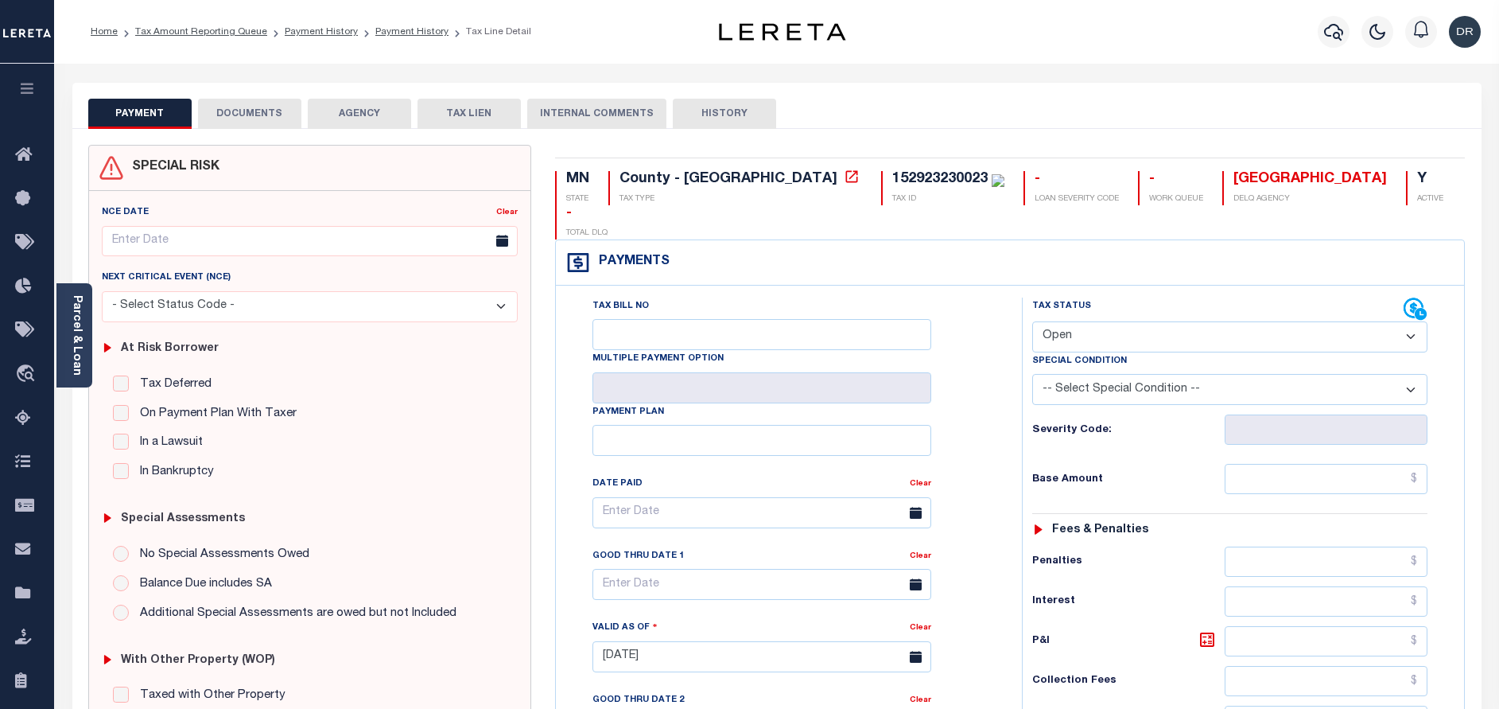
click at [1057, 321] on select "- Select Status Code - Open Due/Unpaid Paid Incomplete No Tax Due Internal Refu…" at bounding box center [1229, 336] width 395 height 31
select select "PYD"
click at [1032, 321] on select "- Select Status Code - Open Due/Unpaid Paid Incomplete No Tax Due Internal Refu…" at bounding box center [1229, 336] width 395 height 31
type input "[DATE]"
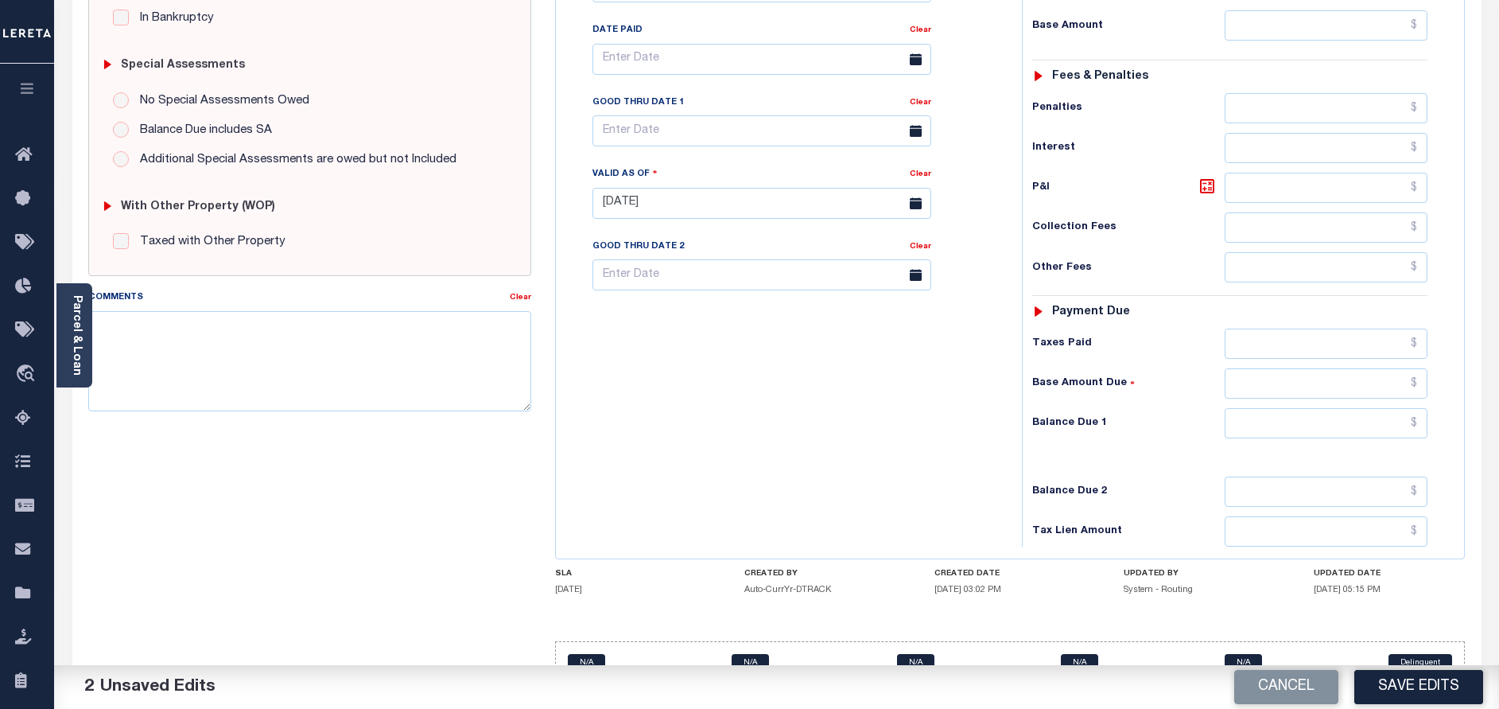
scroll to position [462, 0]
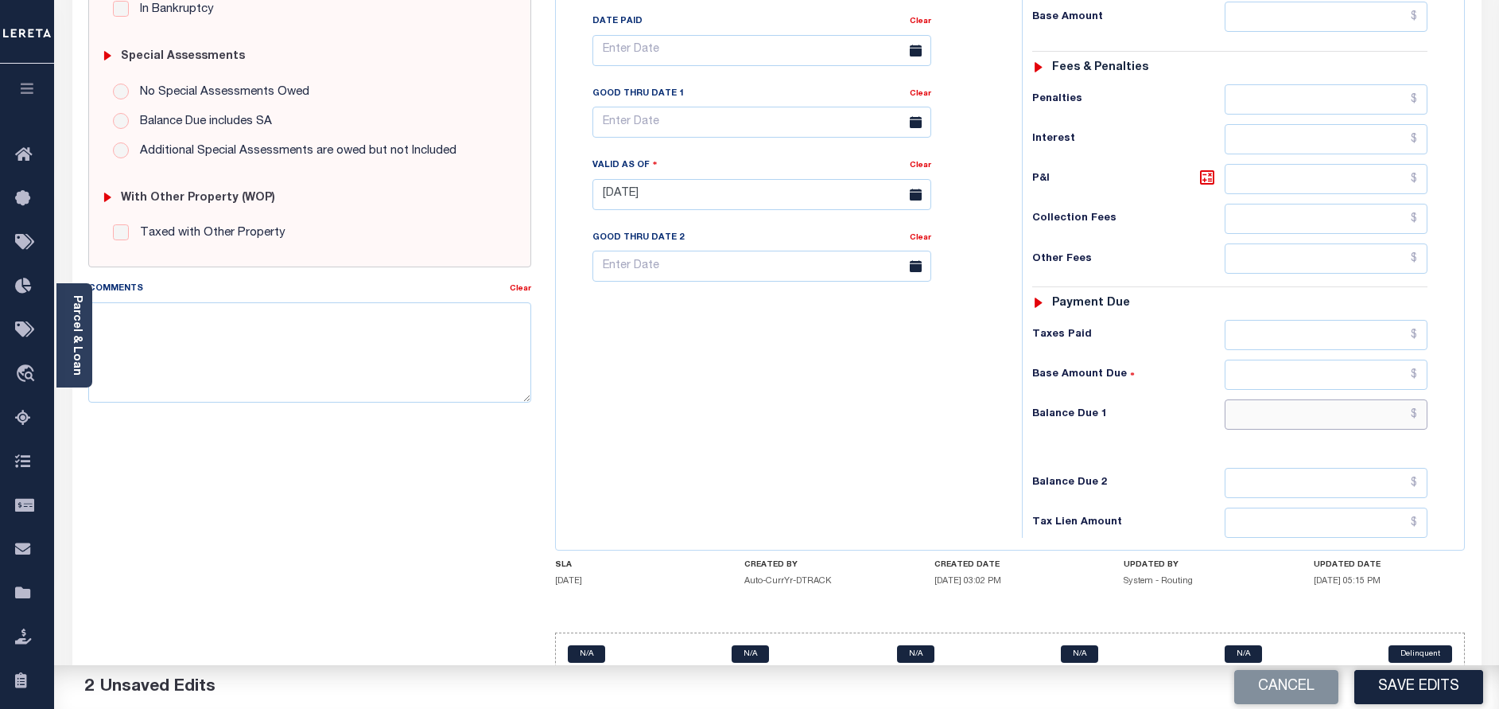
click at [1314, 399] on input "text" at bounding box center [1326, 414] width 203 height 30
type input "$0.00"
click at [1401, 680] on button "Save Edits" at bounding box center [1418, 687] width 129 height 34
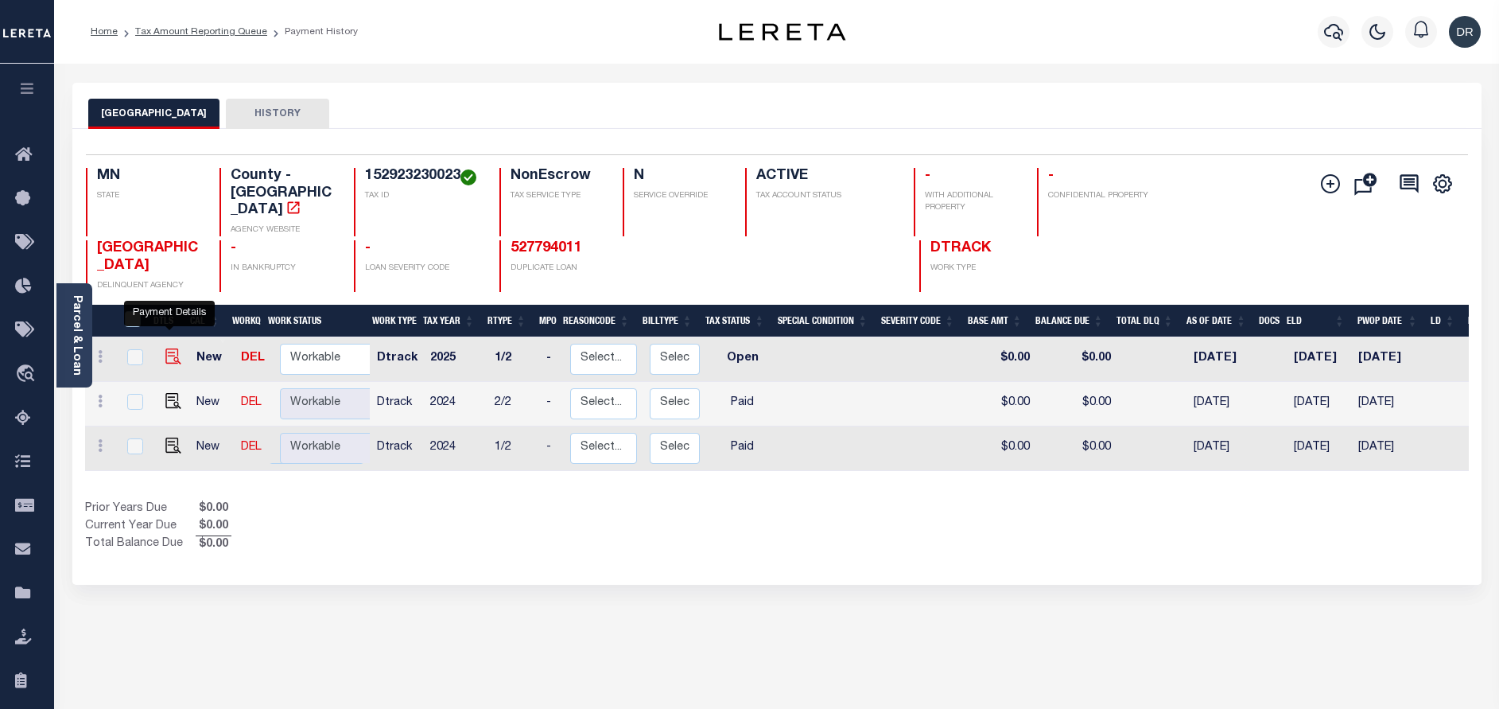
click at [173, 348] on img "" at bounding box center [173, 356] width 16 height 16
checkbox input "true"
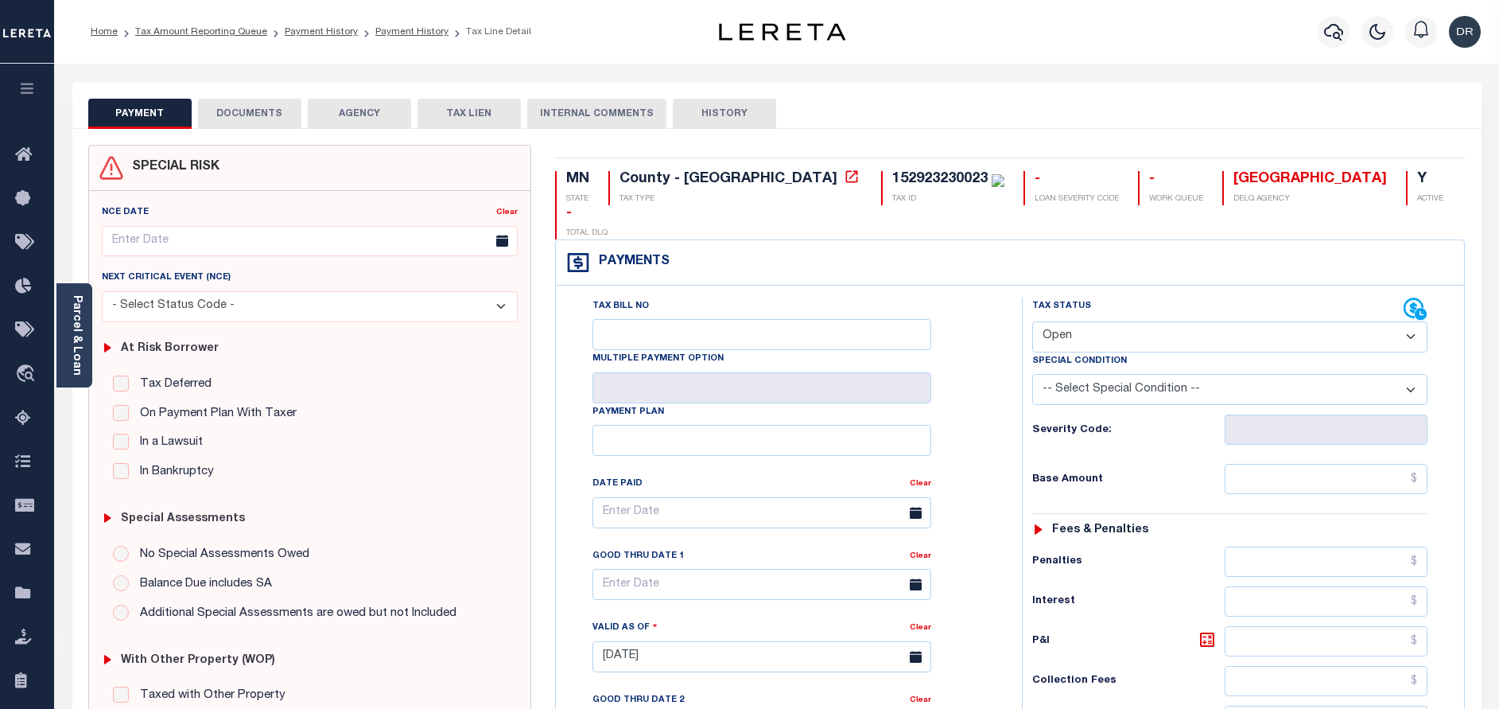
click at [1075, 321] on select "- Select Status Code - Open Due/Unpaid Paid Incomplete No Tax Due Internal Refu…" at bounding box center [1229, 336] width 395 height 31
select select "PYD"
click at [1032, 321] on select "- Select Status Code - Open Due/Unpaid Paid Incomplete No Tax Due Internal Refu…" at bounding box center [1229, 336] width 395 height 31
type input "[DATE]"
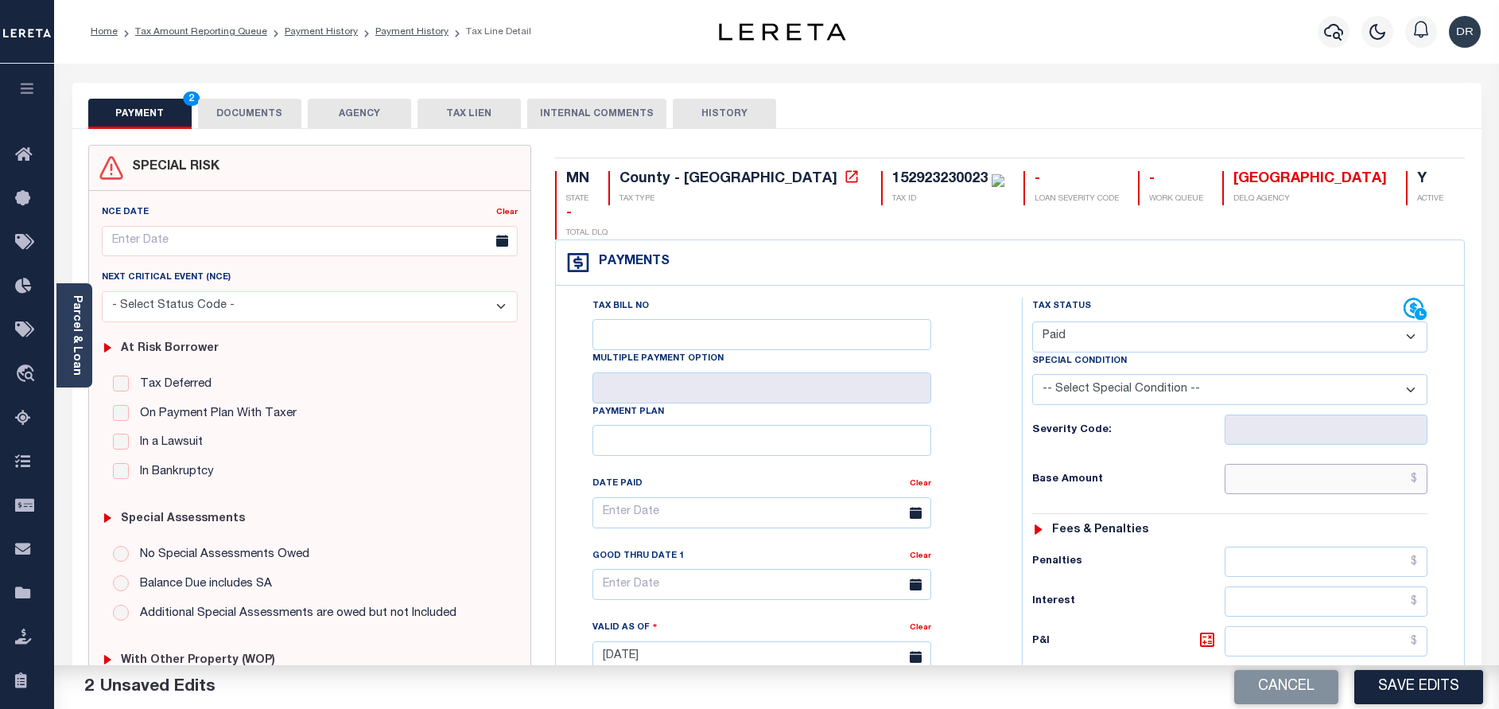
click at [1338, 464] on input "text" at bounding box center [1326, 479] width 203 height 30
paste input "2,512.00"
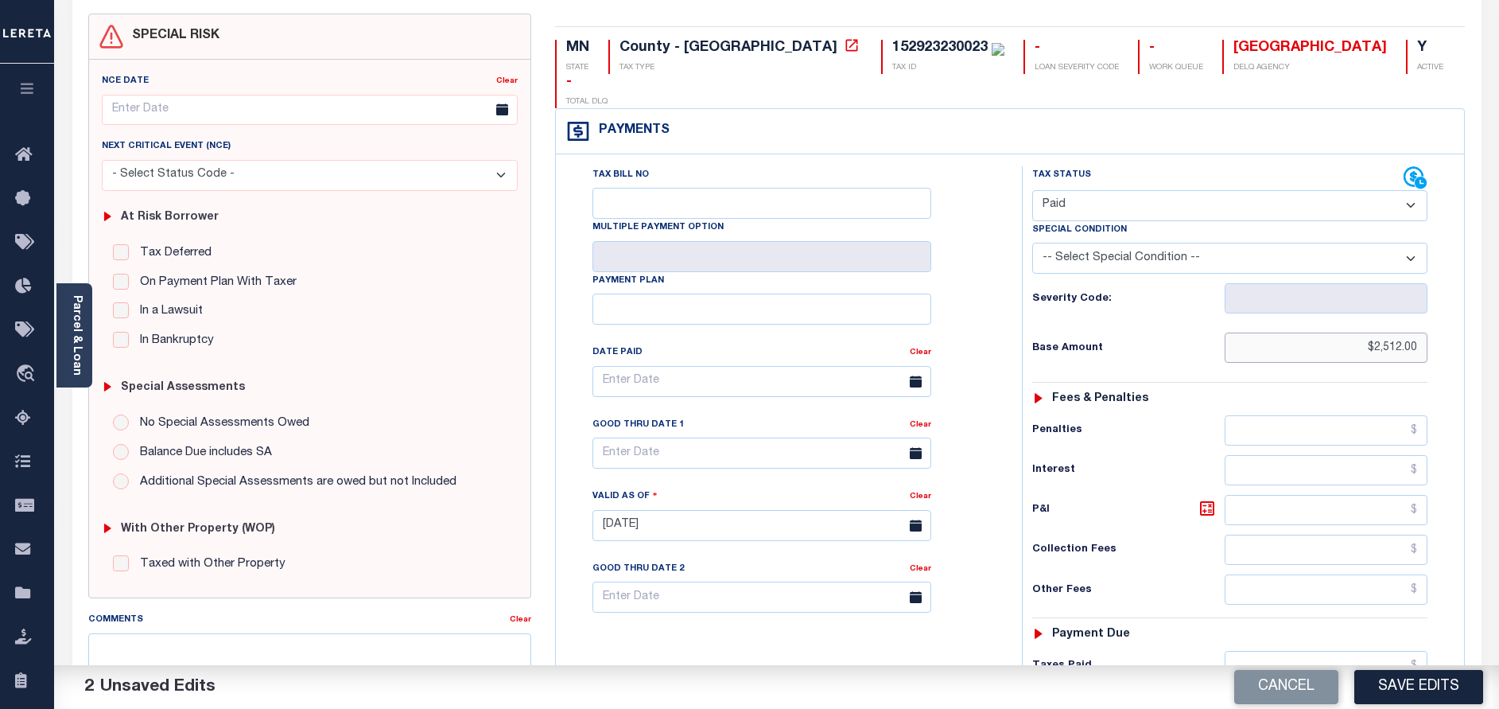
scroll to position [239, 0]
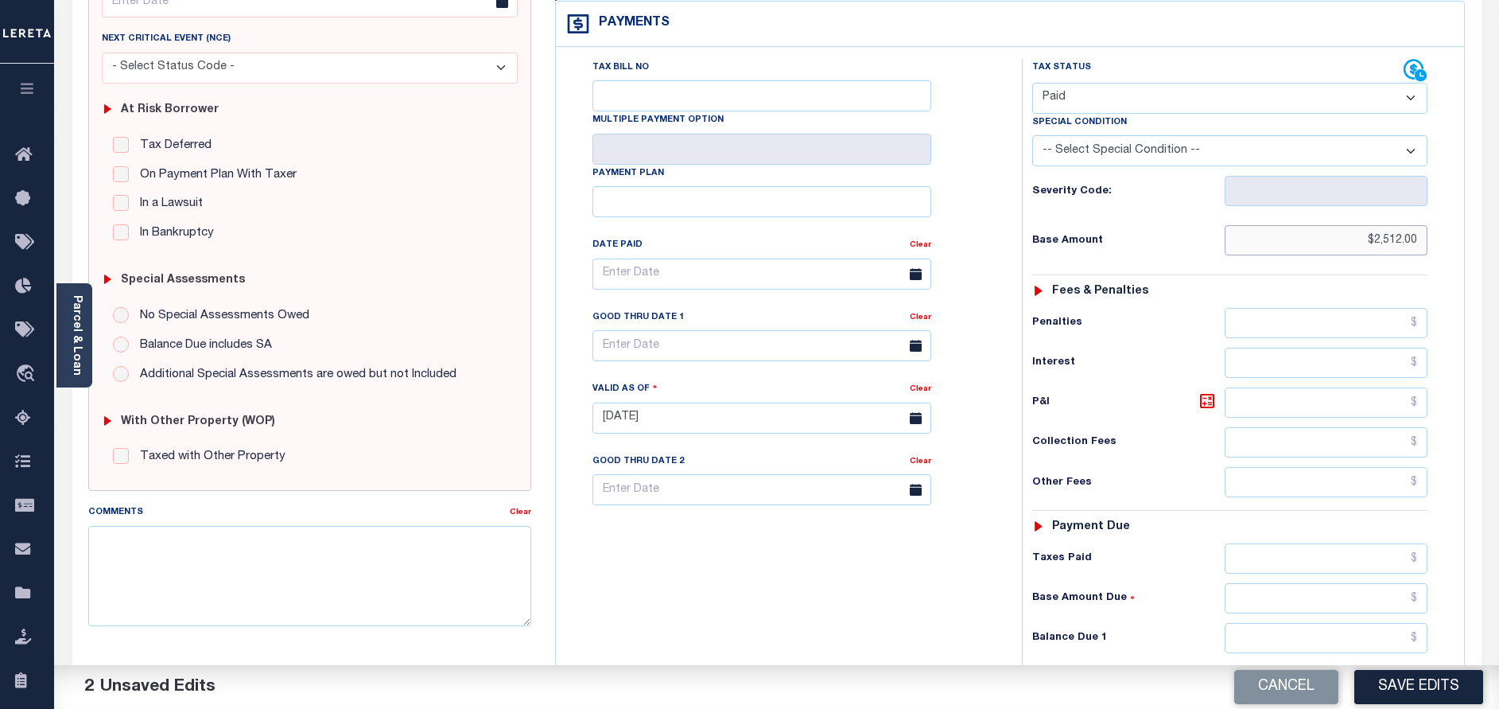
type input "$2,512.00"
click at [1314, 623] on input "text" at bounding box center [1326, 638] width 203 height 30
type input "$0.00"
click at [1378, 698] on button "Save Edits" at bounding box center [1418, 687] width 129 height 34
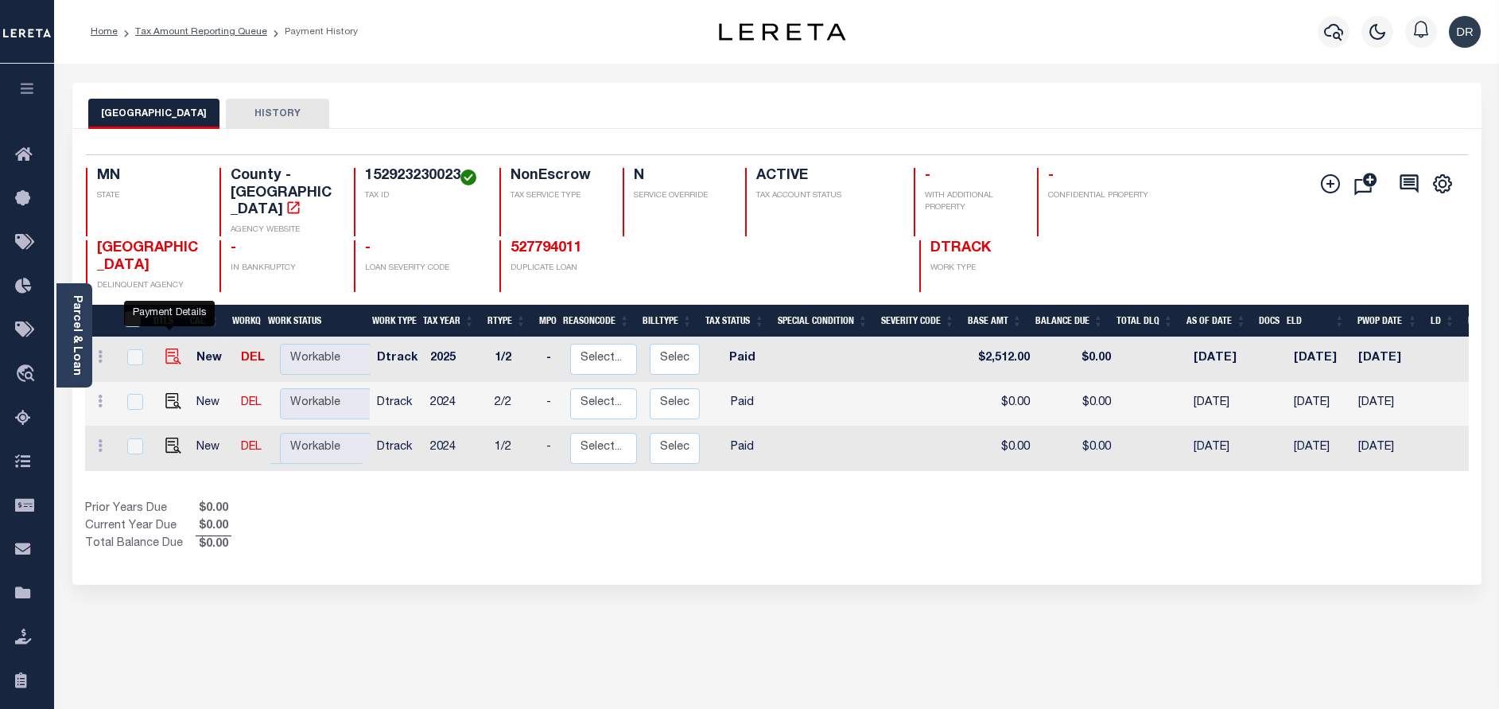
click at [165, 348] on img "" at bounding box center [173, 356] width 16 height 16
checkbox input "true"
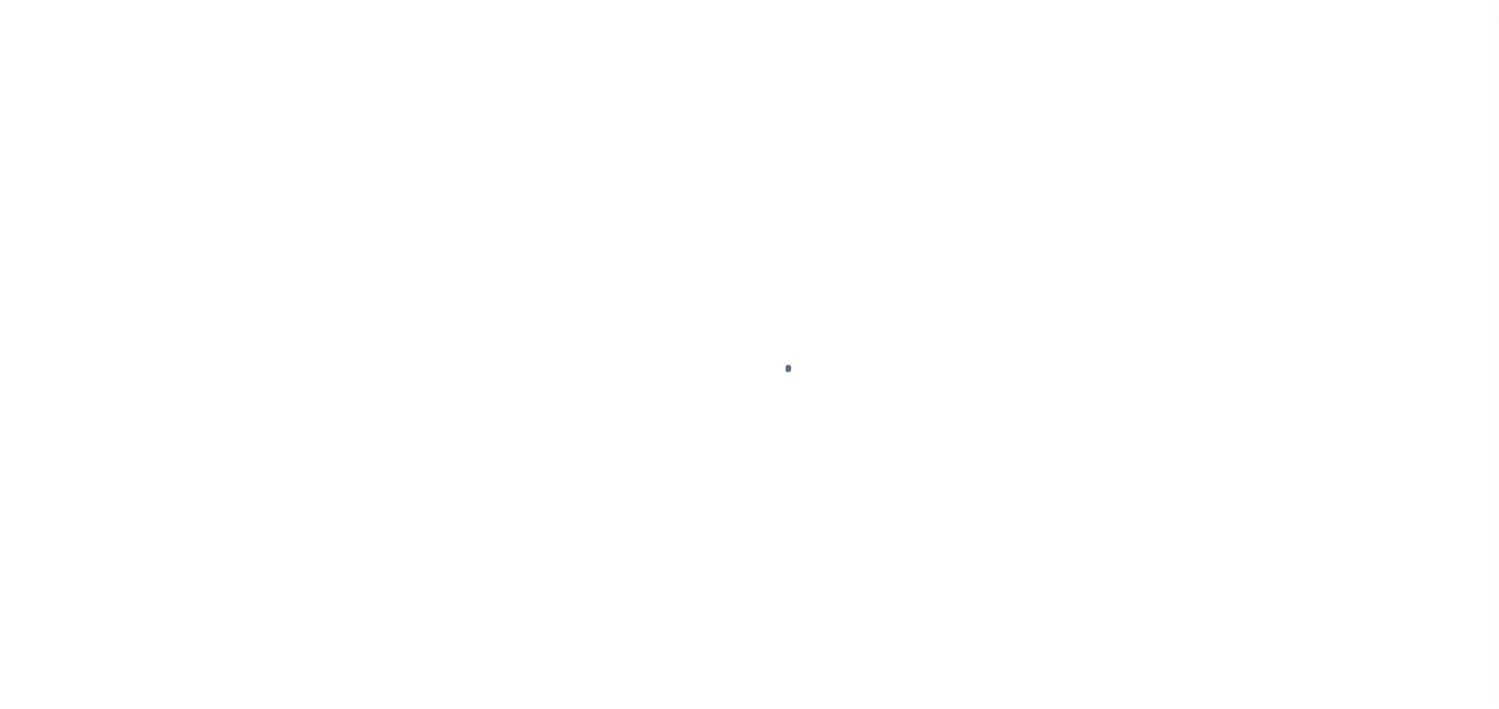
select select "PYD"
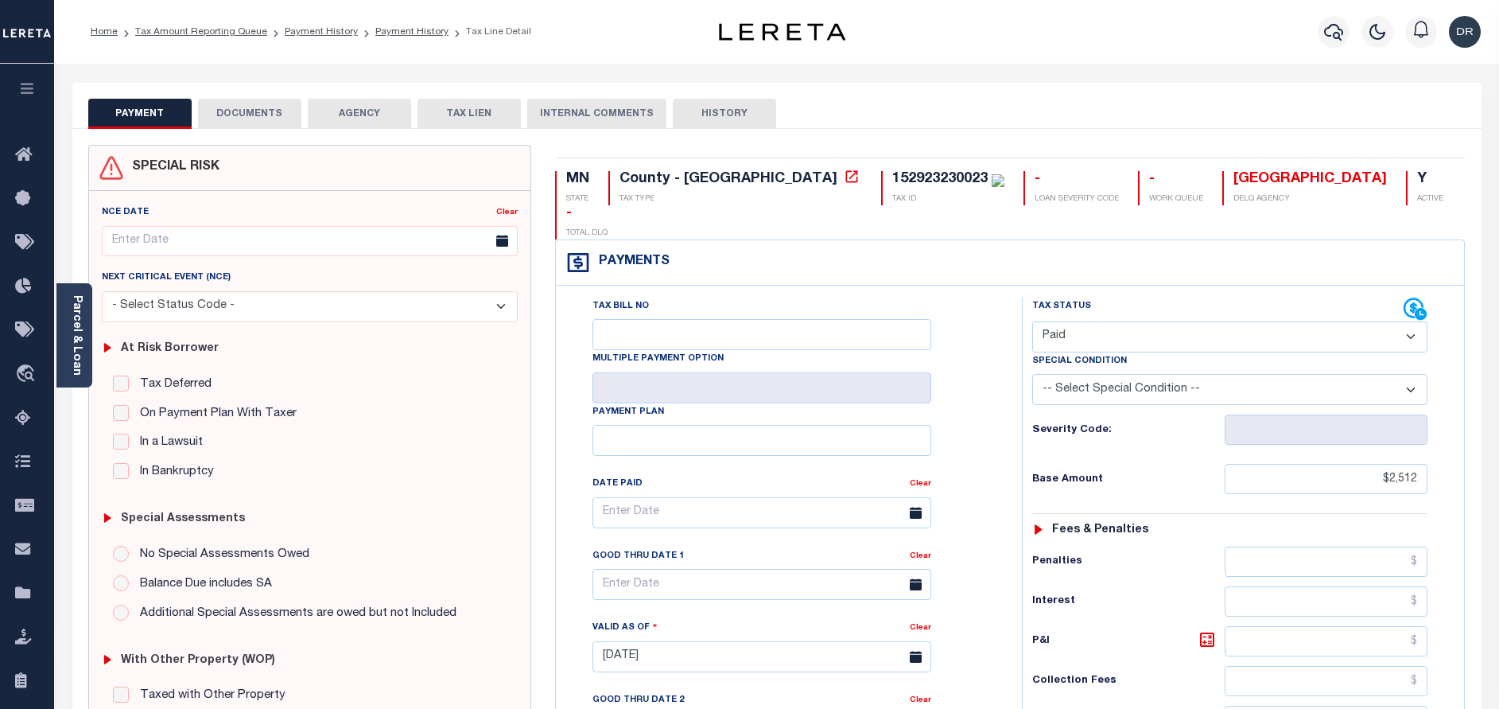
click at [242, 122] on button "DOCUMENTS" at bounding box center [249, 114] width 103 height 30
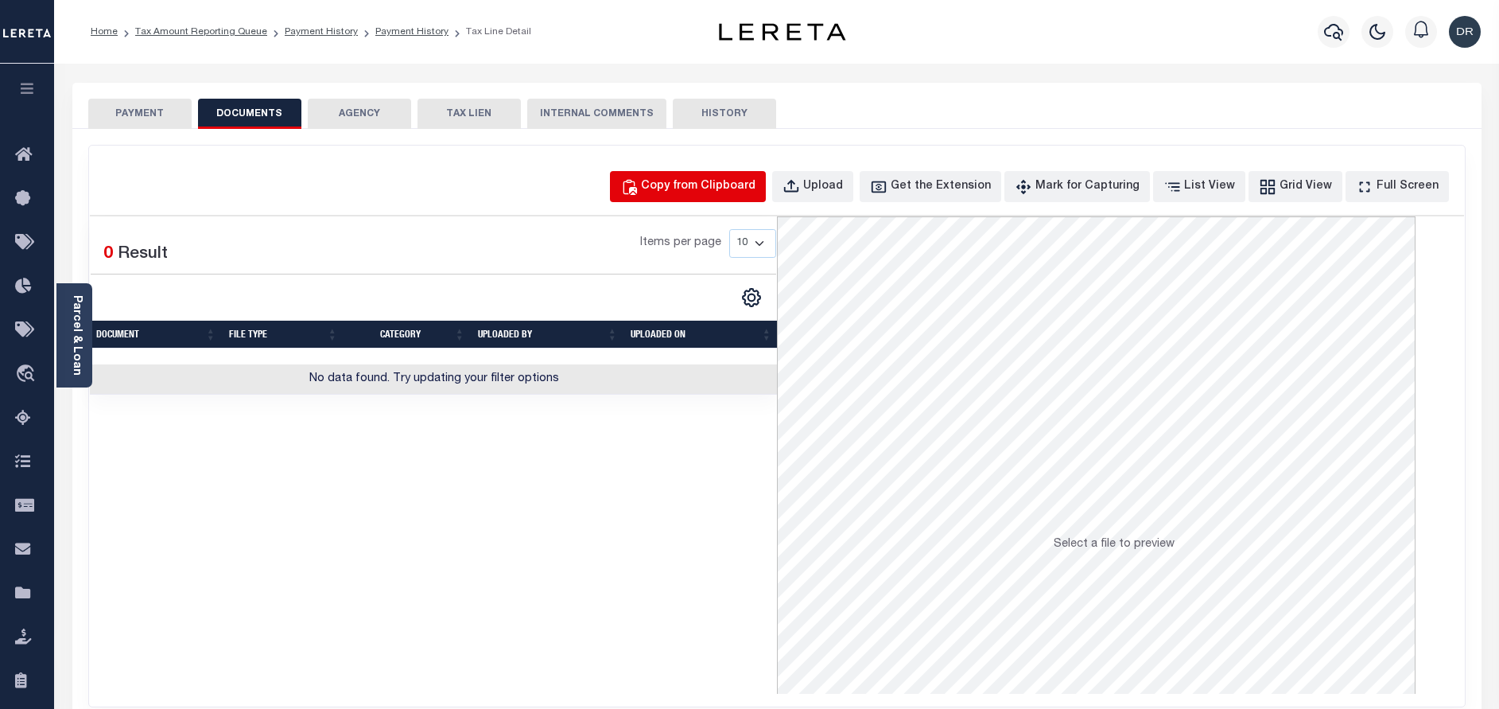
click at [766, 197] on button "Copy from Clipboard" at bounding box center [688, 186] width 156 height 31
select select "POP"
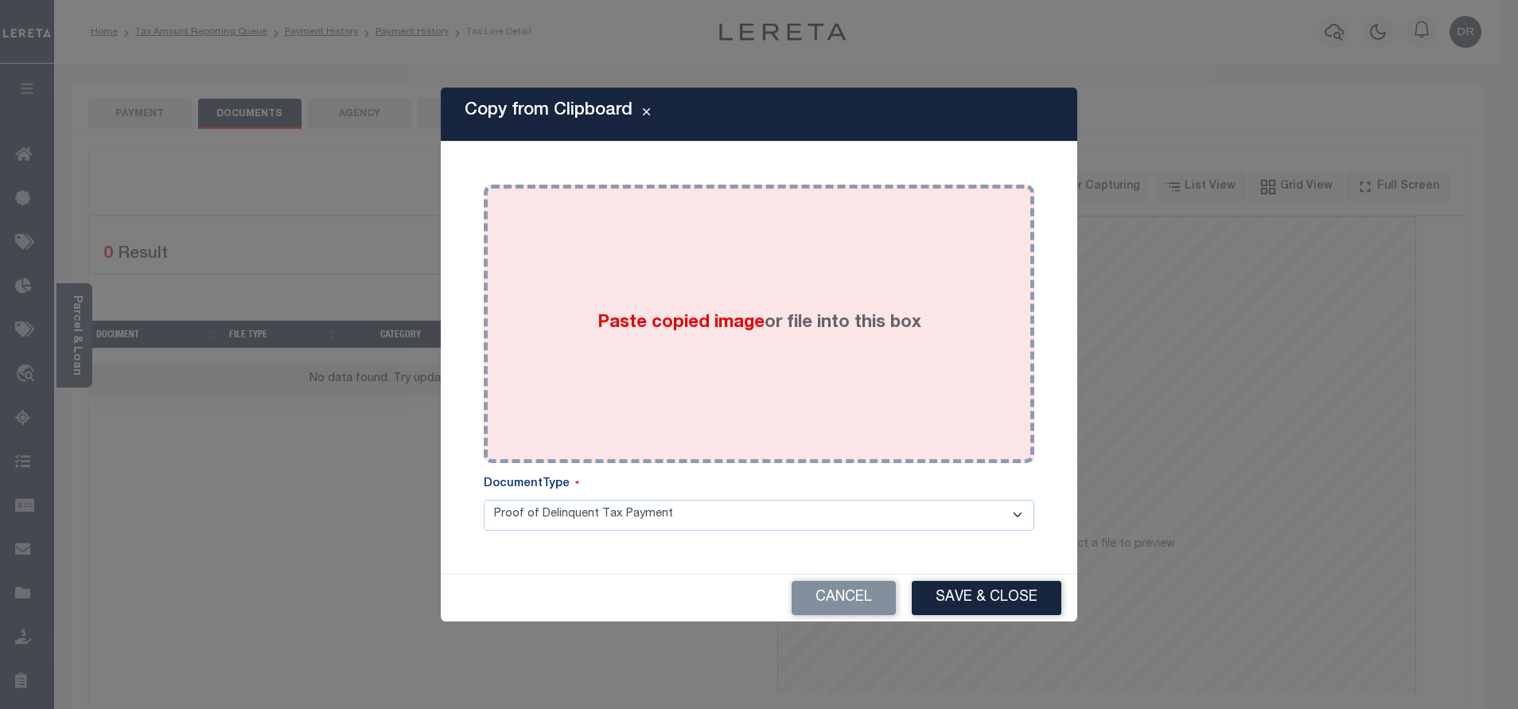
click at [782, 290] on div "Paste copied image or file into this box" at bounding box center [759, 323] width 527 height 255
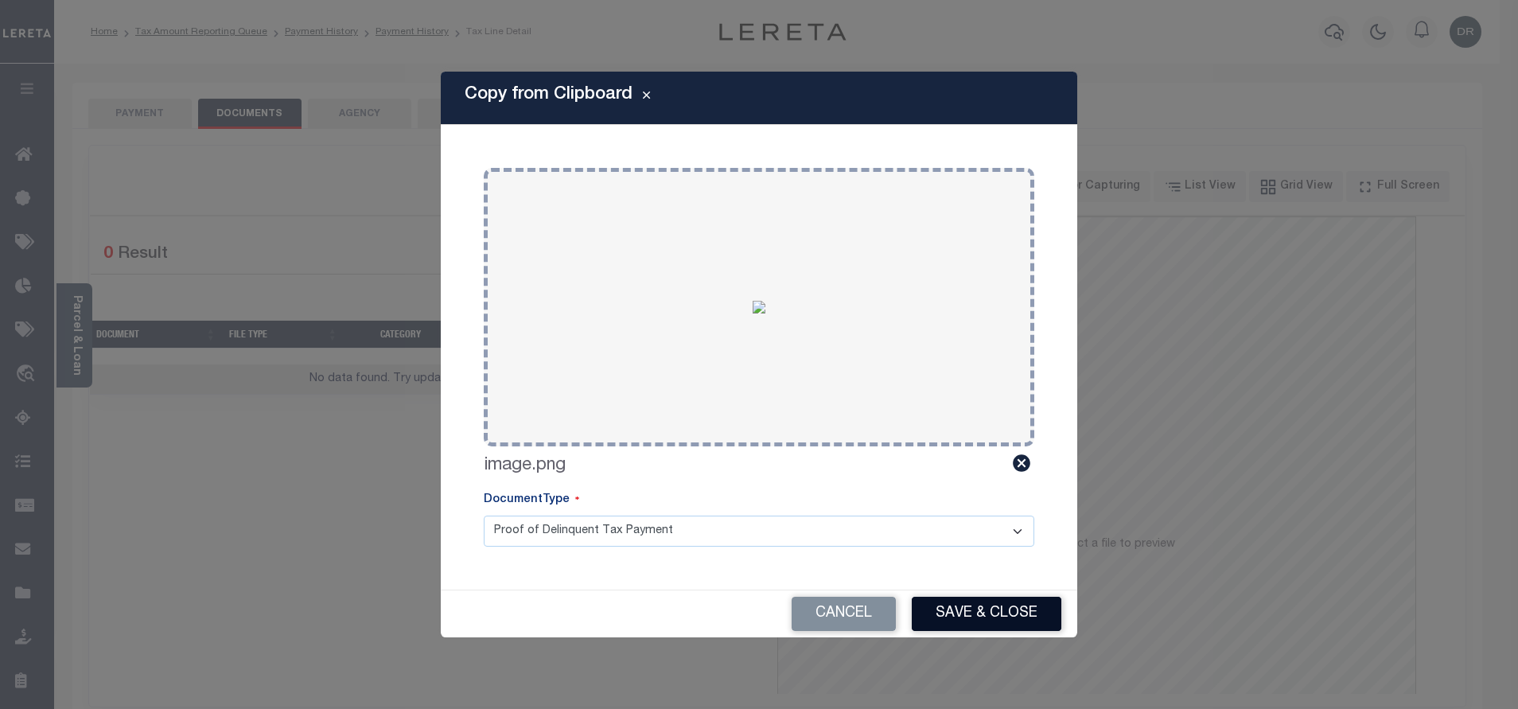
click at [950, 612] on button "Save & Close" at bounding box center [986, 614] width 150 height 34
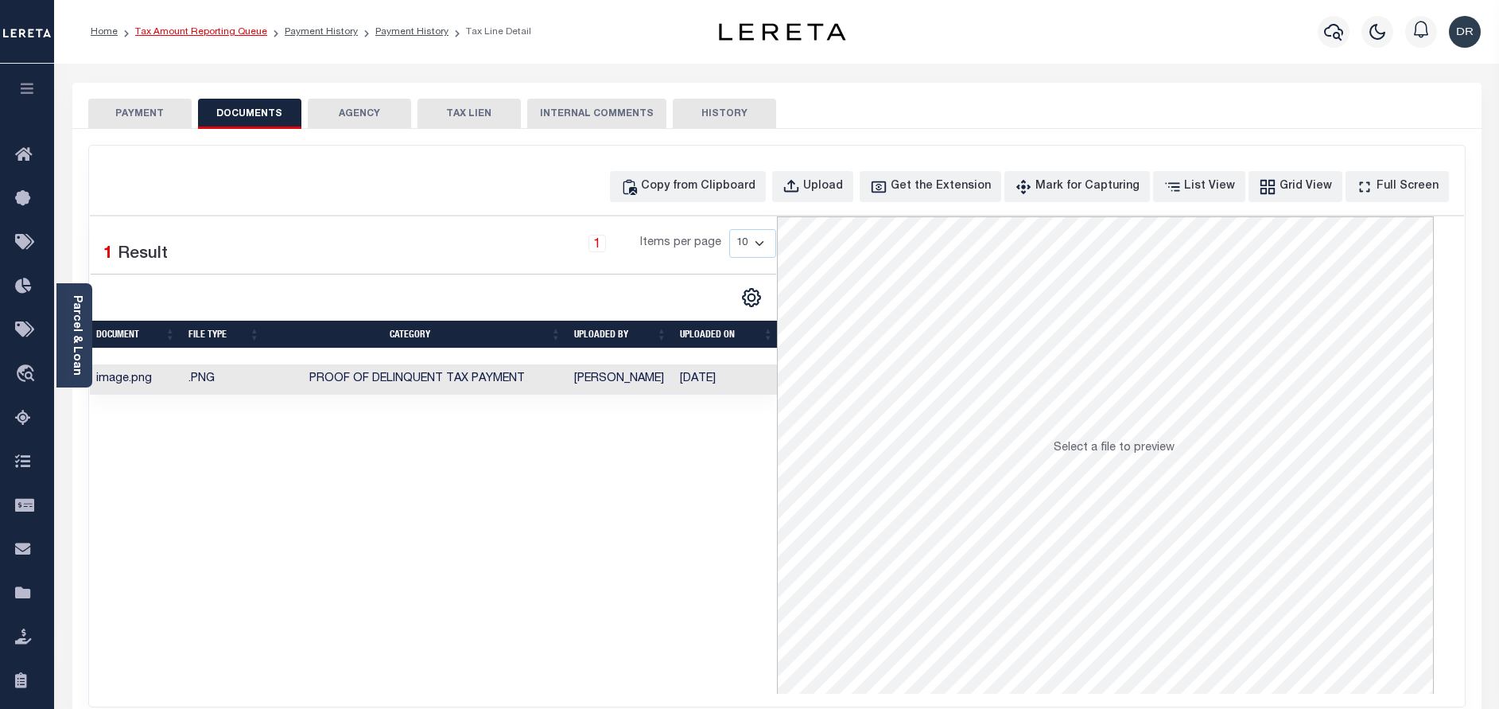
click at [237, 32] on link "Tax Amount Reporting Queue" at bounding box center [201, 32] width 132 height 10
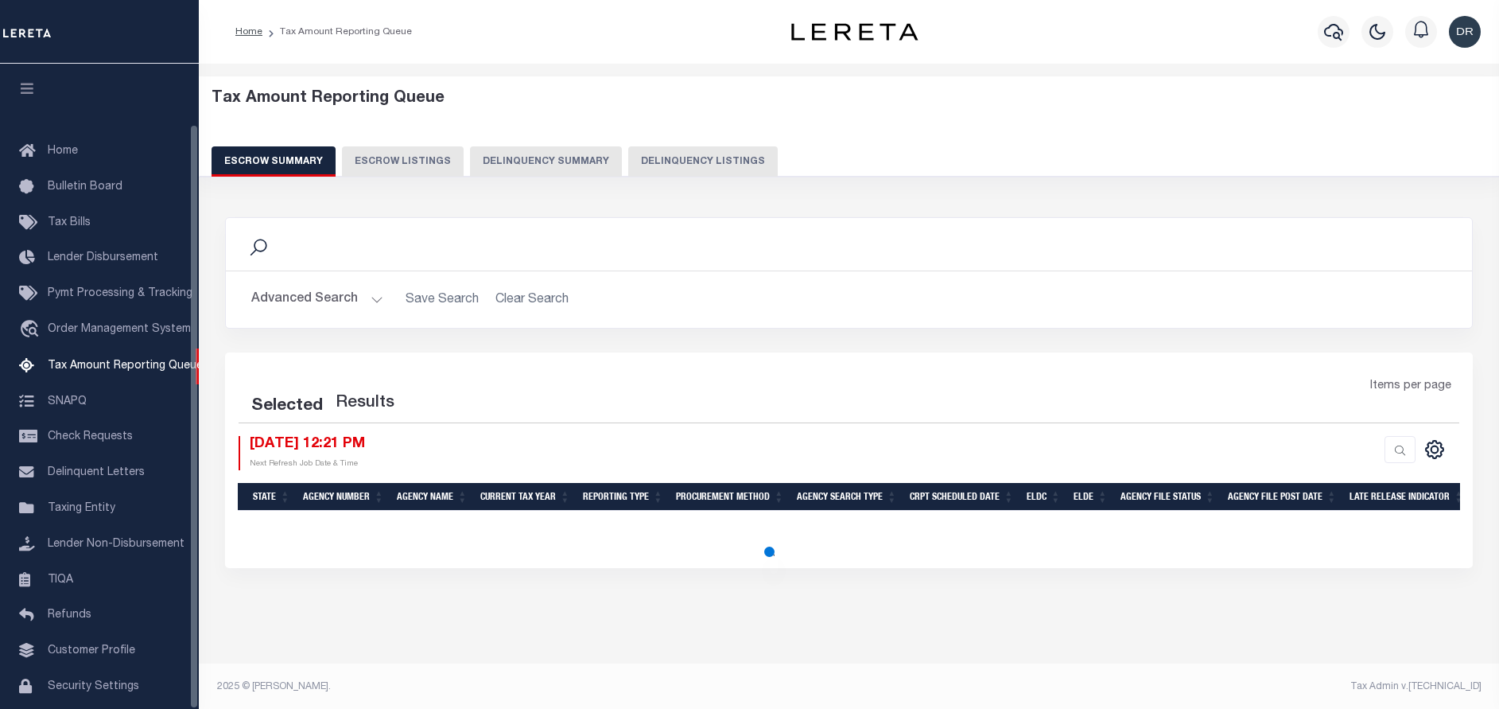
select select "100"
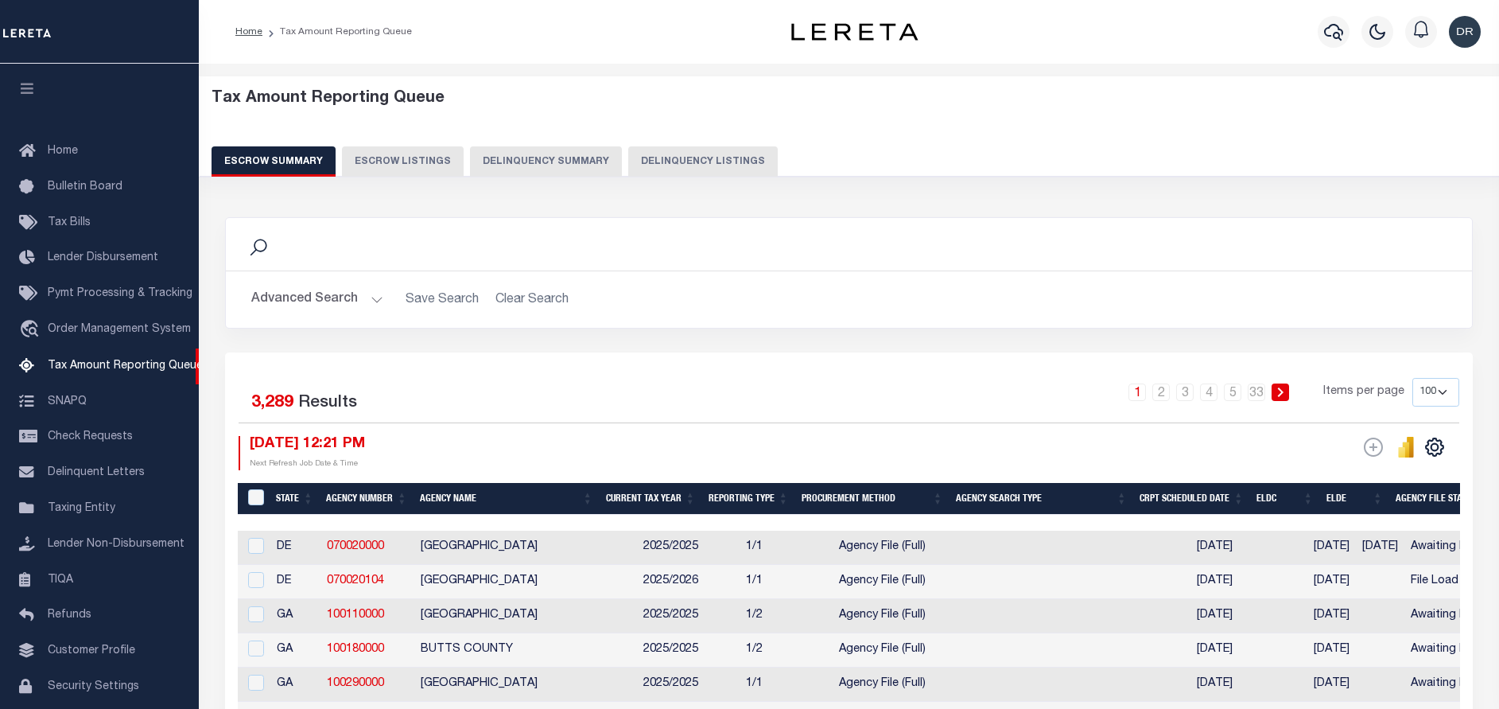
click at [749, 166] on button "Delinquency Listings" at bounding box center [703, 161] width 150 height 30
select select "100"
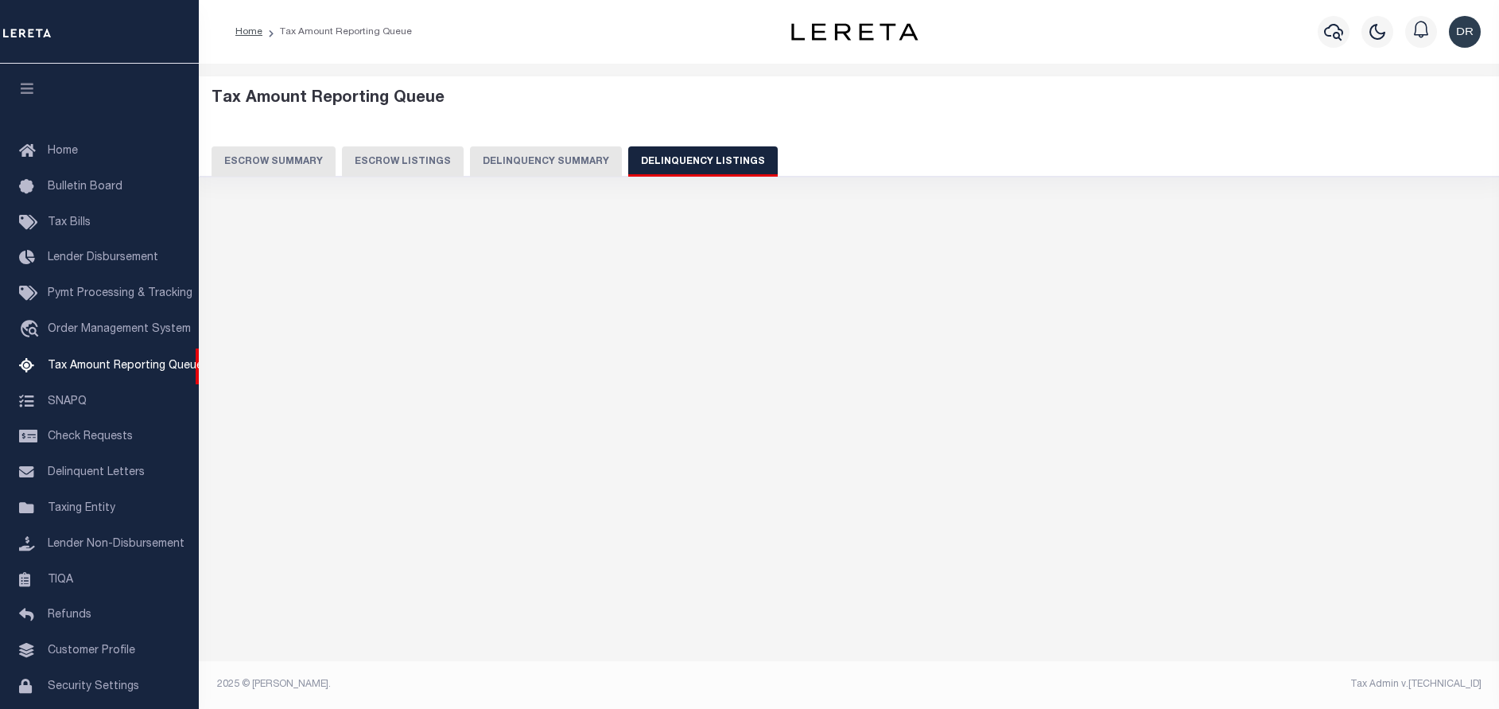
select select "100"
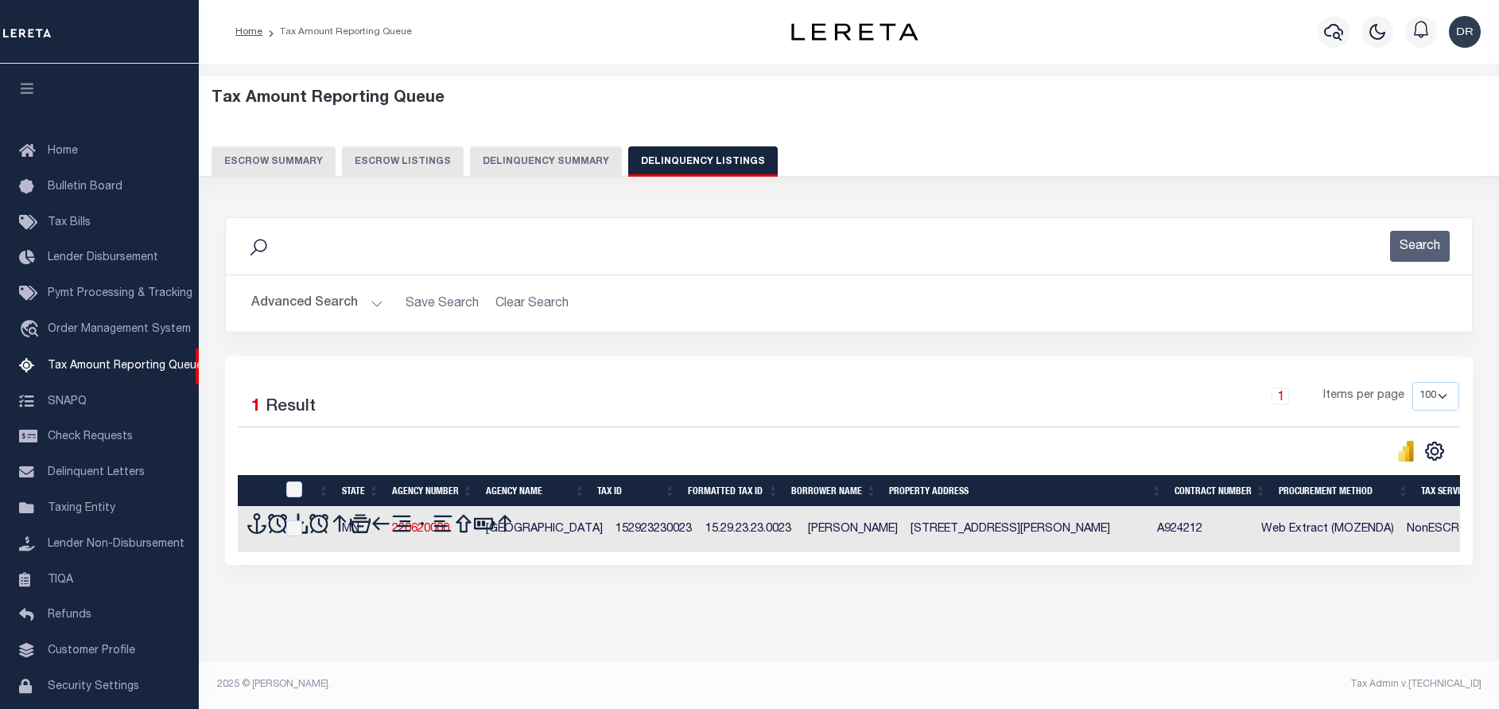
scroll to position [66, 0]
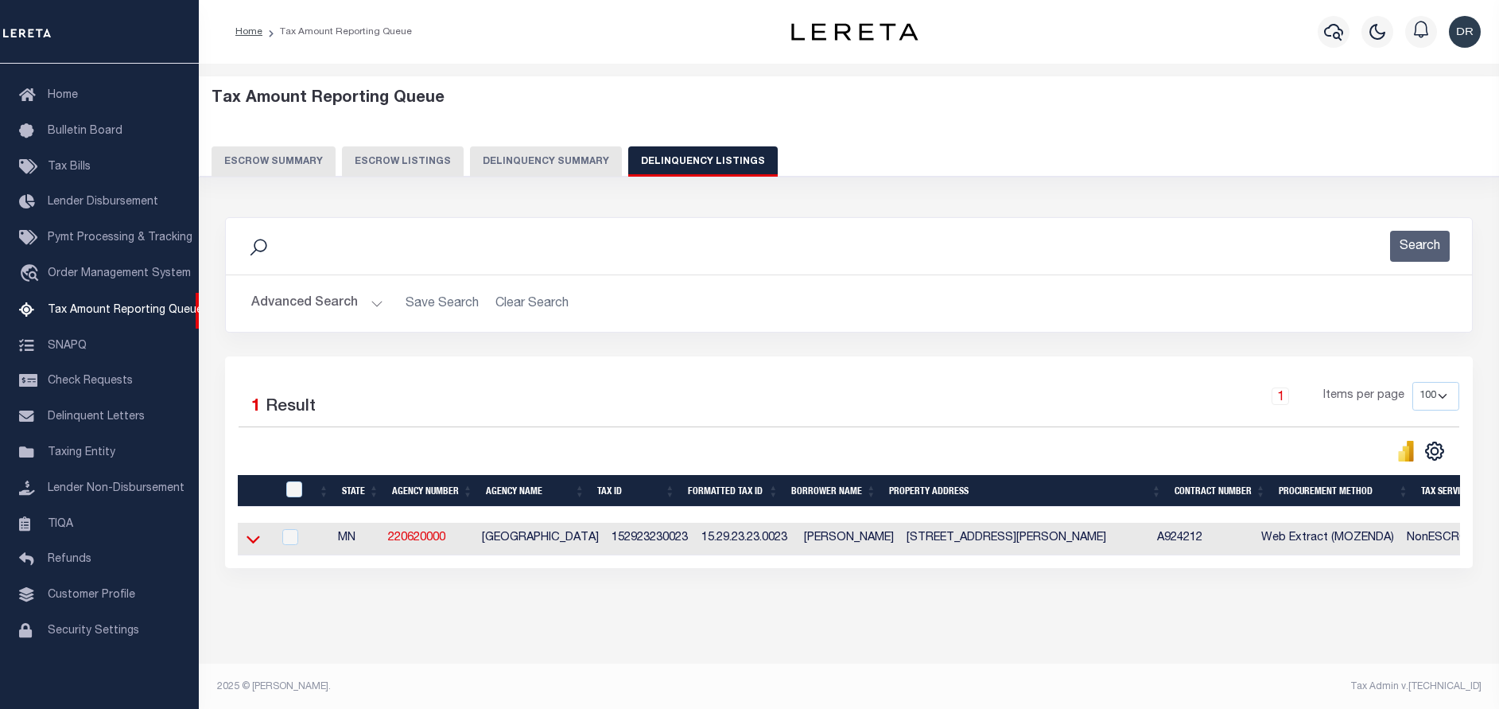
click at [251, 535] on icon at bounding box center [254, 538] width 14 height 17
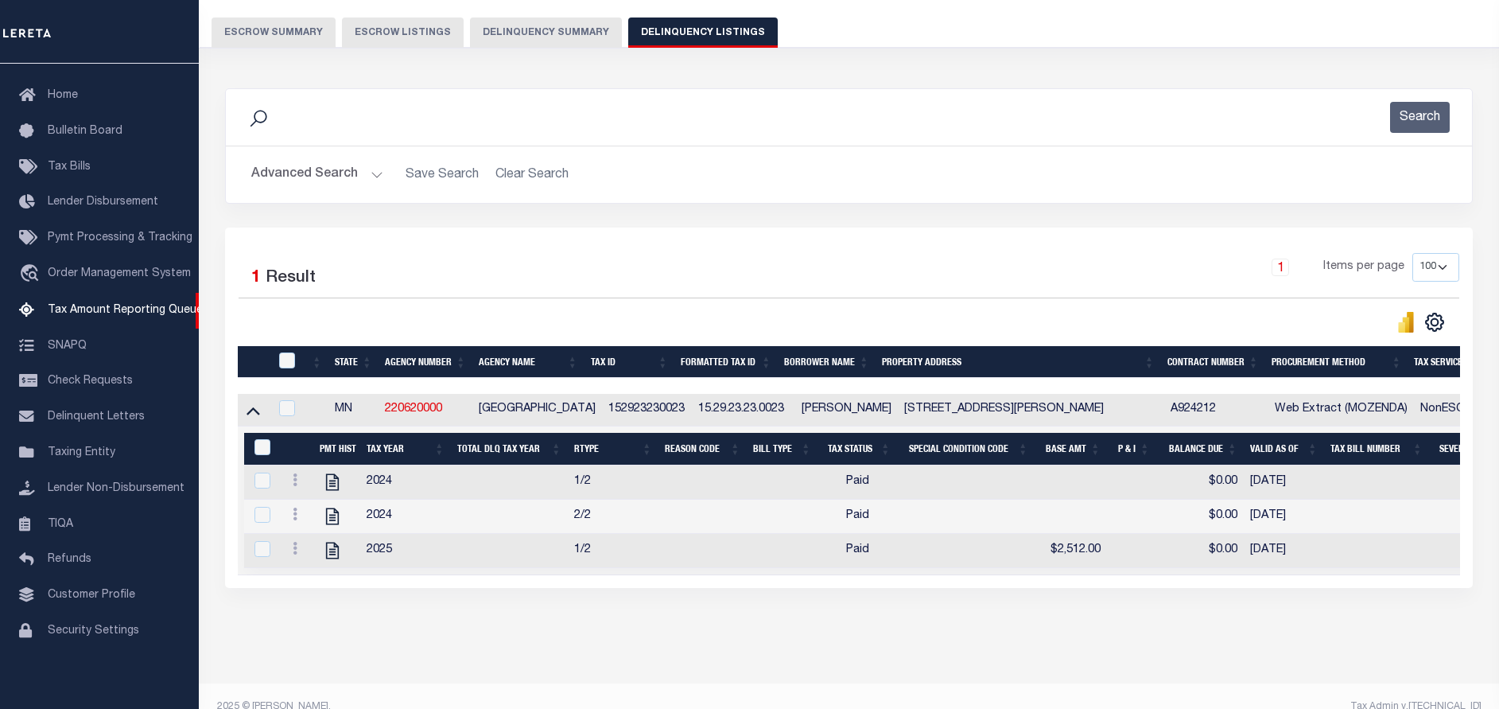
scroll to position [168, 0]
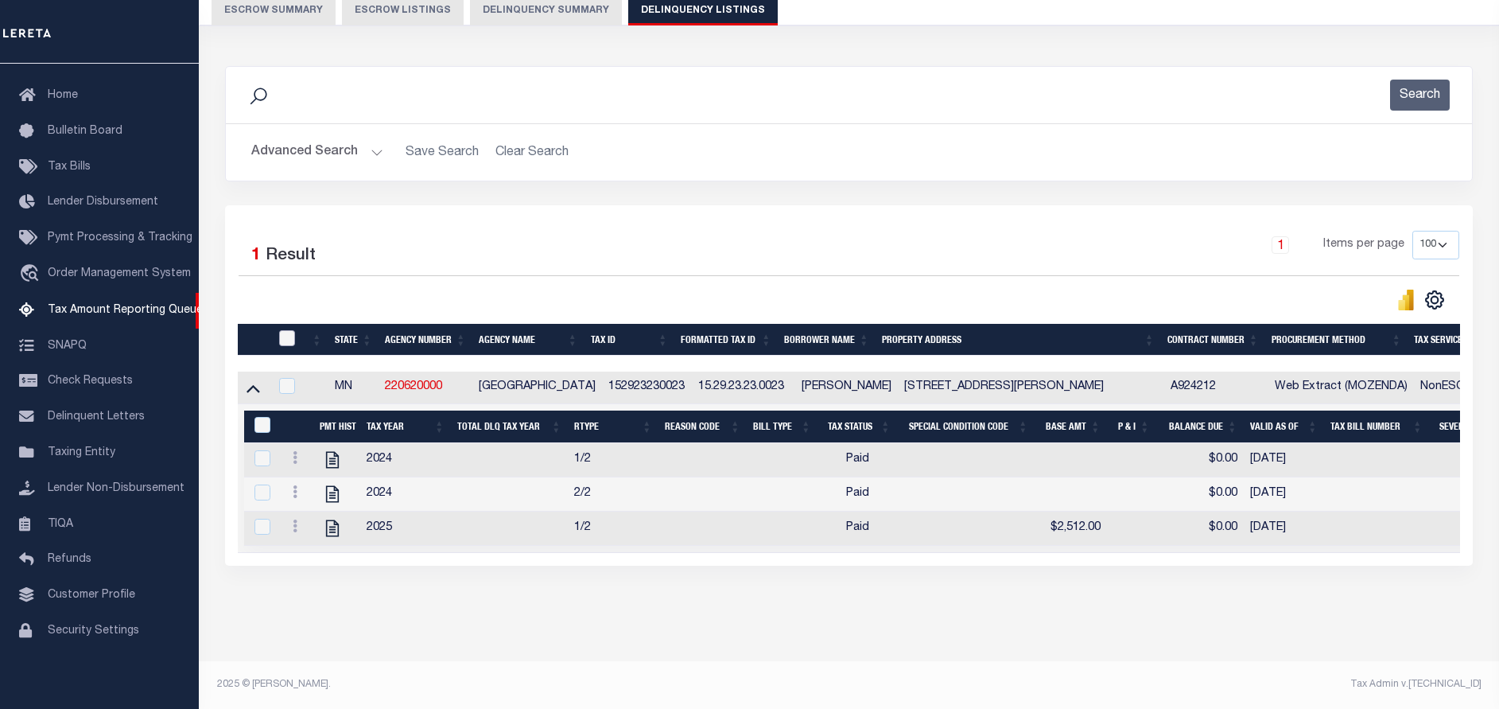
click at [285, 330] on input "checkbox" at bounding box center [287, 338] width 16 height 16
checkbox input "true"
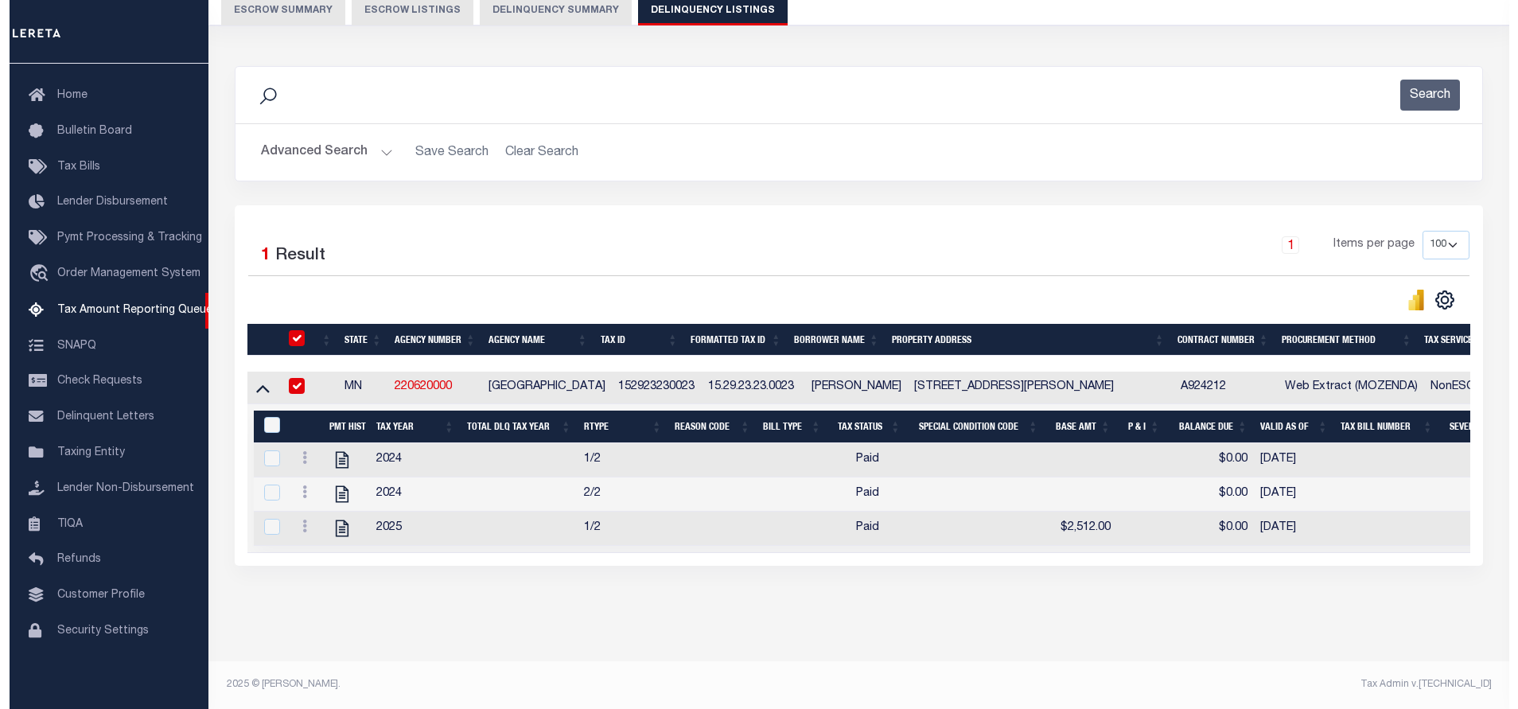
scroll to position [165, 0]
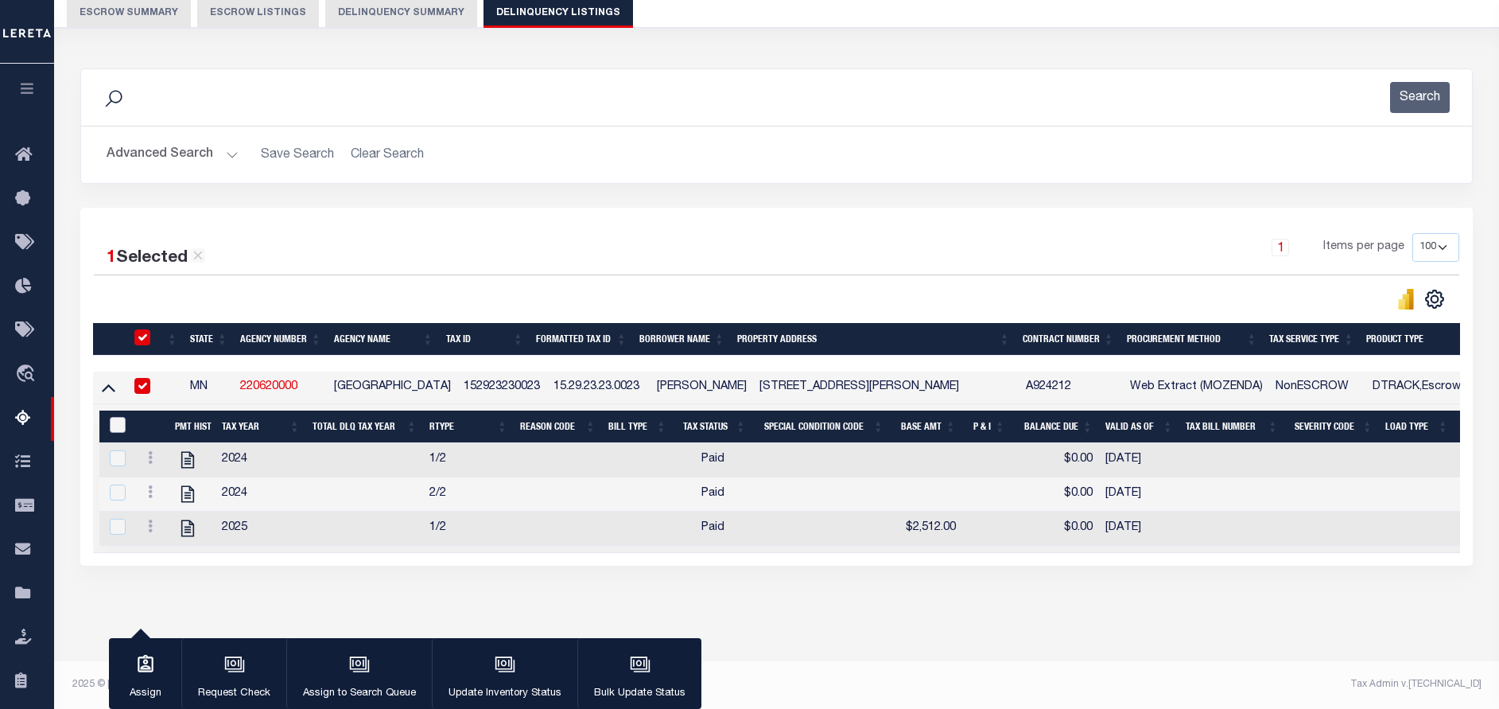
click at [122, 417] on input "&nbsp;" at bounding box center [118, 425] width 16 height 16
checkbox input "true"
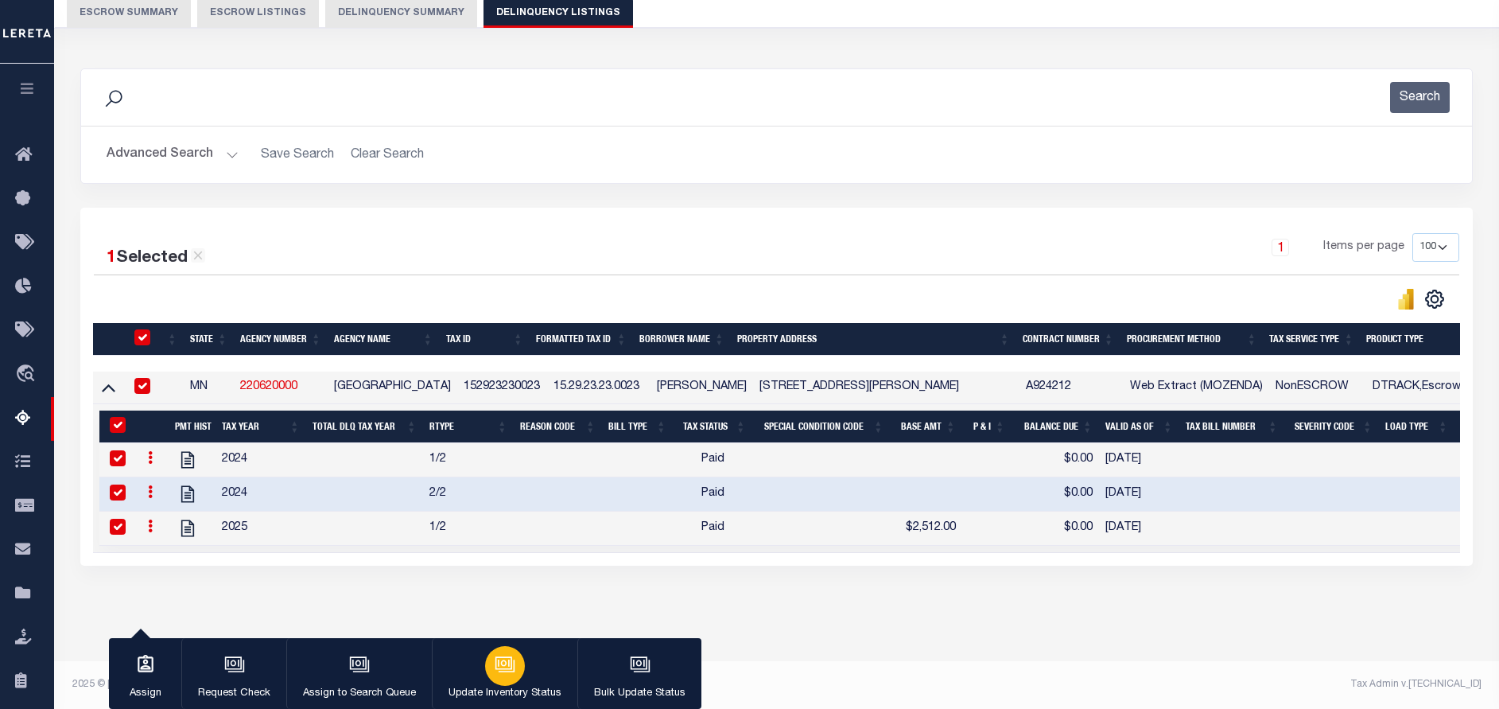
click at [495, 679] on div "button" at bounding box center [505, 666] width 40 height 40
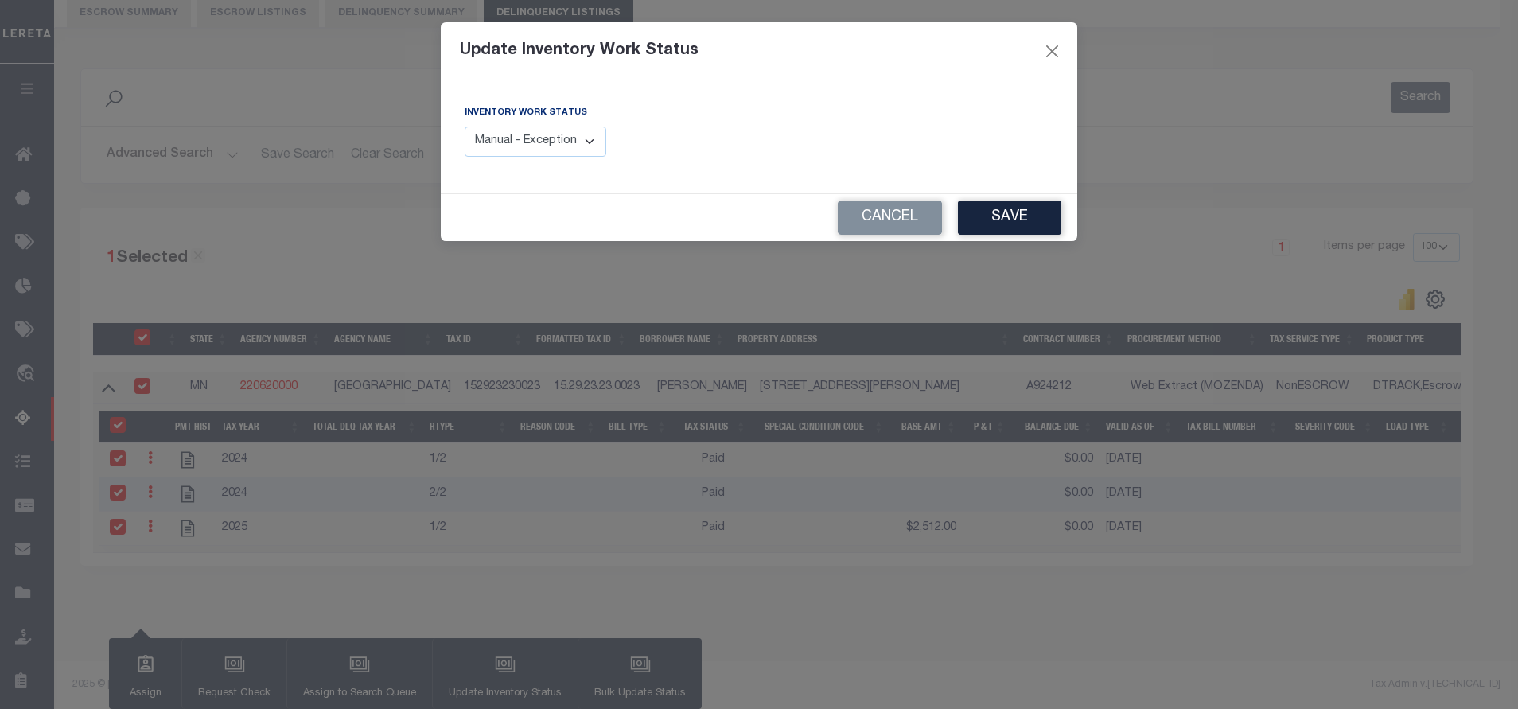
click at [561, 141] on select "Manual - Exception Pended - Awaiting Search Late Add Exception Completed" at bounding box center [535, 141] width 142 height 31
select select "4"
click at [464, 126] on select "Manual - Exception Pended - Awaiting Search Late Add Exception Completed" at bounding box center [535, 141] width 142 height 31
click at [997, 225] on button "Save" at bounding box center [1009, 217] width 103 height 34
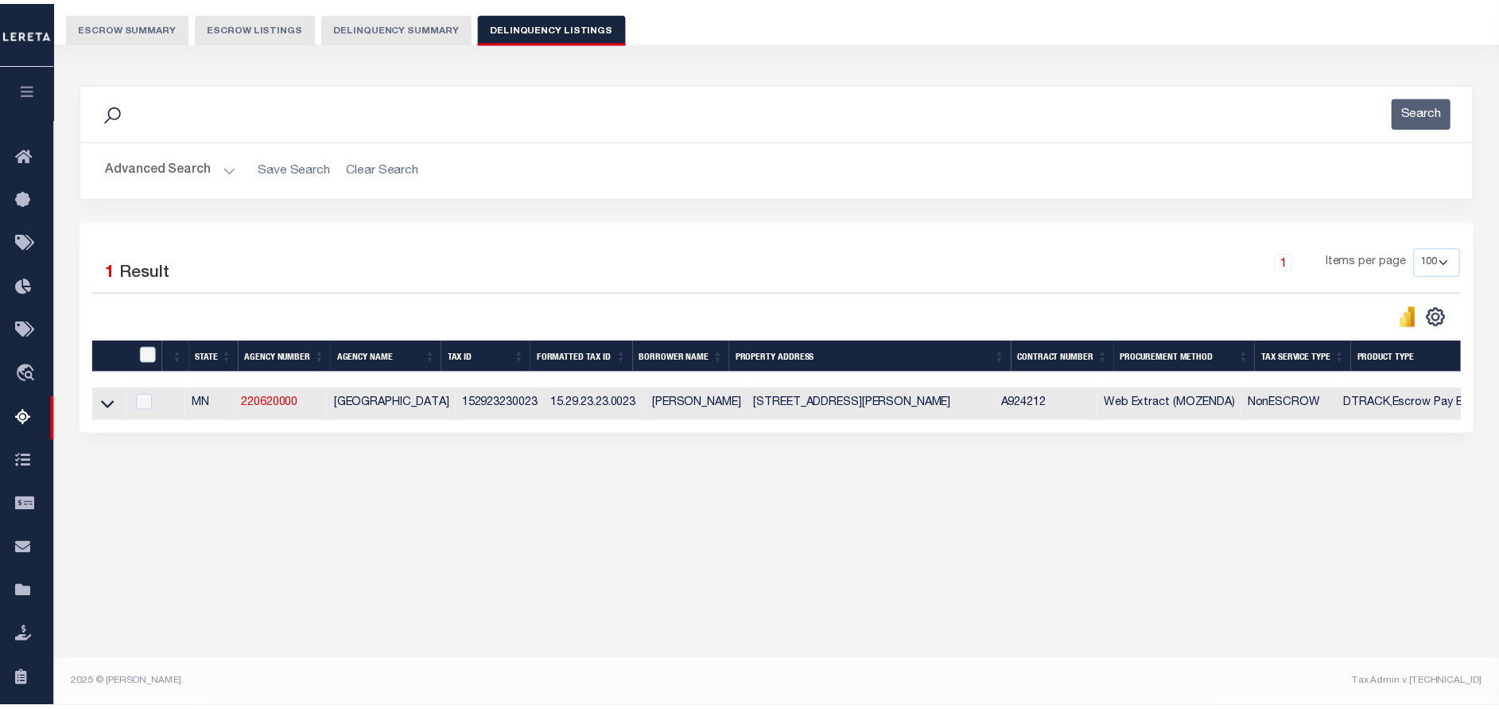
scroll to position [134, 0]
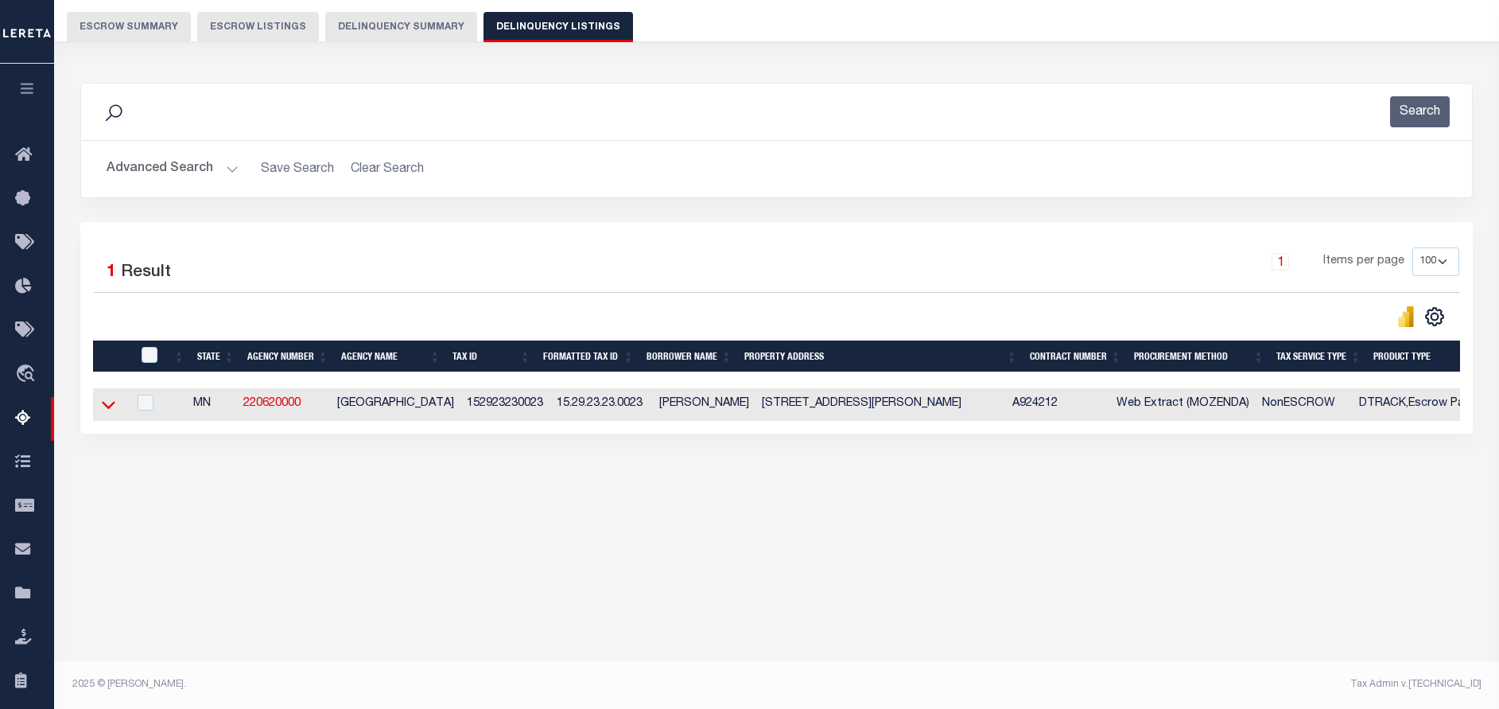
click at [110, 406] on icon at bounding box center [109, 404] width 14 height 17
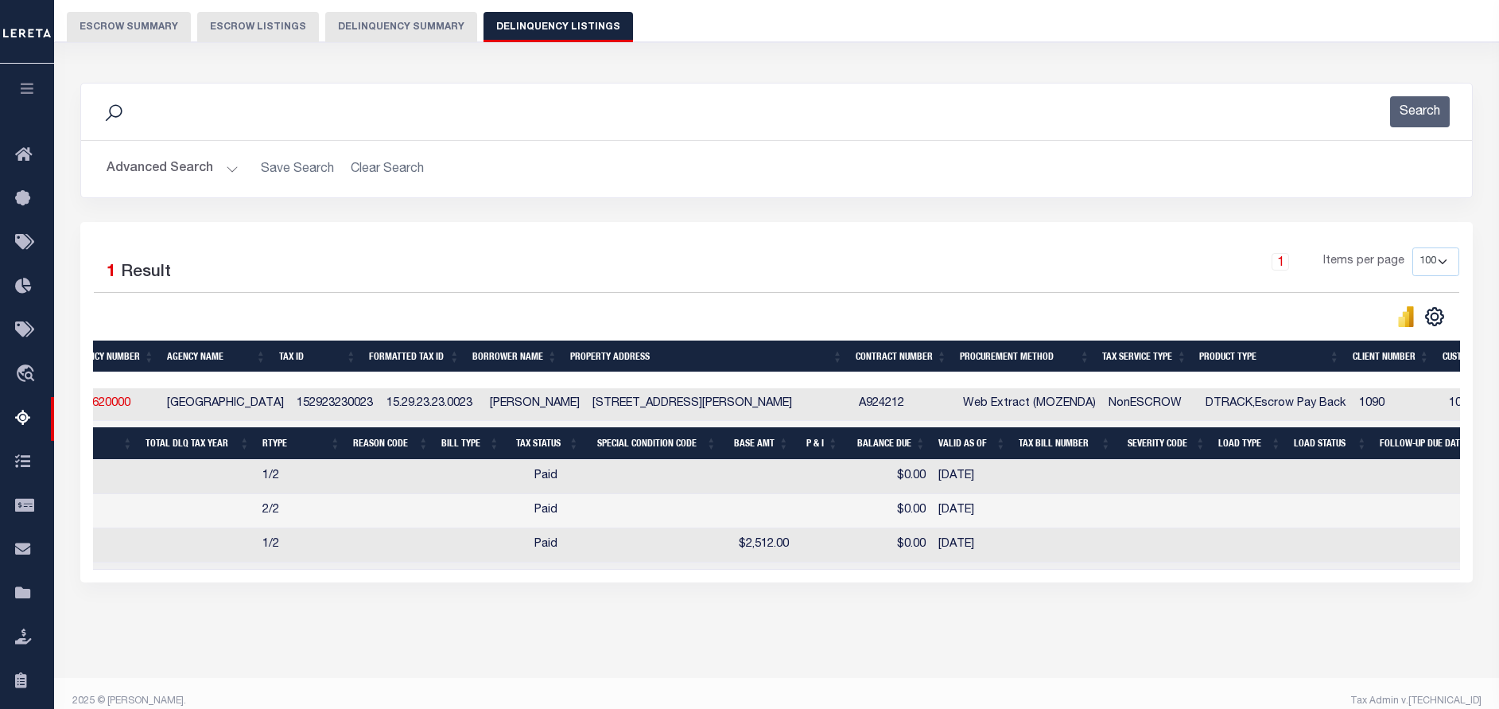
scroll to position [0, 0]
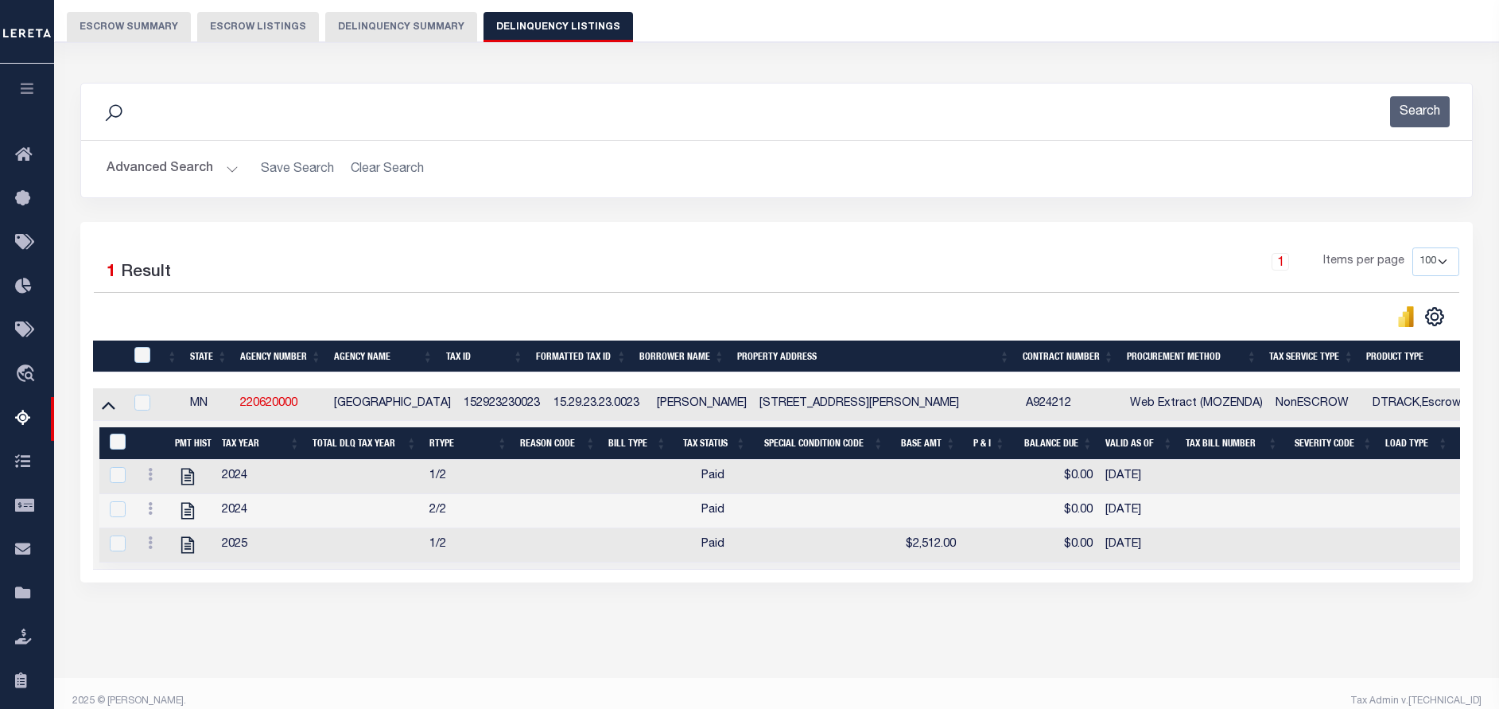
click at [218, 165] on button "Advanced Search" at bounding box center [173, 169] width 132 height 31
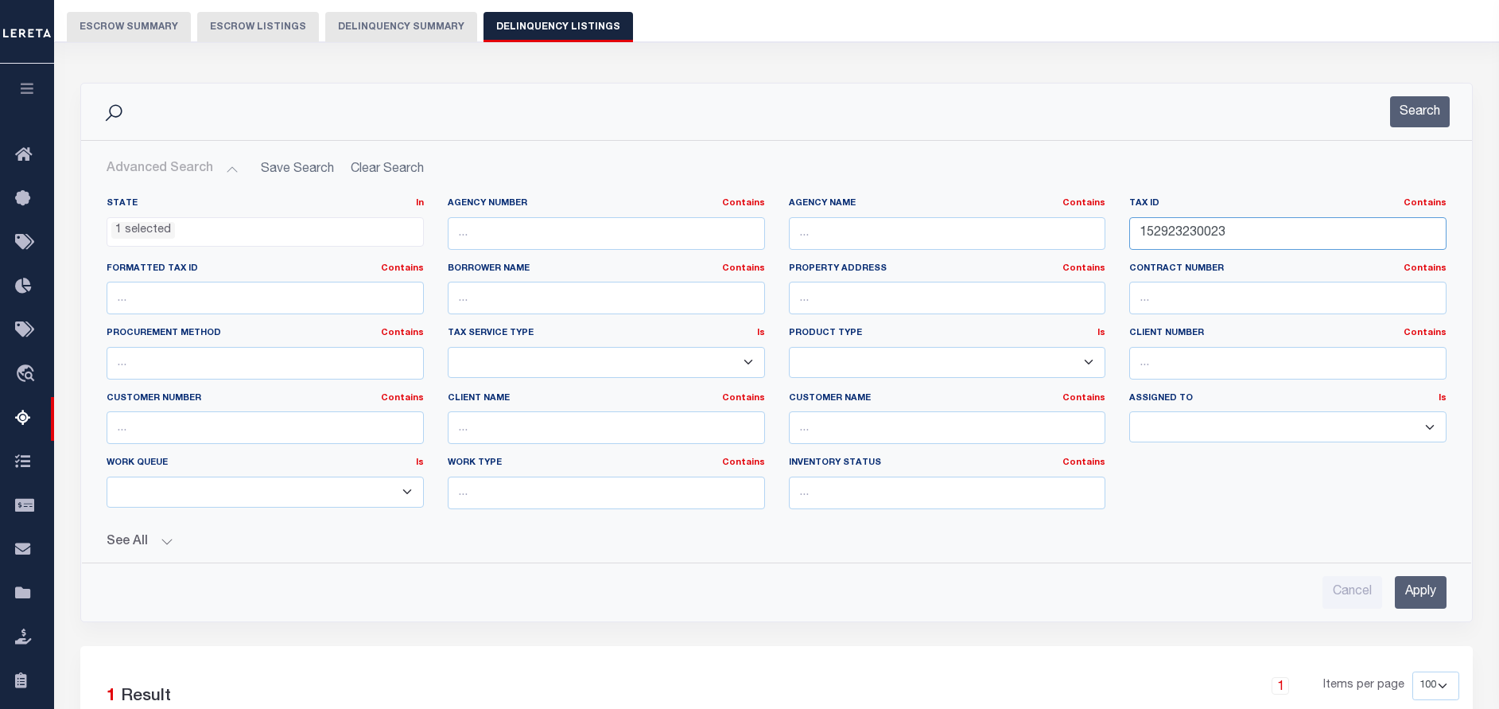
click at [1265, 227] on input "152923230023" at bounding box center [1287, 233] width 317 height 33
paste input "3022130001"
type input "153022130001"
click at [1405, 113] on button "Search" at bounding box center [1420, 111] width 60 height 31
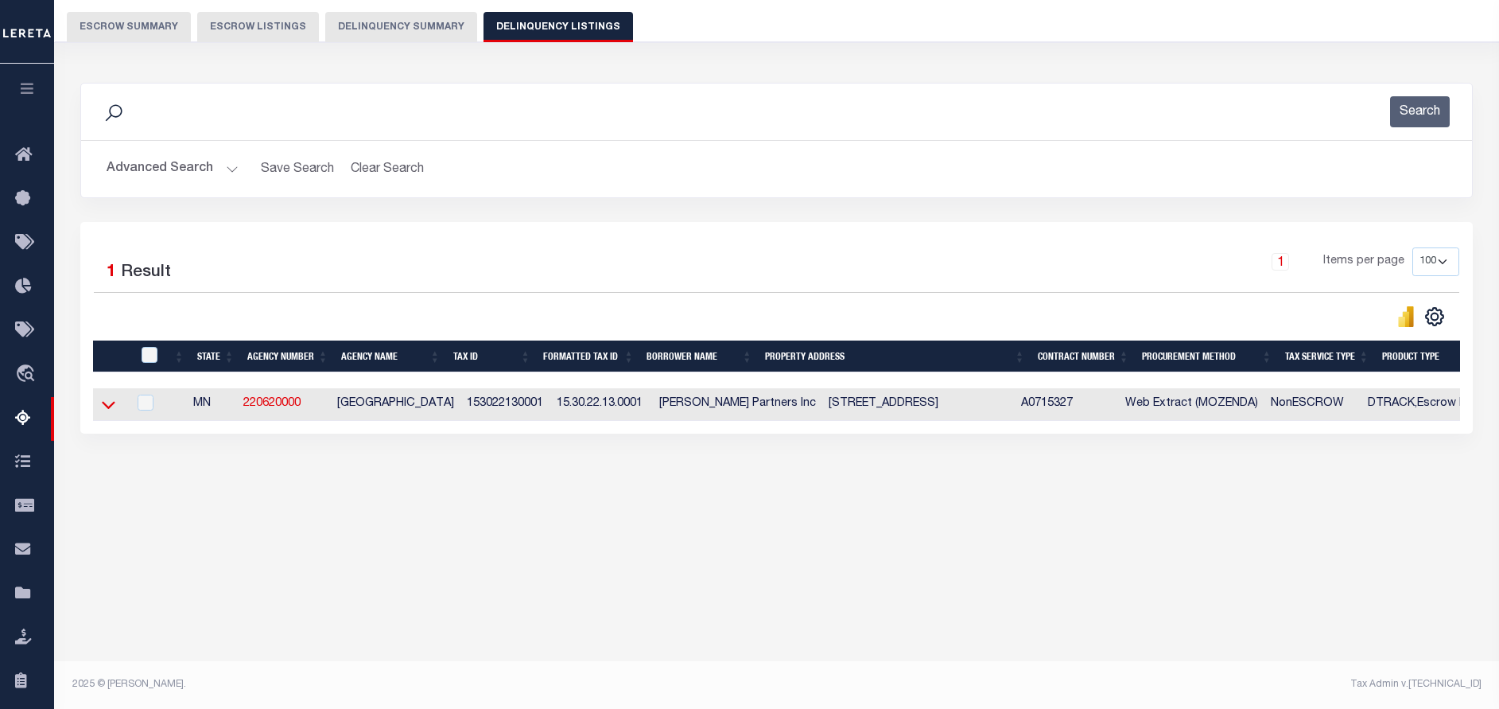
click at [108, 407] on icon at bounding box center [109, 404] width 14 height 17
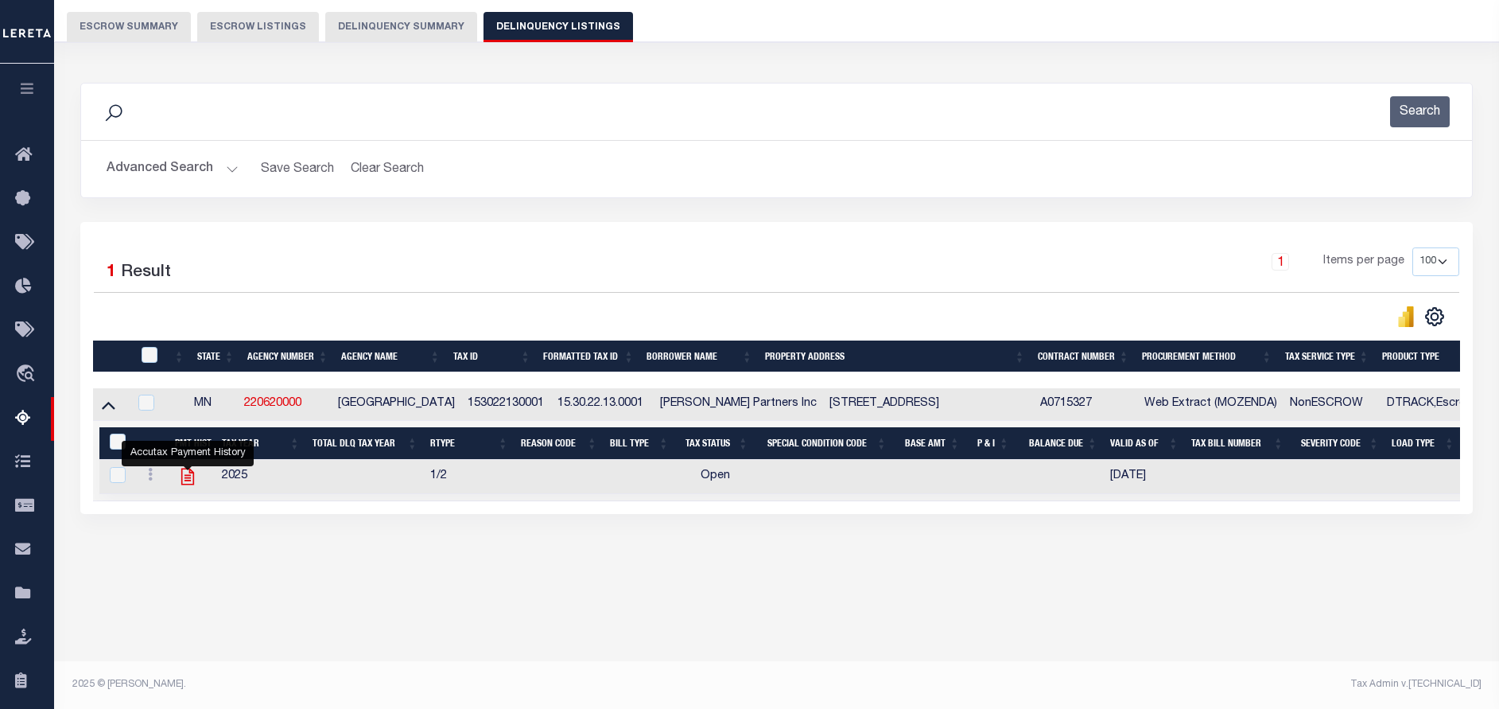
click at [188, 480] on icon "" at bounding box center [187, 476] width 21 height 21
checkbox input "true"
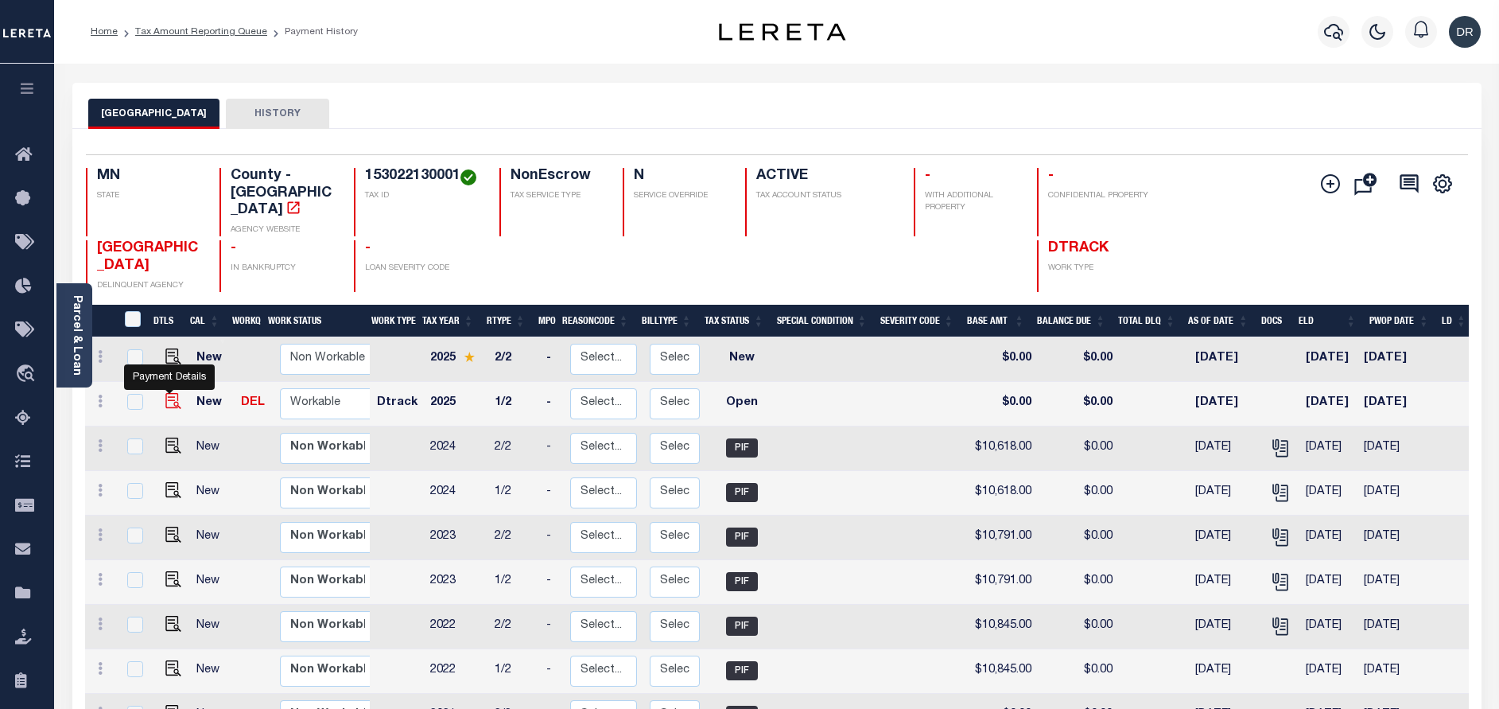
click at [166, 393] on img "" at bounding box center [173, 401] width 16 height 16
checkbox input "true"
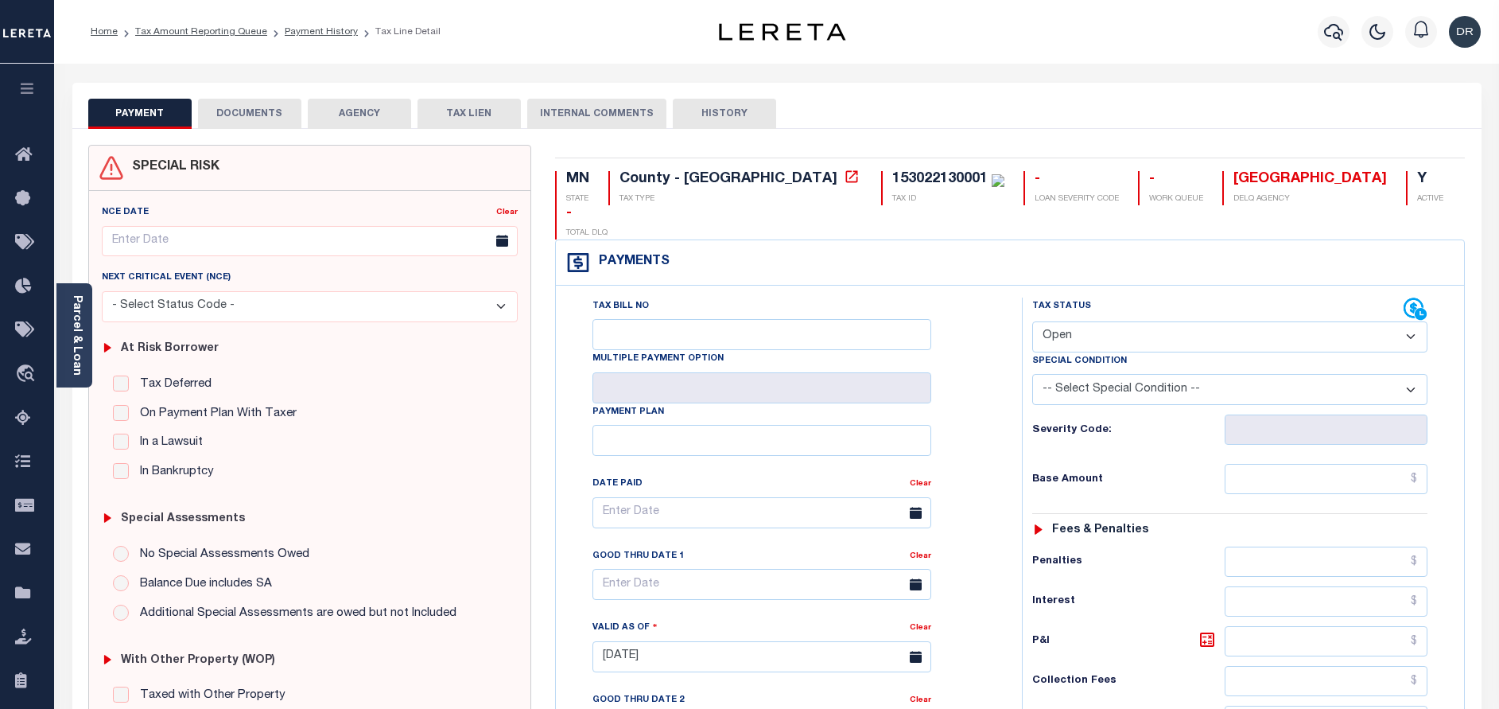
click at [1132, 321] on select "- Select Status Code - Open Due/Unpaid Paid Incomplete No Tax Due Internal Refu…" at bounding box center [1229, 336] width 395 height 31
select select "PYD"
click at [1032, 321] on select "- Select Status Code - Open Due/Unpaid Paid Incomplete No Tax Due Internal Refu…" at bounding box center [1229, 336] width 395 height 31
type input "[DATE]"
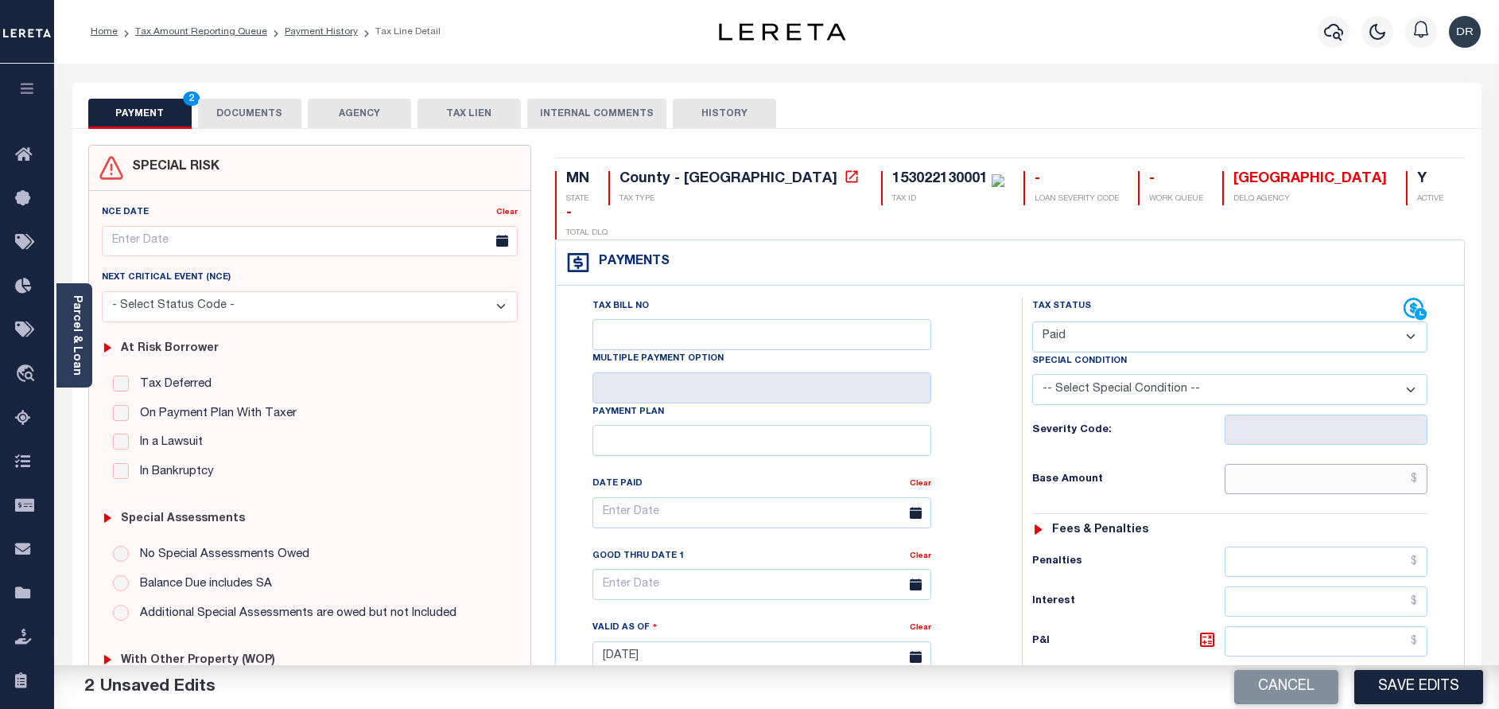
click at [1273, 464] on input "text" at bounding box center [1326, 479] width 203 height 30
paste input "10,321.00"
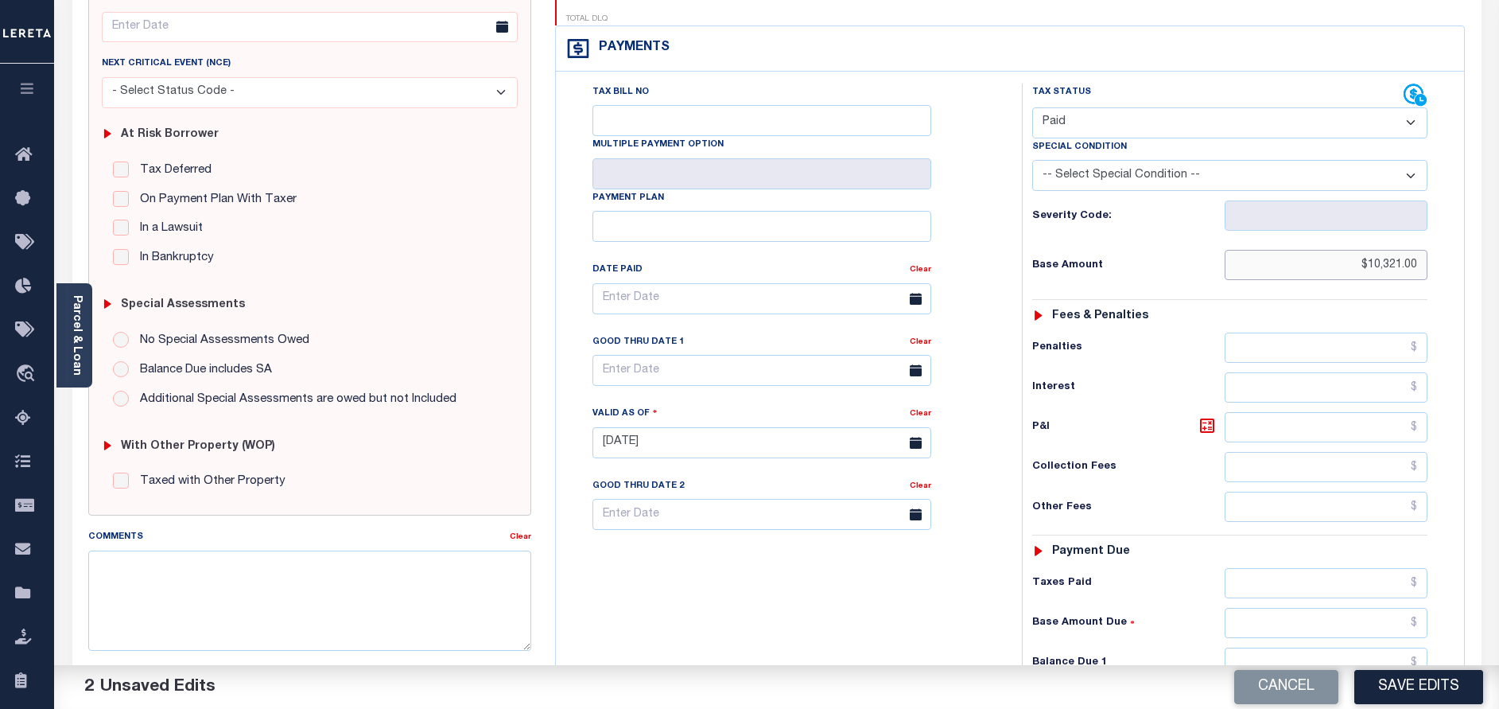
scroll to position [239, 0]
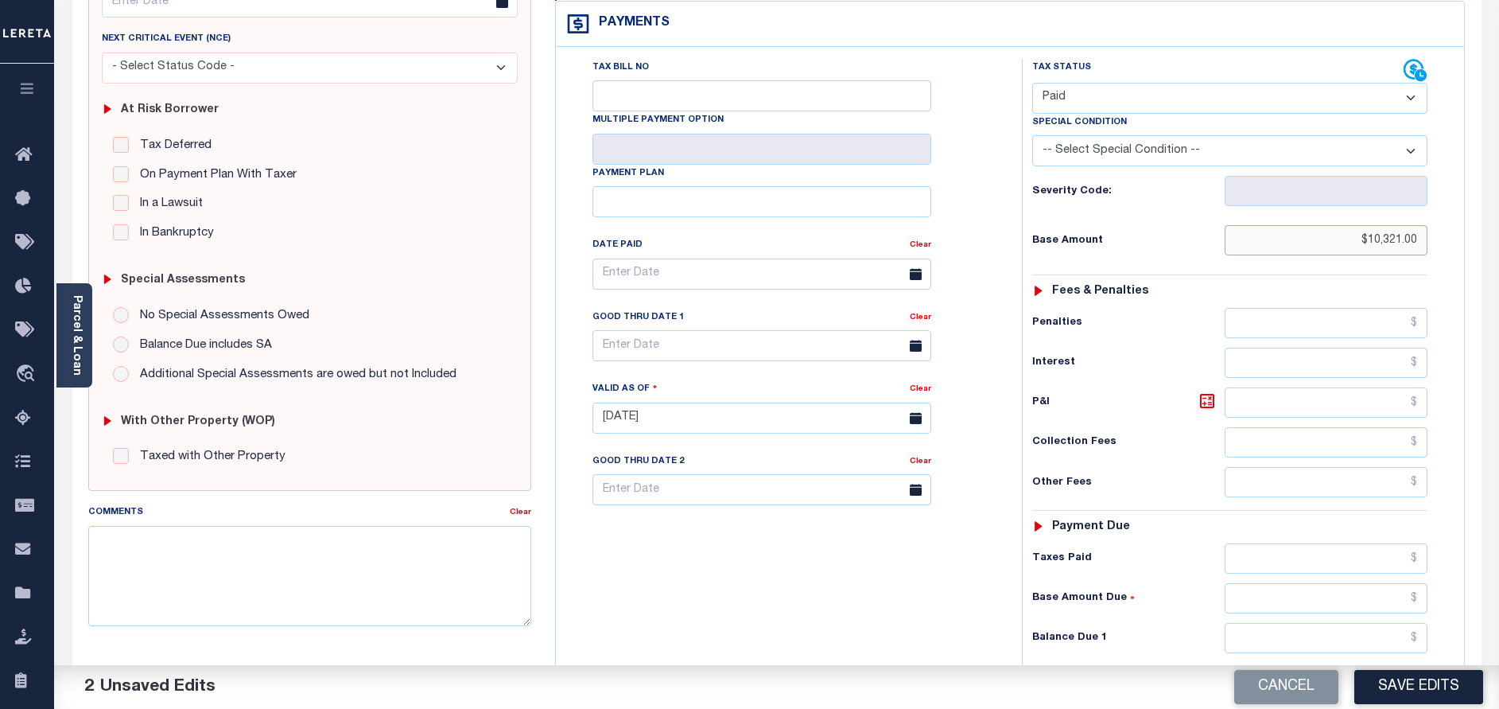
type input "$10,321.00"
click at [1304, 623] on input "text" at bounding box center [1326, 638] width 203 height 30
type input "$0.00"
click at [1381, 687] on button "Save Edits" at bounding box center [1418, 687] width 129 height 34
checkbox input "false"
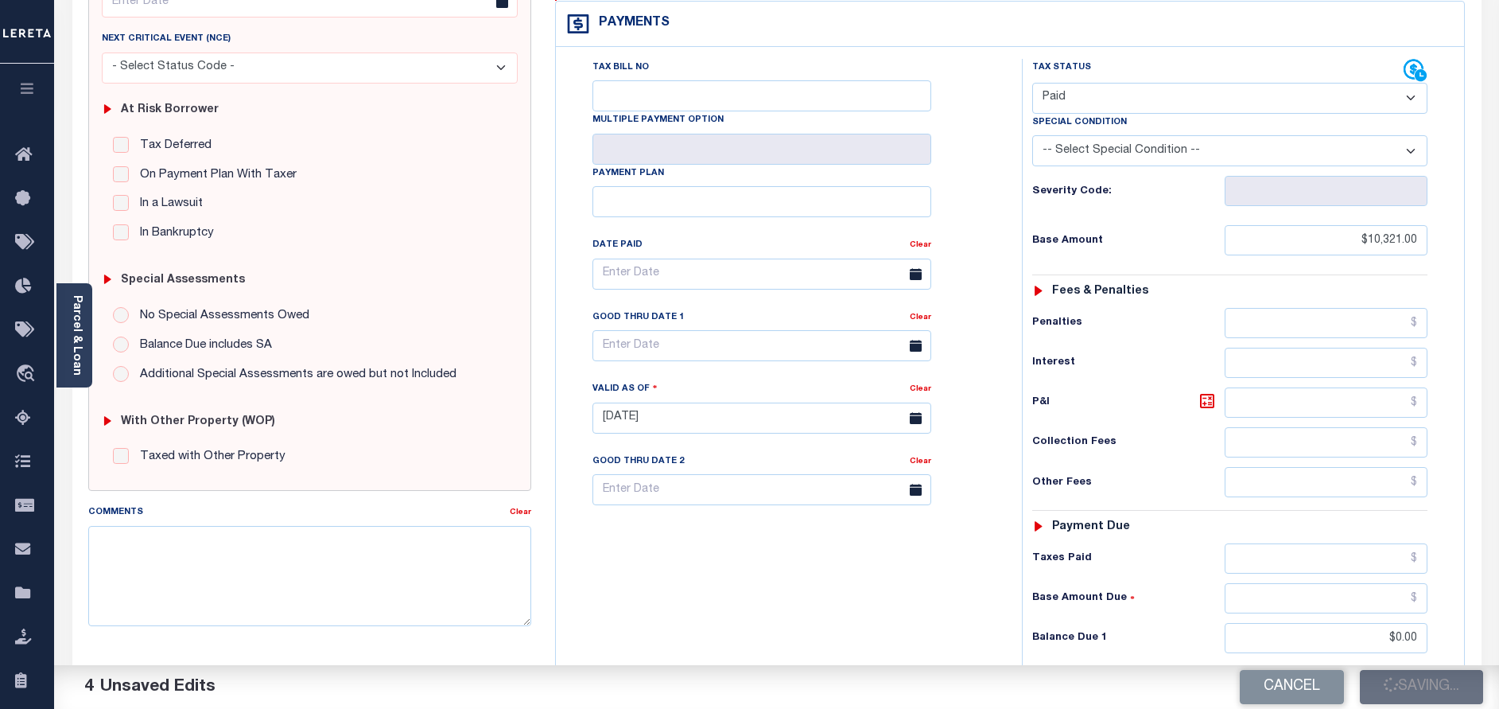
checkbox input "false"
type input "$10,321"
type input "$0"
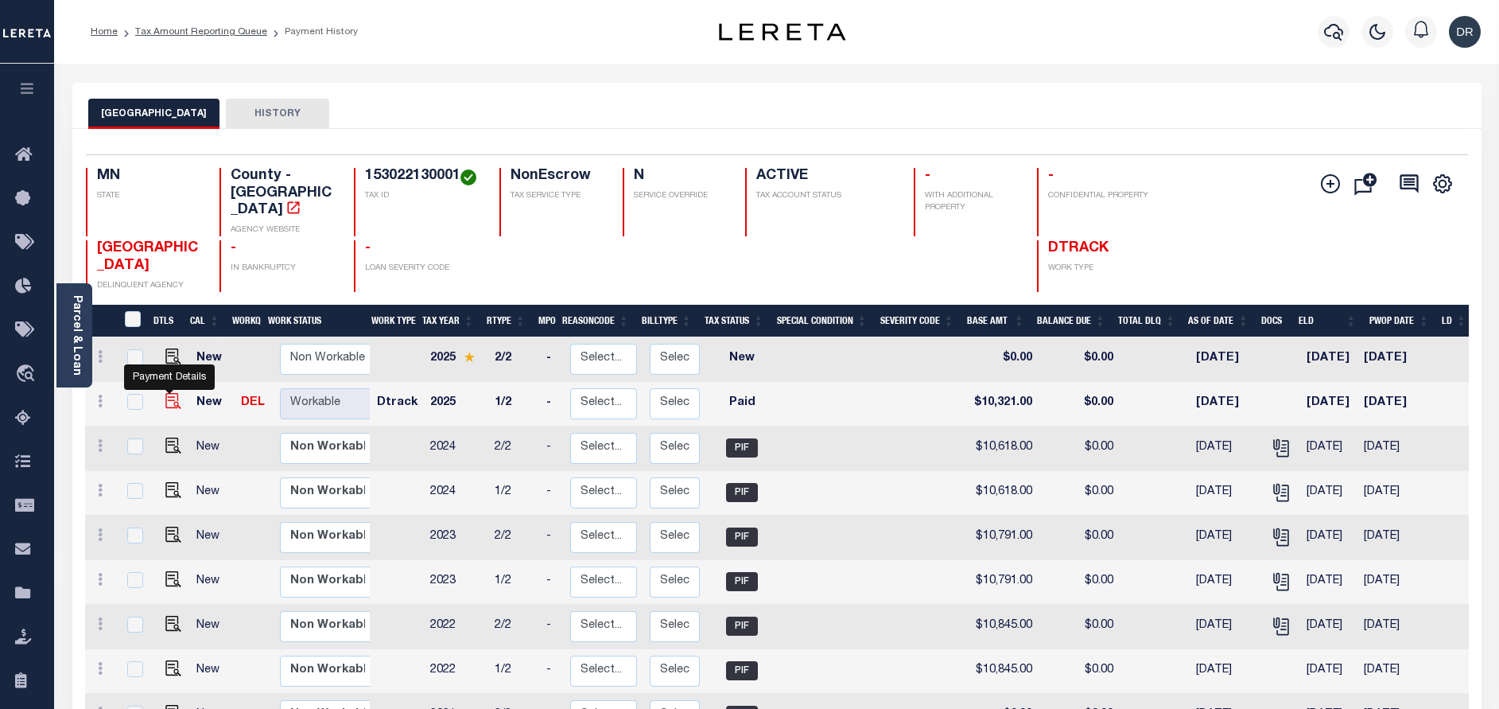
click at [167, 393] on img "" at bounding box center [173, 401] width 16 height 16
checkbox input "true"
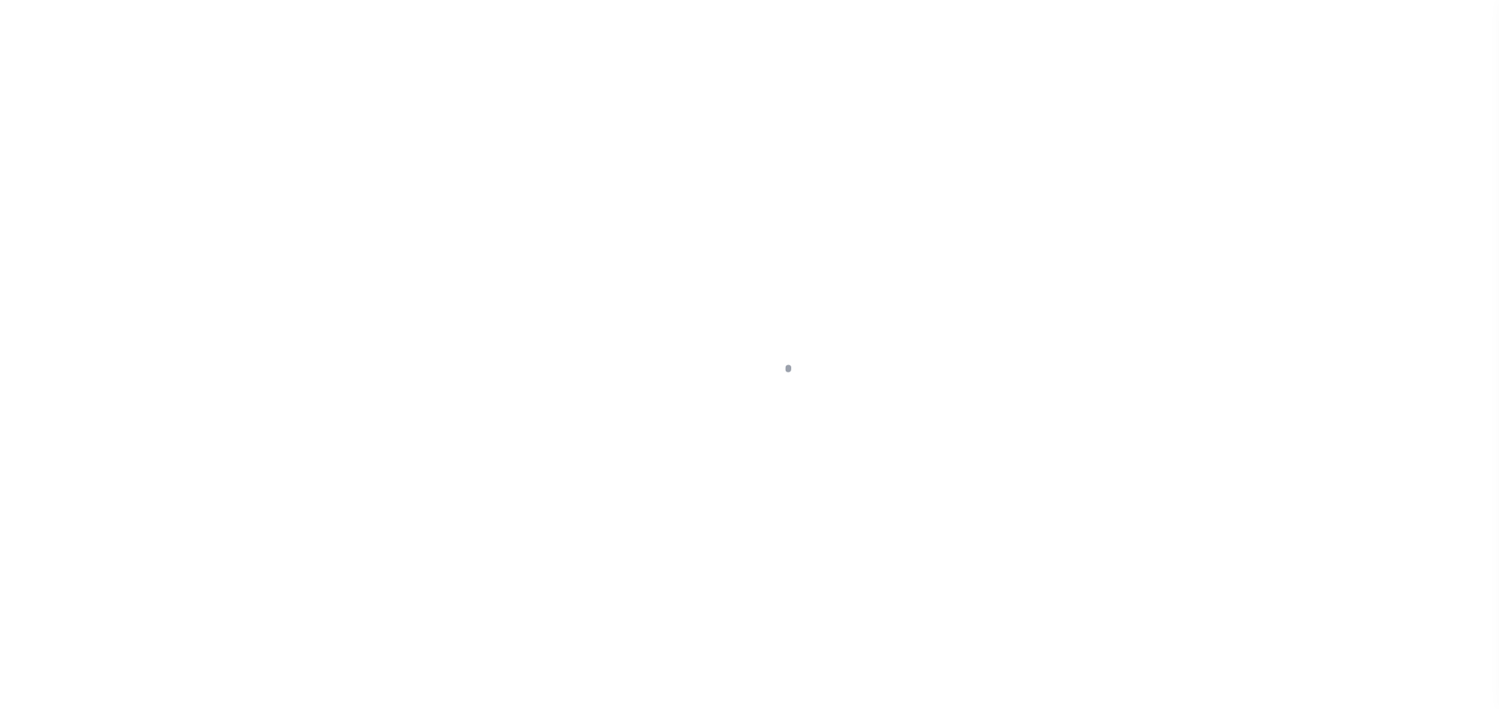
select select "PYD"
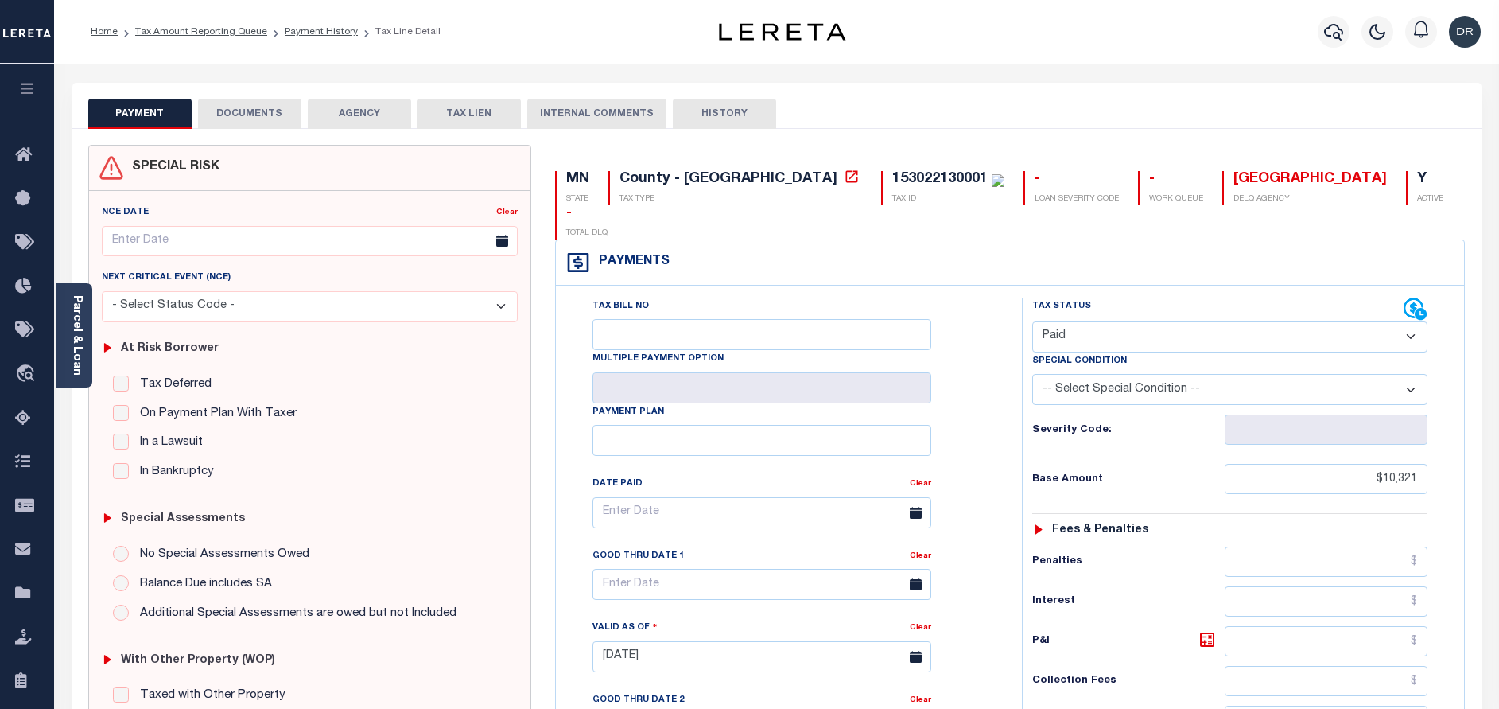
click at [262, 103] on button "DOCUMENTS" at bounding box center [249, 114] width 103 height 30
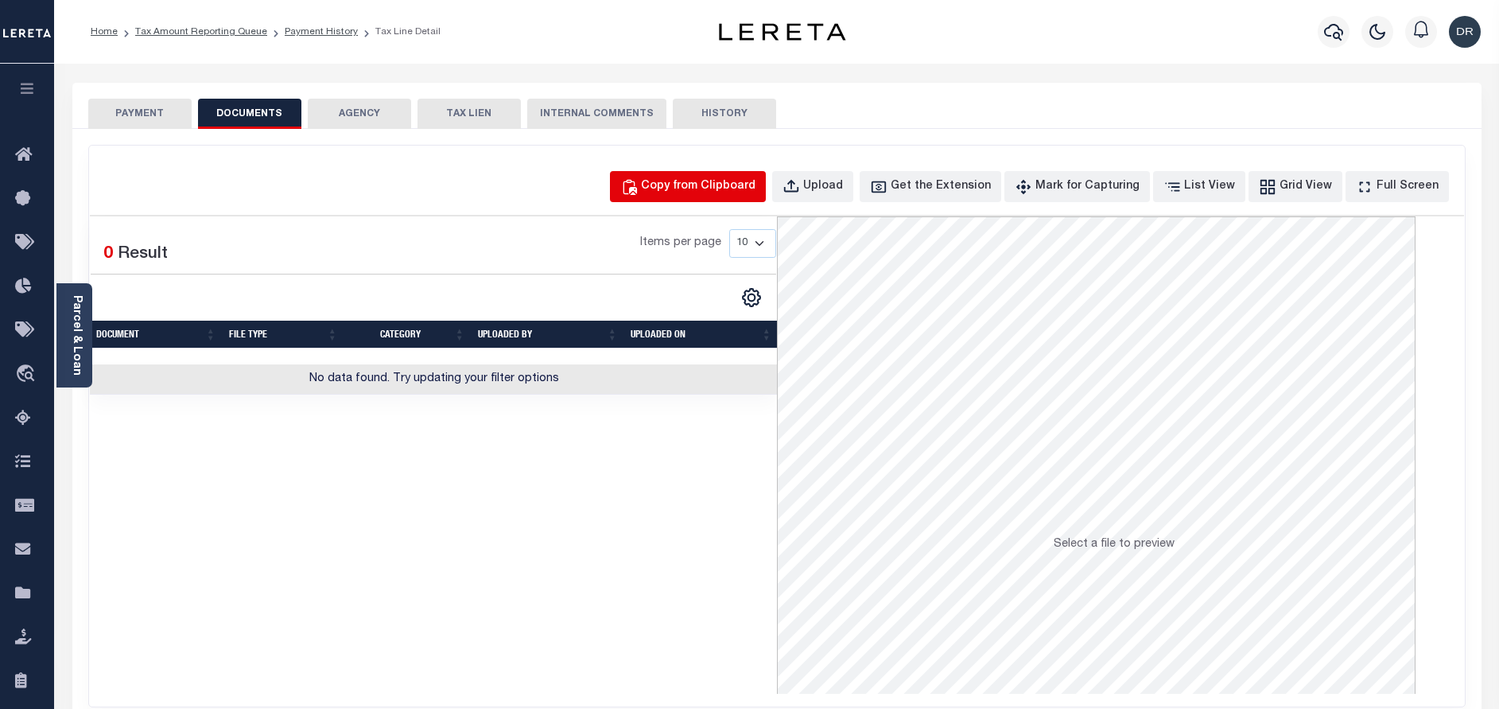
click at [724, 188] on div "Copy from Clipboard" at bounding box center [698, 186] width 115 height 17
select select "POP"
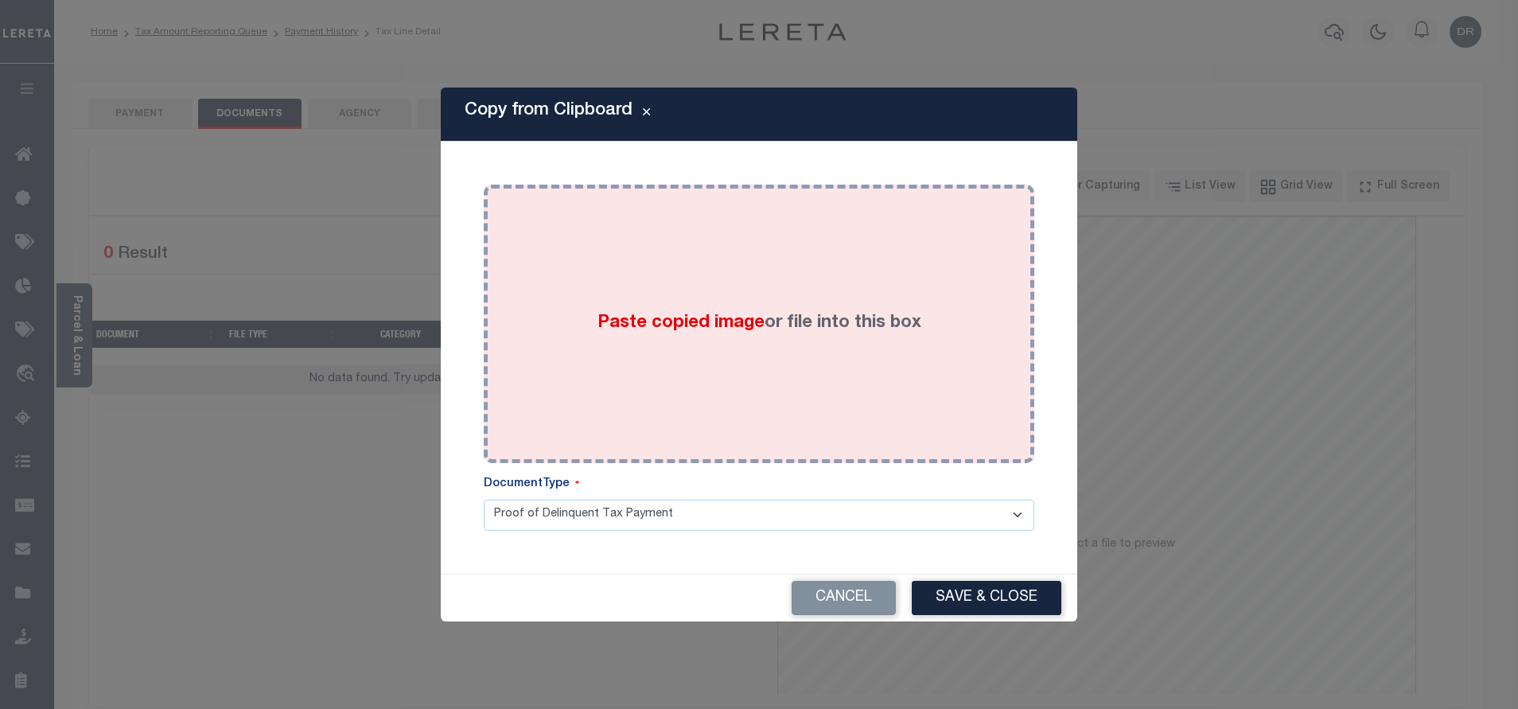
click at [788, 421] on div "Paste copied image or file into this box" at bounding box center [759, 323] width 527 height 255
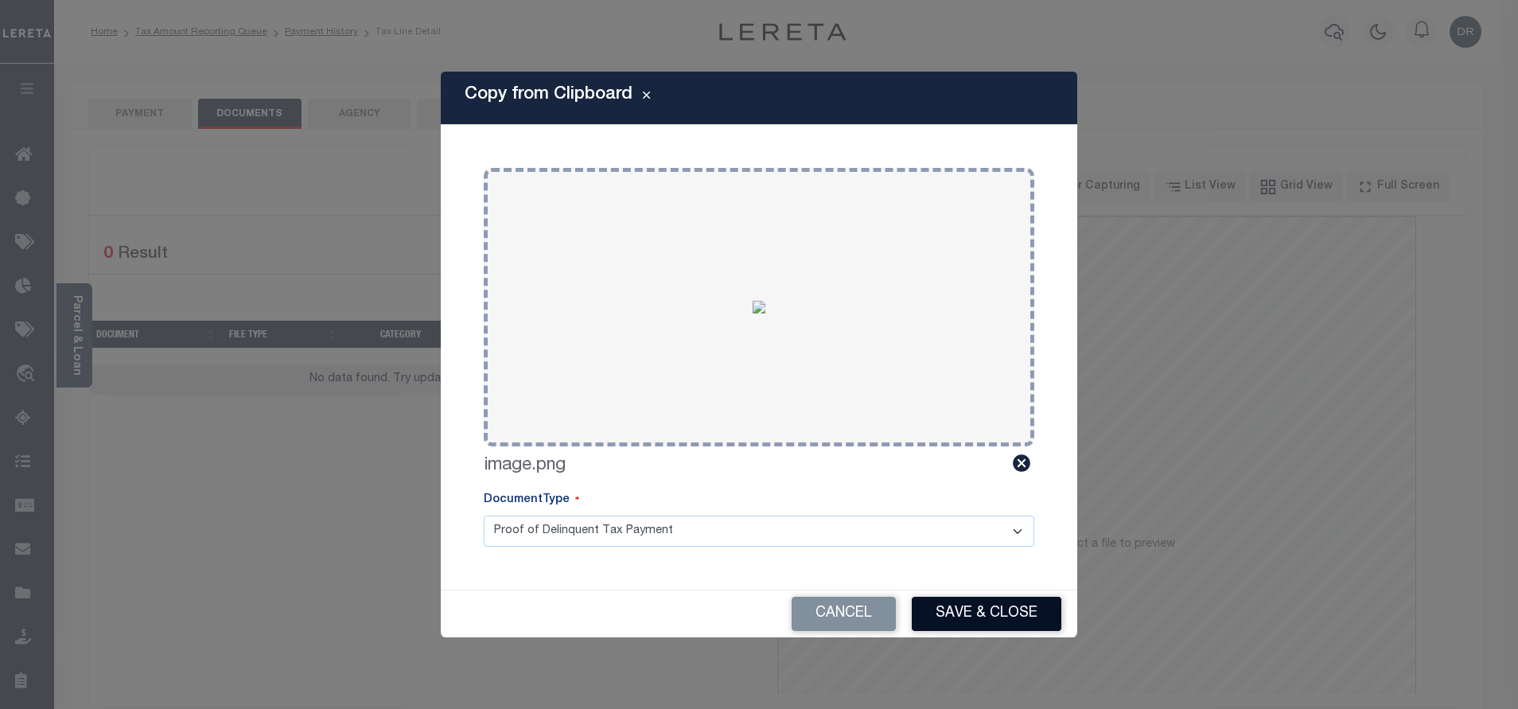
click at [973, 619] on button "Save & Close" at bounding box center [986, 614] width 150 height 34
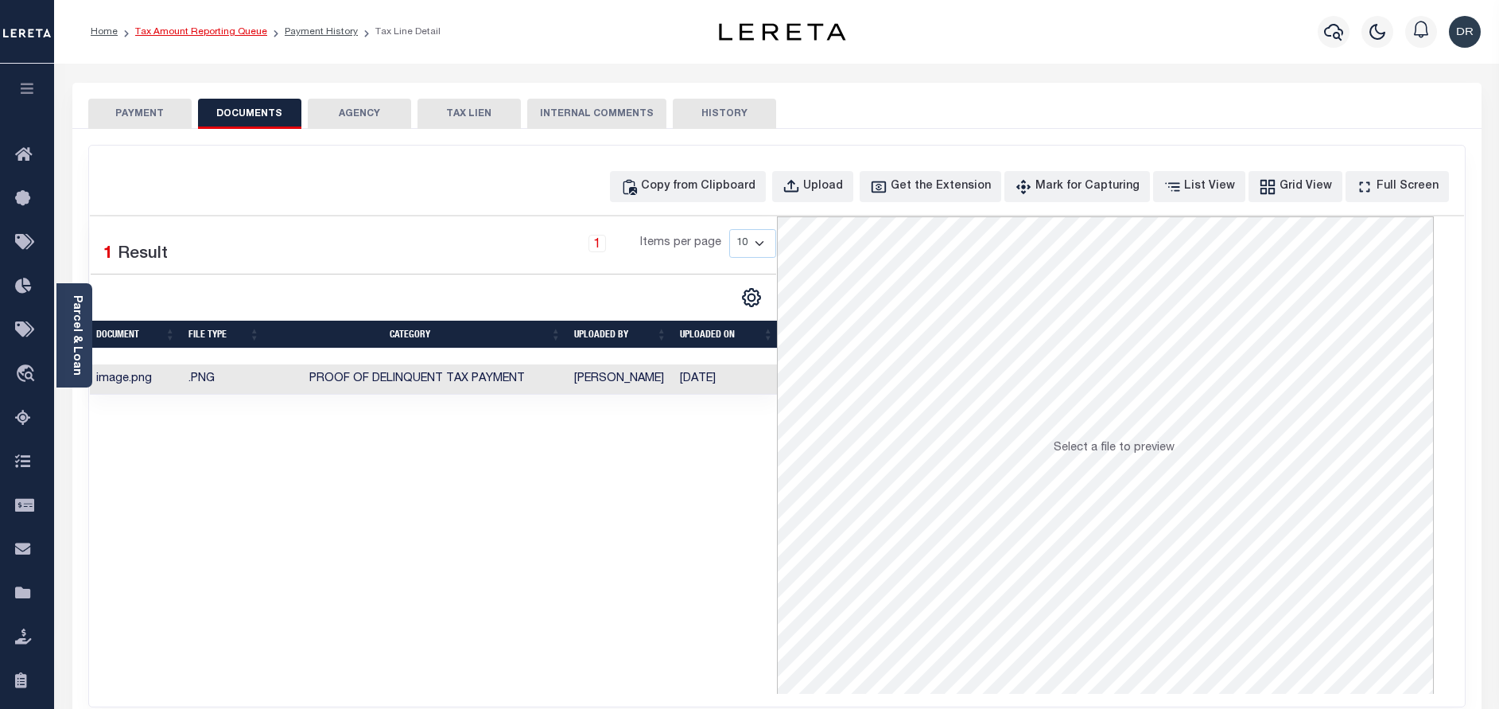
click at [227, 36] on link "Tax Amount Reporting Queue" at bounding box center [201, 32] width 132 height 10
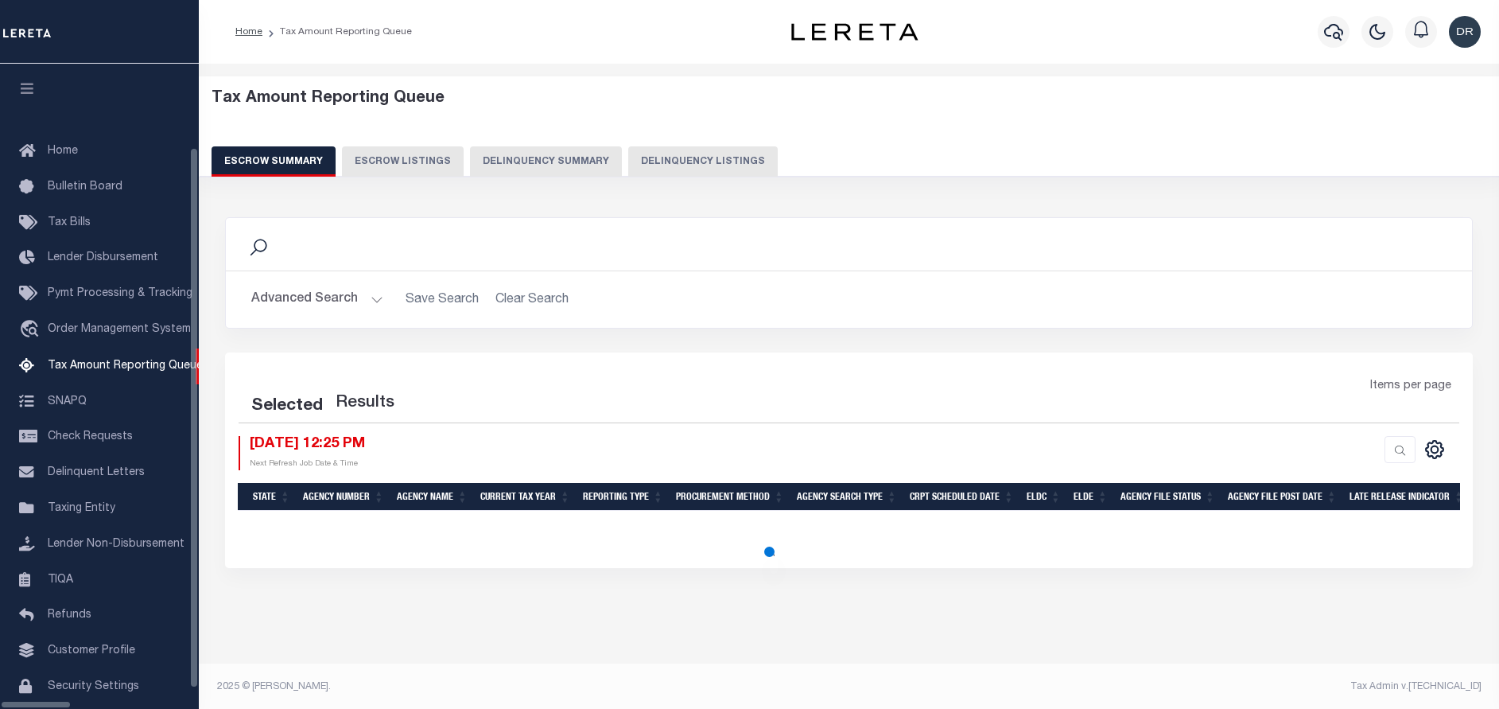
click at [583, 165] on button "Delinquency Summary" at bounding box center [546, 161] width 152 height 30
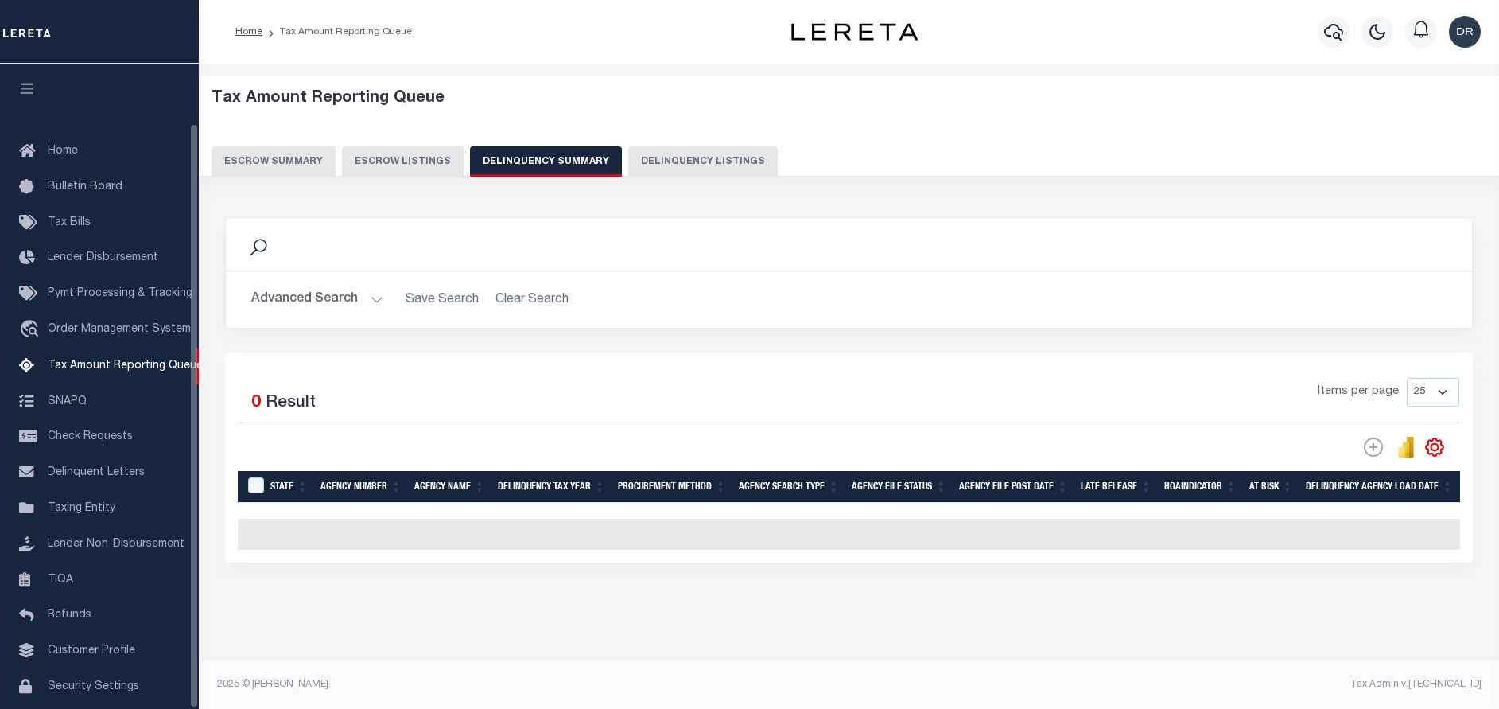
click at [671, 160] on button "Delinquency Listings" at bounding box center [703, 161] width 150 height 30
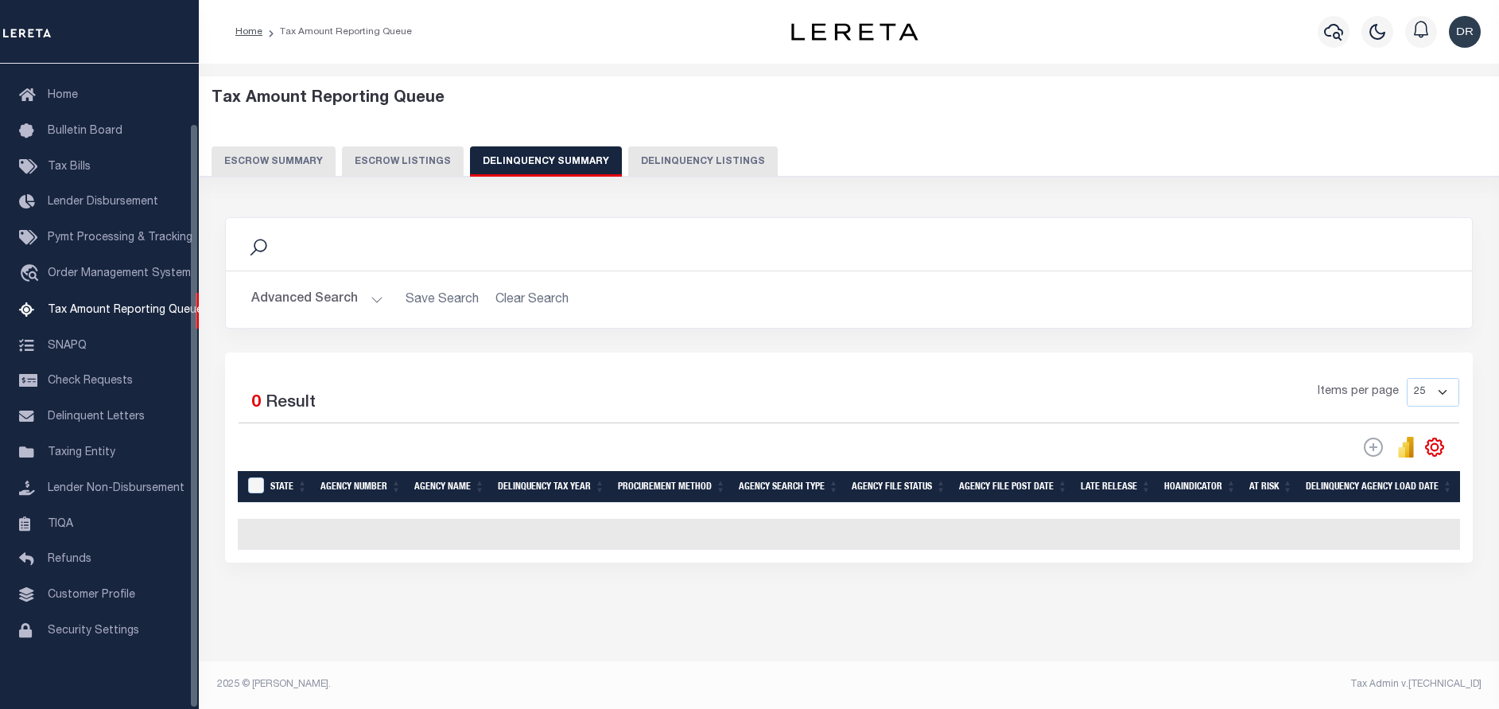
select select "100"
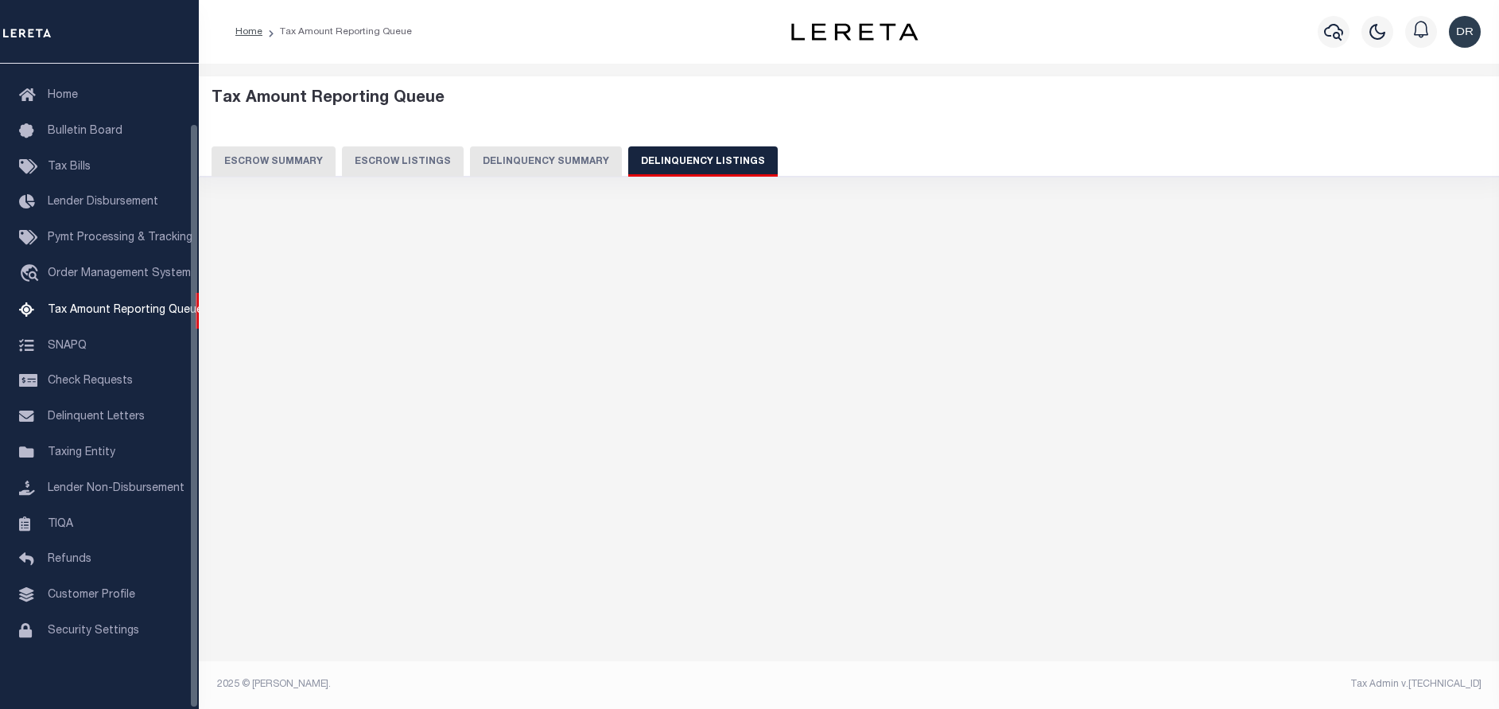
select select "100"
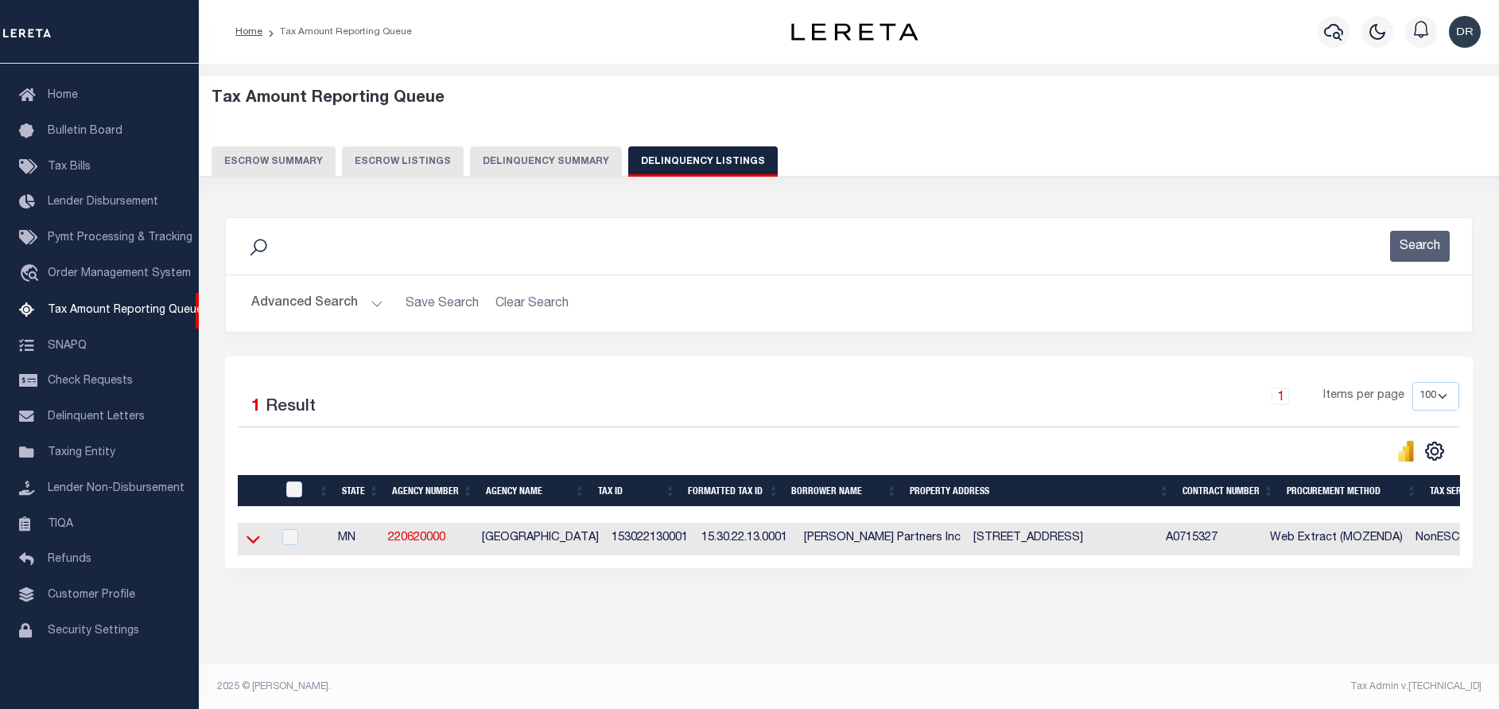
click at [254, 542] on icon at bounding box center [254, 538] width 14 height 17
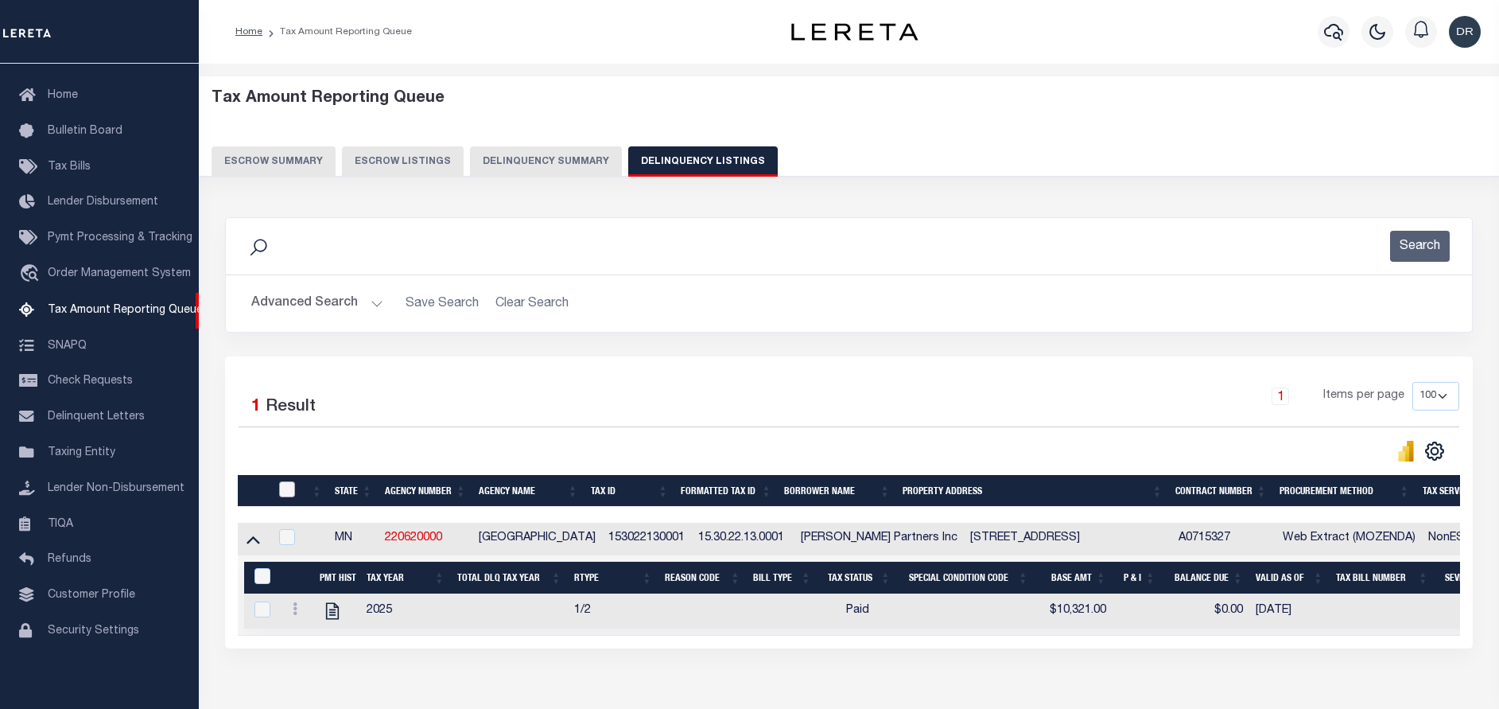
click at [288, 497] on input "checkbox" at bounding box center [287, 489] width 16 height 16
checkbox input "true"
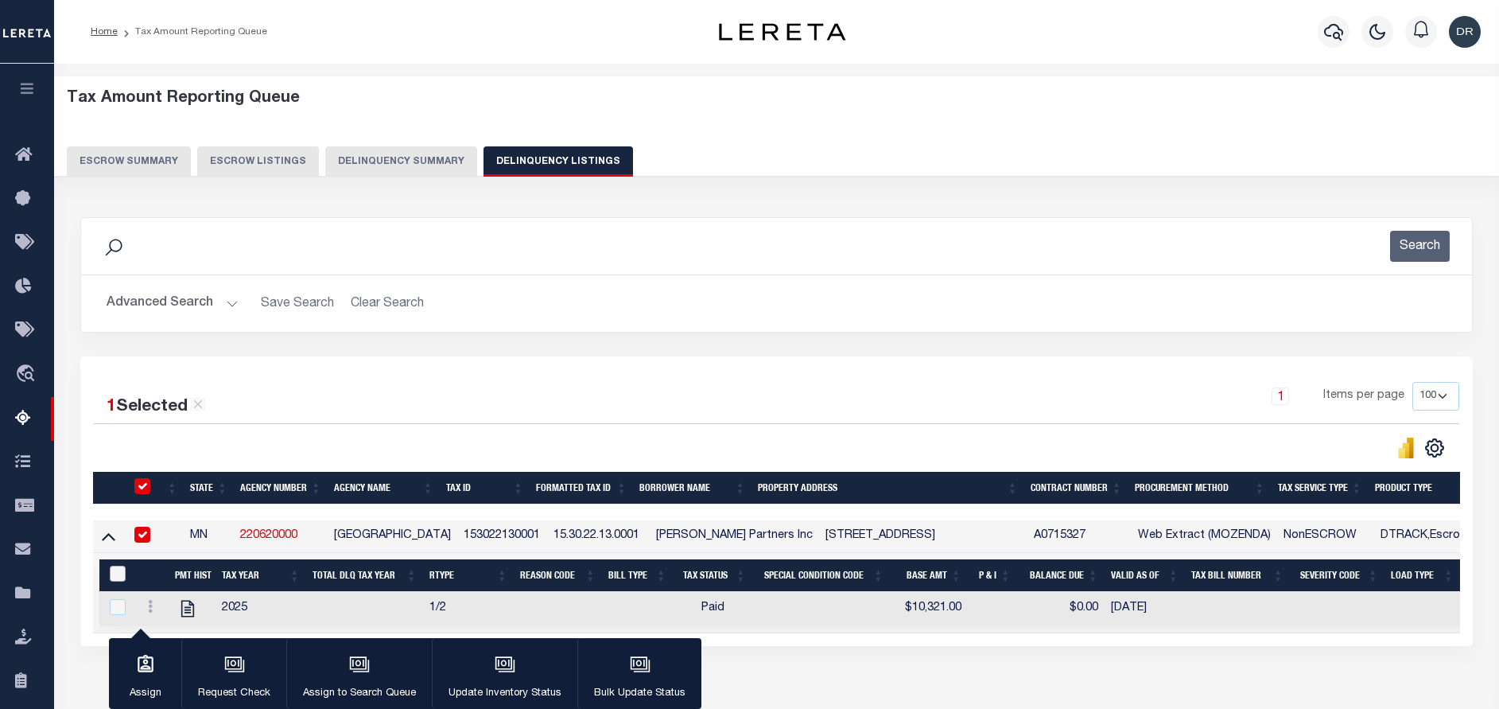
click at [117, 571] on input "&nbsp;" at bounding box center [118, 573] width 16 height 16
checkbox input "true"
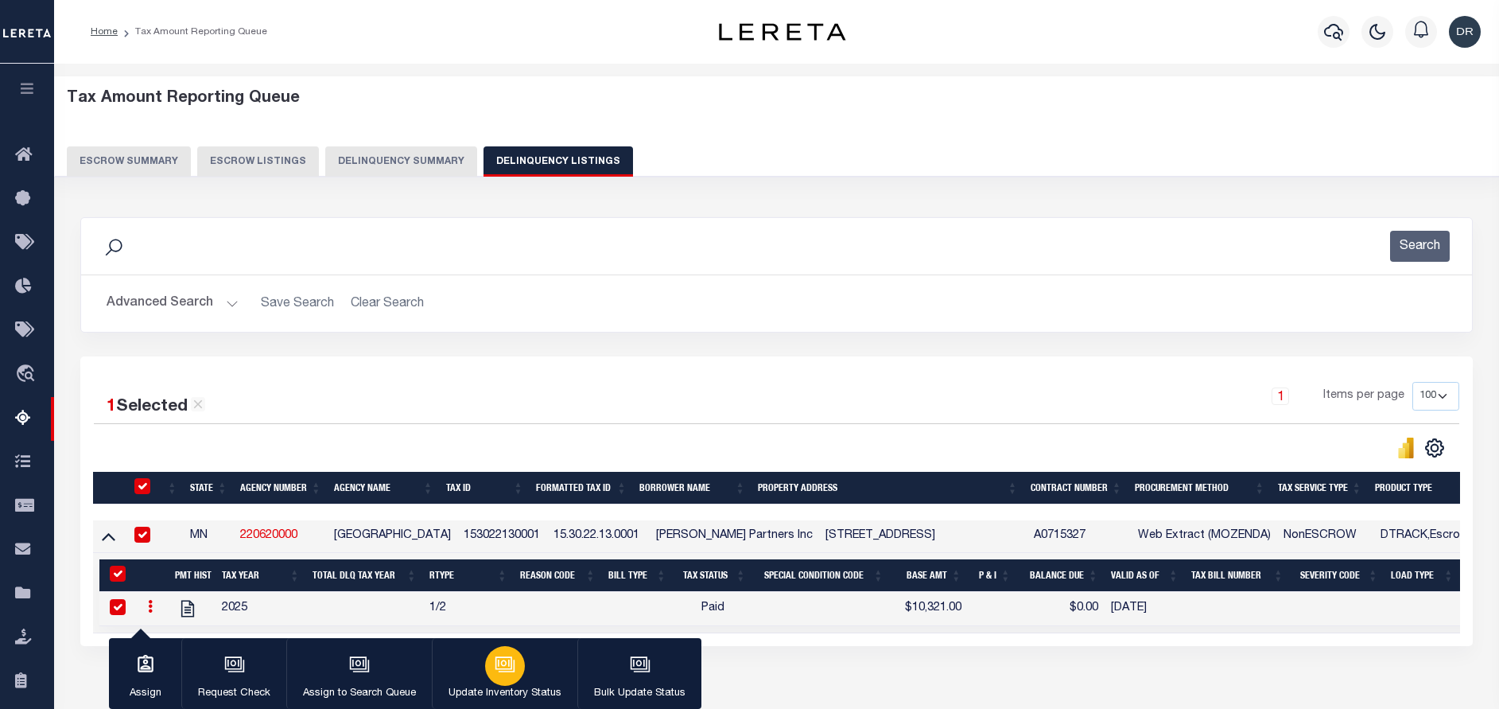
click at [511, 668] on icon "button" at bounding box center [507, 665] width 16 height 12
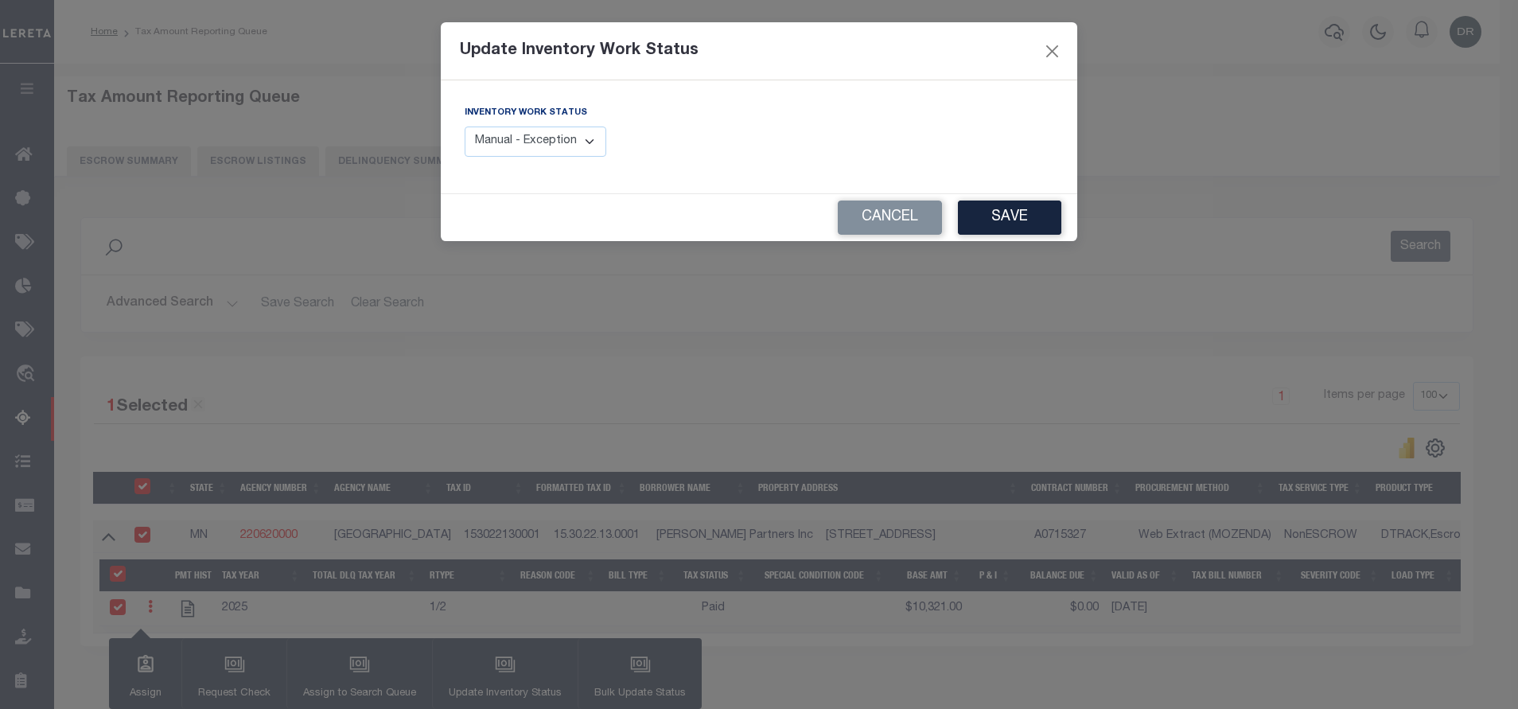
click at [538, 164] on div "Inventory Work Status Manual - Exception Pended - Awaiting Search Late Add Exce…" at bounding box center [606, 136] width 306 height 65
click at [558, 134] on select "Manual - Exception Pended - Awaiting Search Late Add Exception Completed" at bounding box center [535, 141] width 142 height 31
select select "4"
click at [464, 126] on select "Manual - Exception Pended - Awaiting Search Late Add Exception Completed" at bounding box center [535, 141] width 142 height 31
click at [988, 231] on button "Save" at bounding box center [1009, 217] width 103 height 34
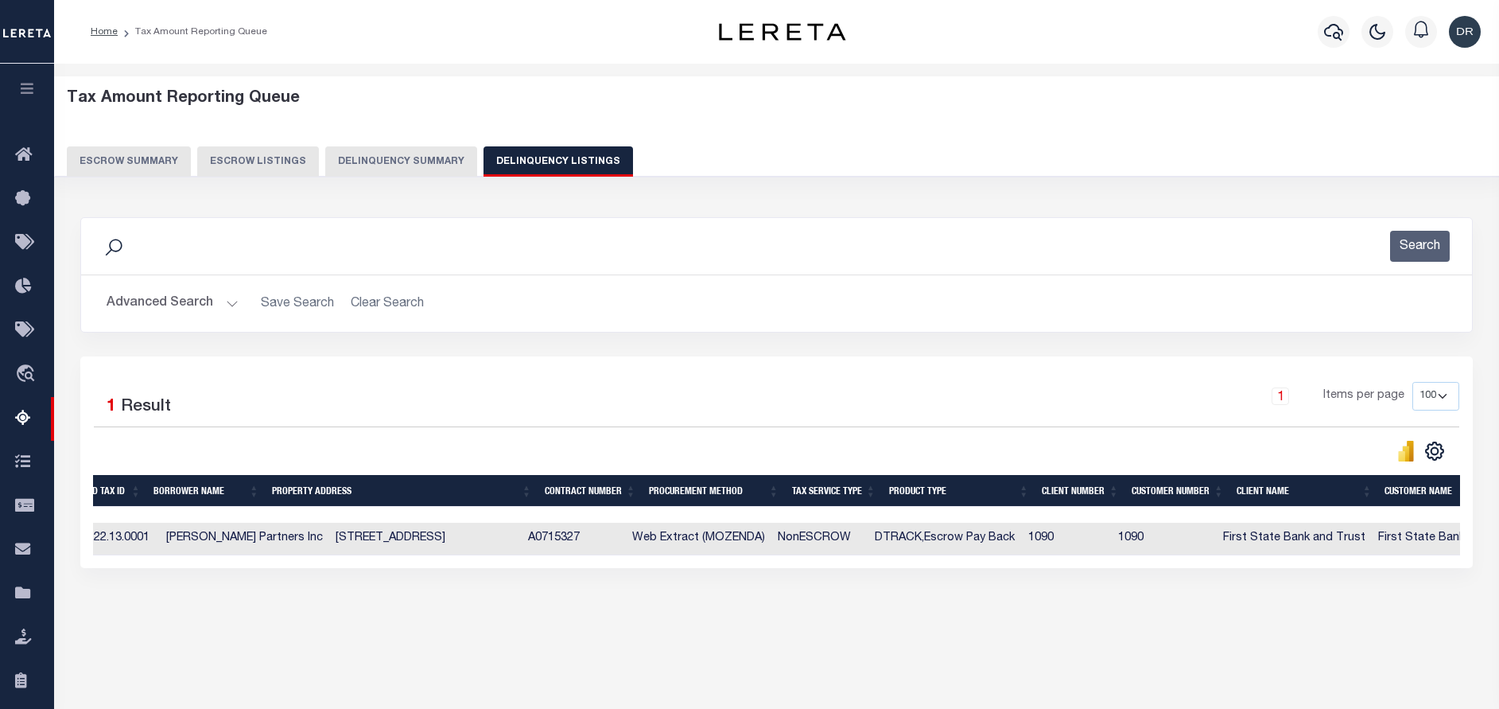
scroll to position [0, 422]
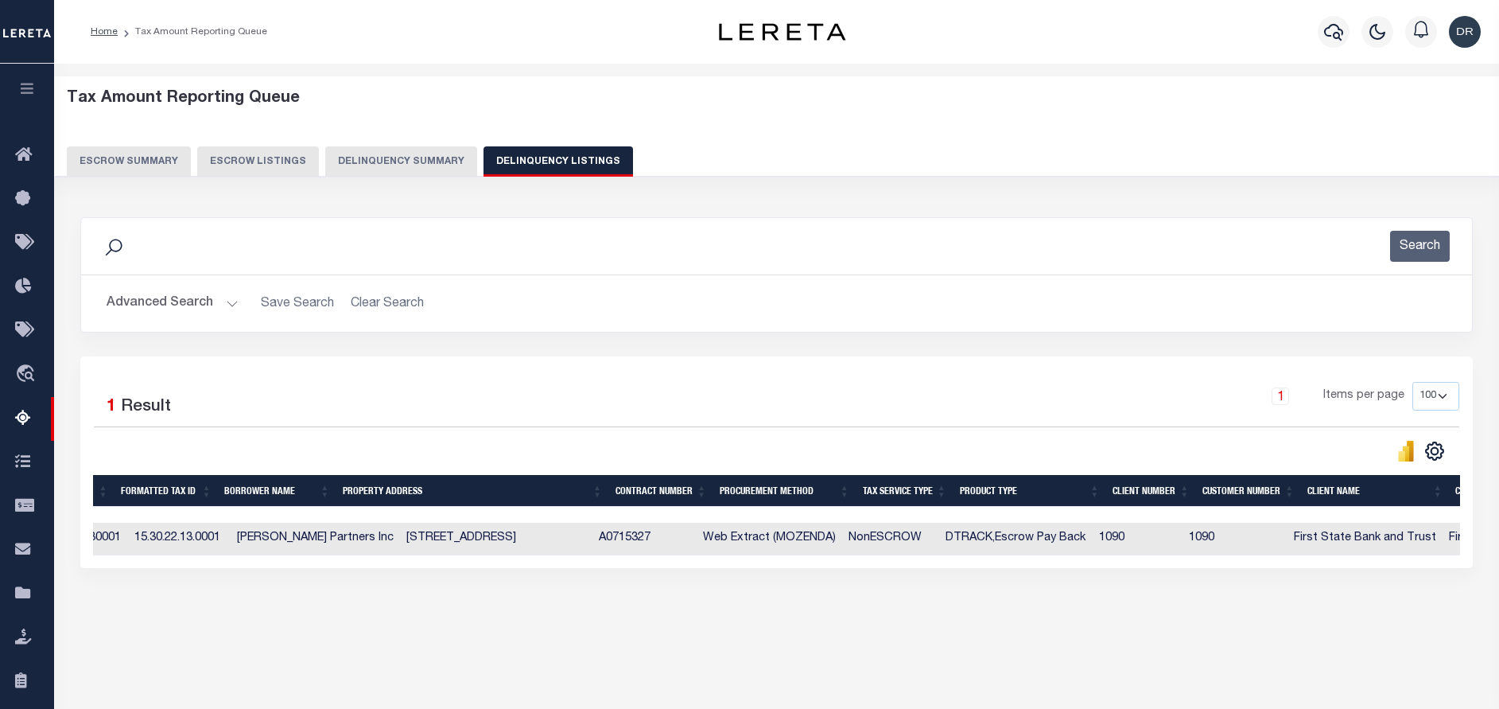
click at [150, 303] on button "Advanced Search" at bounding box center [173, 303] width 132 height 31
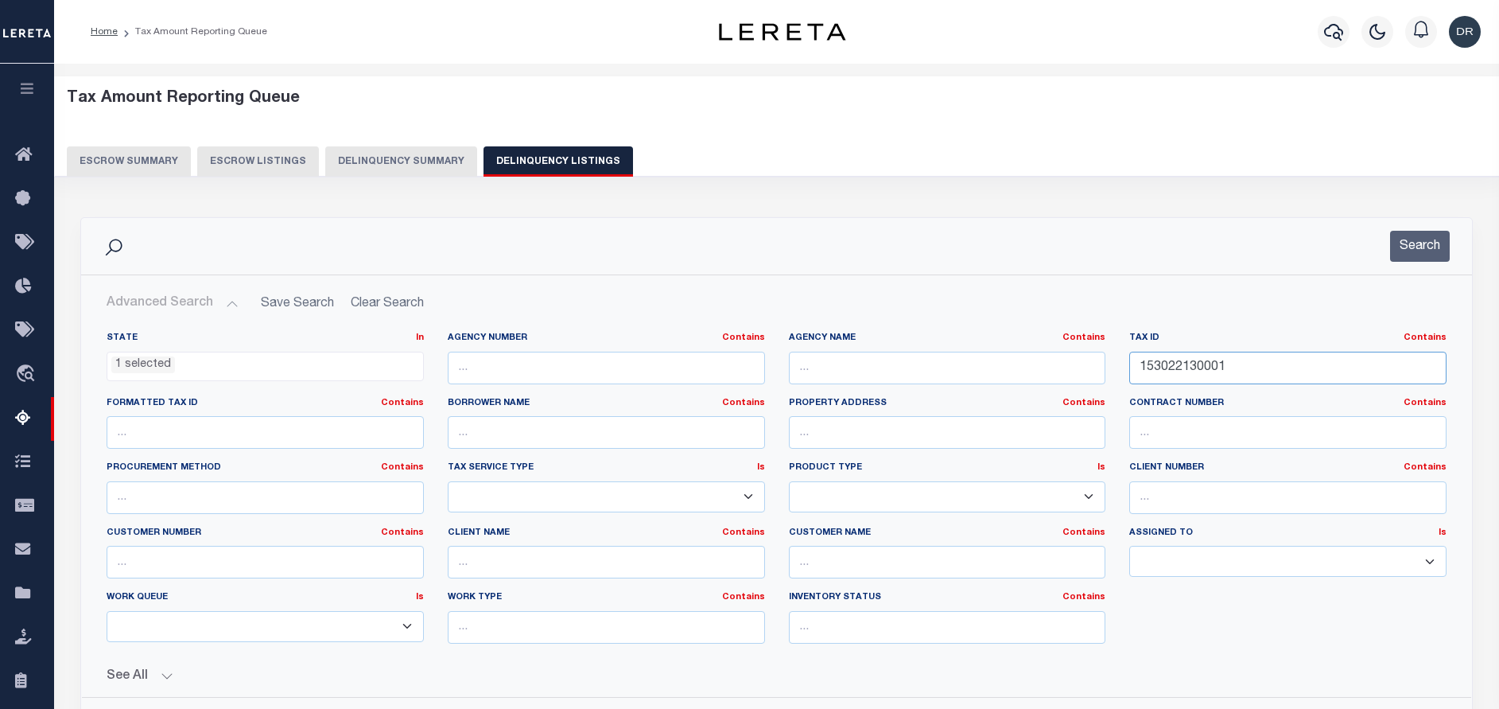
click at [1273, 368] on input "153022130001" at bounding box center [1287, 368] width 317 height 33
paste input "62823220087"
type input "162823220087"
click at [1428, 249] on button "Search" at bounding box center [1420, 246] width 60 height 31
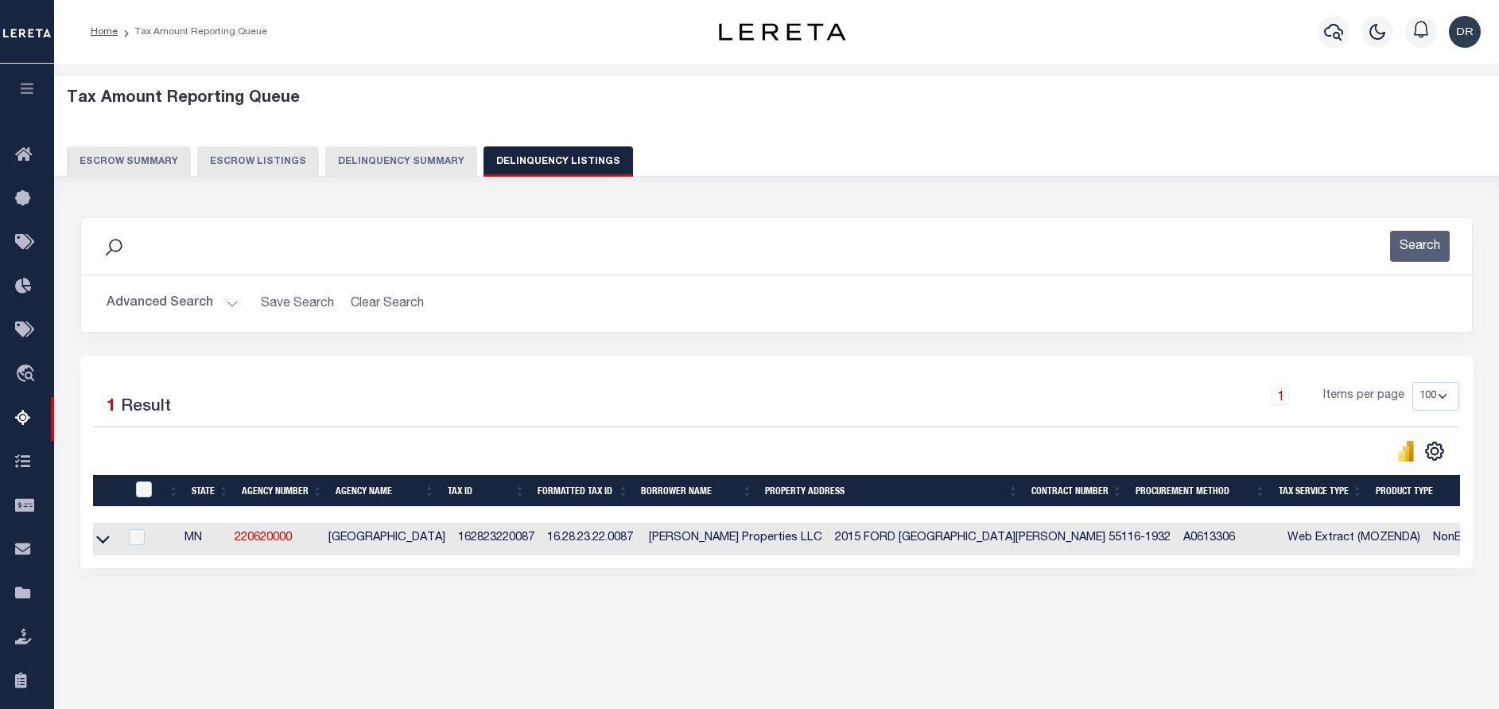
scroll to position [0, 0]
click at [108, 542] on icon at bounding box center [109, 538] width 14 height 17
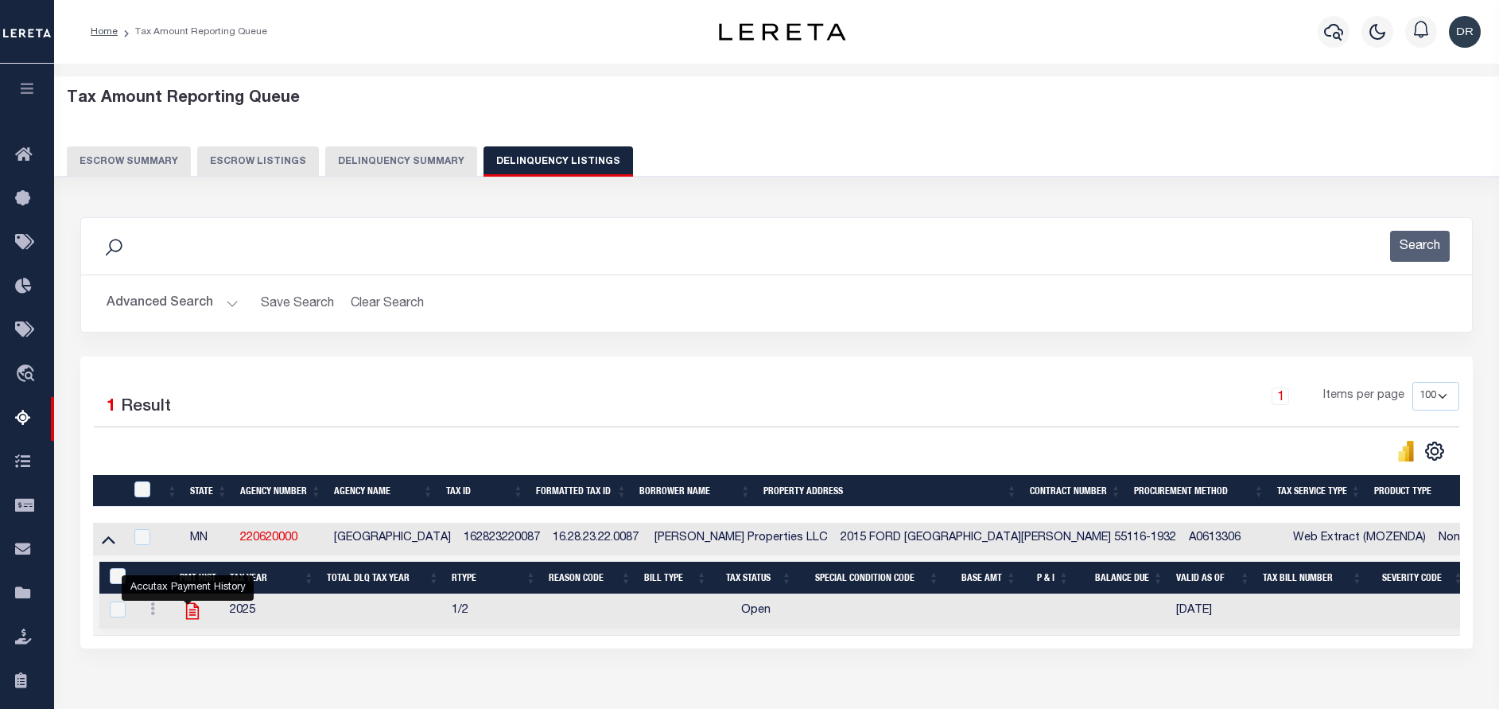
click at [186, 607] on icon "" at bounding box center [192, 611] width 13 height 17
checkbox input "true"
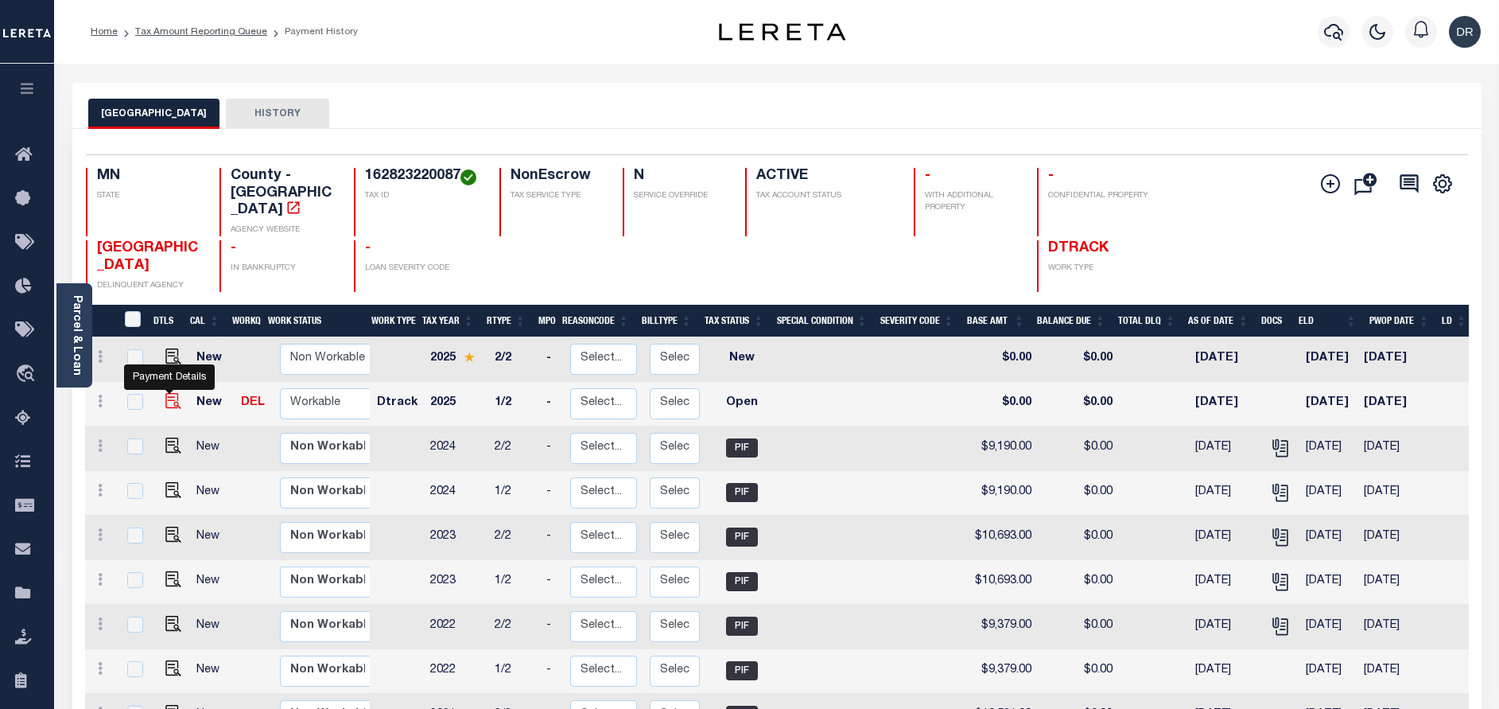
click at [170, 393] on img "" at bounding box center [173, 401] width 16 height 16
checkbox input "true"
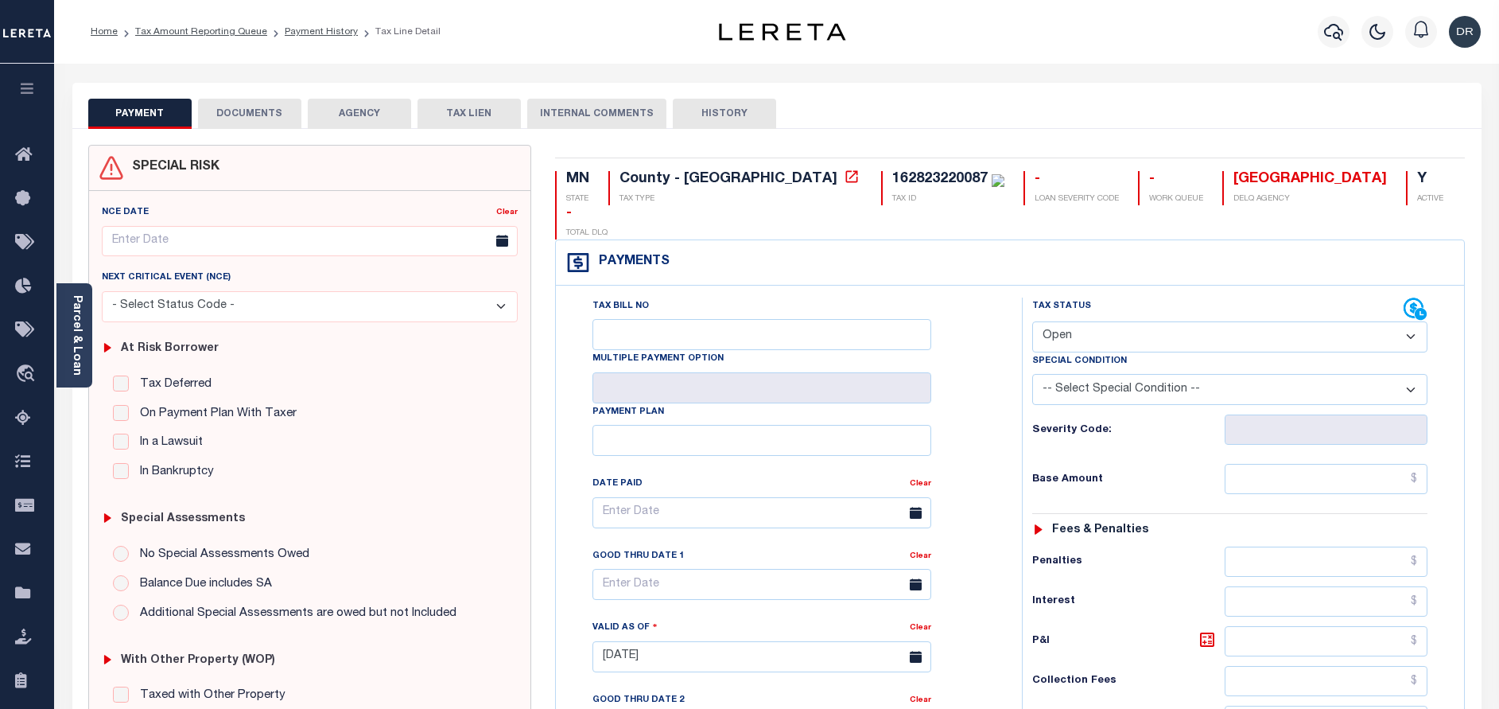
click at [1068, 321] on select "- Select Status Code - Open Due/Unpaid Paid Incomplete No Tax Due Internal Refu…" at bounding box center [1229, 336] width 395 height 31
select select "PYD"
click at [1032, 321] on select "- Select Status Code - Open Due/Unpaid Paid Incomplete No Tax Due Internal Refu…" at bounding box center [1229, 336] width 395 height 31
type input "[DATE]"
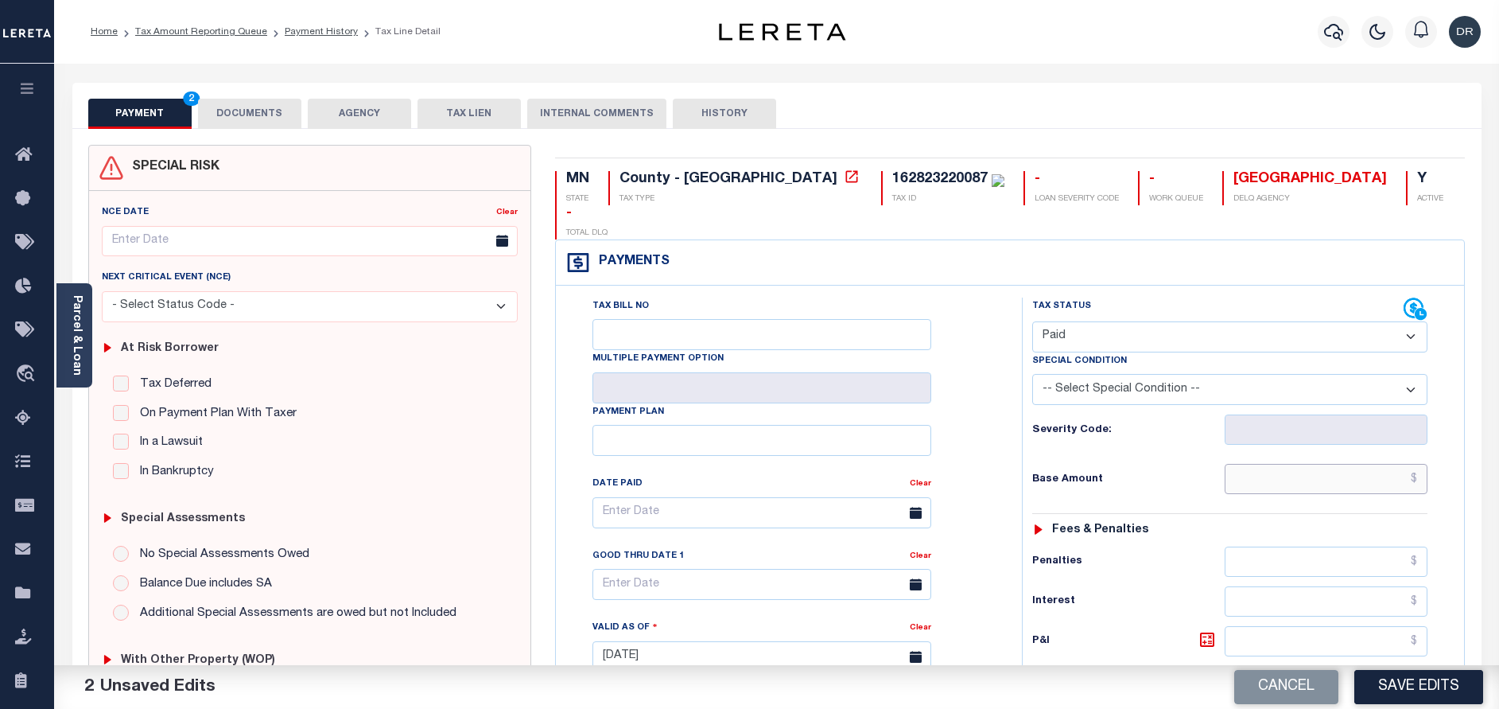
click at [1301, 464] on input "text" at bounding box center [1326, 479] width 203 height 30
paste input "9,723.00"
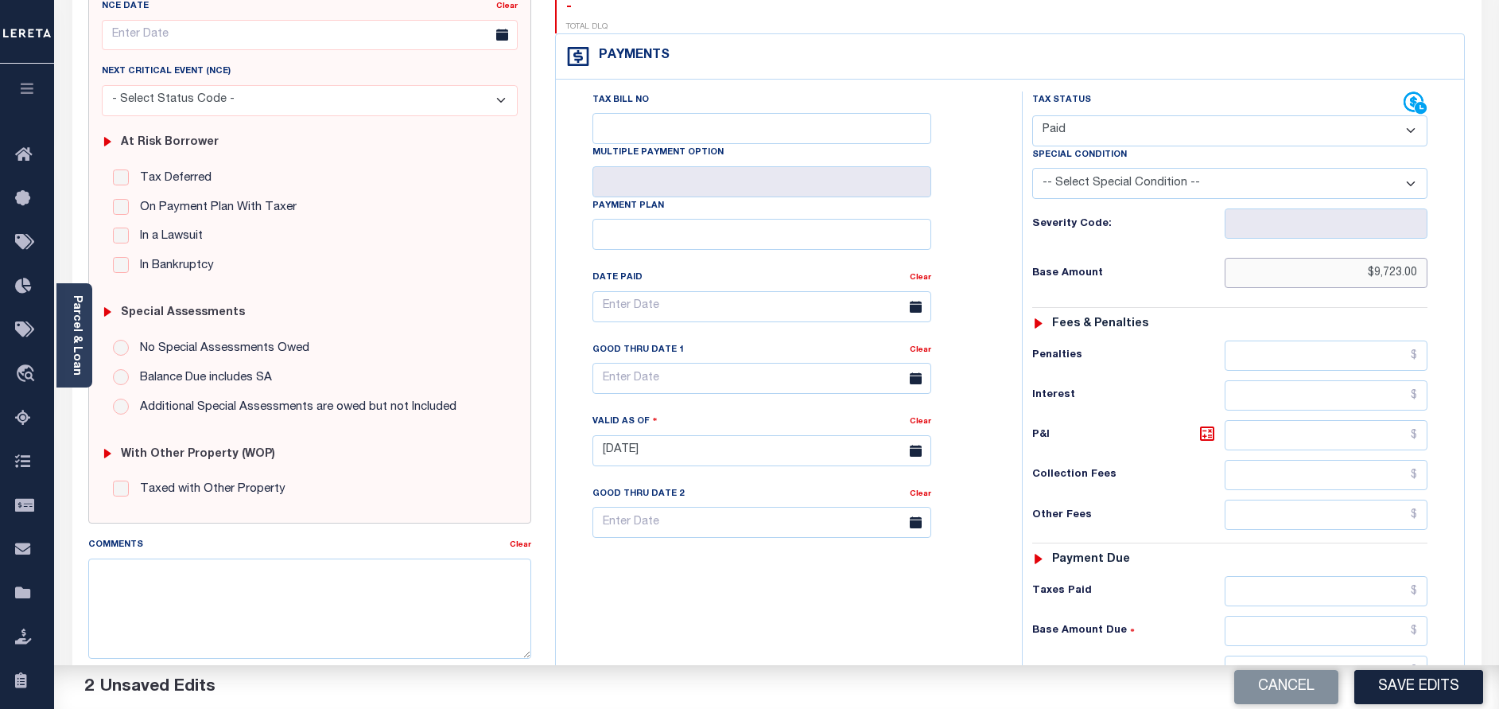
scroll to position [239, 0]
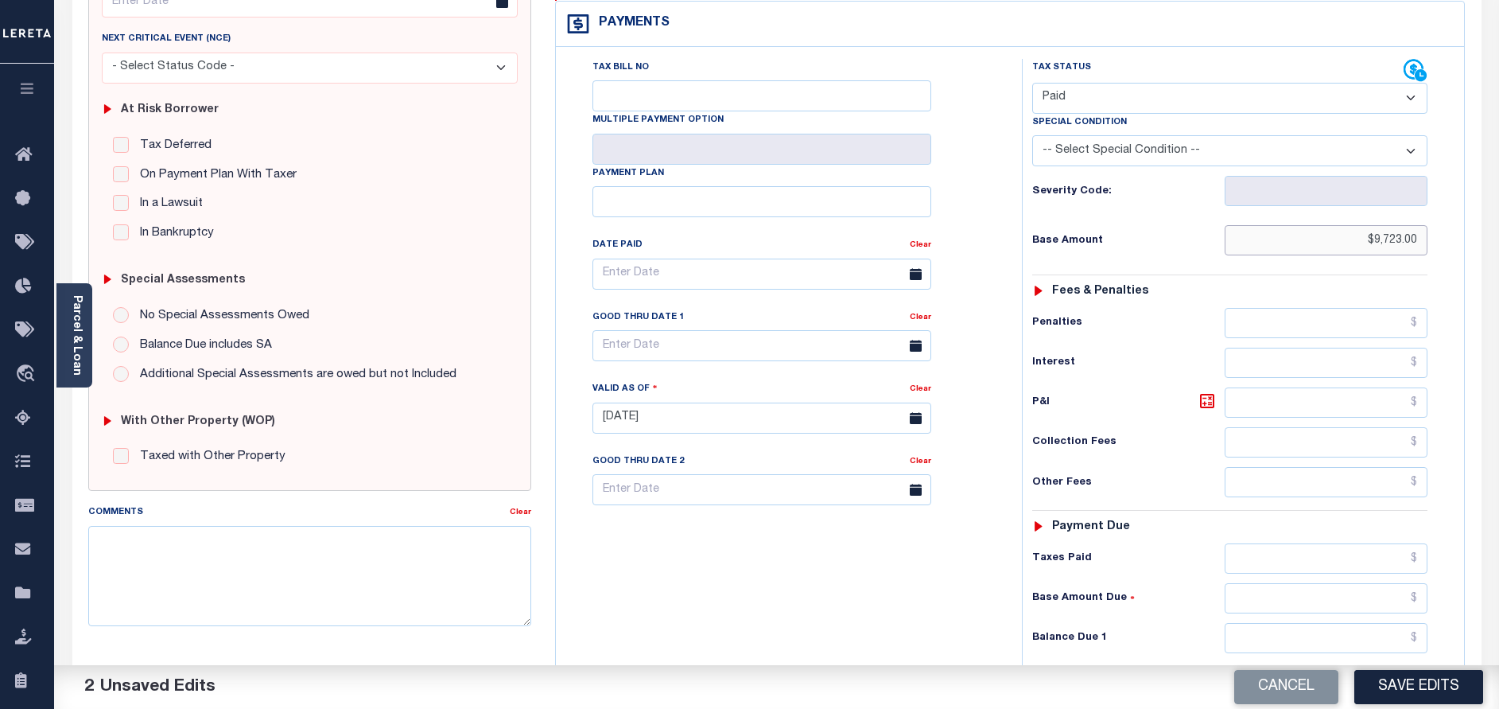
type input "$9,723.00"
click at [1312, 623] on input "text" at bounding box center [1326, 638] width 203 height 30
type input "$0.00"
click at [1409, 687] on button "Save Edits" at bounding box center [1418, 687] width 129 height 34
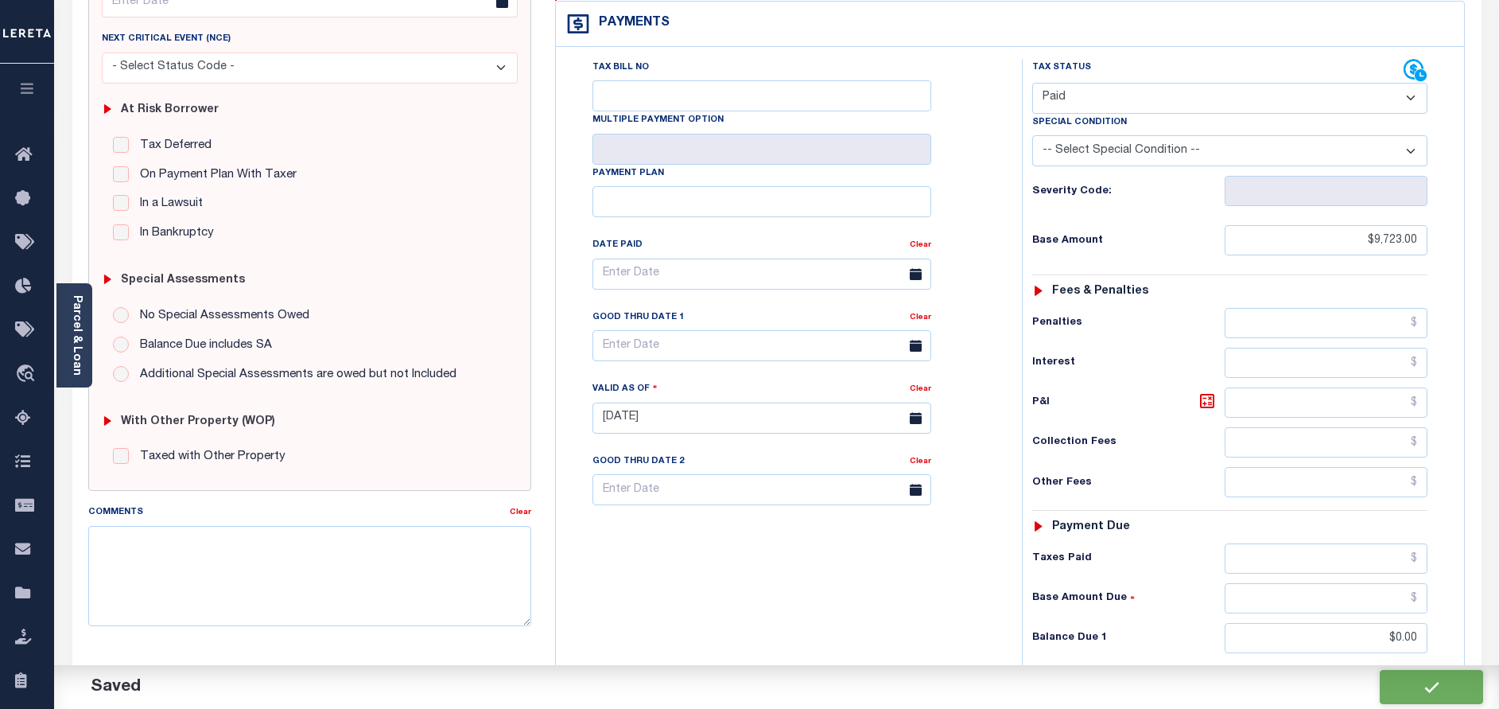
checkbox input "false"
type input "$9,723"
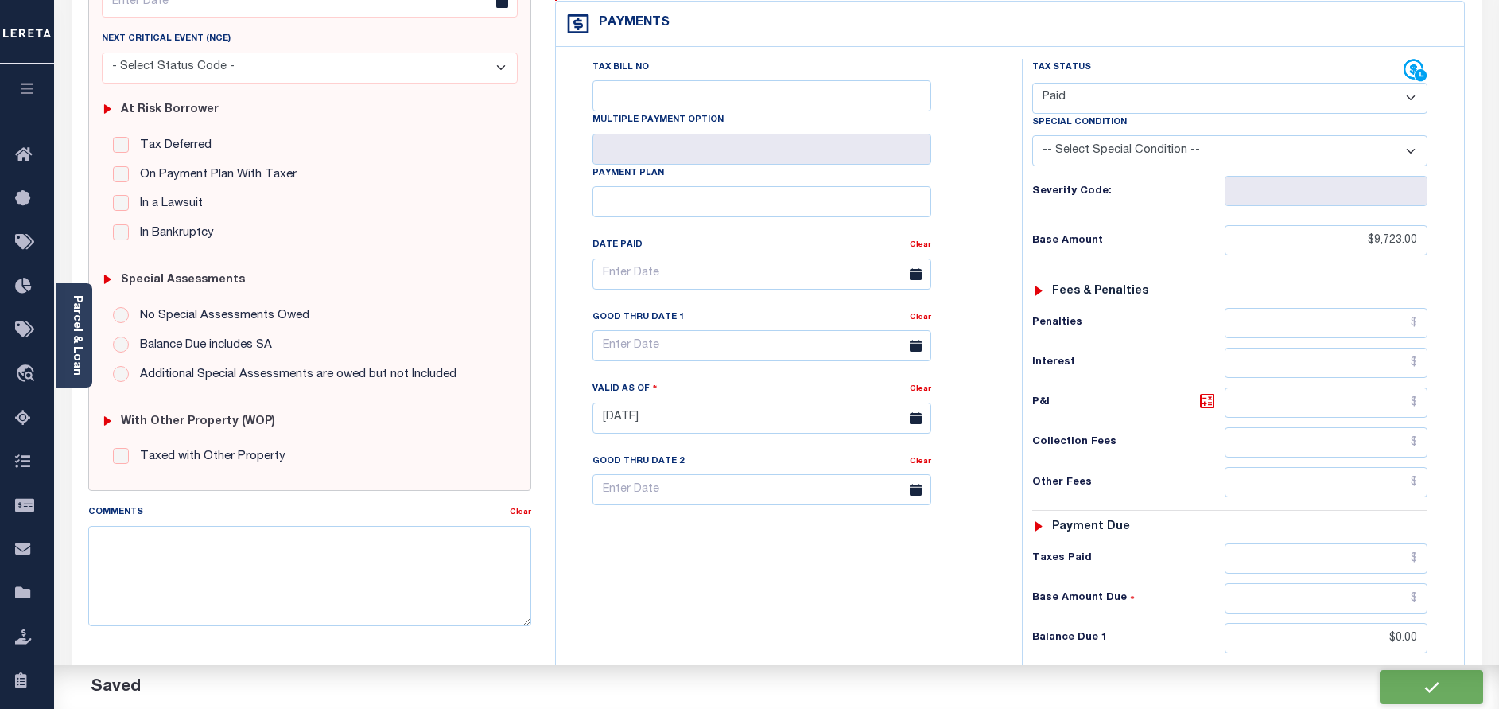
type input "$0"
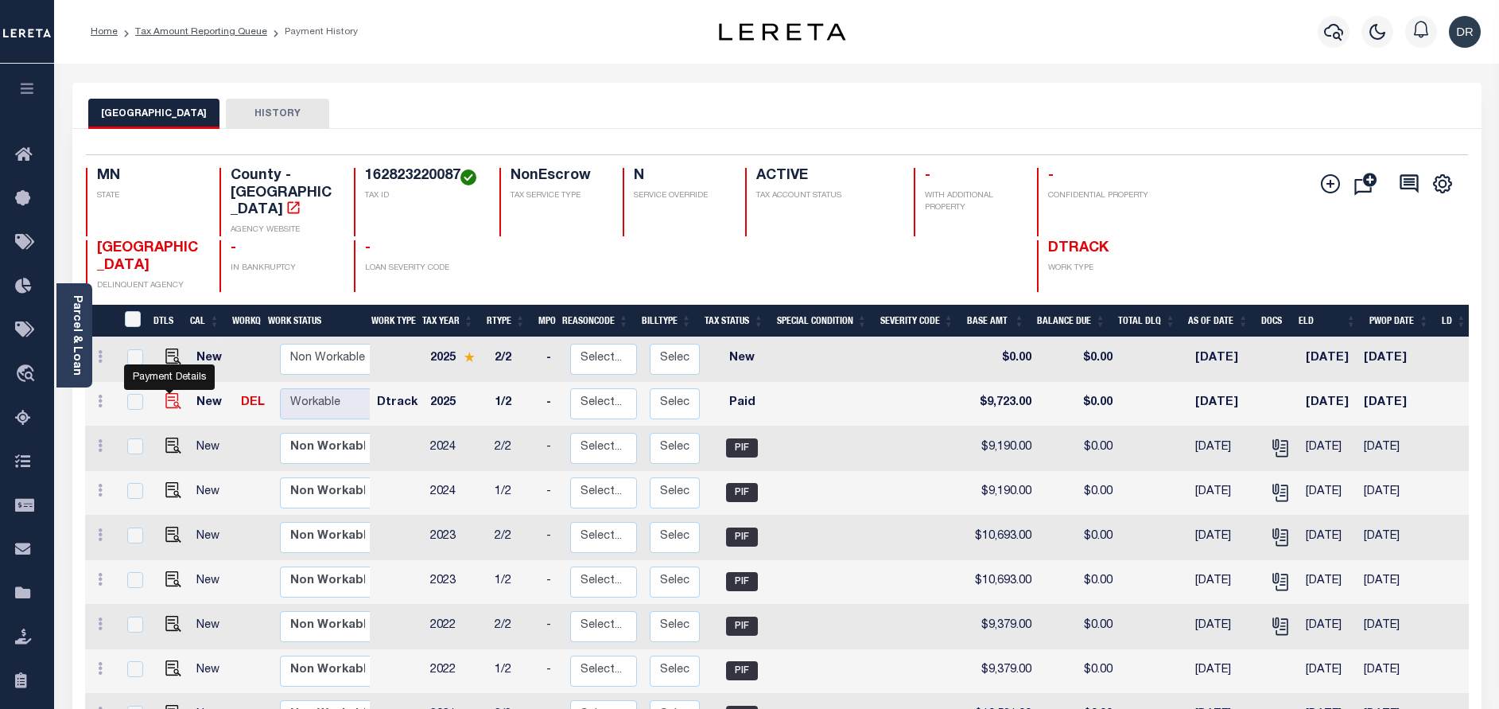
click at [168, 393] on img "" at bounding box center [173, 401] width 16 height 16
checkbox input "true"
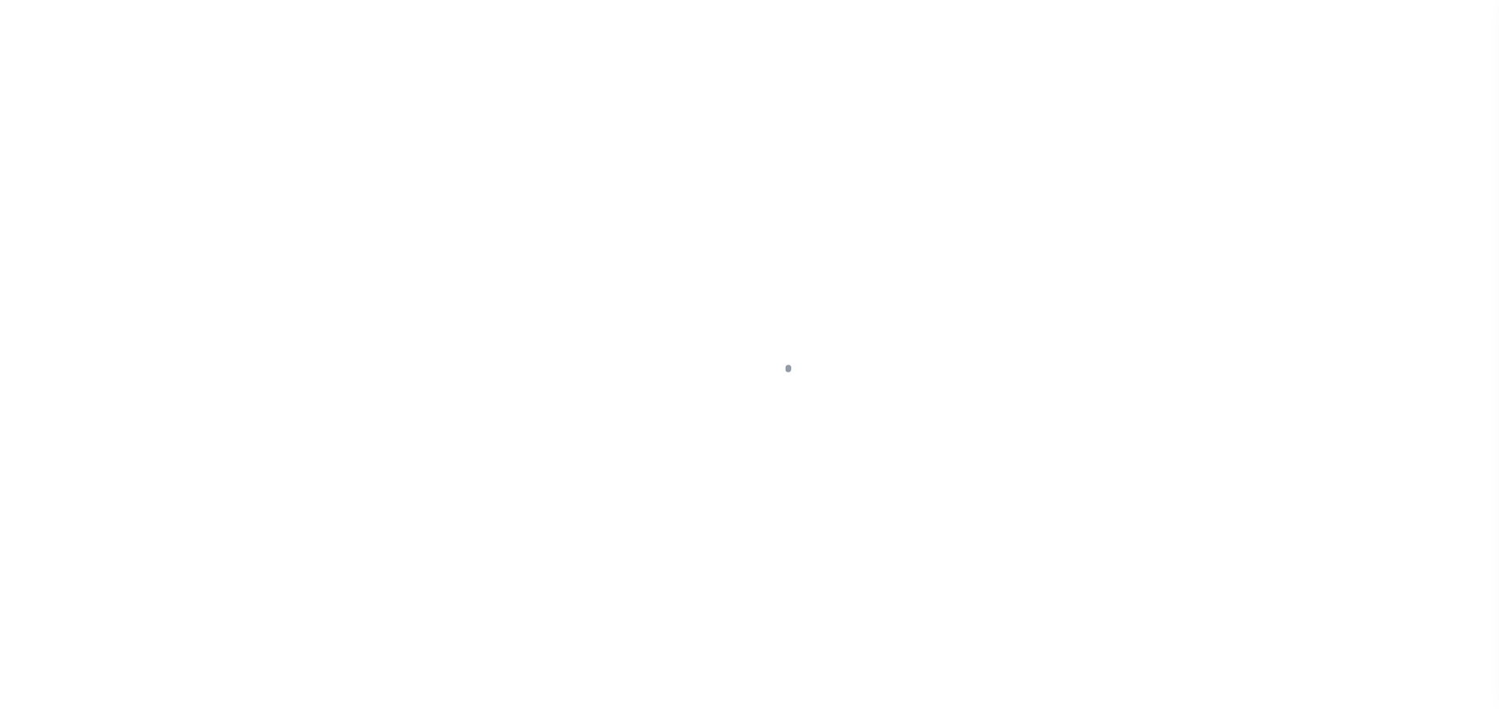
select select "PYD"
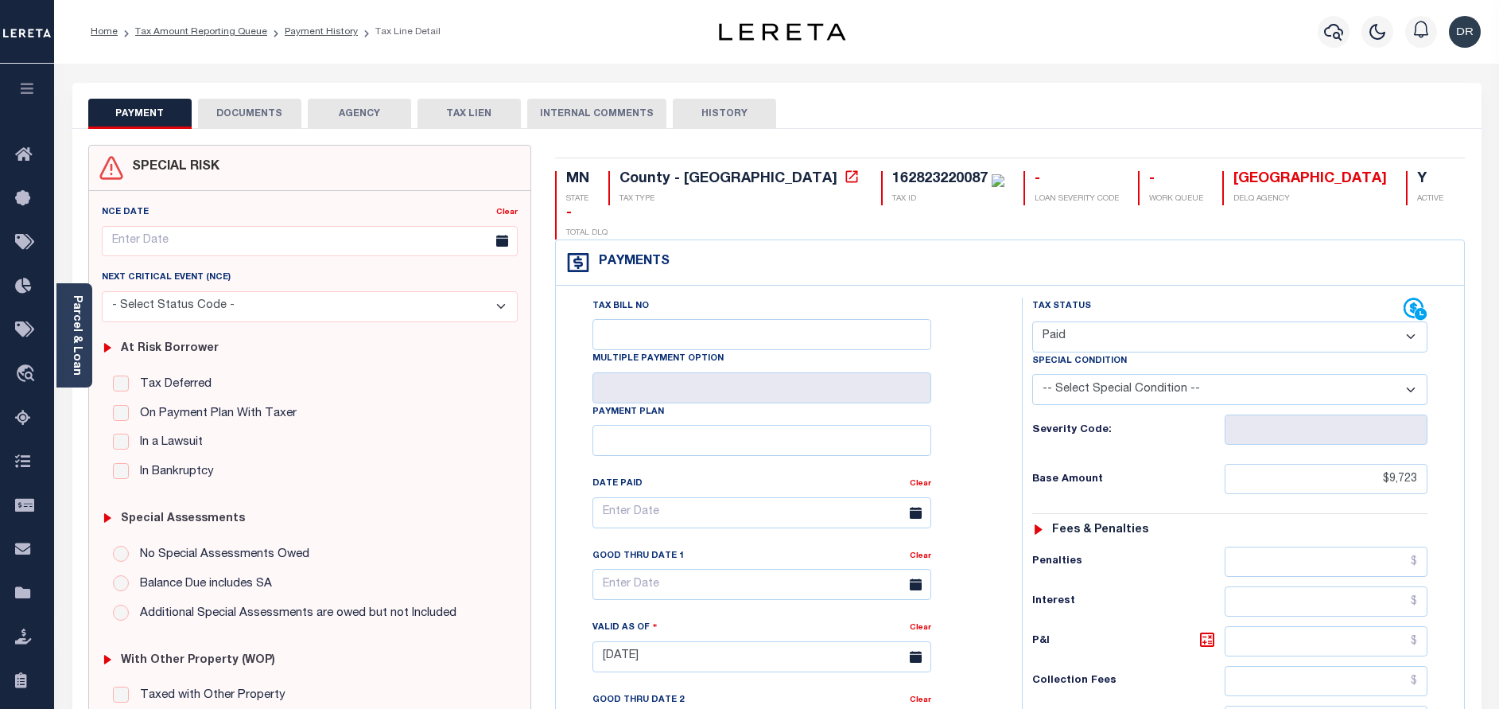
click at [232, 118] on button "DOCUMENTS" at bounding box center [249, 114] width 103 height 30
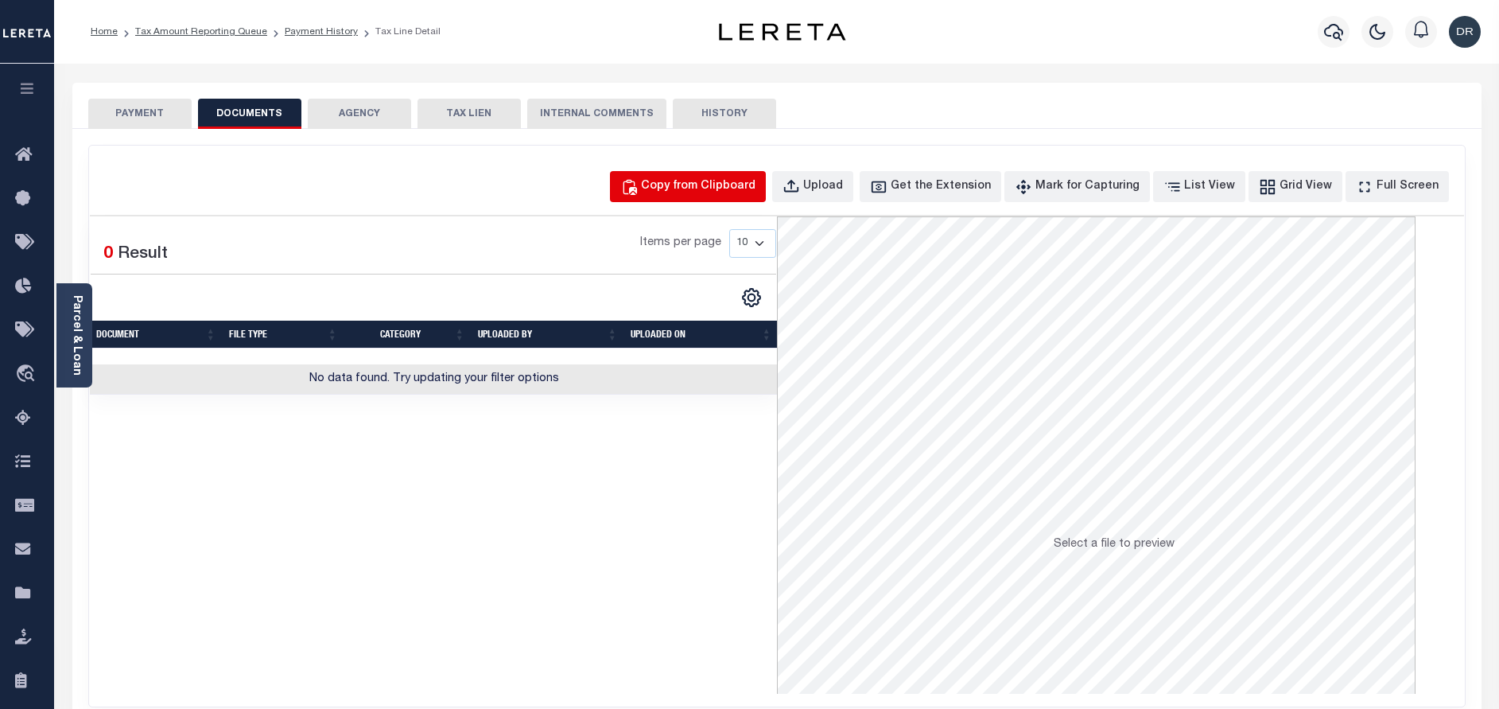
click at [705, 188] on div "Copy from Clipboard" at bounding box center [698, 186] width 115 height 17
select select "POP"
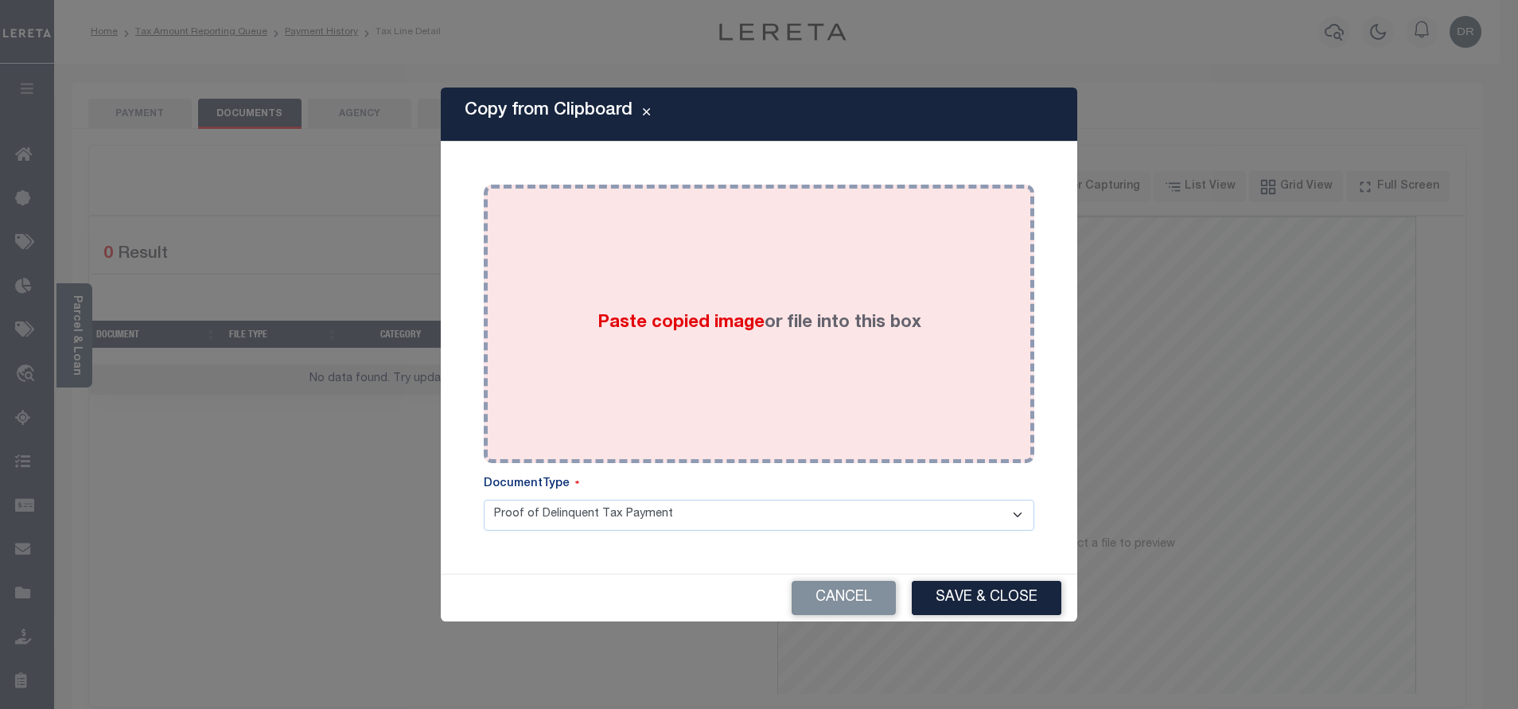
click at [738, 268] on div "Paste copied image or file into this box" at bounding box center [759, 323] width 527 height 255
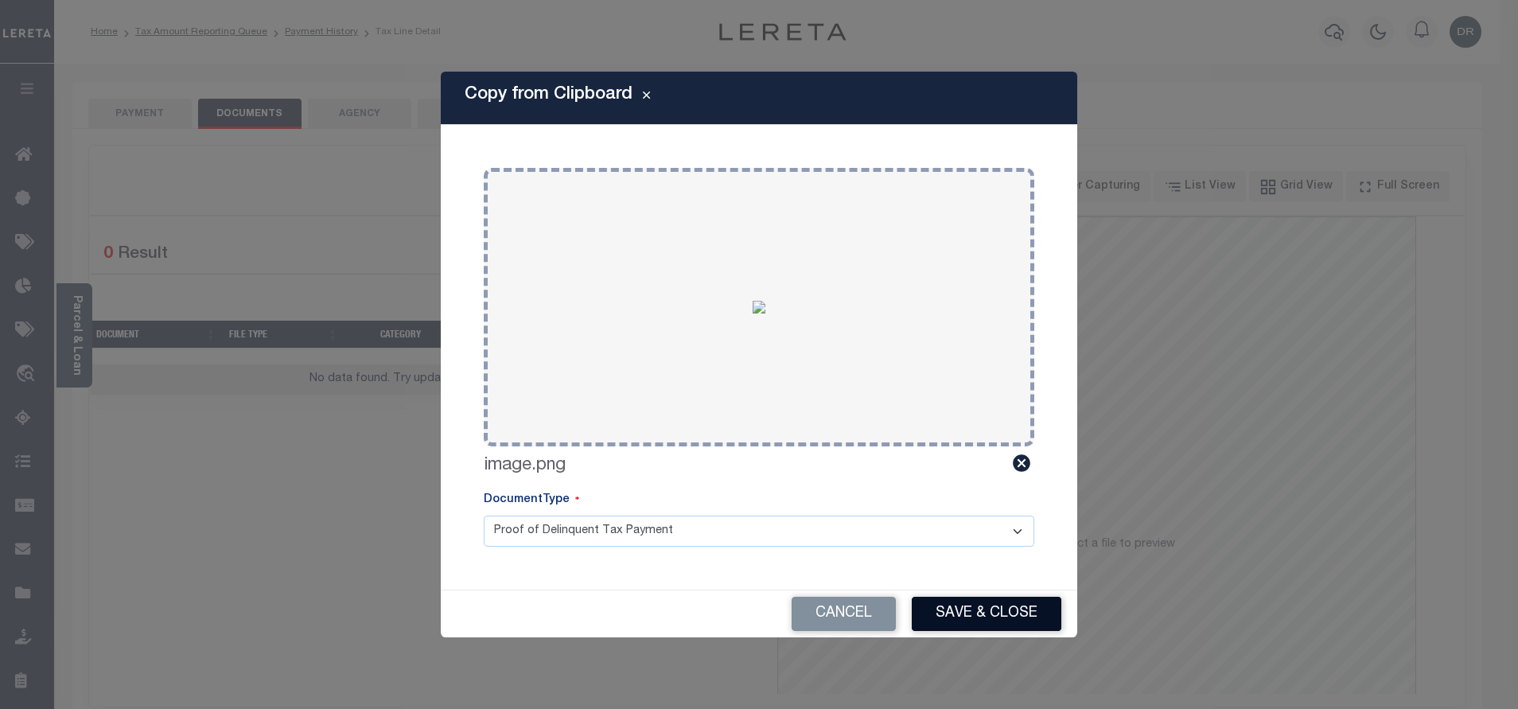
click at [1002, 622] on button "Save & Close" at bounding box center [986, 614] width 150 height 34
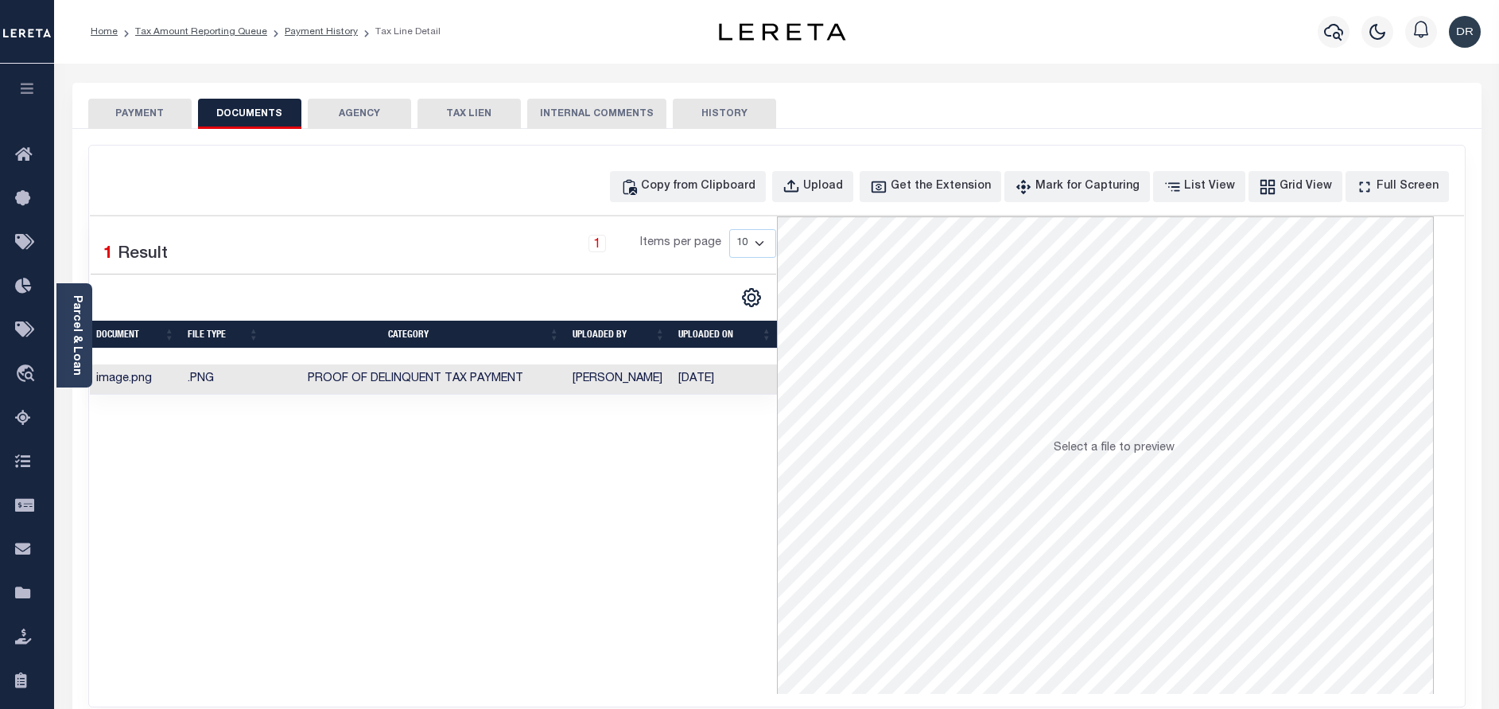
click at [212, 22] on ol "Home Tax Amount Reporting Queue Payment History Tax Line Detail" at bounding box center [265, 31] width 375 height 33
click at [216, 33] on link "Tax Amount Reporting Queue" at bounding box center [201, 32] width 132 height 10
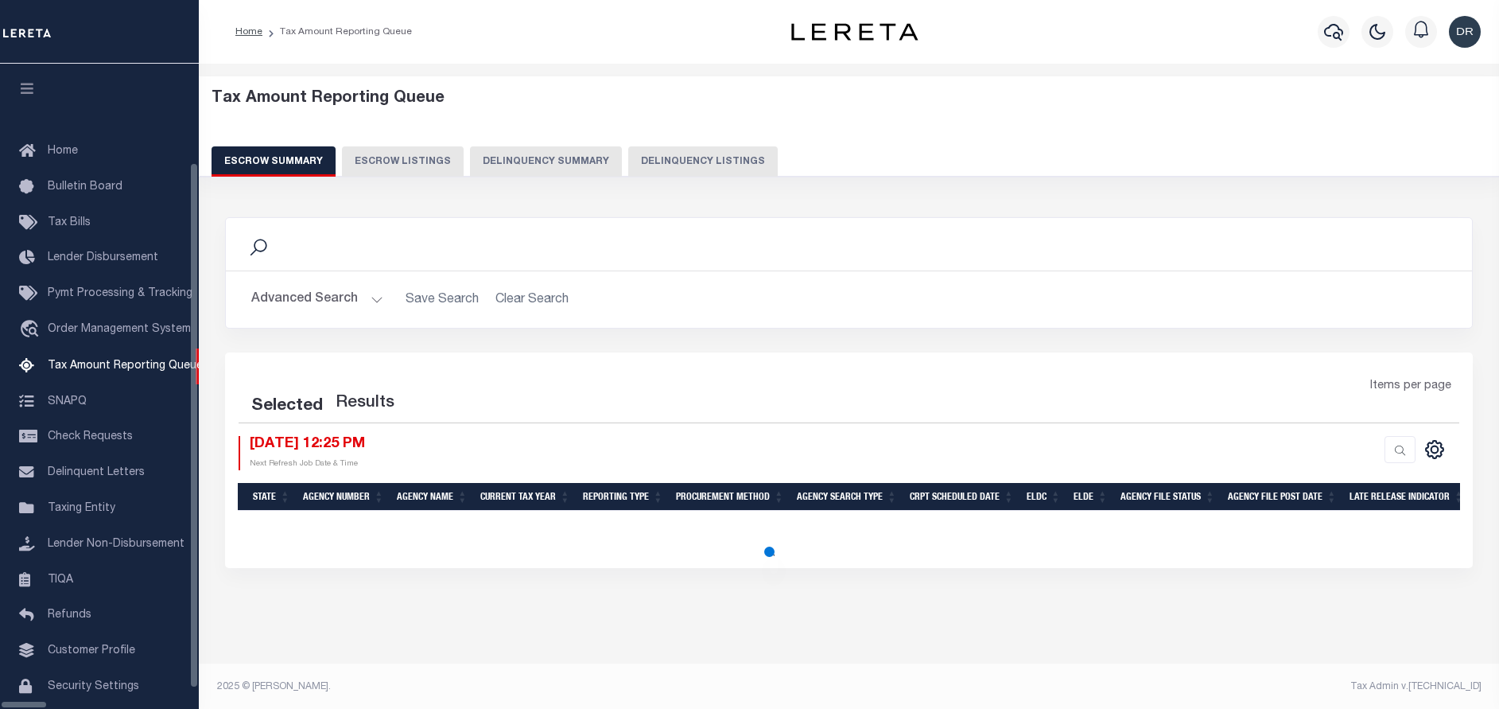
click at [628, 162] on button "Delinquency Listings" at bounding box center [703, 161] width 150 height 30
select select "100"
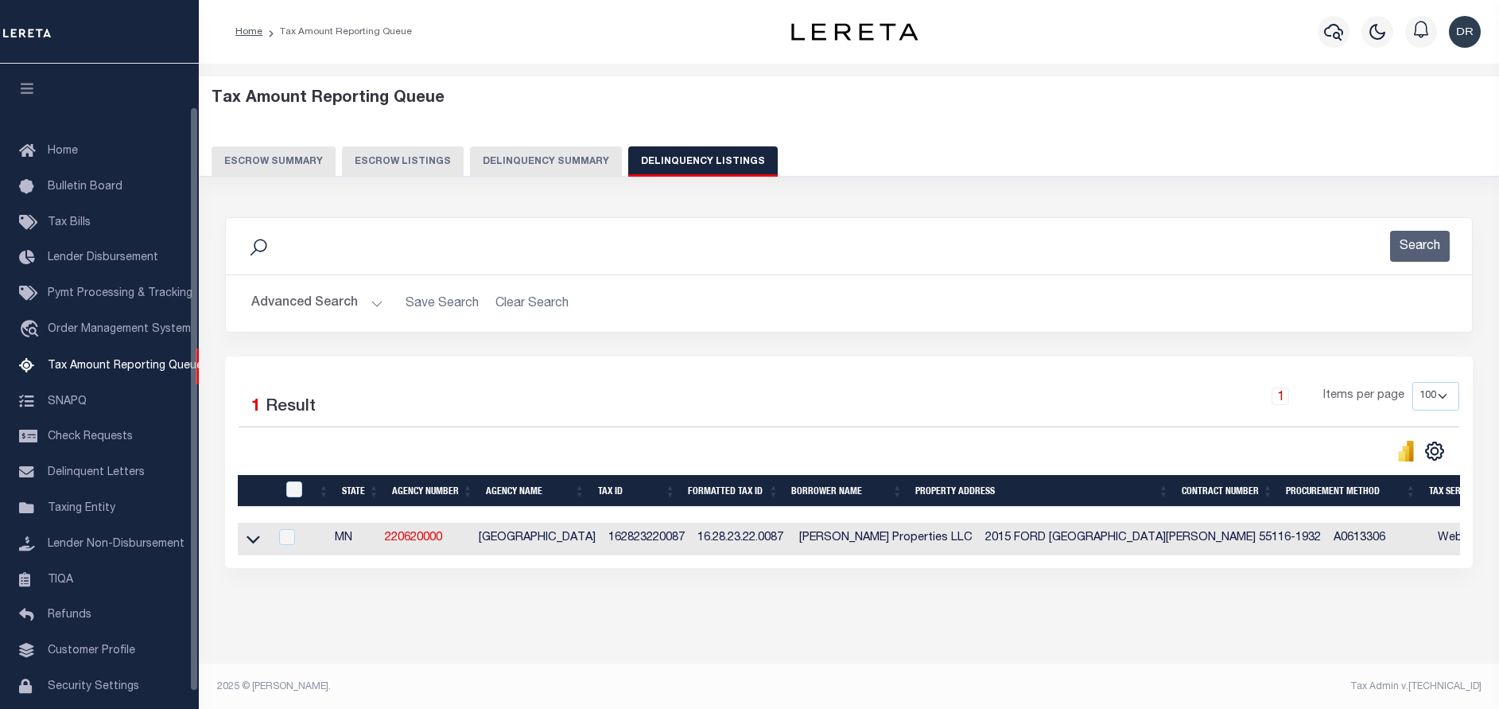
scroll to position [48, 0]
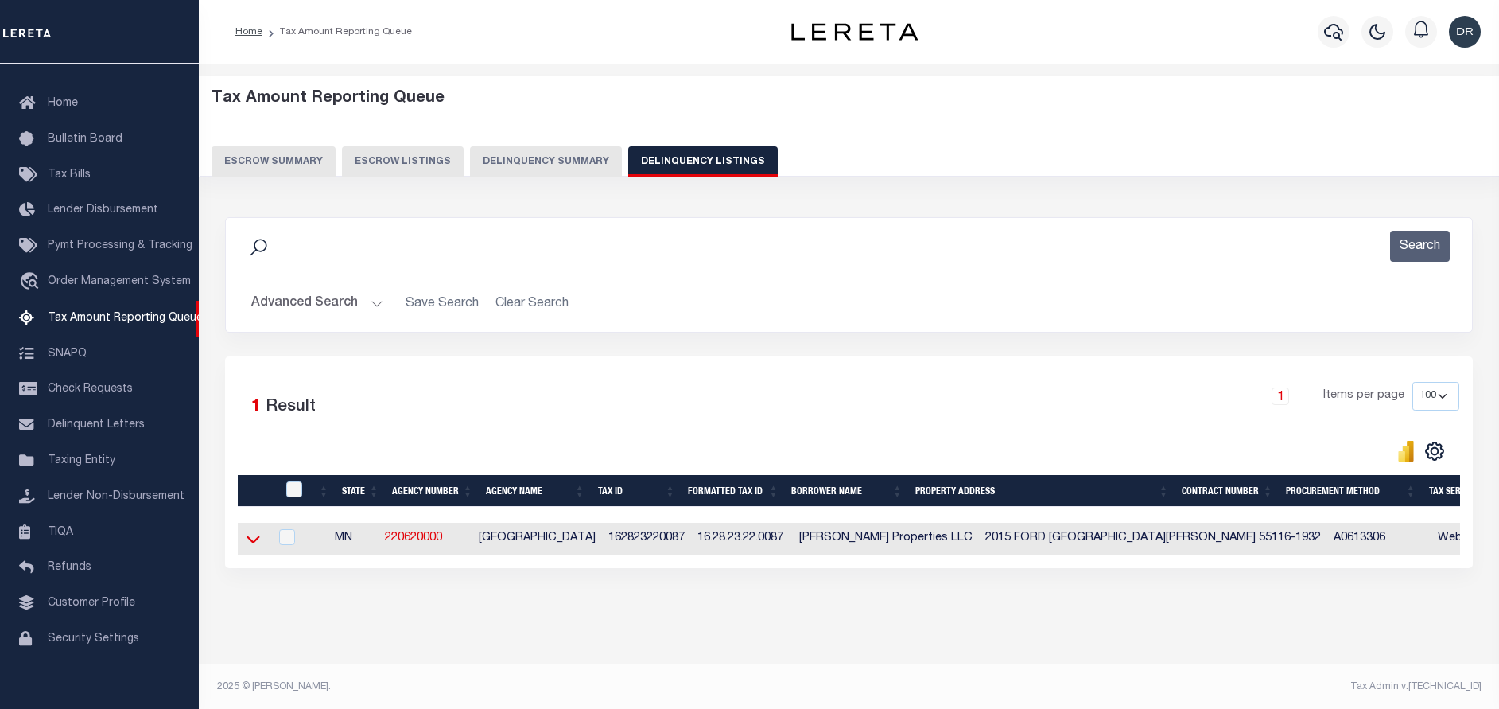
click at [255, 542] on icon at bounding box center [254, 538] width 14 height 17
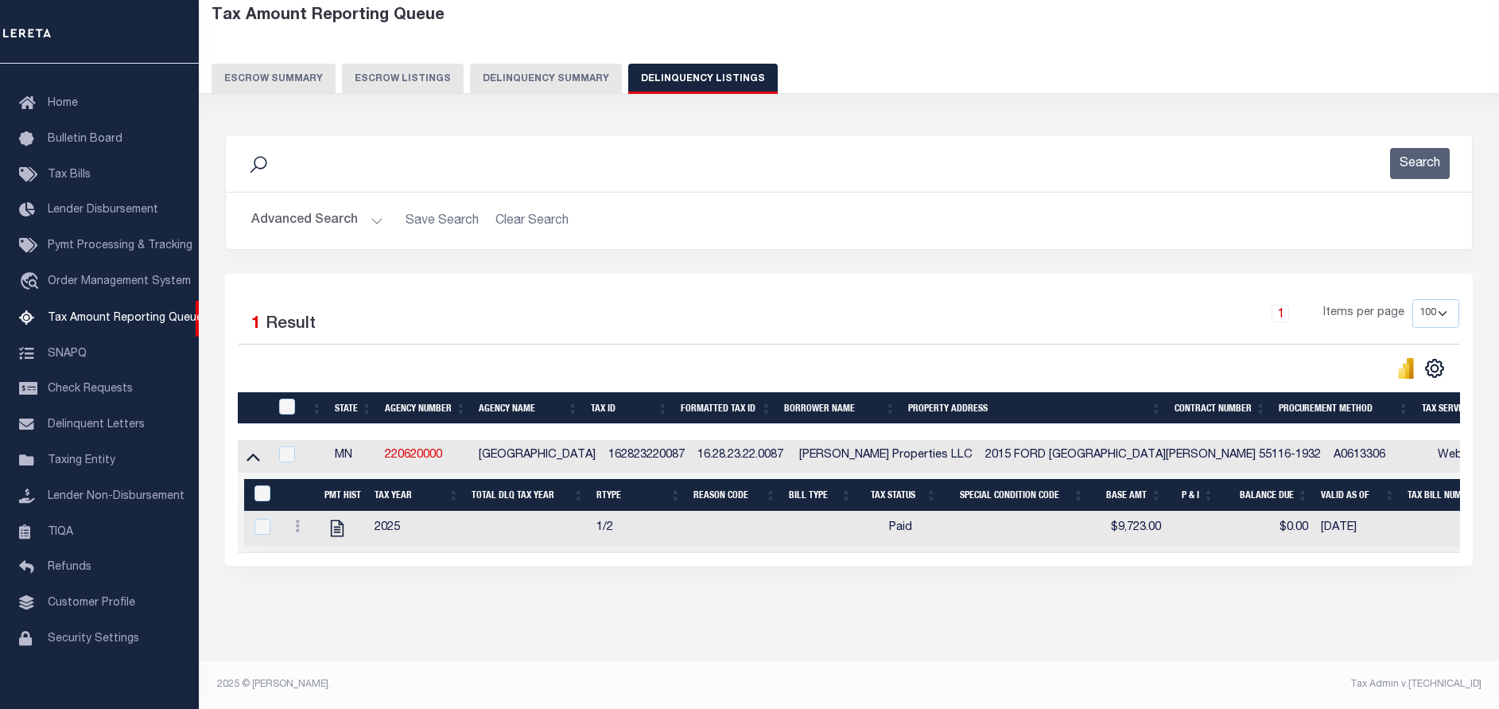
scroll to position [97, 0]
click at [290, 398] on input "checkbox" at bounding box center [287, 406] width 16 height 16
checkbox input "true"
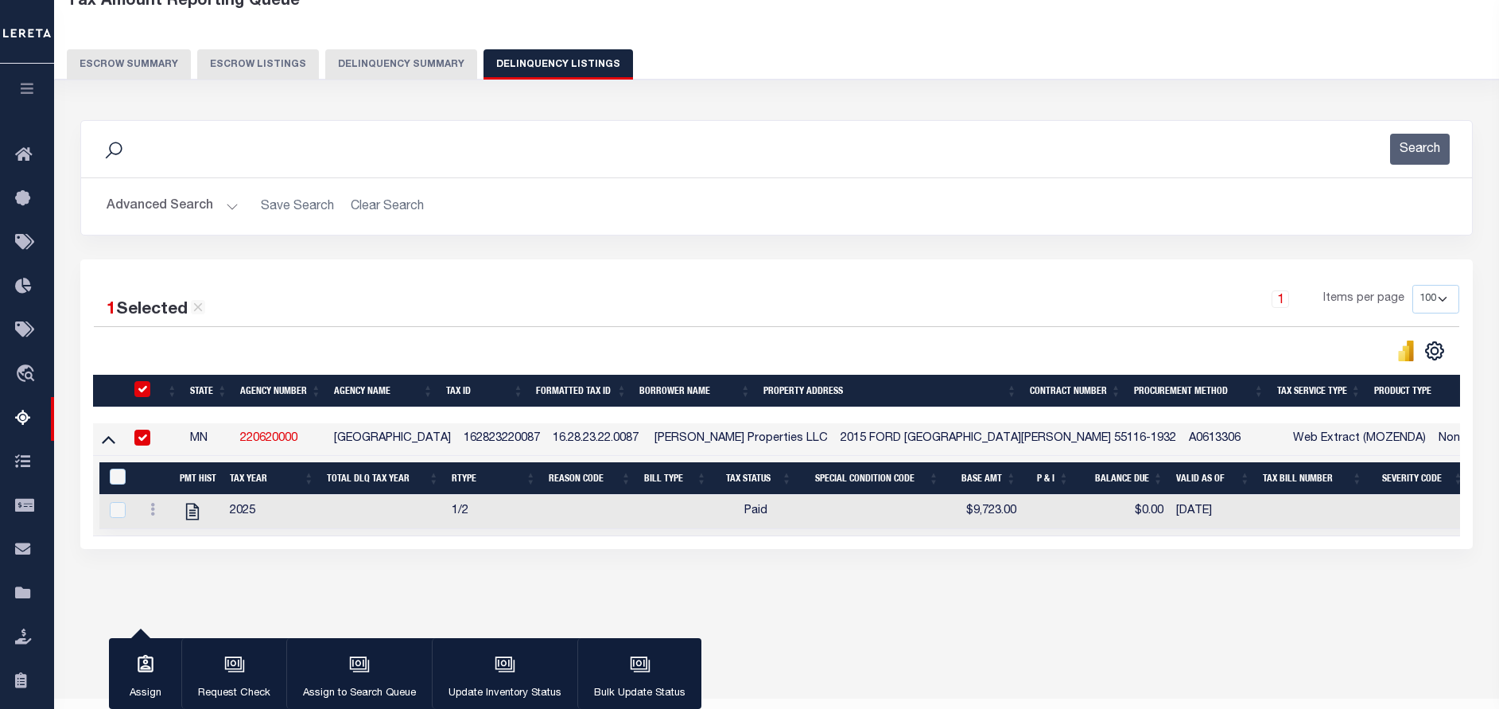
checkbox input "true"
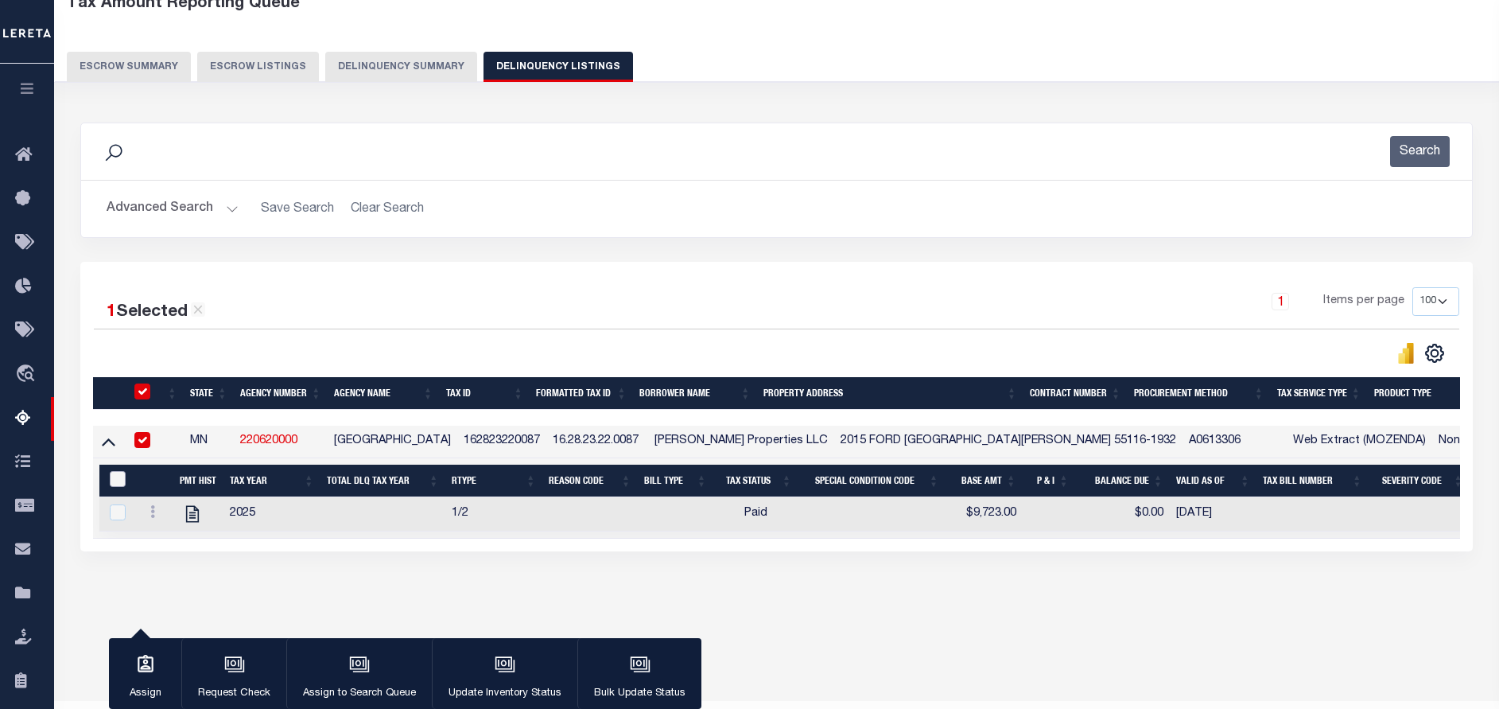
click at [118, 487] on input "&nbsp;" at bounding box center [118, 479] width 16 height 16
checkbox input "true"
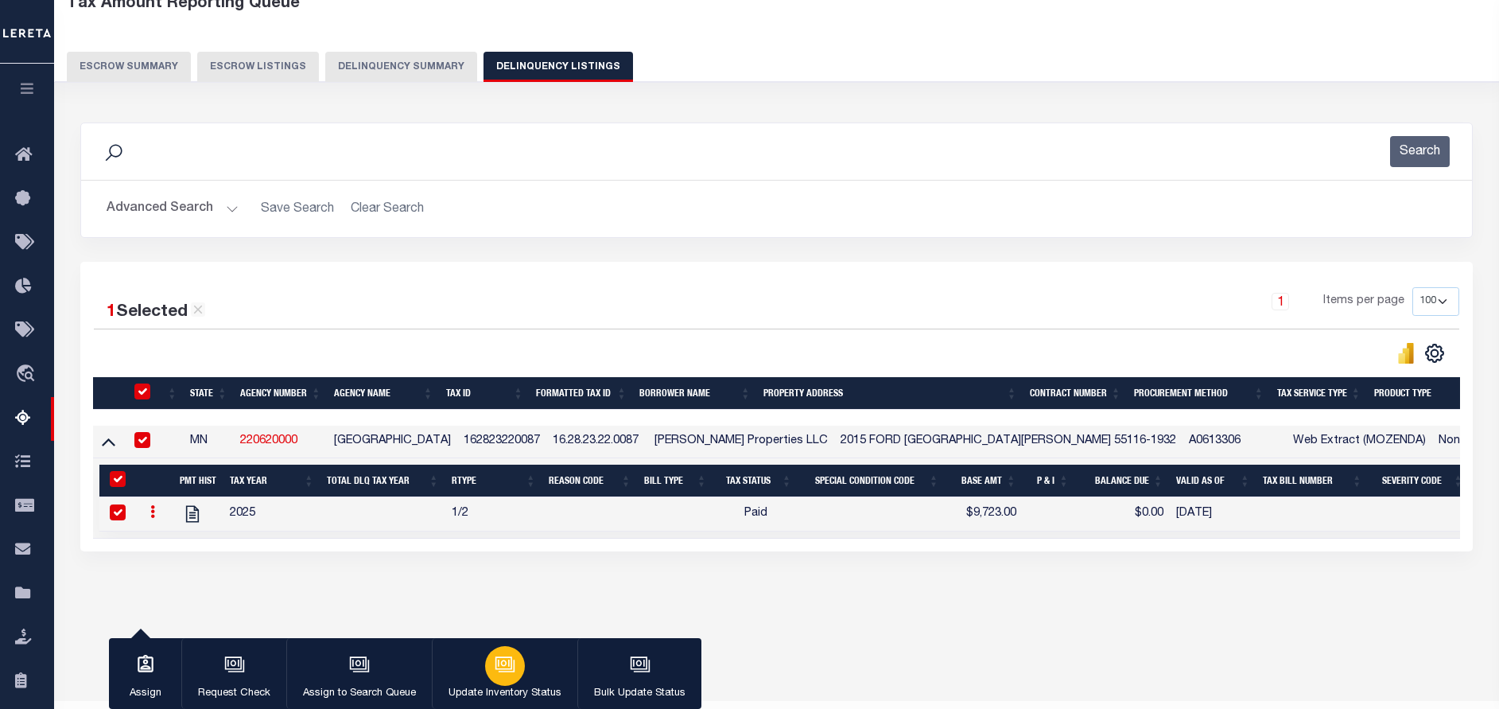
click at [496, 669] on icon "button" at bounding box center [505, 664] width 21 height 21
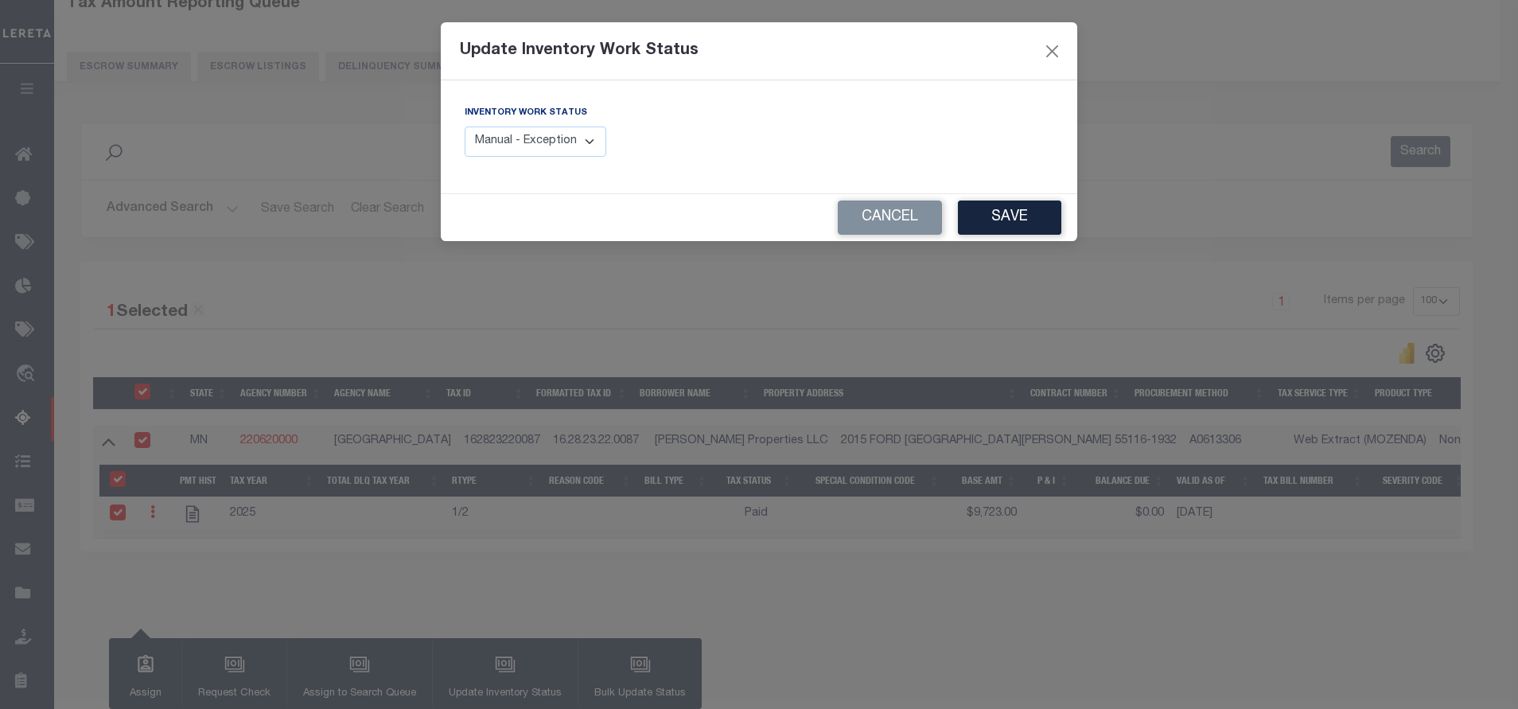
click at [573, 145] on select "Manual - Exception Pended - Awaiting Search Late Add Exception Completed" at bounding box center [535, 141] width 142 height 31
select select "4"
click at [464, 126] on select "Manual - Exception Pended - Awaiting Search Late Add Exception Completed" at bounding box center [535, 141] width 142 height 31
click at [1017, 221] on button "Save" at bounding box center [1009, 217] width 103 height 34
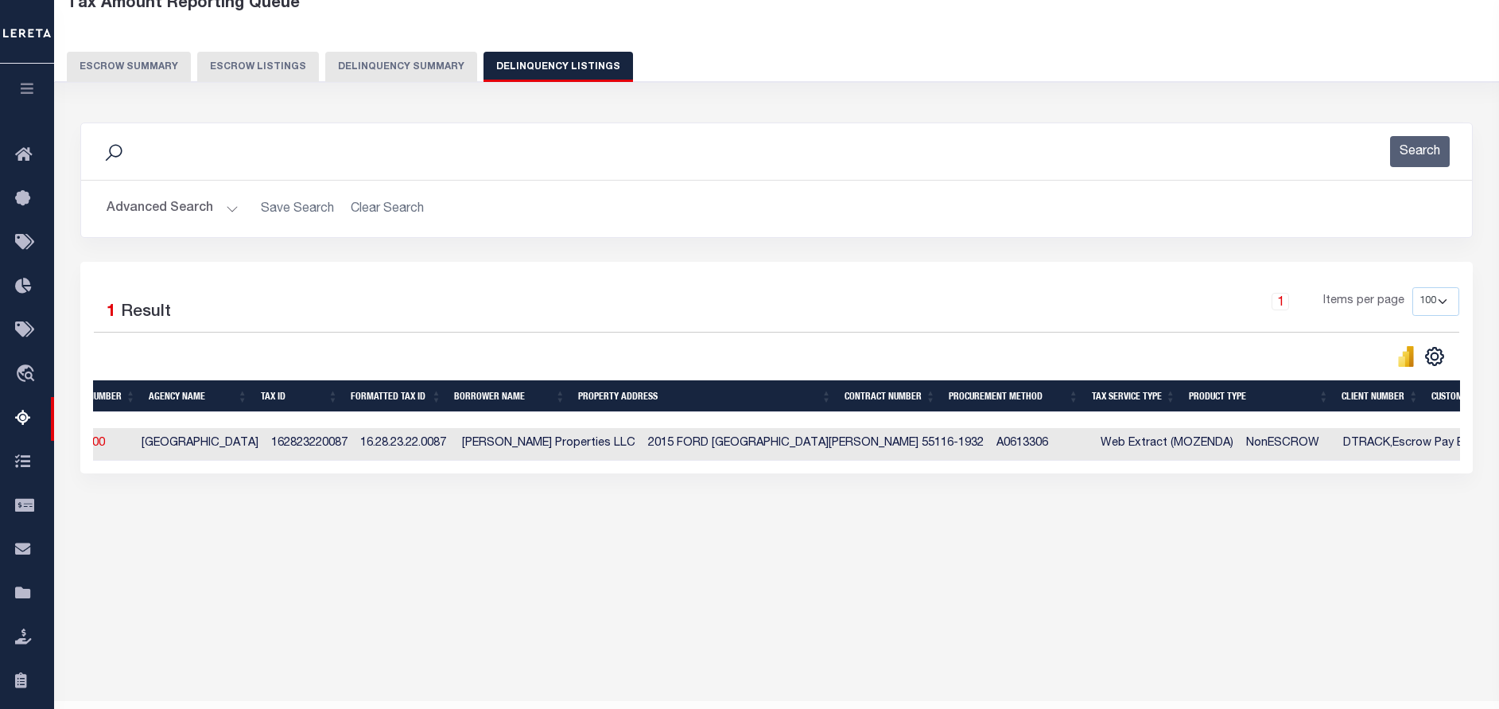
scroll to position [0, 0]
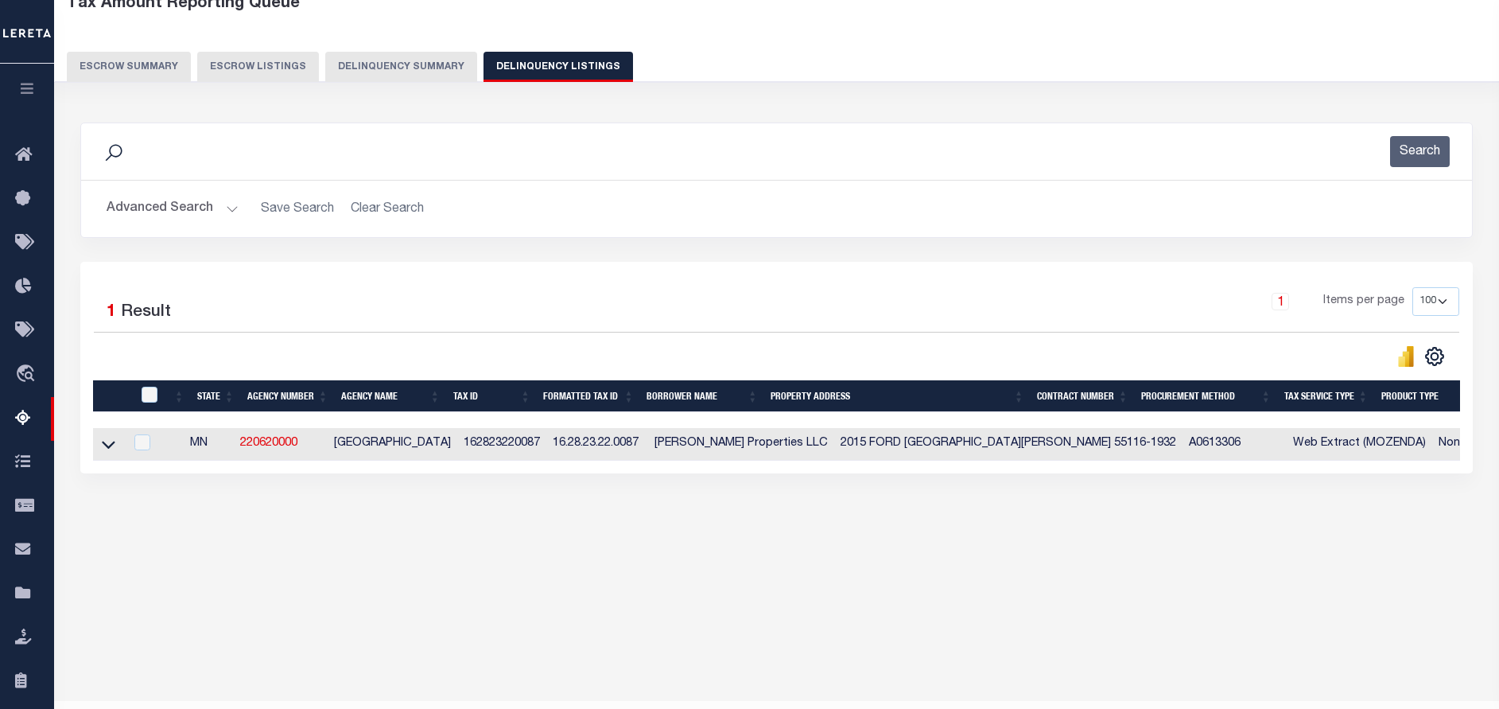
click at [187, 215] on button "Advanced Search" at bounding box center [173, 208] width 132 height 31
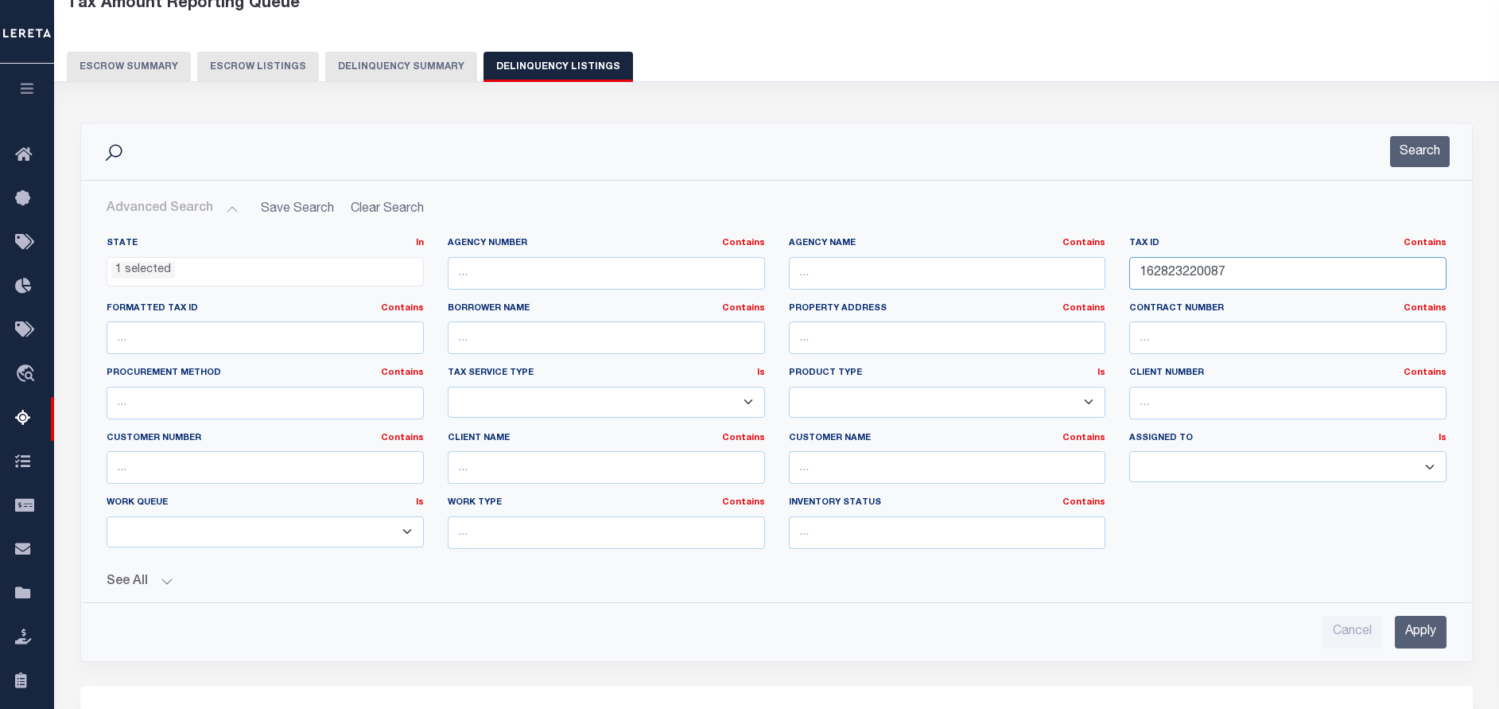
click at [1242, 272] on input "162823220087" at bounding box center [1287, 273] width 317 height 33
paste input "320101"
type input "162823320101"
click at [1422, 153] on button "Search" at bounding box center [1420, 151] width 60 height 31
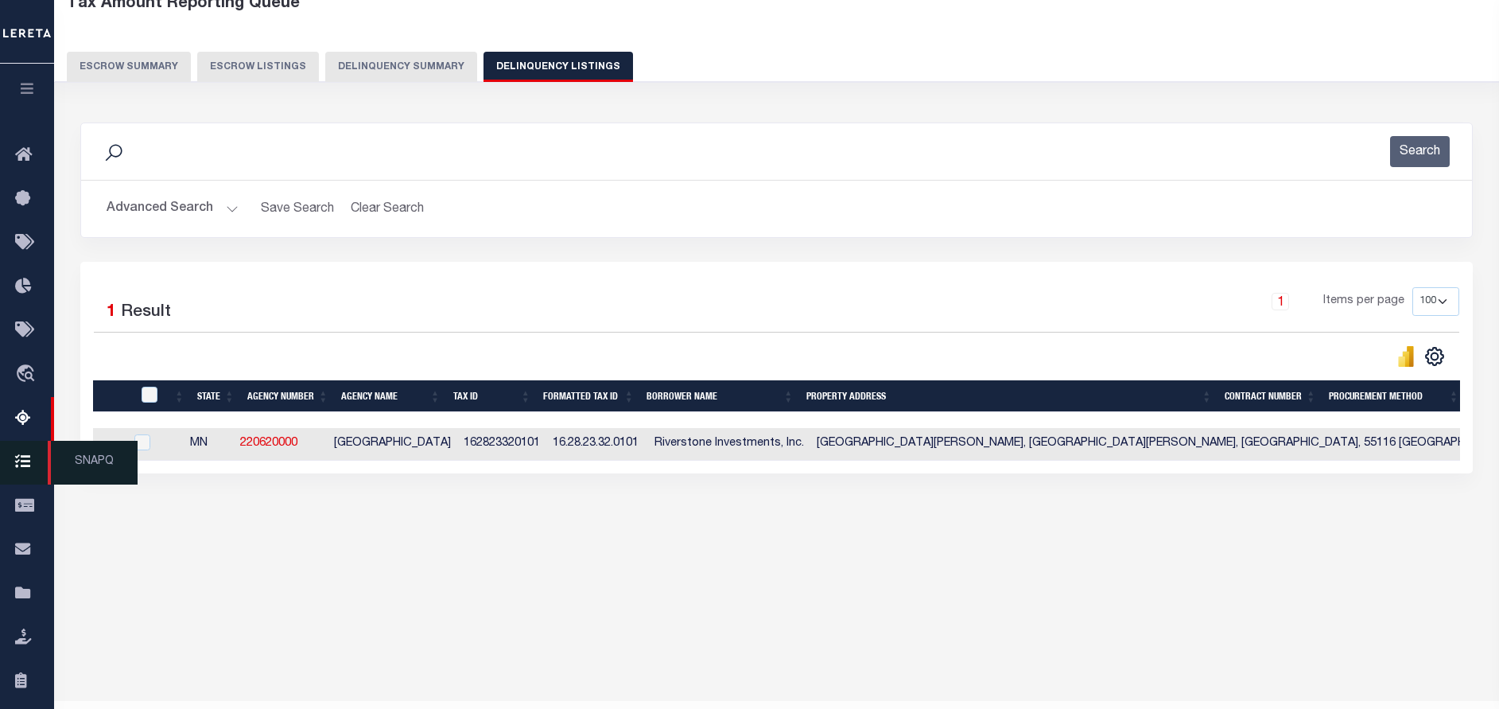
click at [108, 447] on span "SNAPQ" at bounding box center [93, 463] width 90 height 44
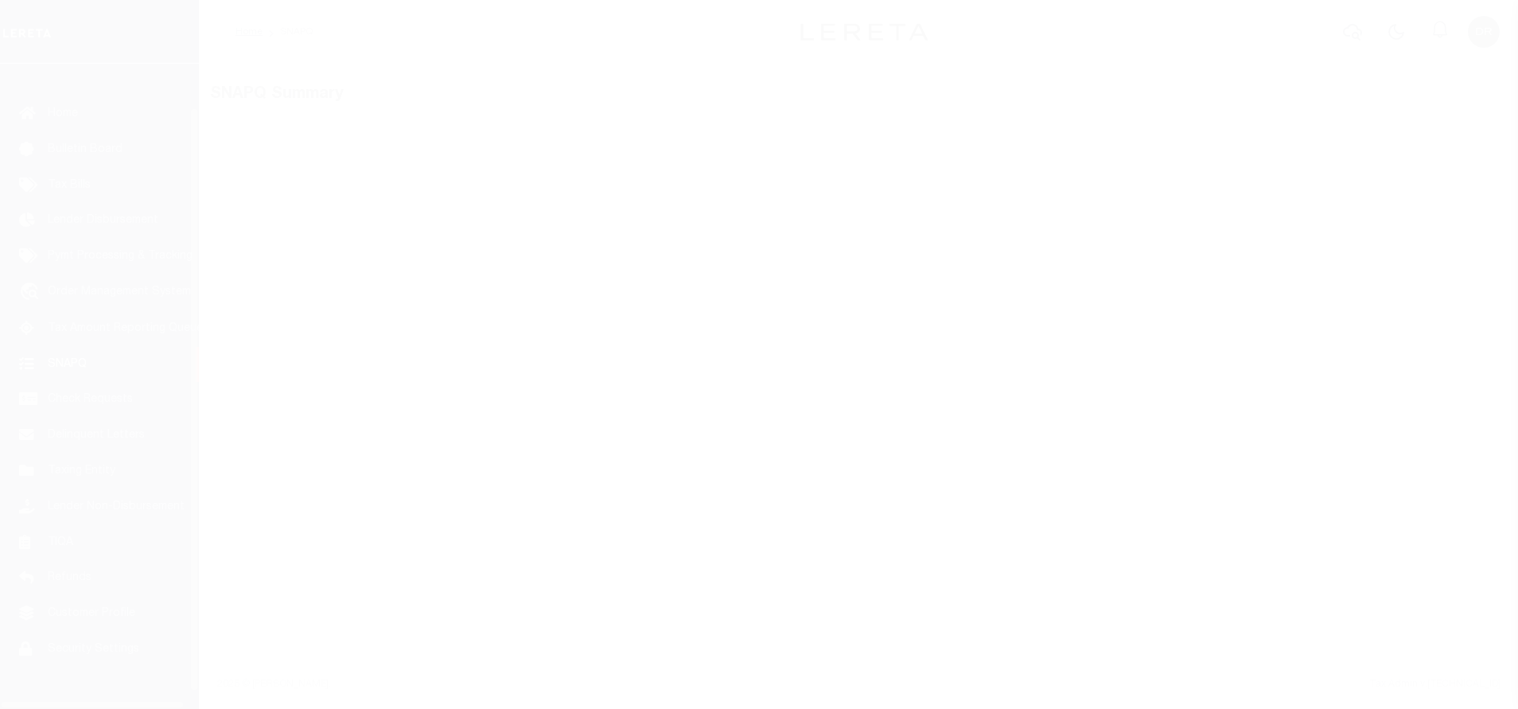
scroll to position [66, 0]
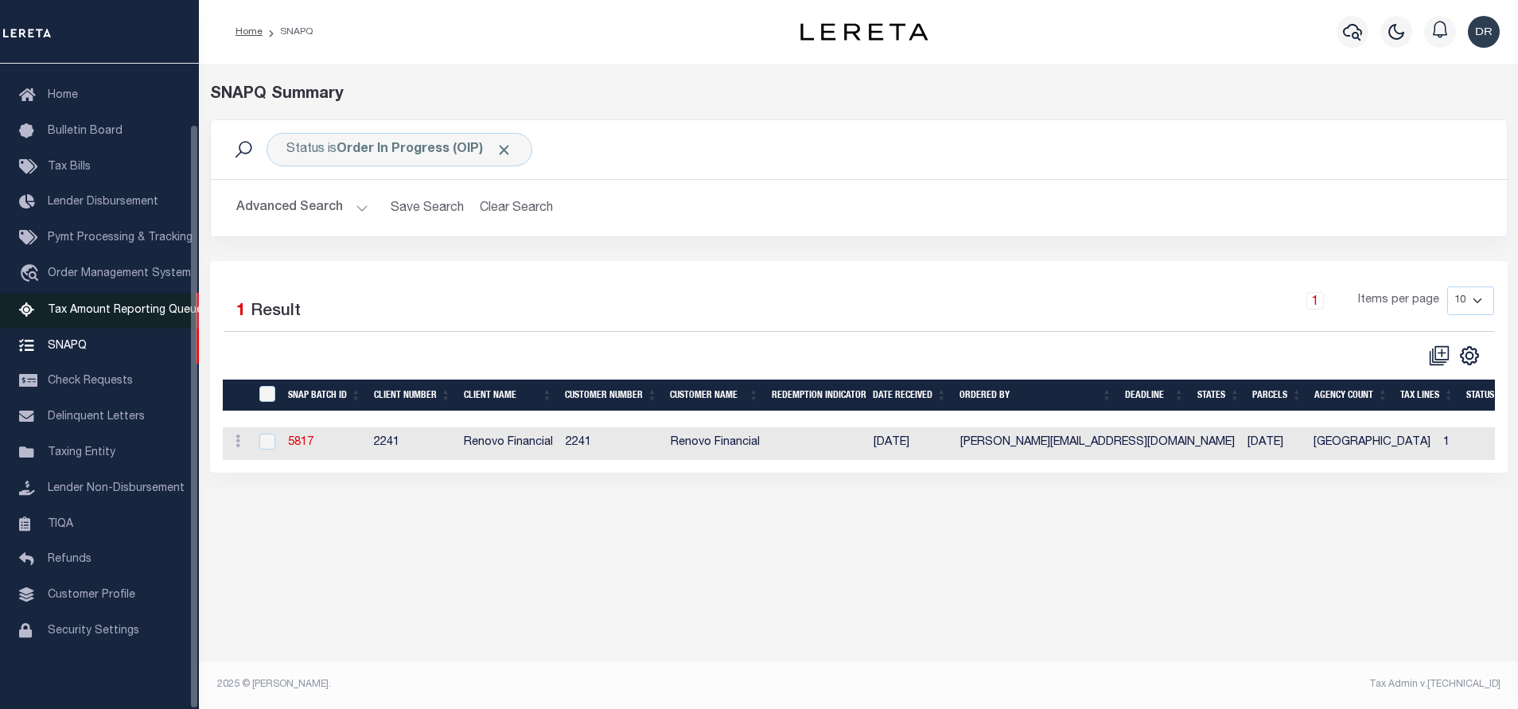
click at [86, 305] on span "Tax Amount Reporting Queue" at bounding box center [125, 310] width 155 height 11
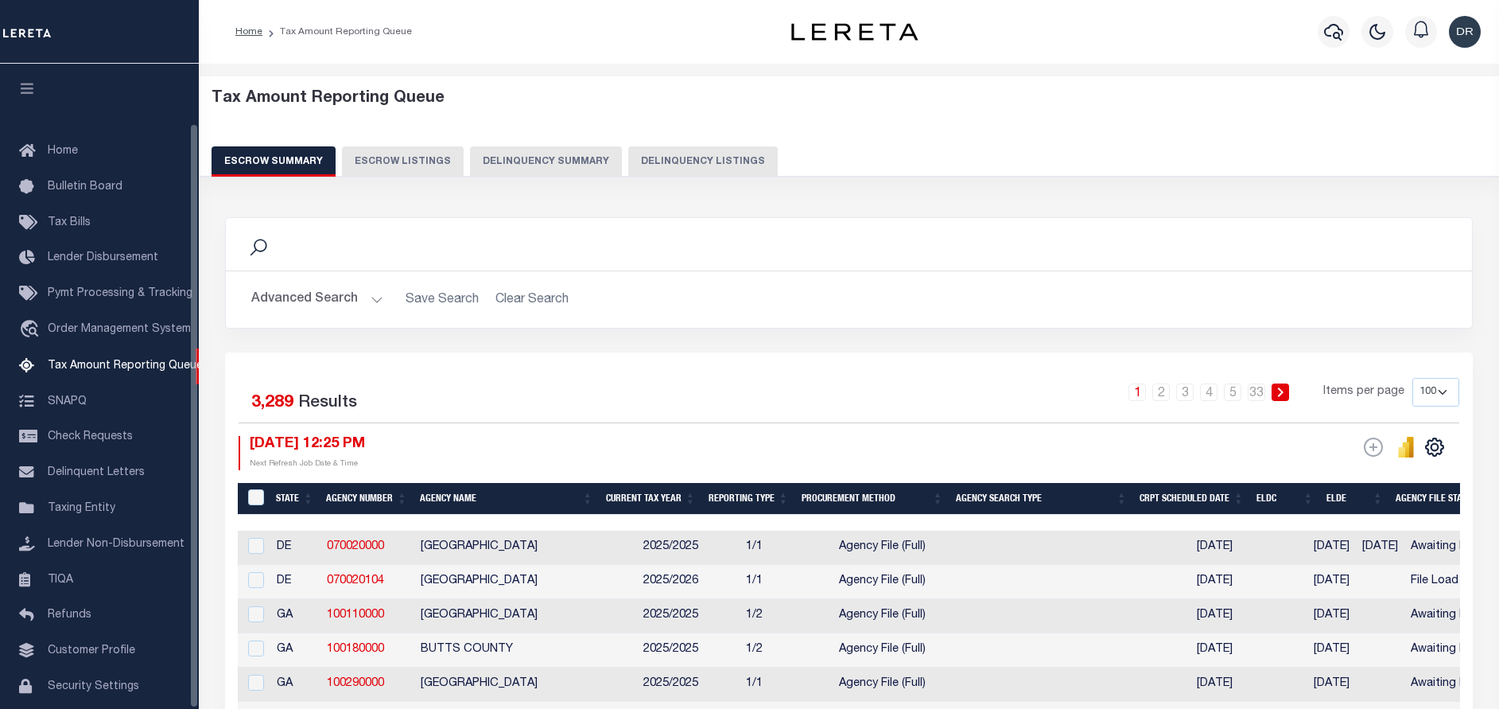
click at [628, 161] on button "Delinquency Listings" at bounding box center [703, 161] width 150 height 30
select select "100"
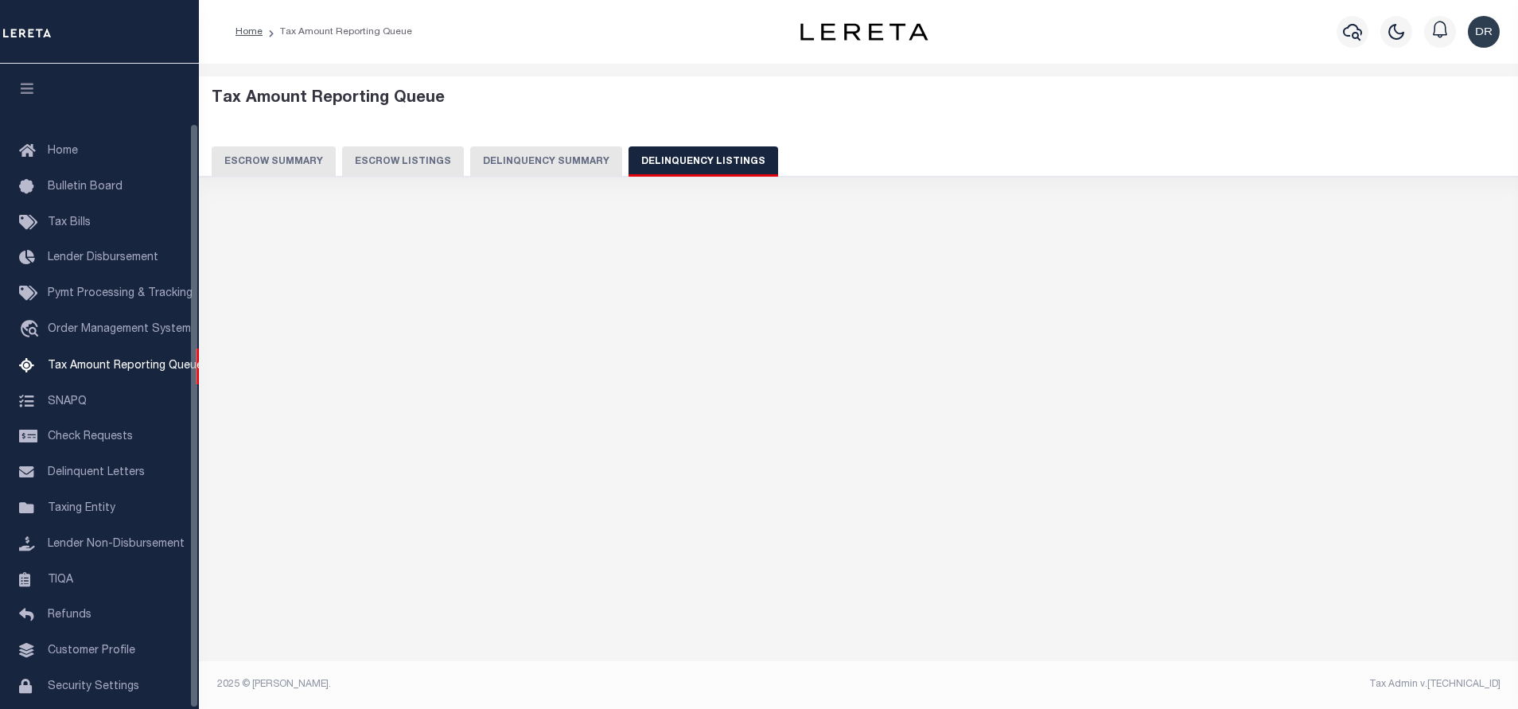
select select "100"
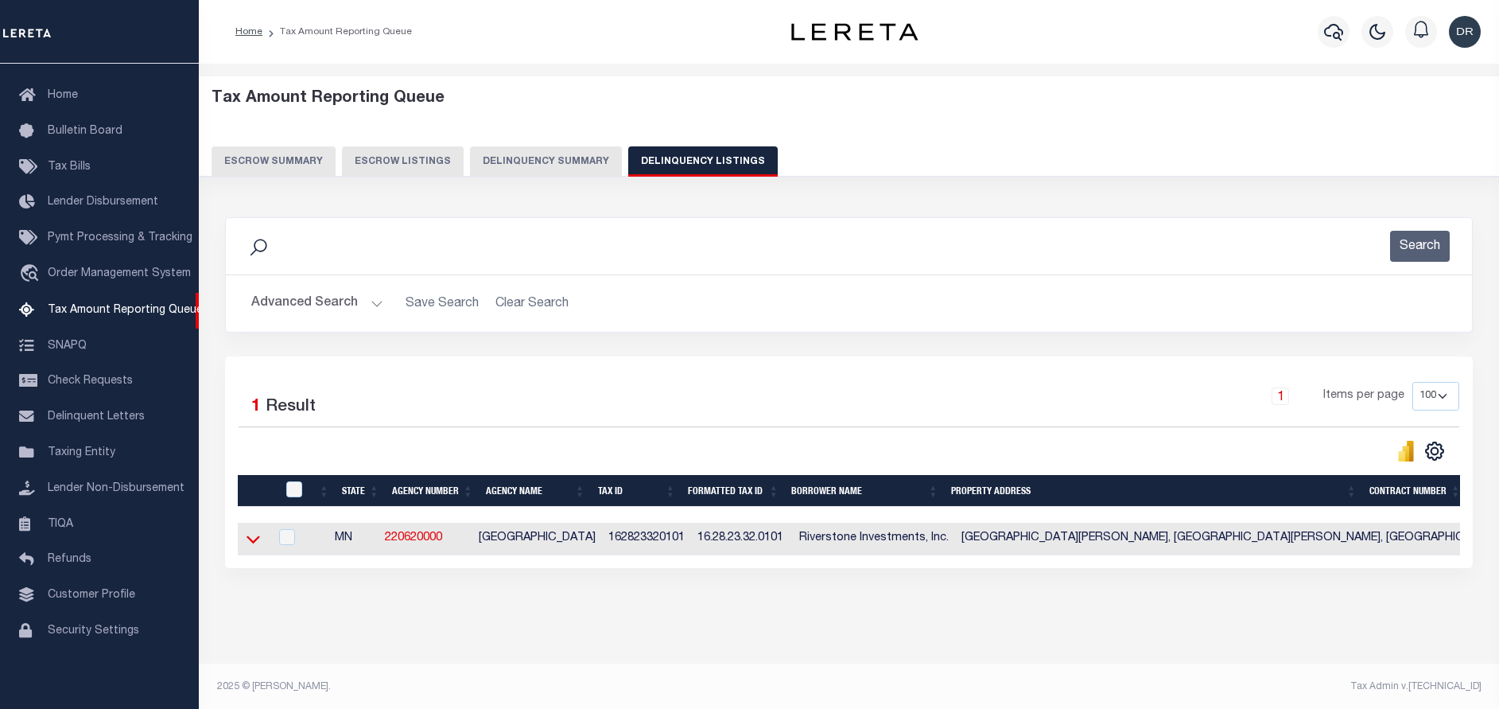
click at [254, 538] on icon at bounding box center [254, 538] width 14 height 17
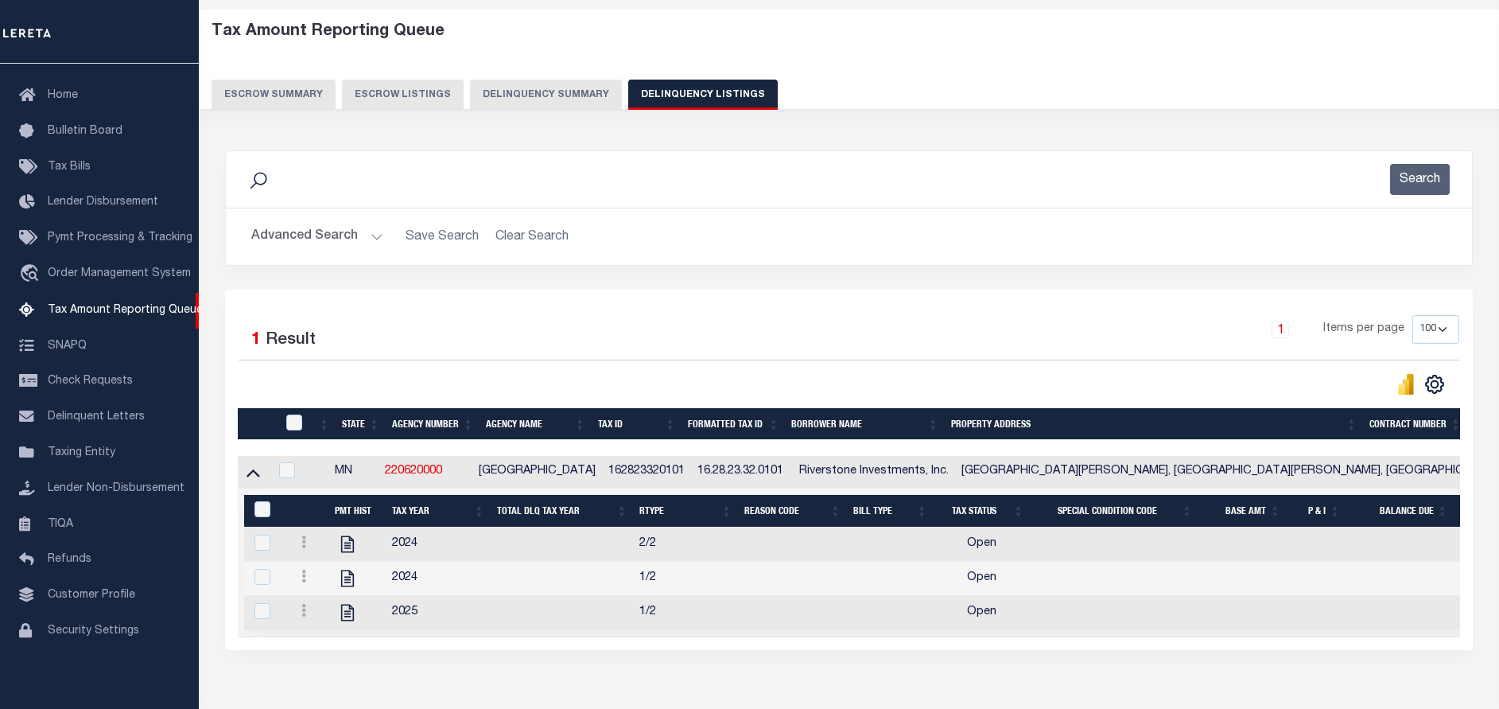
scroll to position [119, 0]
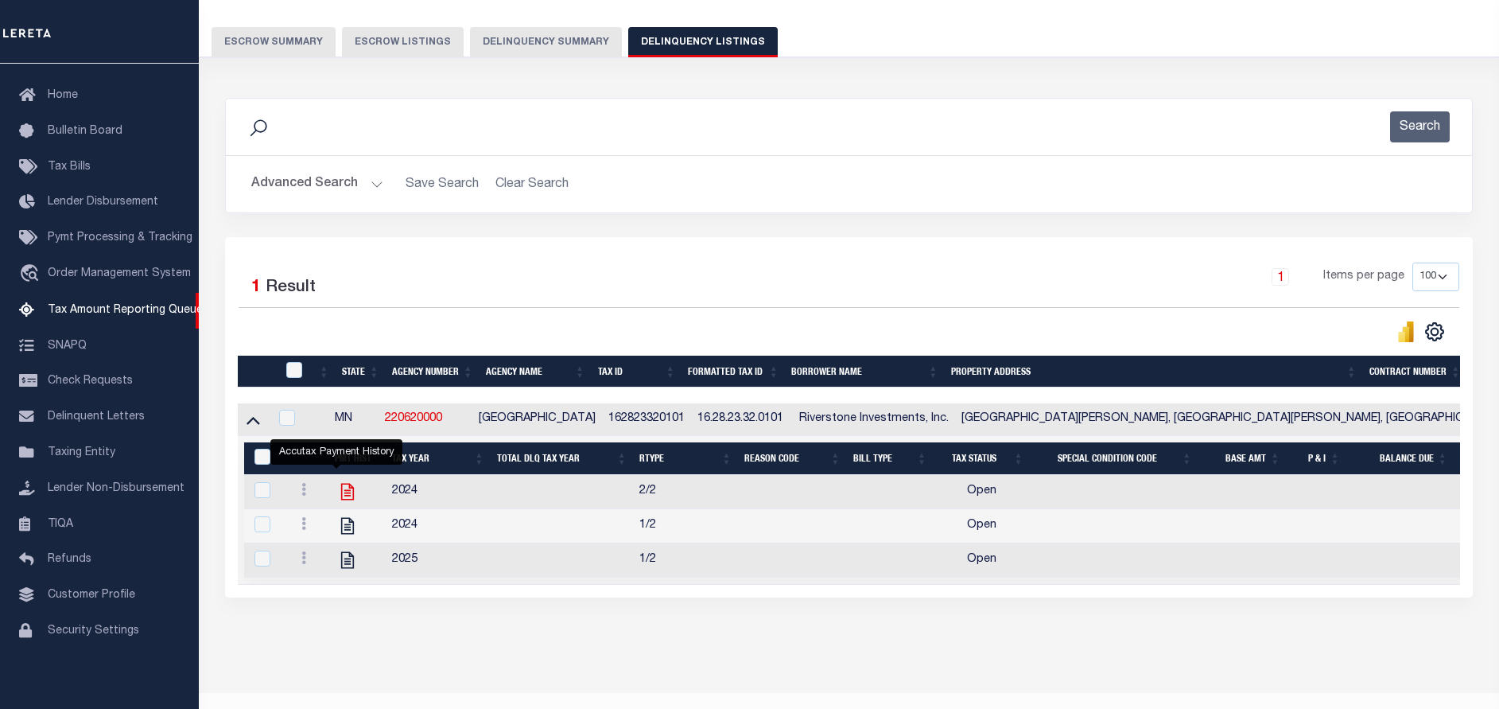
click at [337, 496] on icon "" at bounding box center [347, 491] width 21 height 21
checkbox input "true"
